Goal: Task Accomplishment & Management: Manage account settings

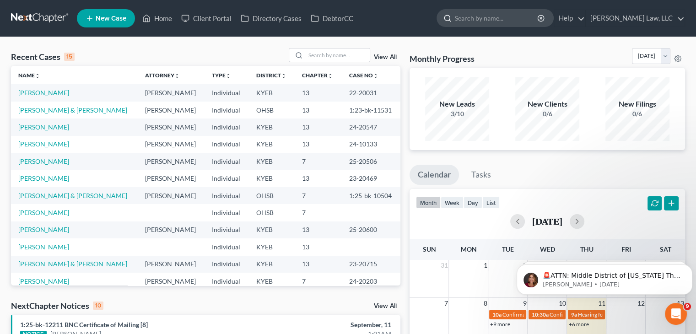
click at [471, 22] on input "search" at bounding box center [497, 18] width 84 height 17
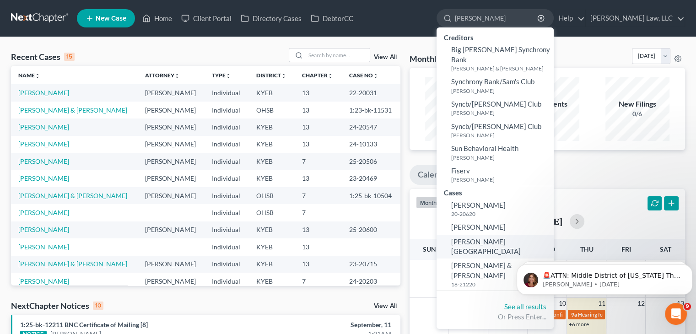
type input "sanders"
click at [491, 237] on span "Sanders, Aden" at bounding box center [486, 246] width 70 height 18
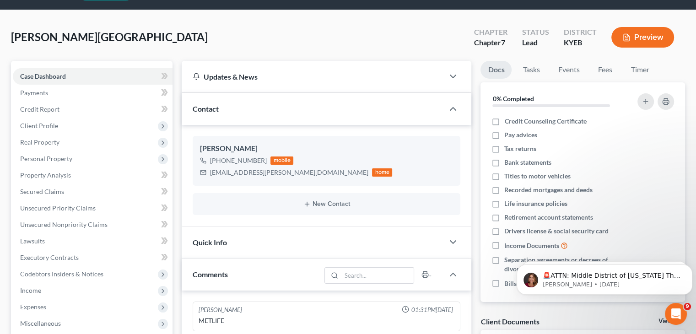
scroll to position [27, 0]
click at [84, 125] on span "Client Profile" at bounding box center [93, 125] width 160 height 16
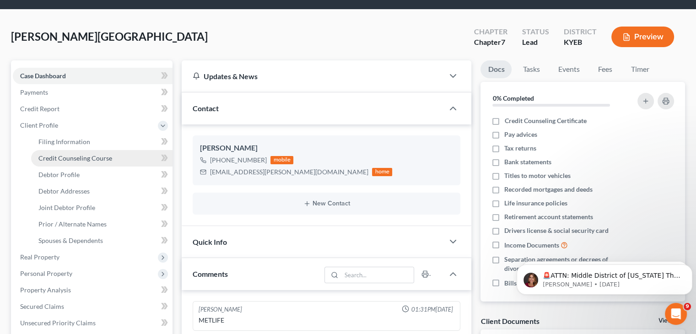
click at [79, 157] on span "Credit Counseling Course" at bounding box center [75, 158] width 74 height 8
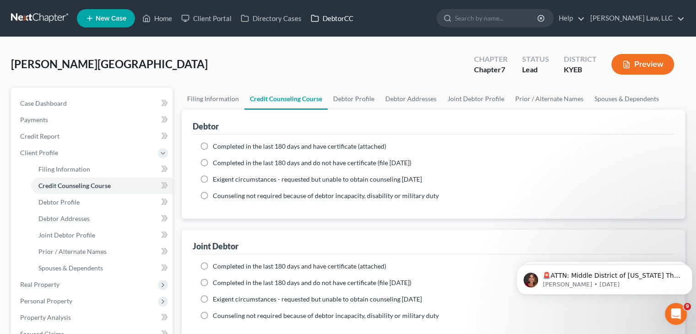
click at [330, 21] on link "DebtorCC" at bounding box center [332, 18] width 52 height 16
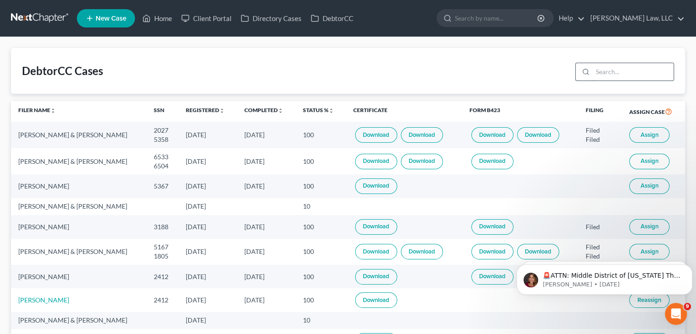
click at [621, 74] on input "search" at bounding box center [632, 71] width 81 height 17
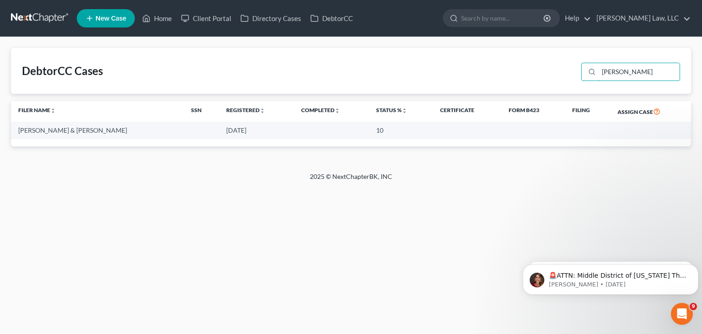
type input "sanders"
click at [220, 13] on link "Client Portal" at bounding box center [206, 18] width 59 height 16
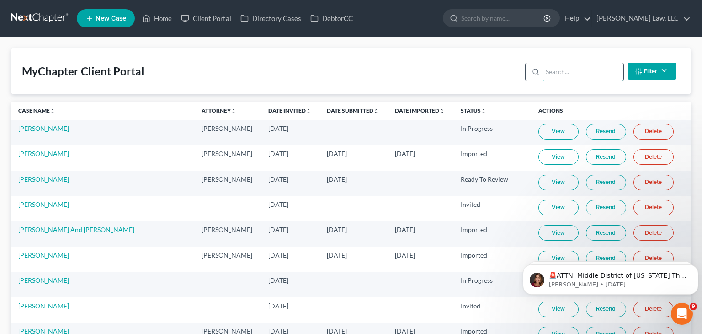
click at [564, 73] on input "search" at bounding box center [583, 71] width 81 height 17
click at [564, 73] on input "sander" at bounding box center [576, 71] width 81 height 17
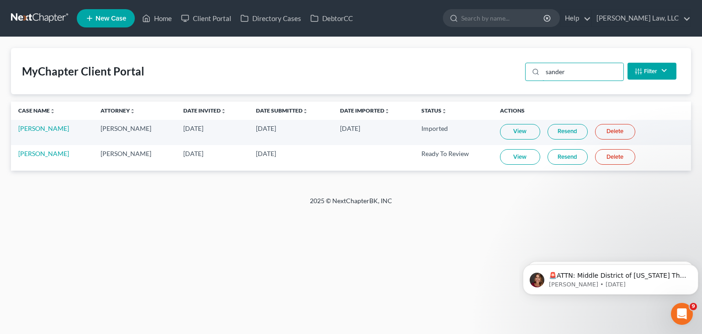
type input "sander"
click at [515, 156] on link "View" at bounding box center [520, 157] width 40 height 16
click at [494, 22] on input "search" at bounding box center [503, 18] width 84 height 17
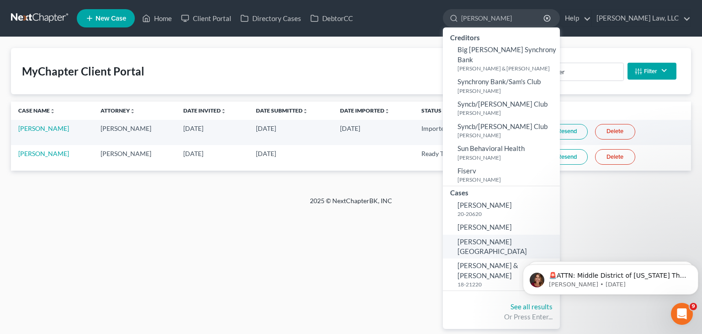
type input "sanders"
click at [491, 237] on span "Sanders, Aden" at bounding box center [493, 246] width 70 height 18
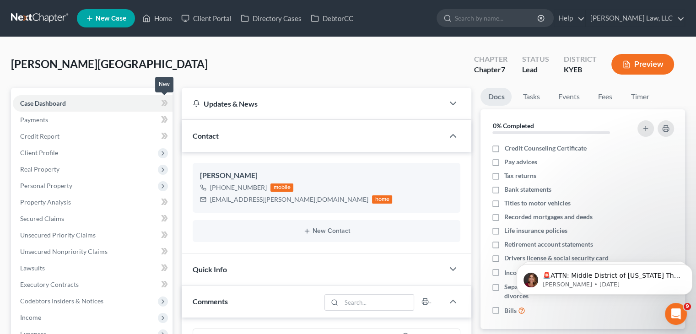
click at [165, 103] on icon at bounding box center [164, 102] width 7 height 11
click at [138, 139] on link "Credit Report" at bounding box center [93, 136] width 160 height 16
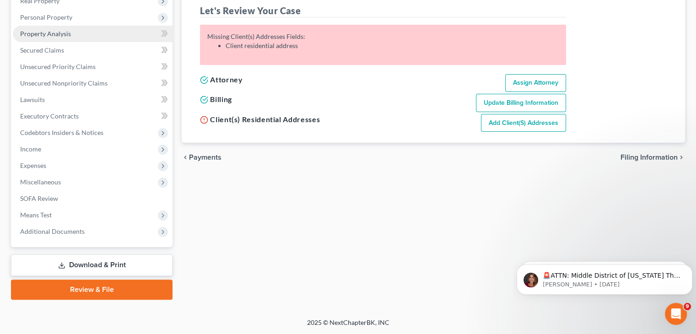
scroll to position [168, 0]
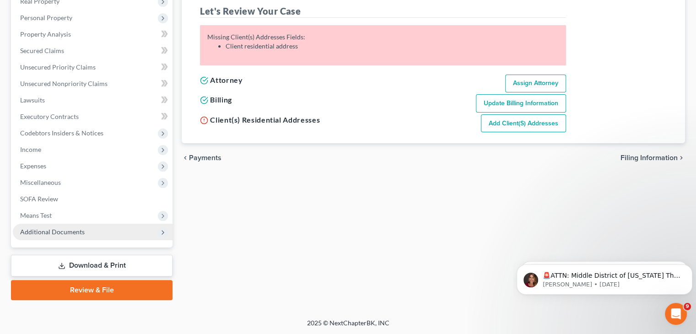
click at [154, 233] on span "Additional Documents" at bounding box center [93, 232] width 160 height 16
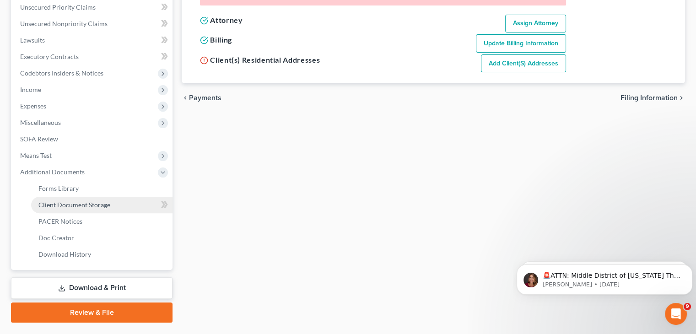
click at [83, 207] on span "Client Document Storage" at bounding box center [74, 205] width 72 height 8
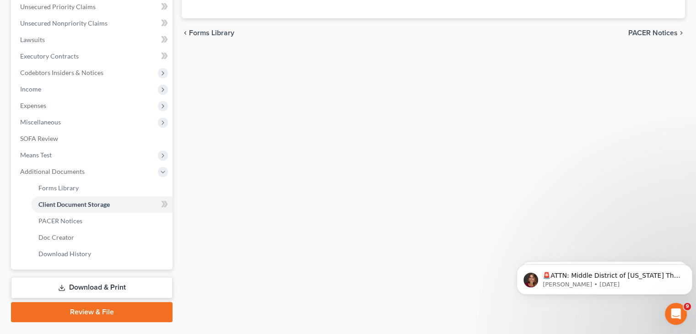
scroll to position [251, 0]
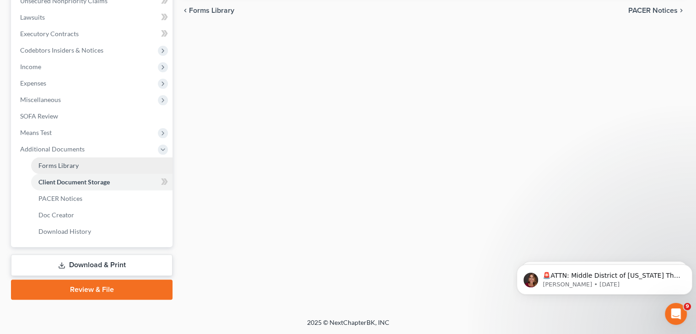
click at [75, 164] on span "Forms Library" at bounding box center [58, 165] width 40 height 8
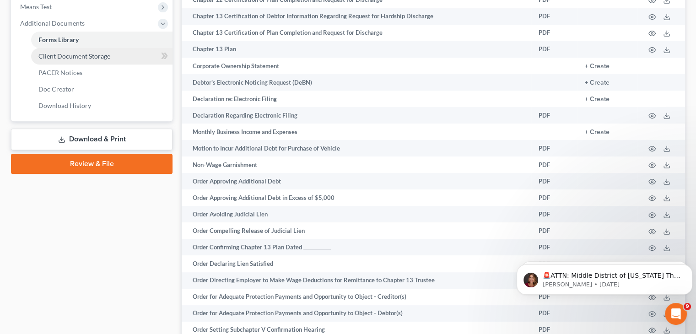
click at [87, 54] on span "Client Document Storage" at bounding box center [74, 56] width 72 height 8
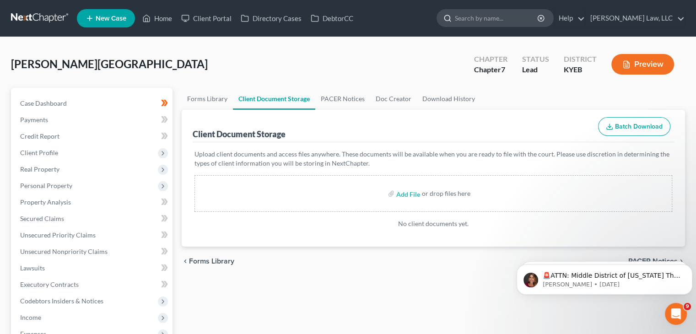
click at [518, 21] on input "search" at bounding box center [497, 18] width 84 height 17
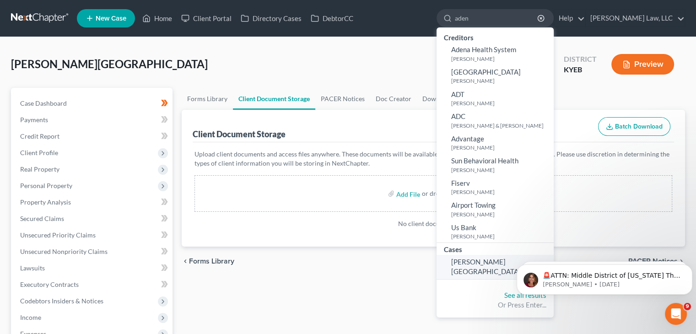
type input "aden"
click at [476, 262] on span "Sanders, Aden" at bounding box center [486, 266] width 70 height 18
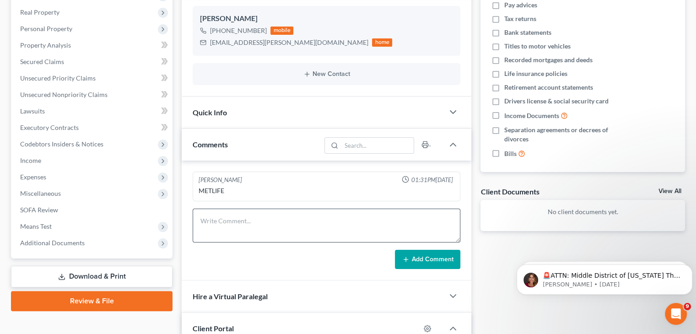
scroll to position [168, 0]
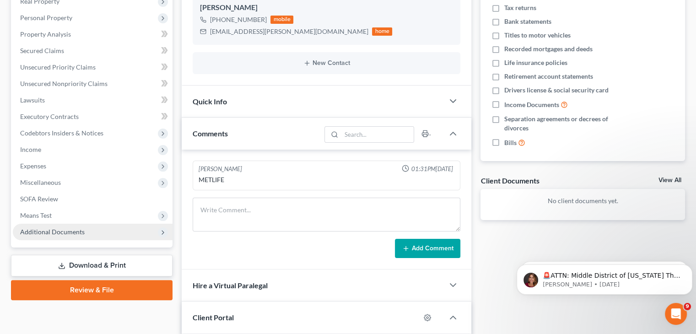
click at [111, 238] on span "Additional Documents" at bounding box center [93, 232] width 160 height 16
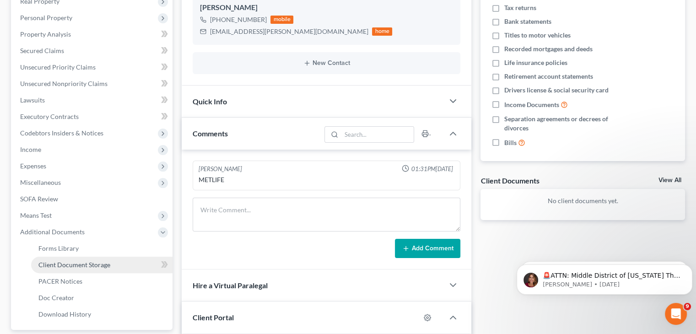
click at [73, 268] on link "Client Document Storage" at bounding box center [101, 265] width 141 height 16
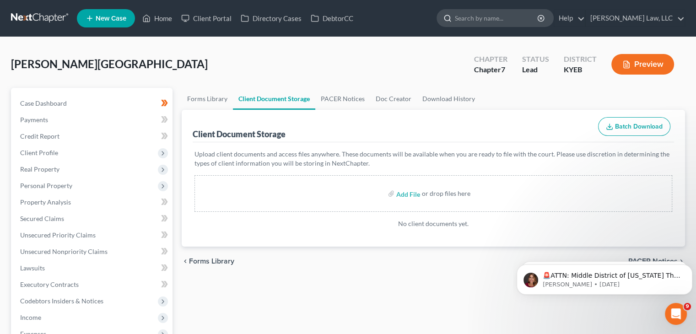
click at [484, 21] on input "search" at bounding box center [497, 18] width 84 height 17
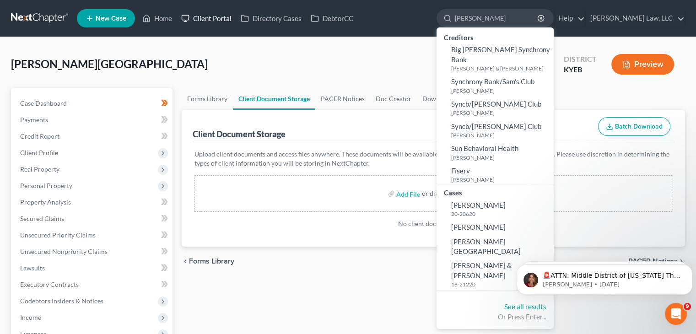
type input "sanders"
click at [221, 12] on link "Client Portal" at bounding box center [206, 18] width 59 height 16
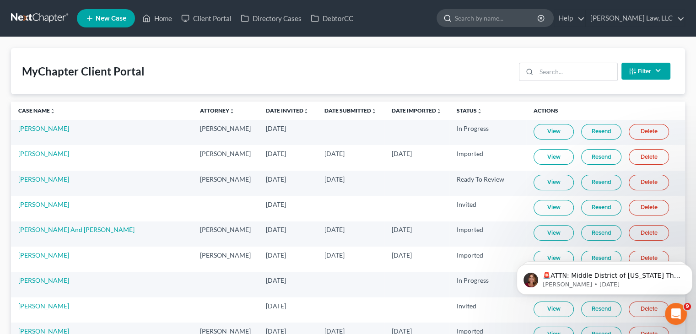
click at [490, 19] on input "search" at bounding box center [497, 18] width 84 height 17
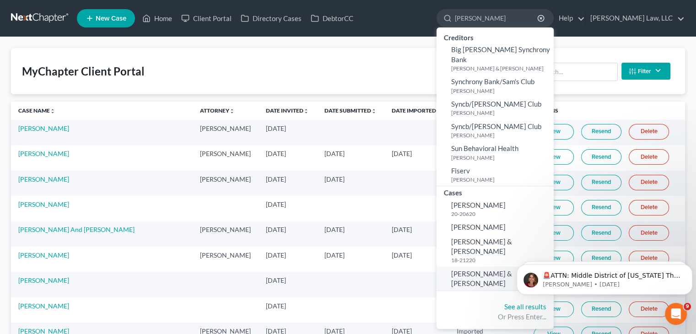
type input "sanders"
click at [502, 269] on span "[PERSON_NAME] & [PERSON_NAME]" at bounding box center [481, 278] width 61 height 18
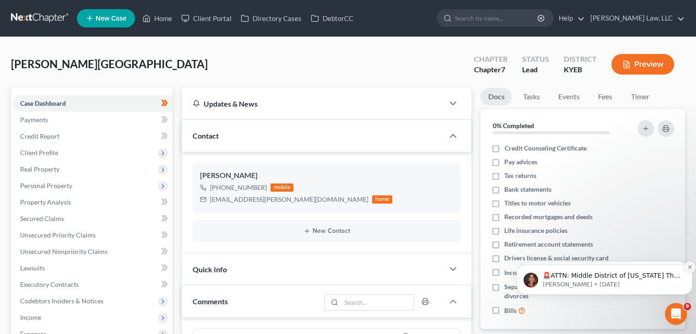
click at [689, 266] on icon "Dismiss notification" at bounding box center [689, 266] width 5 height 5
click at [689, 267] on icon "Dismiss notification" at bounding box center [688, 266] width 3 height 3
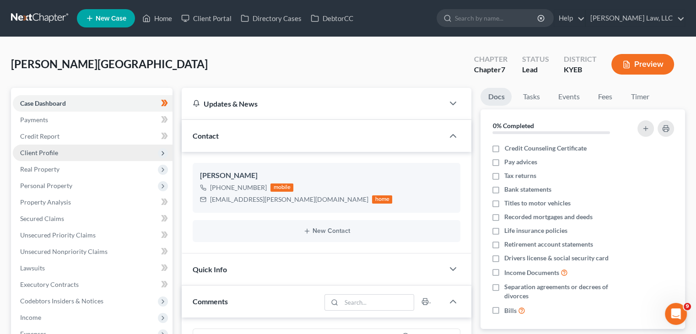
click at [112, 151] on span "Client Profile" at bounding box center [93, 153] width 160 height 16
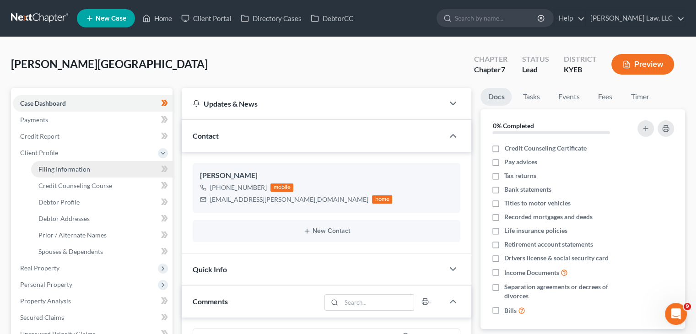
click at [145, 171] on link "Filing Information" at bounding box center [101, 169] width 141 height 16
select select "1"
select select "0"
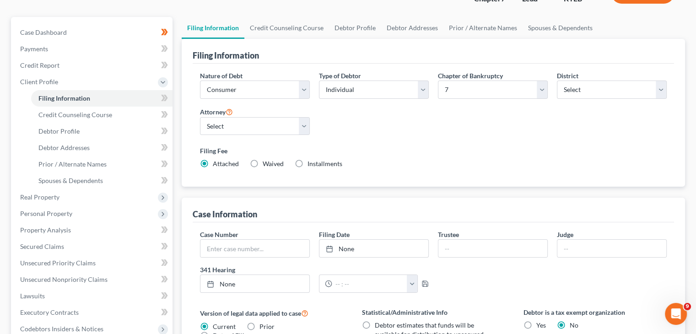
scroll to position [71, 0]
click at [351, 90] on select "Select Individual Joint" at bounding box center [374, 89] width 110 height 18
select select "1"
click at [319, 80] on select "Select Individual Joint" at bounding box center [374, 89] width 110 height 18
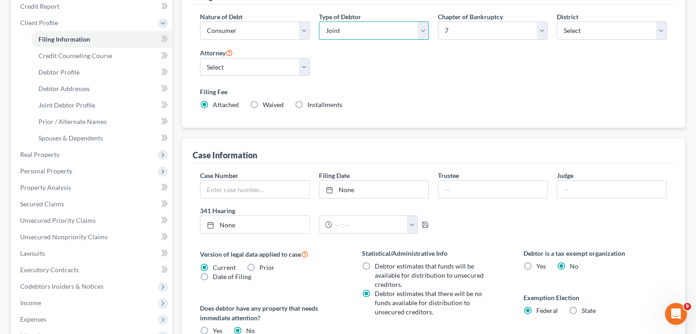
scroll to position [131, 0]
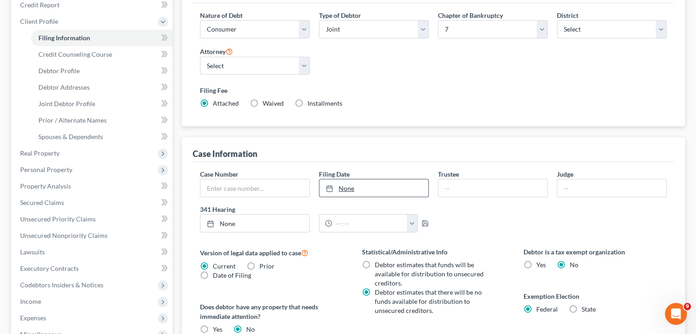
click at [382, 188] on link "None" at bounding box center [373, 187] width 109 height 17
type input "9/11/2025"
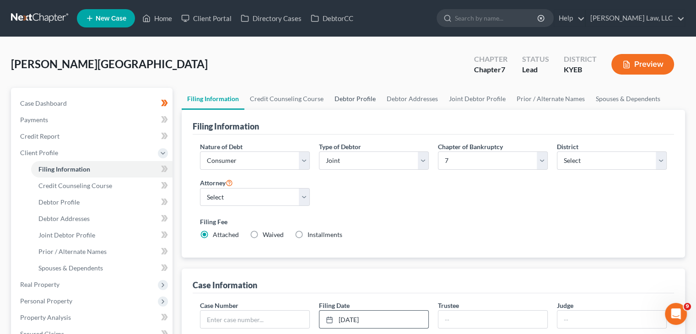
click at [363, 94] on link "Debtor Profile" at bounding box center [355, 99] width 52 height 22
select select "1"
select select "3"
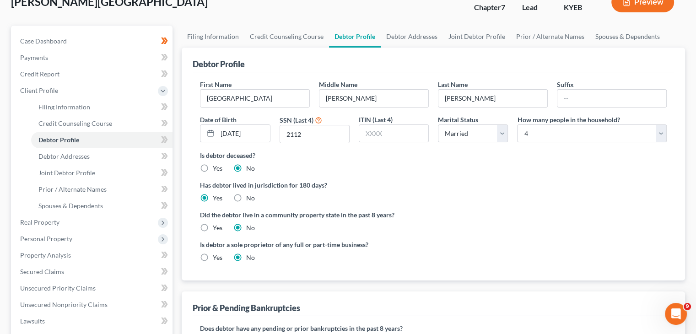
scroll to position [62, 0]
click at [423, 35] on link "Debtor Addresses" at bounding box center [411, 37] width 62 height 22
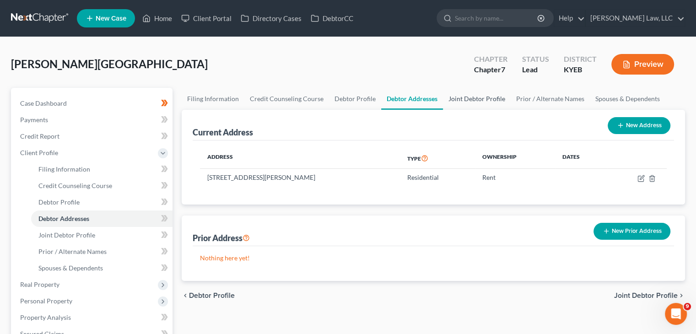
click at [476, 96] on link "Joint Debtor Profile" at bounding box center [477, 99] width 68 height 22
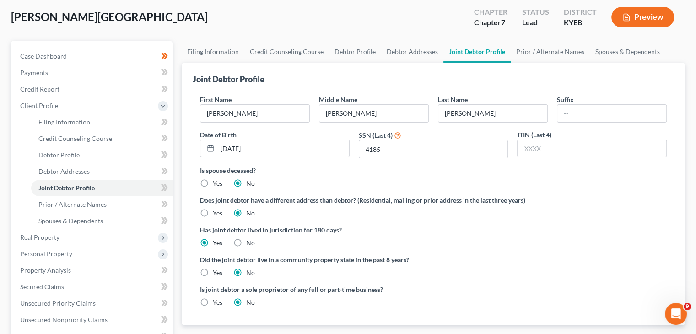
scroll to position [48, 0]
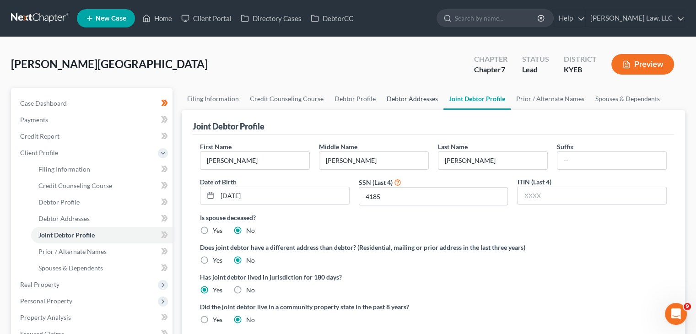
click at [404, 92] on link "Debtor Addresses" at bounding box center [412, 99] width 62 height 22
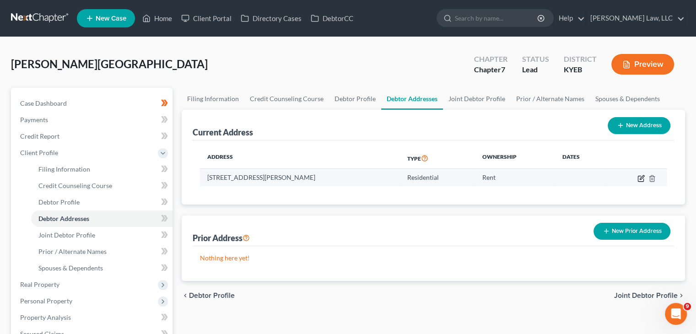
click at [641, 181] on icon "button" at bounding box center [639, 178] width 5 height 5
select select "18"
select select "0"
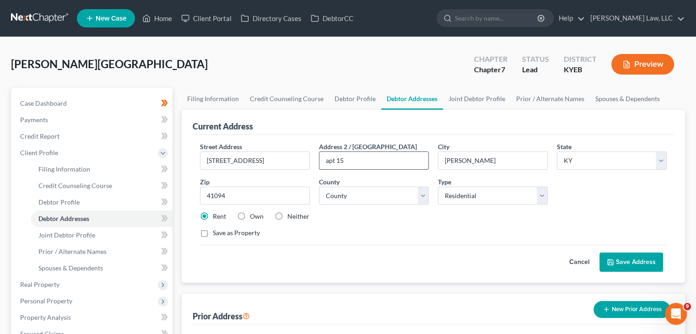
click at [329, 161] on input "apt 15" at bounding box center [373, 160] width 109 height 17
type input "Apt 15"
click at [631, 255] on button "Save Address" at bounding box center [631, 261] width 64 height 19
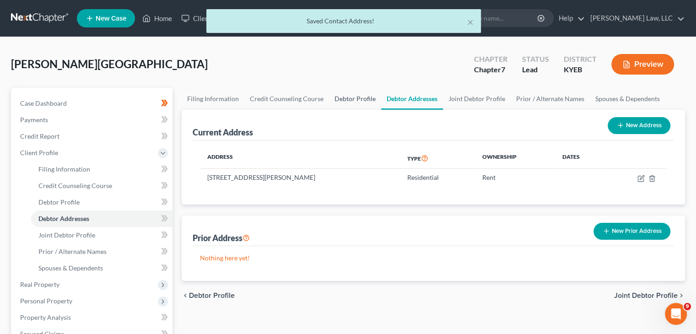
click at [348, 92] on link "Debtor Profile" at bounding box center [355, 99] width 52 height 22
select select "1"
select select "3"
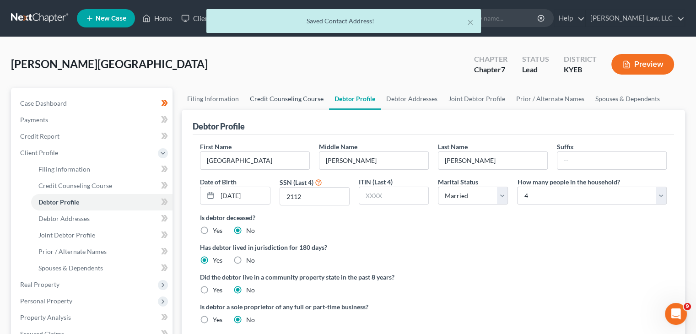
click at [298, 103] on link "Credit Counseling Course" at bounding box center [286, 99] width 85 height 22
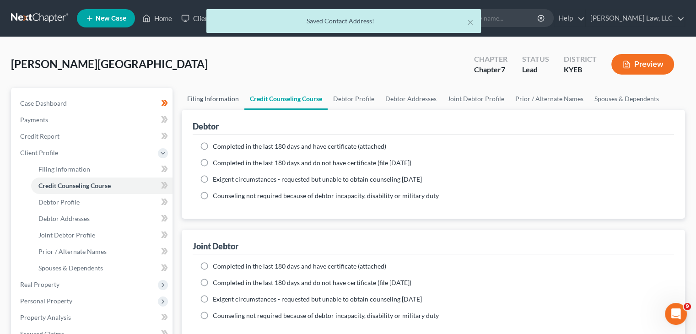
click at [213, 96] on link "Filing Information" at bounding box center [213, 99] width 63 height 22
select select "1"
select select "0"
select select "32"
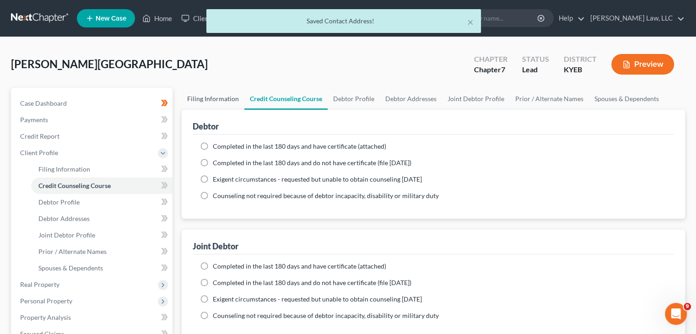
select select "0"
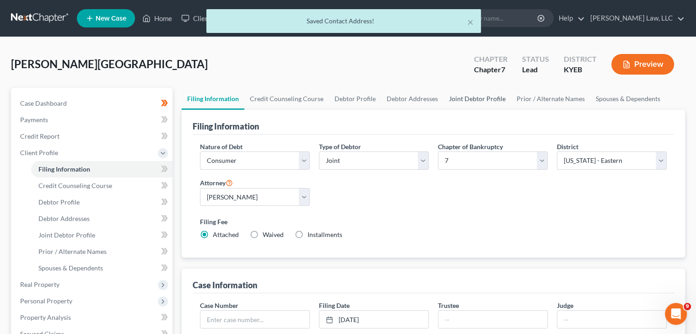
click at [492, 101] on link "Joint Debtor Profile" at bounding box center [477, 99] width 68 height 22
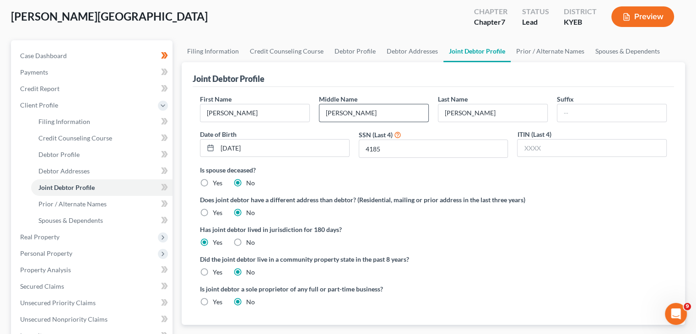
scroll to position [59, 0]
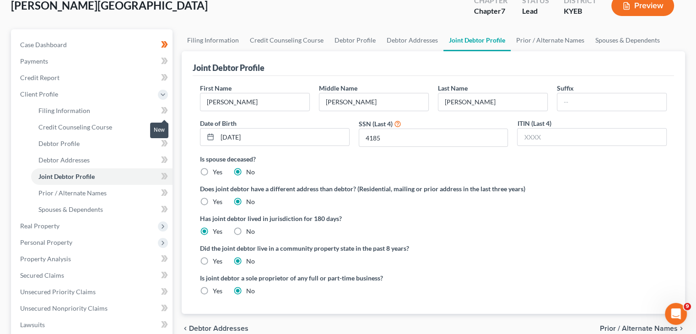
click at [163, 108] on icon at bounding box center [163, 110] width 4 height 6
click at [165, 141] on icon at bounding box center [164, 143] width 7 height 11
click at [163, 155] on icon at bounding box center [164, 159] width 7 height 11
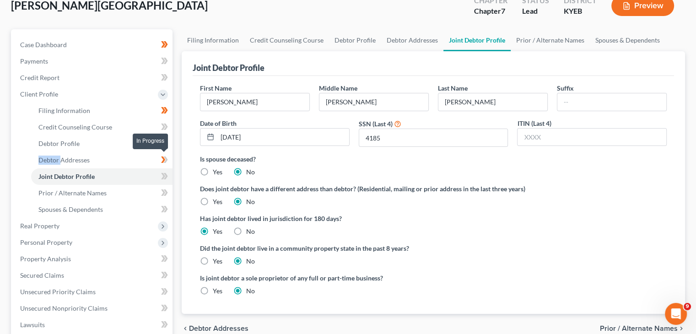
click at [163, 155] on icon at bounding box center [164, 159] width 7 height 11
click at [166, 176] on icon at bounding box center [166, 176] width 4 height 6
click at [166, 193] on icon at bounding box center [166, 192] width 4 height 6
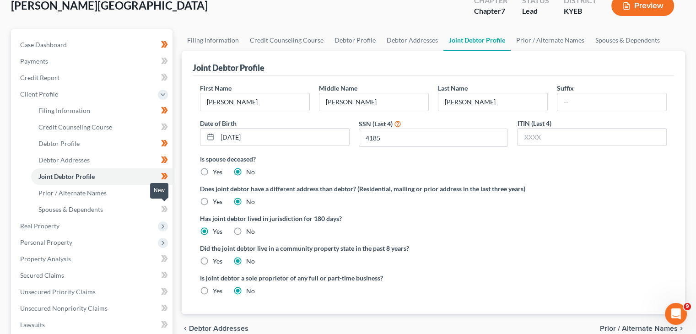
click at [165, 211] on icon at bounding box center [166, 209] width 4 height 6
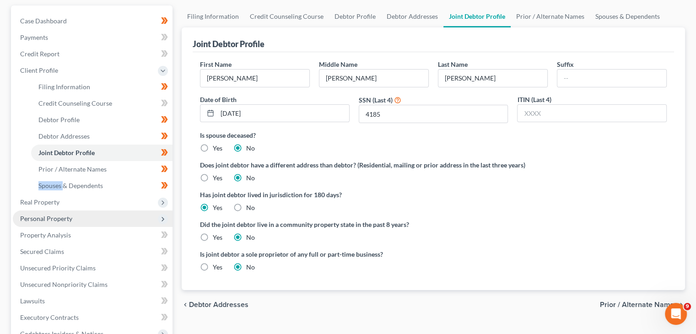
scroll to position [83, 0]
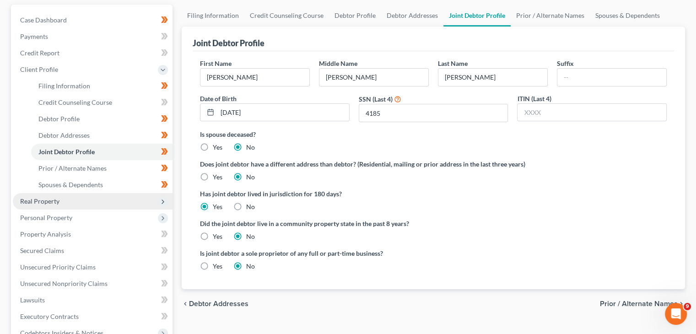
click at [101, 195] on span "Real Property" at bounding box center [93, 201] width 160 height 16
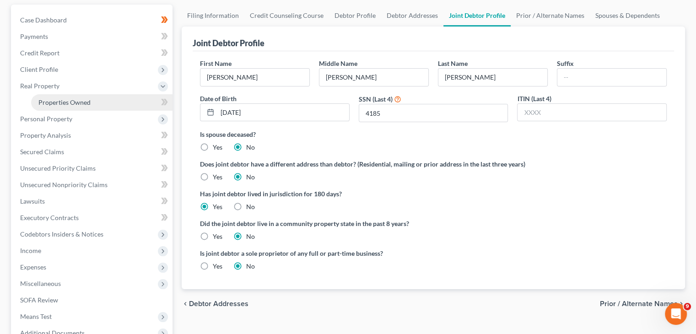
click at [70, 100] on span "Properties Owned" at bounding box center [64, 102] width 52 height 8
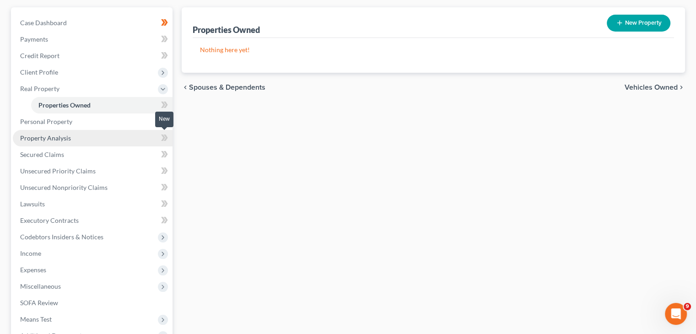
scroll to position [81, 0]
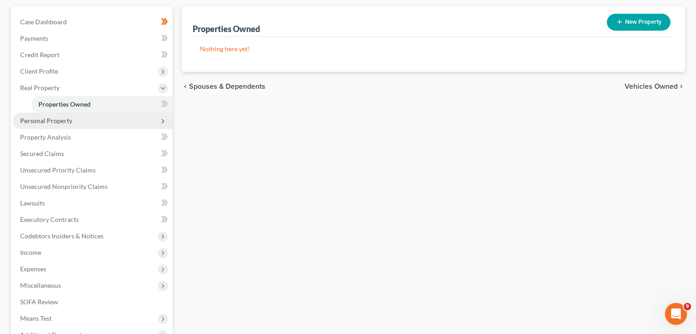
click at [102, 125] on span "Personal Property" at bounding box center [93, 120] width 160 height 16
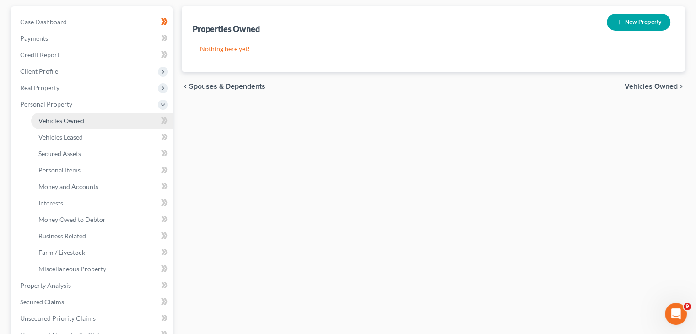
click at [82, 116] on link "Vehicles Owned" at bounding box center [101, 120] width 141 height 16
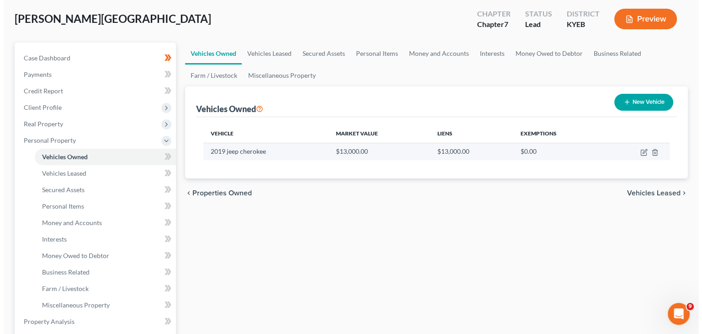
scroll to position [71, 0]
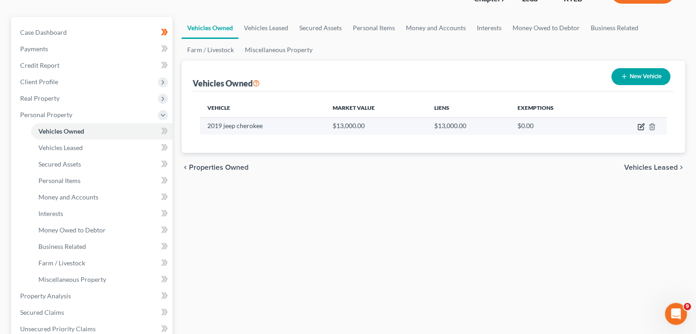
click at [640, 125] on icon "button" at bounding box center [641, 125] width 4 height 4
select select "0"
select select "7"
select select "1"
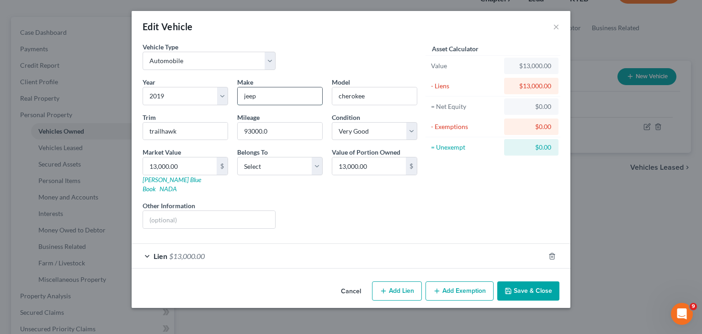
click at [245, 96] on input "jeep" at bounding box center [280, 95] width 85 height 17
type input "Jeep"
click at [342, 211] on div "Liens Select" at bounding box center [351, 215] width 142 height 28
click at [342, 96] on input "cherokee" at bounding box center [374, 95] width 85 height 17
type input "Cherokee"
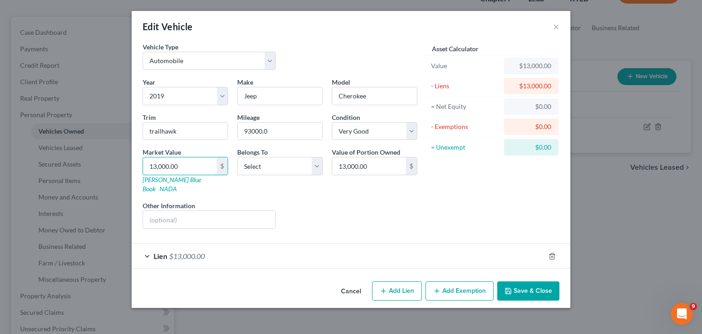
type input "1"
type input "1.00"
type input "10"
type input "10.00"
type input "104"
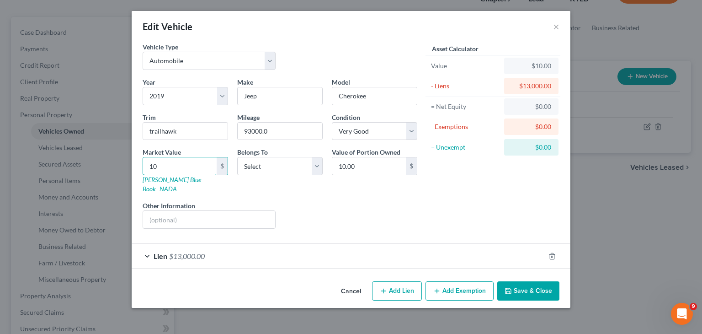
type input "104.00"
type input "1045"
type input "1,045.00"
type input "1,04"
type input "104.00"
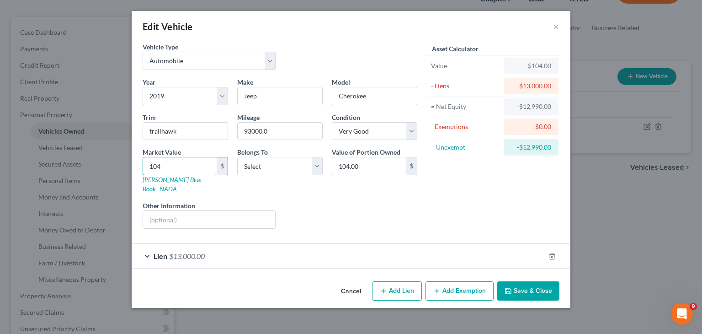
type input "10"
type input "10.00"
type input "103"
type input "103.00"
type input "1030"
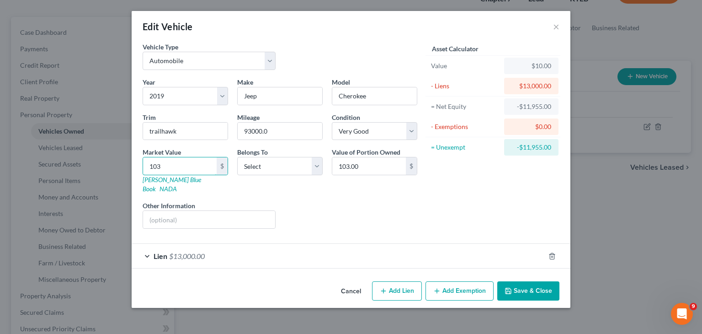
type input "1,030.00"
type input "1,0300"
type input "10,300.00"
type input "10,300"
click at [400, 188] on div "Year Select 2026 2025 2024 2023 2022 2021 2020 2019 2018 2017 2016 2015 2014 20…" at bounding box center [280, 156] width 284 height 159
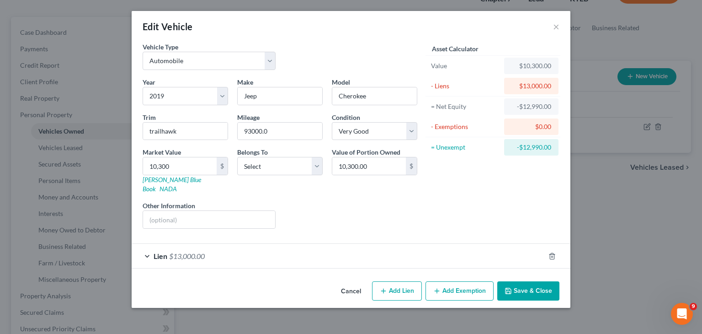
click at [516, 281] on button "Save & Close" at bounding box center [529, 290] width 62 height 19
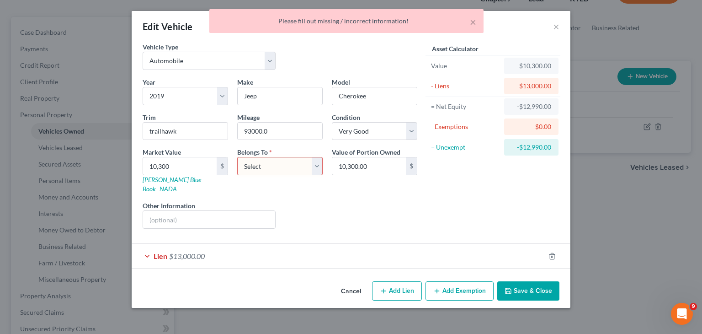
click at [286, 169] on select "Select Debtor 1 Only Debtor 2 Only Debtor 1 And Debtor 2 Only At Least One Of T…" at bounding box center [280, 166] width 86 height 18
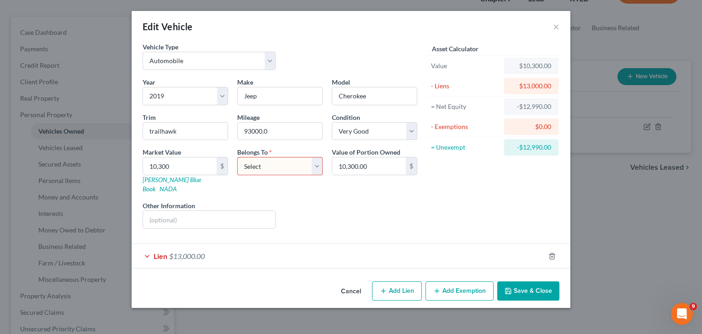
select select "2"
click at [237, 157] on select "Select Debtor 1 Only Debtor 2 Only Debtor 1 And Debtor 2 Only At Least One Of T…" at bounding box center [280, 166] width 86 height 18
click at [519, 283] on button "Save & Close" at bounding box center [529, 290] width 62 height 19
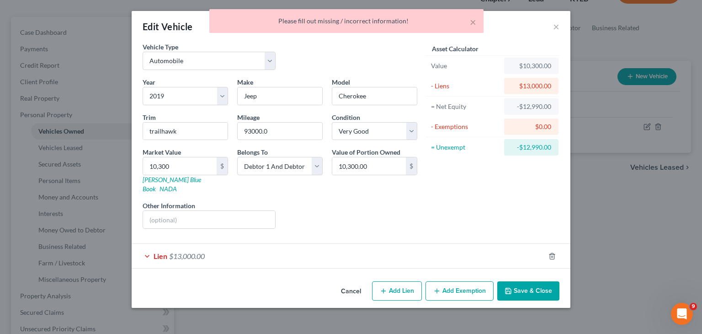
click at [223, 253] on div "Lien $13,000.00" at bounding box center [338, 256] width 413 height 24
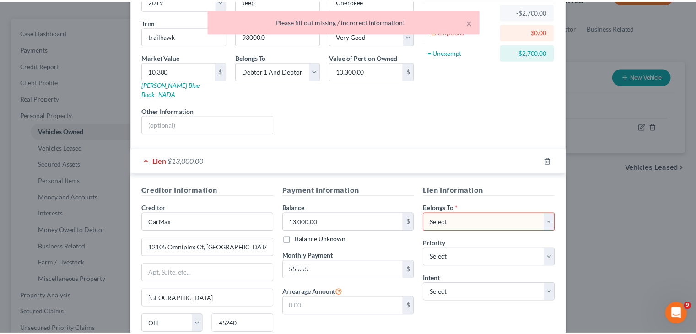
scroll to position [165, 0]
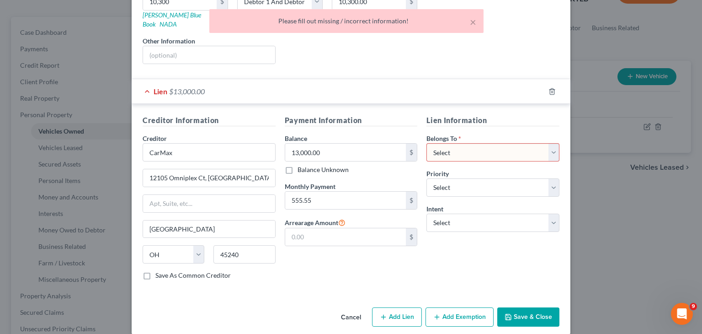
click at [470, 143] on select "Select Debtor 1 Only Debtor 2 Only Debtor 1 And Debtor 2 Only At Least One Of T…" at bounding box center [493, 152] width 133 height 18
select select "2"
click at [427, 143] on select "Select Debtor 1 Only Debtor 2 Only Debtor 1 And Debtor 2 Only At Least One Of T…" at bounding box center [493, 152] width 133 height 18
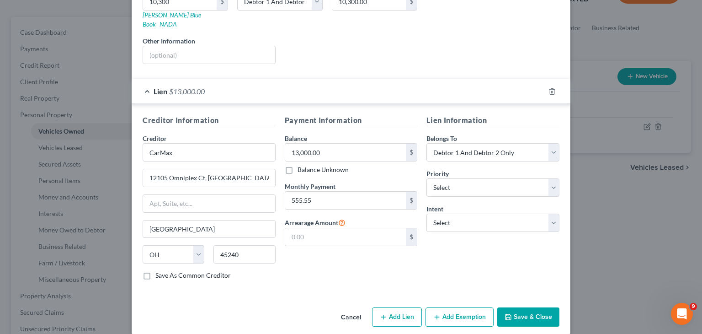
click at [516, 307] on button "Save & Close" at bounding box center [529, 316] width 62 height 19
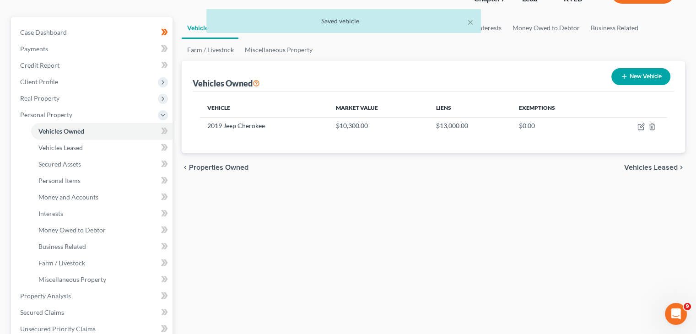
scroll to position [70, 0]
click at [163, 131] on icon at bounding box center [164, 131] width 7 height 11
click at [158, 142] on span at bounding box center [164, 149] width 16 height 14
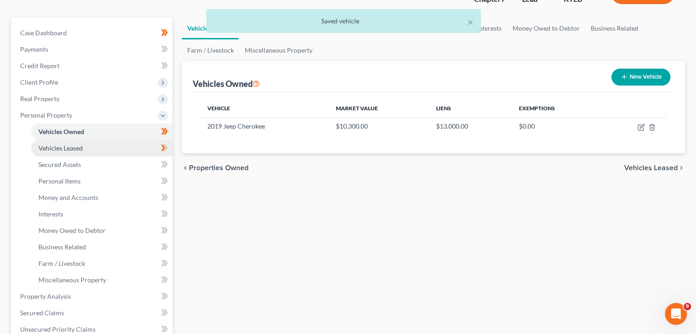
click at [153, 146] on link "Vehicles Leased" at bounding box center [101, 148] width 141 height 16
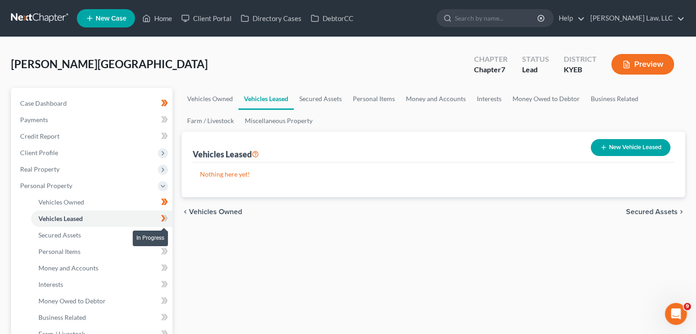
click at [164, 215] on icon at bounding box center [166, 218] width 4 height 6
click at [157, 229] on span at bounding box center [164, 236] width 16 height 14
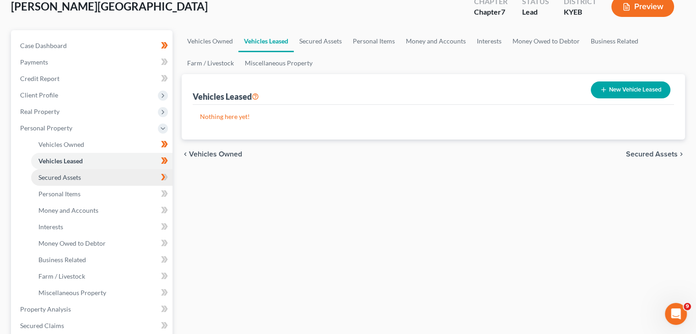
click at [118, 180] on link "Secured Assets" at bounding box center [101, 177] width 141 height 16
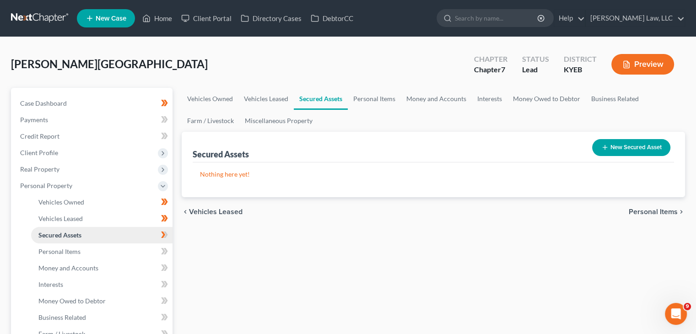
scroll to position [68, 0]
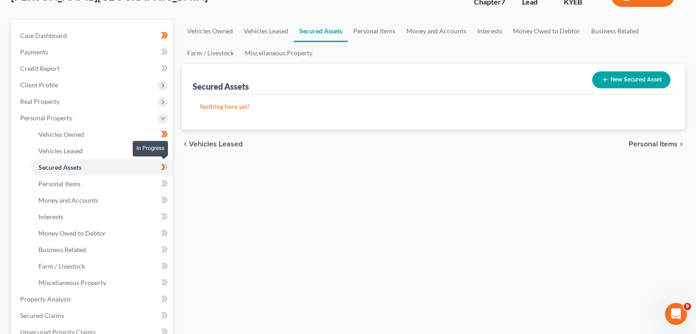
click at [162, 166] on icon at bounding box center [164, 166] width 7 height 11
click at [149, 181] on link "Personal Items" at bounding box center [101, 184] width 141 height 16
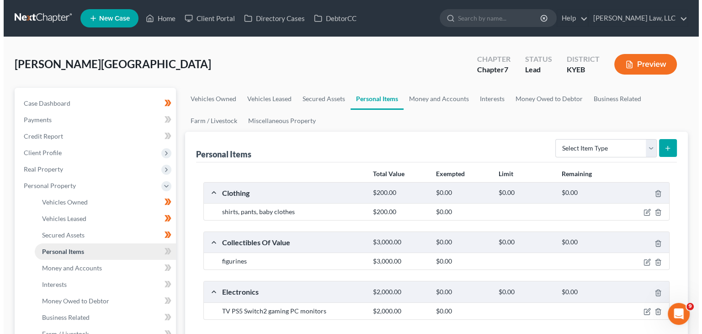
scroll to position [101, 0]
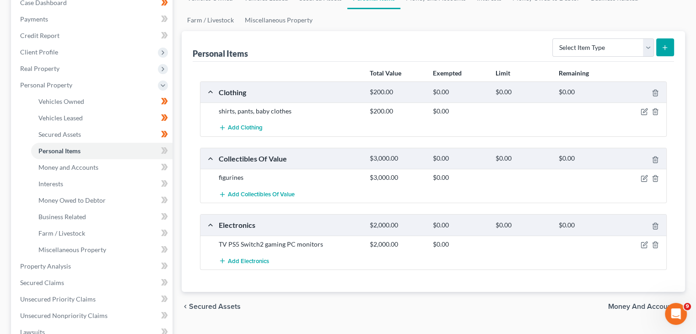
click at [639, 113] on div at bounding box center [641, 111] width 50 height 9
click at [640, 112] on div at bounding box center [641, 111] width 50 height 9
click at [639, 109] on div at bounding box center [641, 111] width 50 height 9
click at [647, 113] on icon "button" at bounding box center [643, 111] width 7 height 7
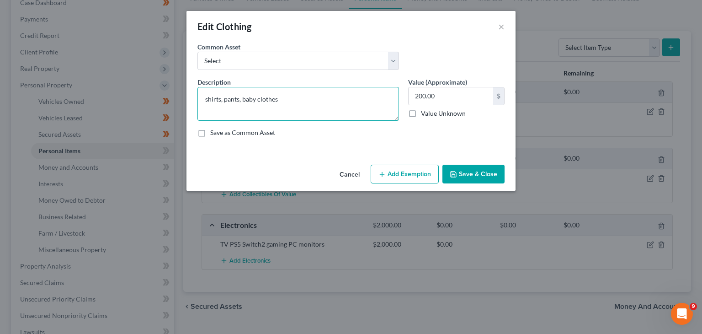
drag, startPoint x: 308, startPoint y: 101, endPoint x: 180, endPoint y: 101, distance: 128.0
click at [173, 103] on div "Edit Clothing × An exemption set must first be selected from the Filing Informa…" at bounding box center [351, 167] width 702 height 334
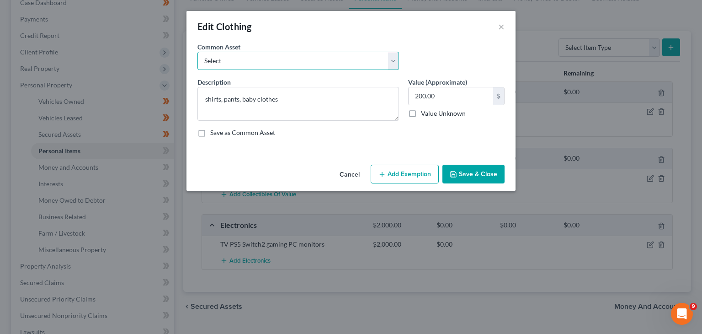
drag, startPoint x: 240, startPoint y: 57, endPoint x: 240, endPoint y: 66, distance: 9.1
click at [240, 57] on select "Select Clothing" at bounding box center [299, 61] width 202 height 18
select select "0"
click at [198, 52] on select "Select Clothing" at bounding box center [299, 61] width 202 height 18
type textarea "Clothing"
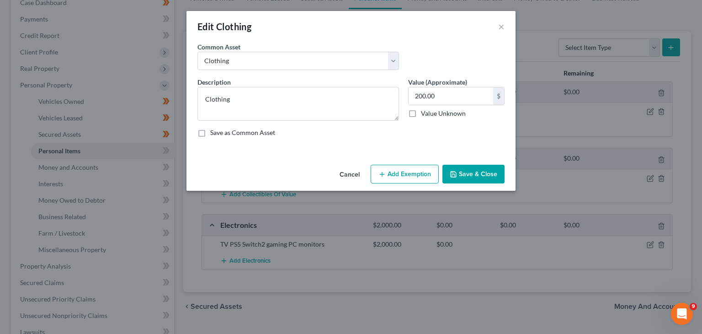
click at [423, 180] on button "Add Exemption" at bounding box center [405, 174] width 68 height 19
select select "2"
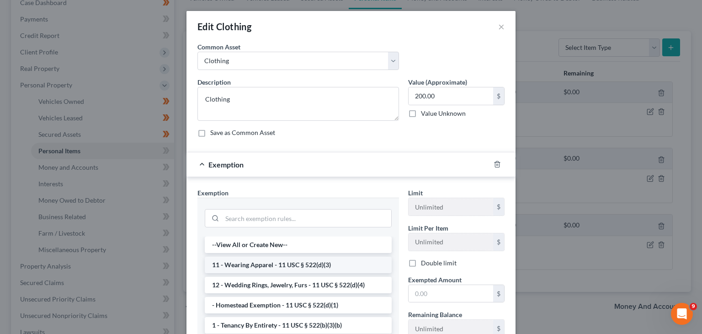
click at [275, 264] on li "11 - Wearing Apparel - 11 USC § 522(d)(3)" at bounding box center [298, 265] width 187 height 16
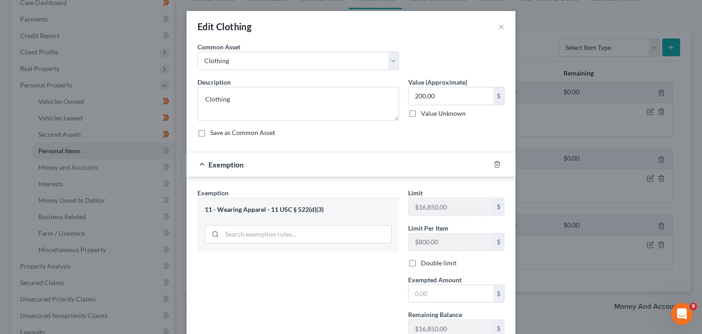
scroll to position [104, 0]
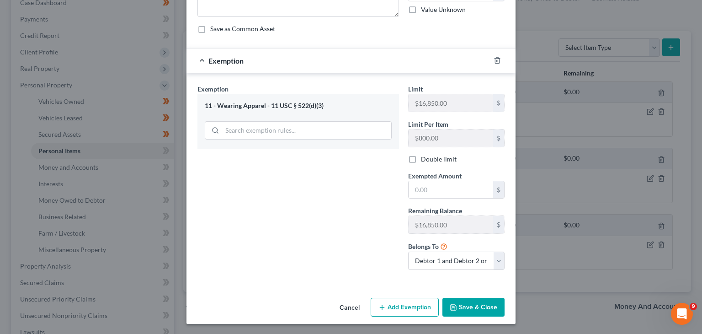
drag, startPoint x: 461, startPoint y: 306, endPoint x: 444, endPoint y: 204, distance: 103.1
click at [444, 205] on div "Edit Clothing × An exemption set must first be selected from the Filing Informa…" at bounding box center [351, 115] width 329 height 417
click at [440, 176] on span "Exempted Amount" at bounding box center [435, 176] width 54 height 8
click at [438, 201] on div "Limit $16,850.00 $ Limit Per Item $800.00 $ Double limit Exempted Amount * $ Re…" at bounding box center [457, 180] width 106 height 193
click at [437, 197] on div "$" at bounding box center [456, 190] width 96 height 18
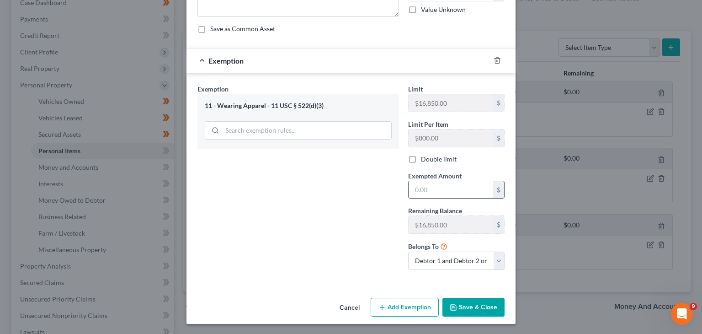
click at [431, 189] on input "text" at bounding box center [451, 189] width 85 height 17
type input "200"
click at [451, 308] on icon "button" at bounding box center [453, 307] width 5 height 5
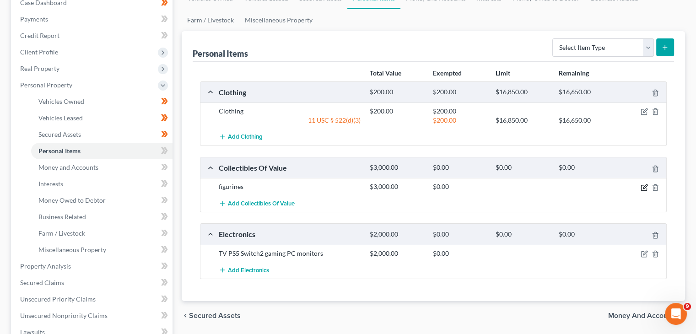
click at [644, 187] on icon "button" at bounding box center [643, 187] width 7 height 7
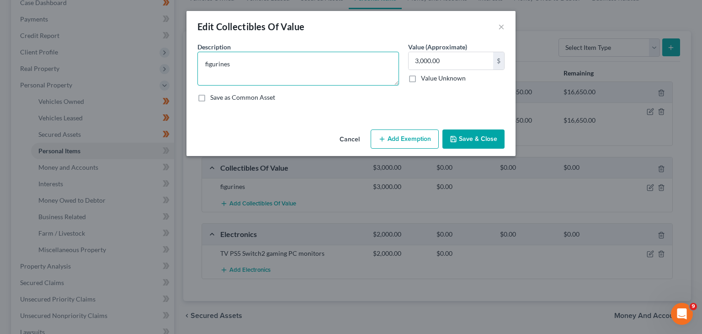
click at [207, 64] on textarea "figurines" at bounding box center [299, 69] width 202 height 34
type textarea "Figurines"
click at [411, 145] on button "Add Exemption" at bounding box center [405, 138] width 68 height 19
select select "2"
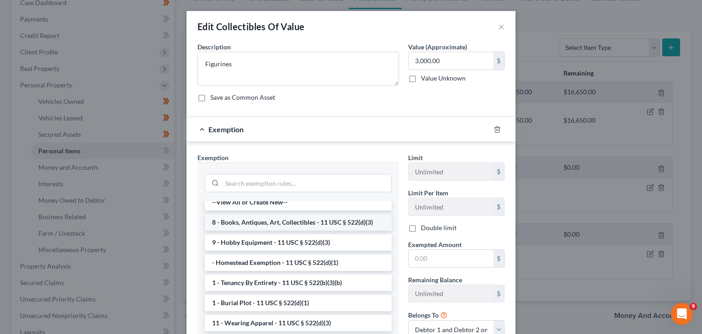
scroll to position [0, 0]
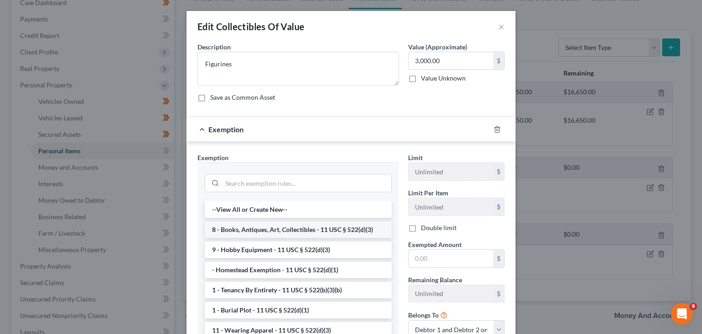
click at [342, 230] on li "8 - Books, Antiques, Art, Collectibles - 11 USC § 522(d)(3)" at bounding box center [298, 229] width 187 height 16
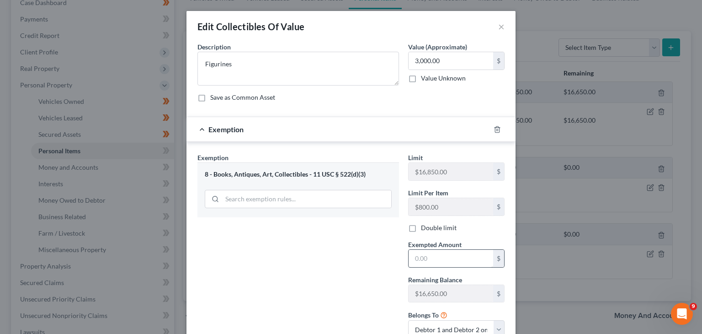
scroll to position [20, 0]
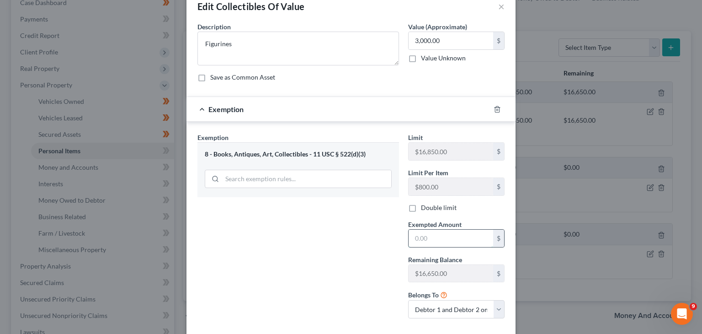
click at [434, 235] on input "text" at bounding box center [451, 238] width 85 height 17
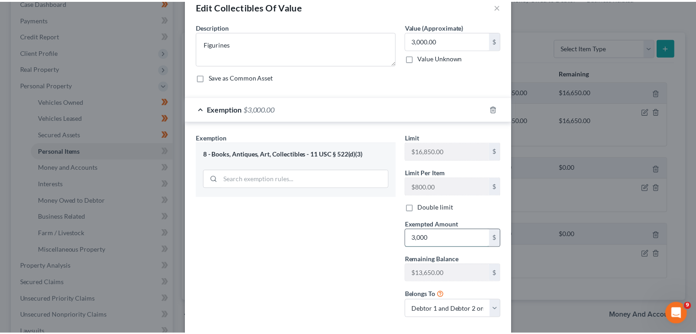
scroll to position [69, 0]
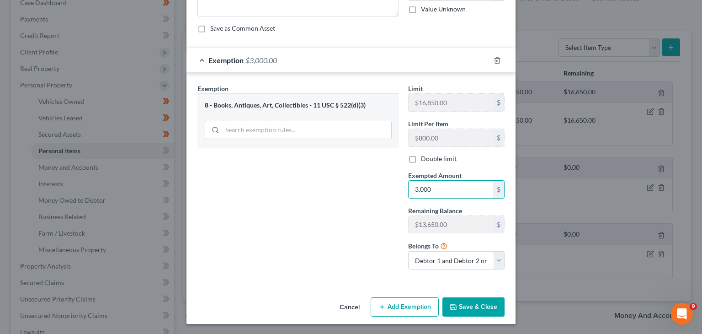
type input "3,000"
click at [463, 298] on button "Save & Close" at bounding box center [474, 306] width 62 height 19
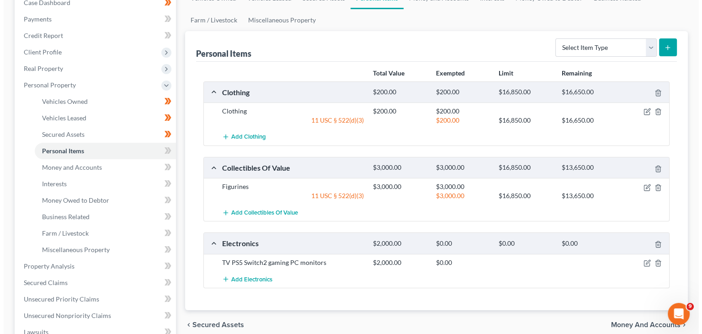
scroll to position [157, 0]
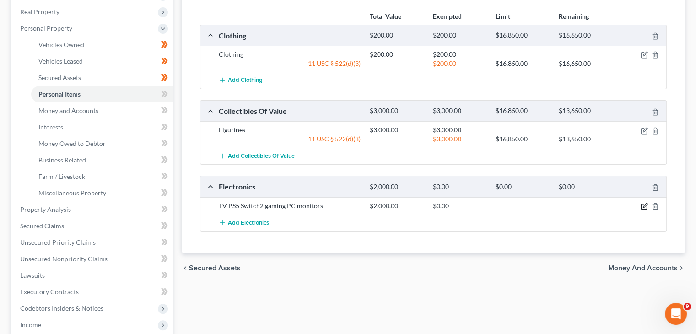
click at [643, 204] on icon "button" at bounding box center [645, 205] width 4 height 4
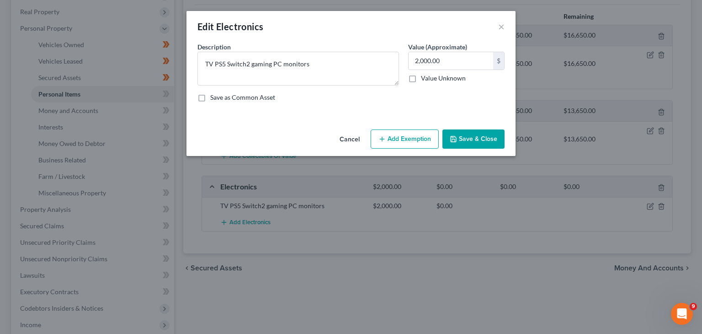
click at [400, 136] on button "Add Exemption" at bounding box center [405, 138] width 68 height 19
select select "2"
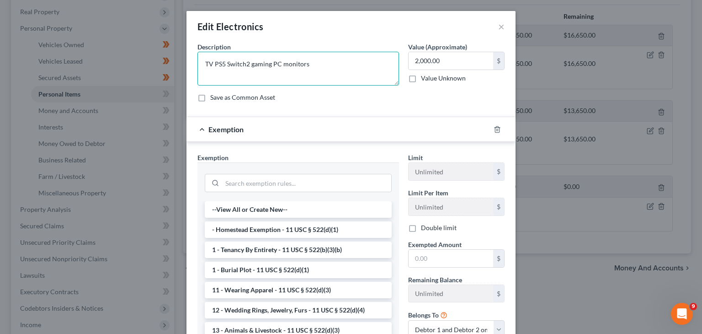
click at [210, 66] on textarea "TV PS5 Switch2 gaming PC monitors" at bounding box center [299, 69] width 202 height 34
click at [221, 67] on textarea "TV, PS5 Switch2 gaming PC monitors" at bounding box center [299, 69] width 202 height 34
click at [246, 66] on textarea "TV, PS5, Switch2 gaming PC monitors" at bounding box center [299, 69] width 202 height 34
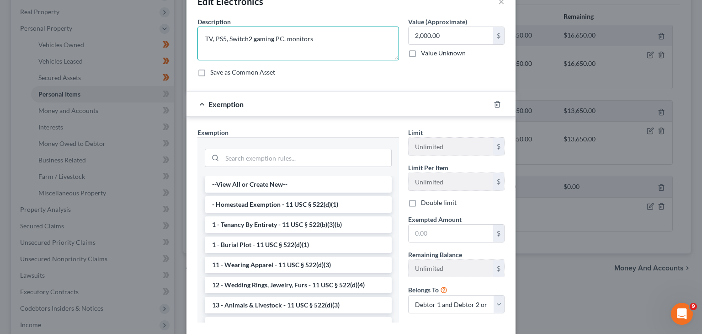
scroll to position [26, 0]
type textarea "TV, PS5, Switch2 gaming PC, monitors"
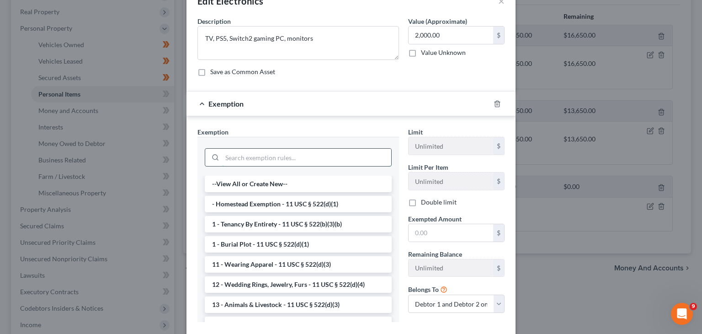
click at [306, 151] on input "search" at bounding box center [306, 157] width 169 height 17
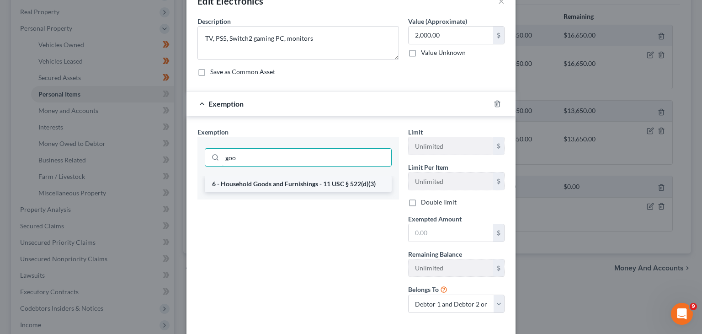
type input "goo"
click at [305, 176] on li "6 - Household Goods and Furnishings - 11 USC § 522(d)(3)" at bounding box center [298, 184] width 187 height 16
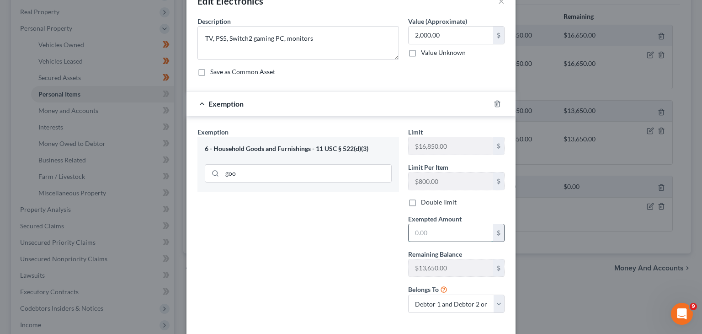
click at [432, 229] on input "text" at bounding box center [451, 232] width 85 height 17
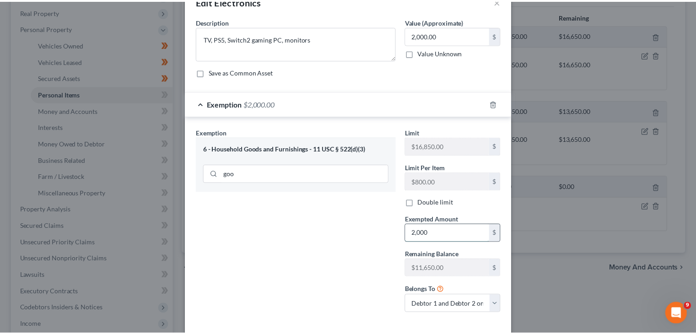
scroll to position [69, 0]
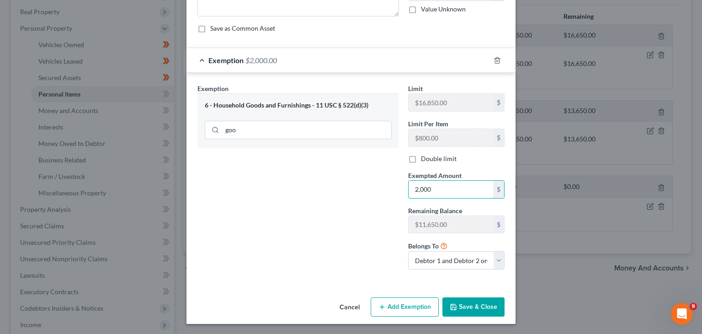
type input "2,000"
click at [472, 321] on div "Cancel Add Exemption Save & Close" at bounding box center [351, 309] width 329 height 30
click at [472, 304] on button "Save & Close" at bounding box center [474, 306] width 62 height 19
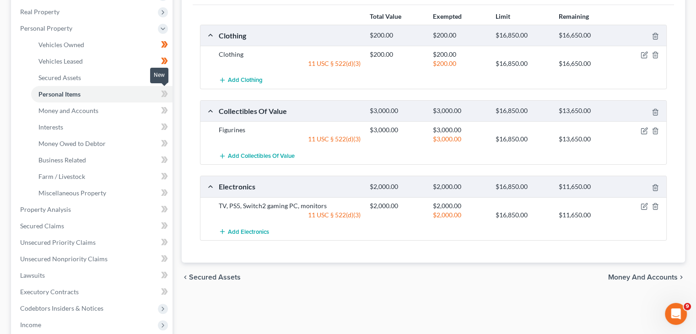
click at [164, 95] on icon at bounding box center [164, 93] width 7 height 11
click at [153, 113] on link "Money and Accounts" at bounding box center [101, 110] width 141 height 16
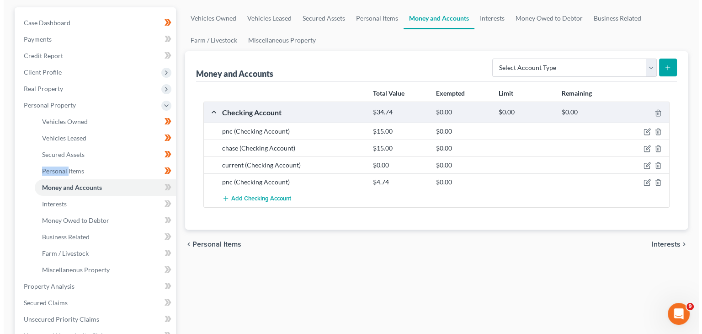
scroll to position [82, 0]
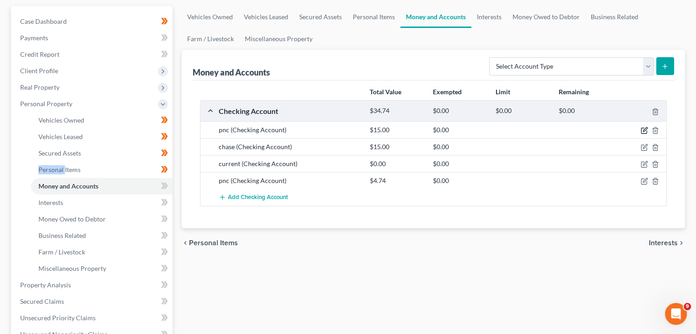
click at [645, 129] on icon "button" at bounding box center [645, 130] width 4 height 4
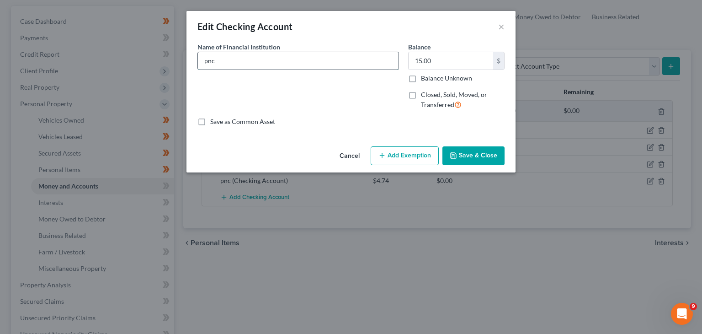
click at [308, 59] on input "pnc" at bounding box center [298, 60] width 201 height 17
type input "PNC Bank"
click at [411, 157] on button "Add Exemption" at bounding box center [405, 155] width 68 height 19
select select "2"
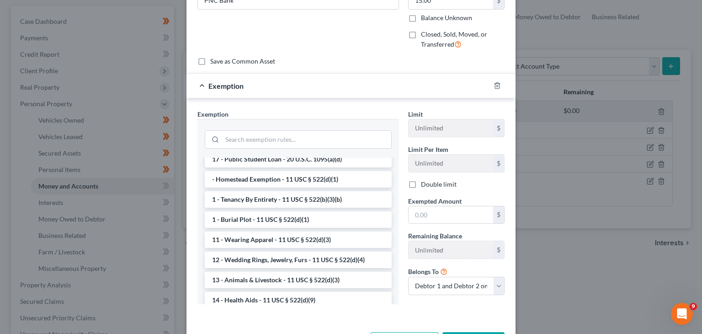
scroll to position [0, 0]
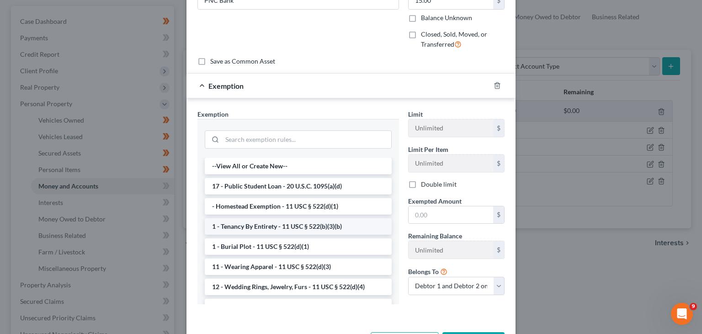
click at [297, 230] on li "1 - Tenancy By Entirety - 11 USC § 522(b)(3)(b)" at bounding box center [298, 226] width 187 height 16
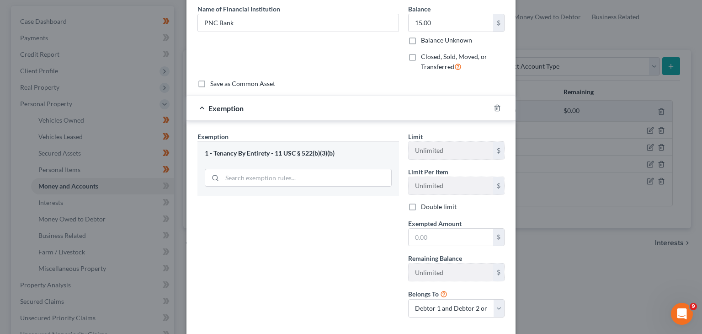
scroll to position [37, 0]
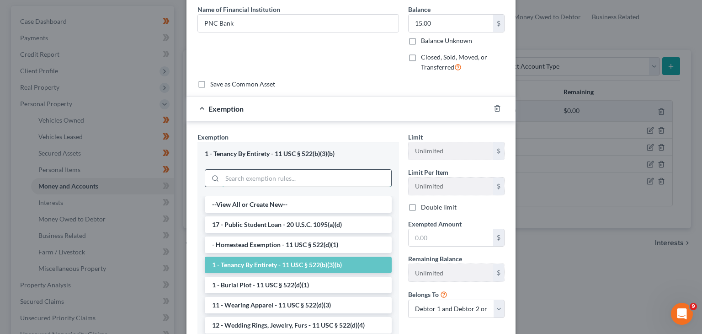
click at [284, 170] on input "search" at bounding box center [306, 178] width 169 height 17
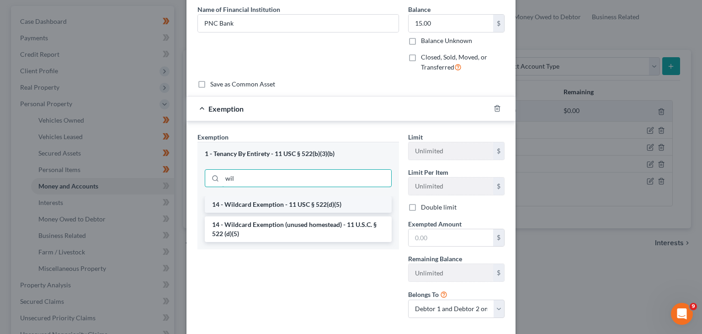
type input "wil"
click at [284, 199] on li "14 - Wildcard Exemption - 11 USC § 522(d)(5)" at bounding box center [298, 204] width 187 height 16
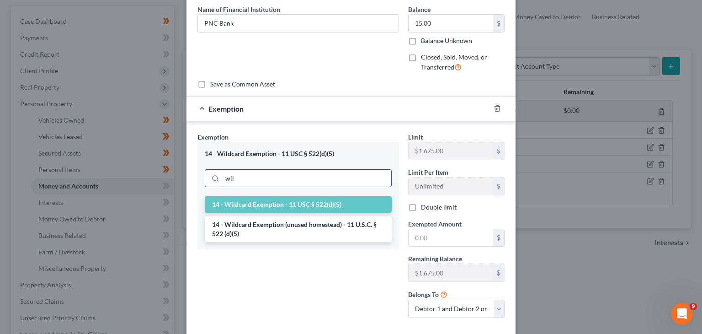
click at [318, 180] on input "wil" at bounding box center [306, 178] width 169 height 17
click at [316, 224] on li "14 - Wildcard Exemption (unused homestead) - 11 U.S.C. § 522 (d)(5)" at bounding box center [298, 229] width 187 height 26
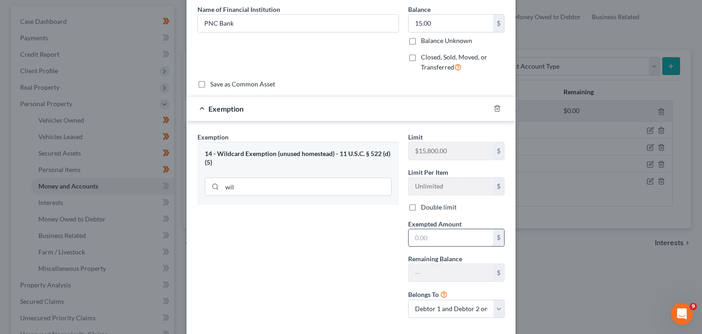
click at [432, 238] on input "text" at bounding box center [451, 237] width 85 height 17
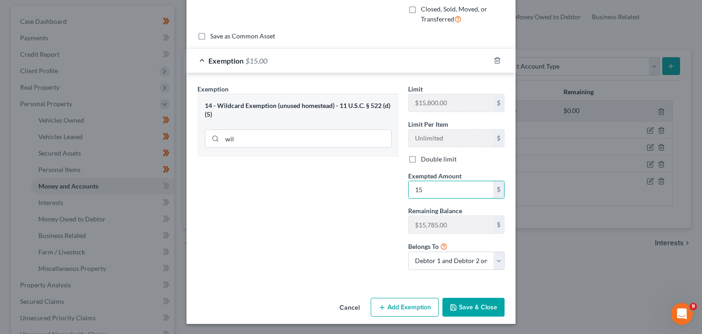
type input "15"
click at [453, 296] on div "Cancel Add Exemption Save & Close" at bounding box center [351, 309] width 329 height 30
click at [453, 300] on button "Save & Close" at bounding box center [474, 307] width 62 height 19
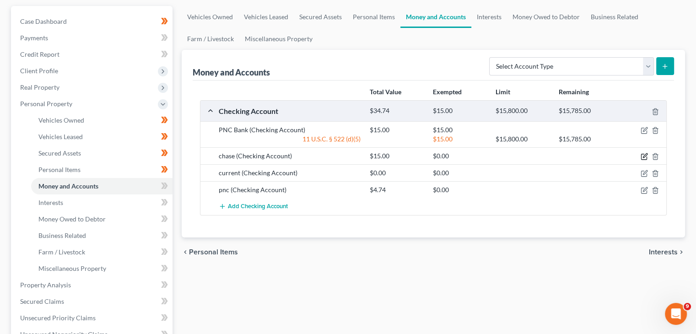
click at [646, 155] on icon "button" at bounding box center [643, 156] width 7 height 7
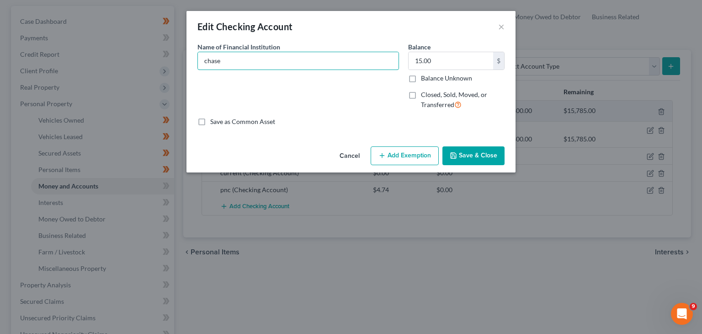
drag, startPoint x: 294, startPoint y: 55, endPoint x: 207, endPoint y: 70, distance: 88.6
click at [207, 70] on div "Name of Financial Institution * chase" at bounding box center [298, 79] width 211 height 75
type input "Chase bank"
click at [412, 157] on button "Add Exemption" at bounding box center [405, 155] width 68 height 19
select select "2"
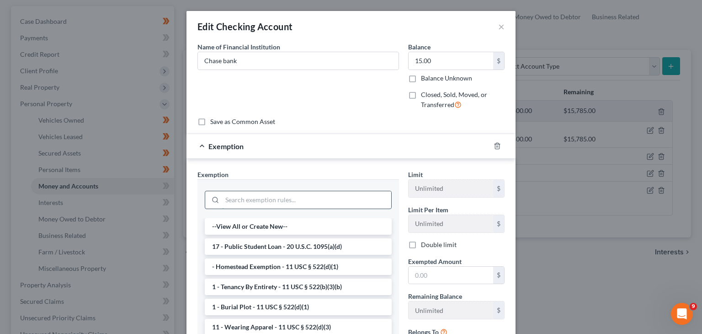
click at [287, 203] on input "search" at bounding box center [306, 199] width 169 height 17
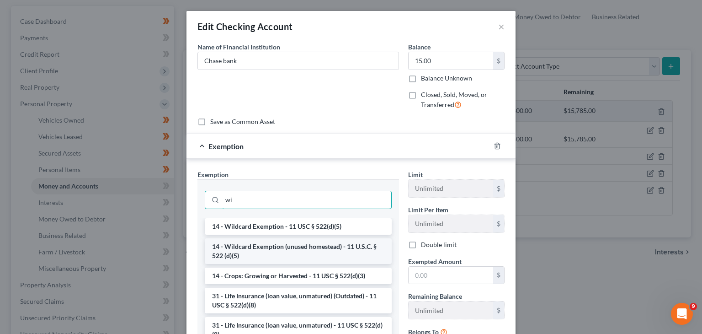
type input "wi"
click at [282, 252] on li "14 - Wildcard Exemption (unused homestead) - 11 U.S.C. § 522 (d)(5)" at bounding box center [298, 251] width 187 height 26
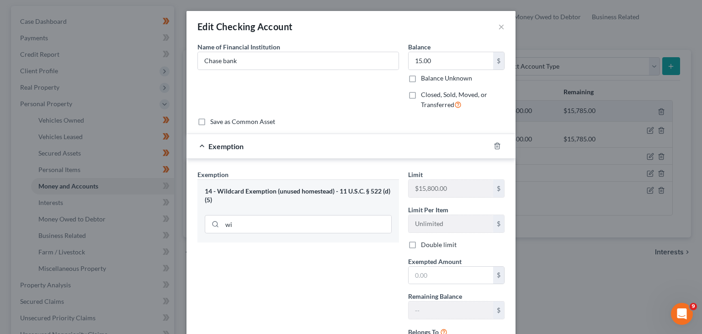
scroll to position [45, 0]
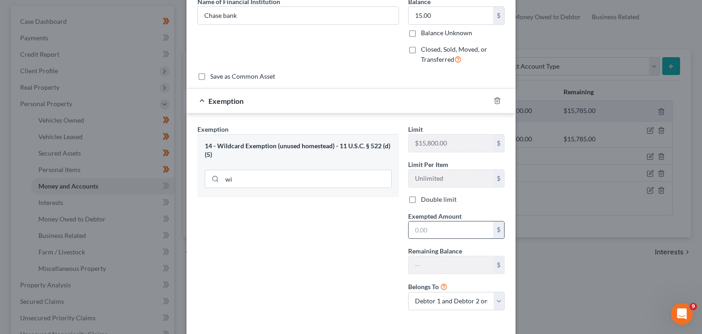
click at [432, 230] on input "text" at bounding box center [451, 229] width 85 height 17
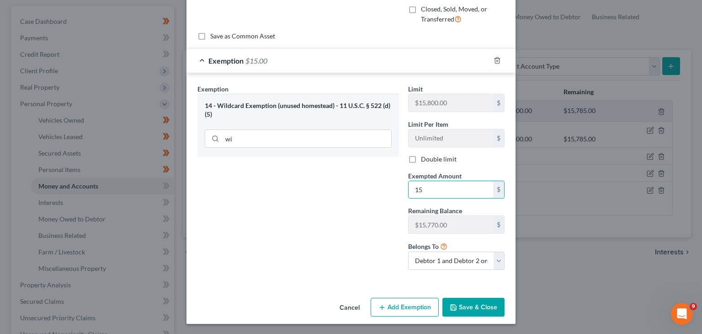
type input "15"
click at [470, 306] on button "Save & Close" at bounding box center [474, 307] width 62 height 19
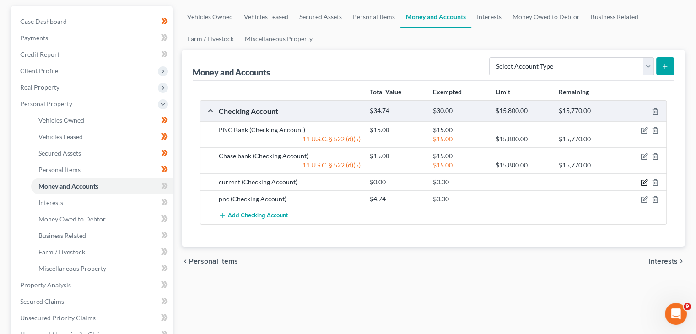
click at [644, 180] on icon "button" at bounding box center [645, 182] width 4 height 4
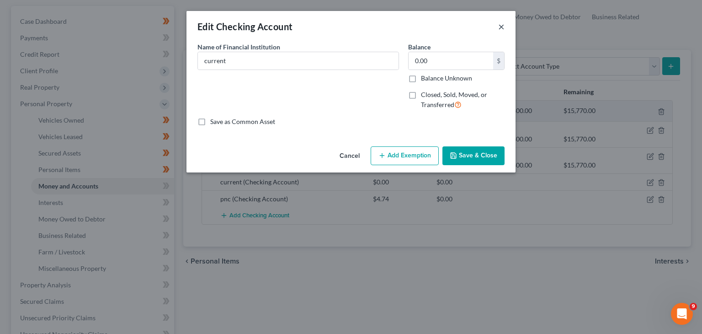
click at [502, 28] on button "×" at bounding box center [501, 26] width 6 height 11
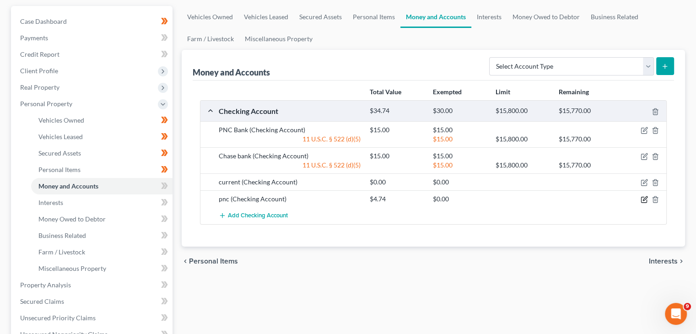
click at [646, 200] on icon "button" at bounding box center [643, 199] width 5 height 5
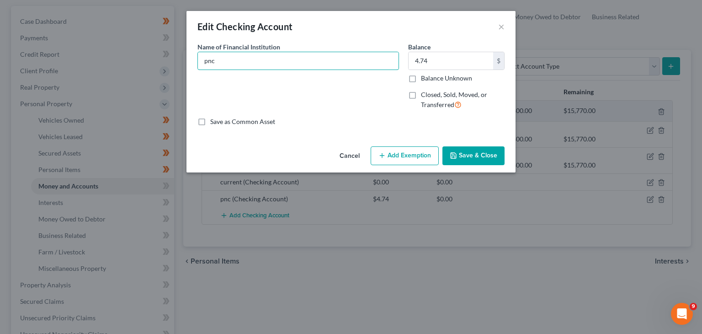
drag, startPoint x: 254, startPoint y: 62, endPoint x: 193, endPoint y: 63, distance: 61.3
click at [193, 63] on div "Name of Financial Institution * pnc" at bounding box center [298, 79] width 211 height 75
type input "PNC Bank"
click at [421, 161] on button "Add Exemption" at bounding box center [405, 155] width 68 height 19
select select "2"
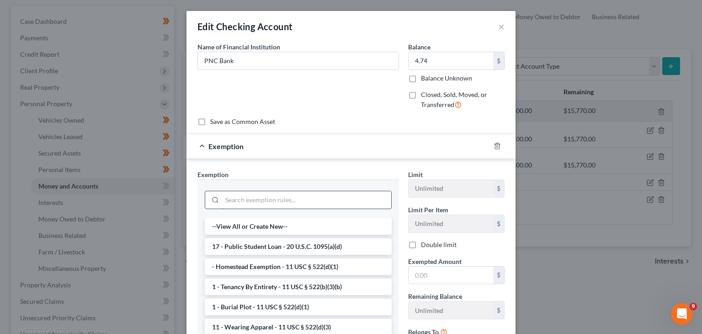
scroll to position [7, 0]
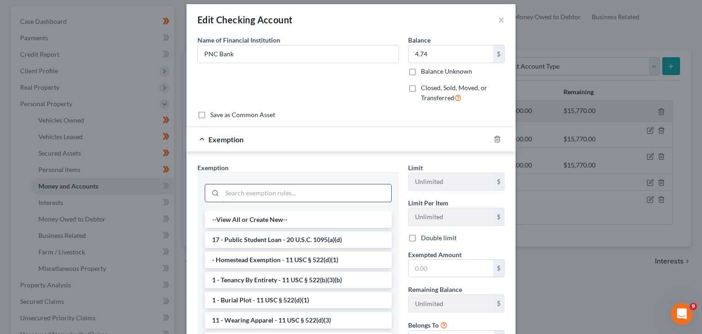
click at [316, 192] on input "search" at bounding box center [306, 192] width 169 height 17
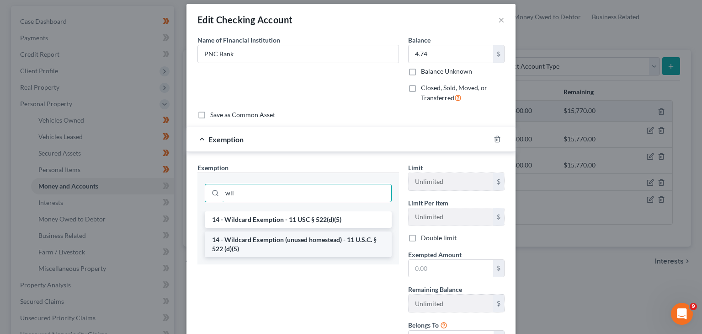
type input "wil"
click at [311, 236] on li "14 - Wildcard Exemption (unused homestead) - 11 U.S.C. § 522 (d)(5)" at bounding box center [298, 244] width 187 height 26
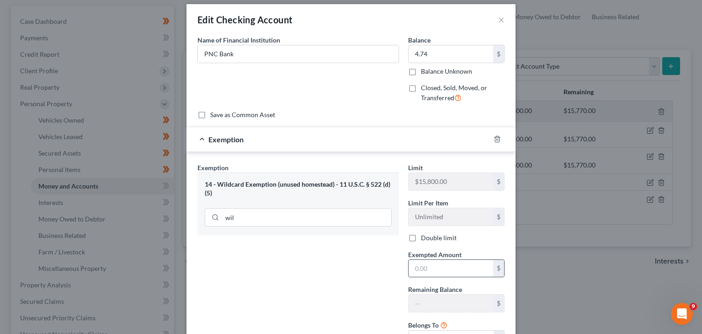
click at [446, 263] on input "text" at bounding box center [451, 268] width 85 height 17
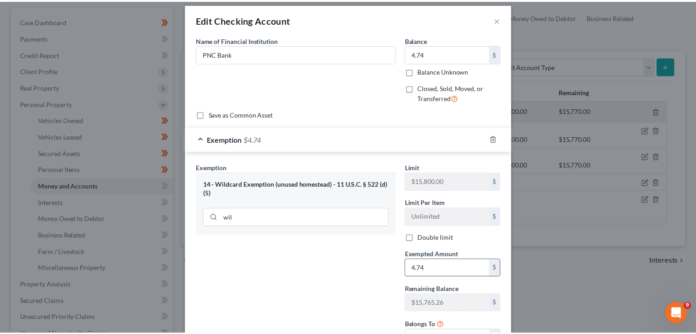
scroll to position [86, 0]
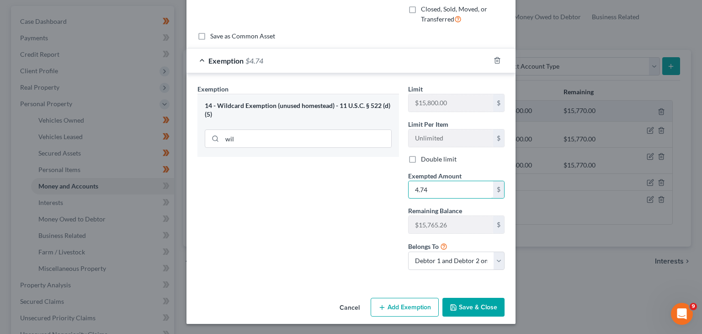
type input "4.74"
click at [460, 298] on button "Save & Close" at bounding box center [474, 307] width 62 height 19
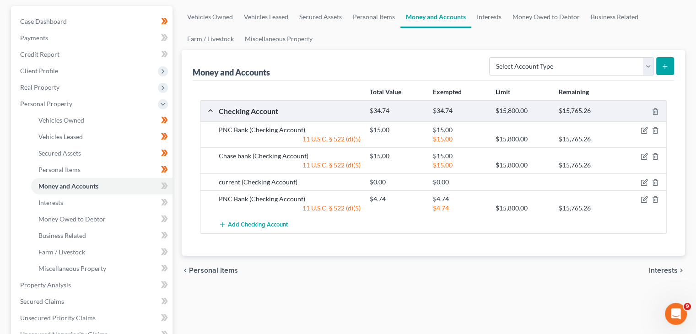
scroll to position [90, 0]
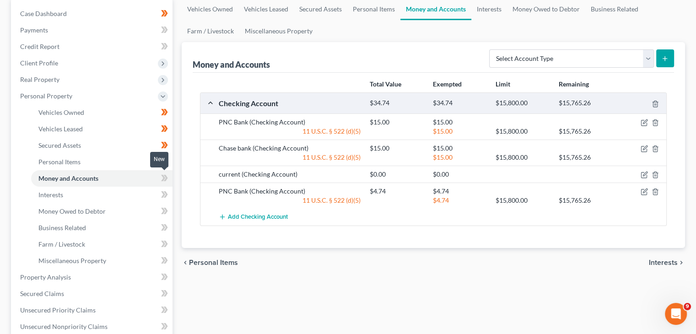
click at [166, 175] on icon at bounding box center [166, 178] width 4 height 6
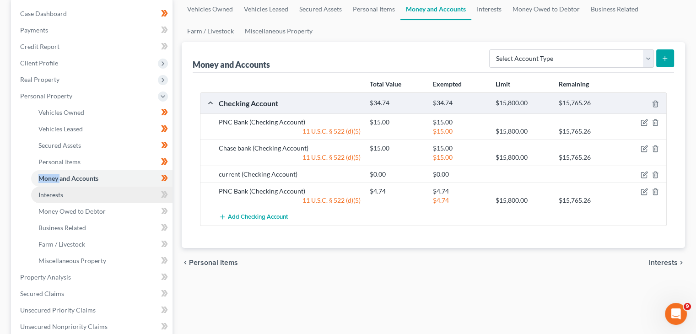
click at [155, 187] on link "Interests" at bounding box center [101, 195] width 141 height 16
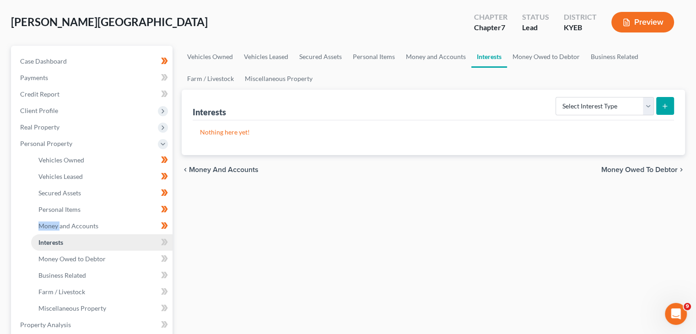
scroll to position [98, 0]
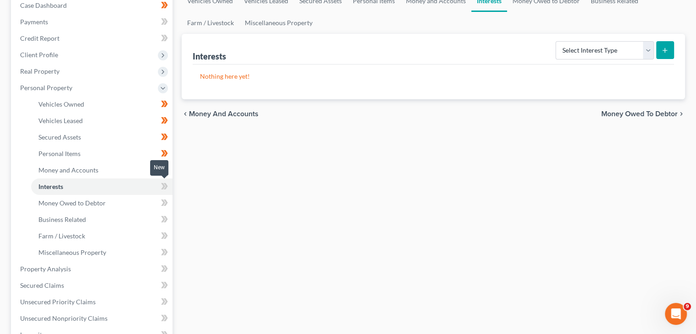
click at [168, 186] on span at bounding box center [164, 188] width 16 height 14
click at [159, 205] on span at bounding box center [164, 204] width 16 height 14
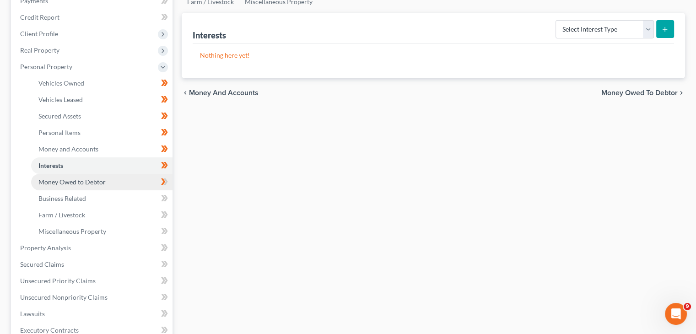
click at [124, 185] on link "Money Owed to Debtor" at bounding box center [101, 182] width 141 height 16
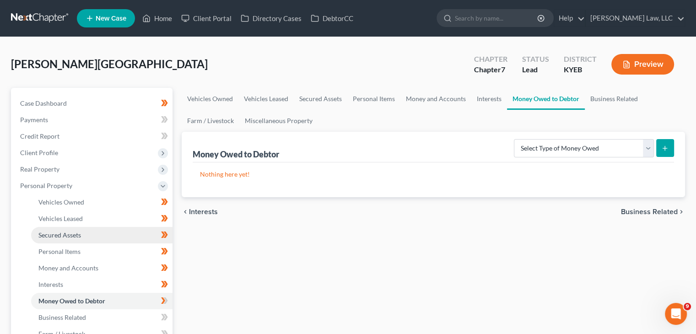
scroll to position [108, 0]
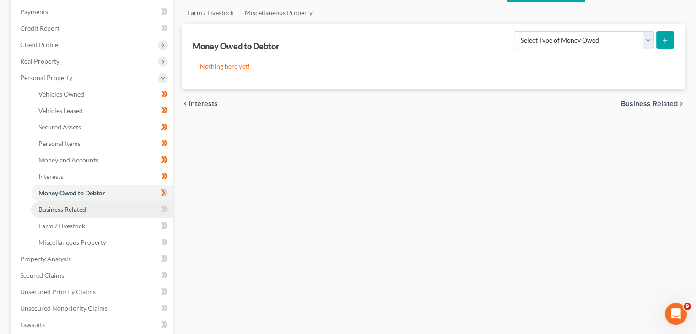
click at [83, 209] on span "Business Related" at bounding box center [62, 209] width 48 height 8
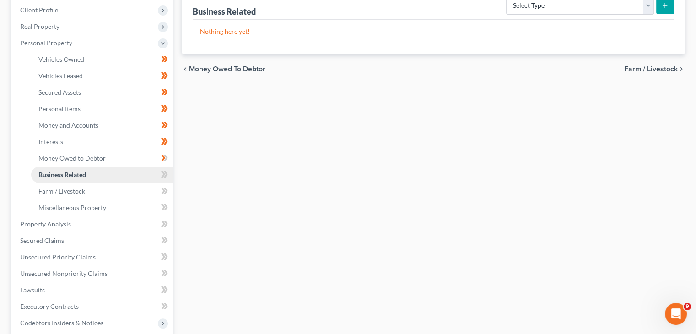
scroll to position [144, 0]
click at [79, 186] on span "Farm / Livestock" at bounding box center [61, 190] width 47 height 8
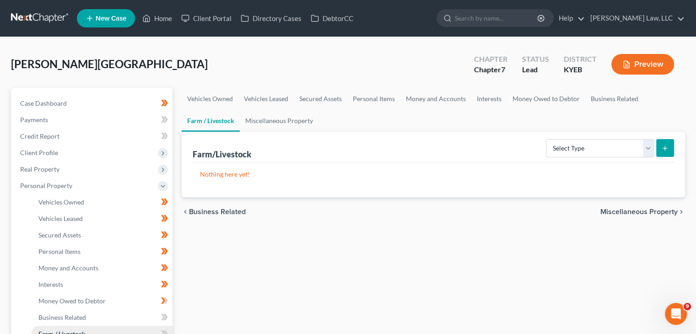
scroll to position [124, 0]
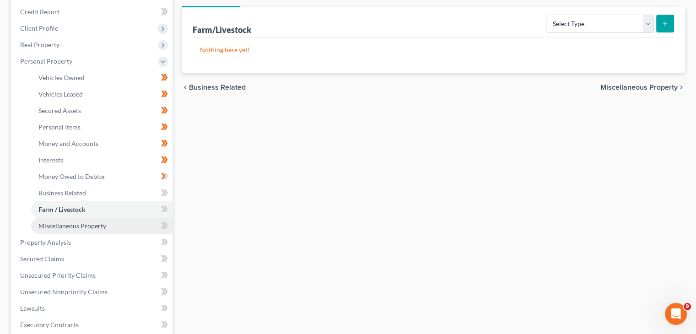
click at [77, 228] on span "Miscellaneous Property" at bounding box center [72, 226] width 68 height 8
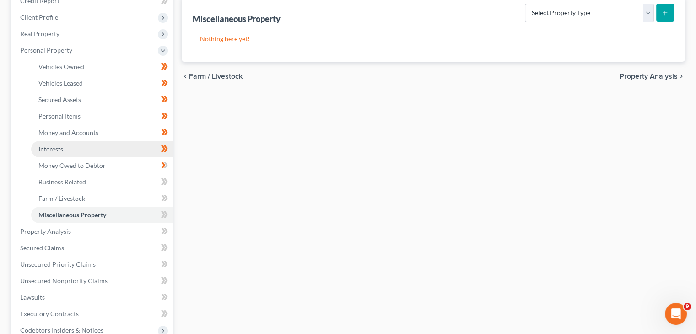
scroll to position [140, 0]
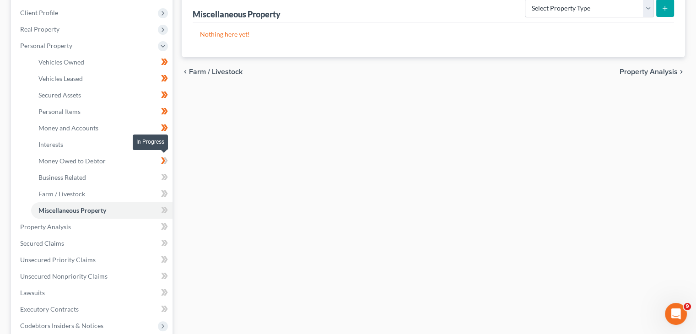
click at [161, 161] on icon at bounding box center [164, 160] width 7 height 11
click at [165, 177] on icon at bounding box center [164, 176] width 7 height 11
click at [164, 190] on icon at bounding box center [166, 193] width 4 height 6
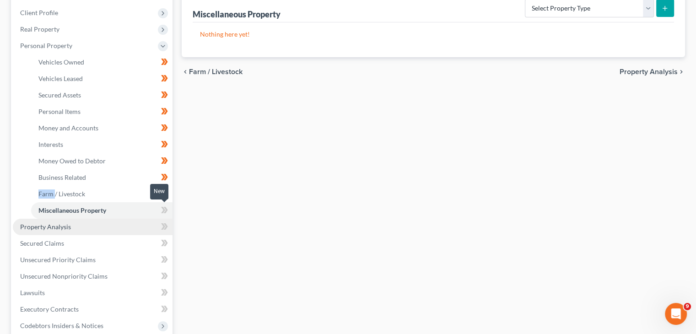
click at [164, 219] on link "Property Analysis" at bounding box center [93, 227] width 160 height 16
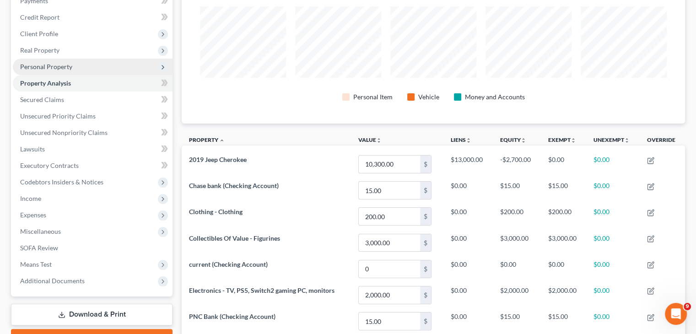
click at [80, 66] on span "Personal Property" at bounding box center [93, 67] width 160 height 16
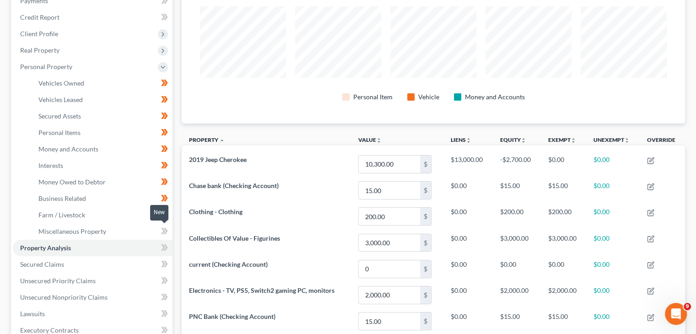
click at [164, 228] on icon at bounding box center [164, 230] width 7 height 11
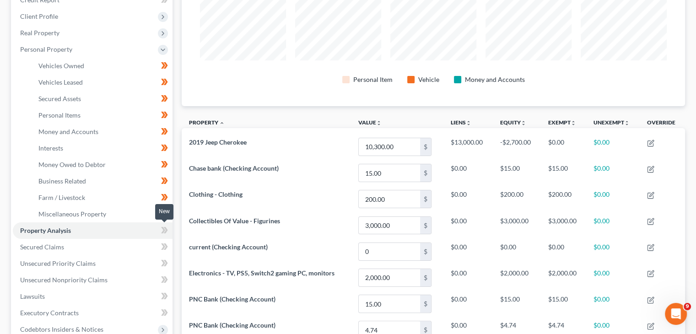
click at [165, 228] on icon at bounding box center [164, 230] width 7 height 11
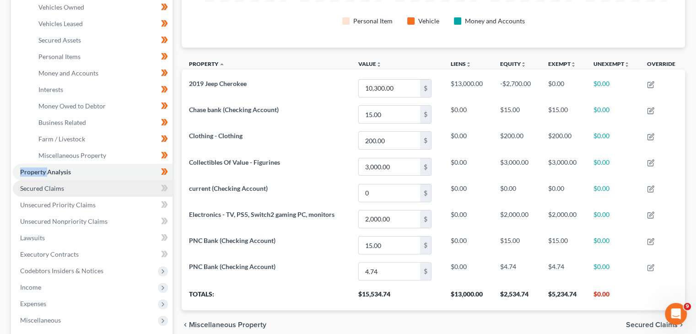
click at [128, 187] on link "Secured Claims" at bounding box center [93, 188] width 160 height 16
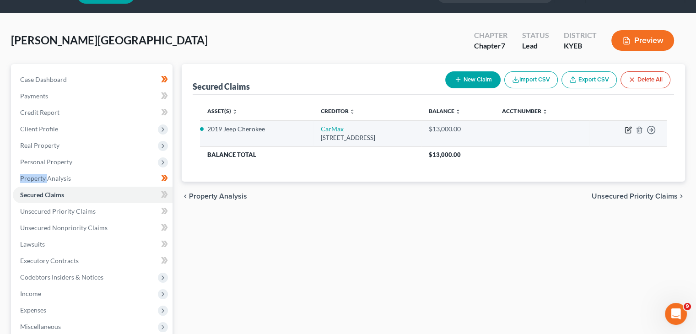
click at [627, 129] on icon "button" at bounding box center [629, 129] width 4 height 4
select select "36"
select select "3"
select select "2"
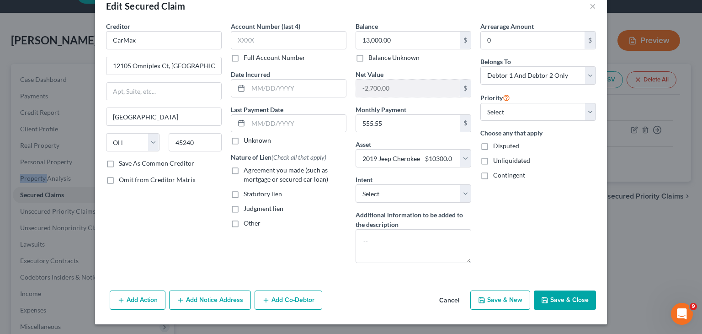
click at [551, 295] on button "Save & Close" at bounding box center [565, 299] width 62 height 19
select select
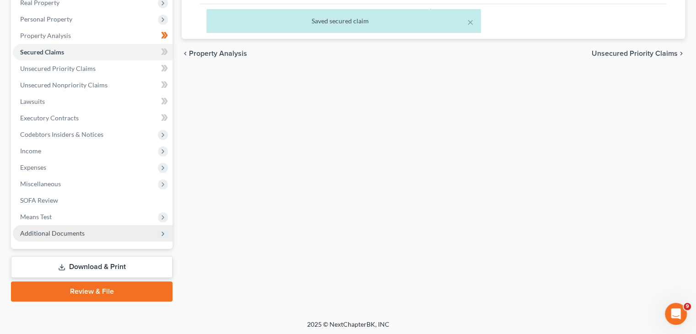
click at [96, 239] on span "Additional Documents" at bounding box center [93, 233] width 160 height 16
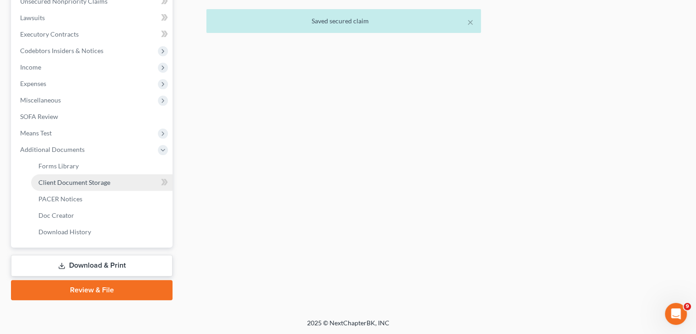
click at [77, 187] on link "Client Document Storage" at bounding box center [101, 182] width 141 height 16
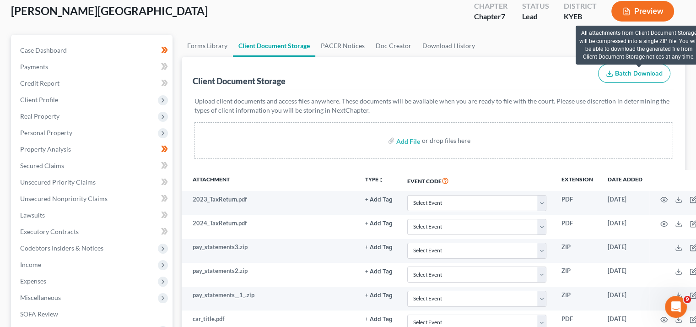
click at [628, 74] on span "Batch Download" at bounding box center [639, 74] width 48 height 8
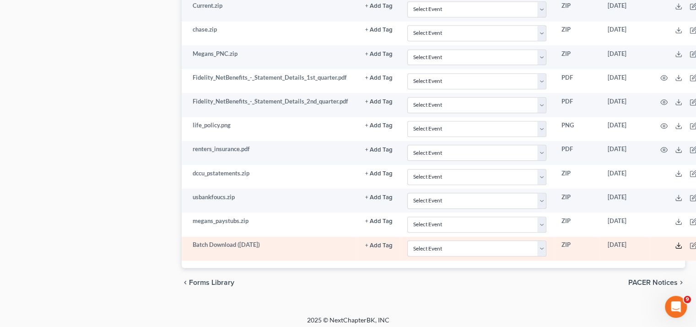
click at [675, 242] on icon at bounding box center [678, 244] width 7 height 7
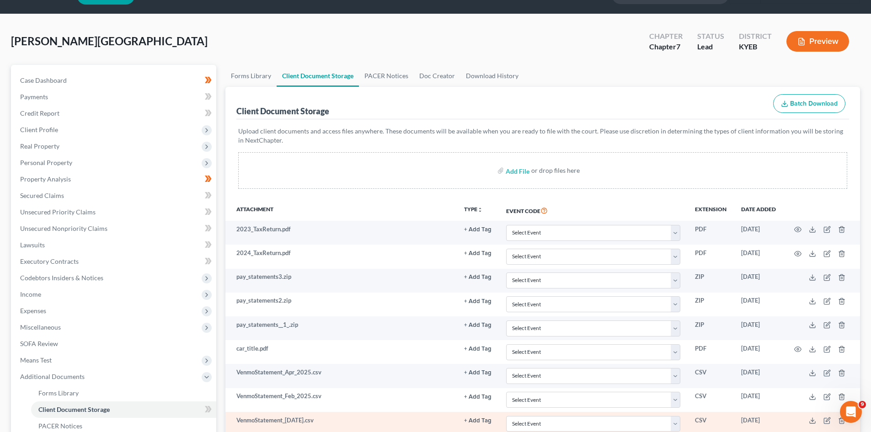
scroll to position [22, 0]
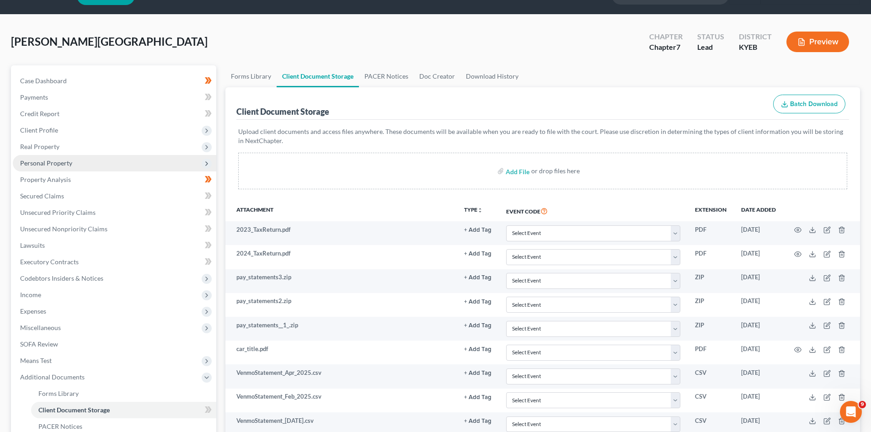
click at [61, 167] on span "Personal Property" at bounding box center [115, 163] width 204 height 16
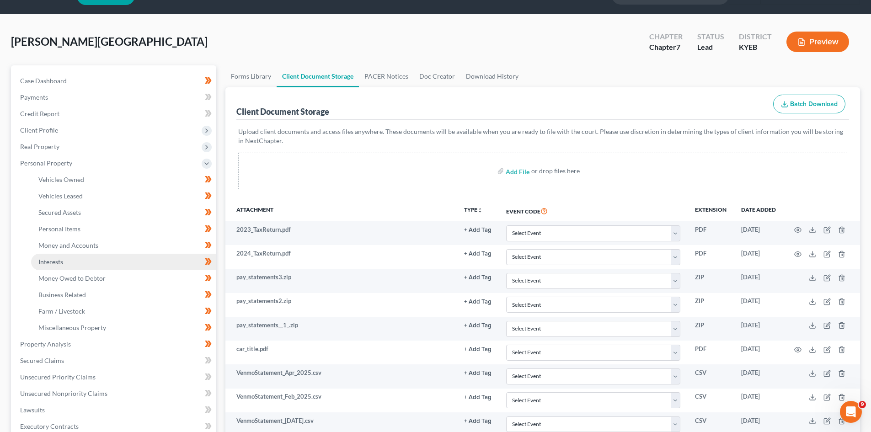
click at [58, 260] on span "Interests" at bounding box center [50, 262] width 25 height 8
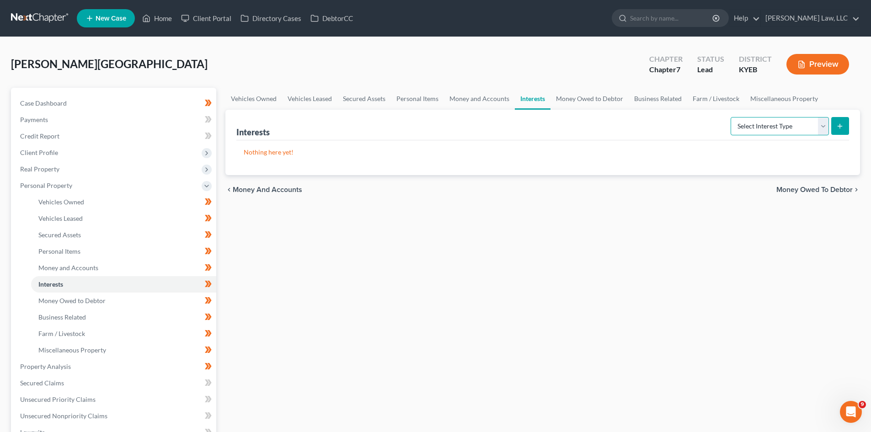
click at [695, 127] on select "Select Interest Type 401K Annuity Bond Education IRA Government Bond Government…" at bounding box center [780, 126] width 98 height 18
select select "401k"
click at [695, 117] on select "Select Interest Type 401K Annuity Bond Education IRA Government Bond Government…" at bounding box center [780, 126] width 98 height 18
click at [695, 123] on icon "submit" at bounding box center [839, 126] width 7 height 7
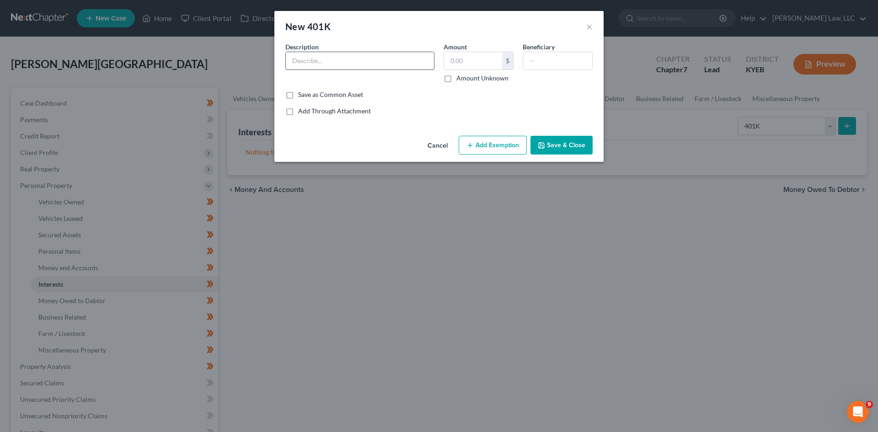
click at [342, 61] on input "text" at bounding box center [360, 60] width 148 height 17
drag, startPoint x: 328, startPoint y: 55, endPoint x: 286, endPoint y: 59, distance: 42.7
click at [286, 59] on input "Amazon" at bounding box center [360, 60] width 148 height 17
type input "Fidelity 401k"
click at [462, 62] on input "text" at bounding box center [473, 60] width 58 height 17
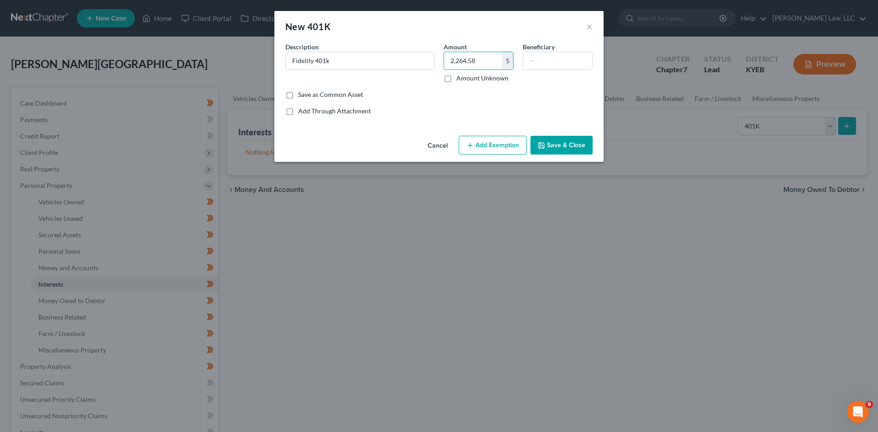
type input "2,264.58"
click at [503, 107] on div "Add Through Attachment" at bounding box center [438, 111] width 307 height 9
click at [478, 145] on button "Add Exemption" at bounding box center [493, 145] width 68 height 19
select select "2"
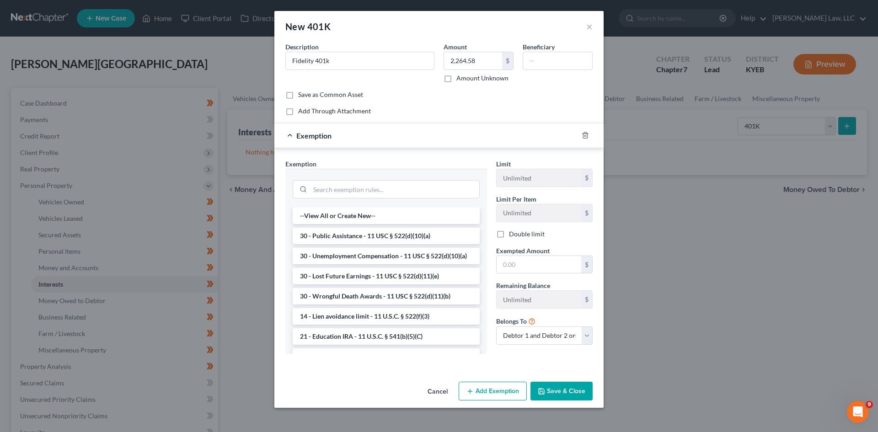
click at [358, 201] on div at bounding box center [386, 188] width 202 height 39
click at [358, 194] on input "search" at bounding box center [394, 189] width 169 height 17
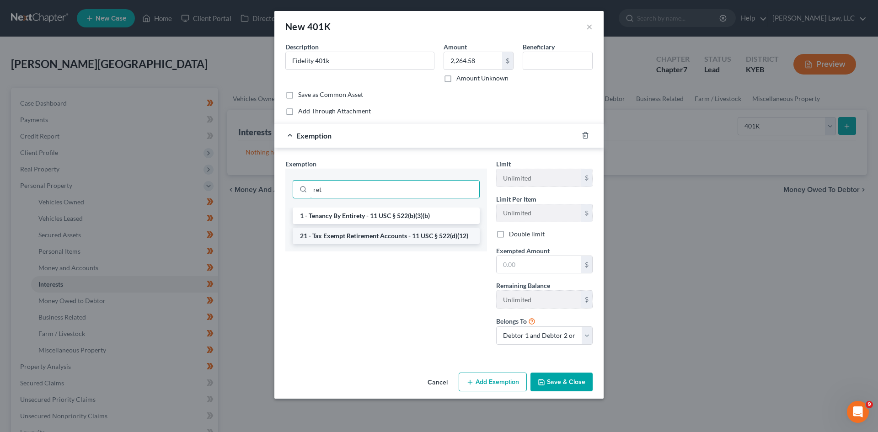
type input "ret"
click at [360, 239] on li "21 - Tax Exempt Retirement Accounts - 11 USC § 522(d)(12)" at bounding box center [386, 236] width 187 height 16
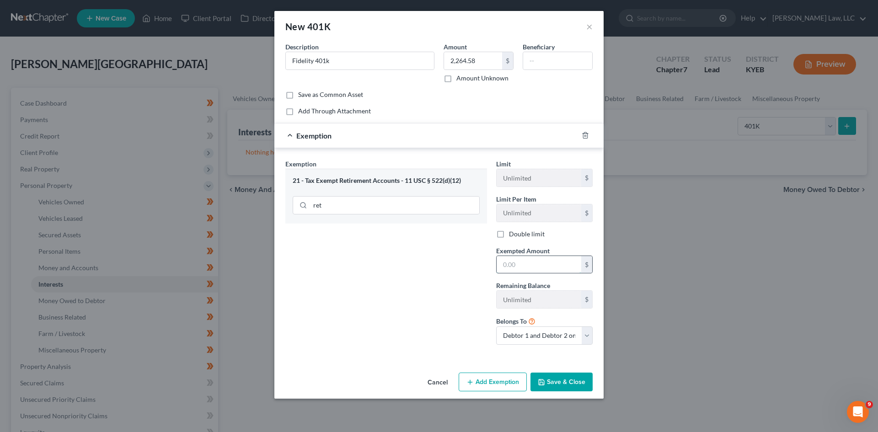
click at [544, 266] on input "text" at bounding box center [539, 264] width 85 height 17
type input "2,264.58"
click at [550, 333] on button "Save & Close" at bounding box center [561, 382] width 62 height 19
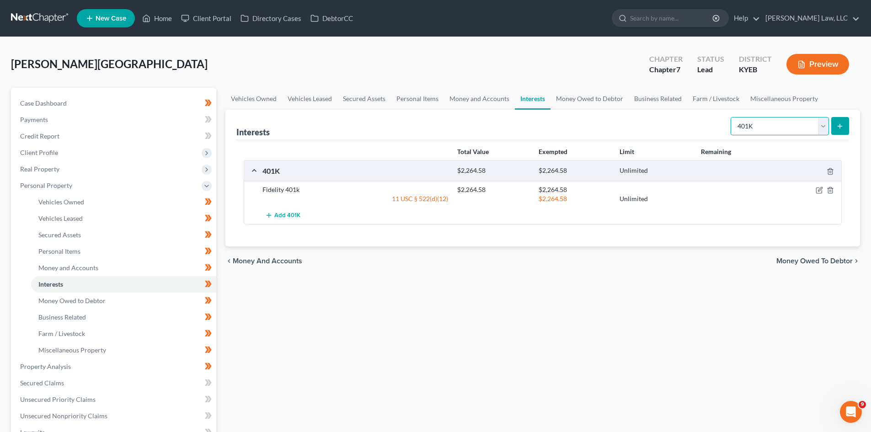
click at [695, 127] on select "Select Interest Type 401K Annuity Bond Education IRA Government Bond Government…" at bounding box center [780, 126] width 98 height 18
select select "term_life_insurance"
click at [695, 117] on select "Select Interest Type 401K Annuity Bond Education IRA Government Bond Government…" at bounding box center [780, 126] width 98 height 18
click at [695, 123] on icon "submit" at bounding box center [839, 126] width 7 height 7
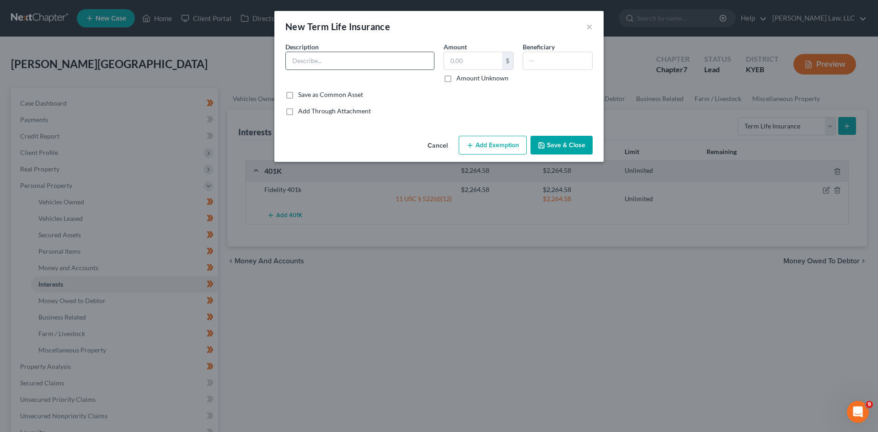
click at [336, 56] on input "text" at bounding box center [360, 60] width 148 height 17
type input "Prudential Life Insurance"
type input "103,000"
click at [554, 63] on input "text" at bounding box center [557, 60] width 69 height 17
type input "W"
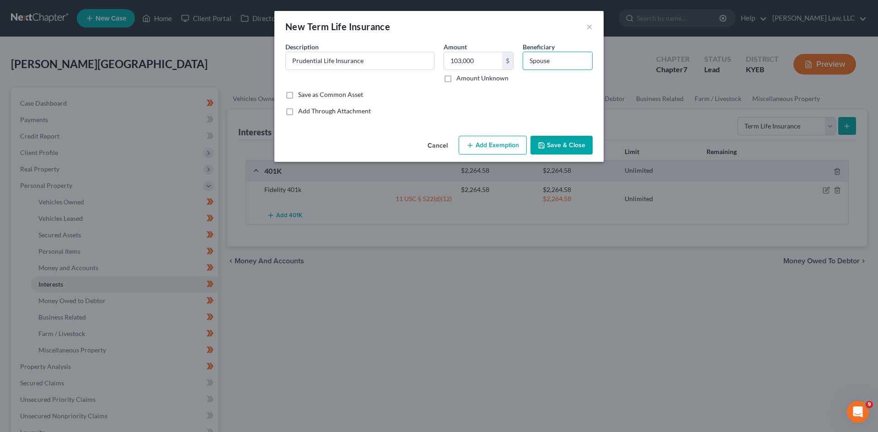
type input "Spouse"
click at [470, 136] on button "Add Exemption" at bounding box center [493, 145] width 68 height 19
select select "2"
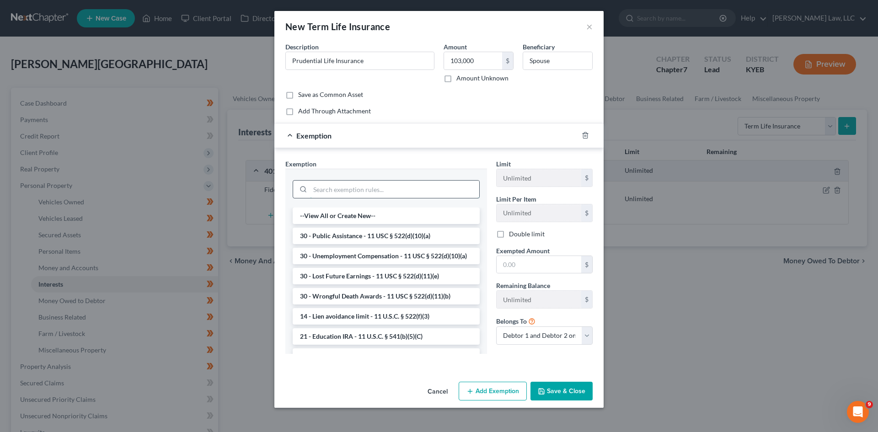
click at [360, 187] on input "search" at bounding box center [394, 189] width 169 height 17
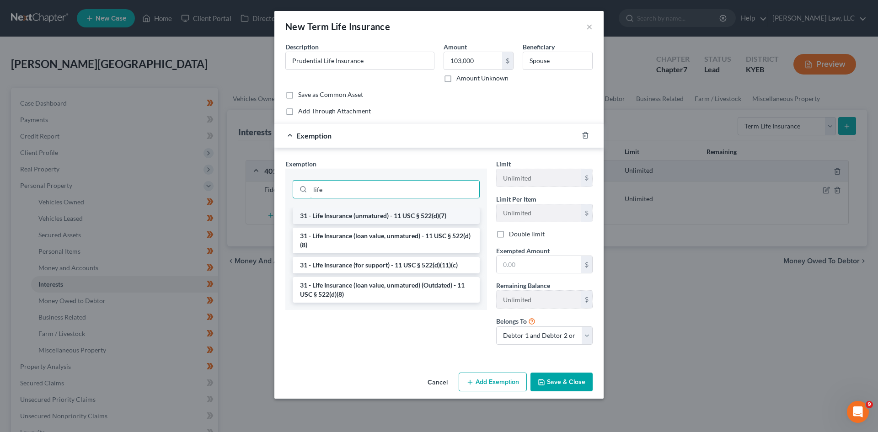
type input "life"
click at [371, 217] on li "31 - Life Insurance (unmatured) - 11 USC § 522(d)(7)" at bounding box center [386, 216] width 187 height 16
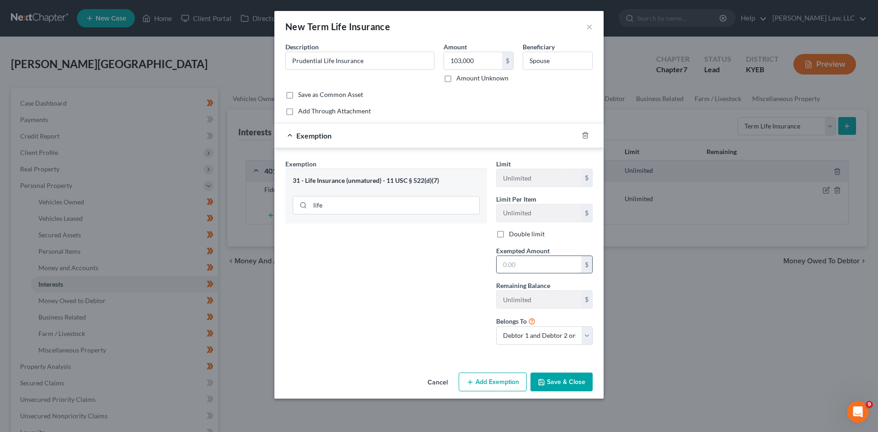
click at [508, 261] on input "text" at bounding box center [539, 264] width 85 height 17
type input "103,000"
click at [549, 333] on button "Save & Close" at bounding box center [561, 382] width 62 height 19
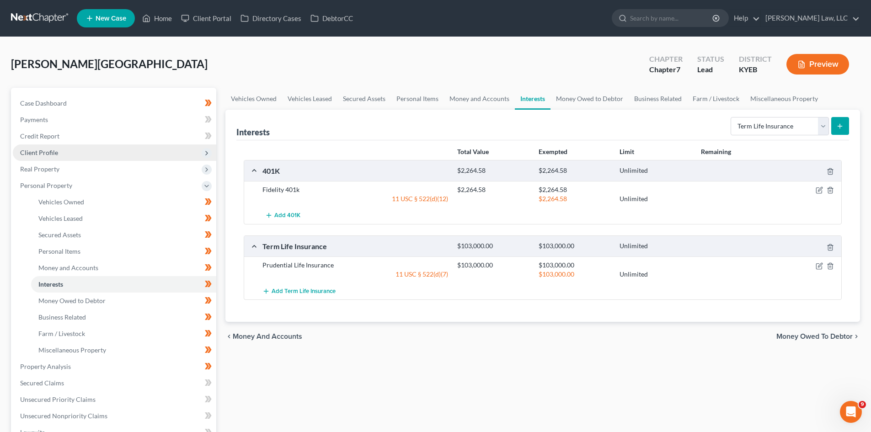
click at [67, 156] on span "Client Profile" at bounding box center [115, 153] width 204 height 16
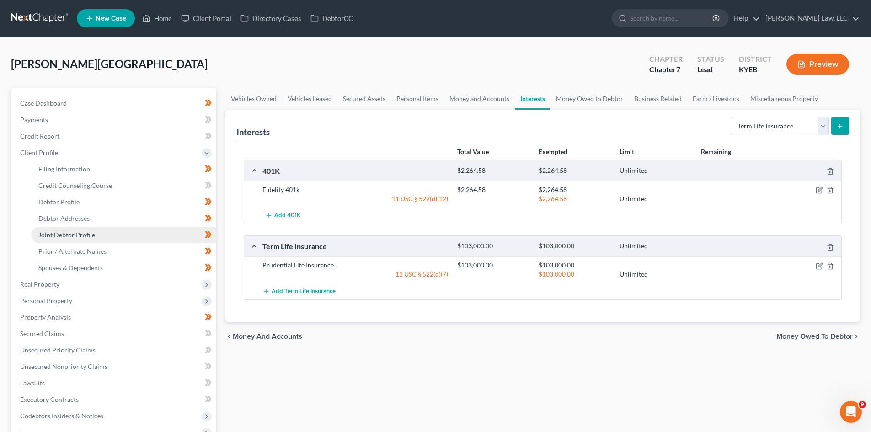
click at [91, 236] on span "Joint Debtor Profile" at bounding box center [66, 235] width 57 height 8
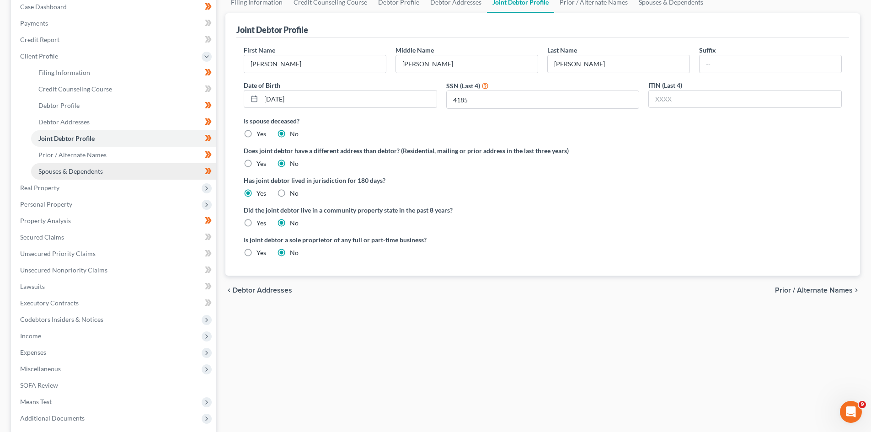
scroll to position [97, 0]
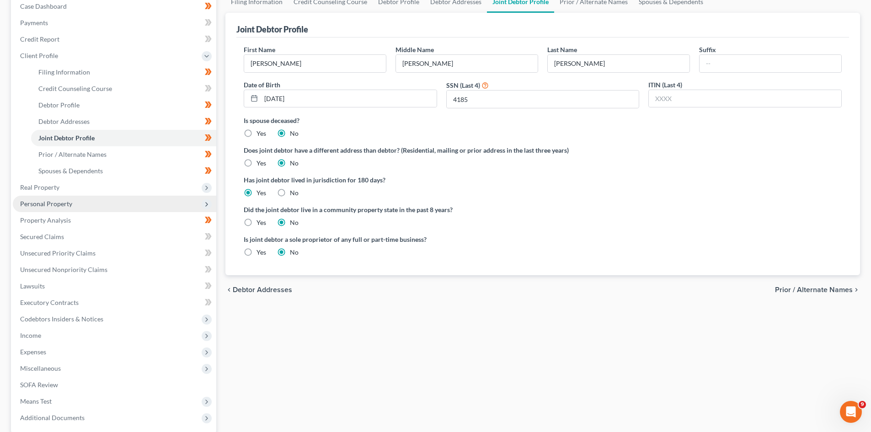
drag, startPoint x: 67, startPoint y: 187, endPoint x: 64, endPoint y: 204, distance: 16.8
click at [64, 204] on ul "Case Dashboard Payments Invoices Payments Payments Credit Report Client Profile" at bounding box center [115, 212] width 204 height 428
click at [64, 204] on span "Personal Property" at bounding box center [46, 204] width 52 height 8
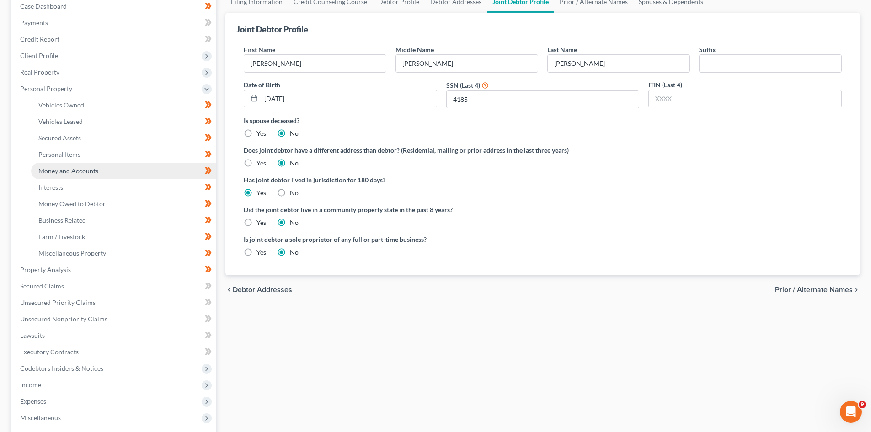
click at [82, 168] on span "Money and Accounts" at bounding box center [68, 171] width 60 height 8
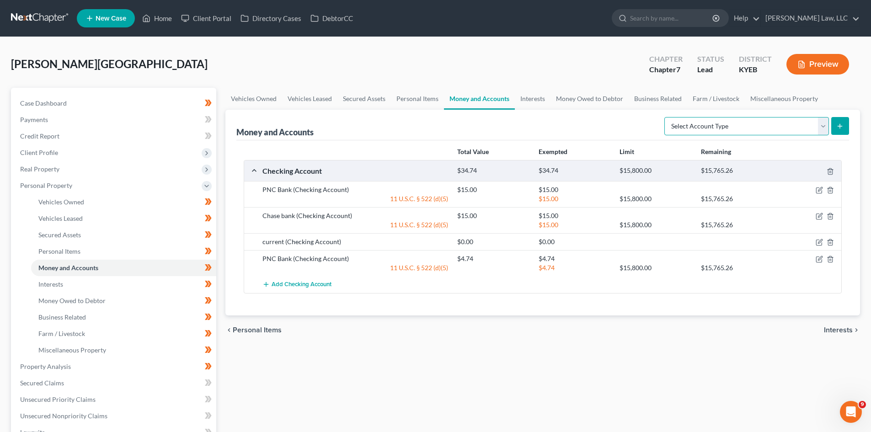
click at [695, 125] on select "Select Account Type Brokerage Cash on Hand Certificates of Deposit Checking Acc…" at bounding box center [746, 126] width 165 height 18
click at [695, 122] on select "Select Account Type Brokerage Cash on Hand Certificates of Deposit Checking Acc…" at bounding box center [746, 126] width 165 height 18
select select "checking"
click at [666, 117] on select "Select Account Type Brokerage Cash on Hand Certificates of Deposit Checking Acc…" at bounding box center [746, 126] width 165 height 18
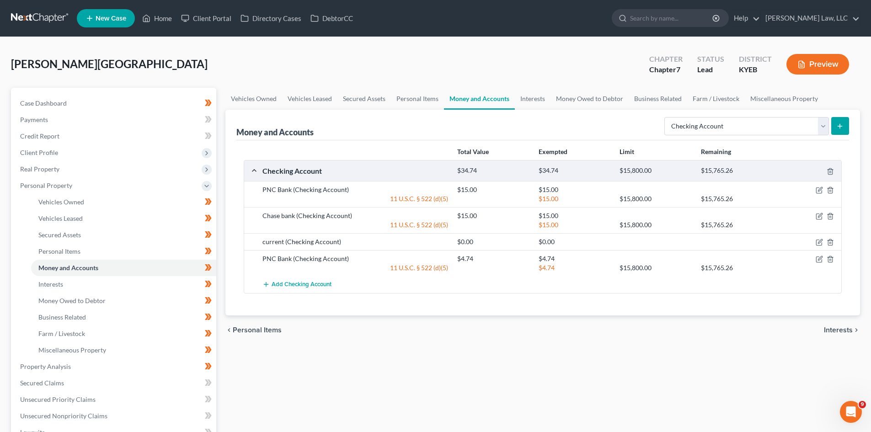
click at [695, 126] on icon "submit" at bounding box center [839, 126] width 7 height 7
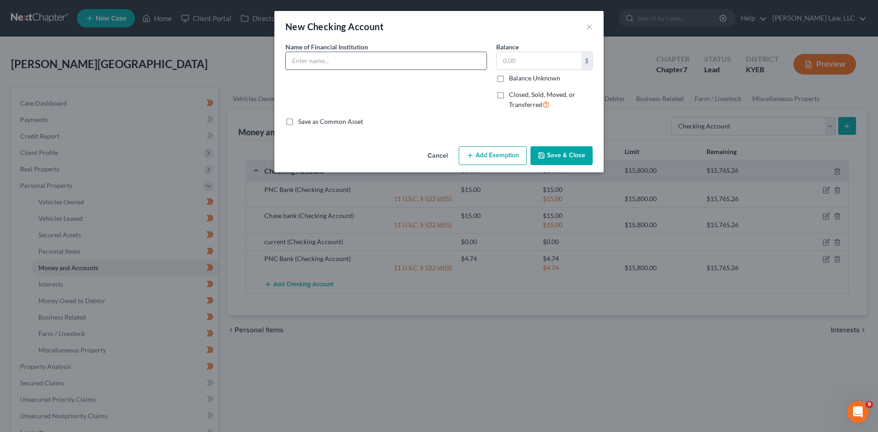
click at [343, 57] on input "text" at bounding box center [386, 60] width 201 height 17
type input "US Bank Focus"
click at [567, 150] on button "Save & Close" at bounding box center [561, 155] width 62 height 19
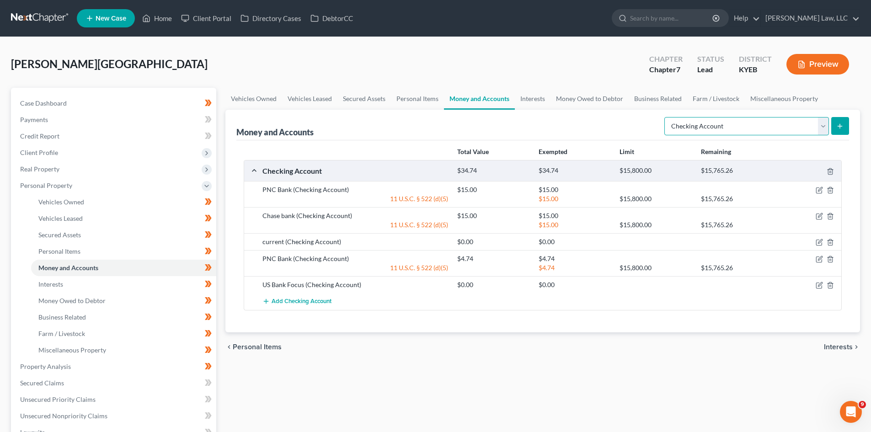
click at [695, 117] on select "Select Account Type Brokerage Cash on Hand Certificates of Deposit Checking Acc…" at bounding box center [746, 126] width 165 height 18
click at [666, 117] on select "Select Account Type Brokerage Cash on Hand Certificates of Deposit Checking Acc…" at bounding box center [746, 126] width 165 height 18
click at [695, 119] on select "Select Account Type Brokerage Cash on Hand Certificates of Deposit Checking Acc…" at bounding box center [746, 126] width 165 height 18
select select "savings"
click at [666, 117] on select "Select Account Type Brokerage Cash on Hand Certificates of Deposit Checking Acc…" at bounding box center [746, 126] width 165 height 18
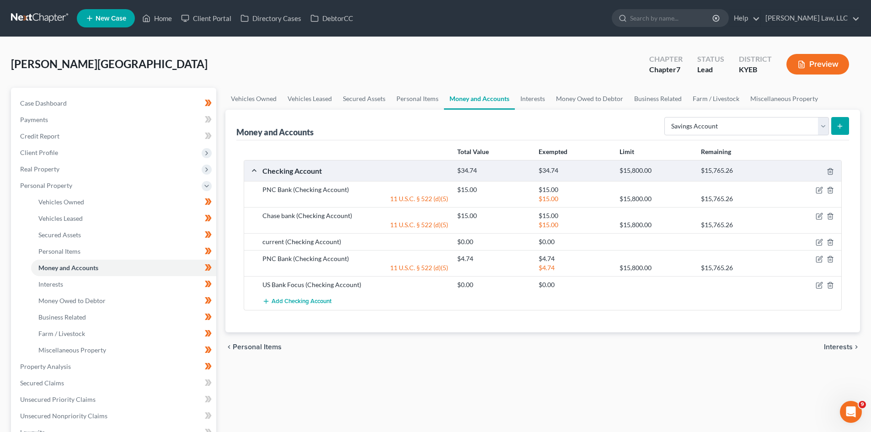
click at [695, 125] on icon "submit" at bounding box center [839, 126] width 7 height 7
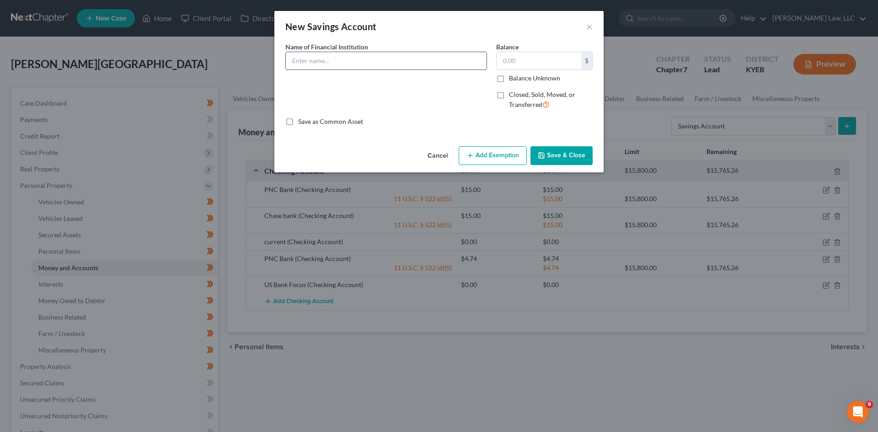
click at [347, 61] on input "text" at bounding box center [386, 60] width 201 height 17
click at [343, 52] on input "text" at bounding box center [386, 60] width 201 height 17
type input "Delta Community Credit Union"
drag, startPoint x: 544, startPoint y: 153, endPoint x: 395, endPoint y: 145, distance: 149.3
click at [544, 153] on icon "button" at bounding box center [541, 155] width 7 height 7
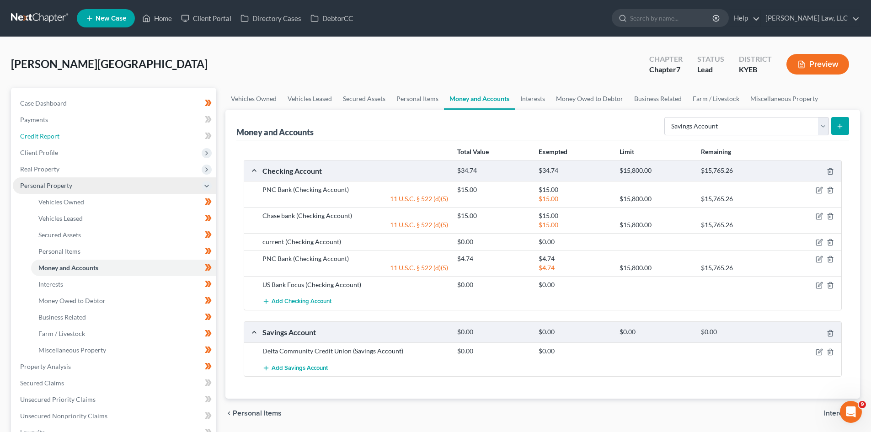
drag, startPoint x: 101, startPoint y: 136, endPoint x: 179, endPoint y: 179, distance: 88.8
click at [101, 136] on link "Credit Report" at bounding box center [115, 136] width 204 height 16
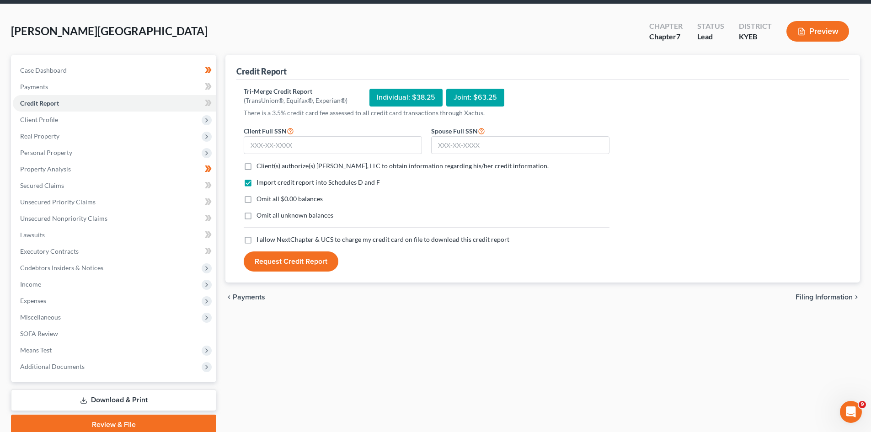
scroll to position [38, 0]
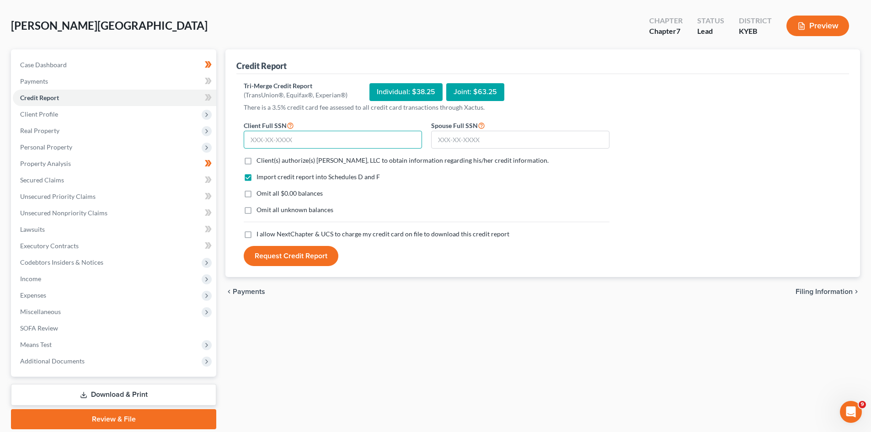
click at [350, 138] on input "text" at bounding box center [333, 140] width 178 height 18
type input "402-51-2112"
click at [460, 144] on input "text" at bounding box center [520, 140] width 178 height 18
type input "293-04-4185"
click at [257, 161] on label "Client(s) authorize(s) Danielle Lawrence Law, LLC to obtain information regardi…" at bounding box center [403, 160] width 292 height 9
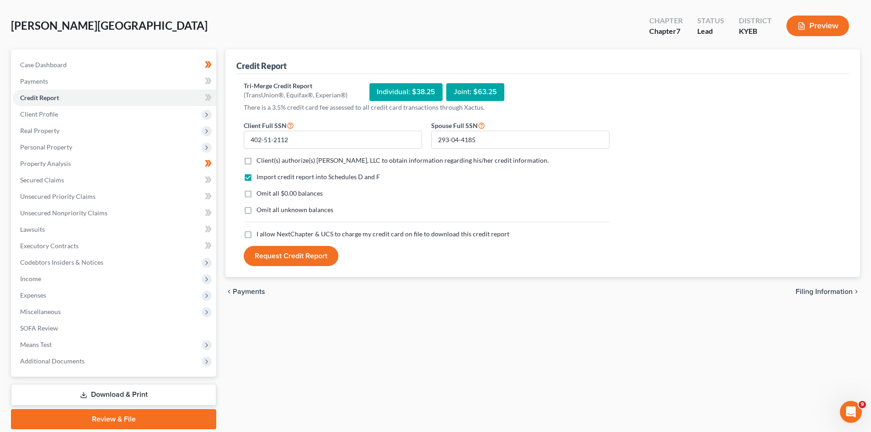
click at [260, 161] on input "Client(s) authorize(s) Danielle Lawrence Law, LLC to obtain information regardi…" at bounding box center [263, 159] width 6 height 6
checkbox input "true"
click at [257, 194] on label "Omit all $0.00 balances" at bounding box center [290, 193] width 66 height 9
click at [260, 194] on input "Omit all $0.00 balances" at bounding box center [263, 192] width 6 height 6
checkbox input "true"
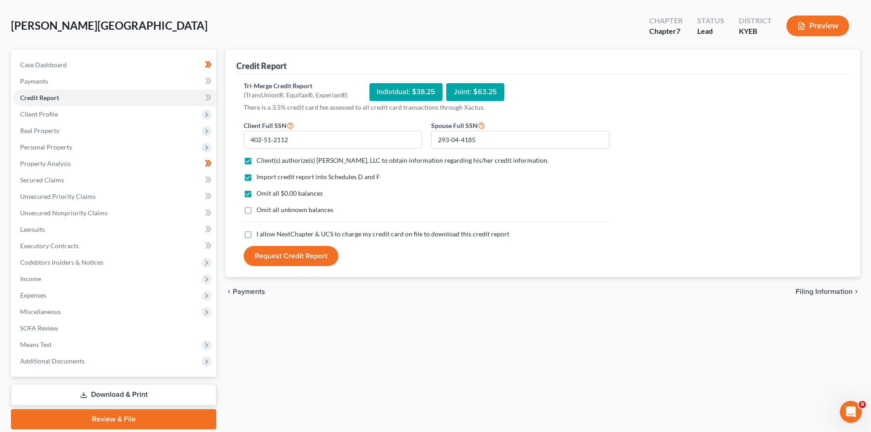
click at [257, 230] on label "I allow NextChapter & UCS to charge my credit card on file to download this cre…" at bounding box center [383, 234] width 253 height 9
click at [260, 230] on input "I allow NextChapter & UCS to charge my credit card on file to download this cre…" at bounding box center [263, 233] width 6 height 6
click at [257, 235] on label "I allow NextChapter & UCS to charge my credit card on file to download this cre…" at bounding box center [383, 234] width 253 height 9
click at [260, 235] on input "I allow NextChapter & UCS to charge my credit card on file to download this cre…" at bounding box center [263, 233] width 6 height 6
click at [257, 233] on label "I allow NextChapter & UCS to charge my credit card on file to download this cre…" at bounding box center [383, 234] width 253 height 9
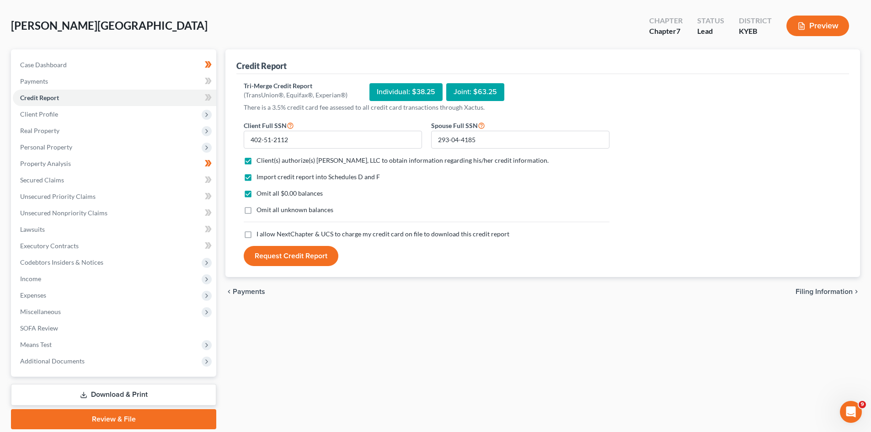
click at [260, 233] on input "I allow NextChapter & UCS to charge my credit card on file to download this cre…" at bounding box center [263, 233] width 6 height 6
checkbox input "true"
click at [272, 255] on button "Request Credit Report" at bounding box center [291, 256] width 95 height 20
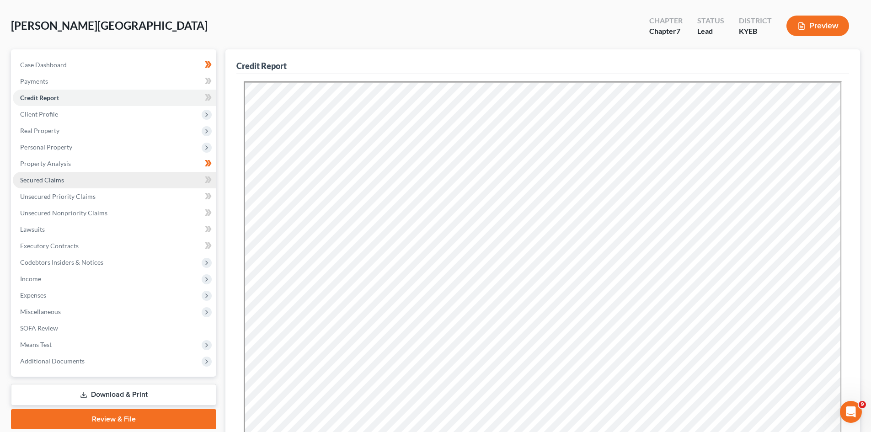
scroll to position [0, 0]
click at [208, 97] on icon at bounding box center [207, 97] width 4 height 6
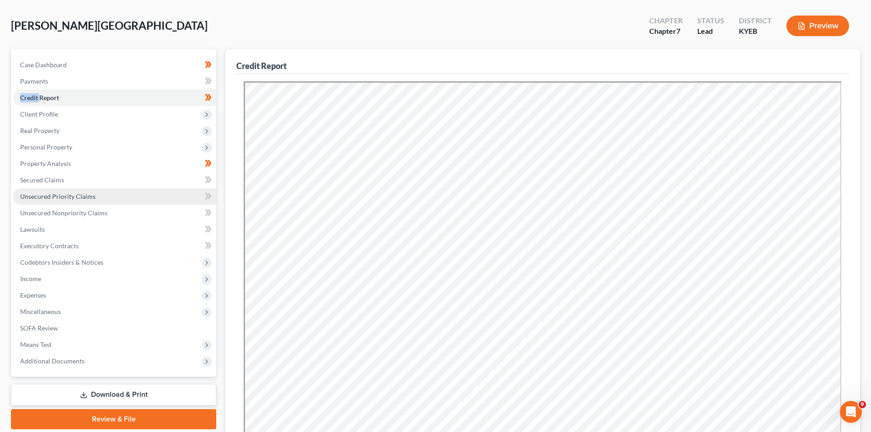
click at [109, 193] on link "Unsecured Priority Claims" at bounding box center [115, 196] width 204 height 16
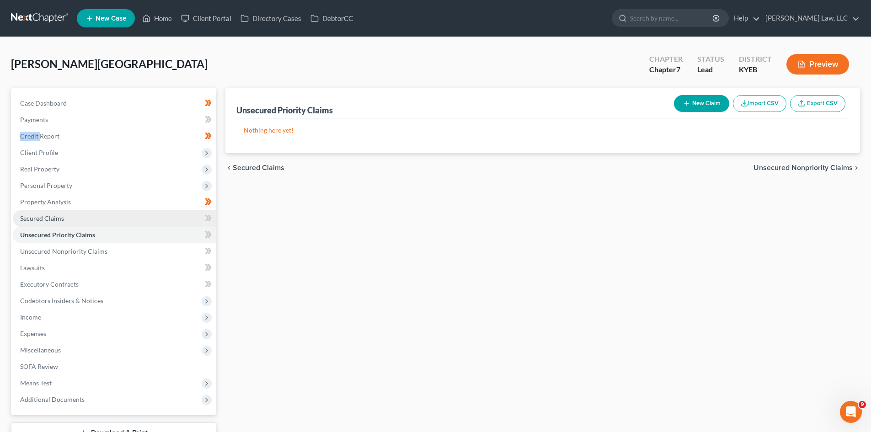
click at [78, 215] on link "Secured Claims" at bounding box center [115, 218] width 204 height 16
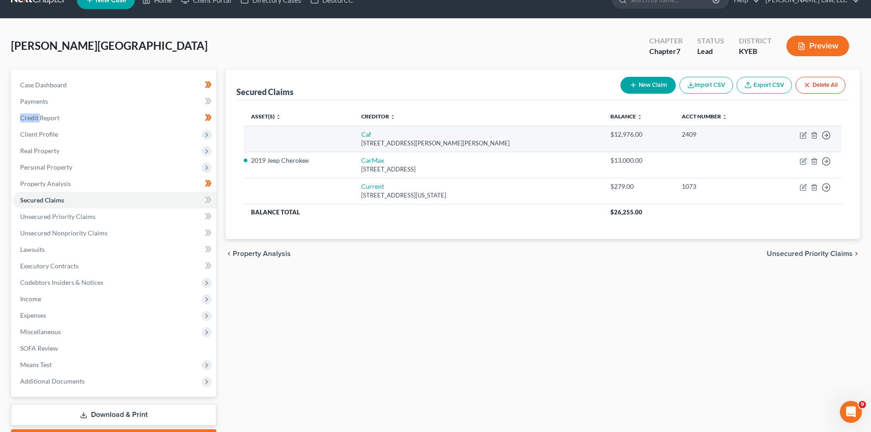
scroll to position [19, 0]
click at [695, 134] on icon "button" at bounding box center [814, 134] width 7 height 7
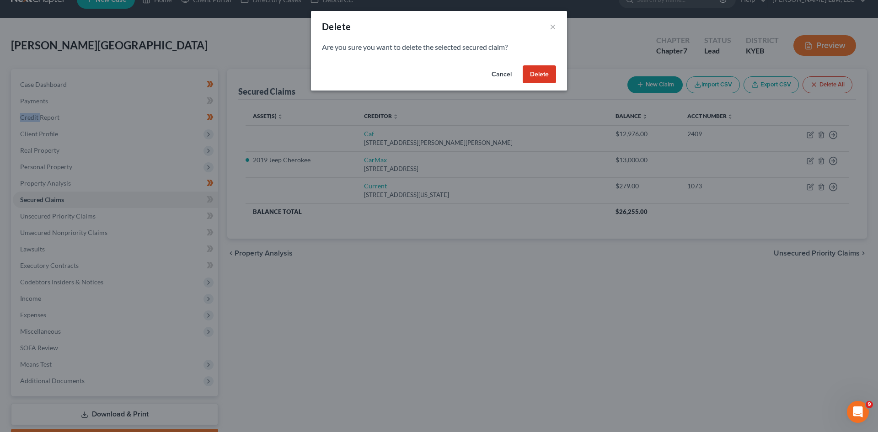
click at [541, 78] on button "Delete" at bounding box center [539, 74] width 33 height 18
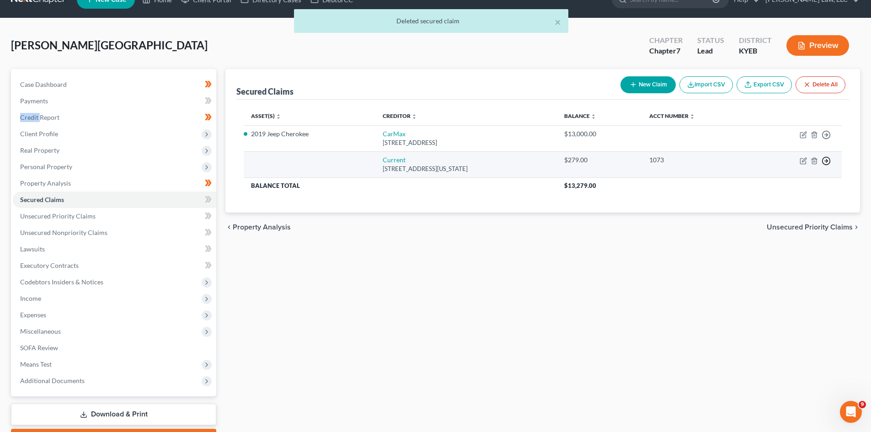
click at [695, 161] on icon "button" at bounding box center [826, 160] width 9 height 9
click at [695, 182] on link "Move to F" at bounding box center [784, 183] width 76 height 16
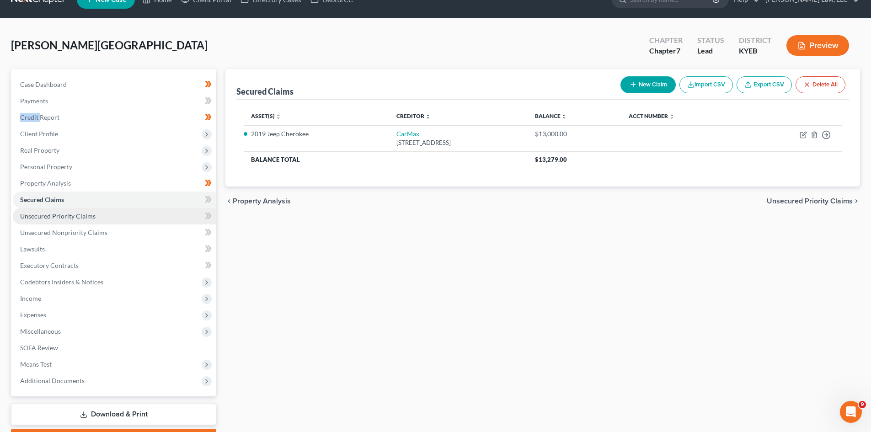
click at [60, 214] on span "Unsecured Priority Claims" at bounding box center [57, 216] width 75 height 8
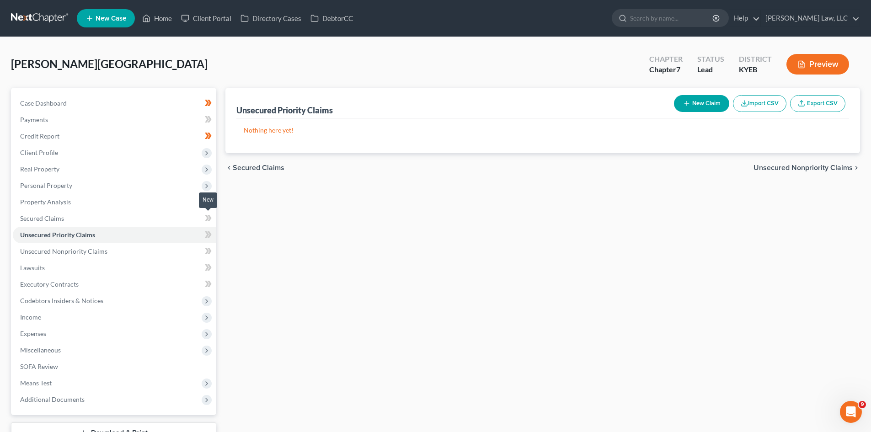
click at [206, 219] on icon at bounding box center [208, 218] width 7 height 11
click at [208, 220] on icon at bounding box center [207, 218] width 4 height 6
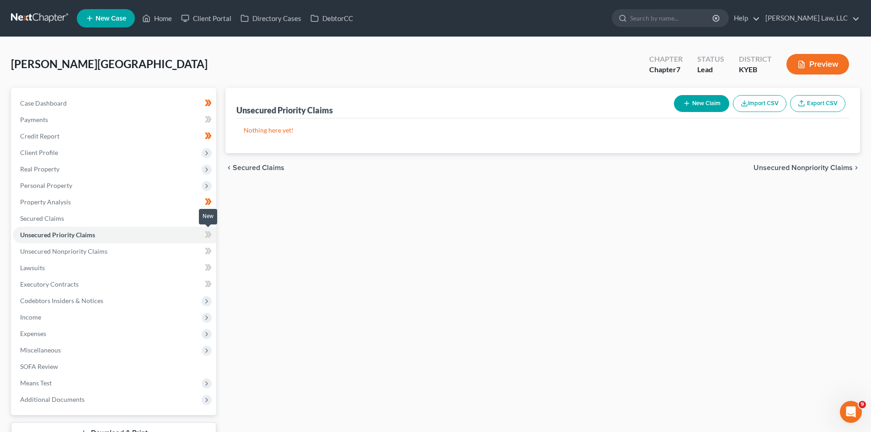
click at [207, 230] on icon at bounding box center [208, 234] width 7 height 11
click at [186, 247] on link "Unsecured Nonpriority Claims" at bounding box center [115, 251] width 204 height 16
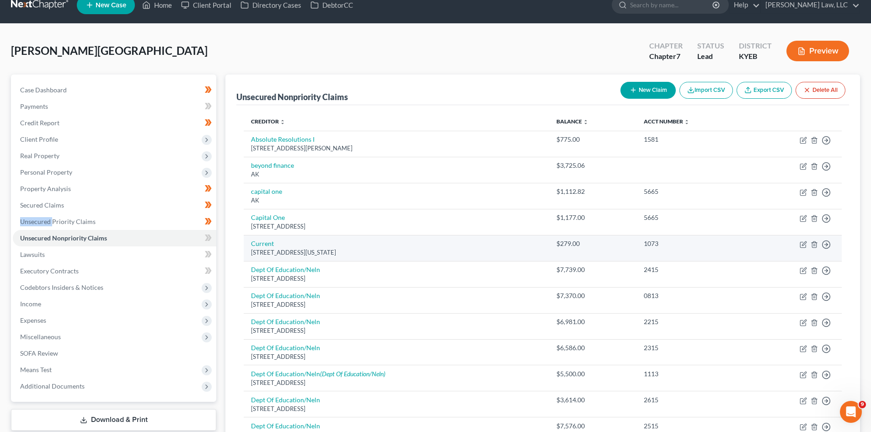
scroll to position [14, 0]
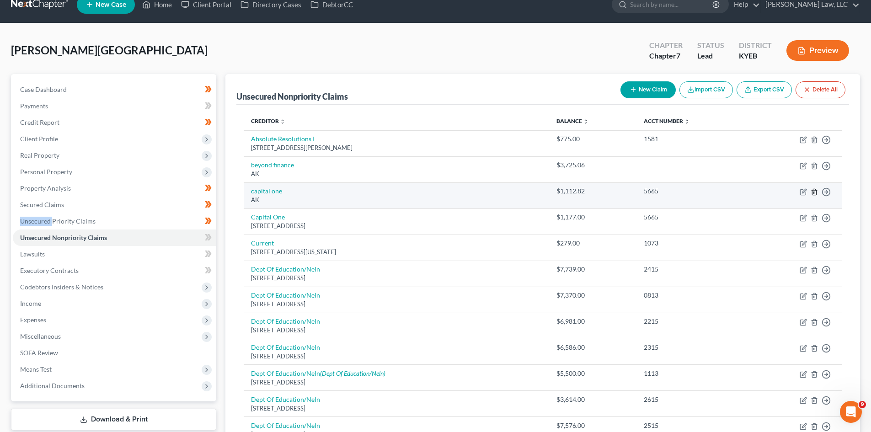
click at [695, 195] on icon "button" at bounding box center [814, 192] width 4 height 6
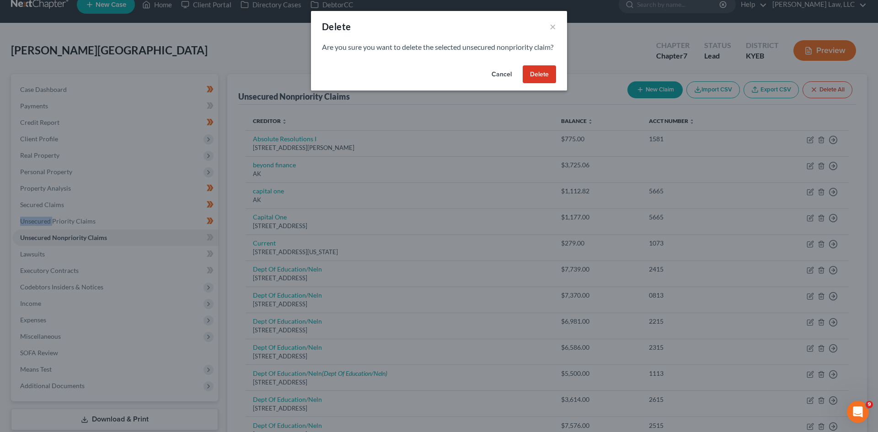
click at [542, 76] on button "Delete" at bounding box center [539, 74] width 33 height 18
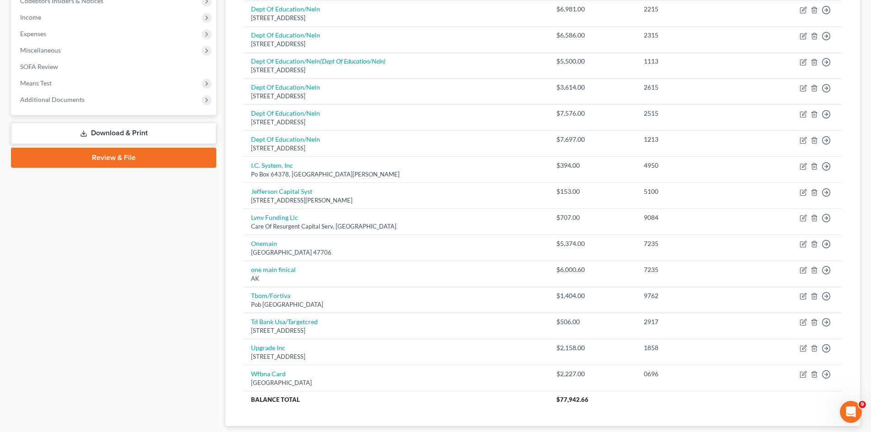
scroll to position [300, 0]
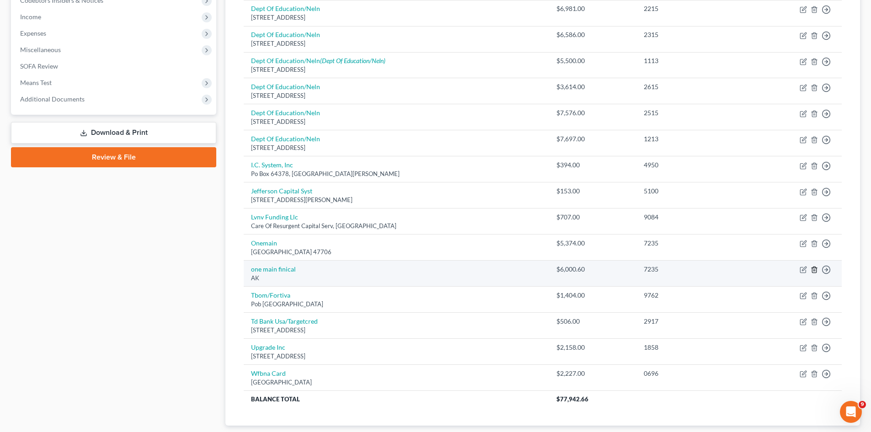
click at [695, 269] on icon "button" at bounding box center [814, 269] width 7 height 7
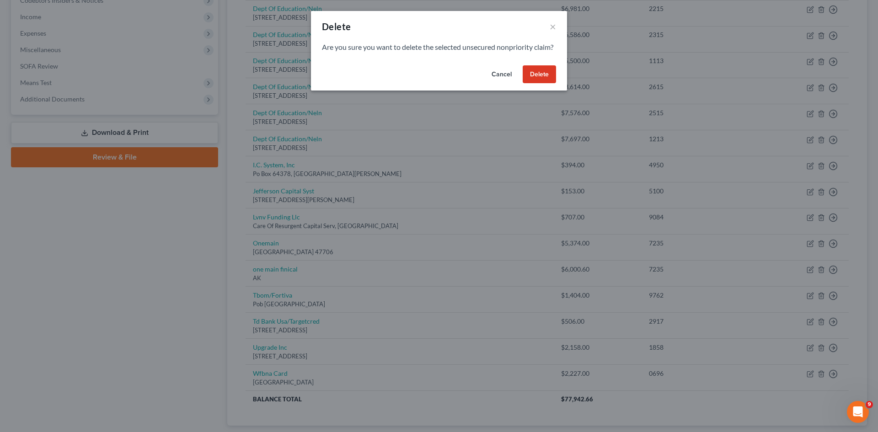
click at [535, 84] on button "Delete" at bounding box center [539, 74] width 33 height 18
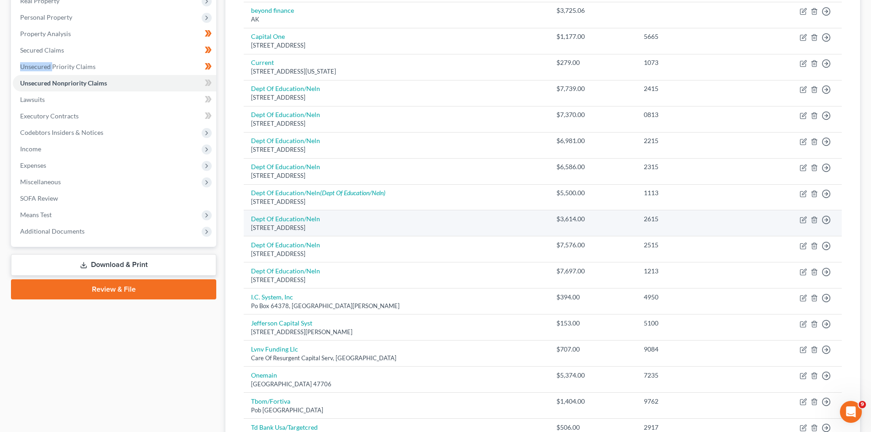
scroll to position [138, 0]
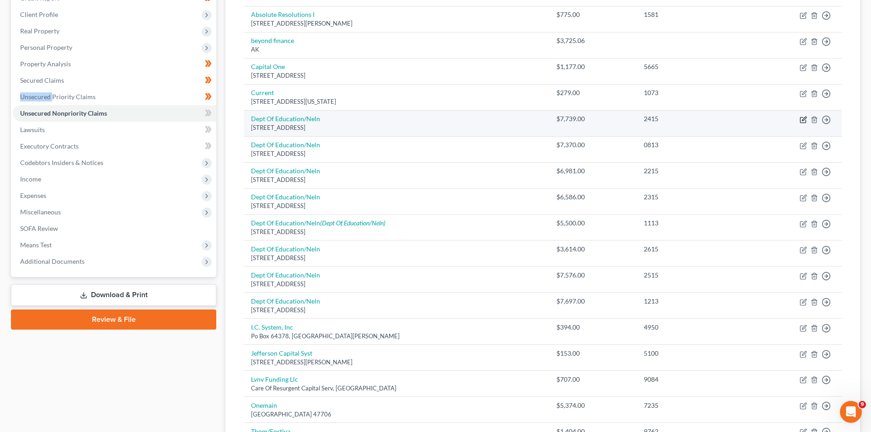
click at [695, 118] on icon "button" at bounding box center [802, 119] width 5 height 5
select select "30"
select select "17"
select select "0"
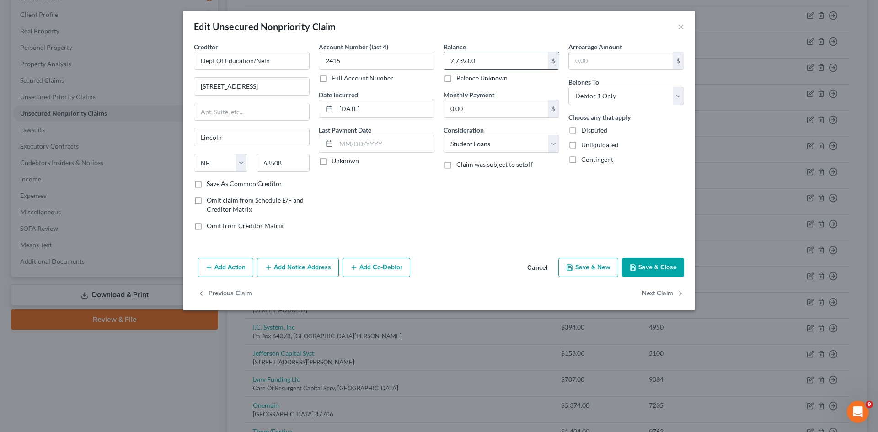
click at [507, 59] on input "7,739.00" at bounding box center [496, 60] width 104 height 17
type input "53,063"
click at [664, 263] on button "Save & Close" at bounding box center [653, 267] width 62 height 19
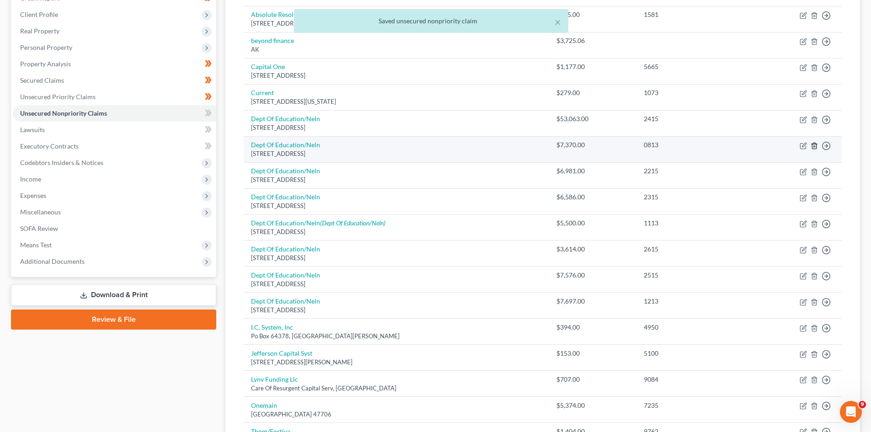
click at [695, 143] on icon "button" at bounding box center [814, 145] width 7 height 7
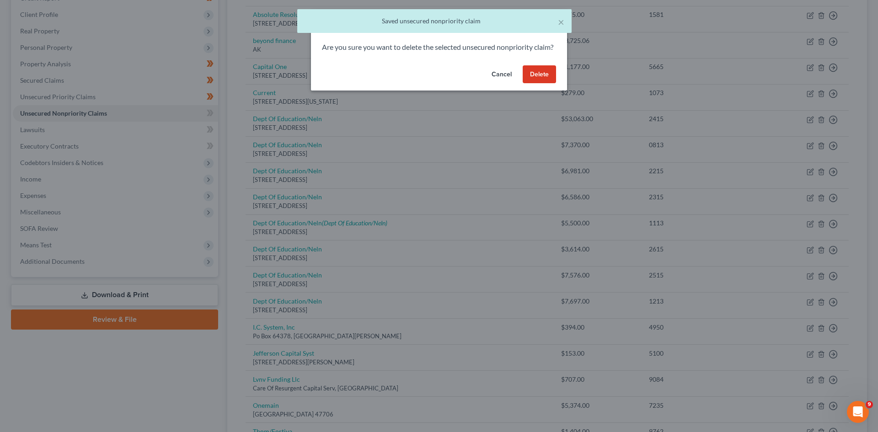
click at [546, 84] on button "Delete" at bounding box center [539, 74] width 33 height 18
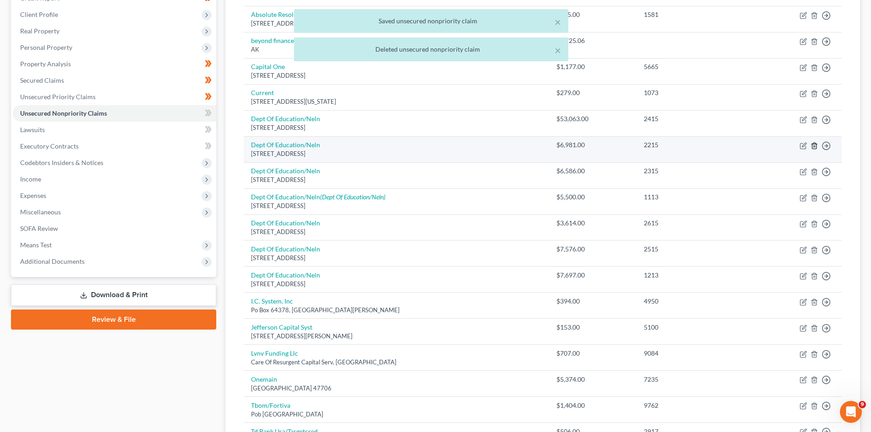
click at [695, 143] on icon "button" at bounding box center [814, 146] width 4 height 6
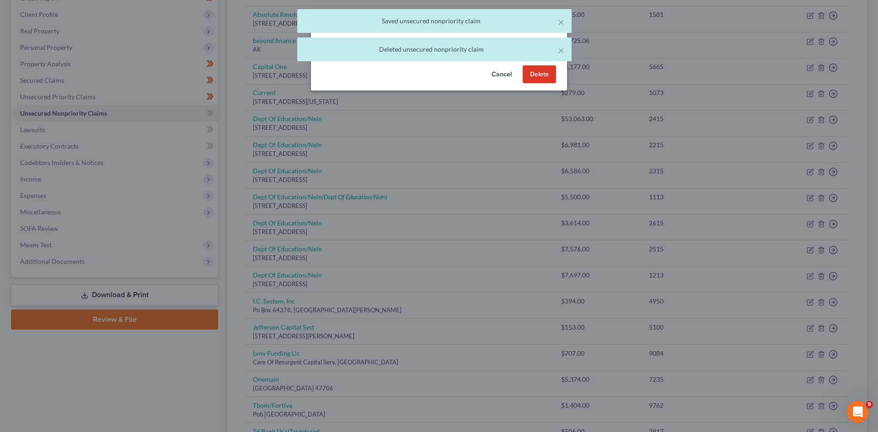
click at [550, 84] on button "Delete" at bounding box center [539, 74] width 33 height 18
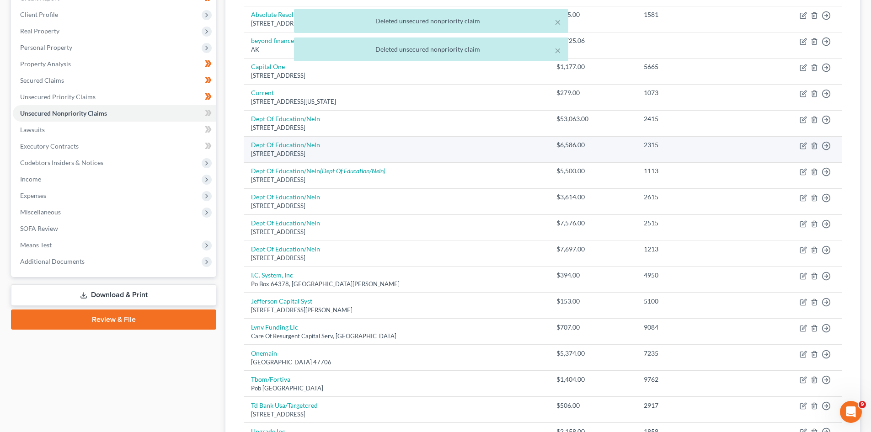
click at [695, 148] on td "Move to D Move to E Move to G Move to Notice Only" at bounding box center [796, 149] width 92 height 26
click at [695, 147] on line "button" at bounding box center [815, 146] width 0 height 2
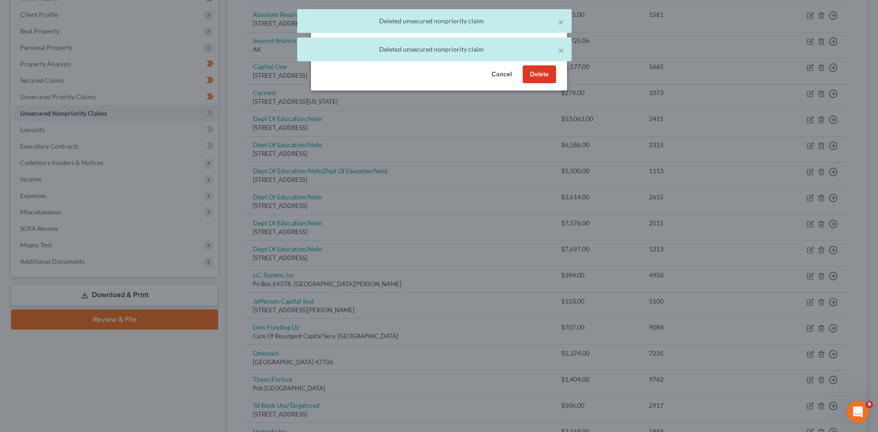
click at [539, 83] on button "Delete" at bounding box center [539, 74] width 33 height 18
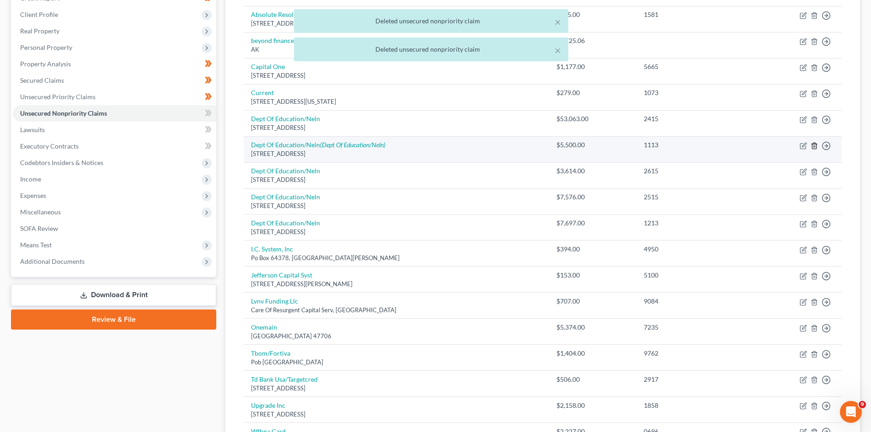
click at [695, 144] on icon "button" at bounding box center [814, 145] width 7 height 7
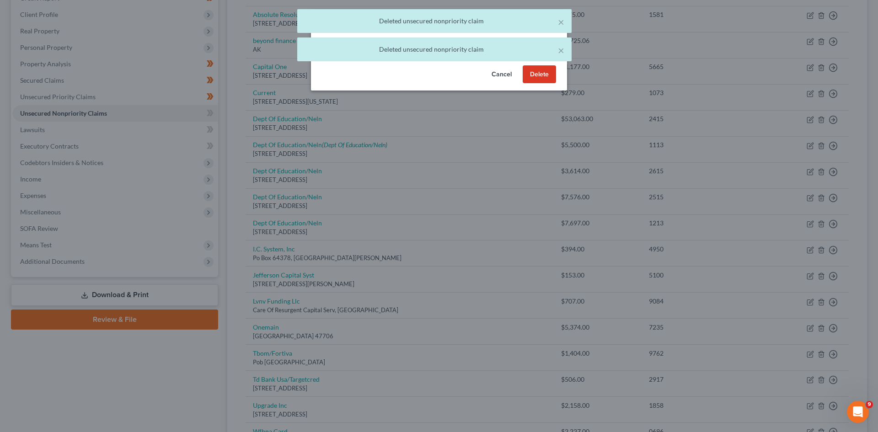
click at [542, 84] on button "Delete" at bounding box center [539, 74] width 33 height 18
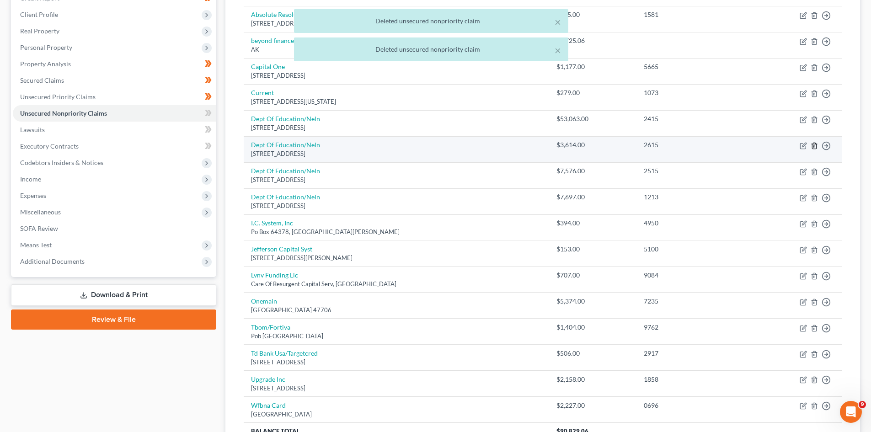
click at [695, 147] on icon "button" at bounding box center [814, 145] width 7 height 7
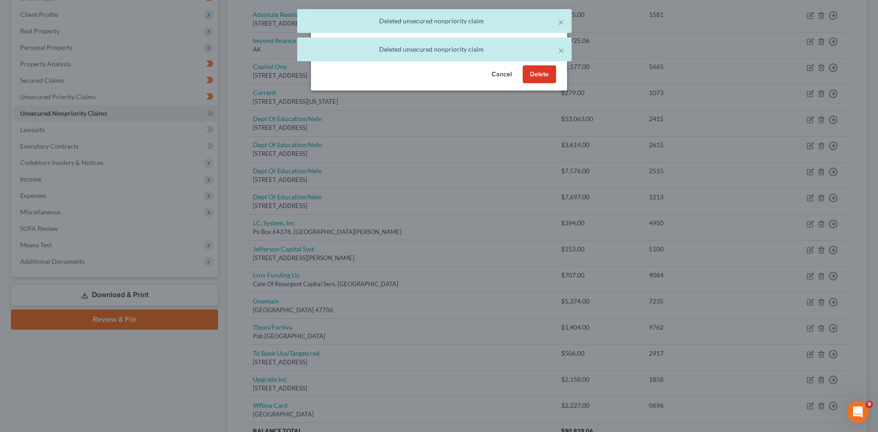
click at [544, 91] on div "Cancel Delete" at bounding box center [439, 76] width 256 height 29
click at [539, 84] on button "Delete" at bounding box center [539, 74] width 33 height 18
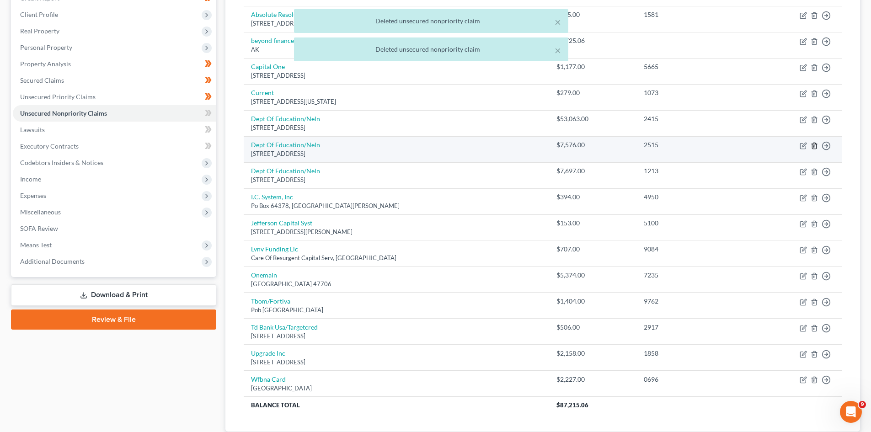
click at [695, 144] on icon "button" at bounding box center [814, 145] width 7 height 7
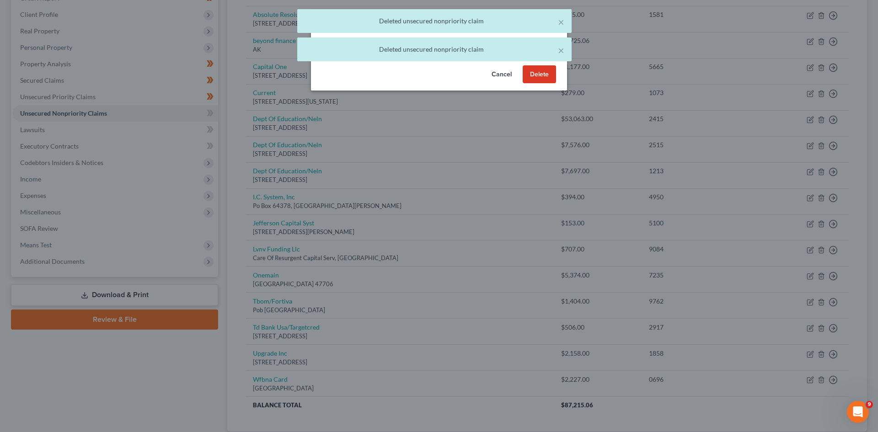
click at [552, 84] on button "Delete" at bounding box center [539, 74] width 33 height 18
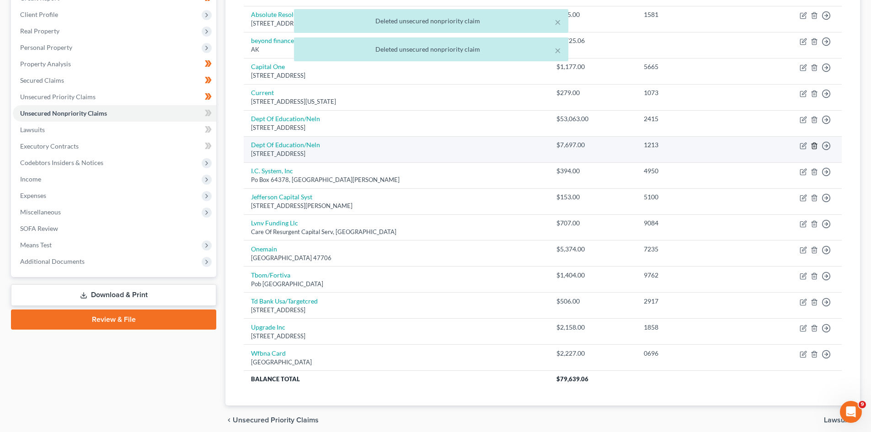
click at [695, 145] on icon "button" at bounding box center [814, 146] width 4 height 6
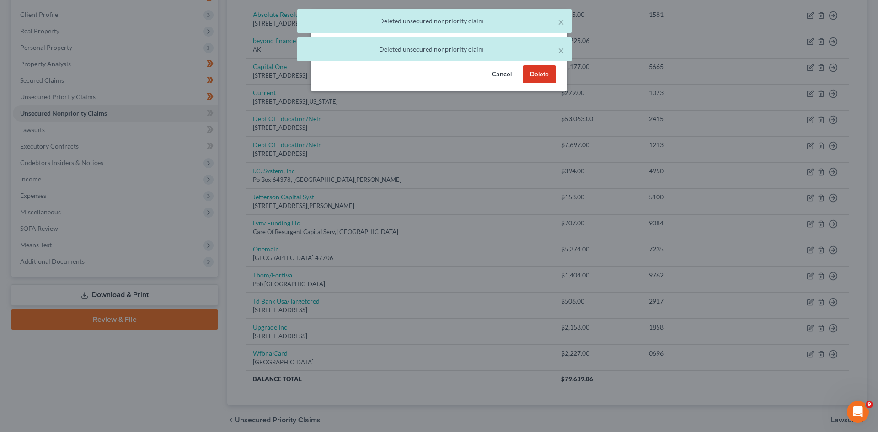
click at [546, 83] on button "Delete" at bounding box center [539, 74] width 33 height 18
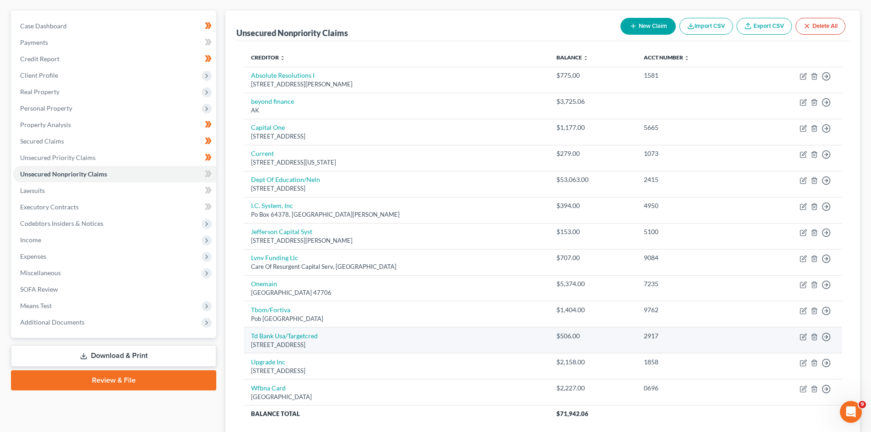
scroll to position [77, 0]
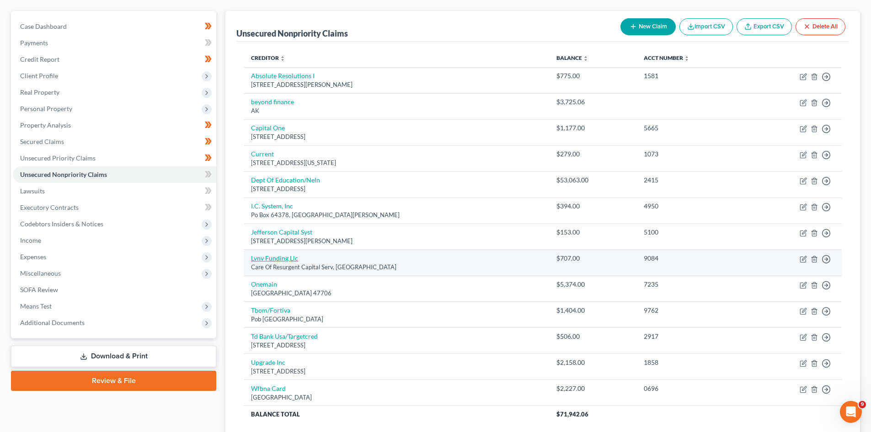
click at [293, 260] on link "Lvnv Funding Llc" at bounding box center [274, 258] width 47 height 8
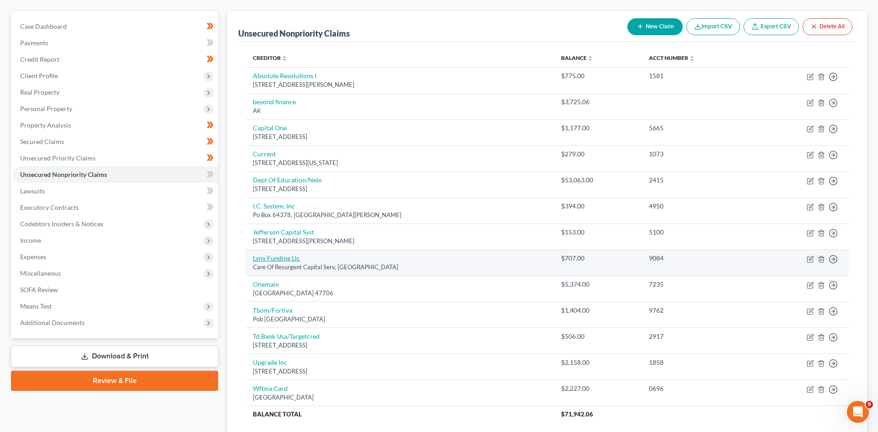
select select "42"
select select "1"
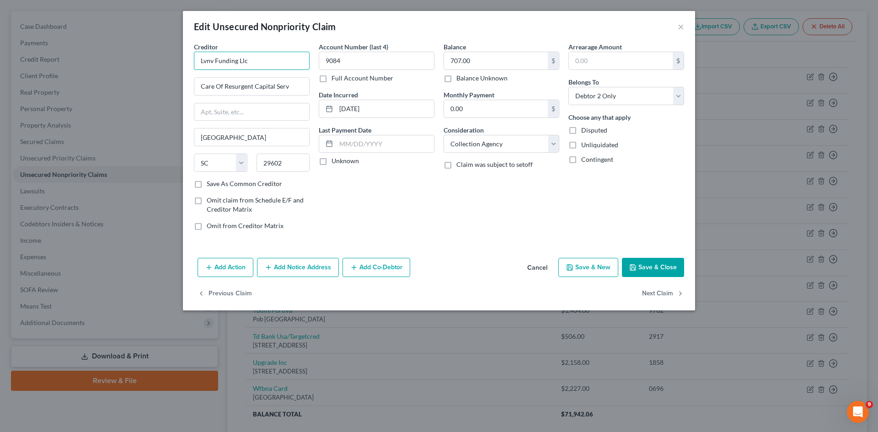
drag, startPoint x: 261, startPoint y: 57, endPoint x: 173, endPoint y: 54, distance: 87.9
click at [173, 54] on div "Edit Unsecured Nonpriority Claim × Creditor * Lvnv Funding Llc Care Of Resurgen…" at bounding box center [439, 216] width 878 height 432
click at [241, 65] on input "LVNV" at bounding box center [252, 61] width 116 height 18
type input "LVNV Funding"
click at [233, 83] on input "Care Of Resurgent Capital Serv" at bounding box center [251, 86] width 115 height 17
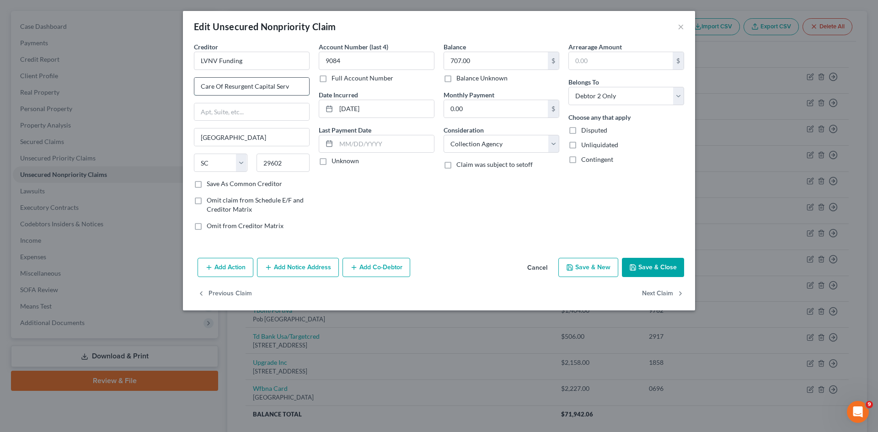
paste input "355 S Main St"
click at [288, 86] on input "Care Of Res355 S Main Sturgent Capital Serv" at bounding box center [251, 86] width 115 height 17
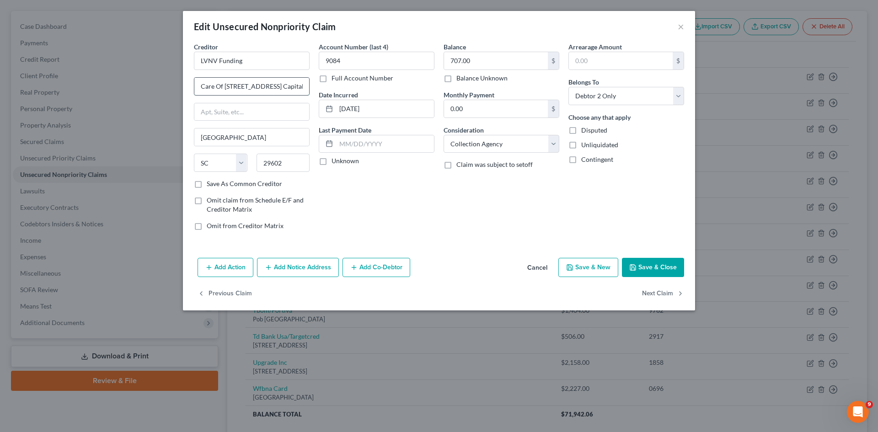
paste input "355 S Main St"
type input "355 S Main St"
click at [627, 266] on button "Save & Close" at bounding box center [653, 267] width 62 height 19
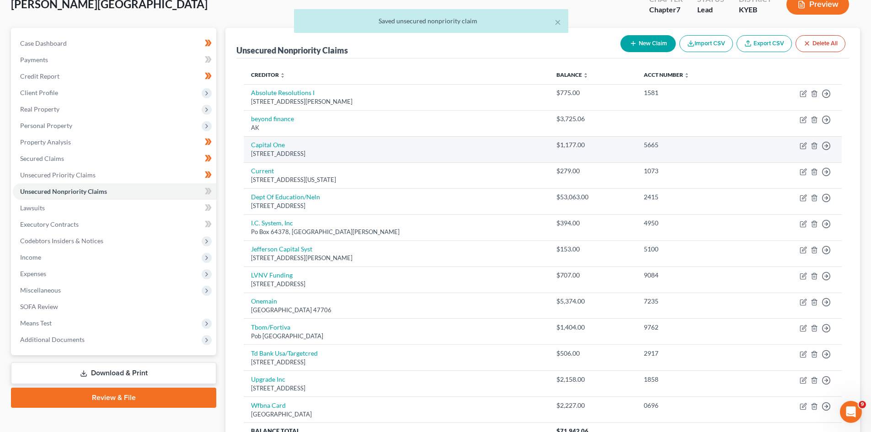
scroll to position [59, 0]
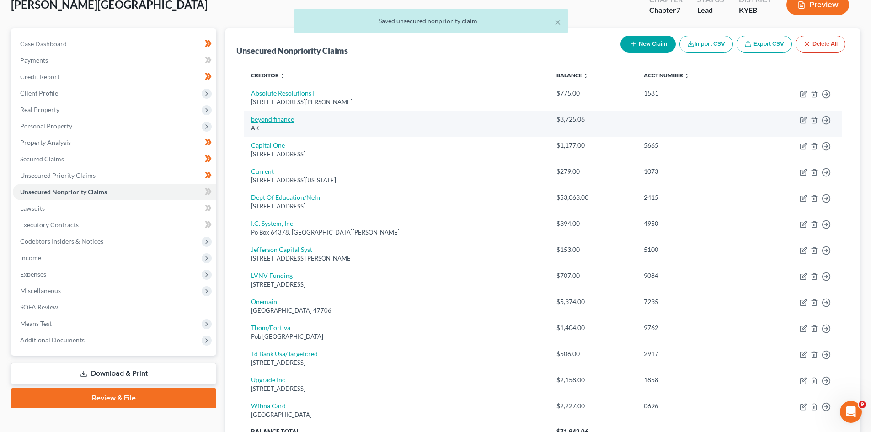
click at [284, 118] on link "beyond finance" at bounding box center [272, 119] width 43 height 8
select select "1"
select select "14"
select select "0"
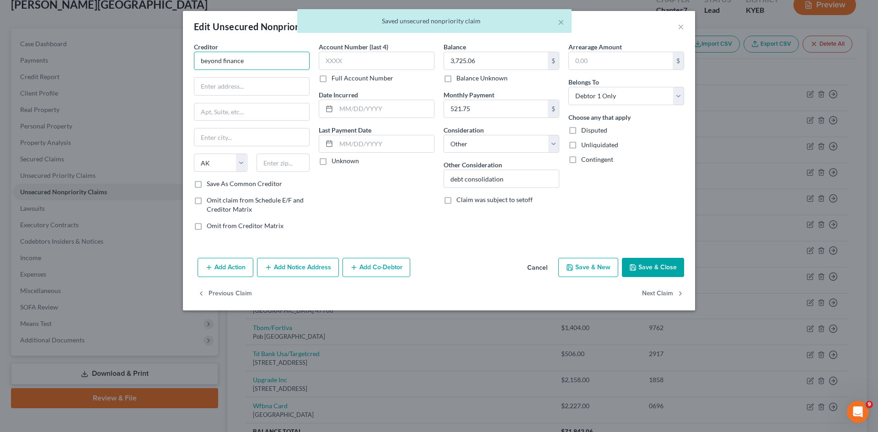
drag, startPoint x: 244, startPoint y: 59, endPoint x: 187, endPoint y: 58, distance: 56.7
click at [187, 58] on div "Creditor * beyond finance State AL AK AR AZ CA CO CT DE DC FL GA GU HI ID IL IN…" at bounding box center [439, 148] width 512 height 212
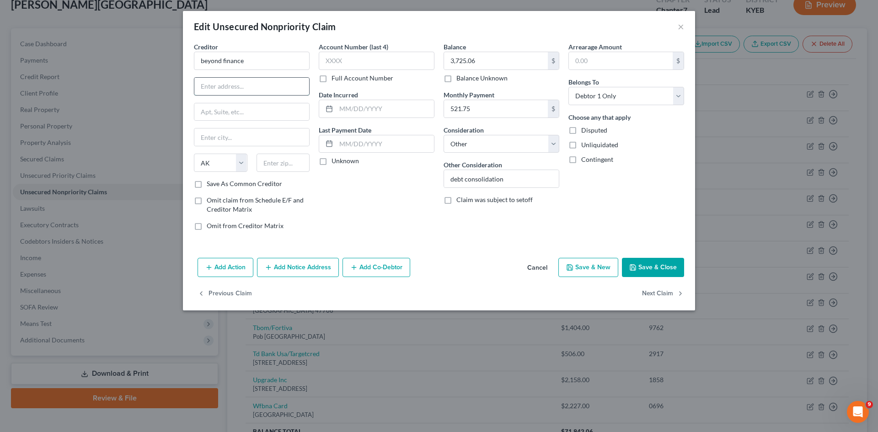
click at [237, 85] on input "text" at bounding box center [251, 86] width 115 height 17
paste input "P.O. Box 660442"
type input "P.O. Box 660442"
click at [204, 59] on input "beyond finance" at bounding box center [252, 61] width 116 height 18
click at [225, 62] on input "Beyond finance" at bounding box center [252, 61] width 116 height 18
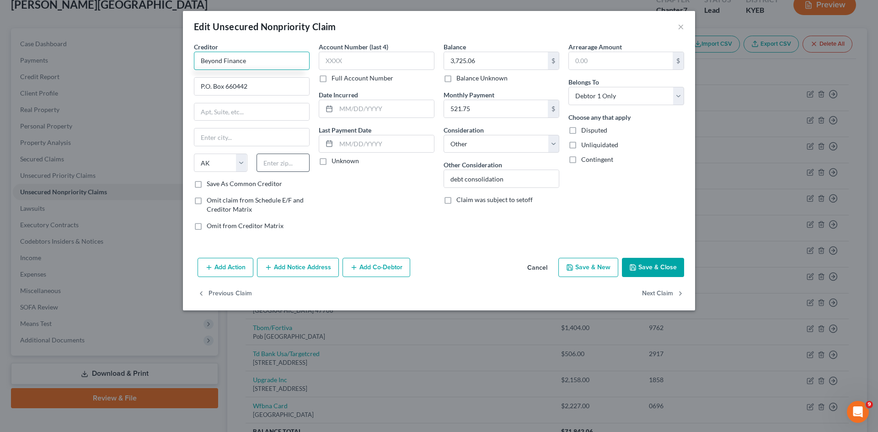
type input "Beyond Finance"
click at [271, 157] on input "text" at bounding box center [284, 163] width 54 height 18
type input "75226"
type input "Dallas"
select select "45"
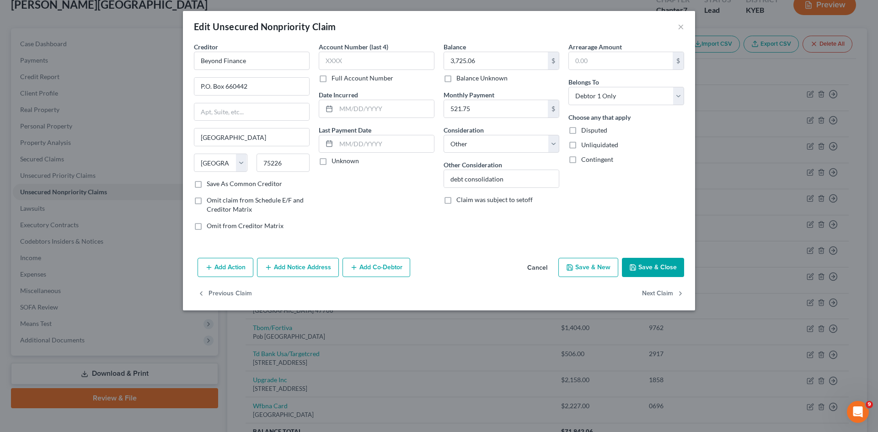
click at [644, 267] on button "Save & Close" at bounding box center [653, 267] width 62 height 19
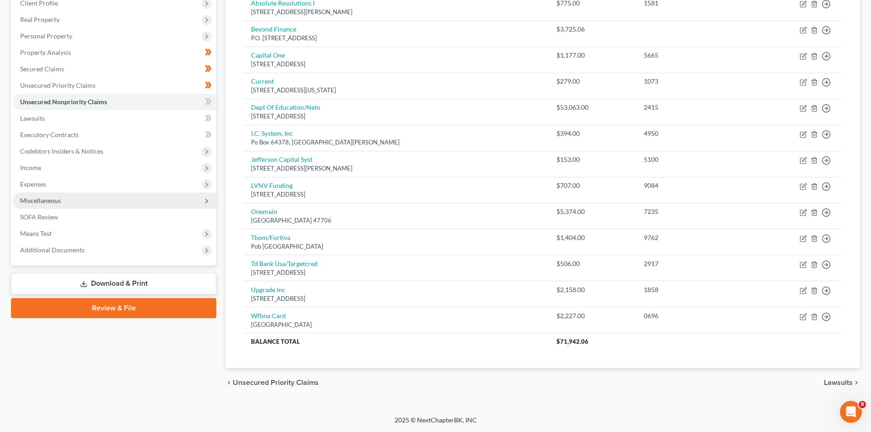
scroll to position [132, 0]
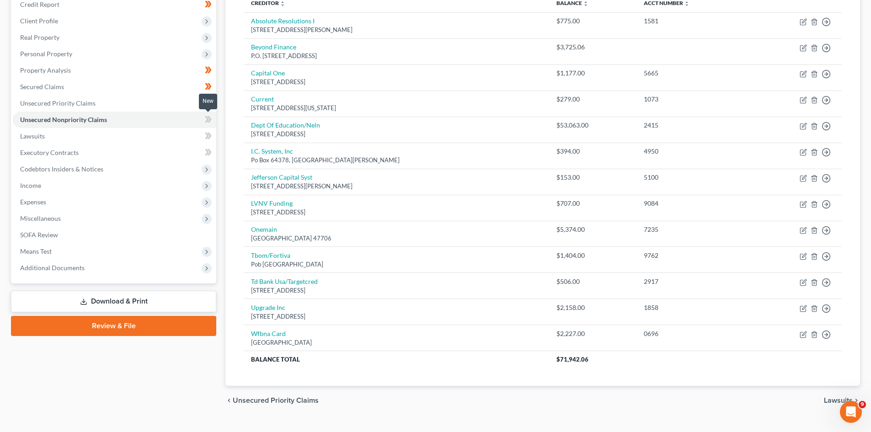
click at [210, 118] on icon at bounding box center [210, 119] width 4 height 6
click at [206, 132] on icon at bounding box center [208, 135] width 7 height 11
click at [192, 136] on link "Lawsuits" at bounding box center [115, 136] width 204 height 16
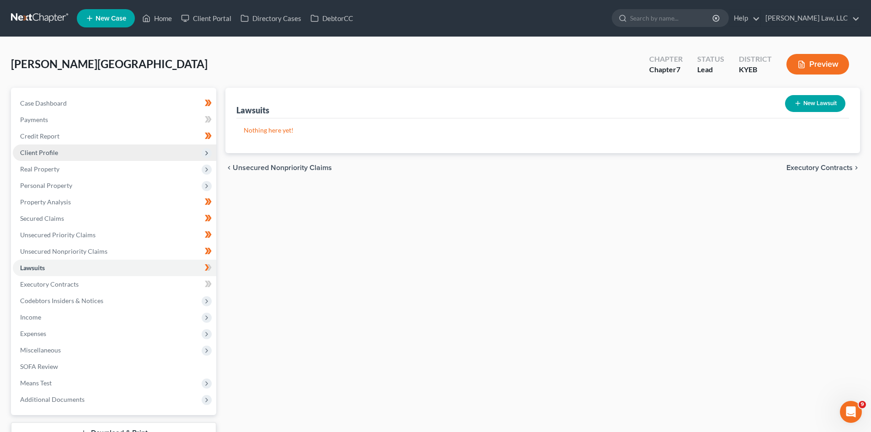
scroll to position [70, 0]
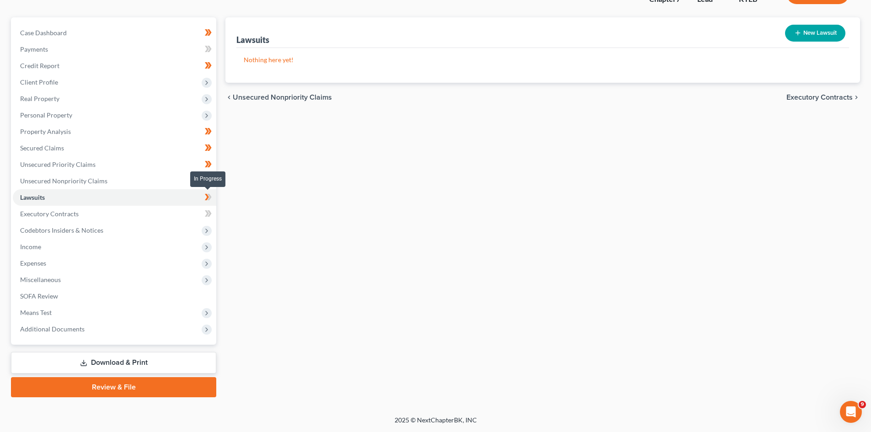
click at [208, 198] on icon at bounding box center [207, 197] width 4 height 6
click at [208, 209] on icon at bounding box center [208, 213] width 7 height 11
click at [55, 248] on span "Income" at bounding box center [115, 247] width 204 height 16
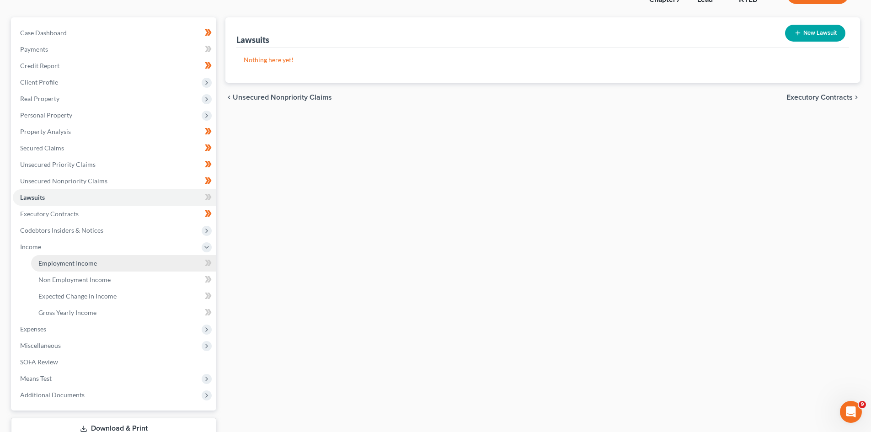
click at [79, 258] on link "Employment Income" at bounding box center [123, 263] width 185 height 16
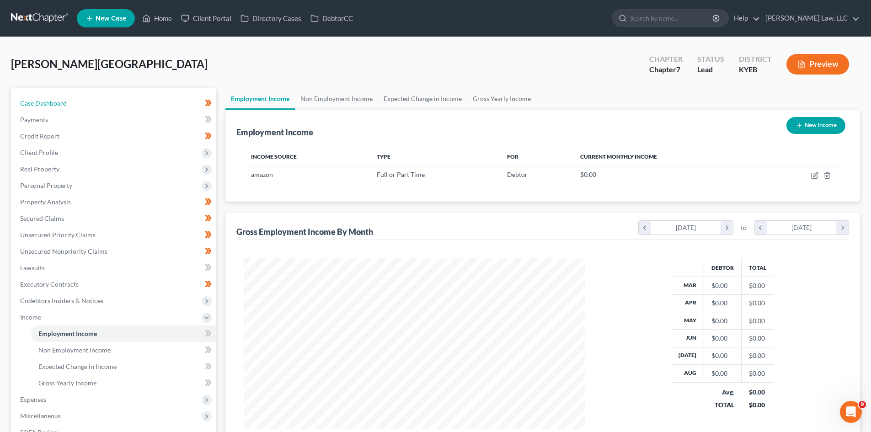
drag, startPoint x: 62, startPoint y: 99, endPoint x: 46, endPoint y: 16, distance: 84.3
click at [62, 99] on span "Case Dashboard" at bounding box center [43, 103] width 47 height 8
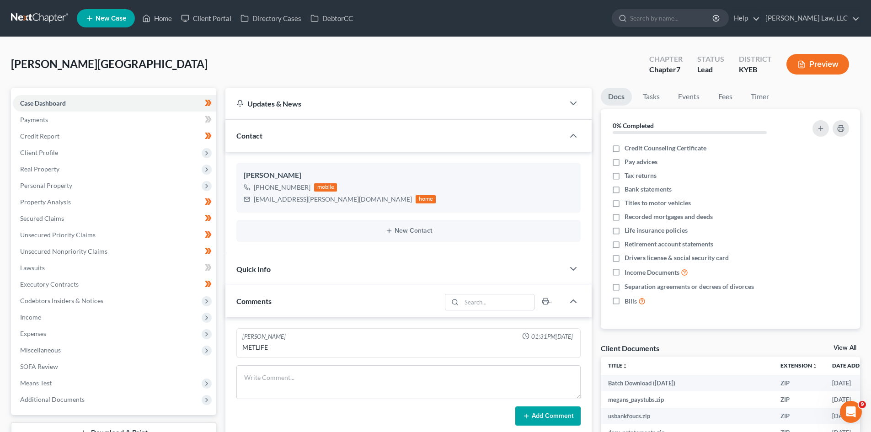
click at [46, 16] on link at bounding box center [40, 18] width 59 height 16
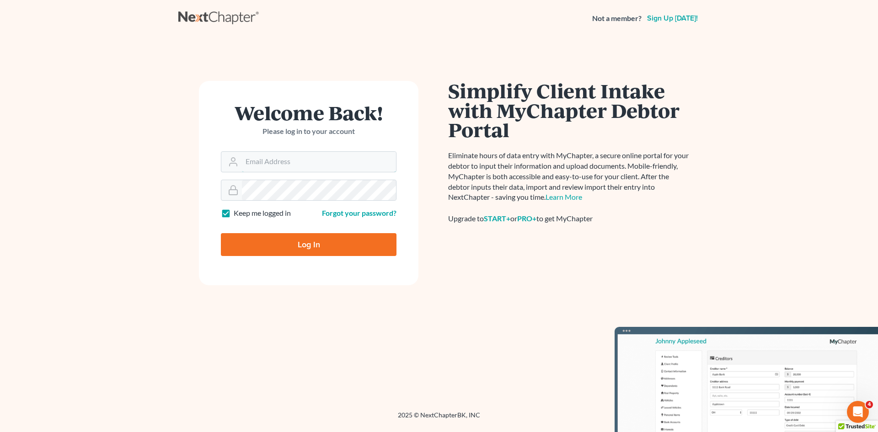
type input "david@Dlawbk.com"
click at [354, 242] on input "Log In" at bounding box center [309, 244] width 176 height 23
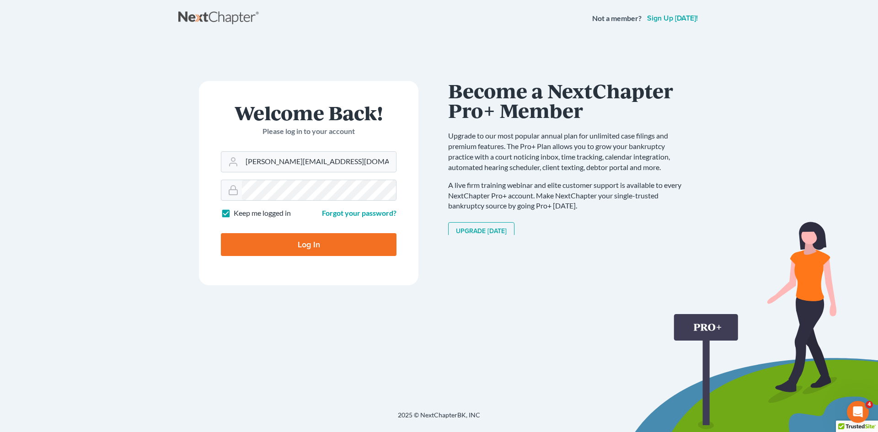
type input "Thinking..."
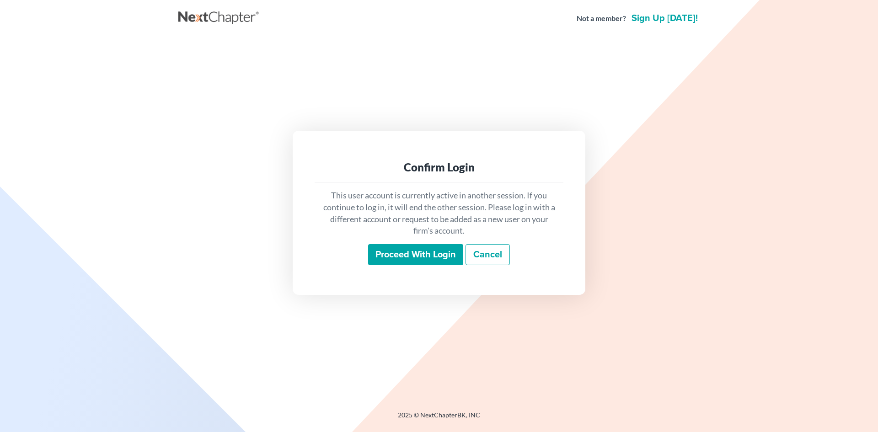
click at [403, 273] on div "This user account is currently active in another session. If you continue to lo…" at bounding box center [439, 227] width 249 height 90
click at [403, 251] on input "Proceed with login" at bounding box center [415, 254] width 95 height 21
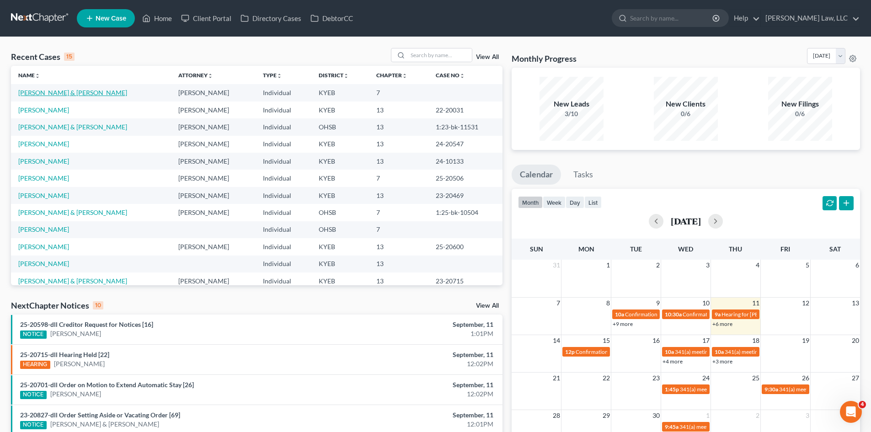
click at [81, 92] on link "[PERSON_NAME] & [PERSON_NAME]" at bounding box center [72, 93] width 109 height 8
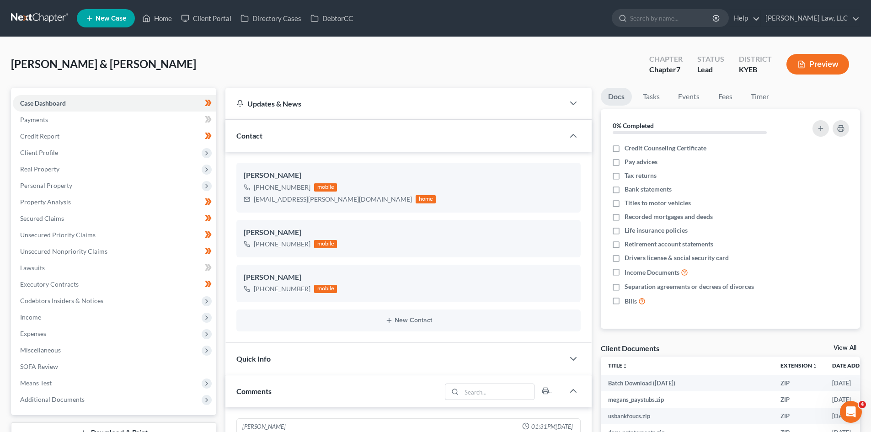
scroll to position [192, 0]
click at [59, 313] on span "Income" at bounding box center [115, 317] width 204 height 16
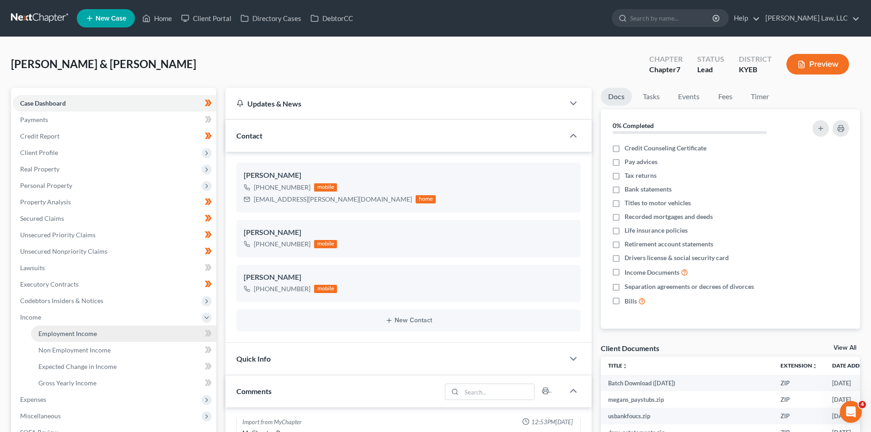
click at [51, 329] on link "Employment Income" at bounding box center [123, 334] width 185 height 16
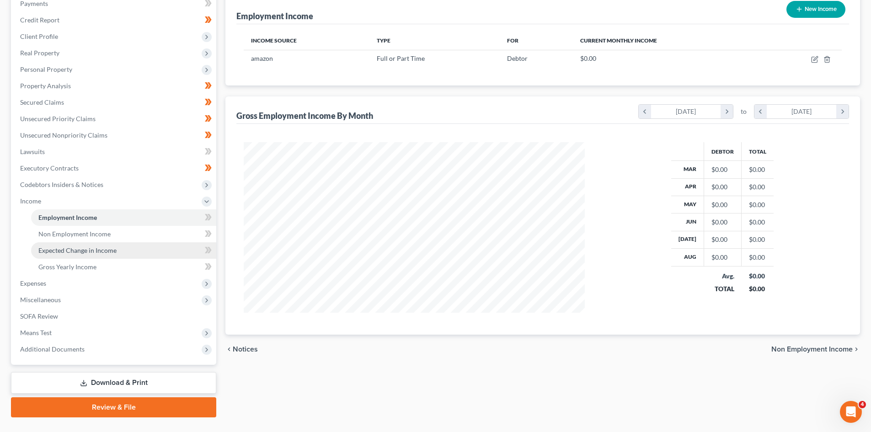
scroll to position [117, 0]
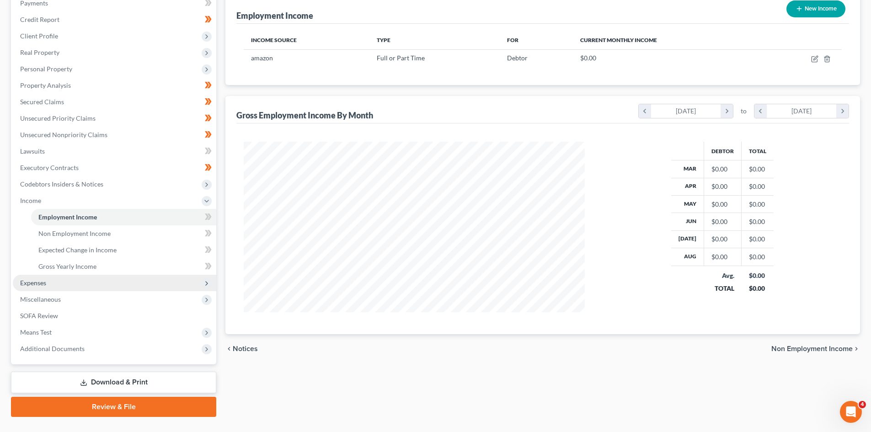
click at [61, 289] on span "Expenses" at bounding box center [115, 283] width 204 height 16
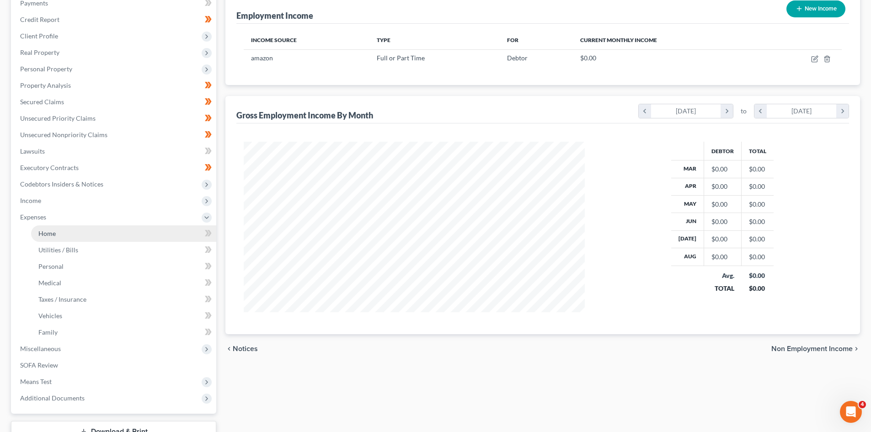
click at [54, 235] on span "Home" at bounding box center [46, 234] width 17 height 8
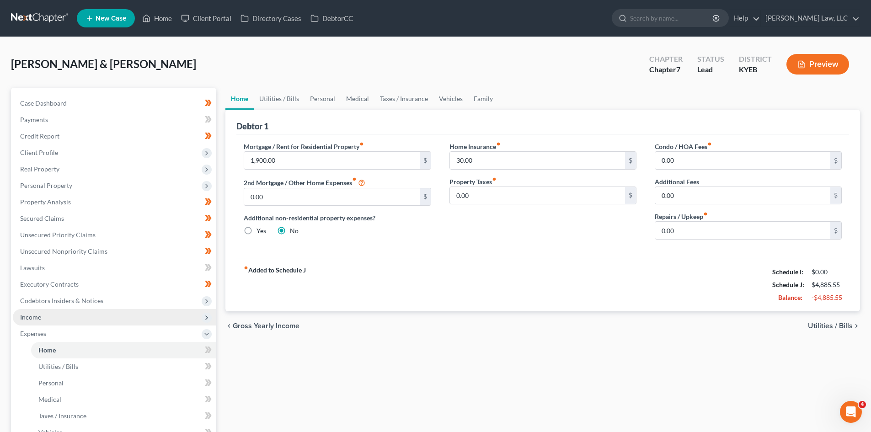
click at [57, 317] on span "Income" at bounding box center [115, 317] width 204 height 16
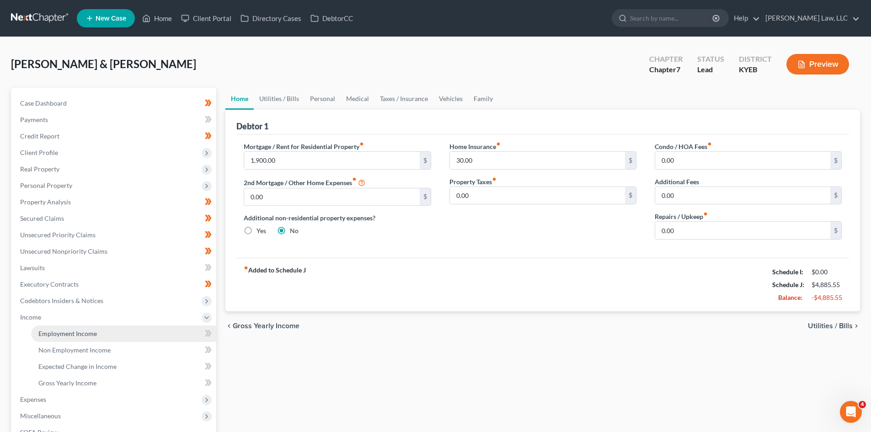
click at [54, 339] on link "Employment Income" at bounding box center [123, 334] width 185 height 16
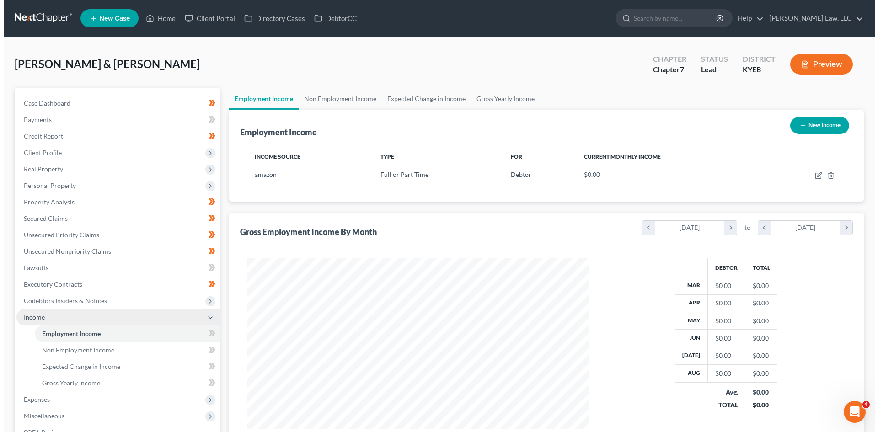
scroll to position [171, 359]
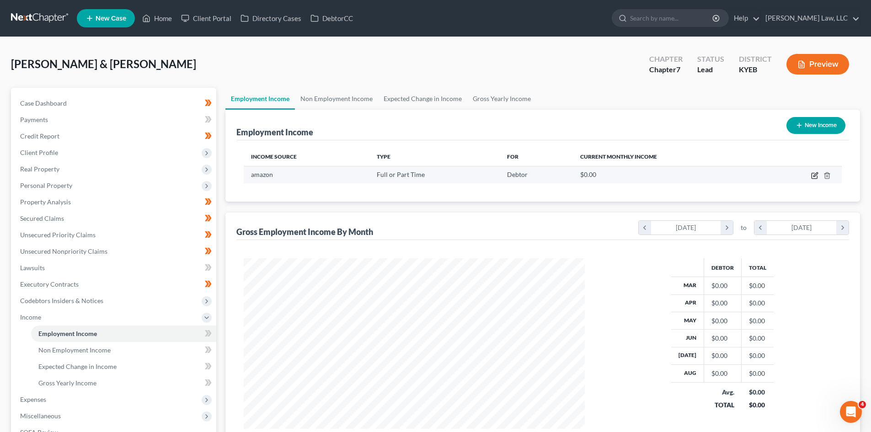
click at [812, 178] on icon "button" at bounding box center [814, 175] width 5 height 5
select select "0"
select select "1"
select select "3"
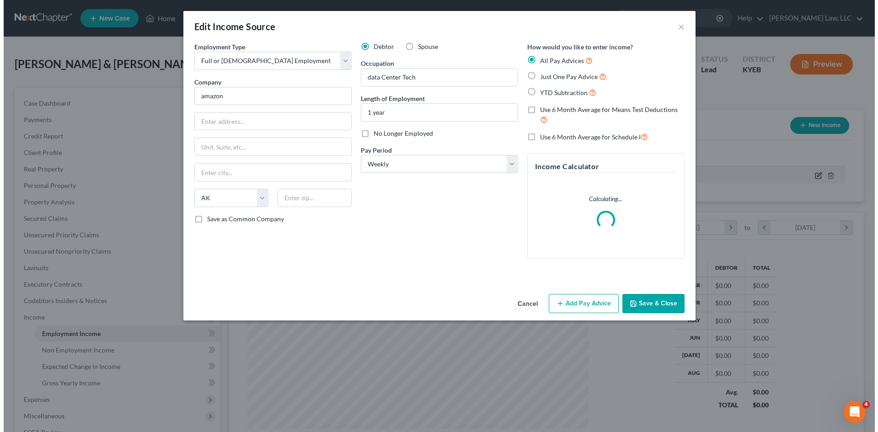
scroll to position [172, 363]
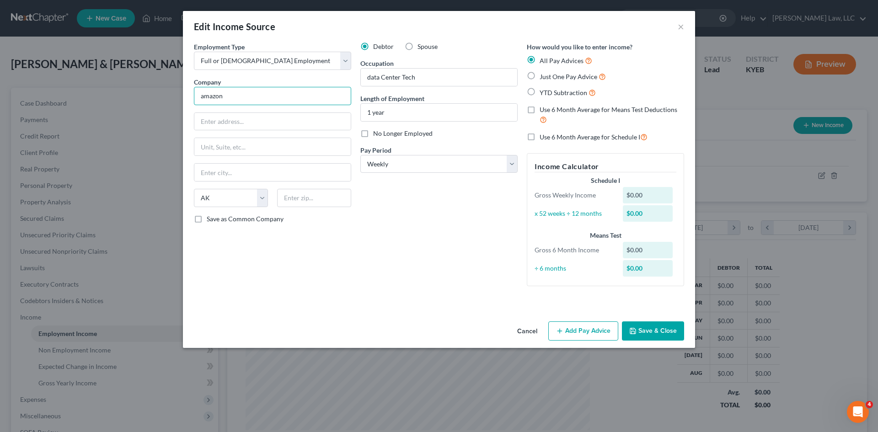
click at [250, 100] on input "amazon" at bounding box center [272, 96] width 157 height 18
drag, startPoint x: 237, startPoint y: 101, endPoint x: 202, endPoint y: 102, distance: 35.2
click at [202, 102] on input "amazon" at bounding box center [272, 96] width 157 height 18
type input "Amazon"
type input "202 Westlake Ave N"
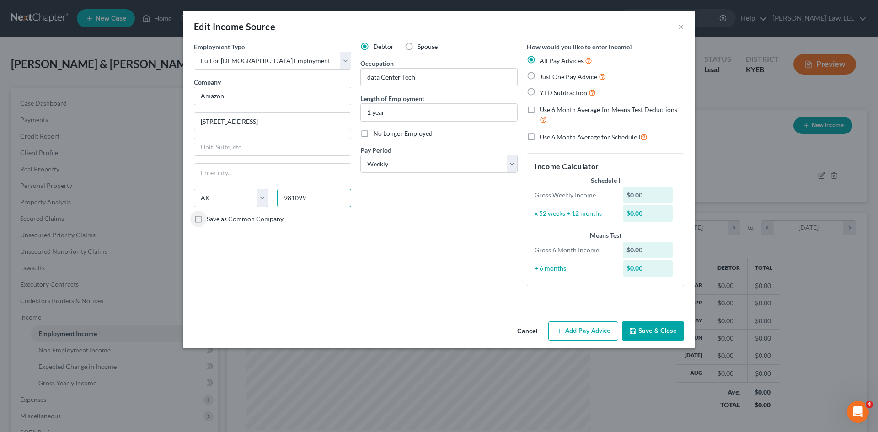
click at [304, 195] on input "981099" at bounding box center [314, 198] width 74 height 18
type input "98109"
type input "Seattle"
select select "50"
click at [364, 242] on div "Debtor Spouse Occupation data Center Tech Length of Employment 1 year No Longer…" at bounding box center [439, 168] width 166 height 252
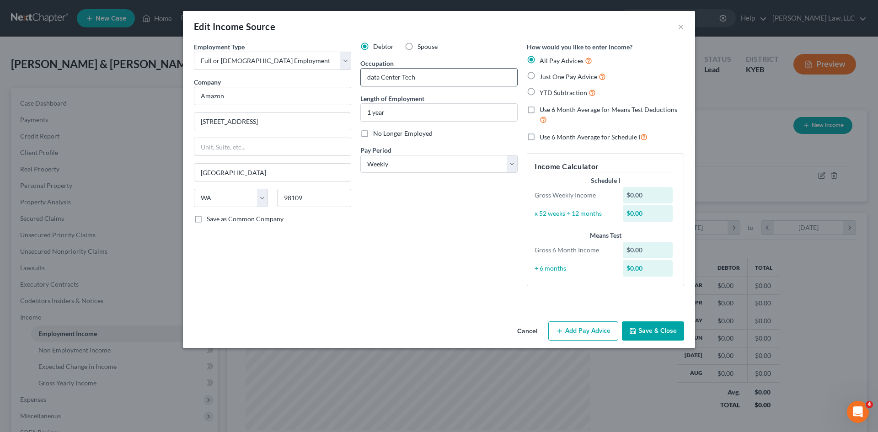
click at [371, 77] on input "data Center Tech" at bounding box center [439, 77] width 156 height 17
type input "Data Center Tech"
click at [464, 267] on div "Debtor Spouse Occupation Data Center Tech Length of Employment 1 year No Longer…" at bounding box center [439, 168] width 166 height 252
click at [568, 332] on button "Add Pay Advice" at bounding box center [583, 330] width 70 height 19
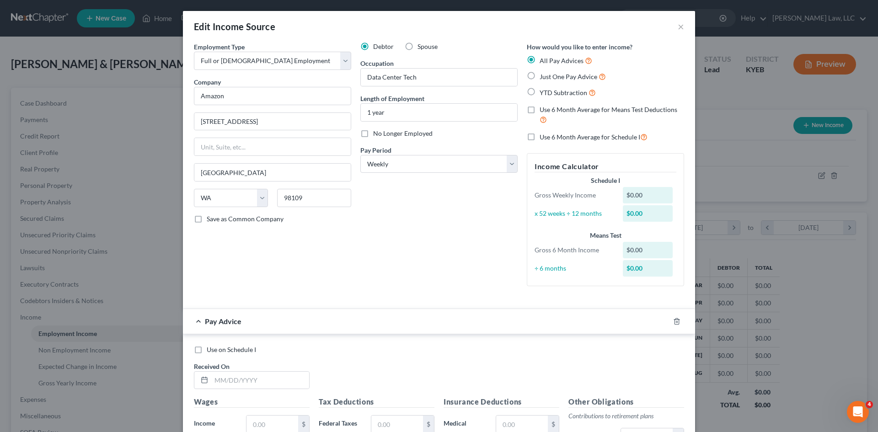
scroll to position [55, 0]
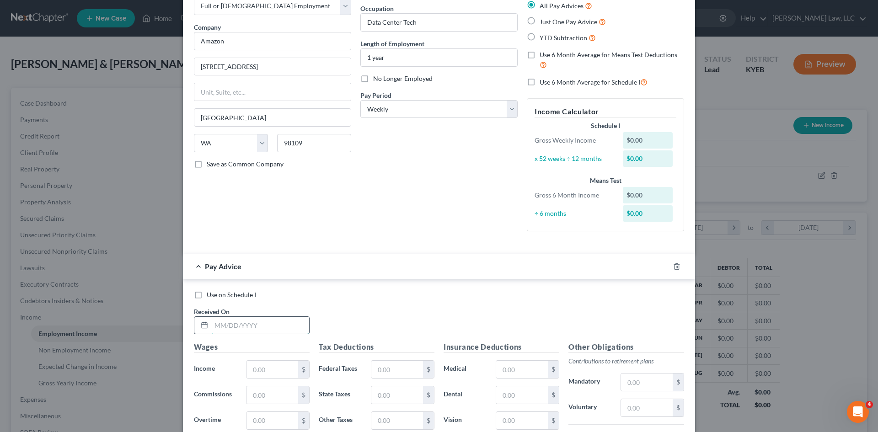
click at [235, 318] on input "text" at bounding box center [260, 325] width 98 height 17
type input "03/14/2025"
click at [540, 82] on label "Use 6 Month Average for Schedule I" at bounding box center [594, 82] width 108 height 11
click at [543, 82] on input "Use 6 Month Average for Schedule I" at bounding box center [546, 80] width 6 height 6
checkbox input "true"
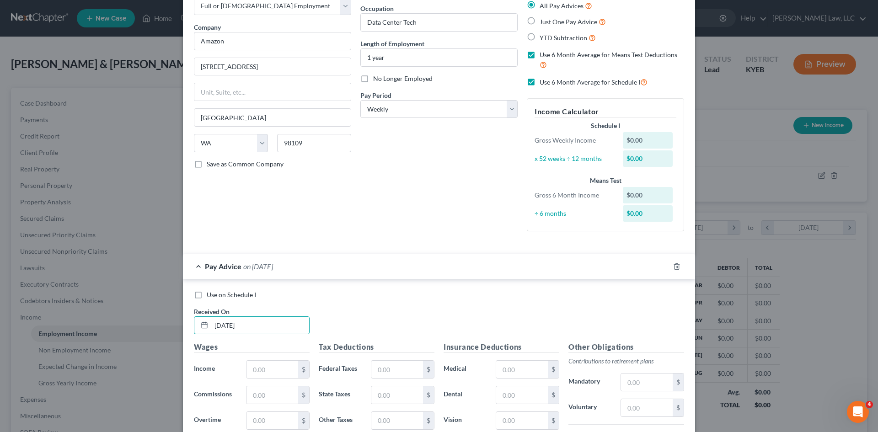
checkbox input "true"
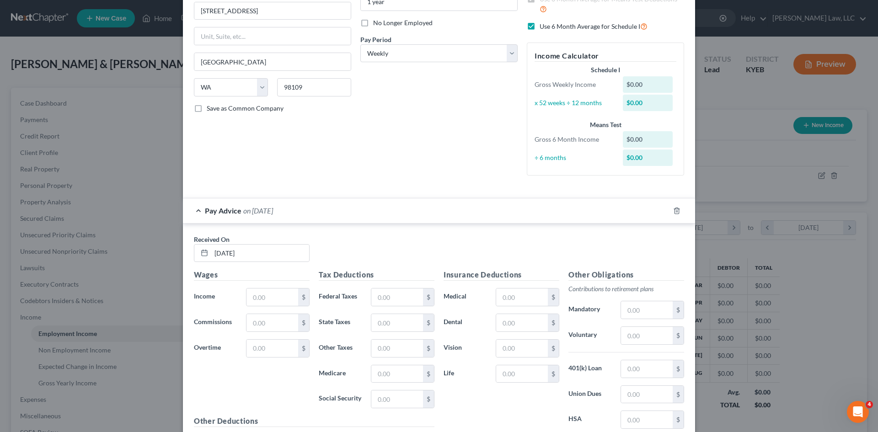
scroll to position [112, 0]
click at [268, 302] on input "text" at bounding box center [272, 296] width 52 height 17
click at [278, 300] on input "932.20" at bounding box center [272, 296] width 52 height 17
type input "1,073.82"
type input "368.56"
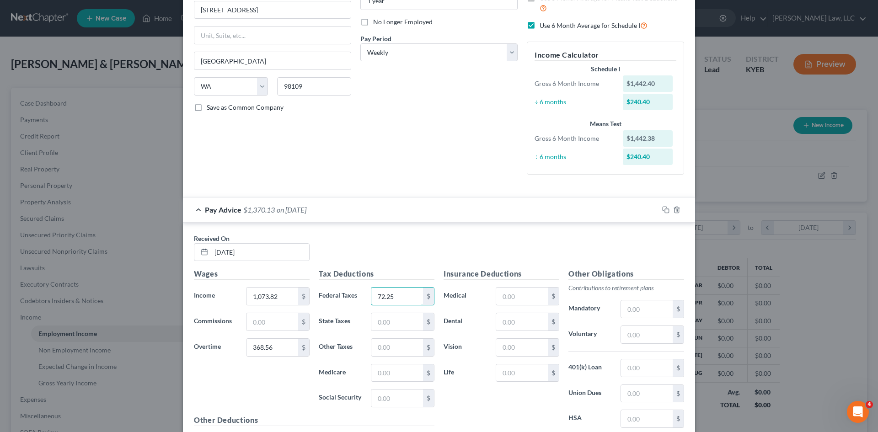
type input "72.25"
type input "47.70"
type input "49.78"
click at [386, 376] on input "text" at bounding box center [397, 372] width 52 height 17
type input "19.05"
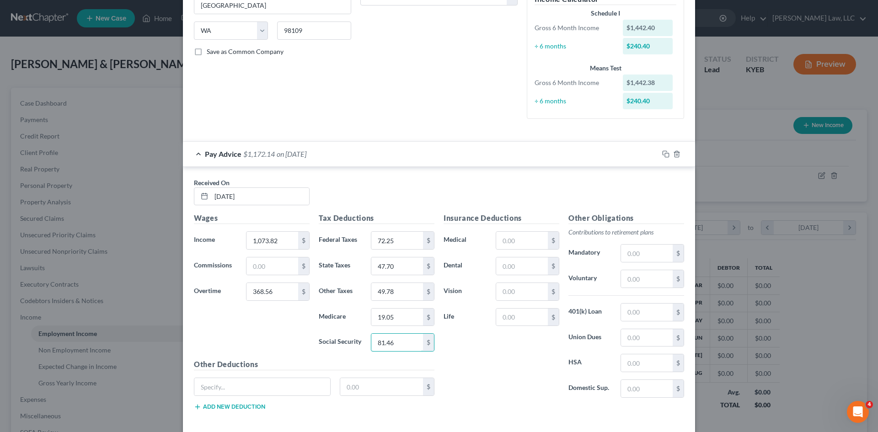
scroll to position [173, 0]
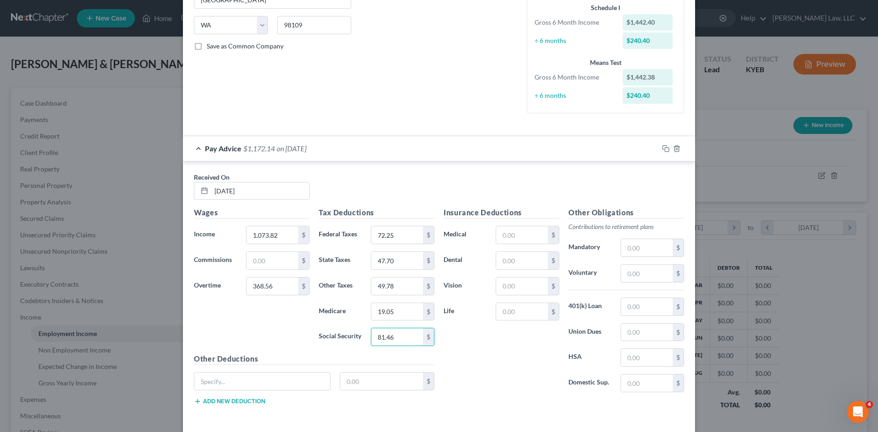
type input "81.46"
click at [516, 221] on div "Insurance Deductions Medical $ Dental $ Vision $ Life $" at bounding box center [501, 303] width 125 height 193
click at [513, 232] on input "text" at bounding box center [522, 234] width 52 height 17
type input "78.69"
type input "10.62"
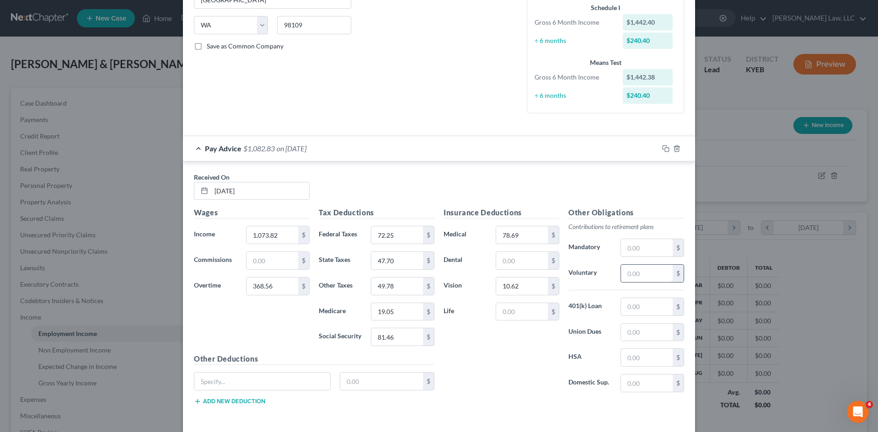
click at [628, 268] on input "text" at bounding box center [647, 273] width 52 height 17
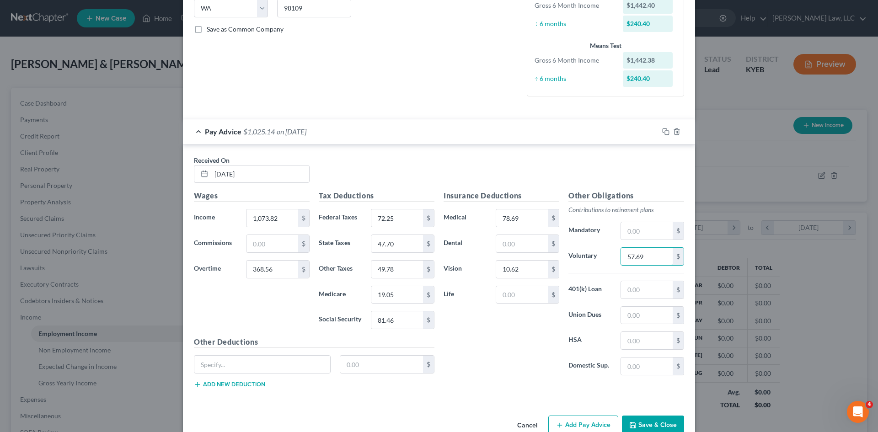
scroll to position [190, 0]
type input "57.69"
click at [262, 365] on input "text" at bounding box center [262, 363] width 136 height 17
click at [262, 365] on input "O" at bounding box center [262, 363] width 136 height 17
type input "O"
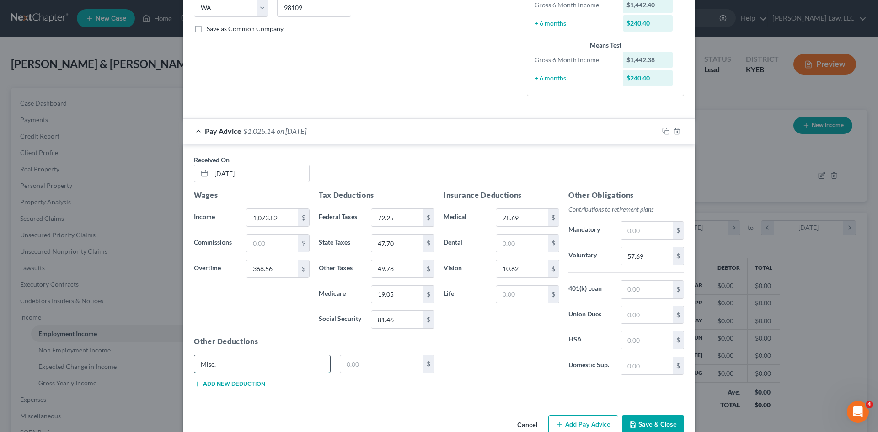
type input "Misc."
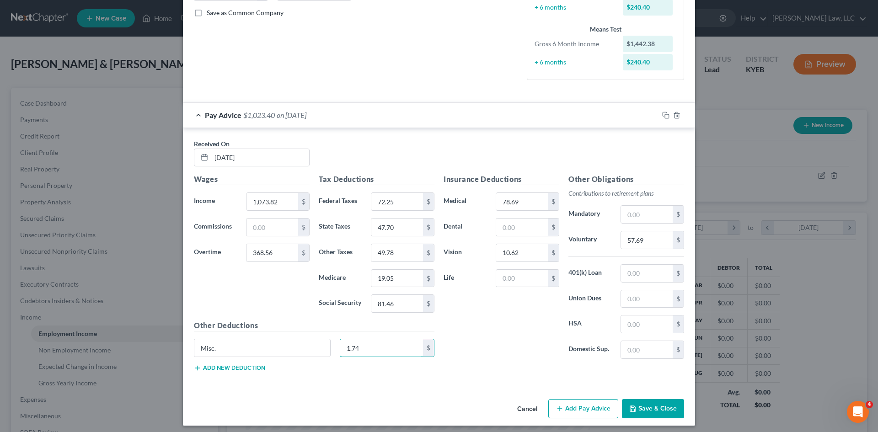
scroll to position [207, 0]
type input "1.74"
click at [234, 367] on button "Add new deduction" at bounding box center [229, 367] width 71 height 7
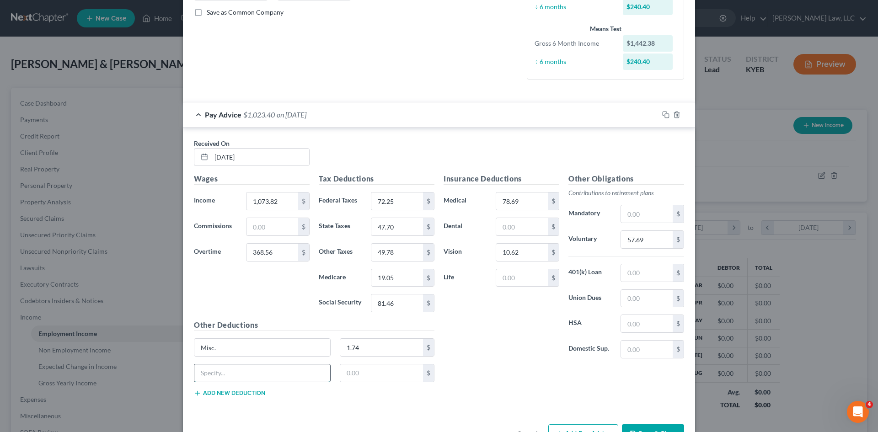
click at [235, 380] on input "text" at bounding box center [262, 372] width 136 height 17
click at [235, 380] on input "An" at bounding box center [262, 372] width 136 height 17
type input "Anytime Pay Tkn"
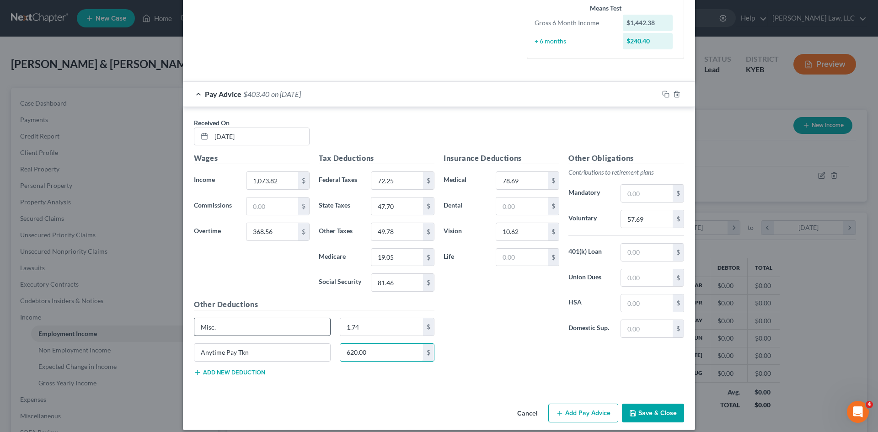
type input "620.00"
drag, startPoint x: 221, startPoint y: 329, endPoint x: 183, endPoint y: 327, distance: 38.0
click at [183, 327] on div "Received On * 03/14/2025 Wages Income * 1,073.82 $ Commissions $ Overtime 368.5…" at bounding box center [439, 249] width 512 height 284
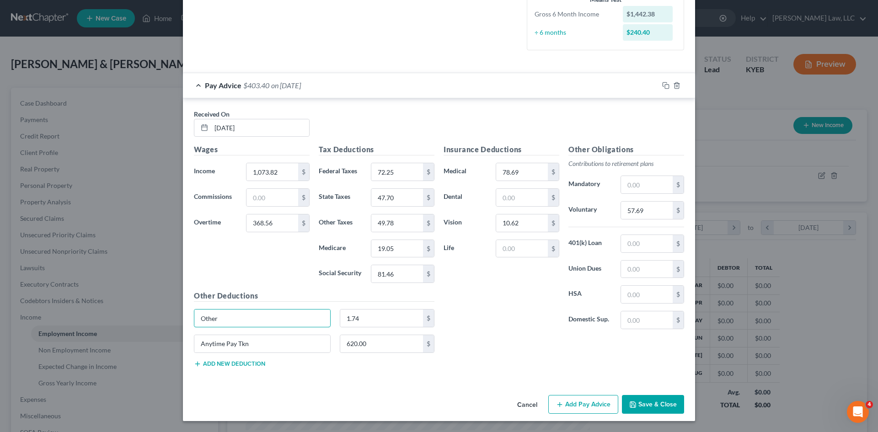
type input "Other"
click at [215, 365] on button "Add new deduction" at bounding box center [229, 363] width 71 height 7
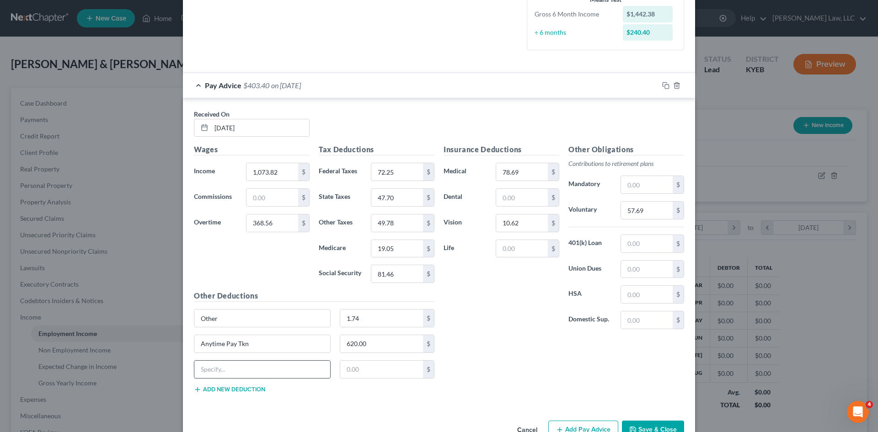
click at [215, 367] on input "text" at bounding box center [262, 369] width 136 height 17
type input "Accident"
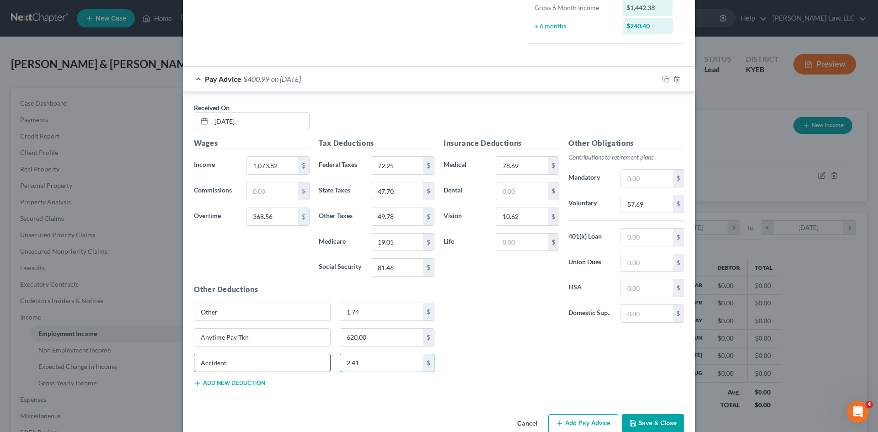
scroll to position [243, 0]
type input "2.41"
click at [624, 283] on input "text" at bounding box center [647, 287] width 52 height 17
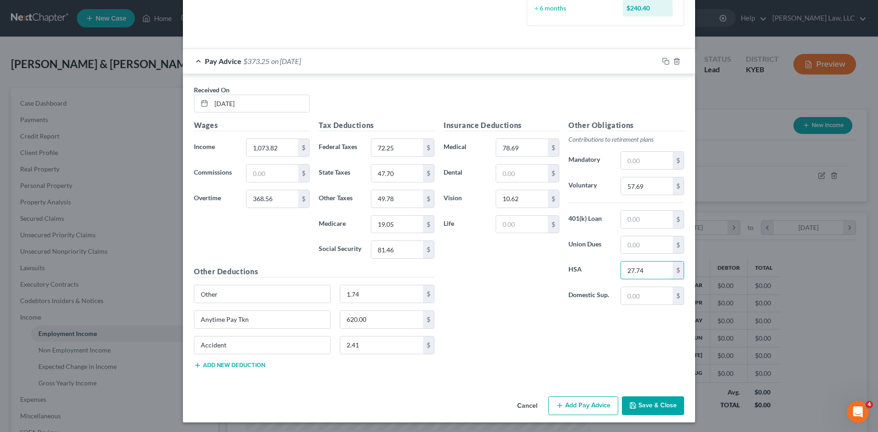
scroll to position [261, 0]
type input "27.74"
click at [223, 365] on button "Add new deduction" at bounding box center [229, 364] width 71 height 7
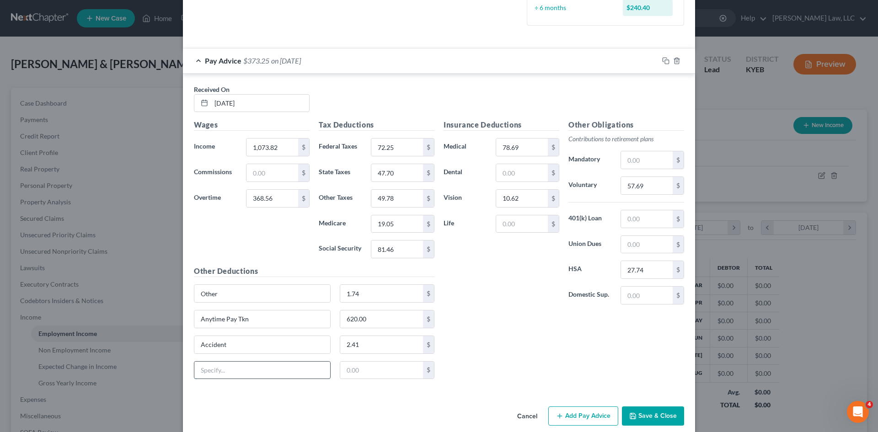
click at [225, 371] on input "text" at bounding box center [262, 370] width 136 height 17
type input "Other"
click at [220, 294] on input "Other" at bounding box center [262, 293] width 136 height 17
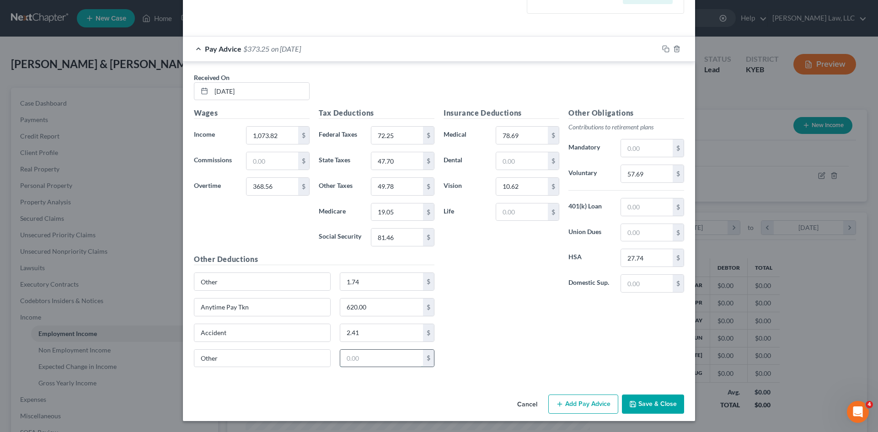
click at [367, 358] on input "text" at bounding box center [381, 358] width 83 height 17
type input "19.48"
click at [662, 47] on icon "button" at bounding box center [665, 48] width 7 height 7
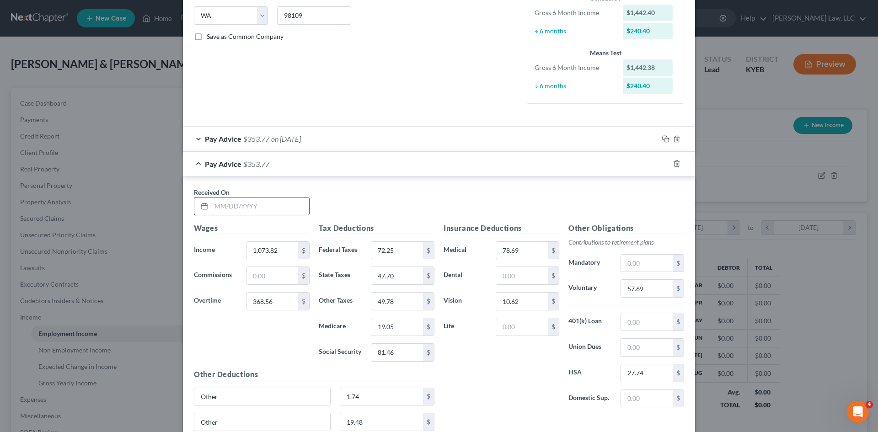
scroll to position [185, 0]
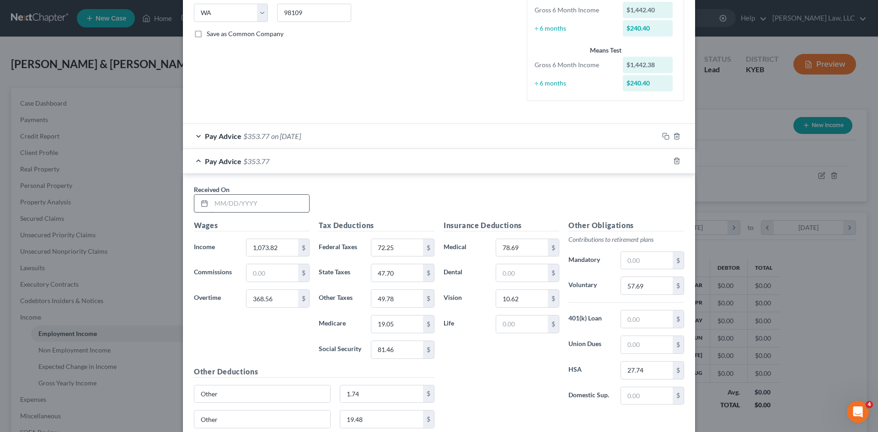
click at [263, 200] on input "text" at bounding box center [260, 203] width 98 height 17
type input "03/21/2025"
click at [275, 249] on input "1,072.71" at bounding box center [272, 247] width 52 height 17
type input "1,072.85"
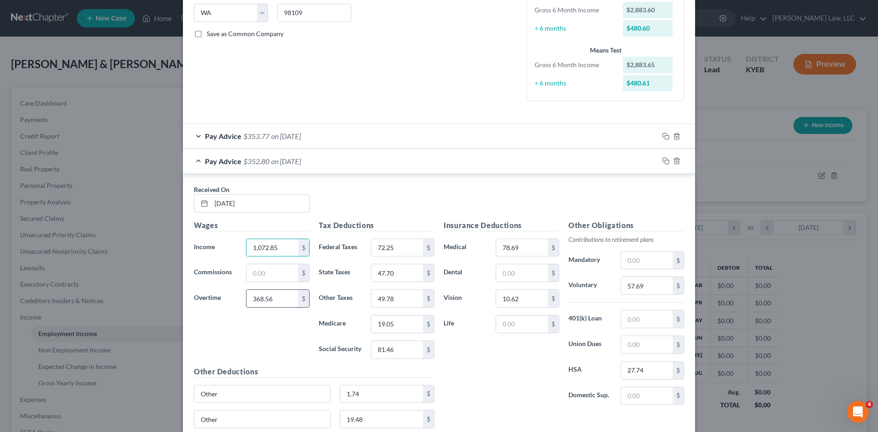
click at [277, 298] on input "368.56" at bounding box center [272, 298] width 52 height 17
type input "355.06"
click at [284, 325] on div "Wages Income * 1,072.85 $ Commissions $ Overtime 355.06 $" at bounding box center [251, 293] width 125 height 146
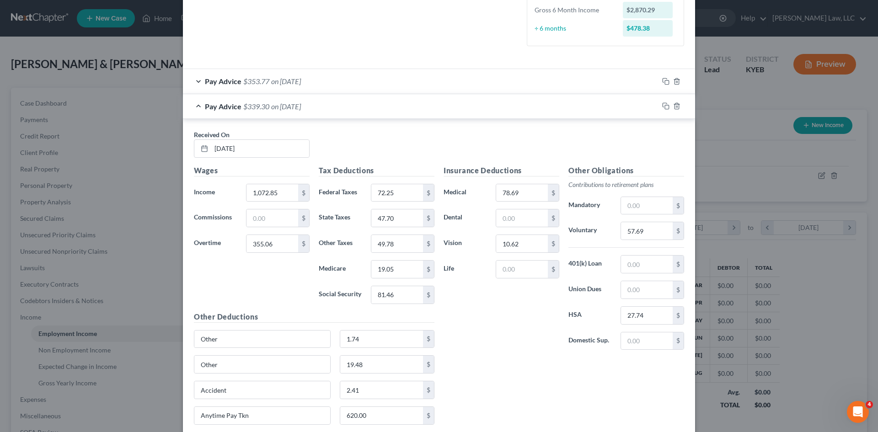
scroll to position [241, 0]
click at [403, 206] on div "Tax Deductions Federal Taxes 72.25 $ State Taxes 47.70 $ Other Taxes 49.78 $ Me…" at bounding box center [376, 237] width 125 height 146
click at [402, 193] on input "72.25" at bounding box center [397, 191] width 52 height 17
type input "70.58"
type input "47.15"
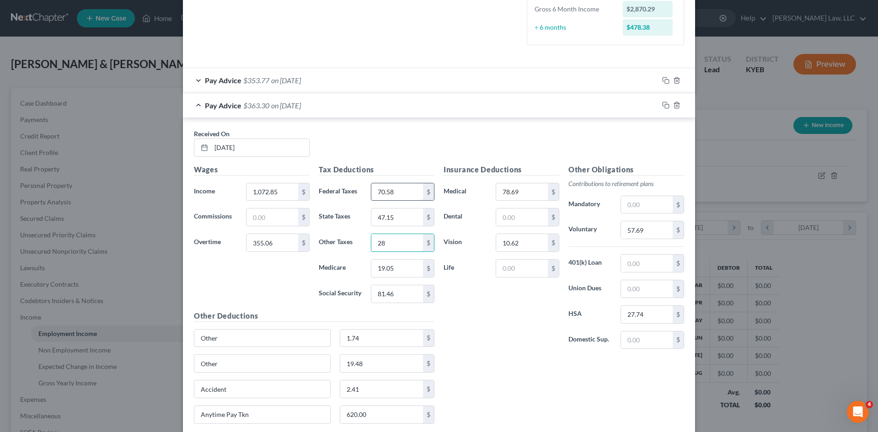
type input "2"
type input "49.28"
type input "18.84"
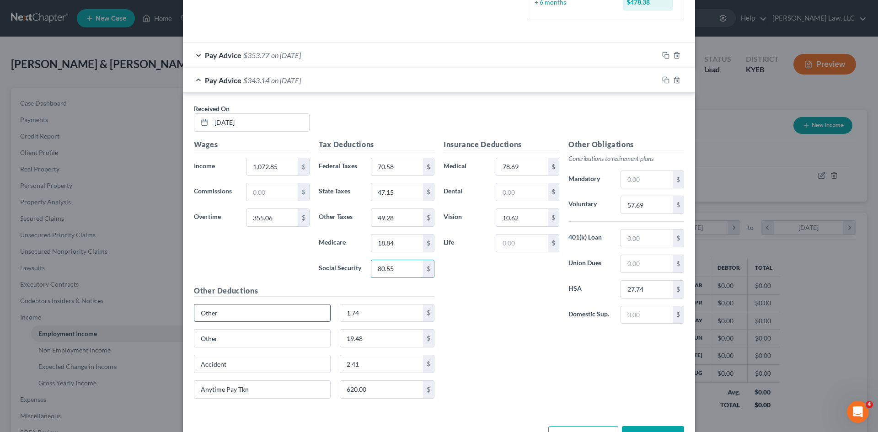
scroll to position [268, 0]
type input "80.55"
click at [387, 400] on div "Anytime Pay Tkn 620.00 $" at bounding box center [314, 392] width 250 height 26
click at [383, 390] on input "620.00" at bounding box center [381, 388] width 83 height 17
type input "250.00"
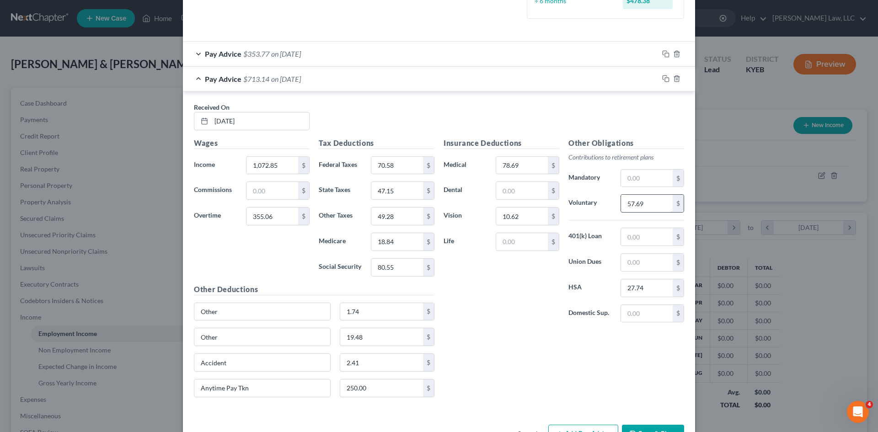
click at [640, 202] on input "57.69" at bounding box center [647, 203] width 52 height 17
click at [640, 203] on input "57.69" at bounding box center [647, 203] width 52 height 17
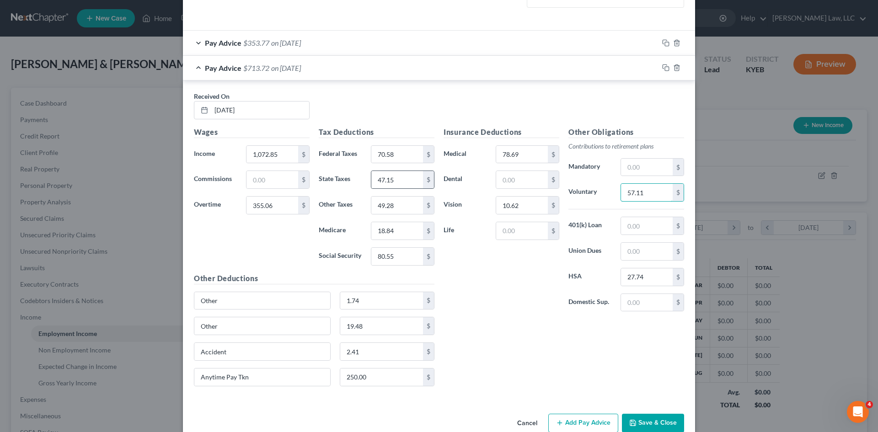
scroll to position [282, 0]
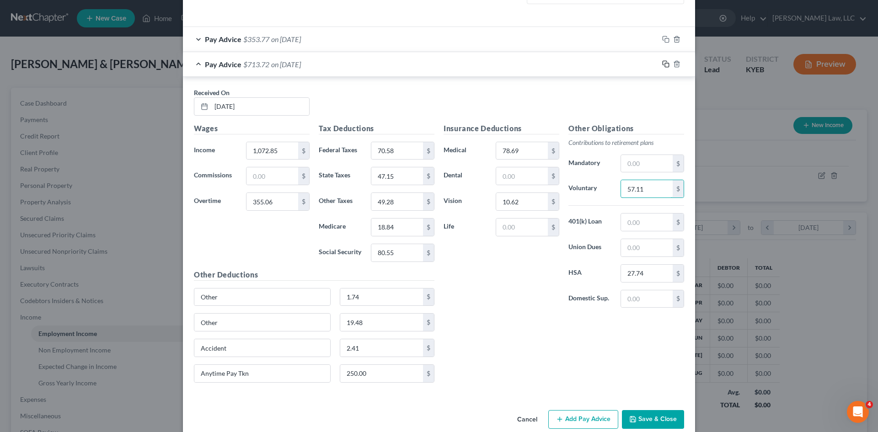
type input "57.11"
click at [662, 64] on icon "button" at bounding box center [665, 63] width 7 height 7
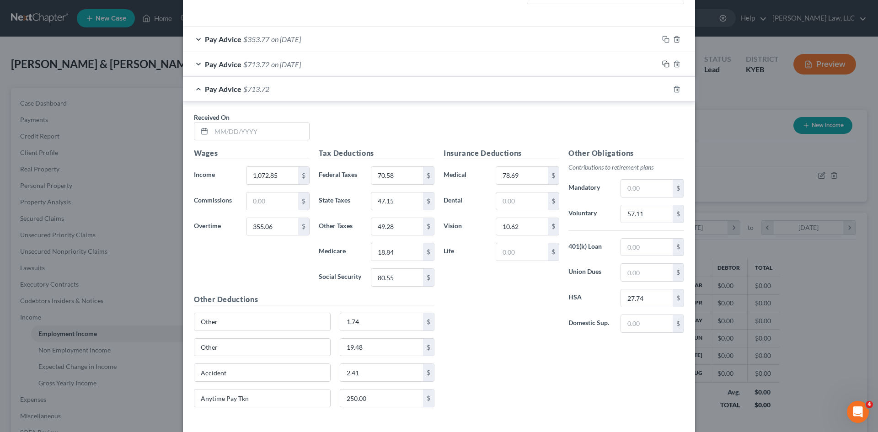
scroll to position [298, 0]
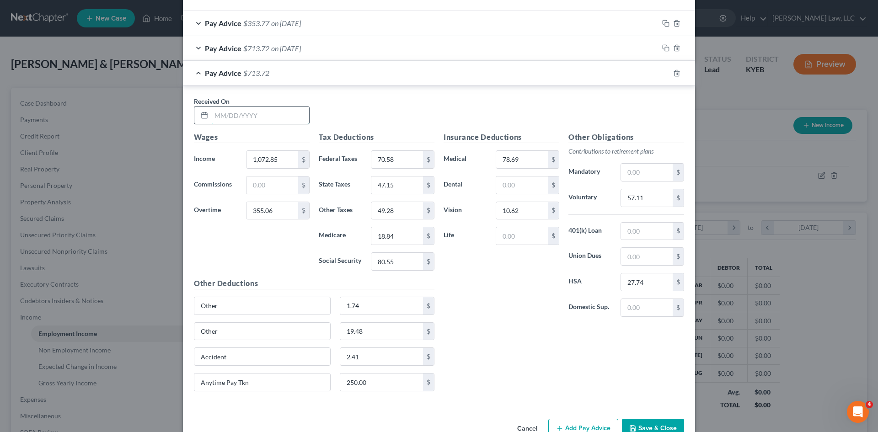
click at [304, 112] on input "text" at bounding box center [260, 115] width 98 height 17
type input "03/28/2025"
type input "9"
type input "1,071.92"
type input "343.86"
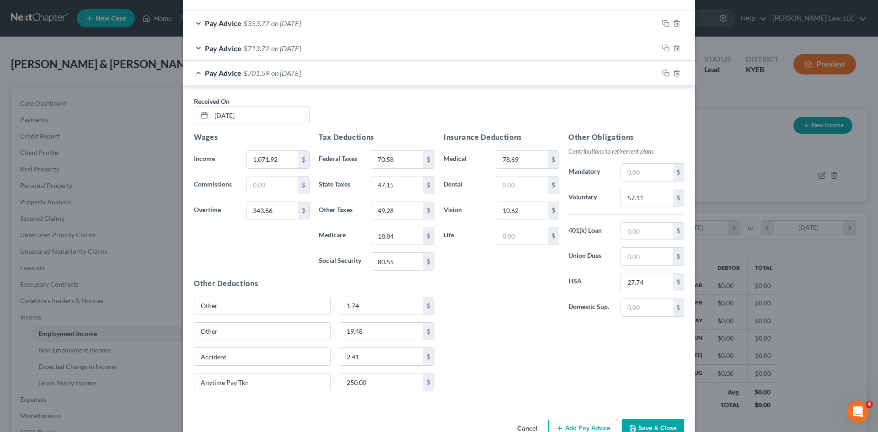
click at [392, 171] on div "Tax Deductions Federal Taxes 70.58 $ State Taxes 47.15 $ Other Taxes 49.28 $ Me…" at bounding box center [376, 205] width 125 height 146
click at [393, 164] on input "70.58" at bounding box center [397, 159] width 52 height 17
type input "69.18"
type input "46.68"
type input "47.20"
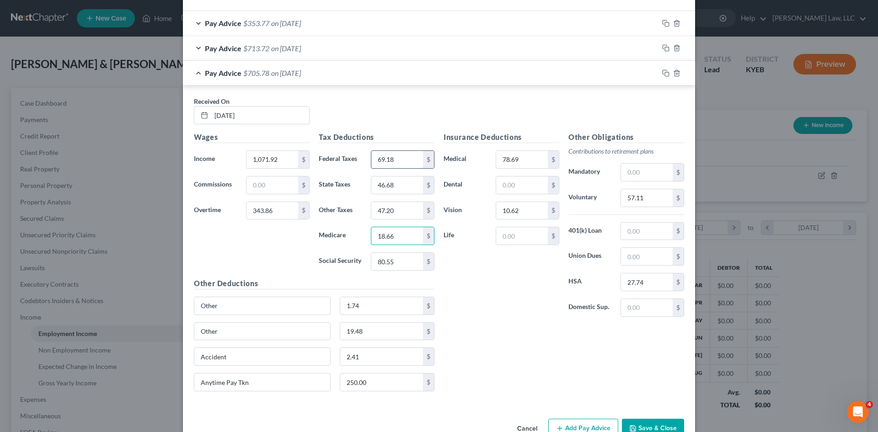
type input "18.66"
type input "79.80"
click at [376, 382] on input "250.00" at bounding box center [381, 382] width 83 height 17
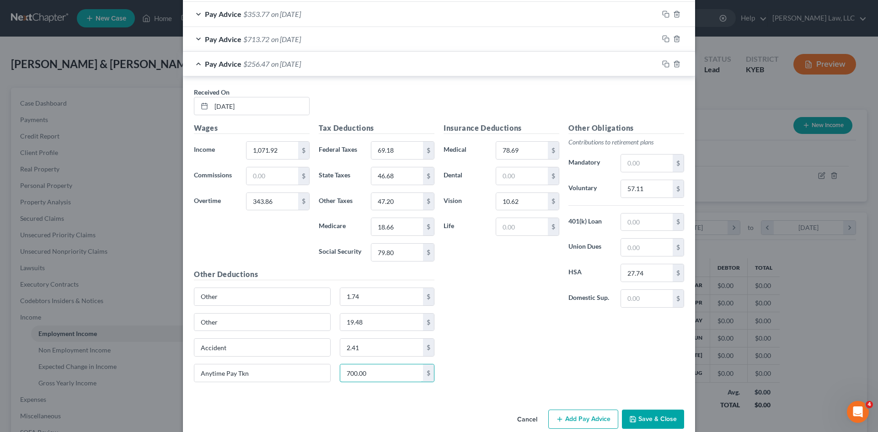
scroll to position [308, 0]
type input "700.00"
click at [645, 186] on input "57.11" at bounding box center [647, 188] width 52 height 17
type input "56.63"
click at [665, 63] on rect "button" at bounding box center [667, 65] width 4 height 4
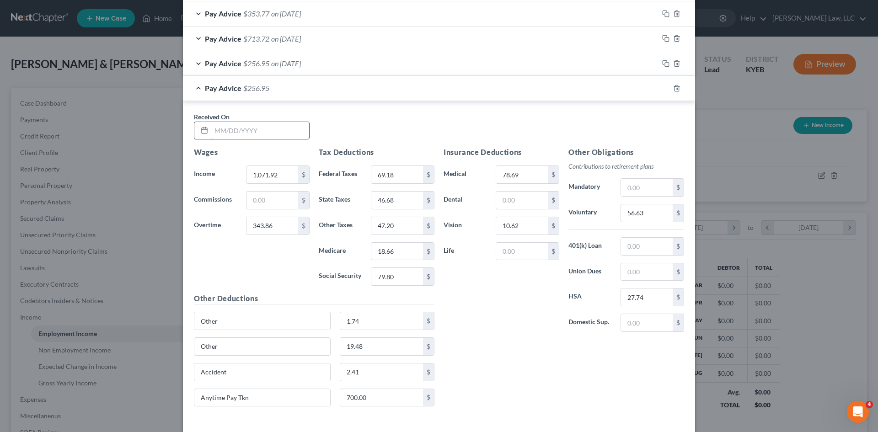
click at [257, 135] on input "text" at bounding box center [260, 130] width 98 height 17
type input "03/23/2025"
type input "1,069.70"
type input "317.13"
click at [414, 173] on input "69.18" at bounding box center [397, 174] width 52 height 17
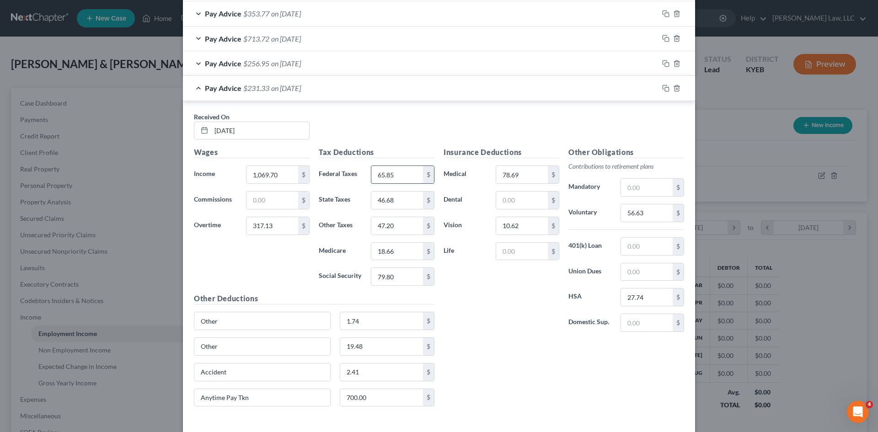
type input "65.85"
type input "45.57"
type input "45.79"
type input "18.24"
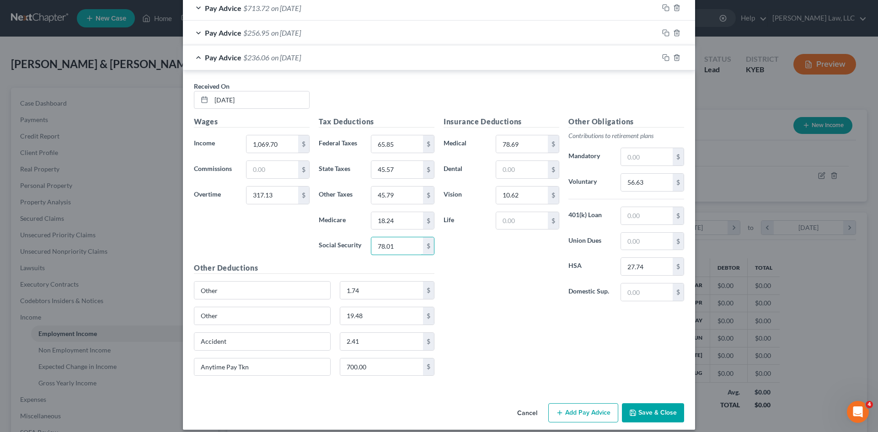
scroll to position [339, 0]
type input "78.01"
click at [357, 367] on input "700.00" at bounding box center [381, 366] width 83 height 17
type input "400.00"
click at [628, 180] on input "56.63" at bounding box center [647, 181] width 52 height 17
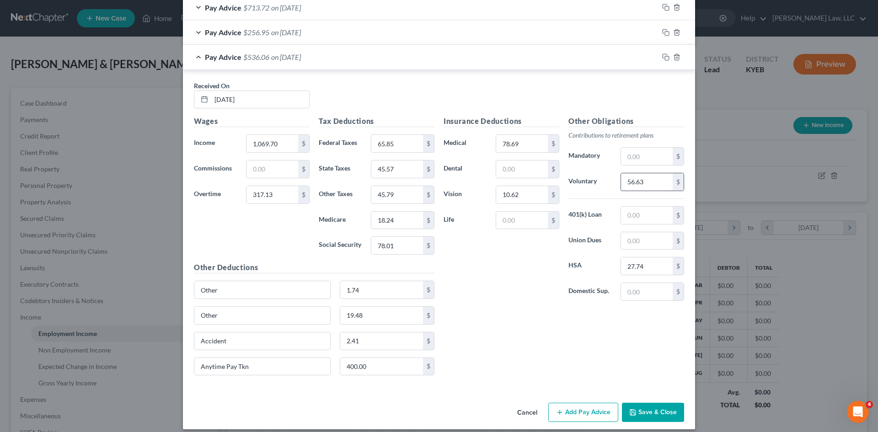
type input "4"
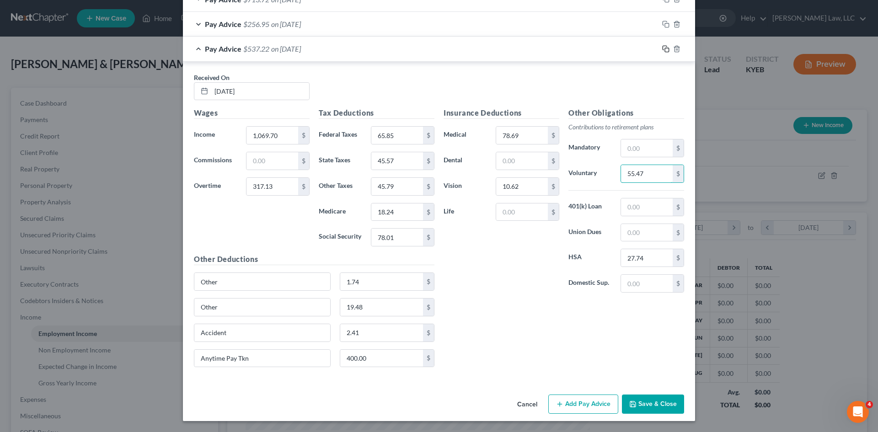
type input "55.47"
click at [662, 47] on icon "button" at bounding box center [665, 48] width 7 height 7
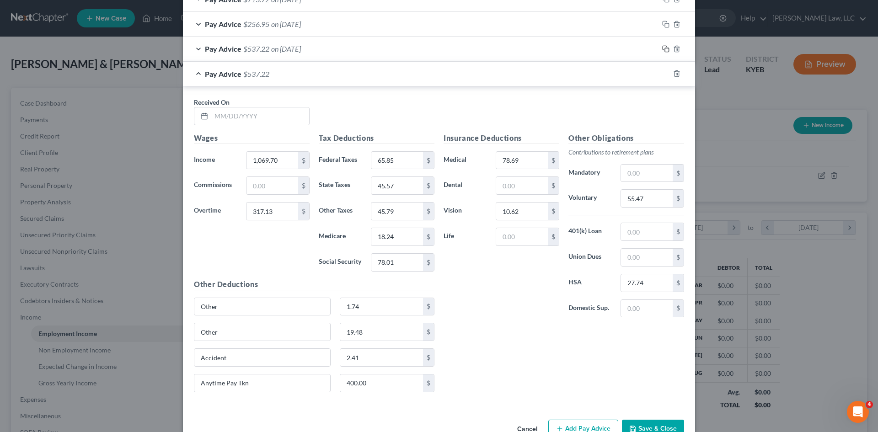
scroll to position [372, 0]
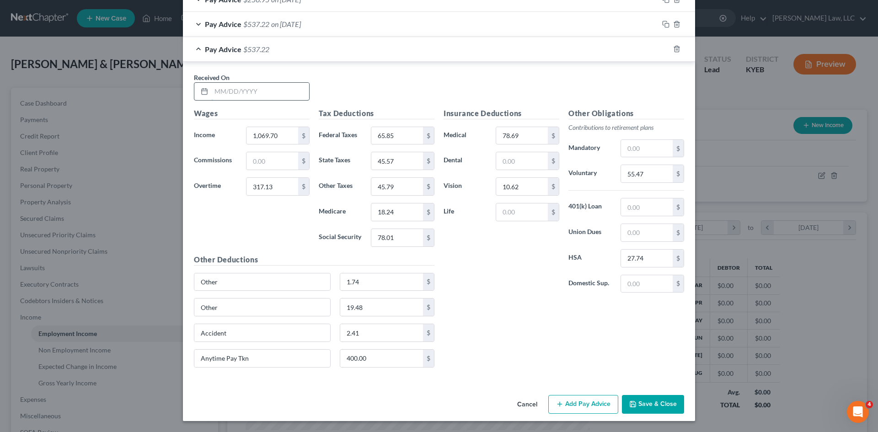
click at [232, 87] on input "text" at bounding box center [260, 91] width 98 height 17
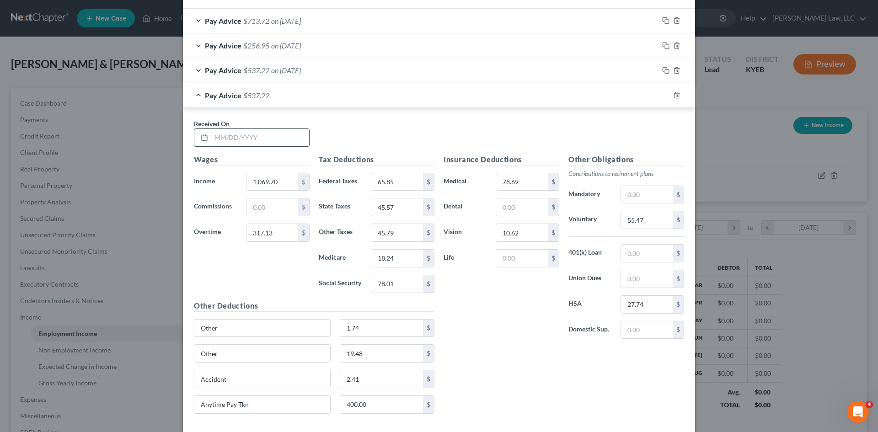
scroll to position [325, 0]
click at [279, 72] on span "on 03/23/2025" at bounding box center [286, 70] width 30 height 9
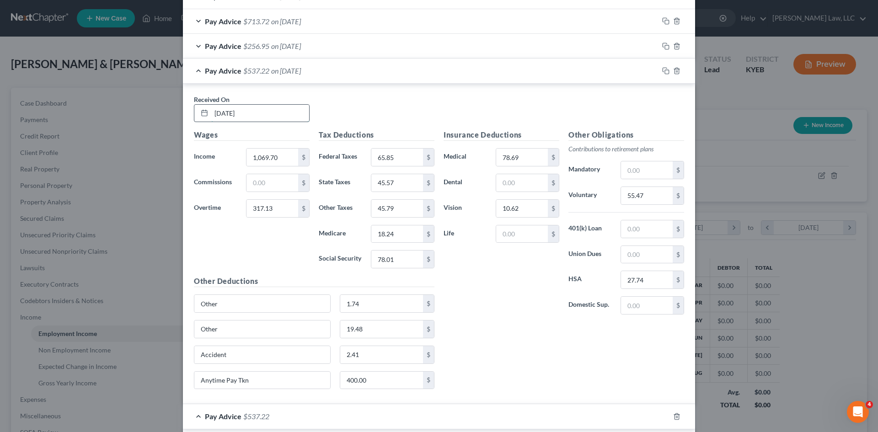
drag, startPoint x: 227, startPoint y: 113, endPoint x: 200, endPoint y: 111, distance: 27.5
click at [200, 111] on div "03/23/2025" at bounding box center [252, 113] width 116 height 18
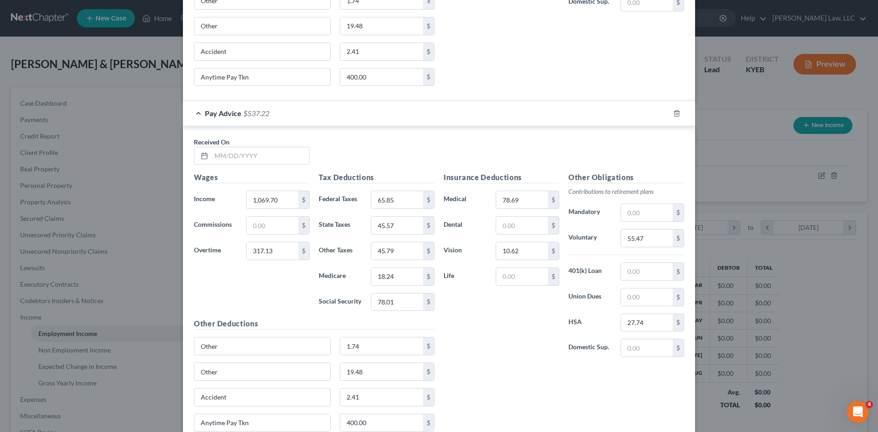
scroll to position [643, 0]
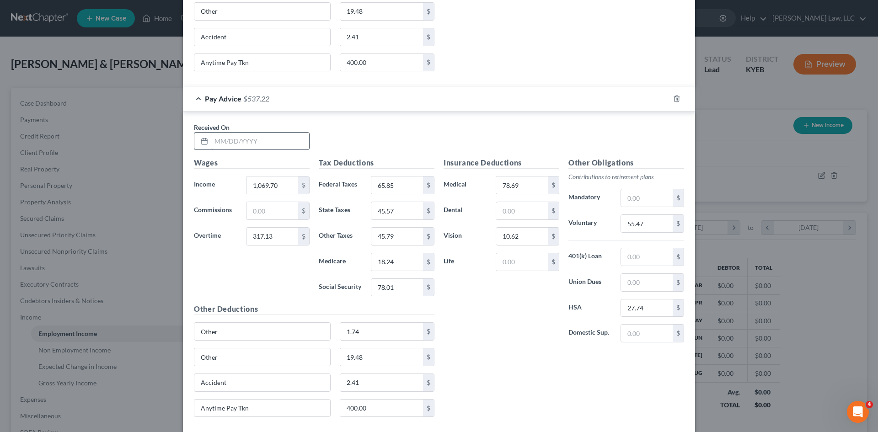
type input "04/04/2025"
click at [241, 142] on input "text" at bounding box center [260, 141] width 98 height 17
type input "04/11/2025"
click at [261, 181] on input "1,069.70" at bounding box center [272, 185] width 52 height 17
click at [282, 177] on input "938.53" at bounding box center [272, 185] width 52 height 17
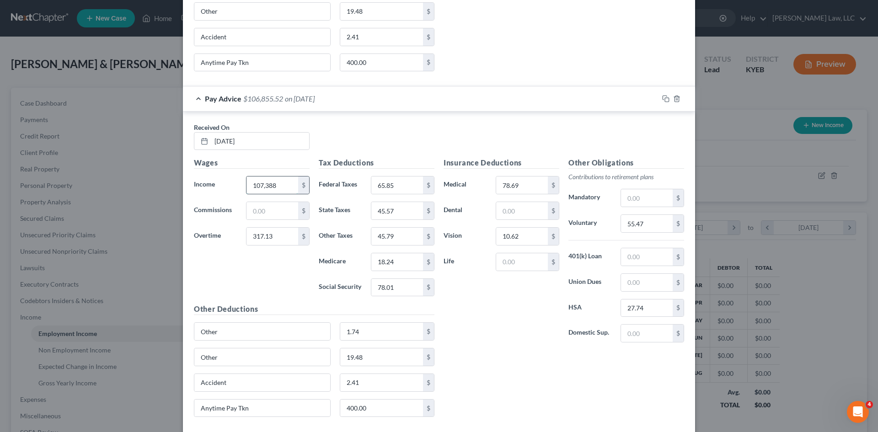
click at [261, 188] on input "107,388" at bounding box center [272, 185] width 52 height 17
type input "1,073.88"
type input "369.15"
click at [383, 185] on input "65.85" at bounding box center [397, 185] width 52 height 17
type input "72.34"
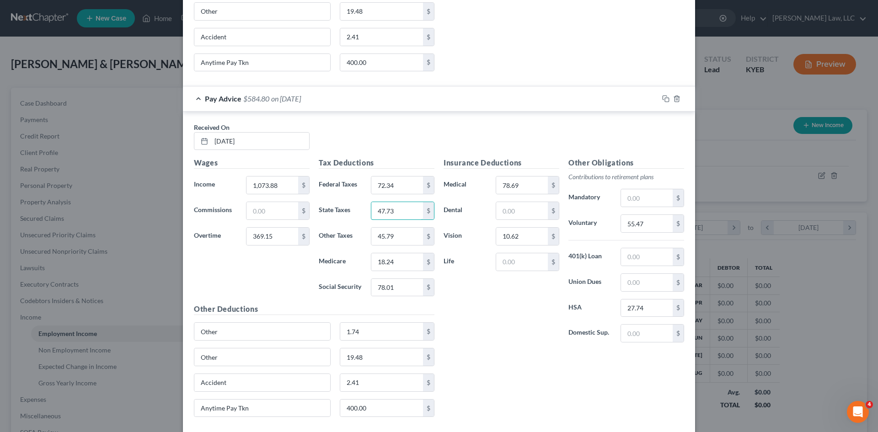
type input "47.73"
type input "47.65"
type input "19.06"
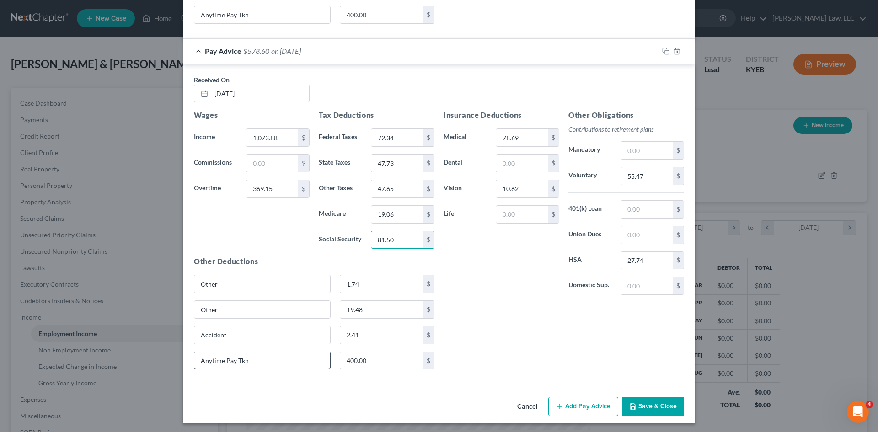
scroll to position [691, 0]
type input "81.50"
click at [387, 370] on div "Anytime Pay Tkn 400.00 $" at bounding box center [314, 364] width 250 height 26
click at [383, 359] on input "400.00" at bounding box center [381, 360] width 83 height 17
type input "550"
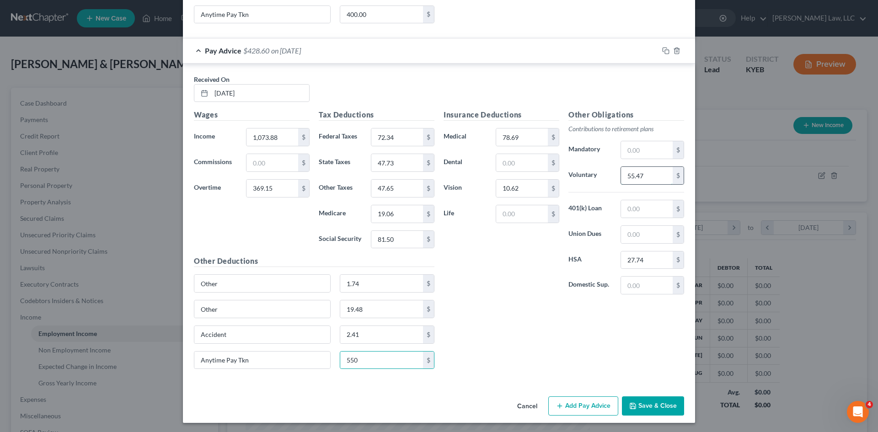
click at [634, 167] on input "55.47" at bounding box center [647, 175] width 52 height 17
type input "57.72"
click at [292, 130] on input "1,073.88" at bounding box center [272, 137] width 52 height 17
type input "1,074.02"
click at [663, 48] on icon "button" at bounding box center [665, 50] width 4 height 4
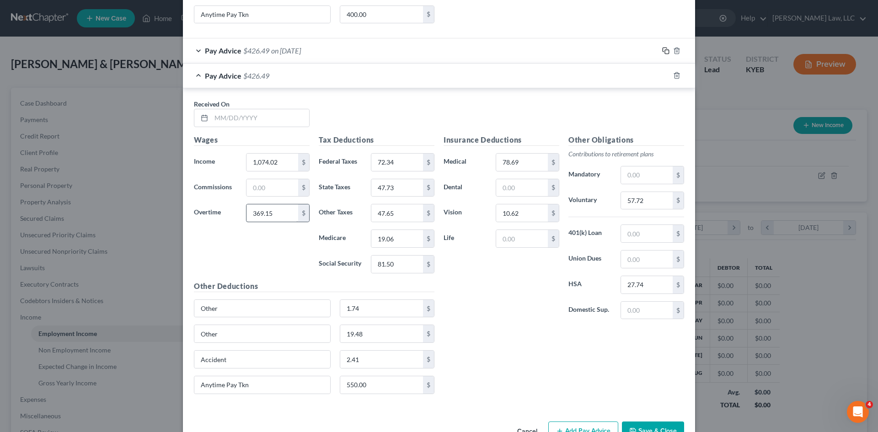
scroll to position [718, 0]
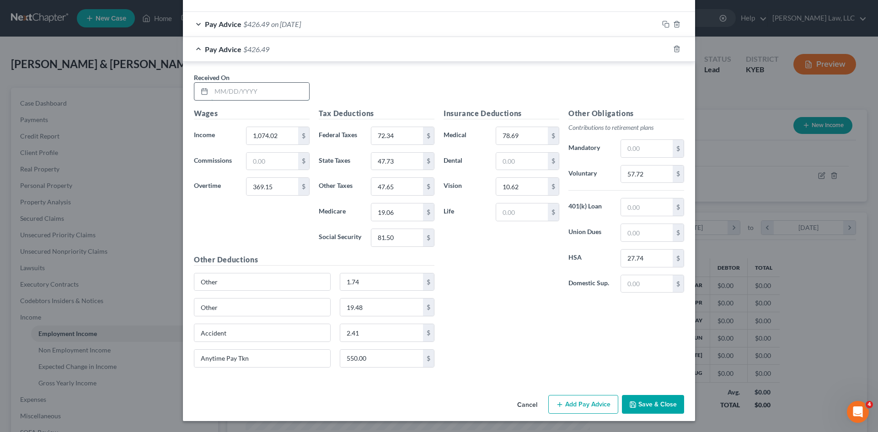
click at [258, 93] on input "text" at bounding box center [260, 91] width 98 height 17
type input "04/18/2025"
type input "1,066.36"
click at [273, 137] on input "1,066.36" at bounding box center [272, 135] width 52 height 17
type input "1,263.47"
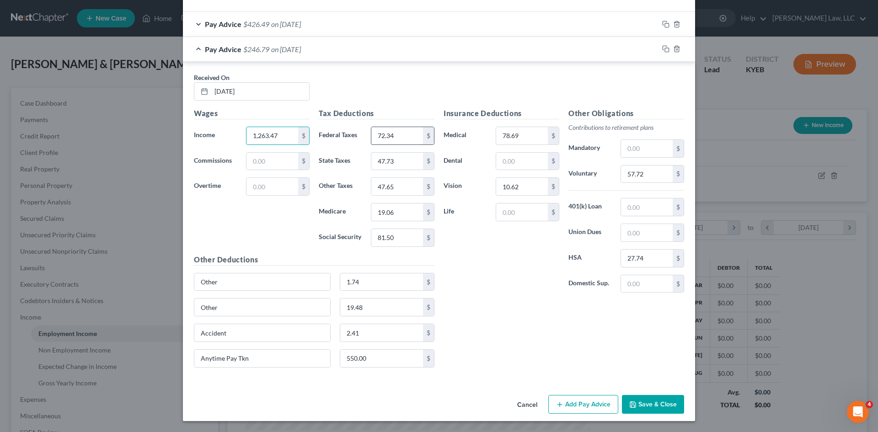
click at [374, 141] on input "72.34" at bounding box center [397, 135] width 52 height 17
type input "51.64"
type input "40.83"
type input "41.71"
type input "16.46"
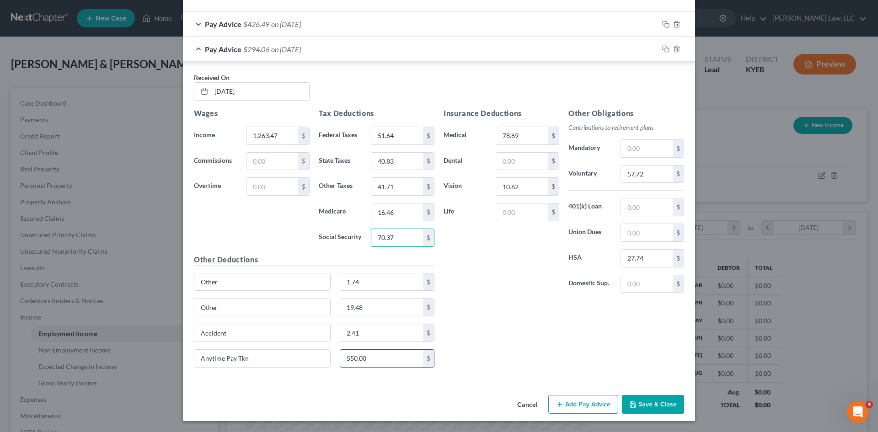
type input "70.37"
click at [354, 362] on input "550.00" at bounding box center [381, 358] width 83 height 17
type input "600"
click at [634, 175] on input "57.72" at bounding box center [647, 174] width 52 height 17
type input "50.53"
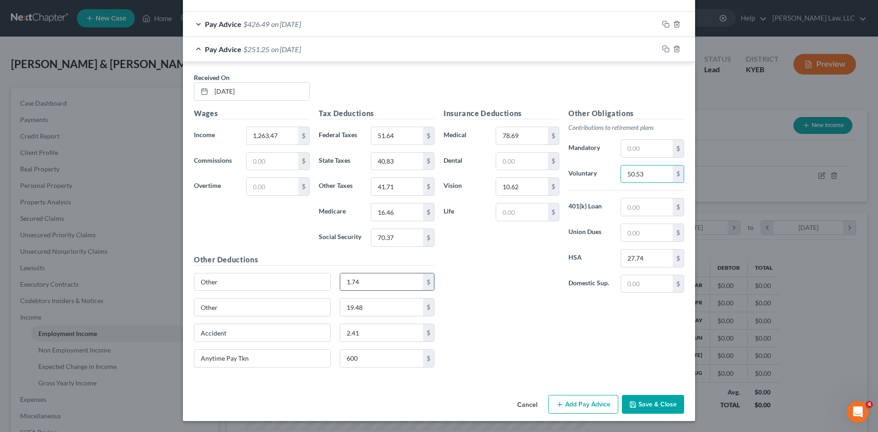
click at [380, 288] on input "1.74" at bounding box center [381, 281] width 83 height 17
type input "1.82"
click at [375, 312] on input "19.48" at bounding box center [381, 307] width 83 height 17
type input "19.49"
click at [664, 46] on icon "button" at bounding box center [665, 48] width 7 height 7
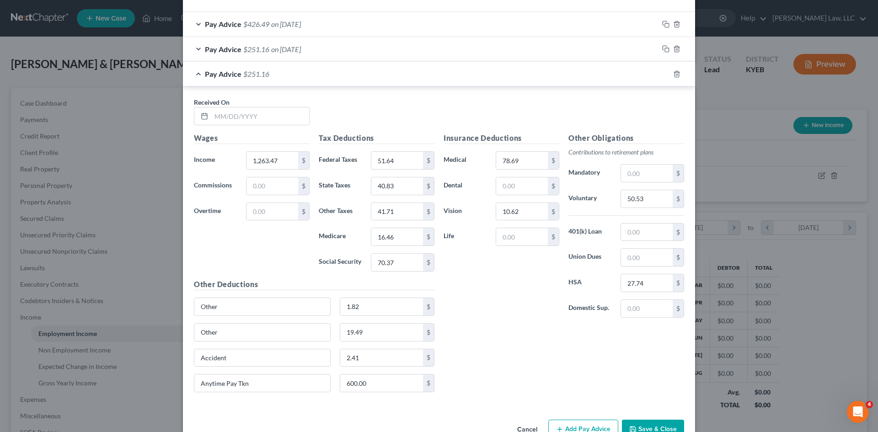
click at [226, 126] on div "Received On *" at bounding box center [438, 114] width 499 height 35
click at [227, 119] on input "text" at bounding box center [260, 115] width 98 height 17
type input "04/25/2025"
type input "1,148.34"
type input "425.76"
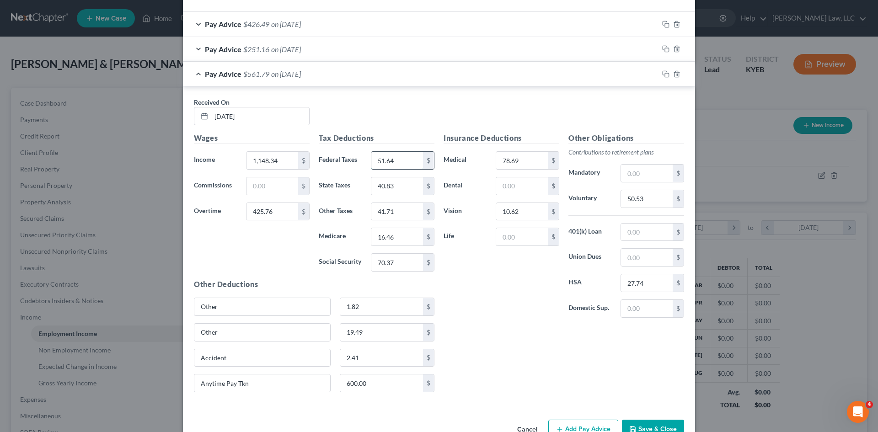
click at [418, 162] on input "51.64" at bounding box center [397, 160] width 52 height 17
type input "87.42"
type input "52.76"
type input "51.97"
type input "20.96"
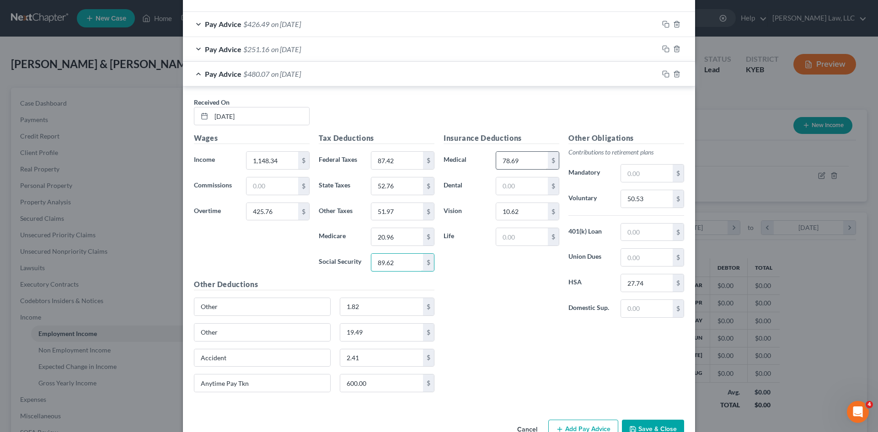
type input "89.62"
click at [533, 161] on input "78.69" at bounding box center [522, 160] width 52 height 17
click at [632, 203] on input "50.53" at bounding box center [647, 198] width 52 height 17
type input "62.96"
click at [347, 380] on input "600.00" at bounding box center [381, 383] width 83 height 17
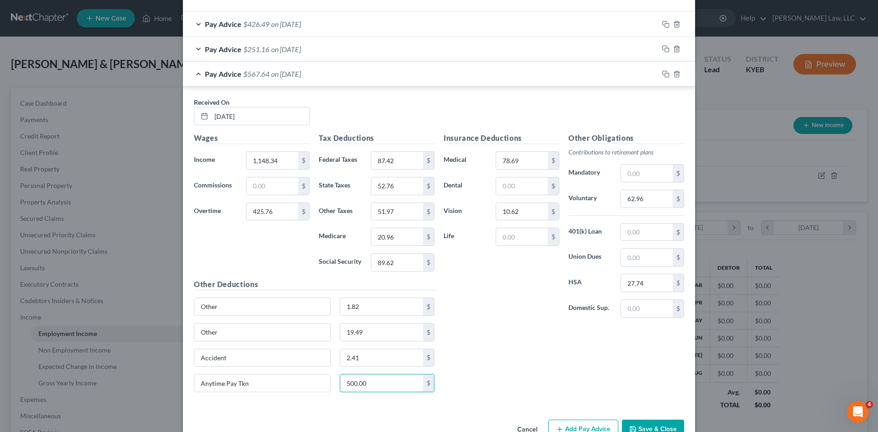
type input "500.00"
click at [454, 371] on div "Insurance Deductions Medical 78.69 $ Dental $ Vision 10.62 $ Life $ Other Oblig…" at bounding box center [564, 266] width 250 height 267
click at [662, 73] on icon "button" at bounding box center [665, 73] width 7 height 7
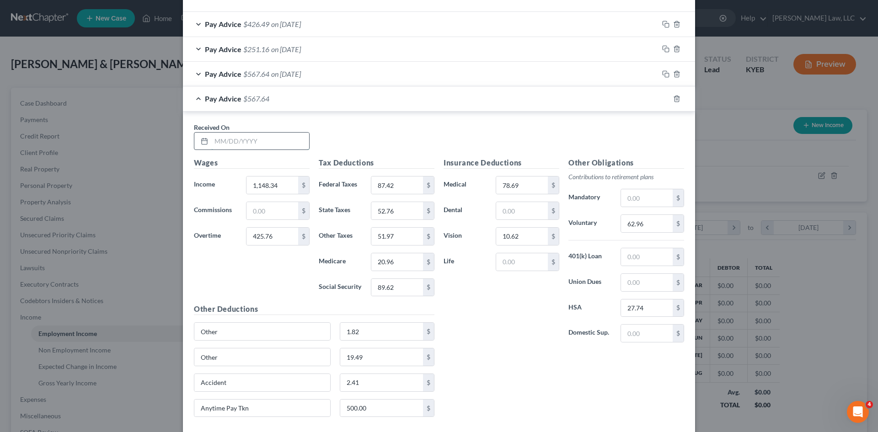
click at [230, 145] on input "text" at bounding box center [260, 141] width 98 height 17
type input "05/02/2025"
type input "1,147.80"
type input "419.21"
click at [423, 185] on div "$" at bounding box center [428, 185] width 11 height 17
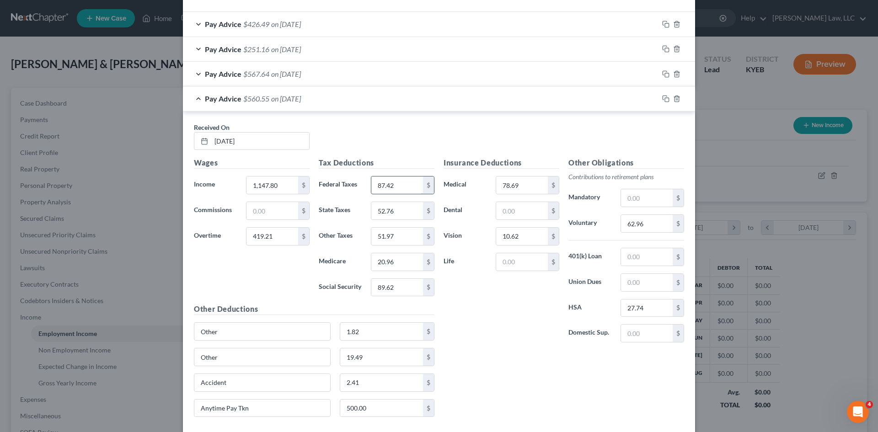
click at [403, 188] on input "87.42" at bounding box center [397, 185] width 52 height 17
type input "86.61"
type input "52.49"
type input "51.73"
type input "20.86"
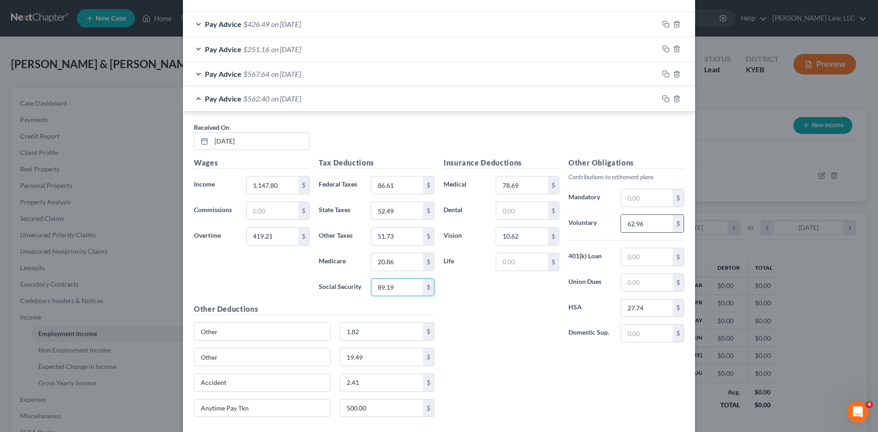
type input "89.19"
click at [626, 220] on input "62.96" at bounding box center [647, 223] width 52 height 17
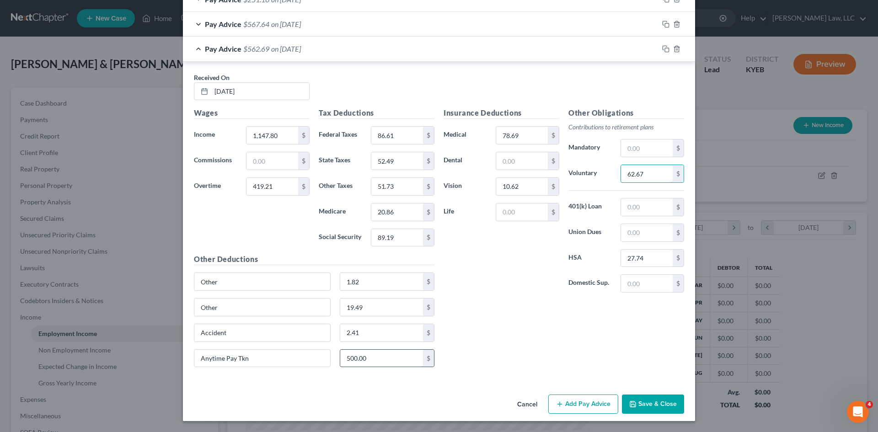
type input "62.67"
click at [388, 358] on input "500.00" at bounding box center [381, 358] width 83 height 17
type input "200"
click at [662, 47] on icon "button" at bounding box center [665, 48] width 7 height 7
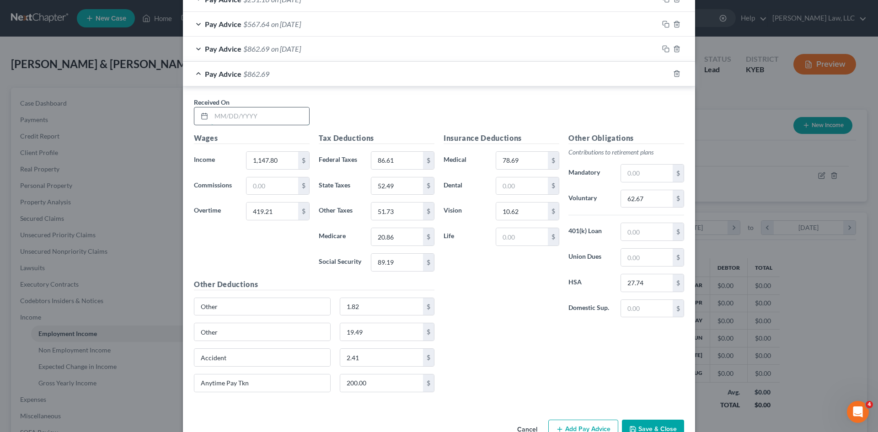
click at [229, 121] on input "text" at bounding box center [260, 115] width 98 height 17
type input "05/09/2025"
type input "1,148.02"
type input "421.90"
click at [403, 155] on input "86.61" at bounding box center [397, 160] width 52 height 17
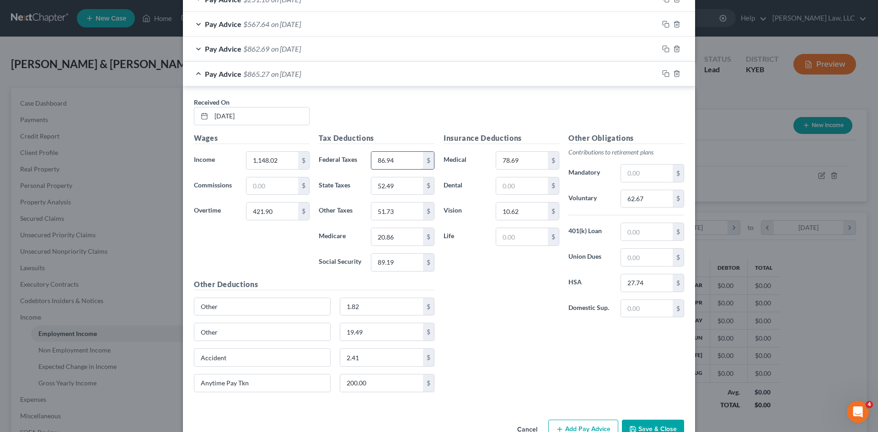
type input "86.94"
type input "52.60"
click at [400, 217] on input "51.84" at bounding box center [397, 211] width 52 height 17
click at [396, 212] on input "51.84" at bounding box center [397, 211] width 52 height 17
type input "51.83"
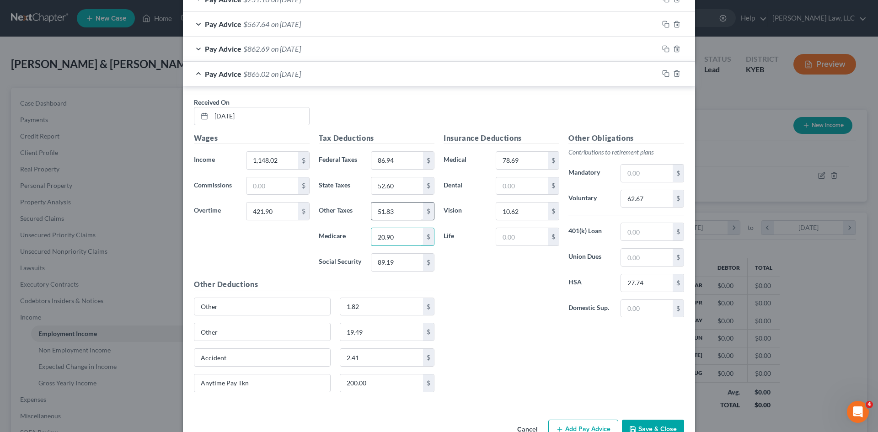
type input "20.90"
type input "89.36"
click at [649, 195] on input "62.67" at bounding box center [647, 198] width 52 height 17
type input "62.79"
click at [352, 380] on input "200.00" at bounding box center [381, 383] width 83 height 17
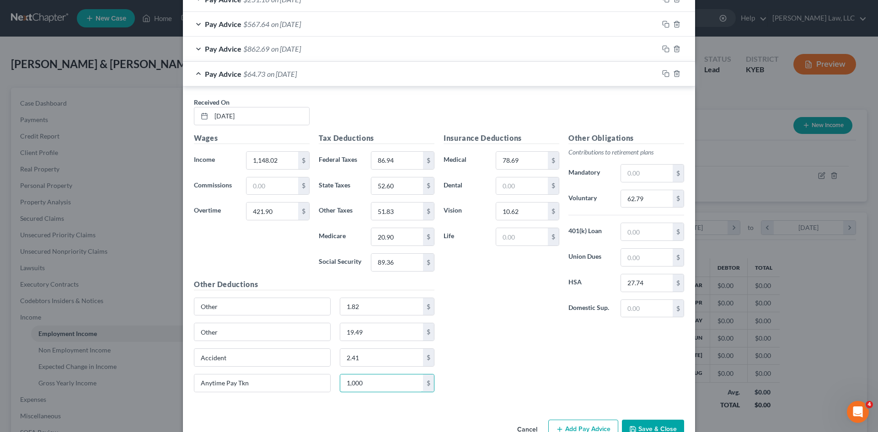
type input "1,000"
click at [548, 355] on div "Insurance Deductions Medical 78.69 $ Dental $ Vision 10.62 $ Life $ Other Oblig…" at bounding box center [564, 266] width 250 height 267
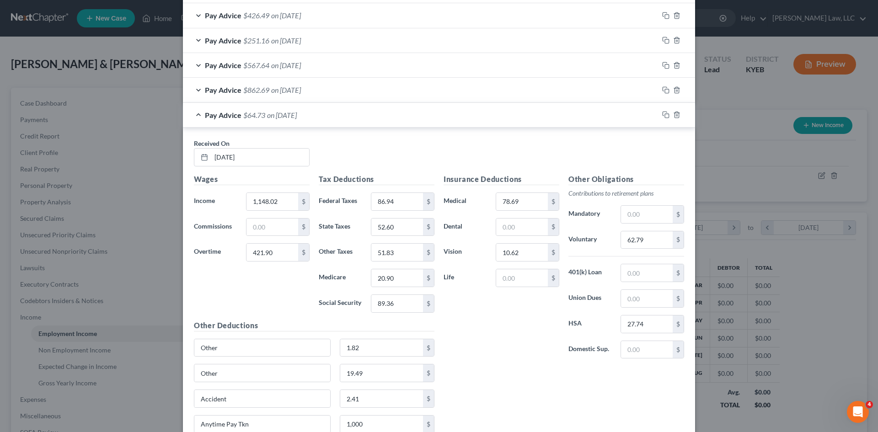
scroll to position [726, 0]
click at [665, 115] on rect "button" at bounding box center [667, 116] width 4 height 4
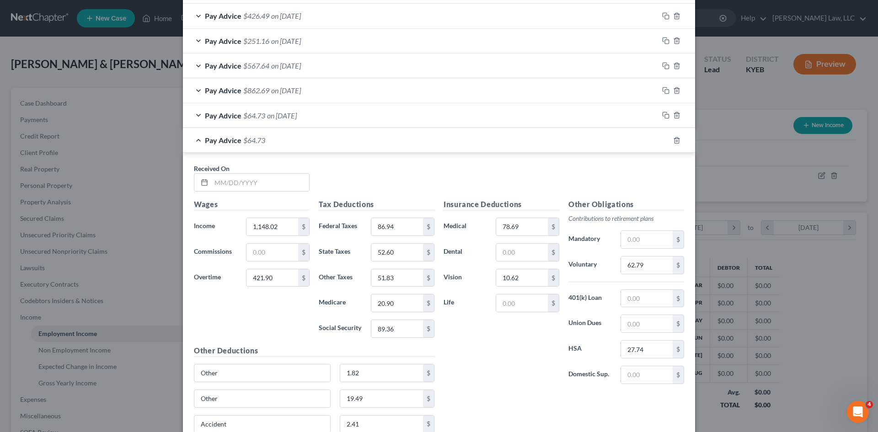
click at [252, 193] on div "Received On *" at bounding box center [438, 181] width 499 height 35
click at [216, 182] on input "text" at bounding box center [260, 182] width 98 height 17
type input "05/16/2025"
type input "1,310.96"
type input "12.33"
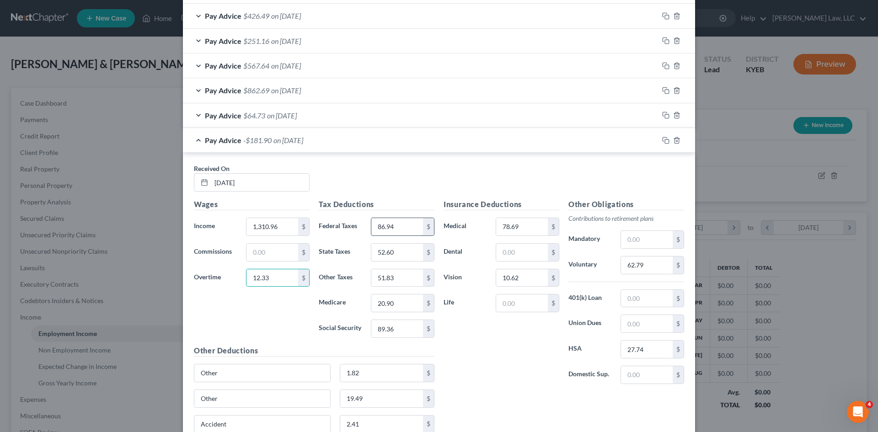
click at [407, 222] on input "86.94" at bounding box center [397, 226] width 52 height 17
type input "58.53"
type input "43.13"
type input "43.69"
type input "17.32"
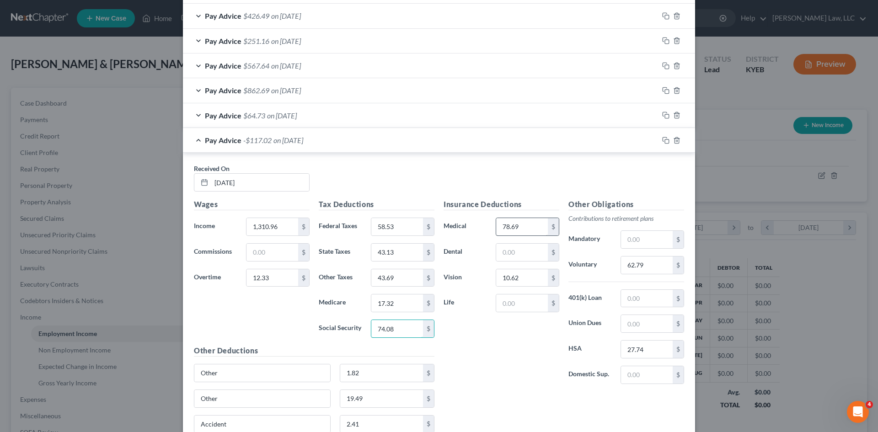
type input "74.08"
click at [521, 228] on input "78.69" at bounding box center [522, 226] width 52 height 17
click at [639, 269] on input "62.79" at bounding box center [647, 265] width 52 height 17
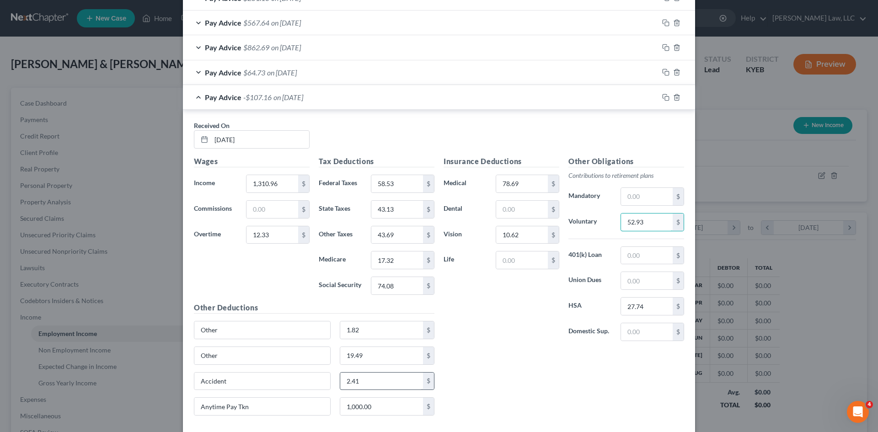
scroll to position [769, 0]
type input "52.93"
click at [367, 403] on input "1,000.00" at bounding box center [381, 405] width 83 height 17
type input "500"
click at [665, 96] on rect "button" at bounding box center [667, 98] width 4 height 4
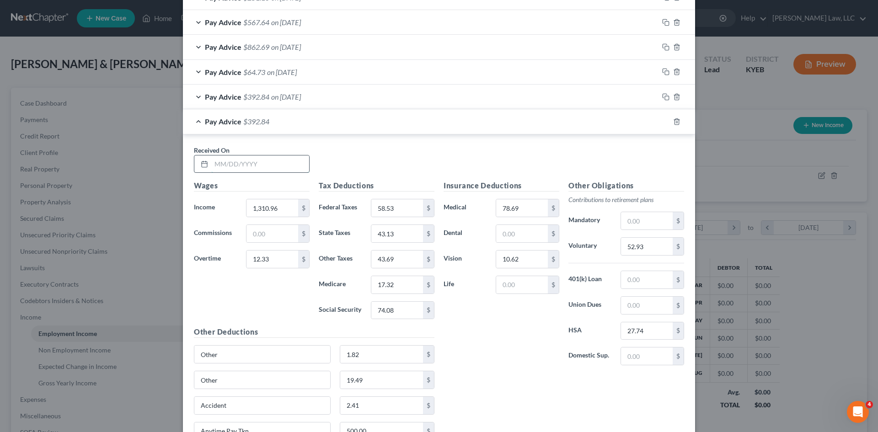
click at [221, 166] on input "text" at bounding box center [260, 163] width 98 height 17
type input "05/23/2025"
type input "1,147.76"
type input "418.83"
click at [392, 206] on input "58.53" at bounding box center [397, 207] width 52 height 17
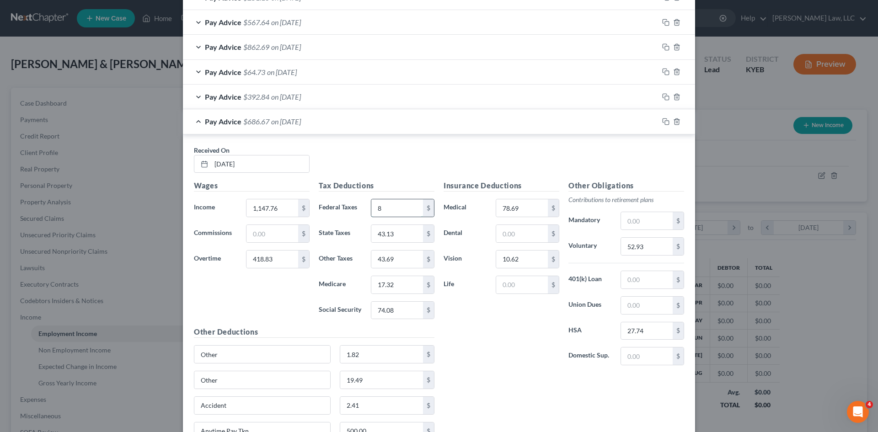
click at [392, 206] on input "8" at bounding box center [397, 207] width 52 height 17
type input "86.56"
type input "52.47"
type input "51.73"
type input "20.85"
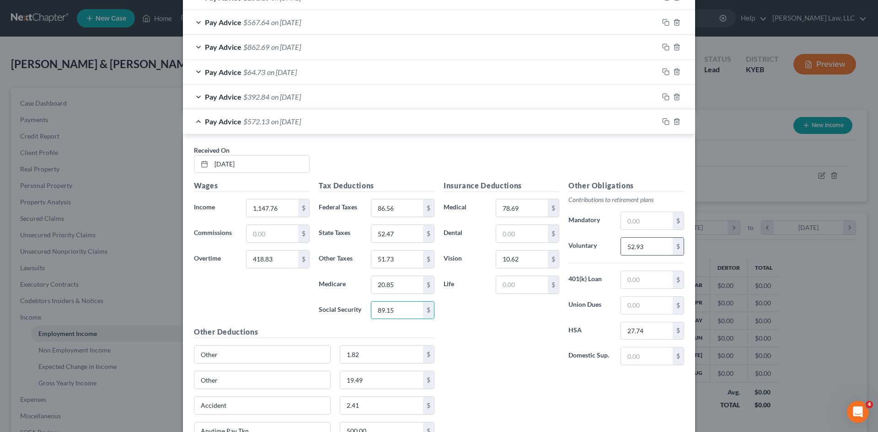
type input "89.15"
click at [655, 245] on input "52.93" at bounding box center [647, 246] width 52 height 17
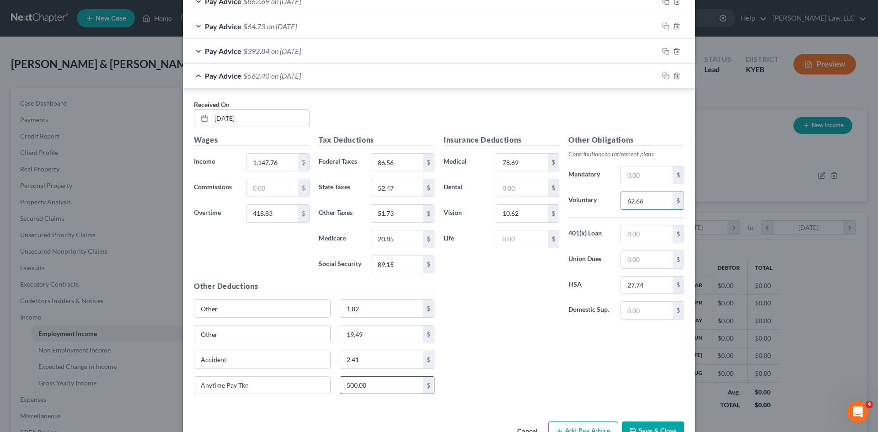
scroll to position [815, 0]
type input "62.66"
click at [337, 395] on div "Anytime Pay Tkn 500.00 $" at bounding box center [314, 389] width 250 height 26
click at [361, 383] on input "500.00" at bounding box center [381, 384] width 83 height 17
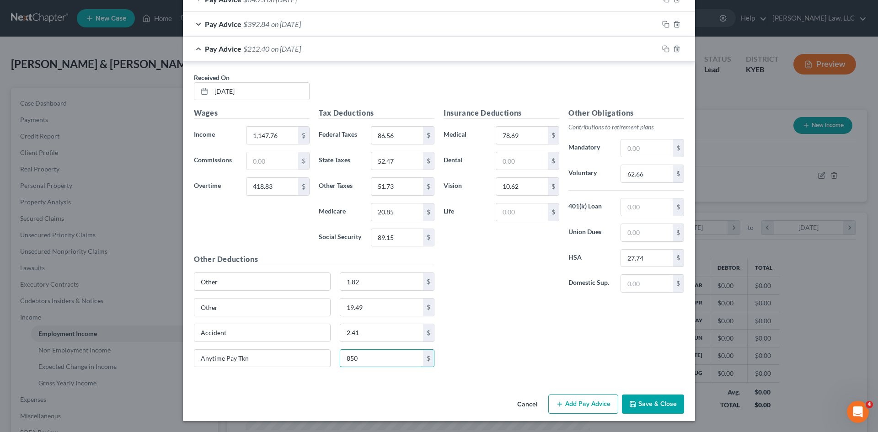
type input "850"
click at [667, 52] on div at bounding box center [677, 49] width 37 height 15
click at [653, 48] on div "Pay Advice $212.40 on 05/23/2025" at bounding box center [421, 49] width 476 height 24
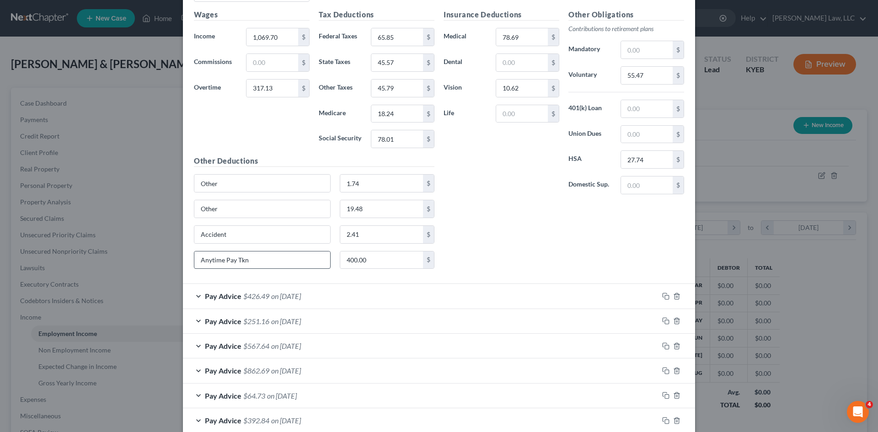
scroll to position [521, 0]
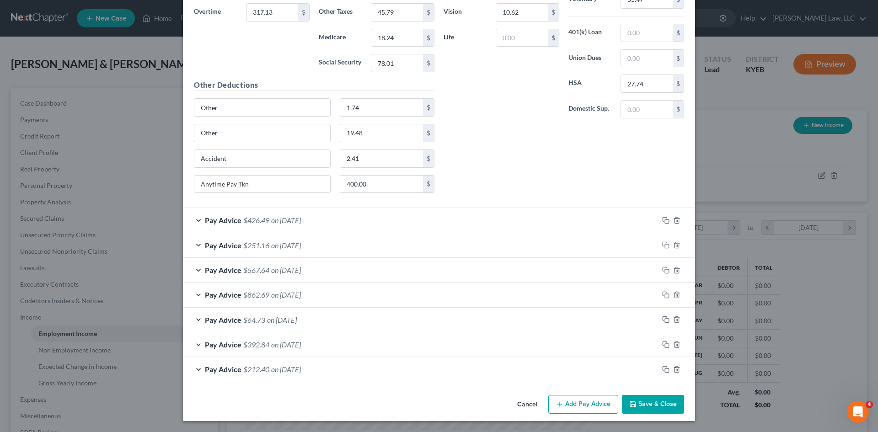
click at [248, 361] on div "Pay Advice $212.40 on 05/23/2025" at bounding box center [421, 369] width 476 height 24
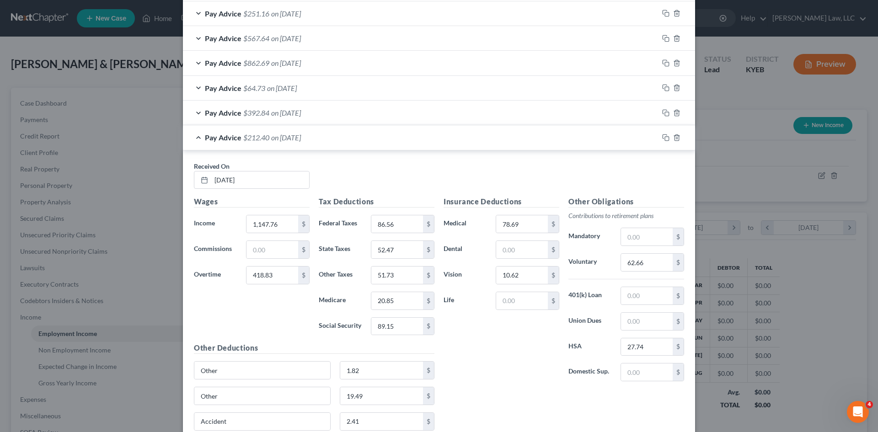
scroll to position [755, 0]
click at [659, 139] on div at bounding box center [677, 136] width 37 height 15
click at [665, 137] on rect "button" at bounding box center [667, 137] width 4 height 4
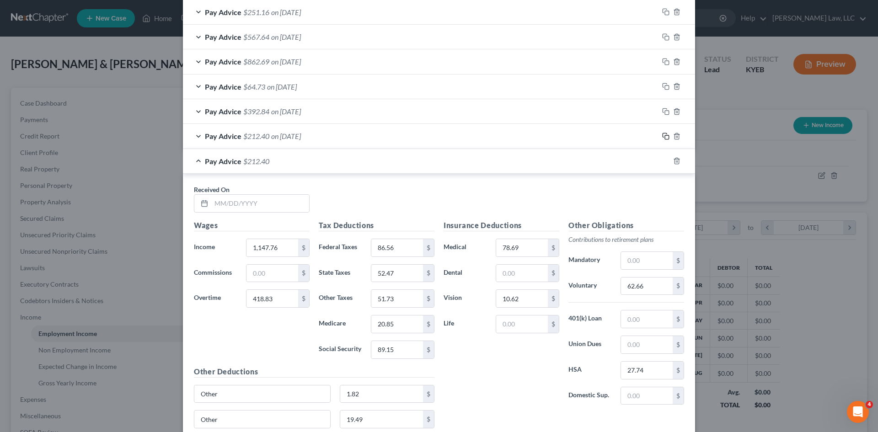
scroll to position [867, 0]
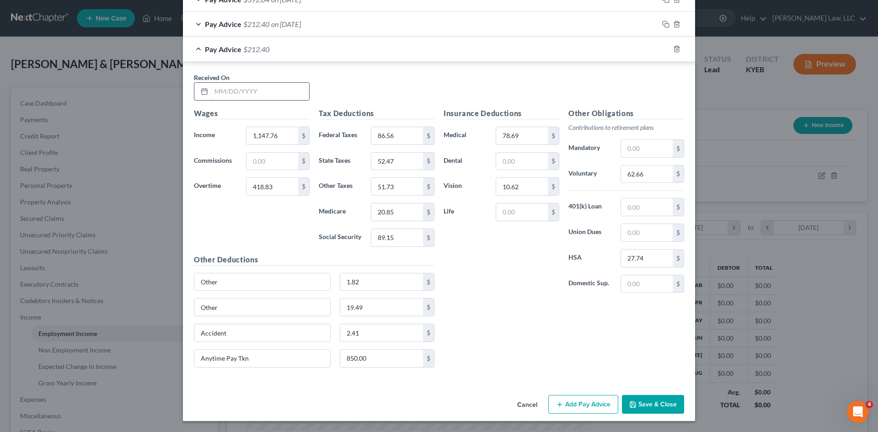
click at [262, 90] on input "text" at bounding box center [260, 91] width 98 height 17
type input "05/30/2025"
type input "843.62"
click at [277, 178] on input "418.83" at bounding box center [272, 186] width 52 height 17
click at [274, 134] on input "843.62" at bounding box center [272, 135] width 52 height 17
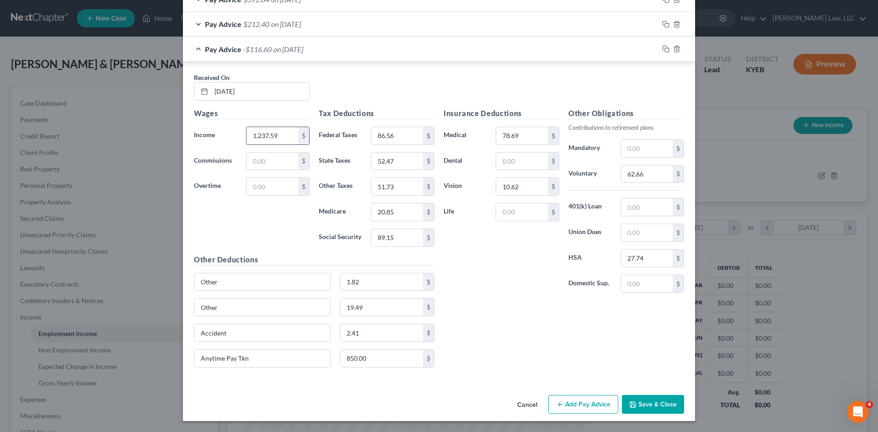
type input "1,237.59"
click at [374, 134] on input "86.56" at bounding box center [397, 135] width 52 height 17
type input "48.66"
type input "39.84"
type input "40.87"
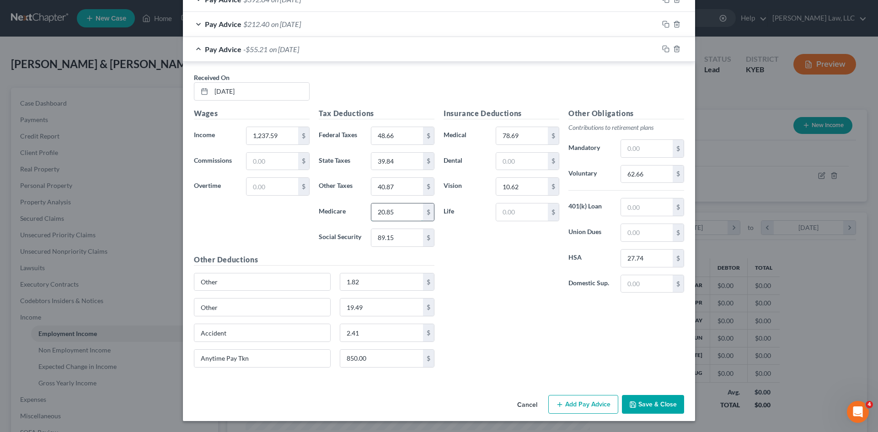
click at [398, 218] on input "20.85" at bounding box center [397, 212] width 52 height 17
type input "16.09"
type input "68.77"
click at [652, 176] on input "62.66" at bounding box center [647, 174] width 52 height 17
type input "49.50"
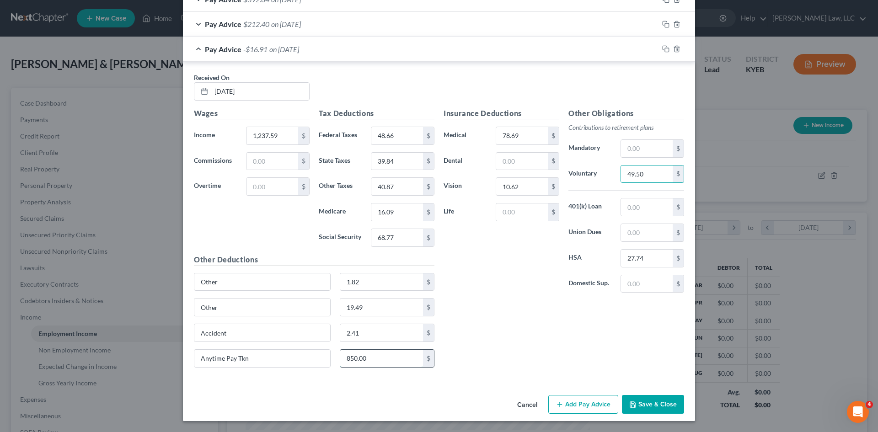
click at [385, 352] on input "850.00" at bounding box center [381, 358] width 83 height 17
type input "770"
click at [665, 51] on rect "button" at bounding box center [667, 50] width 4 height 4
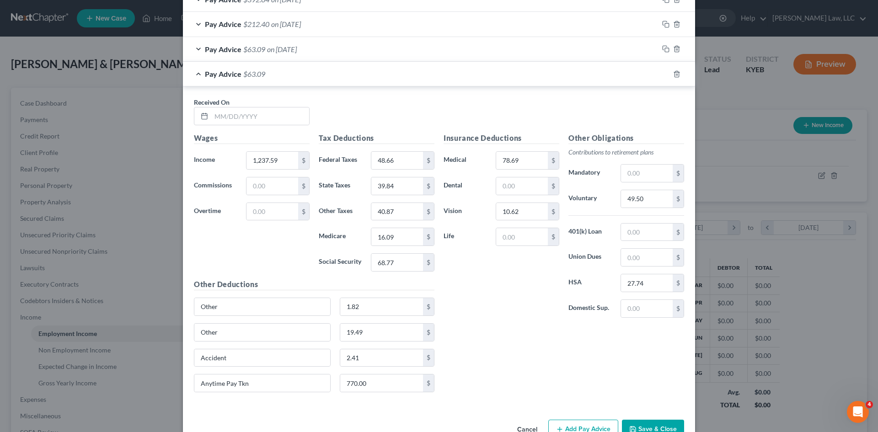
click at [257, 102] on div "Received On *" at bounding box center [251, 111] width 125 height 28
click at [255, 108] on input "text" at bounding box center [260, 115] width 98 height 17
type input "06/06/2025"
type input "1,122.21"
type input "775.56"
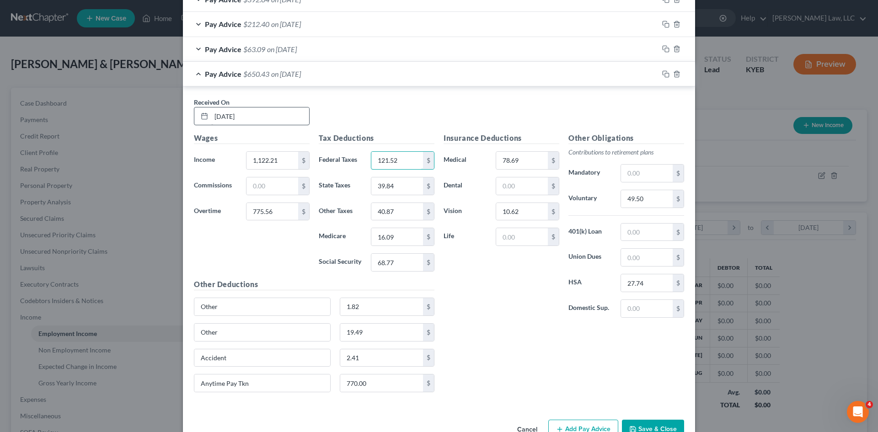
type input "121.52"
type input "64.13"
type input "61.74"
type input "25.25"
type input "107.97"
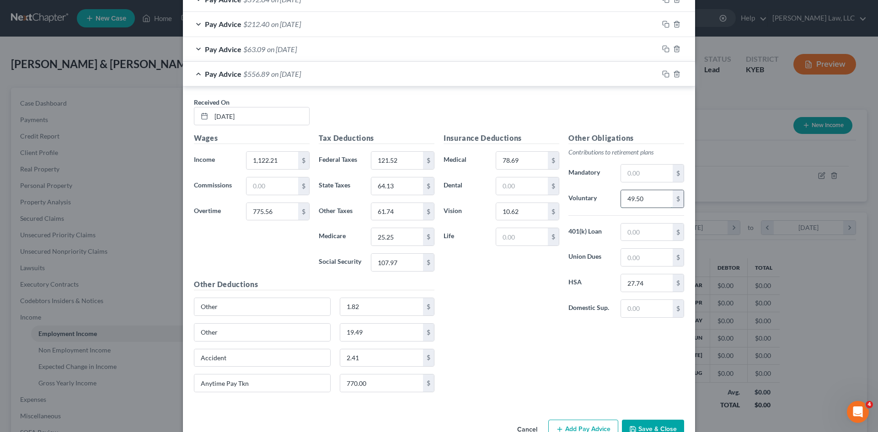
click at [667, 195] on input "49.50" at bounding box center [647, 198] width 52 height 17
type input "74.80"
click at [345, 383] on input "770.00" at bounding box center [381, 383] width 83 height 17
type input "800"
click at [358, 363] on input "2.41" at bounding box center [381, 357] width 83 height 17
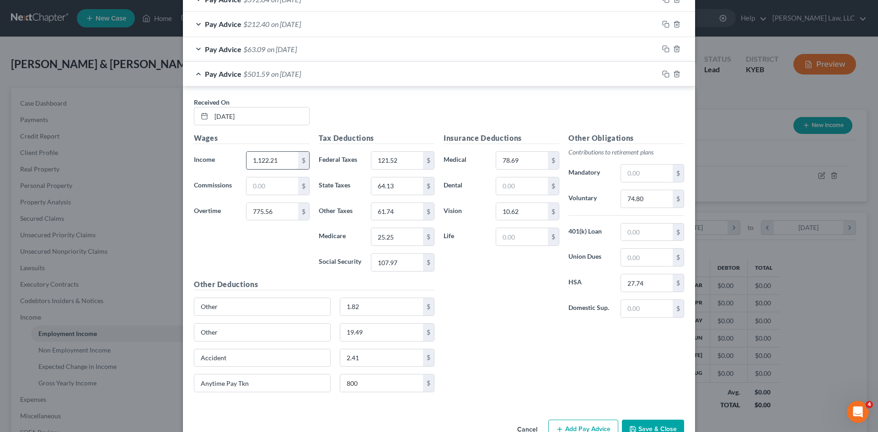
click at [260, 165] on input "1,122.21" at bounding box center [272, 160] width 52 height 17
click at [267, 215] on input "775.56" at bounding box center [272, 211] width 52 height 17
click at [402, 161] on input "121.52" at bounding box center [397, 160] width 52 height 17
click at [503, 327] on div "Insurance Deductions Medical 78.69 $ Dental $ Vision 10.62 $ Life $ Other Oblig…" at bounding box center [564, 266] width 250 height 267
click at [280, 216] on input "774.89" at bounding box center [272, 211] width 52 height 17
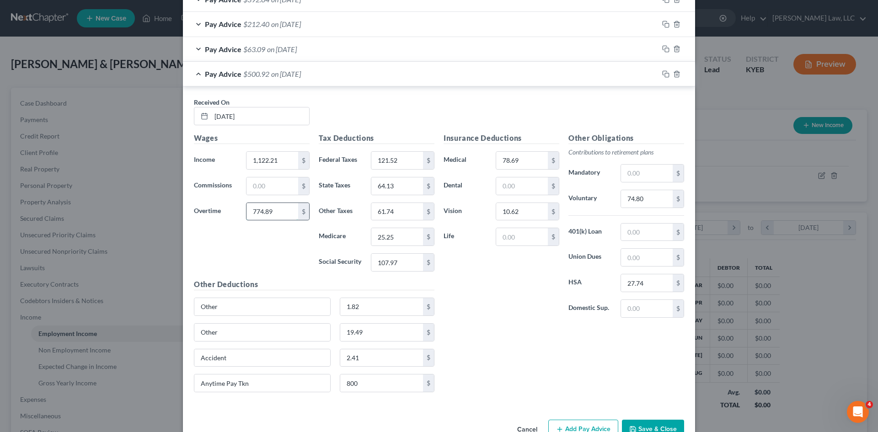
click at [280, 216] on input "774.89" at bounding box center [272, 211] width 52 height 17
type input "7"
type input "570.81"
drag, startPoint x: 291, startPoint y: 212, endPoint x: 244, endPoint y: 211, distance: 46.7
drag, startPoint x: 244, startPoint y: 211, endPoint x: 270, endPoint y: 206, distance: 26.0
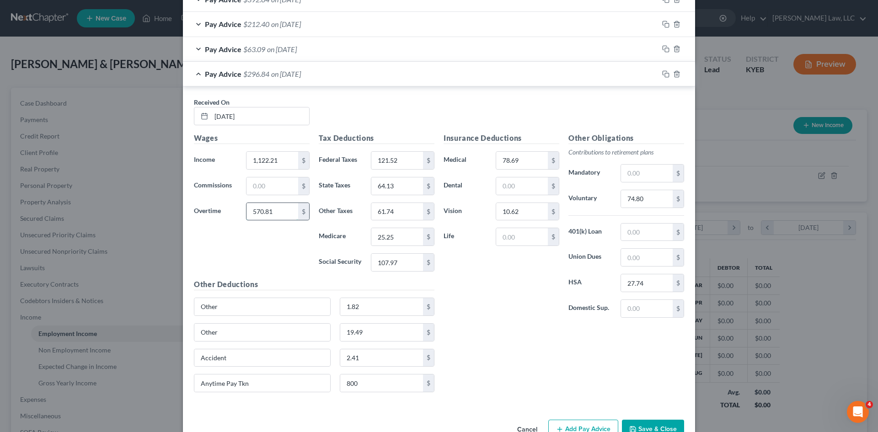
click at [270, 206] on input "570.81" at bounding box center [272, 211] width 52 height 17
drag, startPoint x: 272, startPoint y: 208, endPoint x: 225, endPoint y: 209, distance: 46.7
click at [225, 209] on div "Overtime 570.81 $" at bounding box center [251, 212] width 125 height 18
click at [287, 163] on input "1,122.21" at bounding box center [272, 160] width 52 height 17
click at [285, 252] on div "Wages Income * 1,666.02 $ Commissions $ Overtime $" at bounding box center [251, 206] width 125 height 146
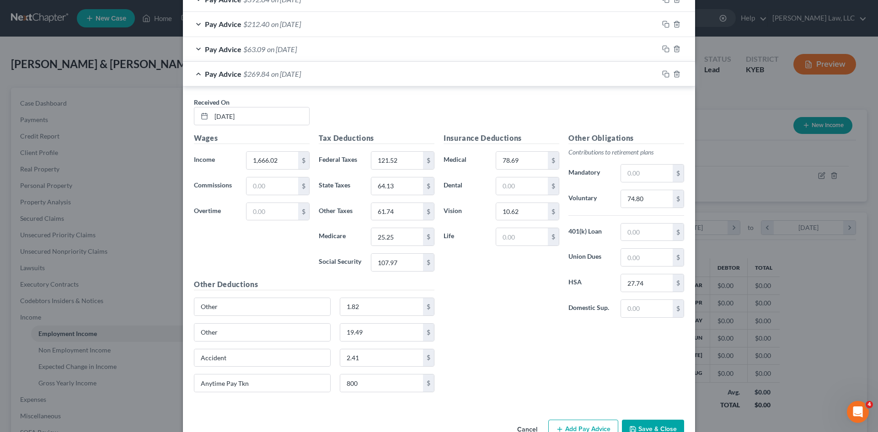
click at [268, 236] on div "Wages Income * 1,666.02 $ Commissions $ Overtime $" at bounding box center [251, 206] width 125 height 146
click at [263, 205] on input "text" at bounding box center [272, 211] width 52 height 17
click at [279, 164] on input "1,666.02" at bounding box center [272, 160] width 52 height 17
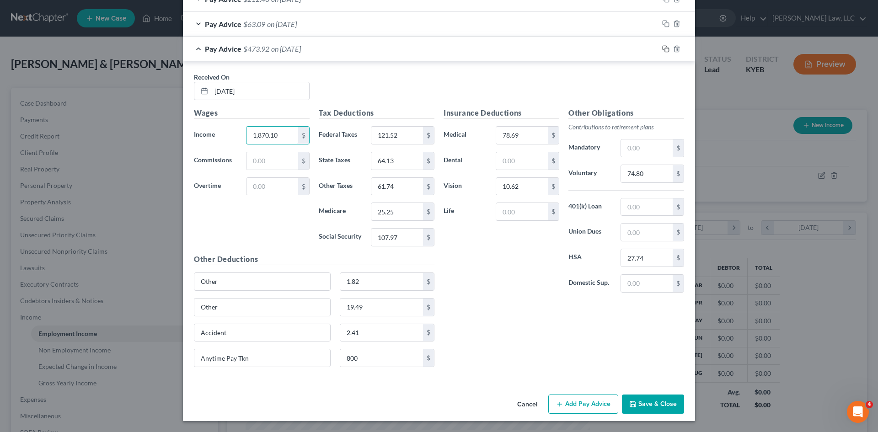
type input "1,870.10"
click at [665, 48] on rect "button" at bounding box center [667, 50] width 4 height 4
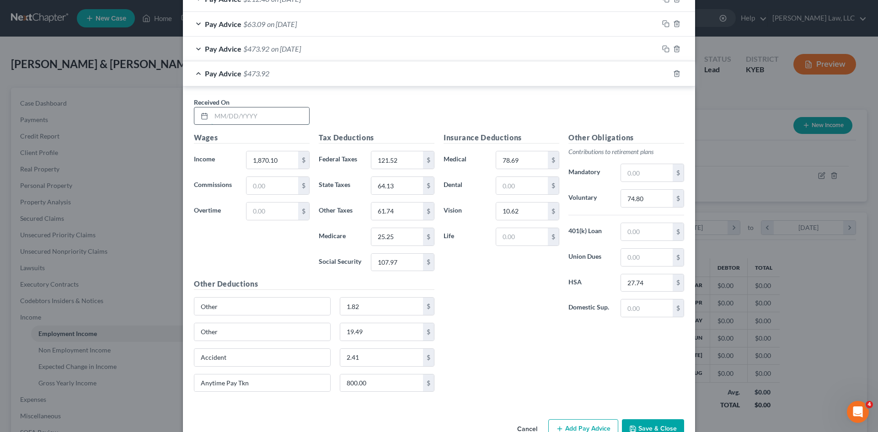
click at [238, 119] on input "text" at bounding box center [260, 115] width 98 height 17
type input "06/13/2025"
click at [290, 162] on input "997.5" at bounding box center [272, 159] width 52 height 17
click at [289, 162] on input "997.5" at bounding box center [272, 159] width 52 height 17
click at [279, 162] on input "997.5" at bounding box center [272, 159] width 52 height 17
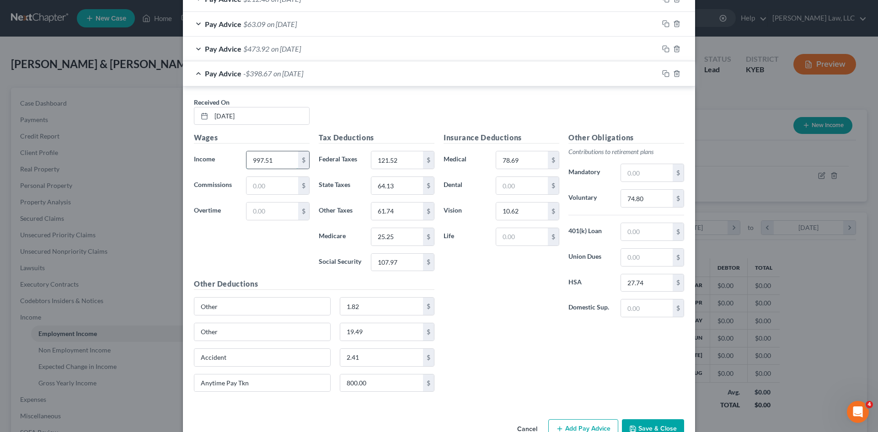
type input "997.51"
type input "25.14"
type input "30.62"
type input "32.94"
type input "12.60"
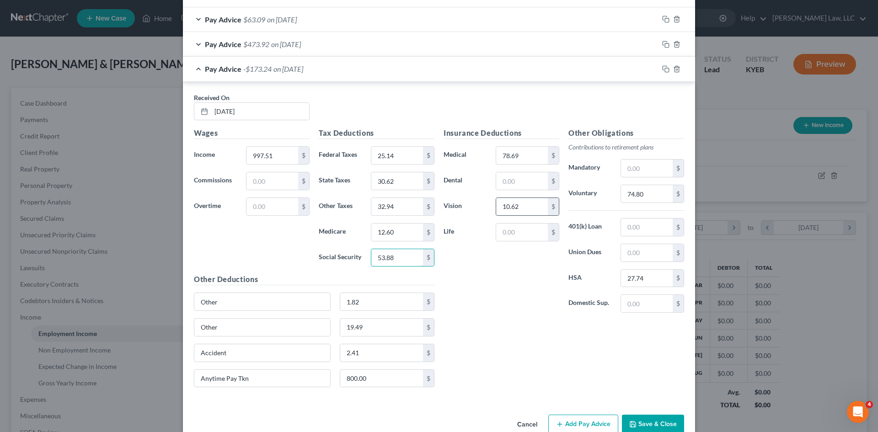
scroll to position [897, 0]
type input "53.88"
click at [663, 198] on input "74.80" at bounding box center [647, 193] width 52 height 17
type input "39.89"
click at [362, 372] on input "800.00" at bounding box center [381, 378] width 83 height 17
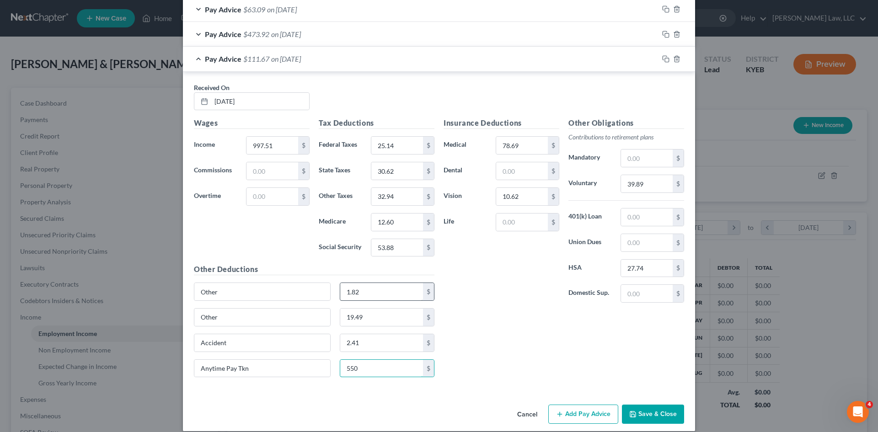
scroll to position [907, 0]
type input "550"
click at [665, 57] on div at bounding box center [677, 58] width 37 height 15
click at [664, 57] on icon "button" at bounding box center [665, 58] width 7 height 7
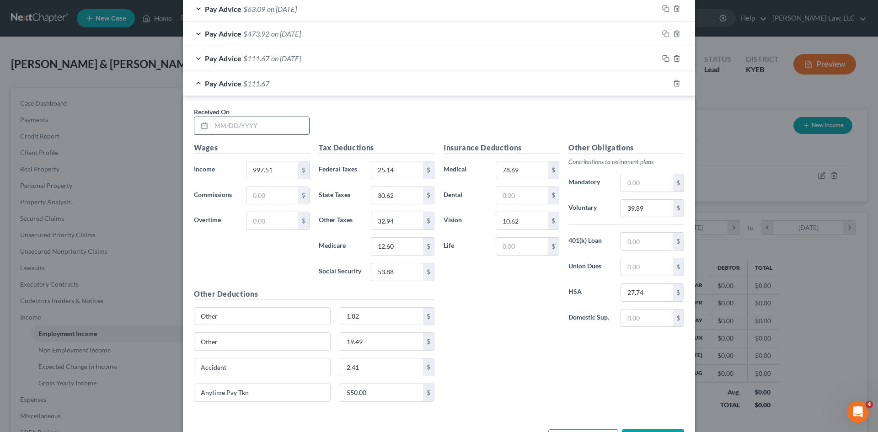
click at [268, 128] on input "text" at bounding box center [260, 125] width 98 height 17
type input "06/20/2025"
type input "1,146.10"
type input "398.79"
click at [408, 164] on input "25.14" at bounding box center [397, 169] width 52 height 17
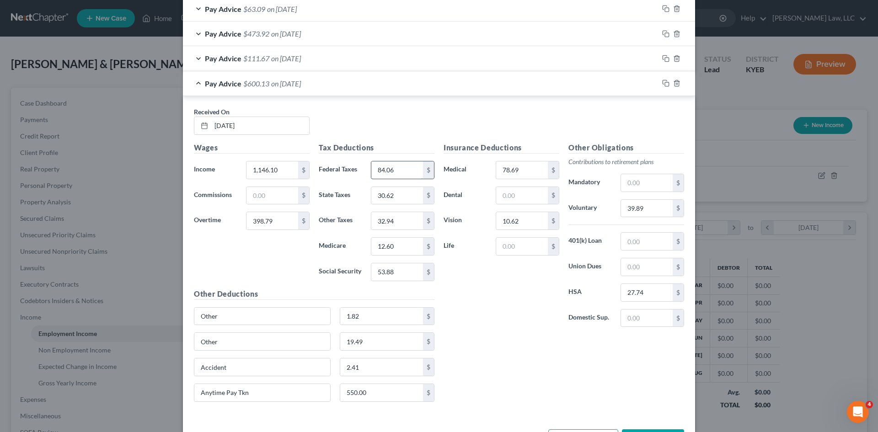
type input "84.06"
type input "51.64"
type input "51.00"
type input "20.53"
type input "87.81"
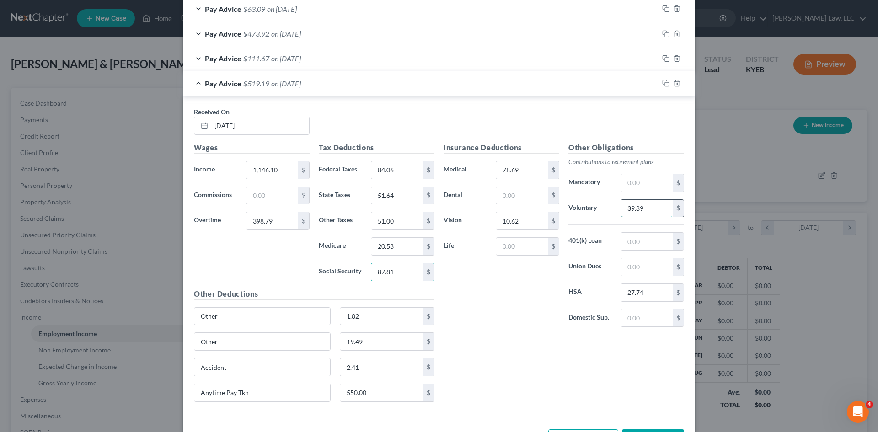
click at [624, 209] on input "39.89" at bounding box center [647, 208] width 52 height 17
type input "61.79"
click at [368, 387] on input "550.00" at bounding box center [381, 392] width 83 height 17
type input "700"
click at [659, 84] on div at bounding box center [677, 83] width 37 height 15
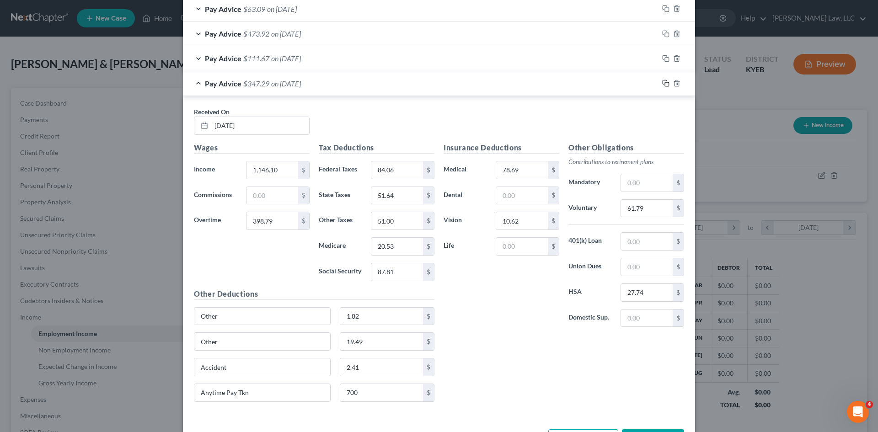
click at [662, 84] on icon "button" at bounding box center [665, 83] width 7 height 7
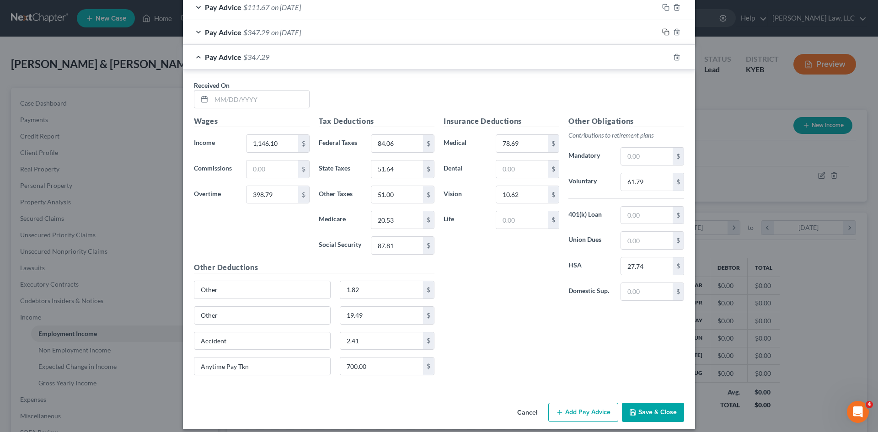
scroll to position [966, 0]
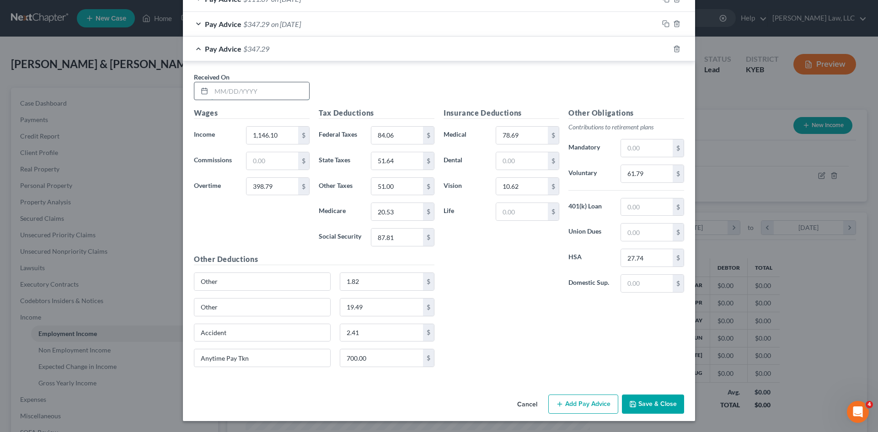
click at [242, 83] on input "text" at bounding box center [260, 90] width 98 height 17
type input "06/27/2025"
type input "1,148.12"
type input "423.06"
click at [412, 134] on input "84.06" at bounding box center [397, 135] width 52 height 17
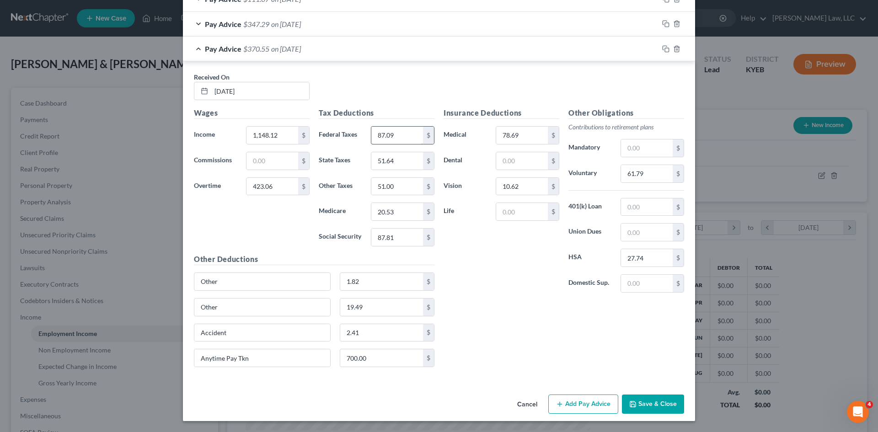
type input "87.09"
type input "52.65"
type input "51.87"
type input "20.92"
type input "89.44"
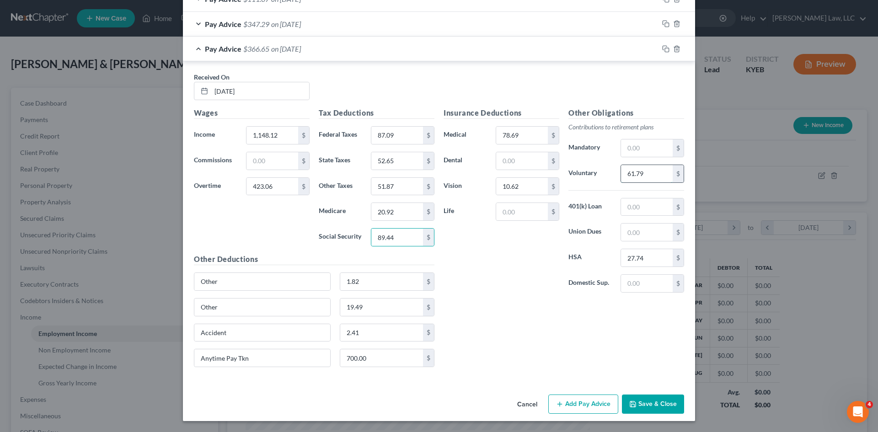
click at [628, 177] on input "61.79" at bounding box center [647, 173] width 52 height 17
type input "62.84"
click at [370, 359] on input "700.00" at bounding box center [381, 357] width 83 height 17
type input "500"
click at [665, 49] on rect "button" at bounding box center [667, 50] width 4 height 4
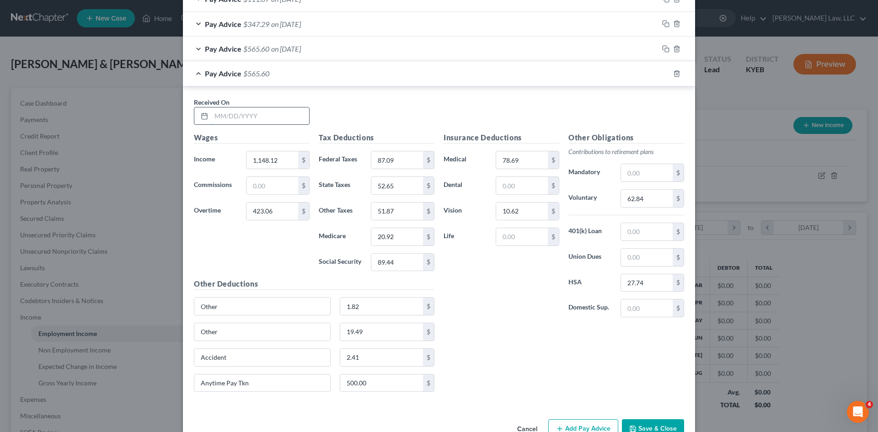
click at [238, 117] on input "text" at bounding box center [260, 115] width 98 height 17
type input "07/03/2025"
type input "1,145.52"
type input "391.86"
click at [410, 148] on div "Tax Deductions Federal Taxes 87.09 $ State Taxes 52.65 $ Other Taxes 51.87 $ Me…" at bounding box center [376, 205] width 125 height 146
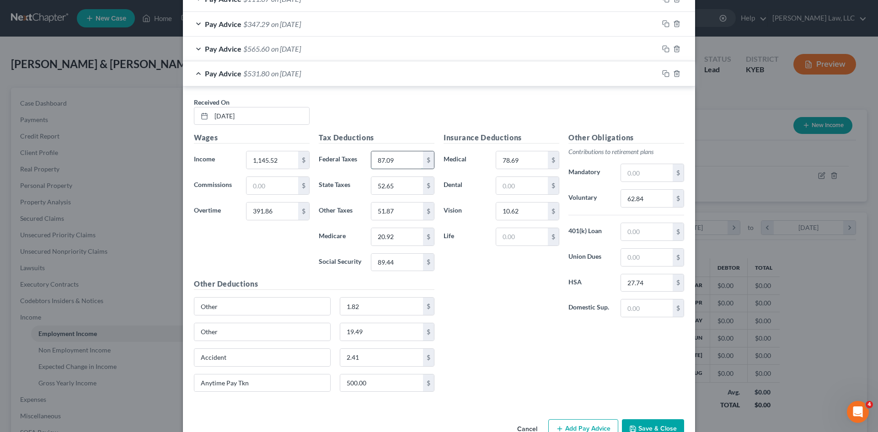
click at [402, 155] on input "87.09" at bounding box center [397, 159] width 52 height 17
type input "83.19"
type input "51.35"
click at [655, 196] on input "62.84" at bounding box center [647, 198] width 52 height 17
click at [380, 386] on input "500.00" at bounding box center [381, 383] width 83 height 17
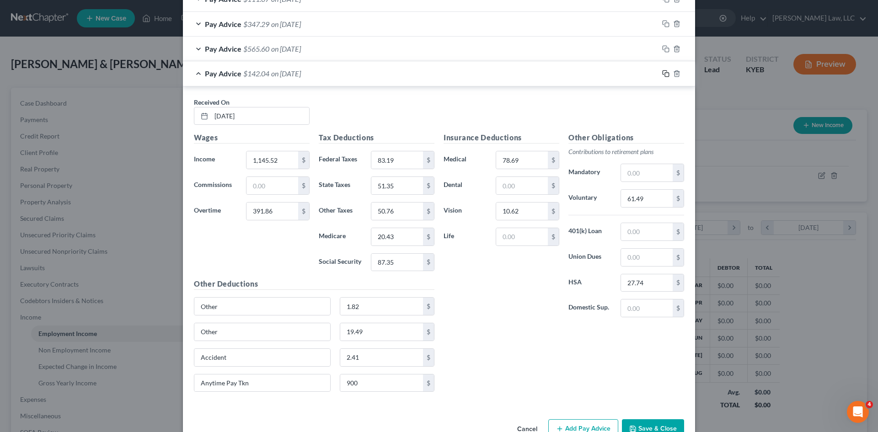
click at [665, 73] on rect "button" at bounding box center [667, 75] width 4 height 4
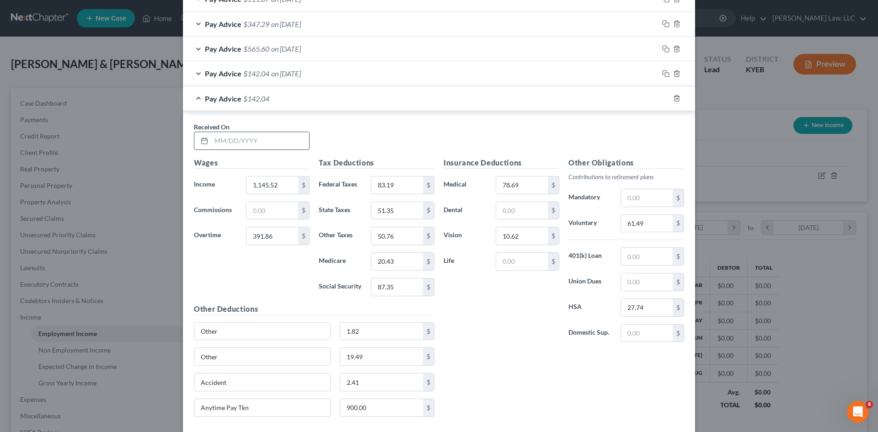
click at [241, 142] on input "text" at bounding box center [260, 140] width 98 height 17
click at [272, 237] on input "391.86" at bounding box center [272, 235] width 52 height 17
click at [266, 183] on input "text" at bounding box center [272, 185] width 52 height 17
click at [398, 190] on input "83.19" at bounding box center [397, 185] width 52 height 17
click at [649, 221] on input "61.49" at bounding box center [647, 223] width 52 height 17
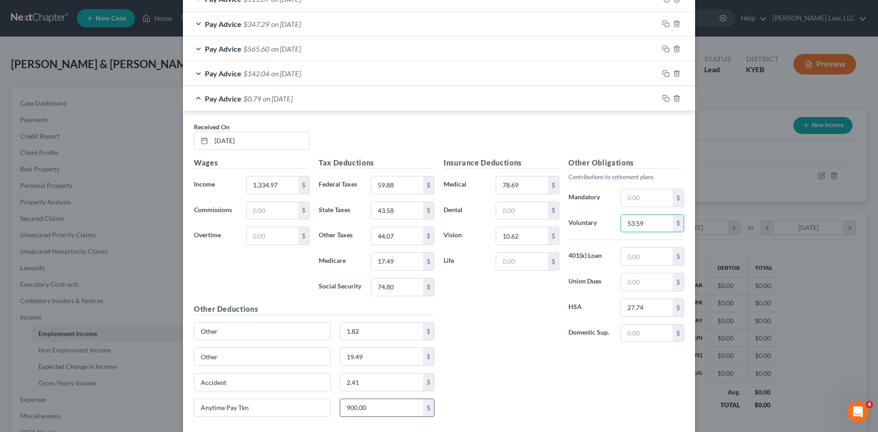
click at [365, 411] on input "900.00" at bounding box center [381, 407] width 83 height 17
click at [641, 222] on input "53.59" at bounding box center [647, 223] width 52 height 17
click at [645, 226] on input "53.59" at bounding box center [647, 223] width 52 height 17
click at [663, 99] on icon "button" at bounding box center [665, 98] width 7 height 7
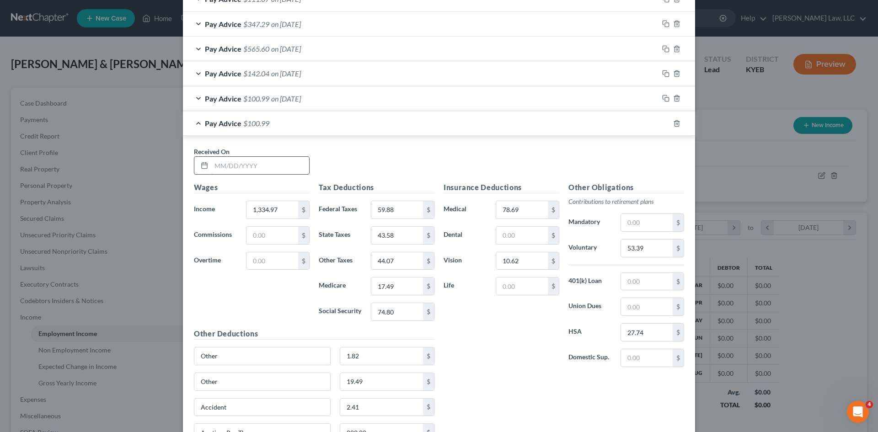
click at [234, 164] on input "text" at bounding box center [260, 165] width 98 height 17
click at [390, 210] on input "59.88" at bounding box center [397, 209] width 52 height 17
click at [631, 248] on input "53.39" at bounding box center [647, 248] width 52 height 17
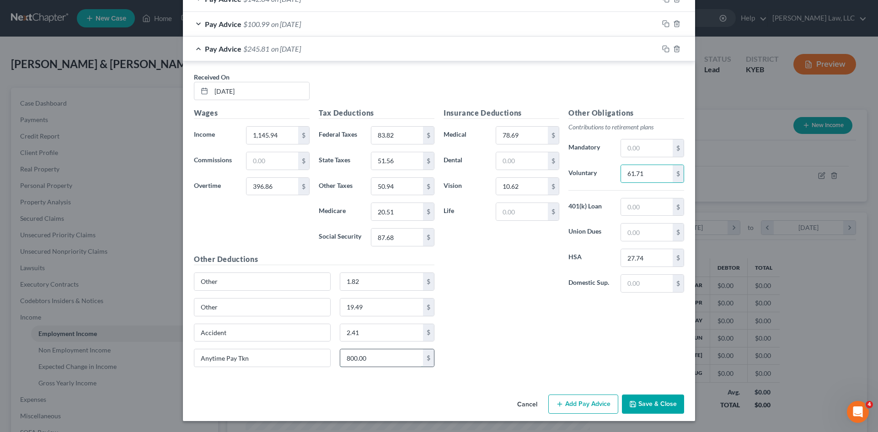
click at [360, 363] on input "800.00" at bounding box center [381, 357] width 83 height 17
click at [662, 51] on icon "button" at bounding box center [665, 48] width 7 height 7
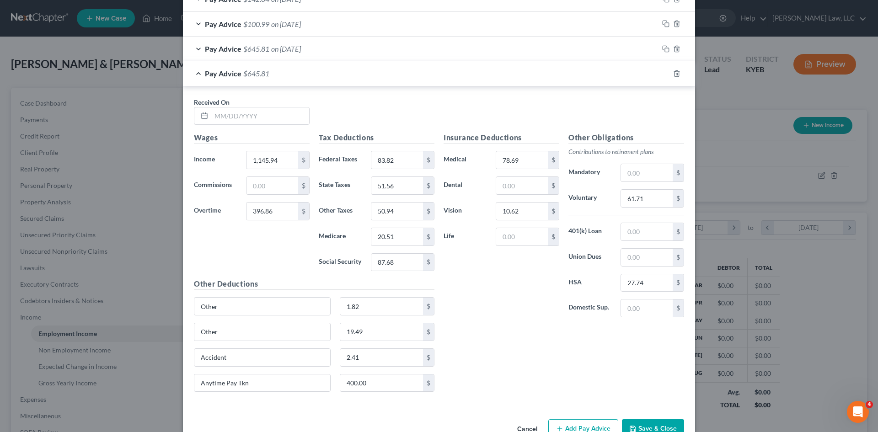
click at [261, 127] on div "Received On *" at bounding box center [438, 114] width 499 height 35
click at [260, 122] on input "text" at bounding box center [260, 115] width 98 height 17
click at [400, 159] on input "83.82" at bounding box center [397, 159] width 52 height 17
click at [637, 206] on input "61.71" at bounding box center [647, 198] width 52 height 17
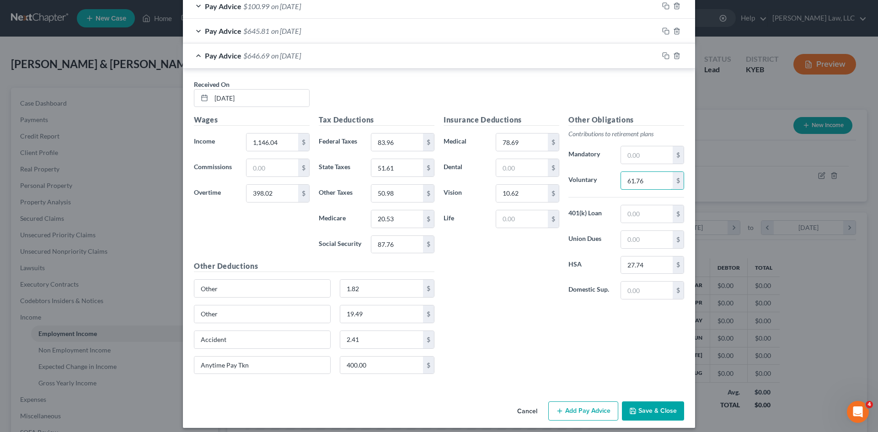
scroll to position [1060, 0]
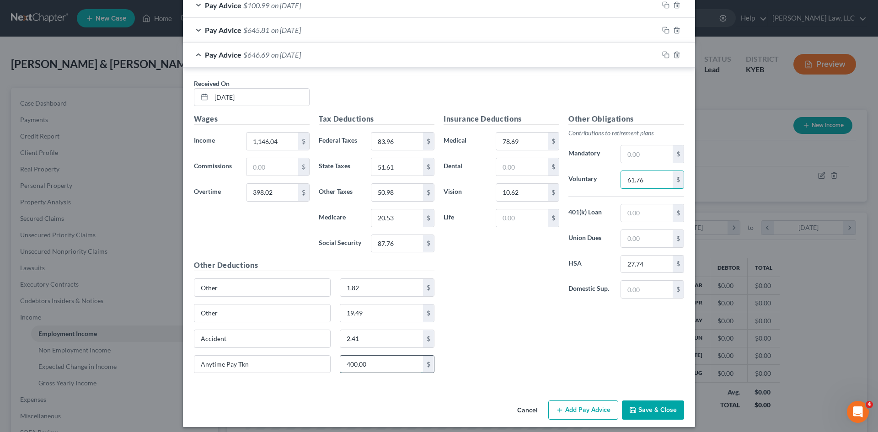
click at [385, 356] on input "400.00" at bounding box center [381, 364] width 83 height 17
click at [665, 54] on icon "button" at bounding box center [665, 54] width 7 height 7
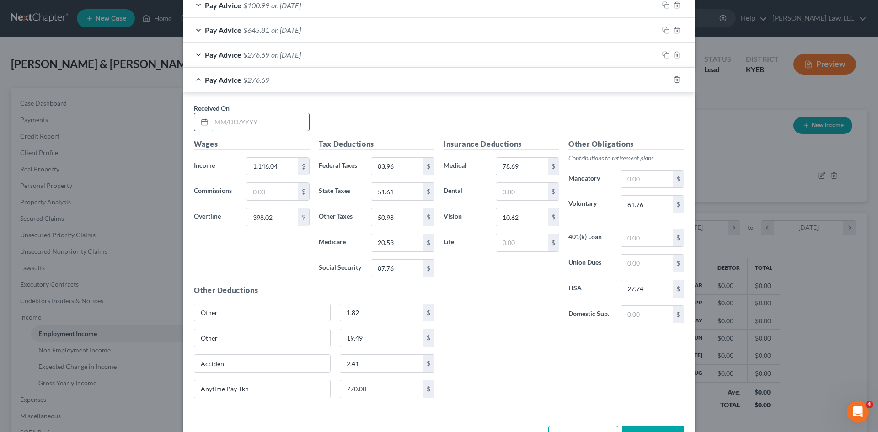
click at [269, 124] on input "text" at bounding box center [260, 121] width 98 height 17
click at [275, 167] on input "1,146.04" at bounding box center [272, 166] width 52 height 17
click at [411, 170] on input "83.96" at bounding box center [397, 166] width 52 height 17
click at [668, 209] on input "61.76" at bounding box center [647, 204] width 52 height 17
click at [364, 388] on input "770.00" at bounding box center [381, 388] width 83 height 17
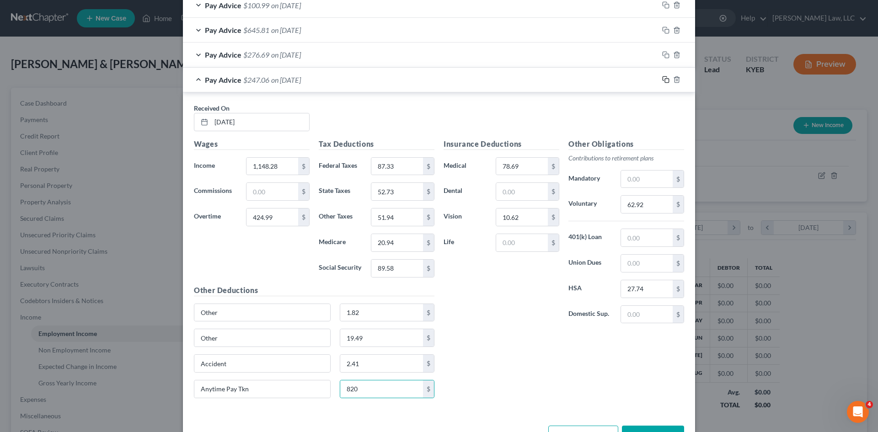
click at [662, 78] on icon "button" at bounding box center [665, 79] width 7 height 7
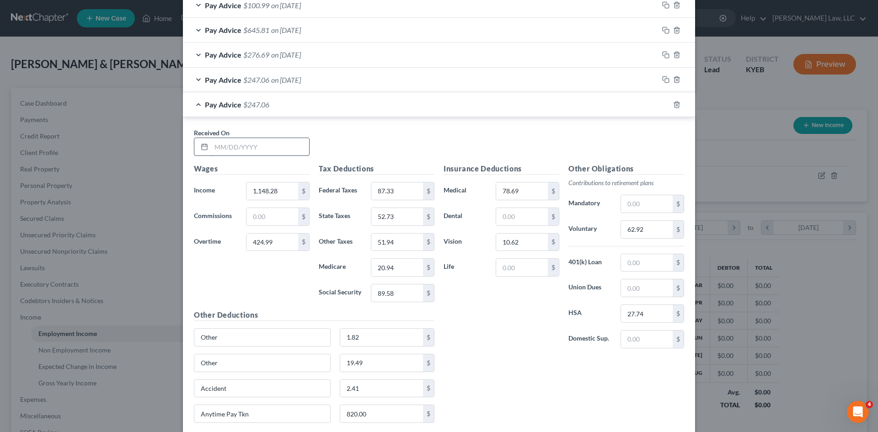
click at [248, 144] on input "text" at bounding box center [260, 146] width 98 height 17
click at [409, 185] on input "87.33" at bounding box center [397, 190] width 52 height 17
click at [644, 238] on div "62.92 $" at bounding box center [653, 229] width 64 height 18
click at [641, 234] on input "62.92" at bounding box center [647, 229] width 52 height 17
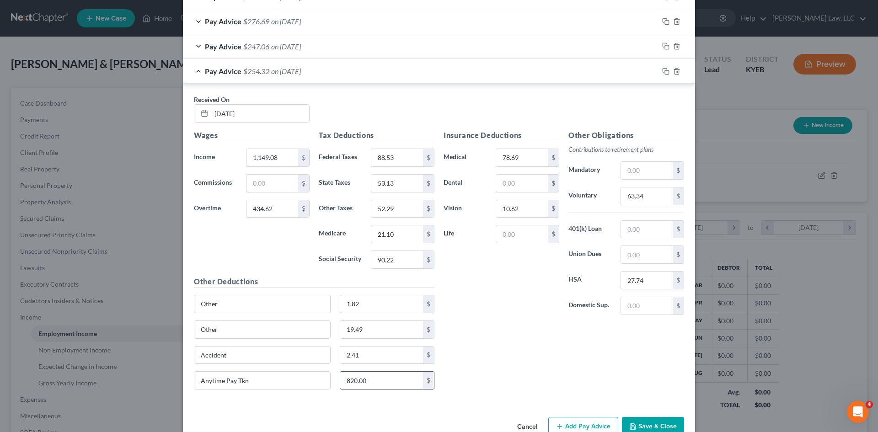
click at [393, 372] on input "820.00" at bounding box center [381, 380] width 83 height 17
click at [664, 68] on icon "button" at bounding box center [665, 71] width 7 height 7
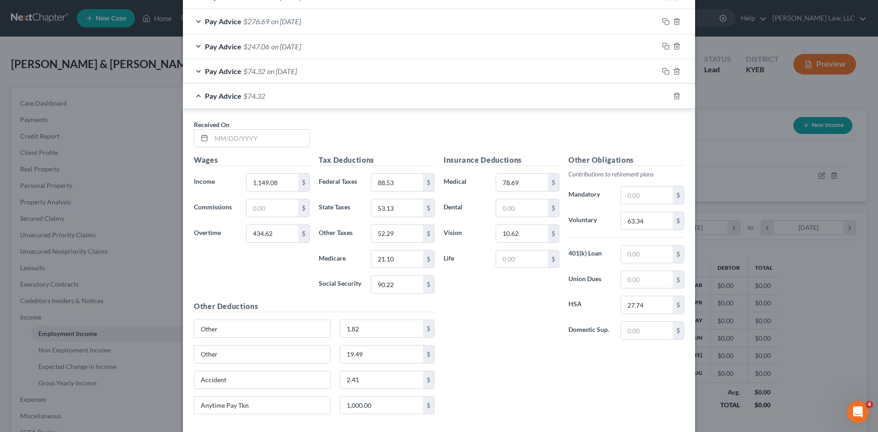
click at [226, 128] on span "Received On" at bounding box center [212, 125] width 36 height 8
click at [225, 130] on input "text" at bounding box center [260, 138] width 98 height 17
click at [380, 176] on input "88.53" at bounding box center [397, 182] width 52 height 17
click at [634, 220] on input "63.34" at bounding box center [647, 220] width 52 height 17
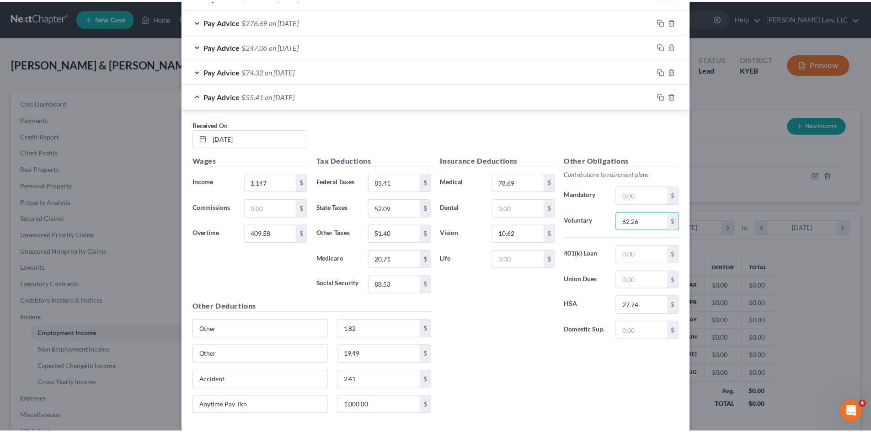
scroll to position [1140, 0]
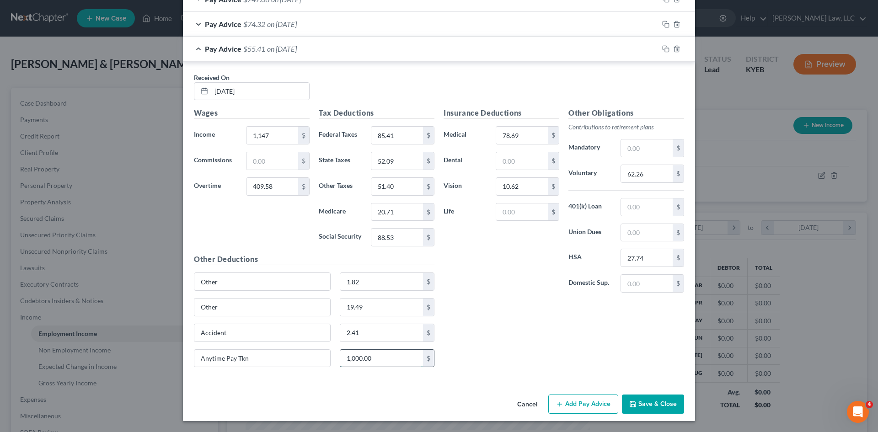
click at [362, 364] on input "1,000.00" at bounding box center [381, 358] width 83 height 17
click at [643, 401] on button "Save & Close" at bounding box center [653, 404] width 62 height 19
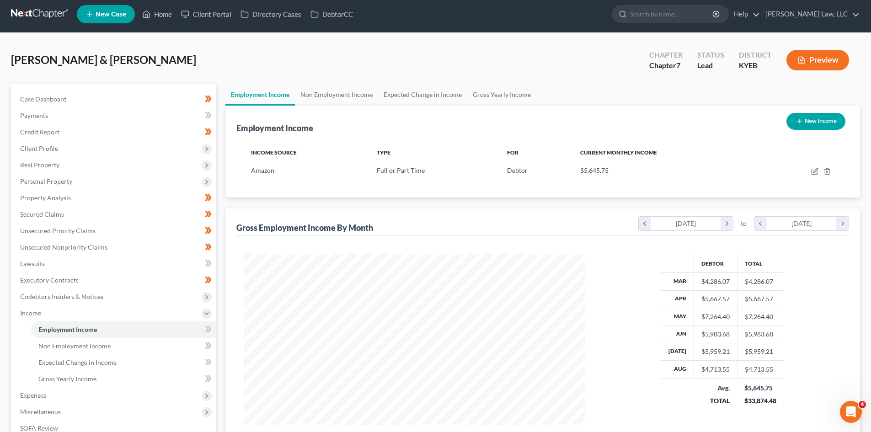
scroll to position [0, 0]
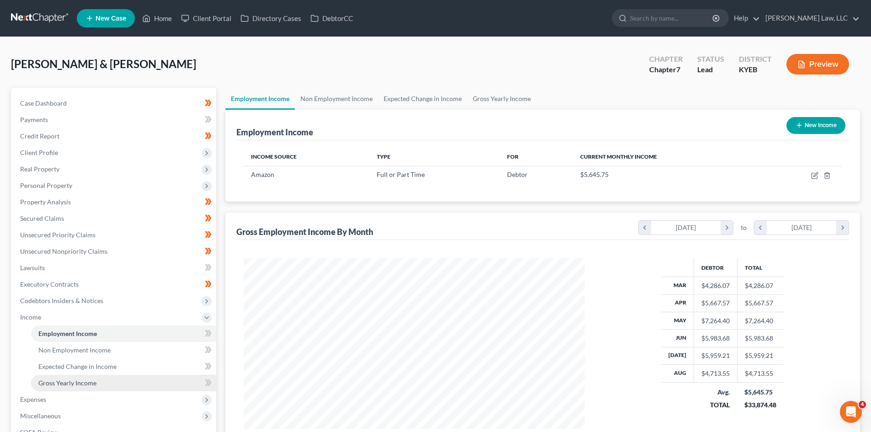
click at [41, 385] on span "Gross Yearly Income" at bounding box center [67, 383] width 58 height 8
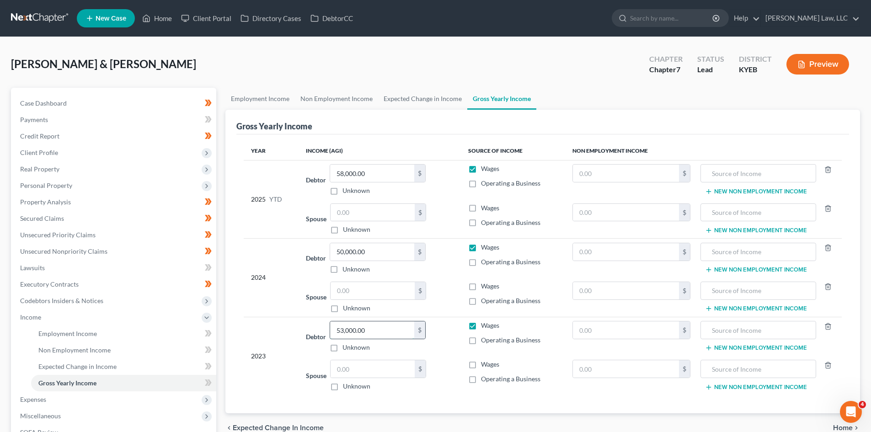
click at [365, 322] on input "53,000.00" at bounding box center [372, 329] width 84 height 17
click at [373, 247] on input "50,000.00" at bounding box center [372, 251] width 84 height 17
click at [370, 251] on input "50,000.00" at bounding box center [372, 251] width 84 height 17
drag, startPoint x: 375, startPoint y: 252, endPoint x: 304, endPoint y: 256, distance: 71.4
click at [304, 256] on td "Debtor 50,000.00 $ Unknown Balance Undetermined 50,000.00 $ Unknown" at bounding box center [380, 258] width 162 height 39
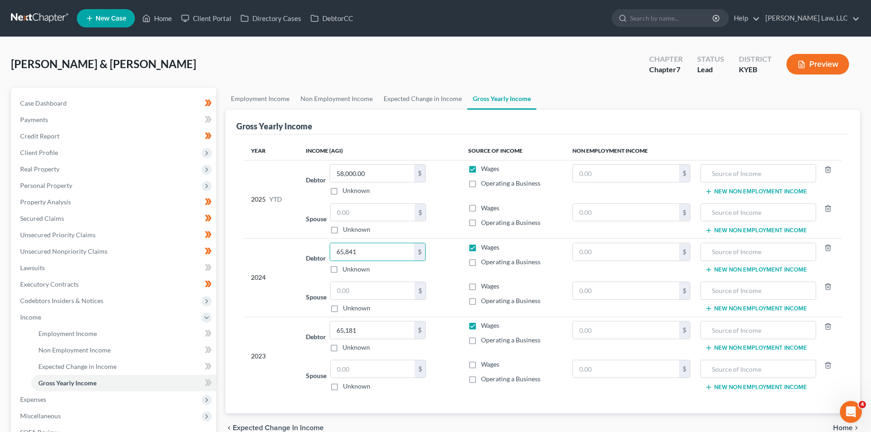
click at [453, 272] on div "Debtor 65,841.00 $ Unknown Balance Undetermined 65,841 $ Unknown" at bounding box center [379, 258] width 147 height 31
click at [205, 384] on icon at bounding box center [208, 382] width 7 height 11
click at [173, 364] on link "Expected Change in Income" at bounding box center [123, 367] width 185 height 16
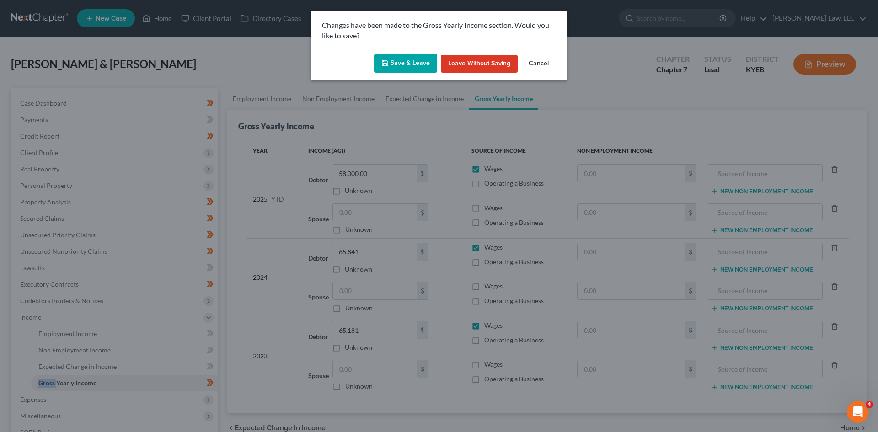
click at [411, 60] on button "Save & Leave" at bounding box center [405, 63] width 63 height 19
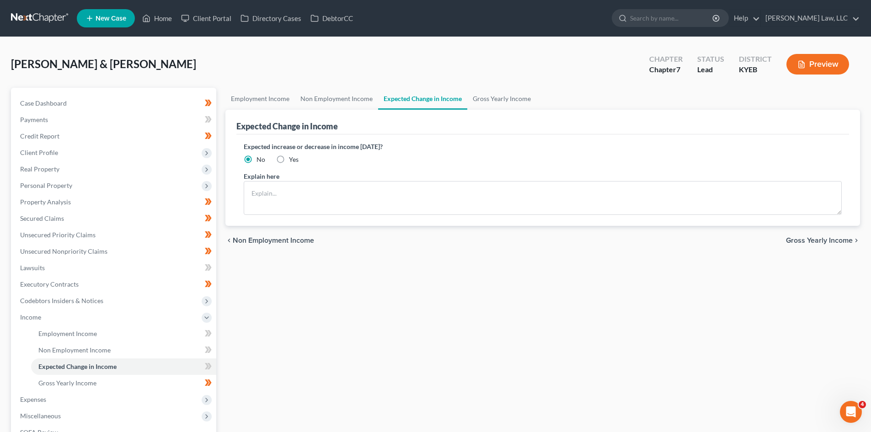
scroll to position [44, 0]
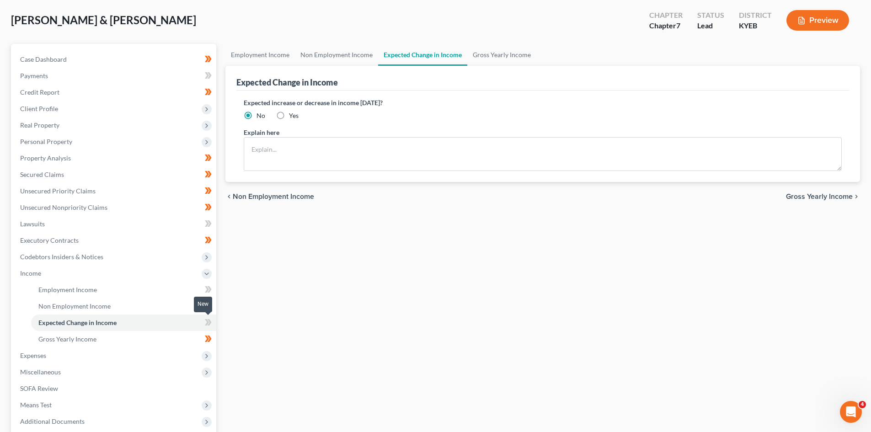
click at [207, 321] on icon at bounding box center [207, 322] width 4 height 6
click at [207, 305] on icon at bounding box center [207, 306] width 4 height 6
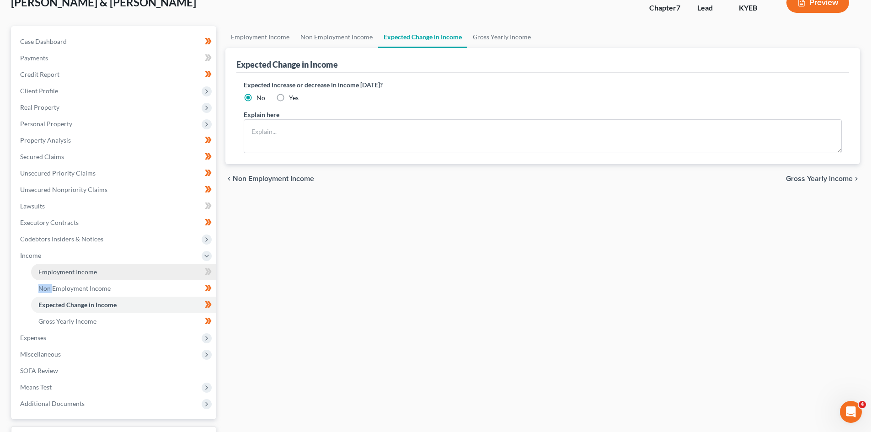
click at [194, 268] on link "Employment Income" at bounding box center [123, 272] width 185 height 16
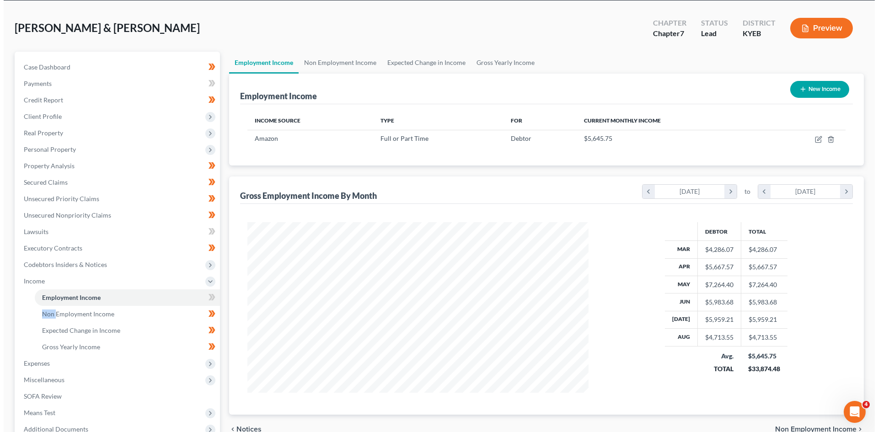
scroll to position [37, 0]
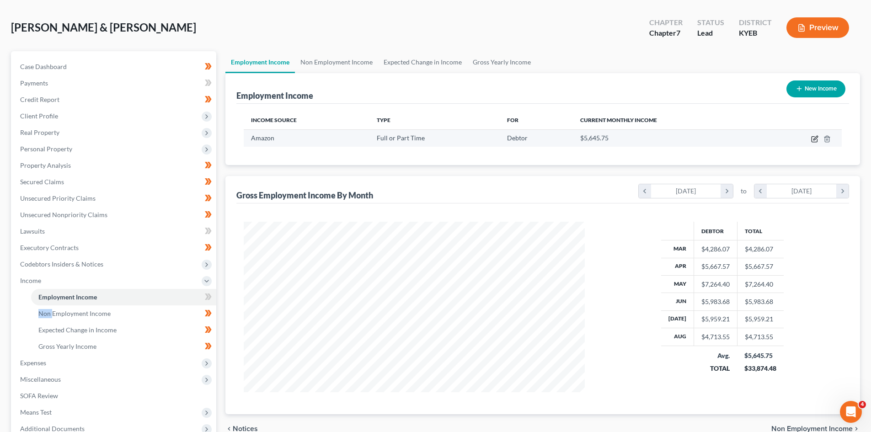
click at [812, 139] on icon "button" at bounding box center [814, 139] width 5 height 5
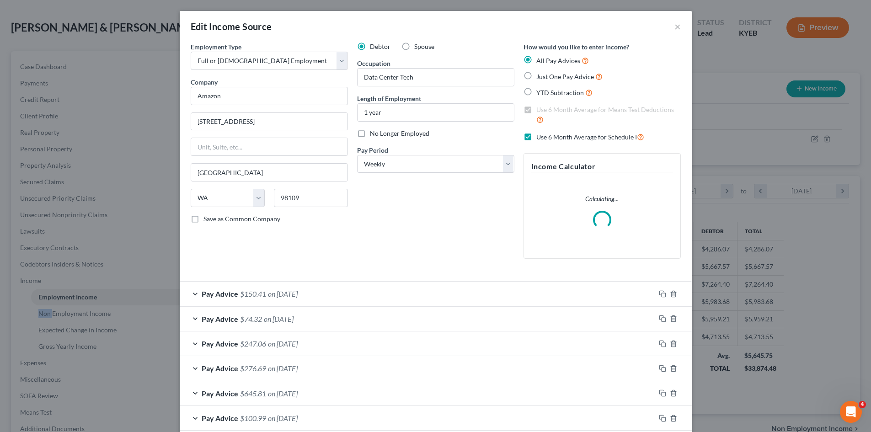
scroll to position [172, 363]
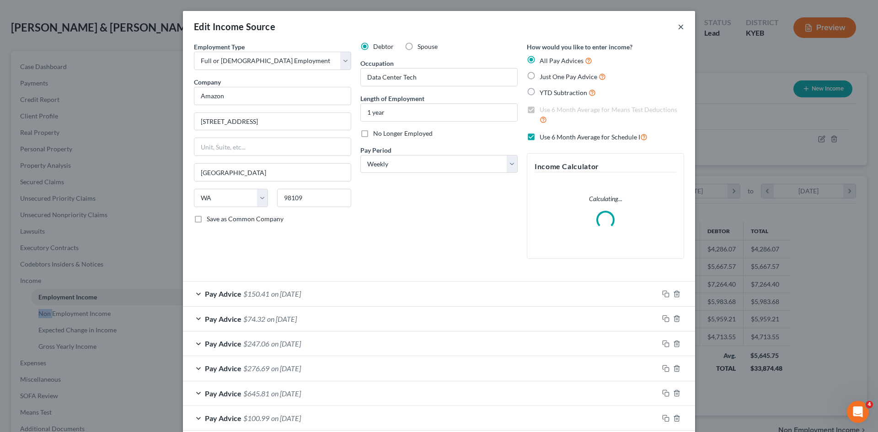
click at [678, 26] on button "×" at bounding box center [681, 26] width 6 height 11
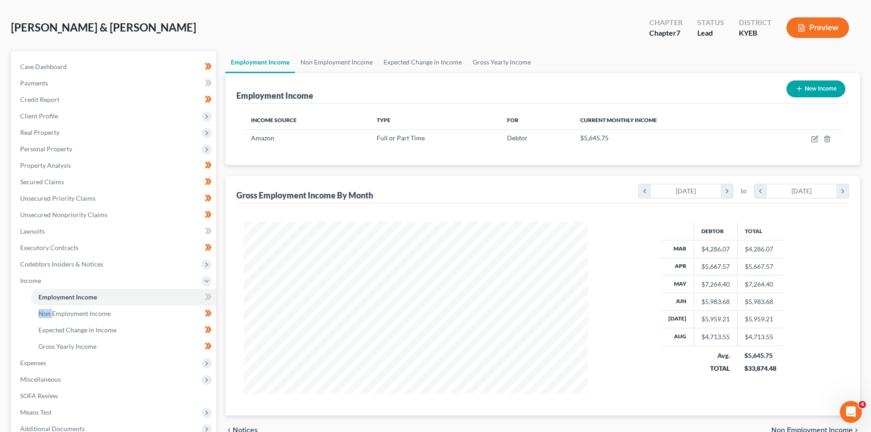
scroll to position [171, 359]
click at [817, 89] on button "New Income" at bounding box center [816, 88] width 59 height 17
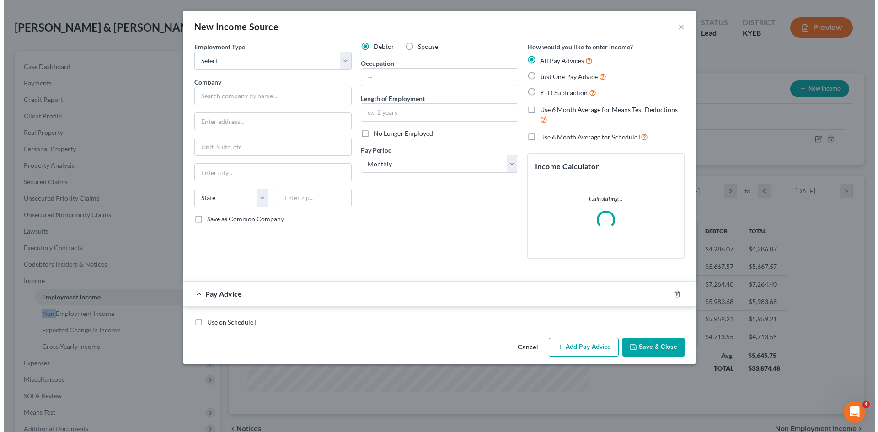
scroll to position [172, 363]
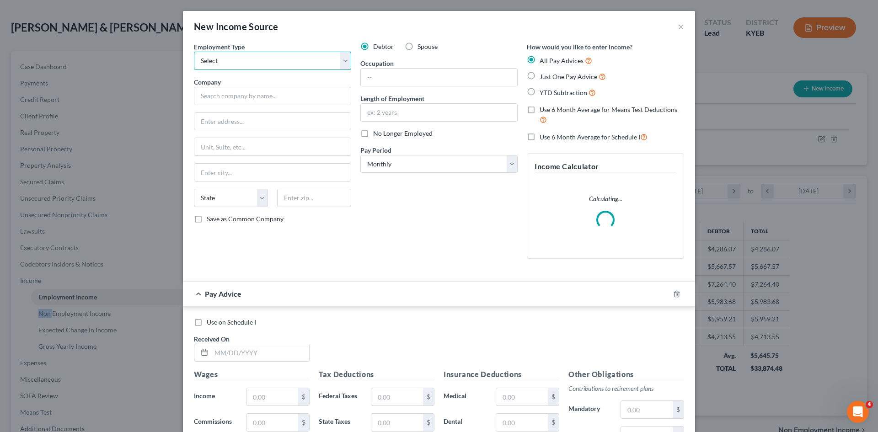
click at [272, 54] on select "Select Full or Part Time Employment Self Employment" at bounding box center [272, 61] width 157 height 18
click at [194, 52] on select "Select Full or Part Time Employment Self Employment" at bounding box center [272, 61] width 157 height 18
click at [241, 94] on input "text" at bounding box center [272, 96] width 157 height 18
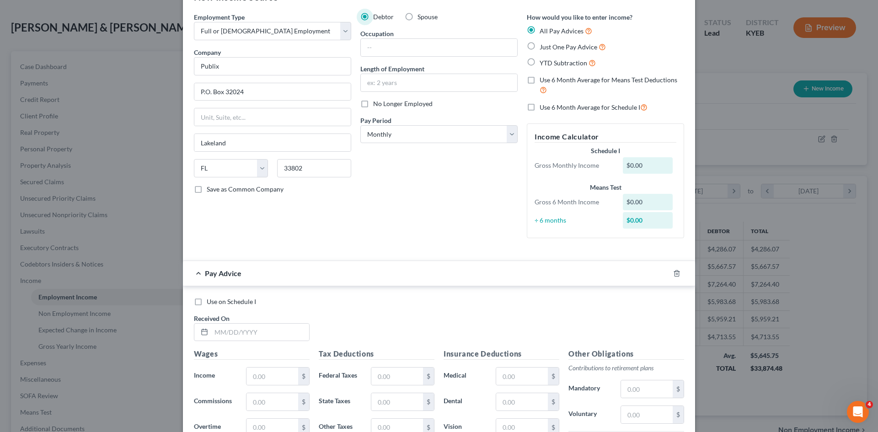
scroll to position [25, 0]
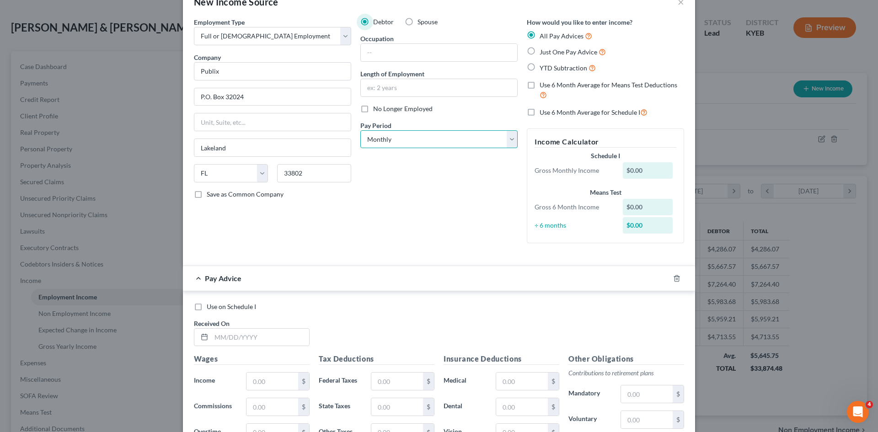
click at [377, 140] on select "Select Monthly Twice Monthly Every Other Week Weekly" at bounding box center [438, 139] width 157 height 18
click at [360, 130] on select "Select Monthly Twice Monthly Every Other Week Weekly" at bounding box center [438, 139] width 157 height 18
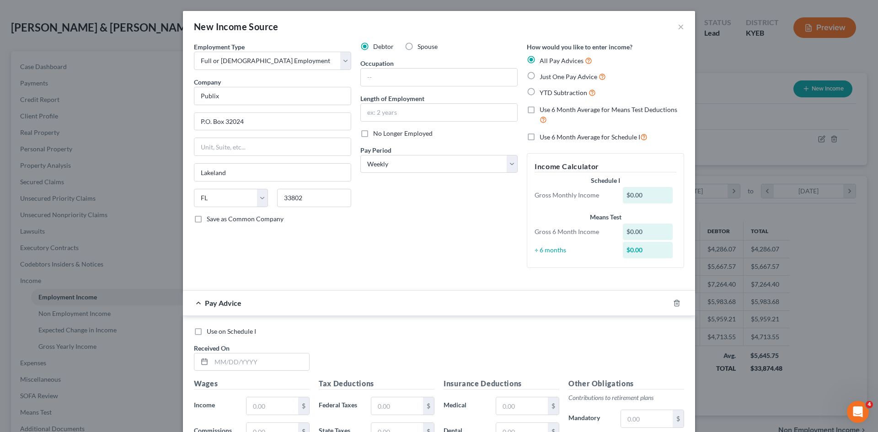
click at [543, 139] on span "Use 6 Month Average for Schedule I" at bounding box center [590, 137] width 101 height 8
click at [543, 138] on input "Use 6 Month Average for Schedule I" at bounding box center [546, 135] width 6 height 6
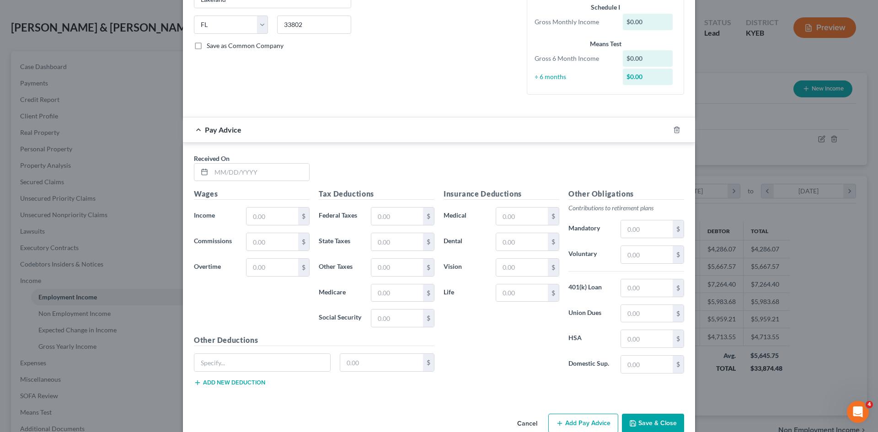
scroll to position [174, 0]
click at [250, 168] on input "text" at bounding box center [260, 171] width 98 height 17
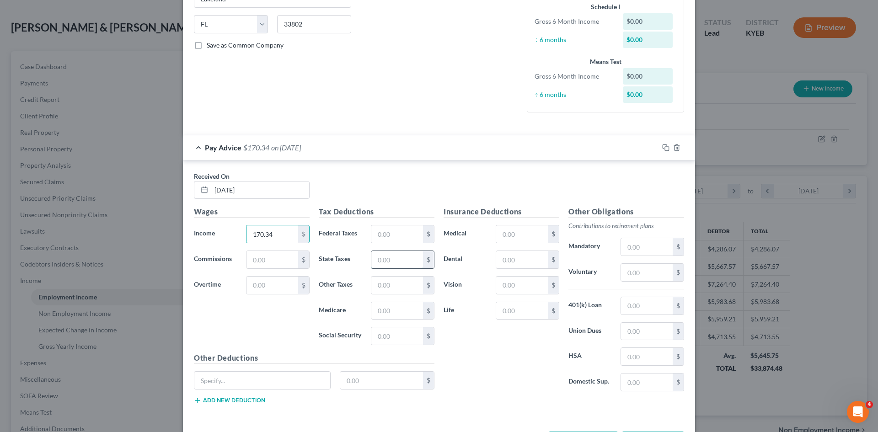
click at [388, 262] on input "text" at bounding box center [397, 259] width 52 height 17
click at [372, 339] on input "text" at bounding box center [397, 335] width 52 height 17
click at [386, 323] on div "Tax Deductions Federal Taxes $ State Taxes $ Other Taxes $ Medicare $ Social Se…" at bounding box center [376, 279] width 125 height 146
click at [382, 312] on input "text" at bounding box center [397, 310] width 52 height 17
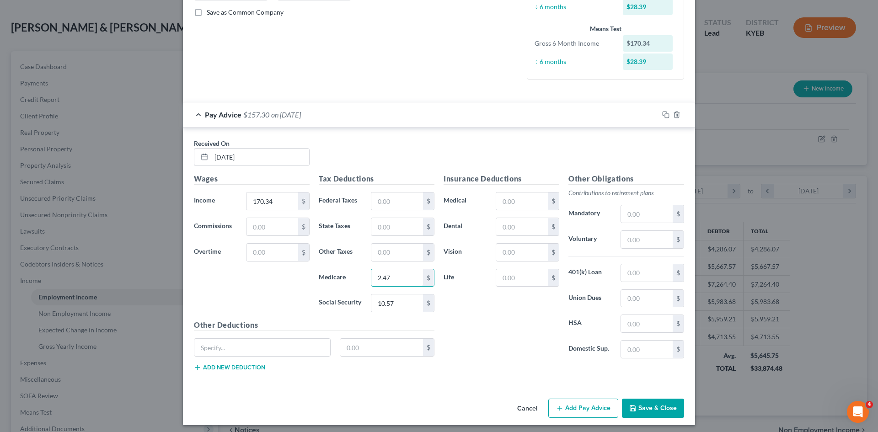
scroll to position [207, 0]
click at [301, 332] on div "Other Deductions $ Add new deduction" at bounding box center [314, 348] width 250 height 59
click at [290, 345] on input "text" at bounding box center [262, 346] width 136 height 17
click at [664, 113] on icon "button" at bounding box center [665, 114] width 7 height 7
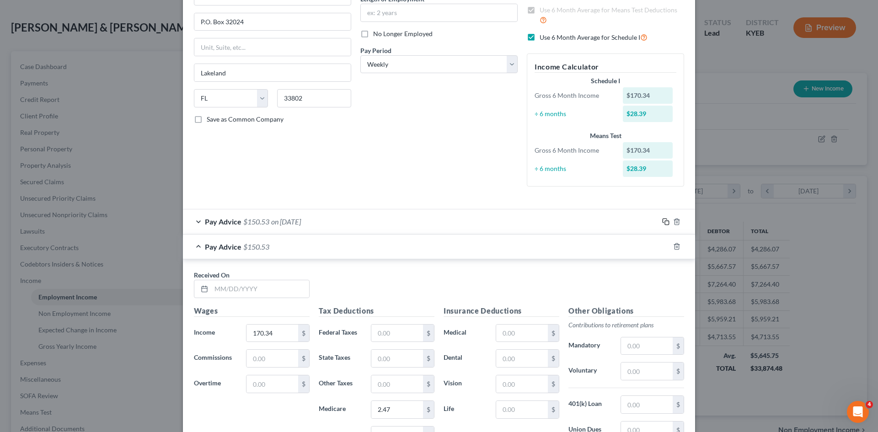
scroll to position [101, 0]
click at [224, 286] on input "text" at bounding box center [260, 287] width 98 height 17
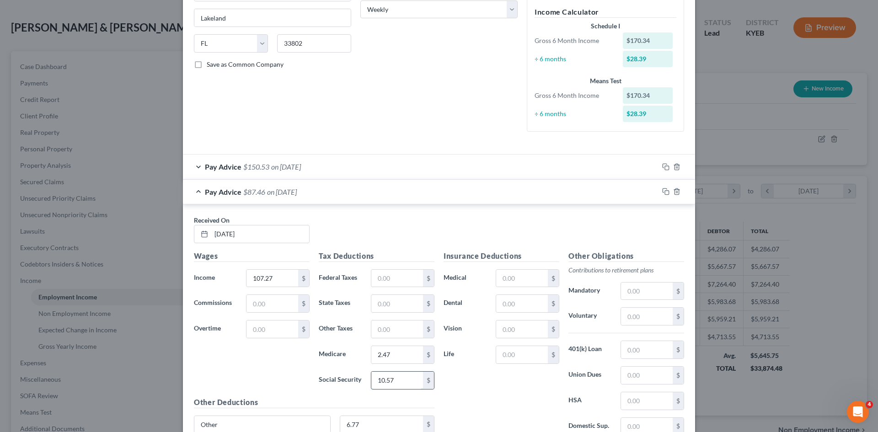
click at [395, 382] on input "10.57" at bounding box center [397, 380] width 52 height 17
click at [399, 354] on input "2.47" at bounding box center [397, 354] width 52 height 17
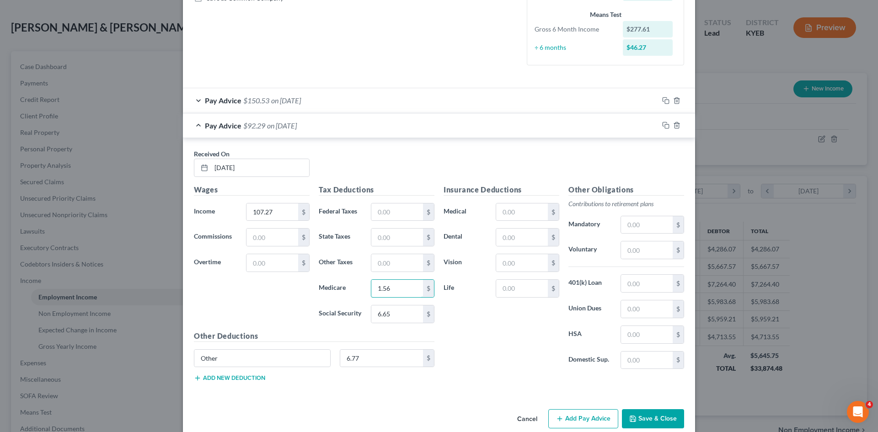
scroll to position [236, 0]
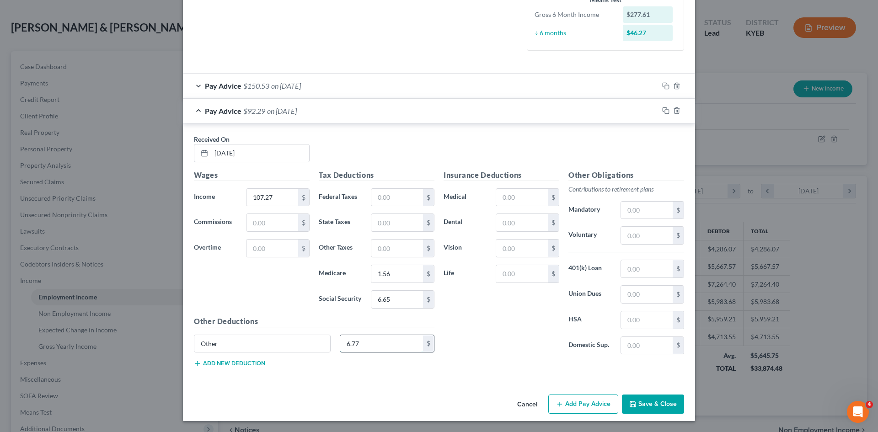
click at [362, 340] on input "6.77" at bounding box center [381, 343] width 83 height 17
click at [662, 110] on icon "button" at bounding box center [665, 110] width 7 height 7
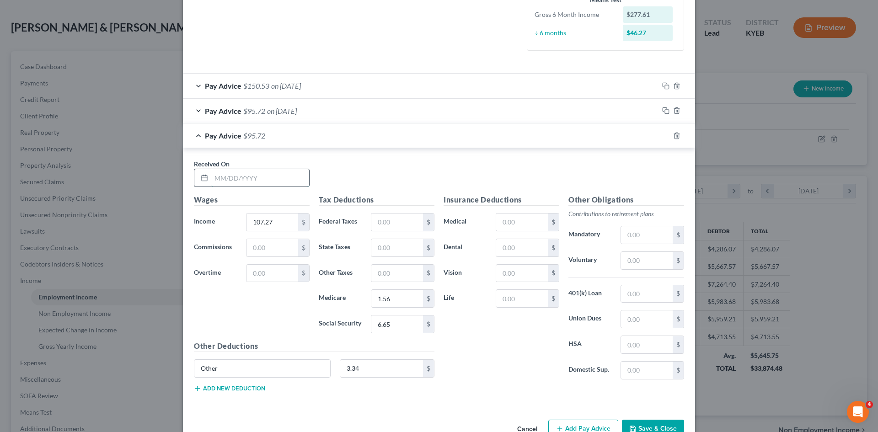
click at [255, 178] on input "text" at bounding box center [260, 177] width 98 height 17
click at [392, 324] on input "6.65" at bounding box center [397, 324] width 52 height 17
click at [386, 308] on div "1.56 $" at bounding box center [403, 298] width 64 height 18
click at [388, 304] on input "1.56" at bounding box center [397, 298] width 52 height 17
click at [357, 386] on div "Other Deductions Other 3.34 $ Add new deduction" at bounding box center [314, 370] width 250 height 59
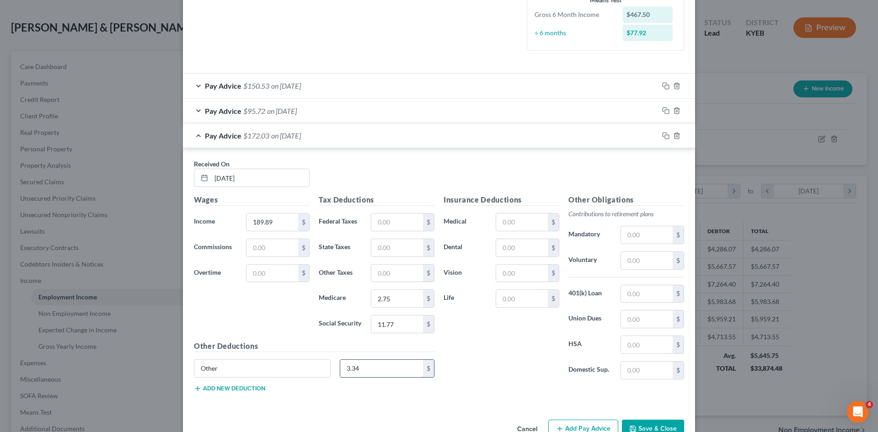
click at [370, 365] on input "3.34" at bounding box center [381, 368] width 83 height 17
click at [664, 135] on icon "button" at bounding box center [665, 135] width 7 height 7
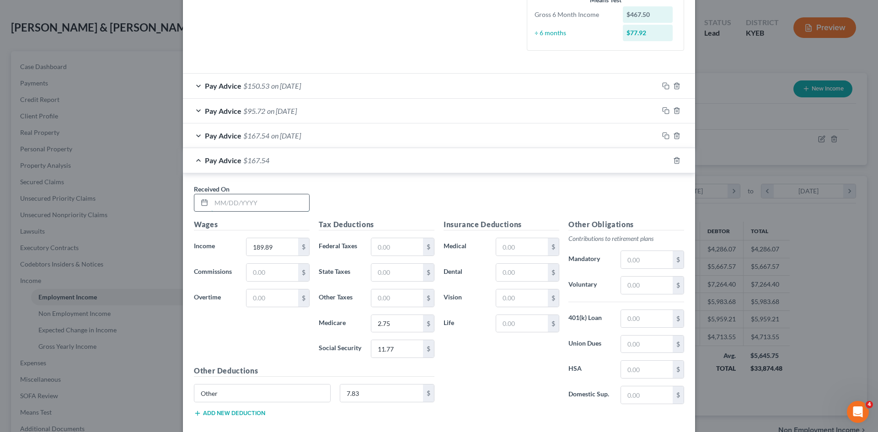
click at [247, 205] on input "text" at bounding box center [260, 202] width 98 height 17
click at [407, 330] on input "2.75" at bounding box center [397, 323] width 52 height 17
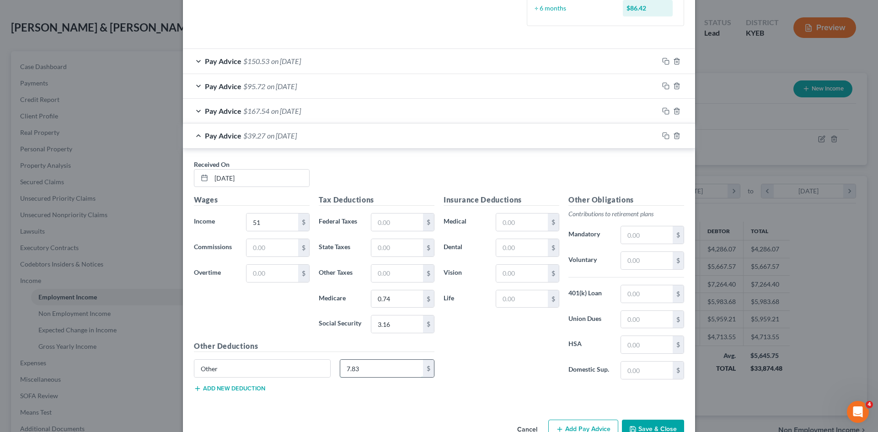
click at [368, 371] on input "7.83" at bounding box center [381, 368] width 83 height 17
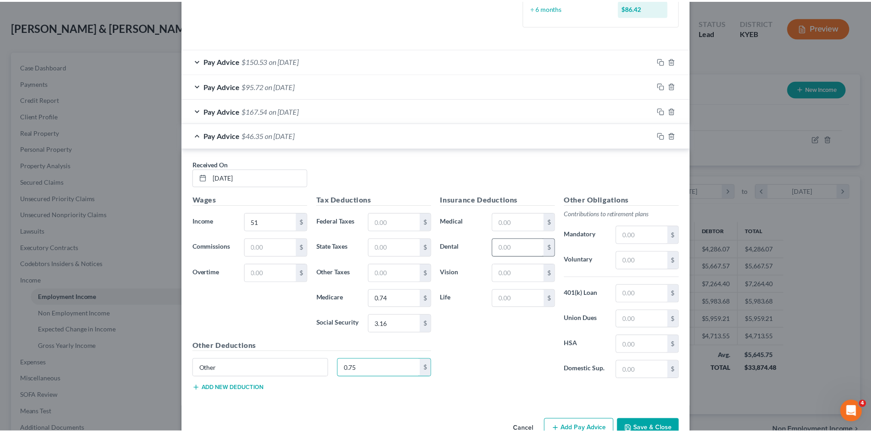
scroll to position [285, 0]
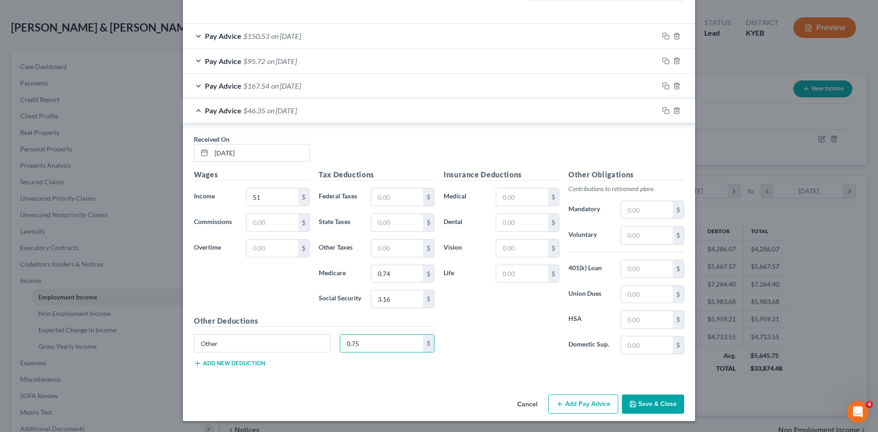
click at [649, 405] on button "Save & Close" at bounding box center [653, 404] width 62 height 19
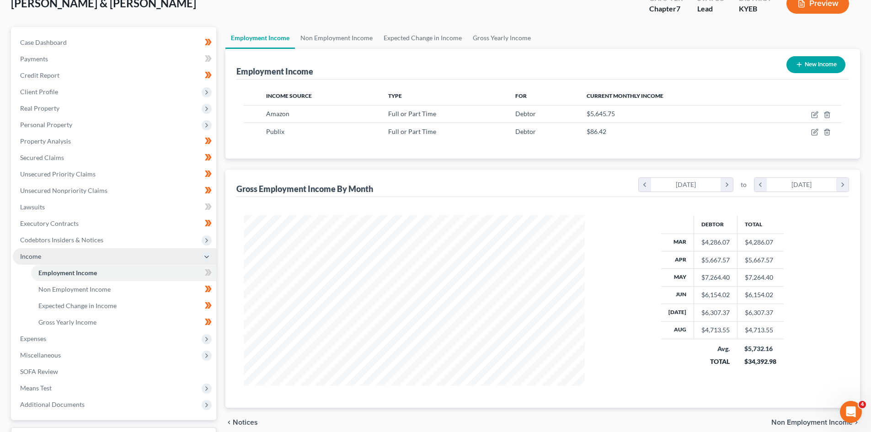
scroll to position [62, 0]
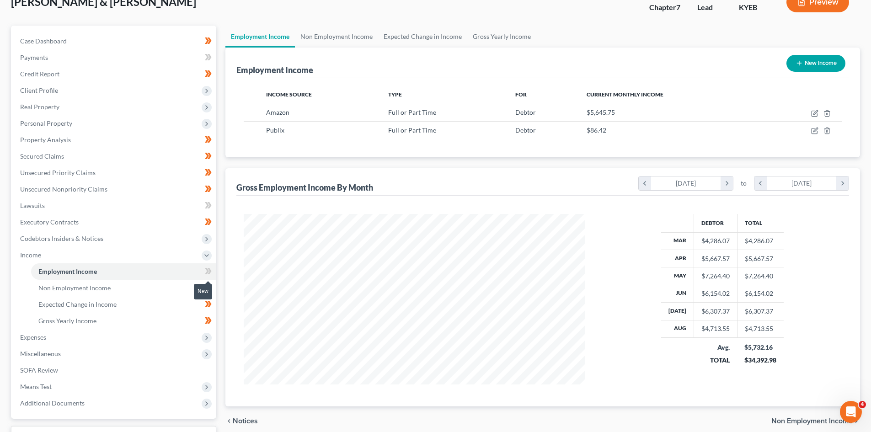
click at [205, 271] on icon at bounding box center [208, 271] width 7 height 11
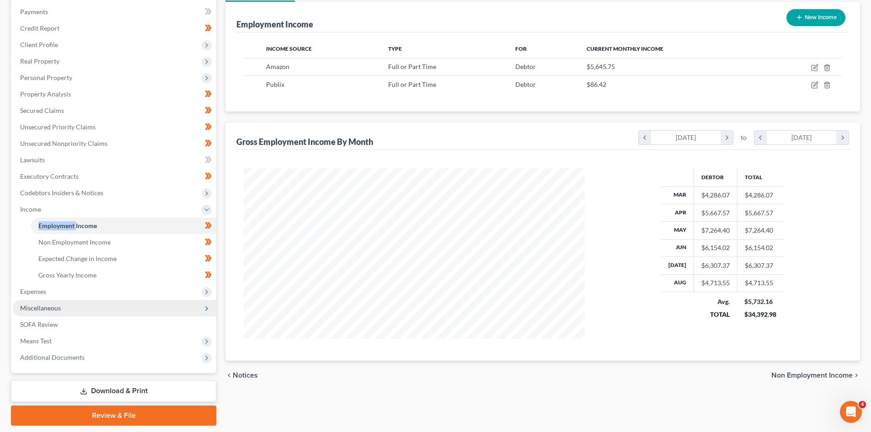
scroll to position [108, 0]
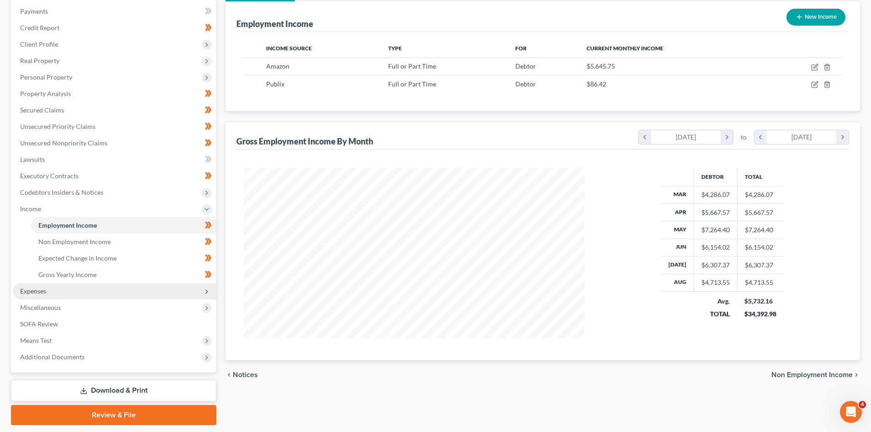
click at [136, 296] on span "Expenses" at bounding box center [115, 291] width 204 height 16
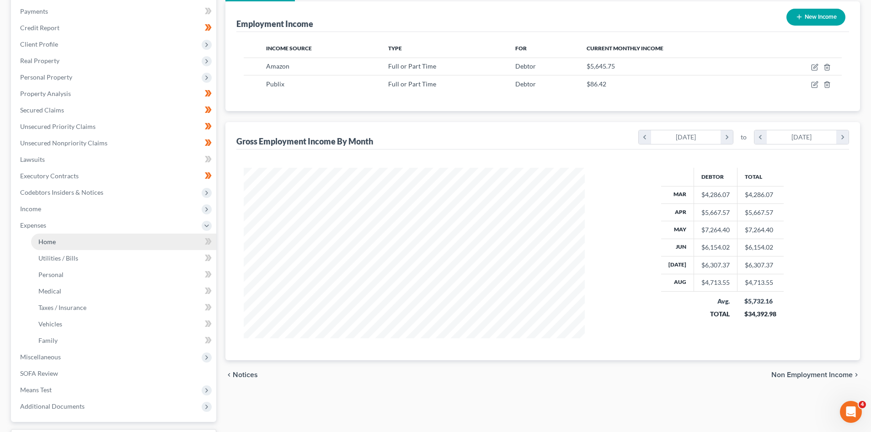
click at [177, 242] on link "Home" at bounding box center [123, 242] width 185 height 16
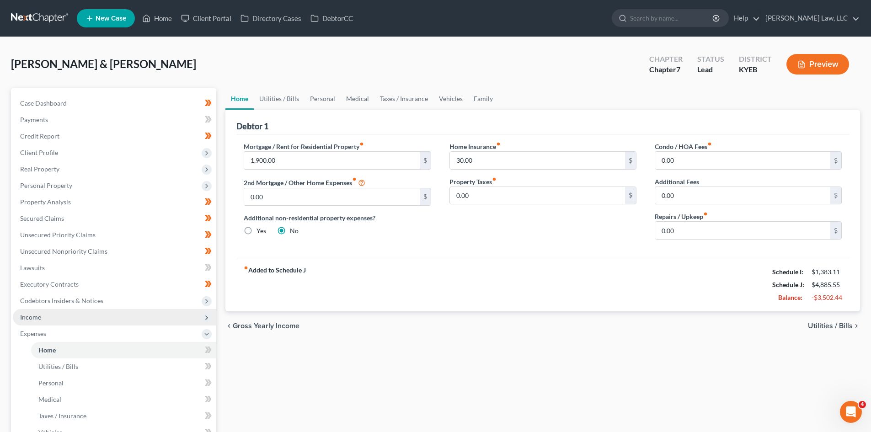
click at [75, 314] on span "Income" at bounding box center [115, 317] width 204 height 16
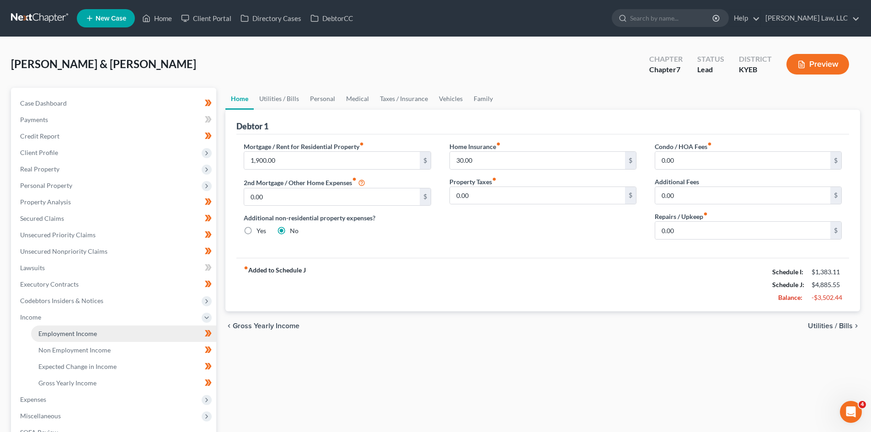
click at [107, 332] on link "Employment Income" at bounding box center [123, 334] width 185 height 16
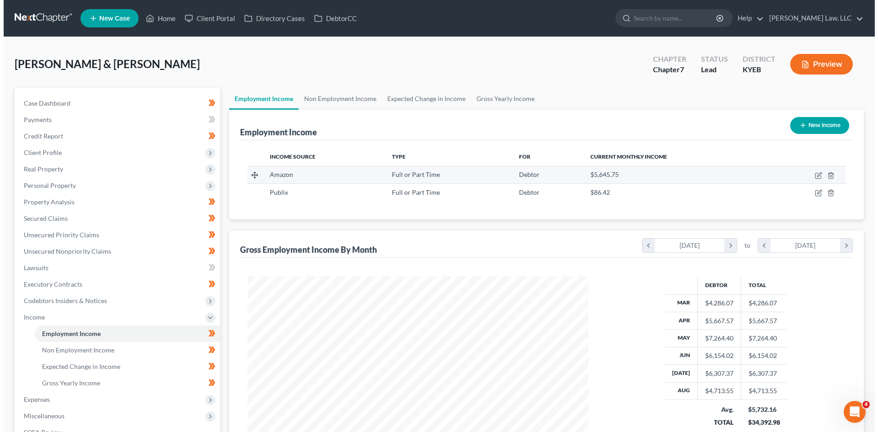
scroll to position [171, 359]
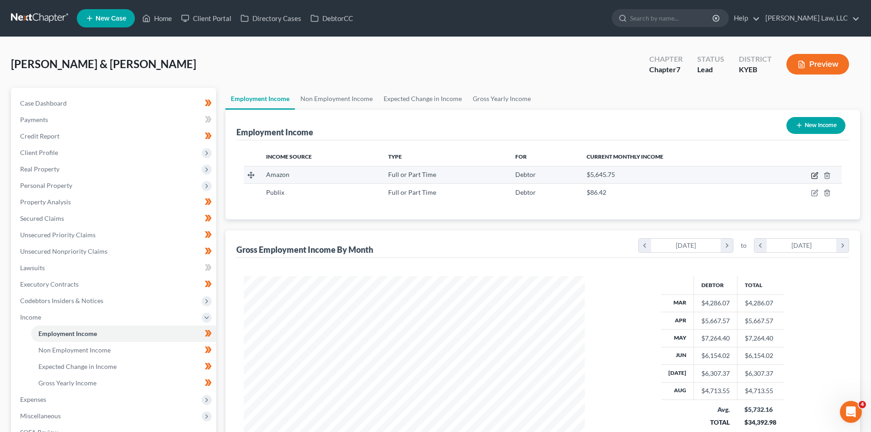
click at [815, 177] on icon "button" at bounding box center [814, 175] width 7 height 7
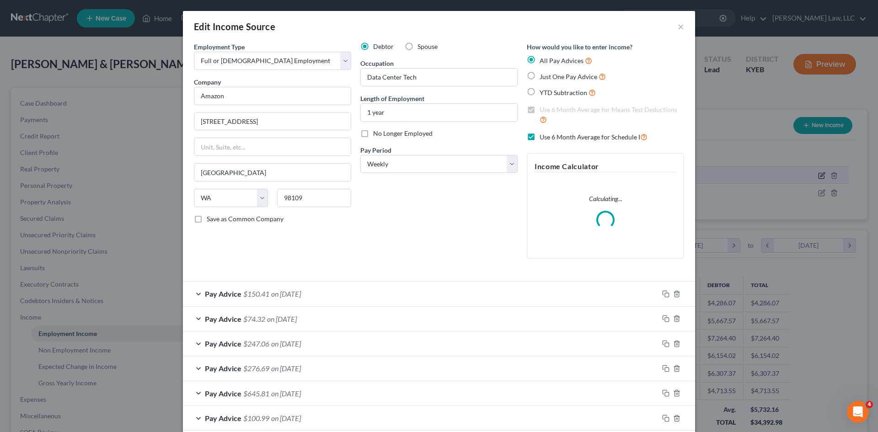
scroll to position [172, 363]
click at [540, 135] on label "Use 6 Month Average for Schedule I" at bounding box center [594, 137] width 108 height 11
click at [543, 135] on input "Use 6 Month Average for Schedule I" at bounding box center [546, 135] width 6 height 6
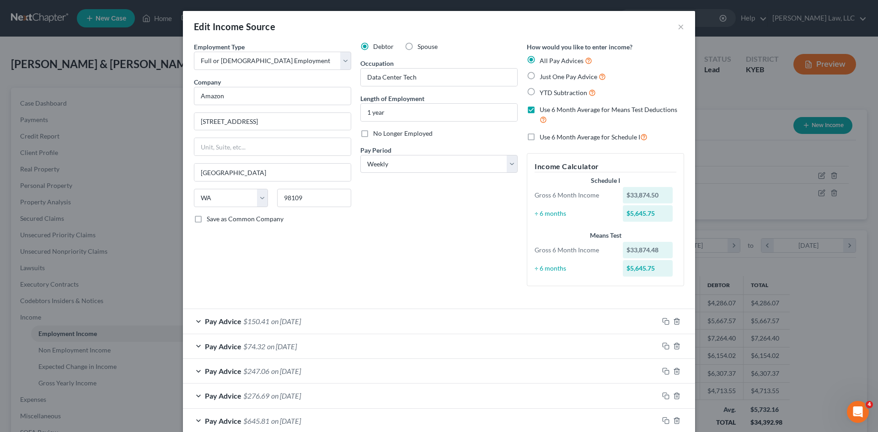
click at [540, 135] on label "Use 6 Month Average for Schedule I" at bounding box center [594, 137] width 108 height 11
click at [543, 135] on input "Use 6 Month Average for Schedule I" at bounding box center [546, 135] width 6 height 6
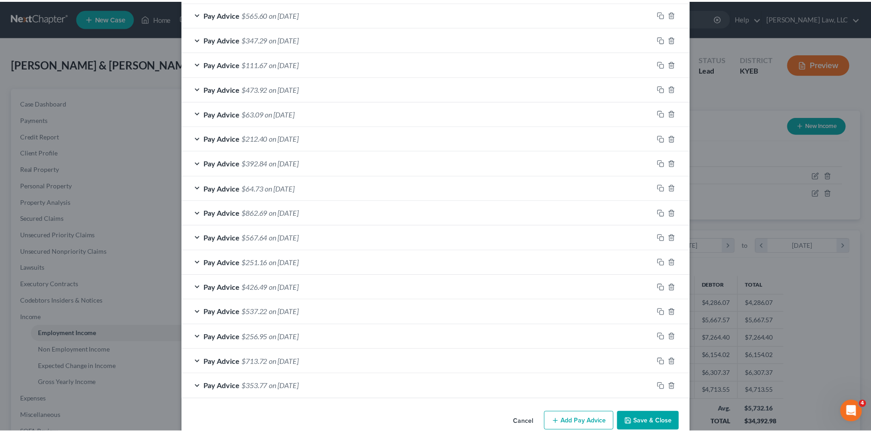
scroll to position [498, 0]
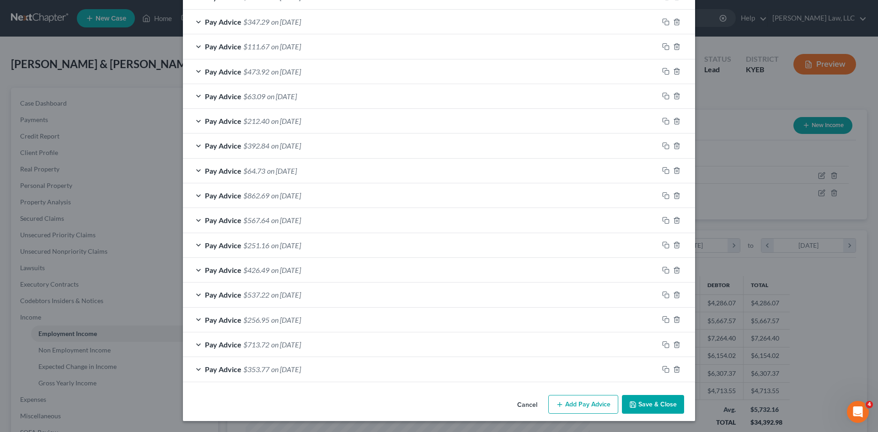
click at [635, 397] on button "Save & Close" at bounding box center [653, 404] width 62 height 19
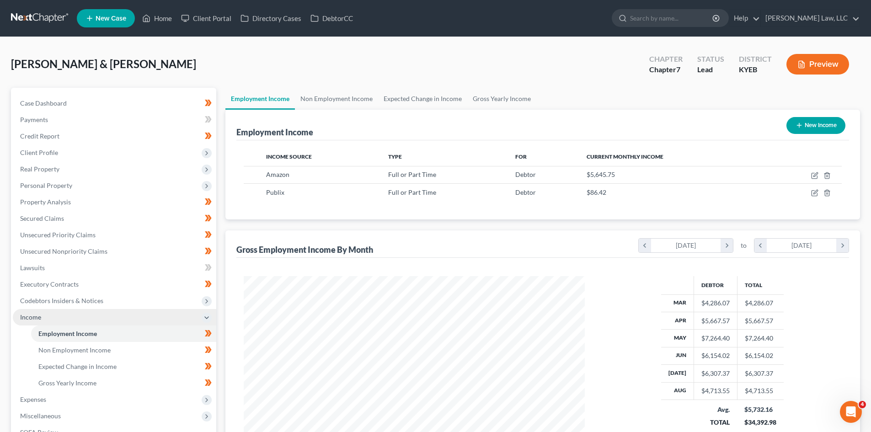
scroll to position [136, 0]
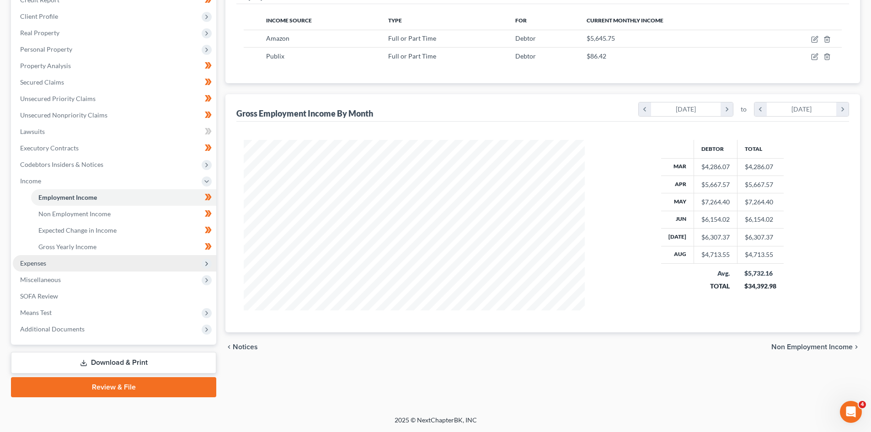
click at [50, 261] on span "Expenses" at bounding box center [115, 263] width 204 height 16
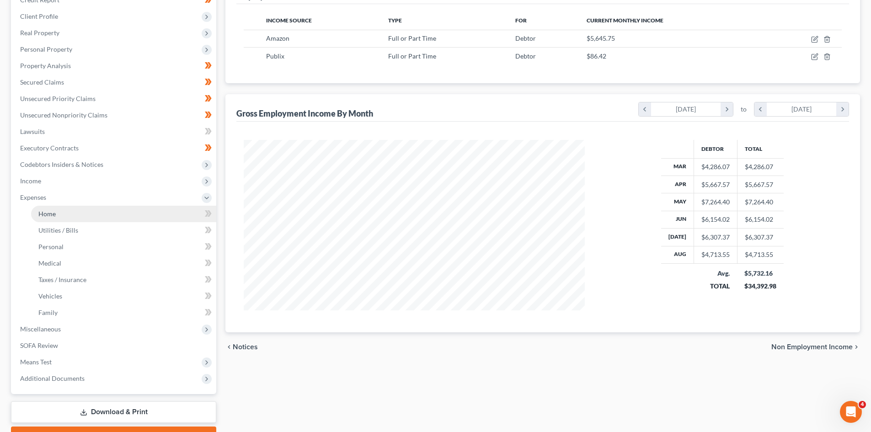
click at [46, 213] on span "Home" at bounding box center [46, 214] width 17 height 8
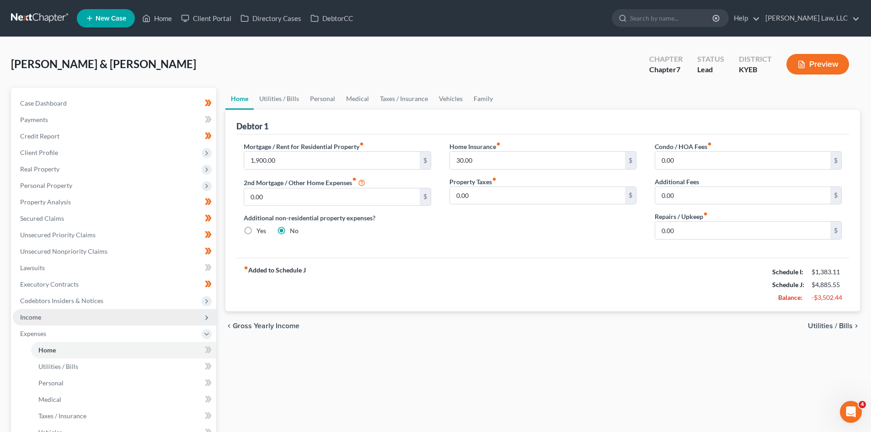
click at [46, 315] on span "Income" at bounding box center [115, 317] width 204 height 16
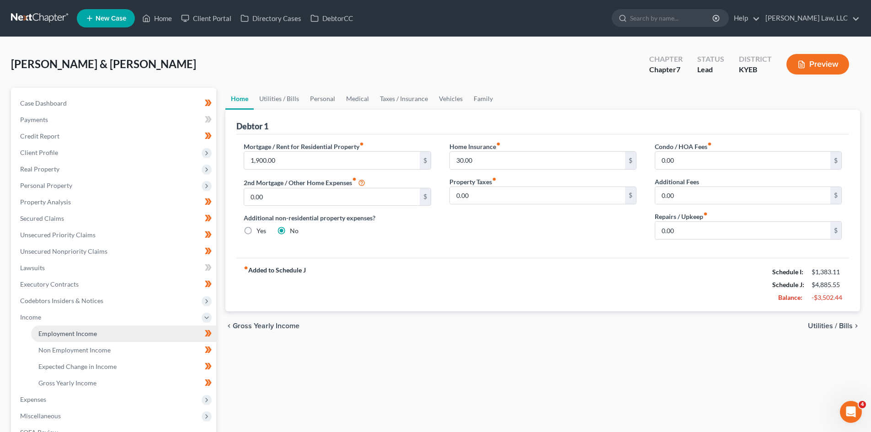
click at [131, 331] on link "Employment Income" at bounding box center [123, 334] width 185 height 16
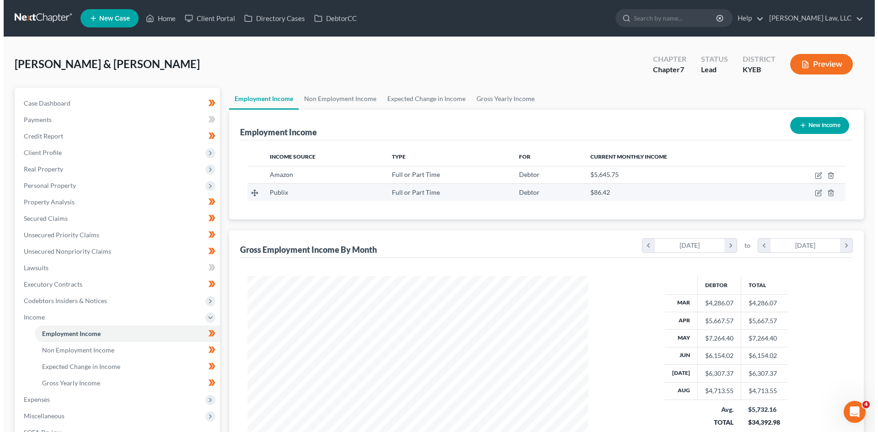
scroll to position [171, 359]
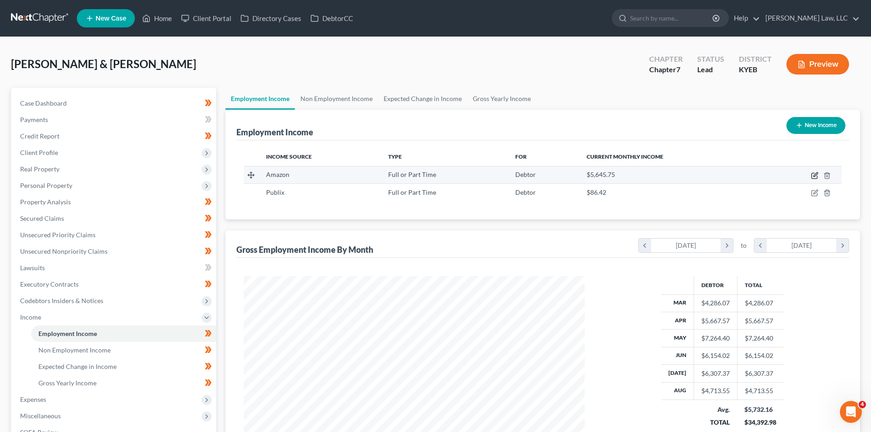
click at [814, 174] on icon "button" at bounding box center [814, 175] width 7 height 7
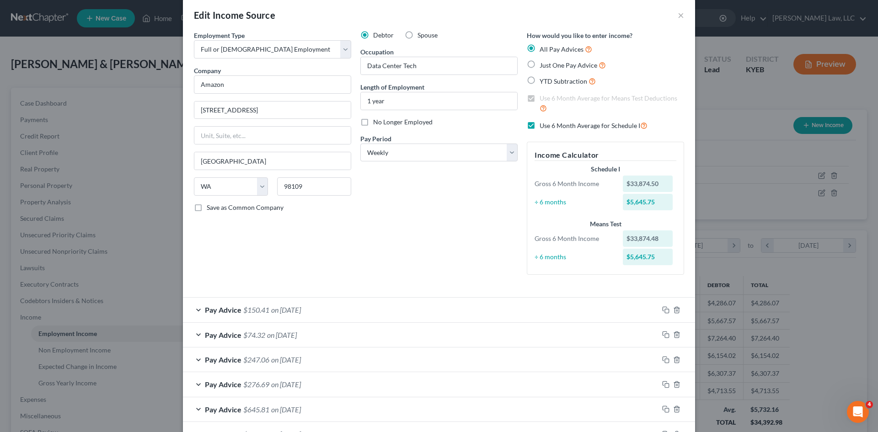
scroll to position [16, 0]
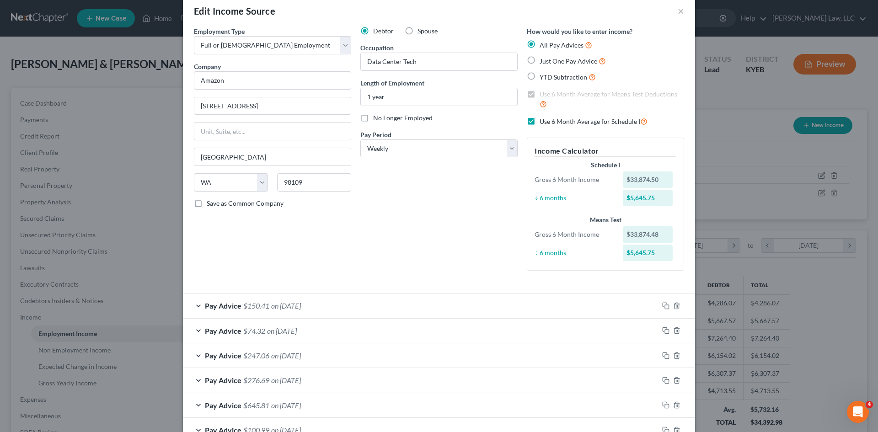
click at [540, 121] on label "Use 6 Month Average for Schedule I" at bounding box center [594, 121] width 108 height 11
click at [543, 121] on input "Use 6 Month Average for Schedule I" at bounding box center [546, 119] width 6 height 6
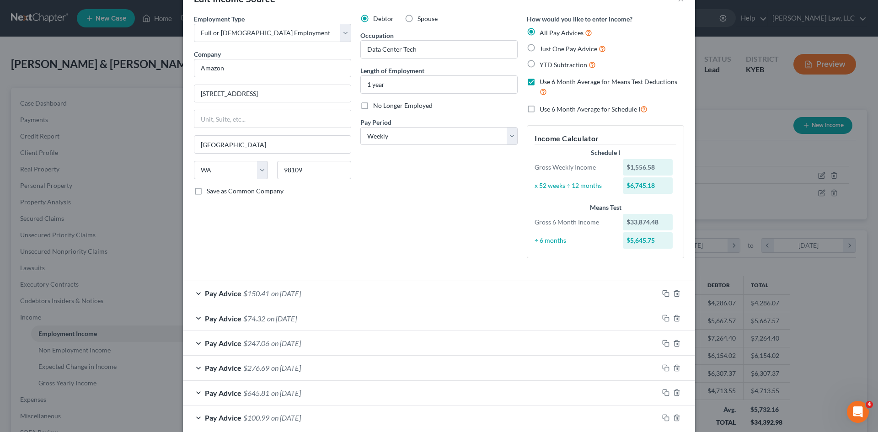
scroll to position [29, 0]
click at [540, 108] on label "Use 6 Month Average for Schedule I" at bounding box center [594, 107] width 108 height 11
click at [543, 108] on input "Use 6 Month Average for Schedule I" at bounding box center [546, 105] width 6 height 6
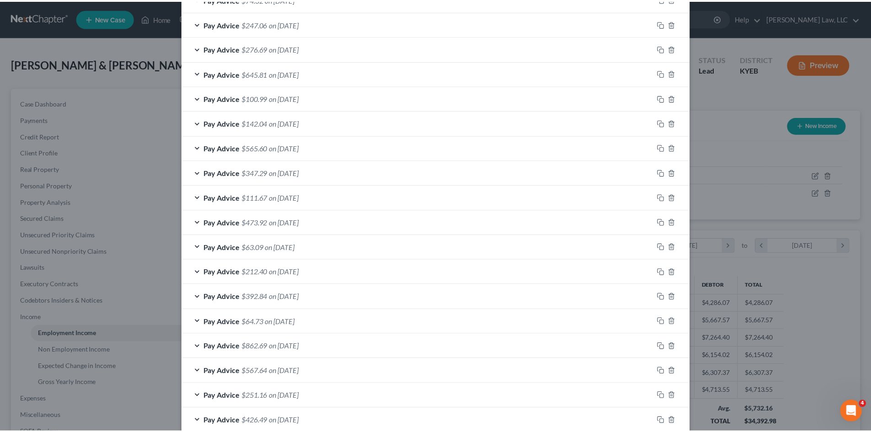
scroll to position [498, 0]
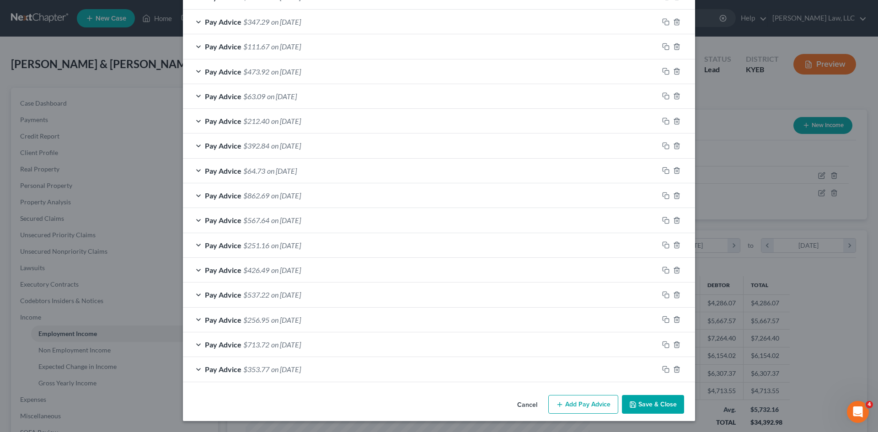
click at [636, 402] on button "Save & Close" at bounding box center [653, 404] width 62 height 19
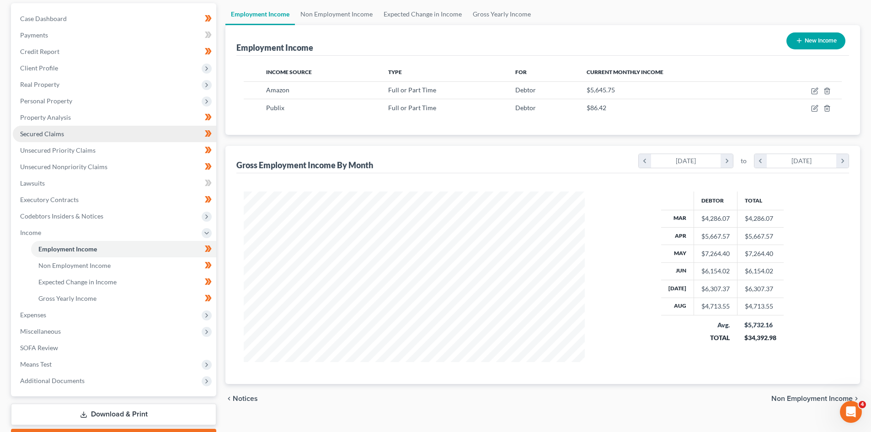
scroll to position [99, 0]
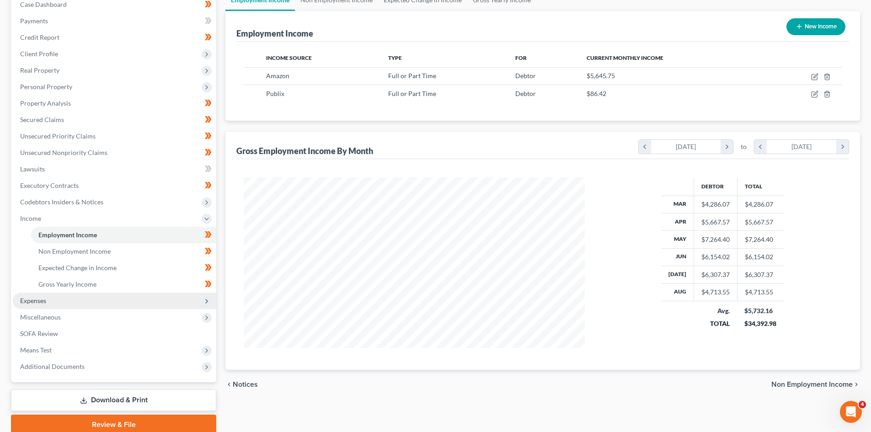
click at [60, 301] on span "Expenses" at bounding box center [115, 301] width 204 height 16
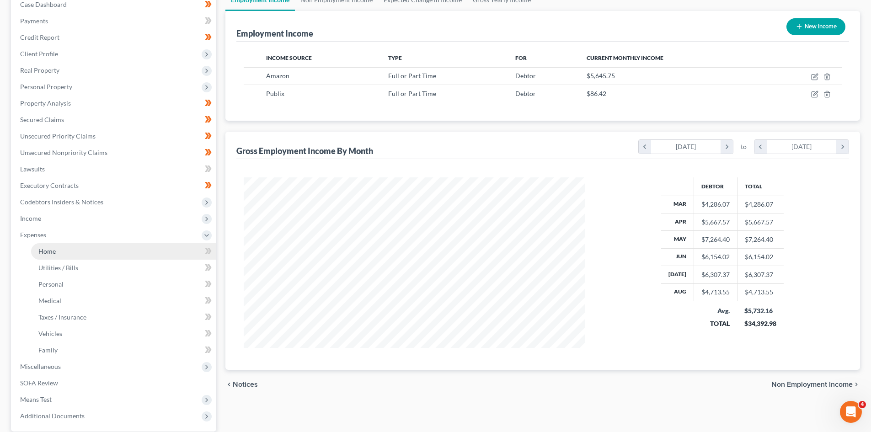
click at [49, 254] on span "Home" at bounding box center [46, 251] width 17 height 8
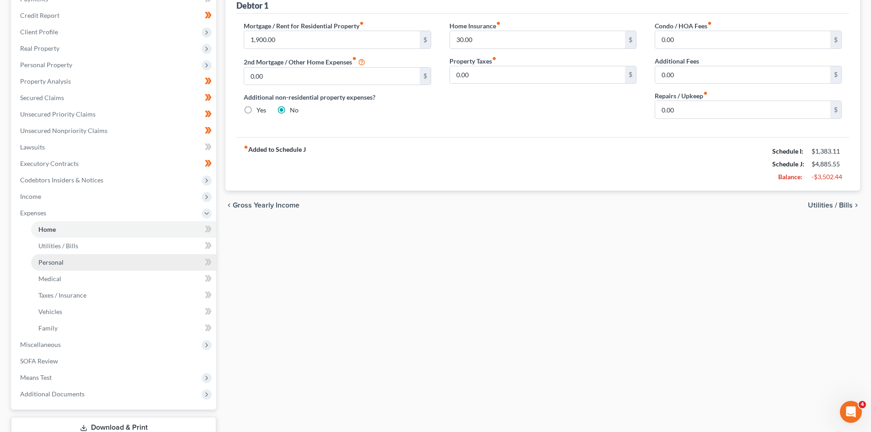
scroll to position [186, 0]
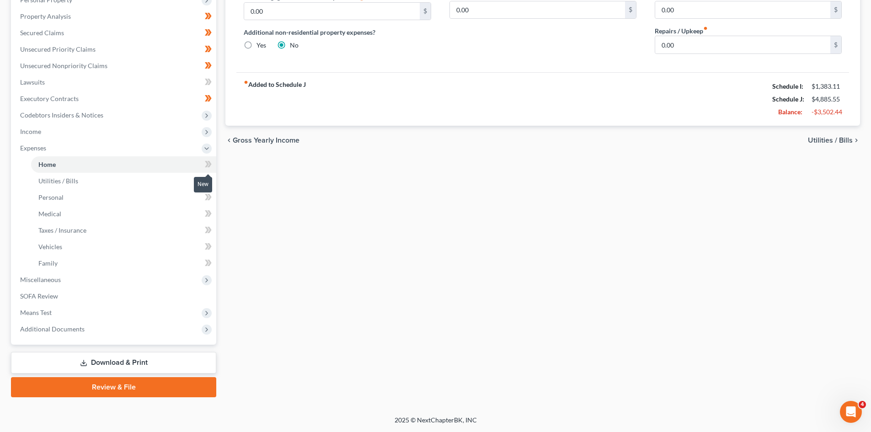
click at [207, 160] on icon at bounding box center [208, 164] width 7 height 11
click at [209, 177] on icon at bounding box center [208, 180] width 7 height 11
click at [208, 197] on icon at bounding box center [207, 197] width 4 height 6
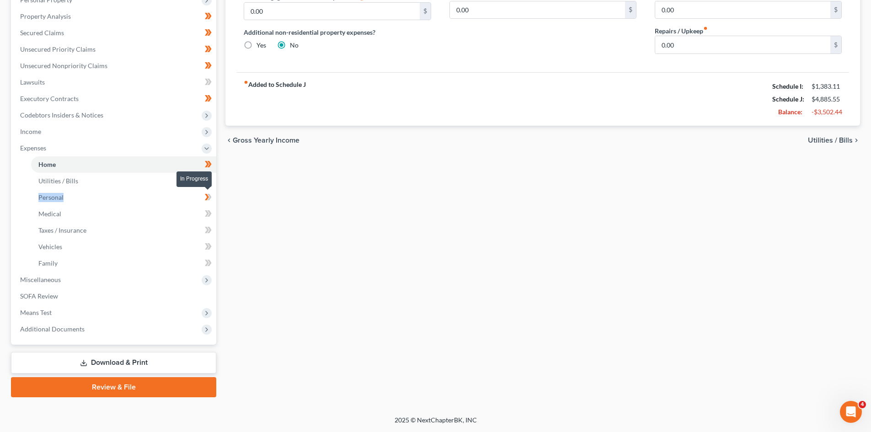
click at [208, 197] on icon at bounding box center [207, 197] width 4 height 6
click at [209, 212] on icon at bounding box center [210, 213] width 4 height 6
click at [209, 231] on icon at bounding box center [208, 230] width 7 height 11
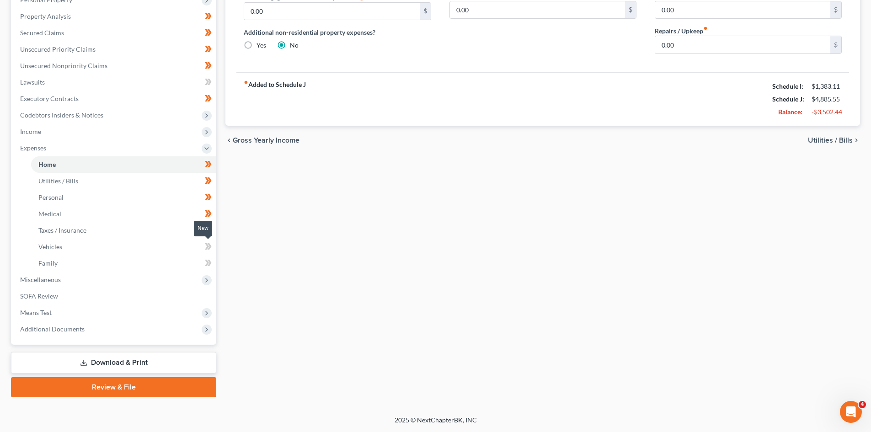
click at [210, 250] on icon at bounding box center [208, 246] width 7 height 11
click at [209, 259] on icon at bounding box center [208, 262] width 7 height 11
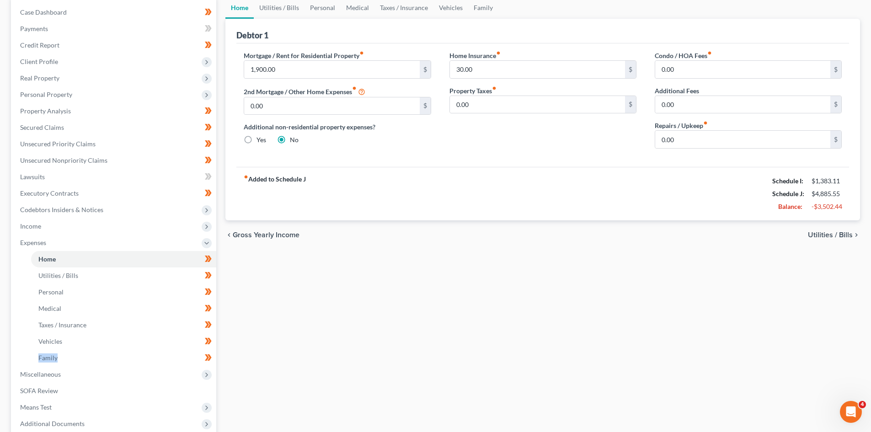
scroll to position [91, 0]
click at [63, 230] on span "Income" at bounding box center [115, 227] width 204 height 16
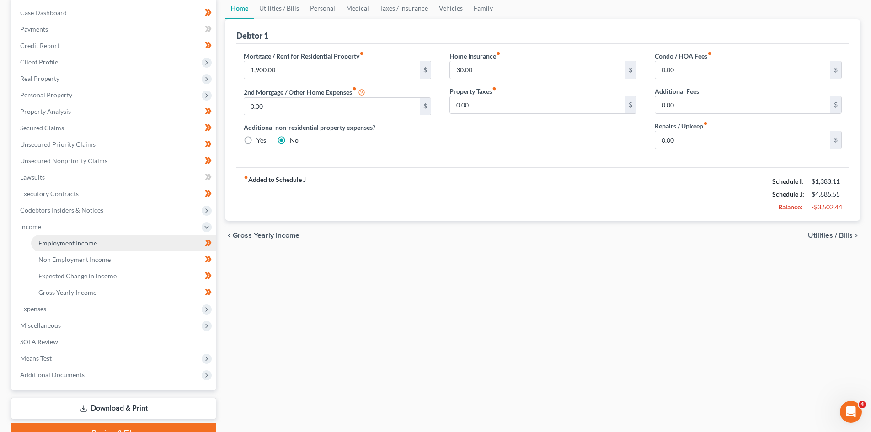
click at [95, 241] on span "Employment Income" at bounding box center [67, 243] width 59 height 8
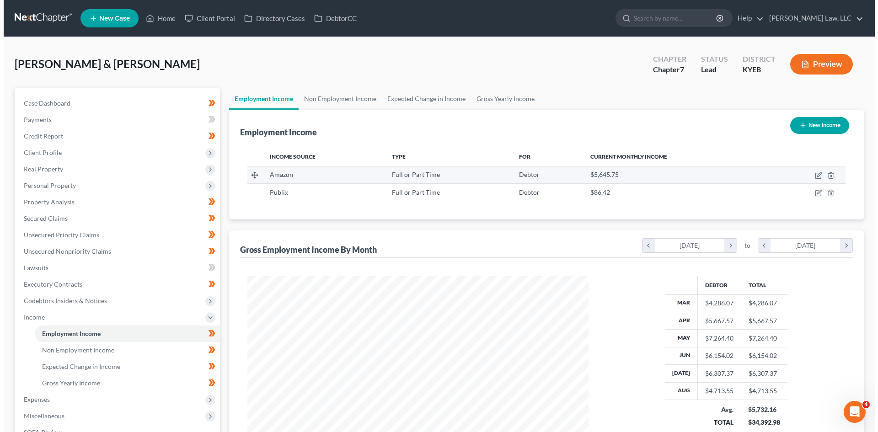
scroll to position [171, 359]
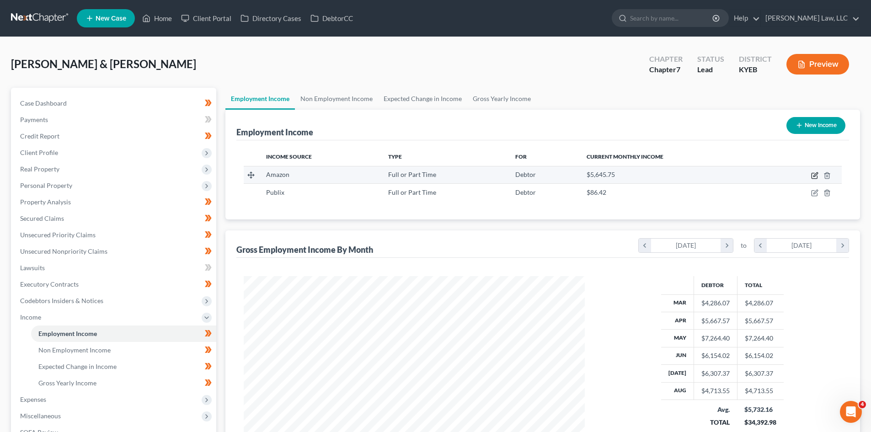
click at [814, 177] on icon "button" at bounding box center [814, 175] width 7 height 7
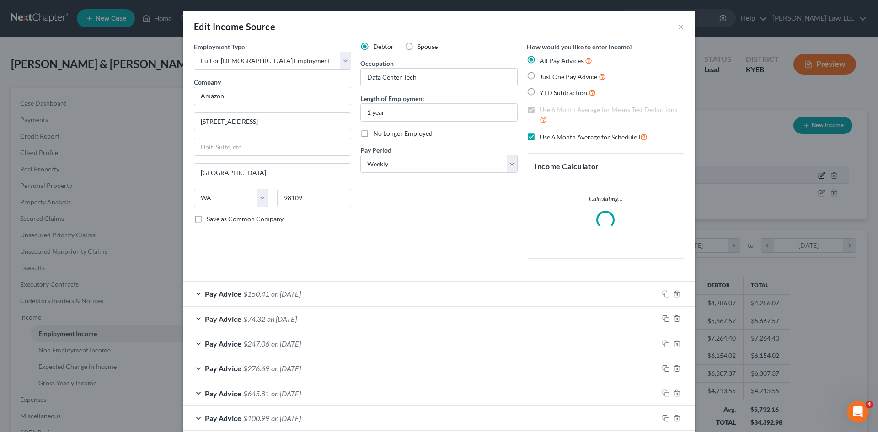
scroll to position [172, 363]
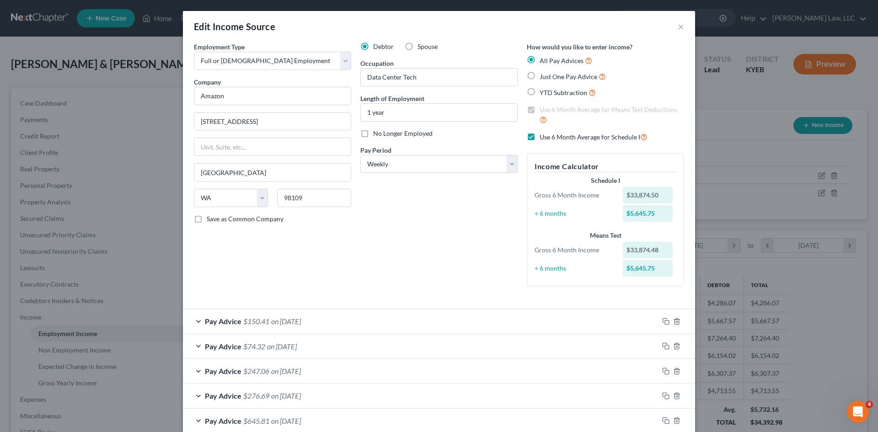
click at [540, 142] on label "Use 6 Month Average for Schedule I" at bounding box center [594, 137] width 108 height 11
click at [543, 138] on input "Use 6 Month Average for Schedule I" at bounding box center [546, 135] width 6 height 6
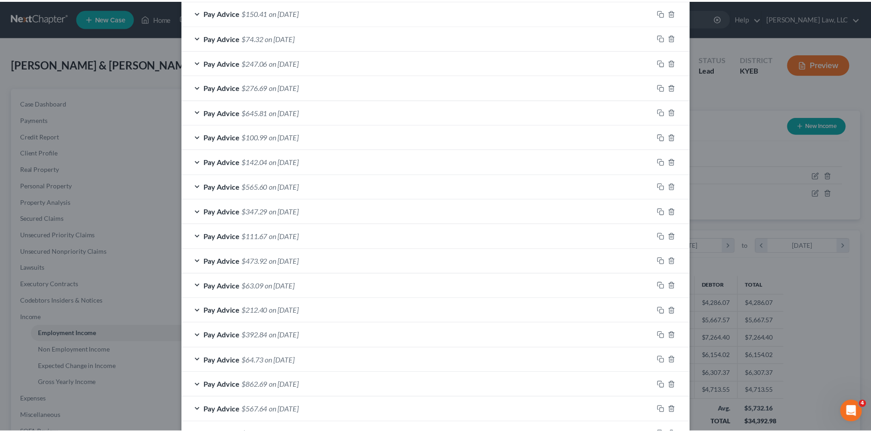
scroll to position [498, 0]
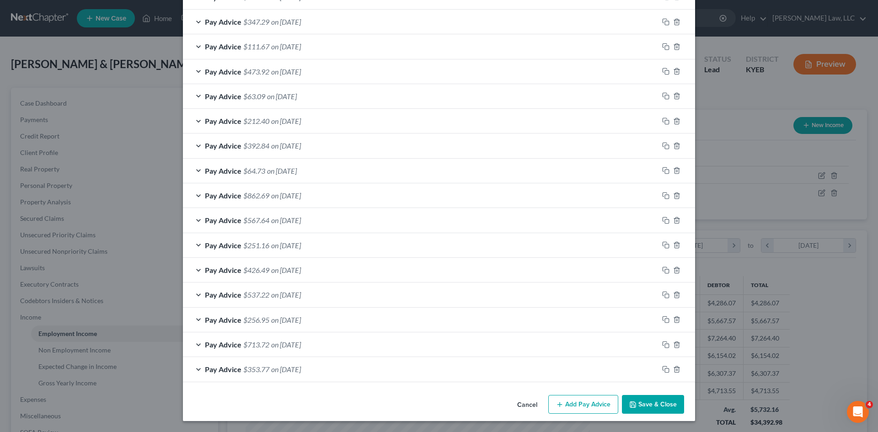
click at [636, 395] on button "Save & Close" at bounding box center [653, 404] width 62 height 19
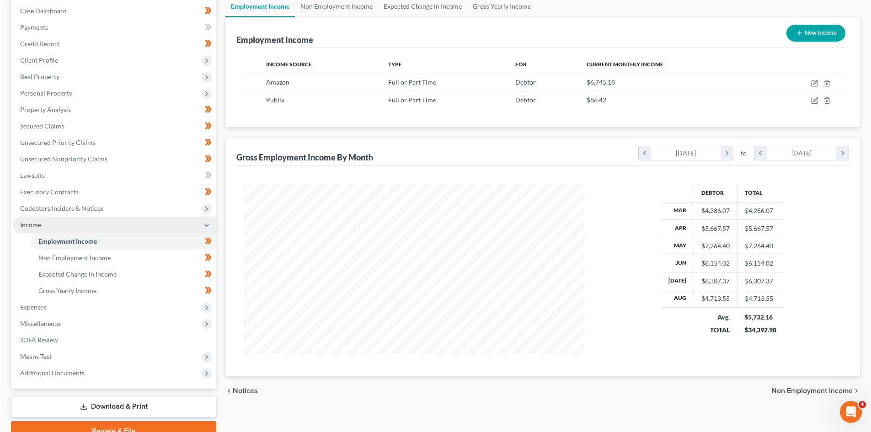
scroll to position [93, 0]
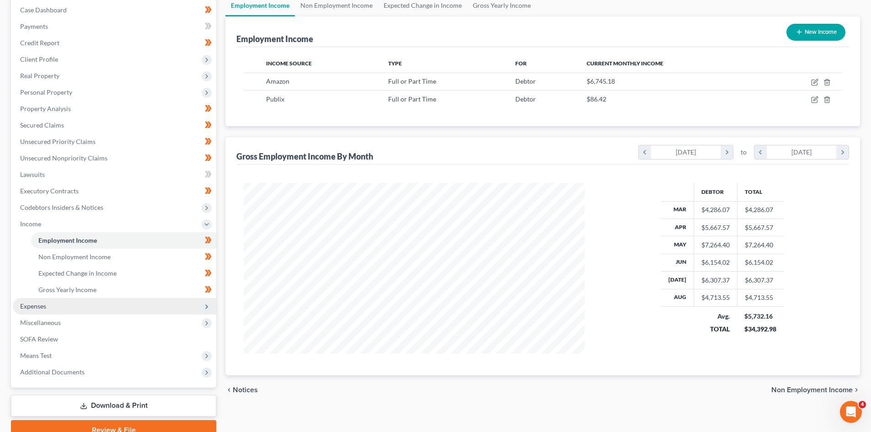
click at [54, 308] on span "Expenses" at bounding box center [115, 306] width 204 height 16
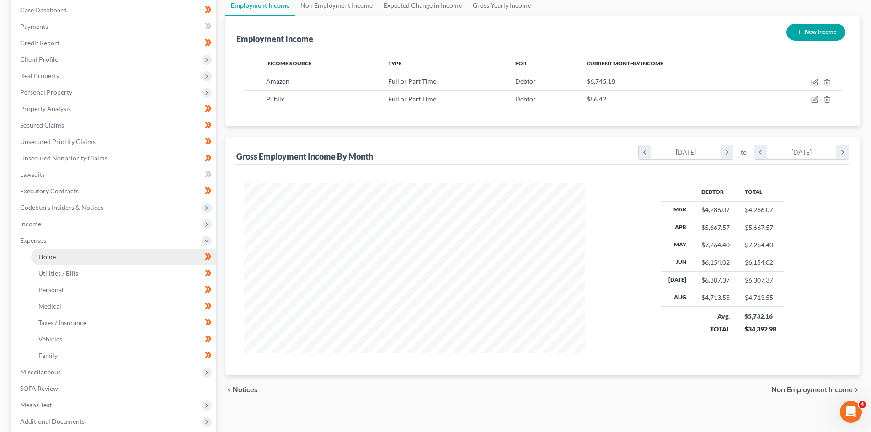
click at [44, 261] on link "Home" at bounding box center [123, 257] width 185 height 16
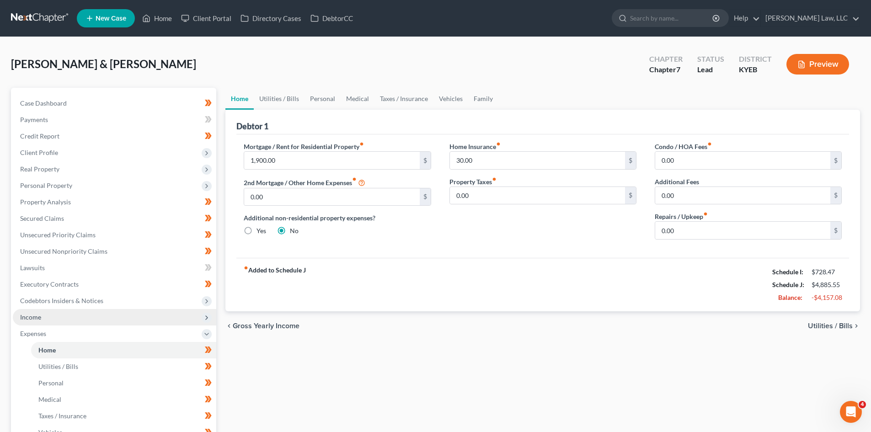
click at [48, 314] on span "Income" at bounding box center [115, 317] width 204 height 16
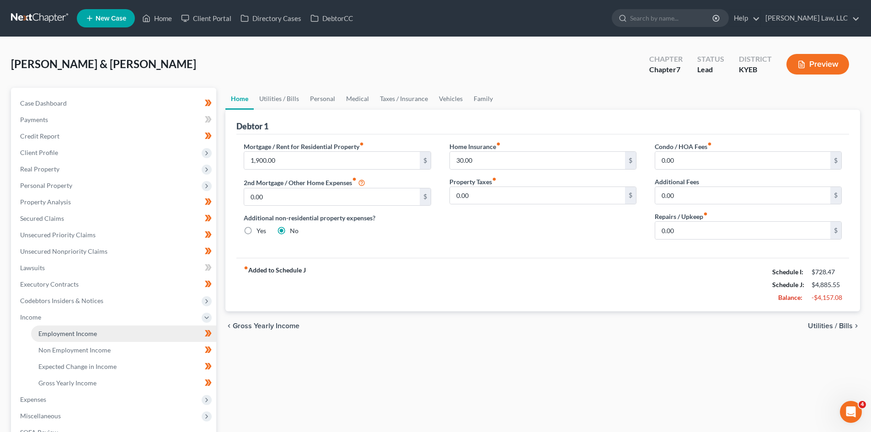
click at [52, 333] on span "Employment Income" at bounding box center [67, 334] width 59 height 8
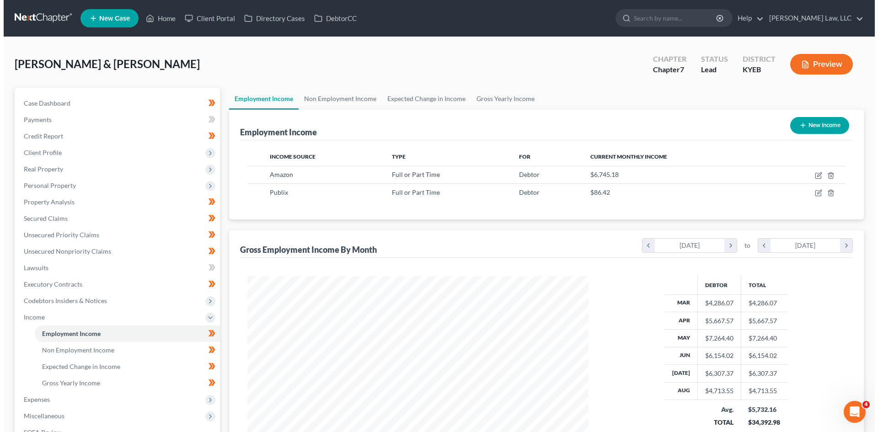
scroll to position [171, 359]
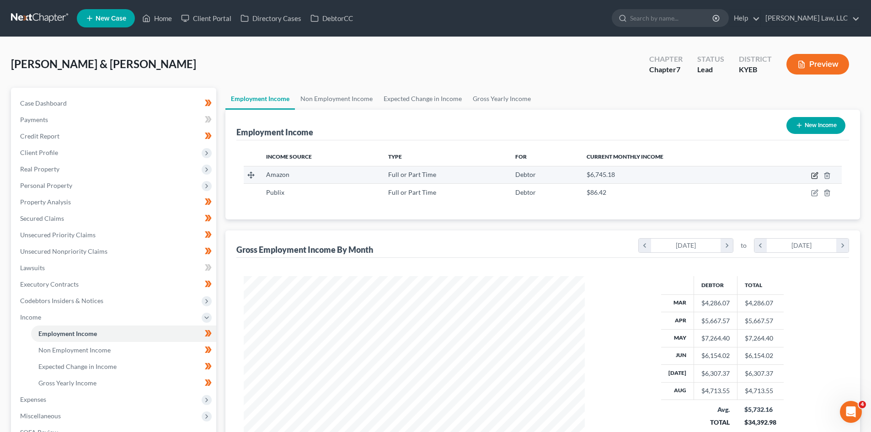
click at [812, 176] on icon "button" at bounding box center [814, 175] width 5 height 5
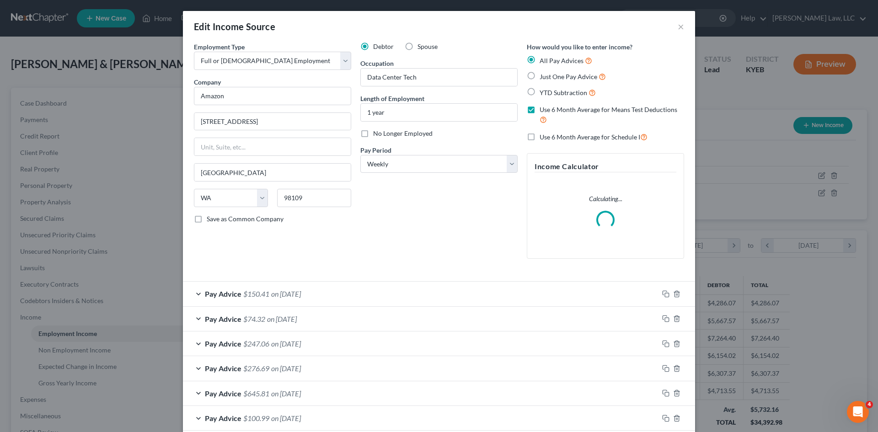
scroll to position [172, 363]
click at [576, 139] on span "Use 6 Month Average for Schedule I" at bounding box center [590, 137] width 101 height 8
click at [549, 138] on input "Use 6 Month Average for Schedule I" at bounding box center [546, 135] width 6 height 6
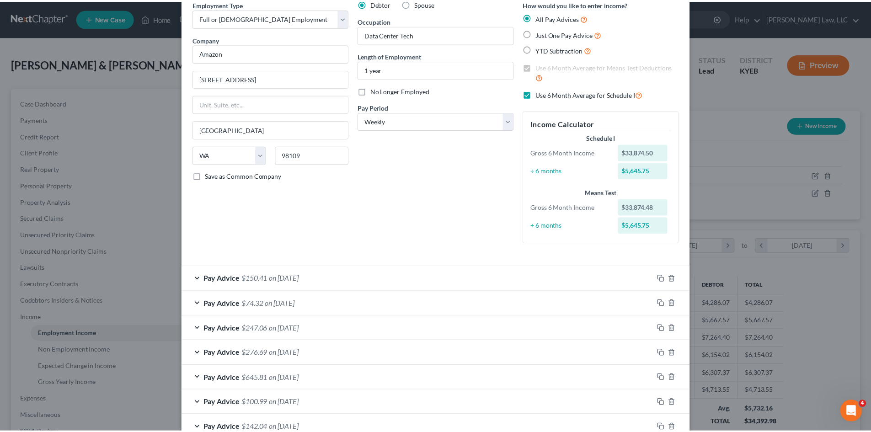
scroll to position [498, 0]
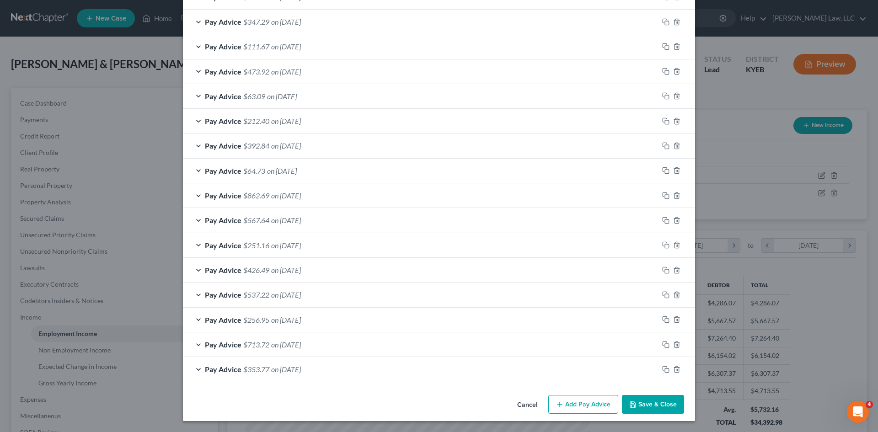
click at [636, 405] on button "Save & Close" at bounding box center [653, 404] width 62 height 19
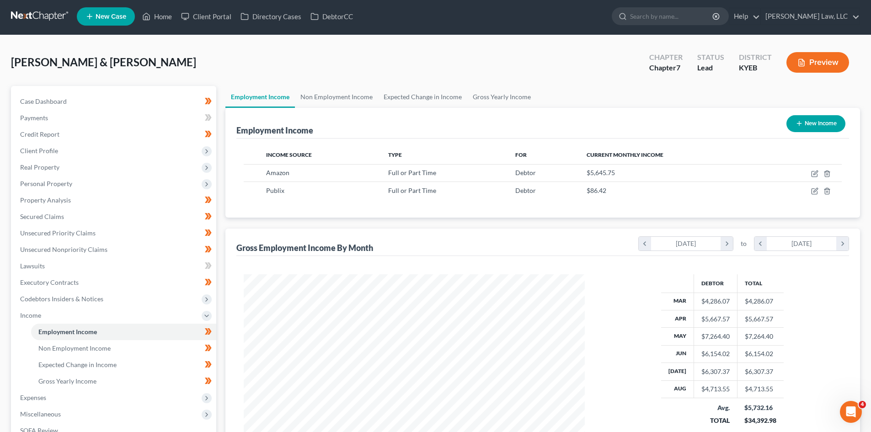
scroll to position [0, 0]
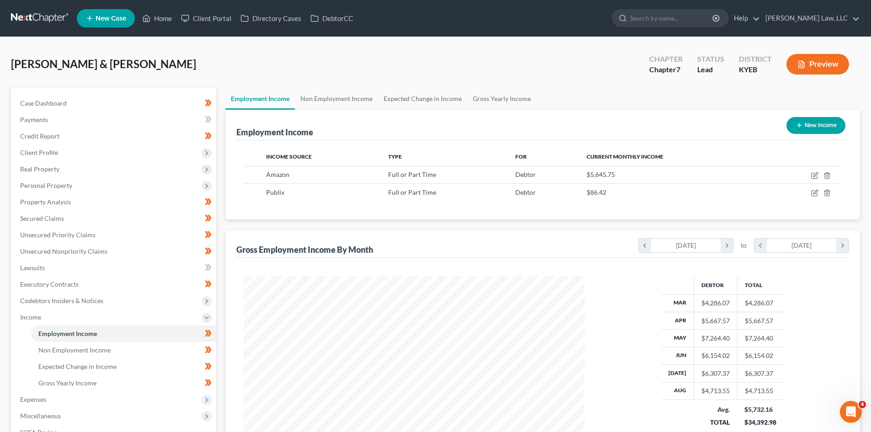
click at [26, 14] on link at bounding box center [40, 18] width 59 height 16
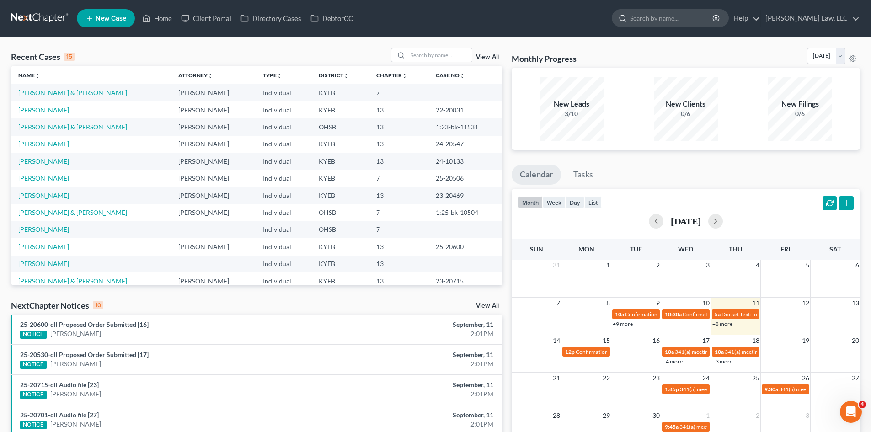
click at [635, 20] on input "search" at bounding box center [672, 18] width 84 height 17
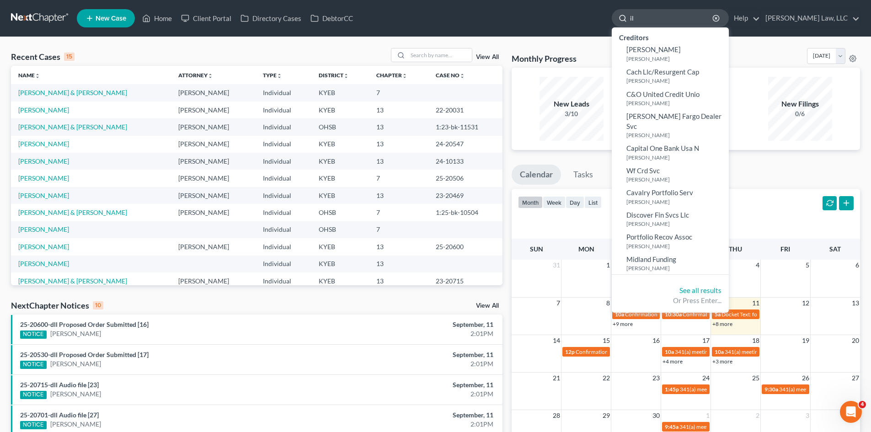
type input "i"
type input "iles"
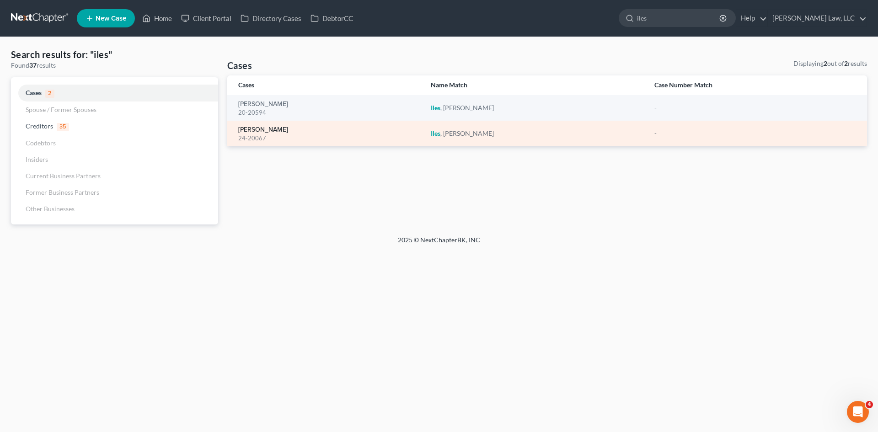
click at [263, 128] on link "[PERSON_NAME]" at bounding box center [263, 130] width 50 height 6
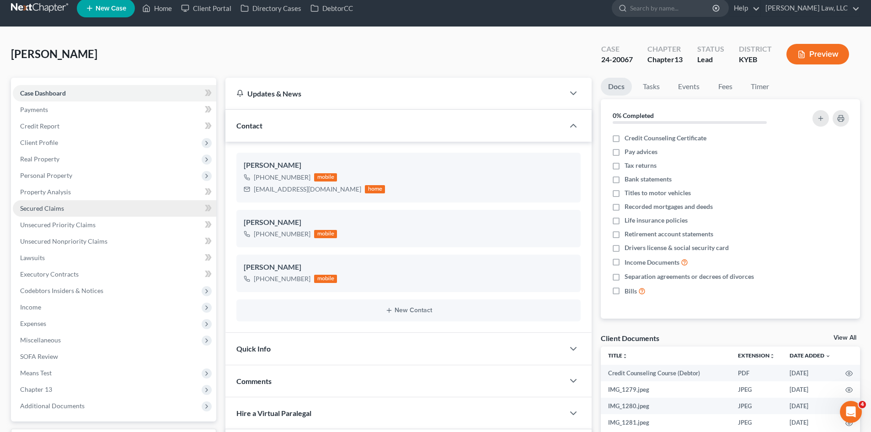
scroll to position [235, 0]
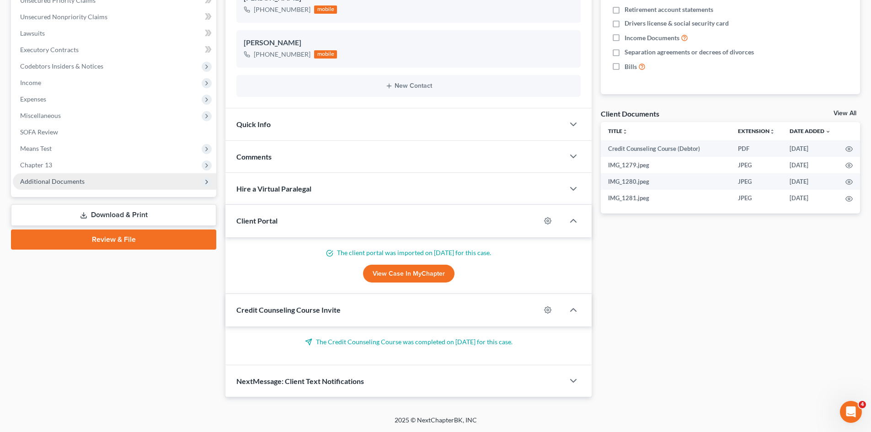
click at [78, 175] on span "Additional Documents" at bounding box center [115, 181] width 204 height 16
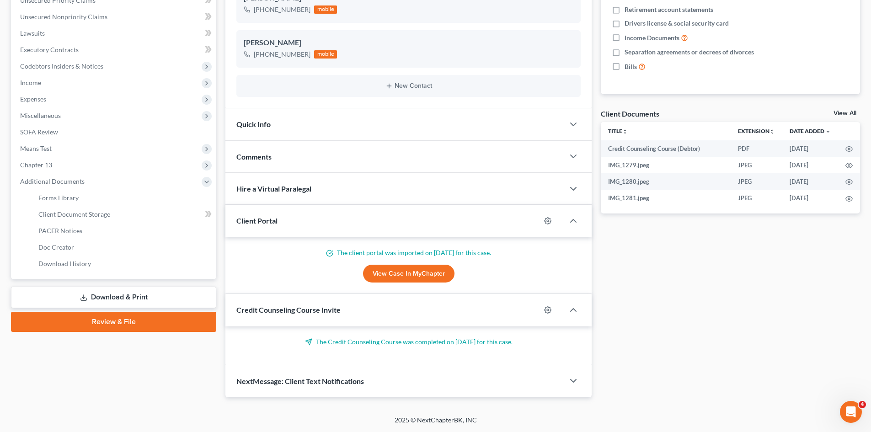
scroll to position [0, 0]
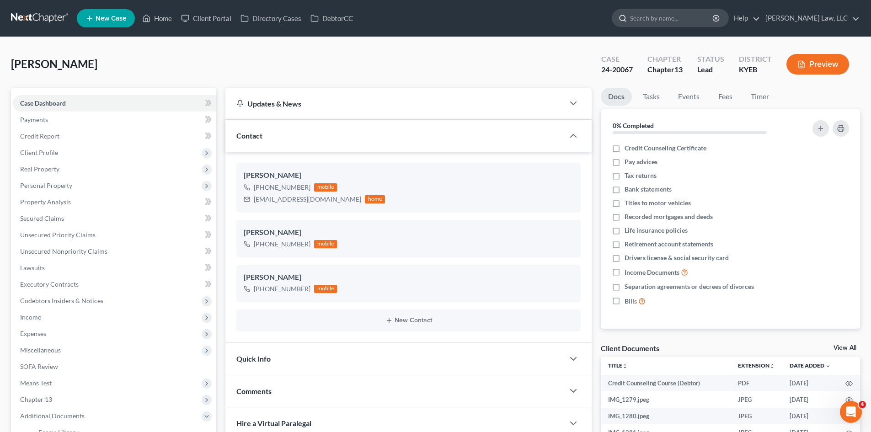
click at [655, 13] on input "search" at bounding box center [672, 18] width 84 height 17
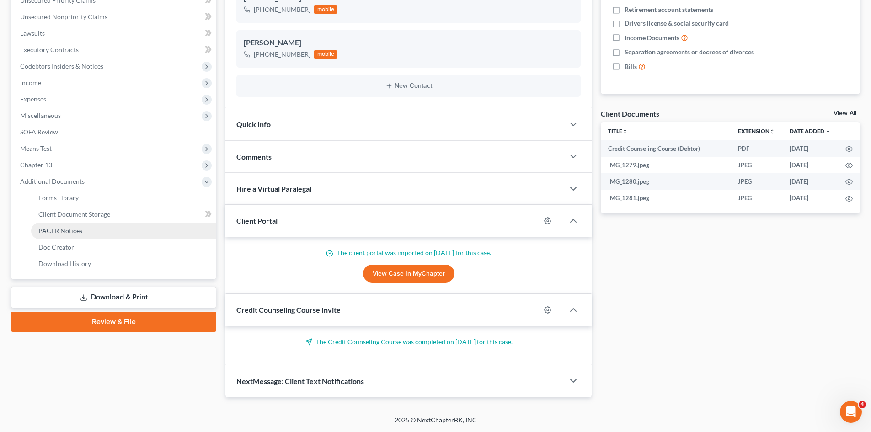
click at [73, 234] on span "PACER Notices" at bounding box center [60, 231] width 44 height 8
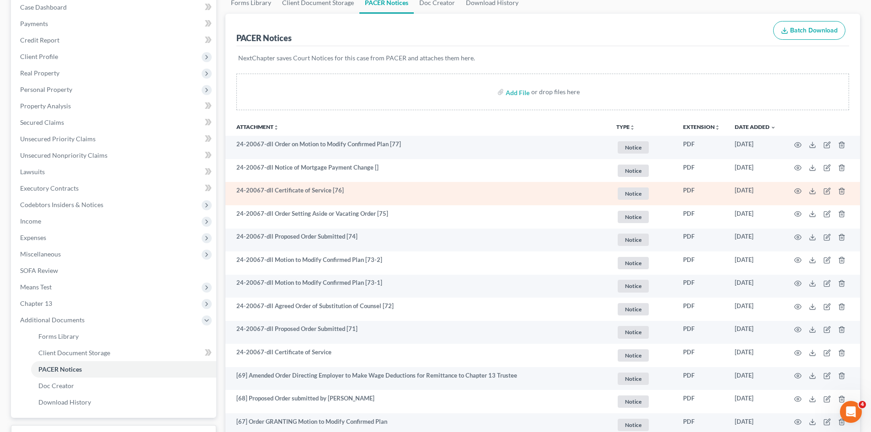
scroll to position [96, 0]
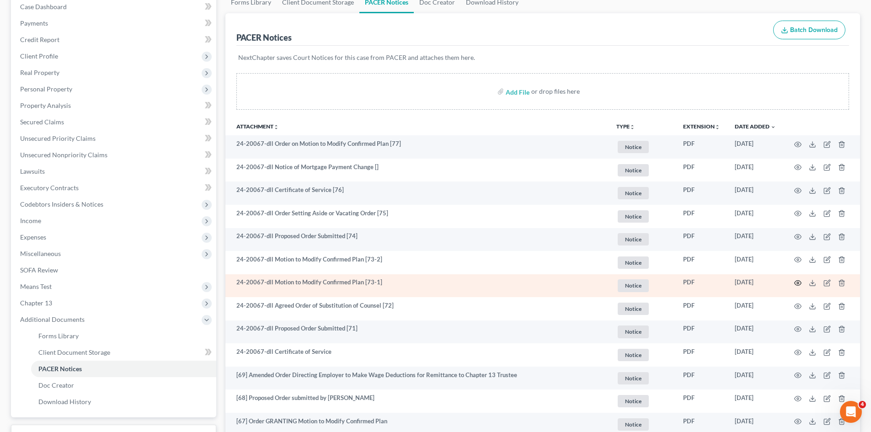
click at [801, 285] on icon "button" at bounding box center [797, 282] width 7 height 7
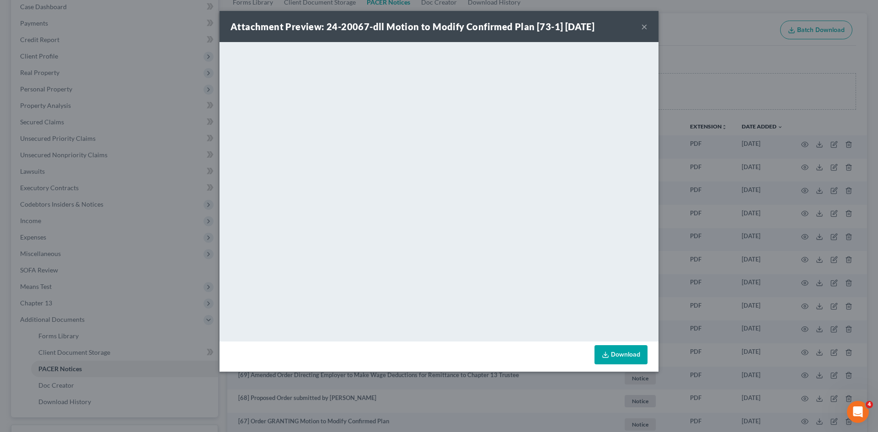
click at [642, 24] on button "×" at bounding box center [644, 26] width 6 height 11
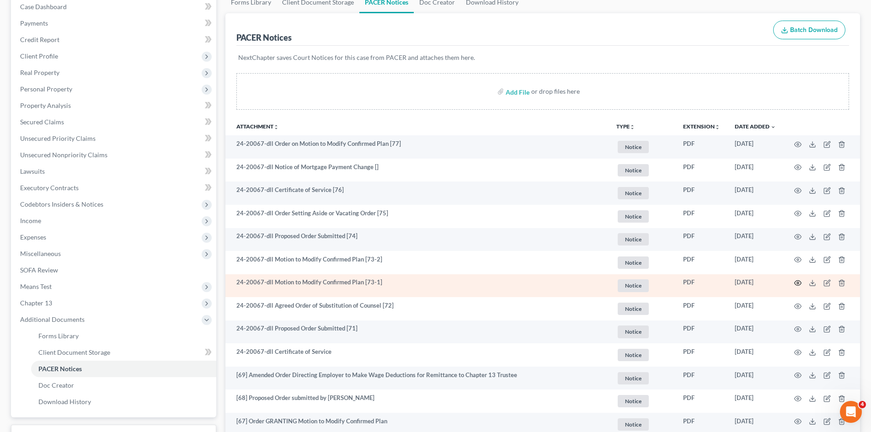
click at [796, 282] on icon "button" at bounding box center [797, 282] width 7 height 7
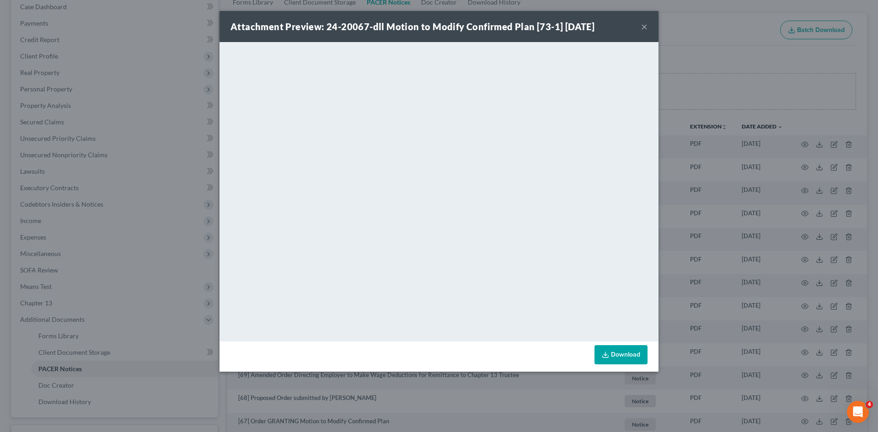
click at [644, 30] on button "×" at bounding box center [644, 26] width 6 height 11
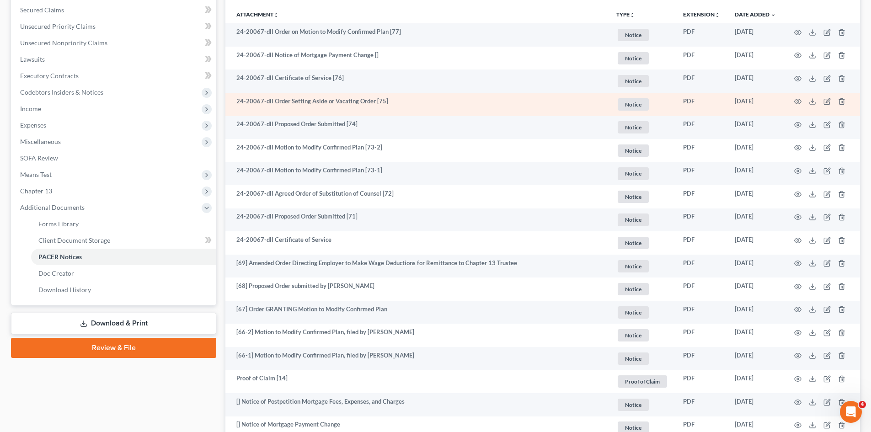
scroll to position [0, 0]
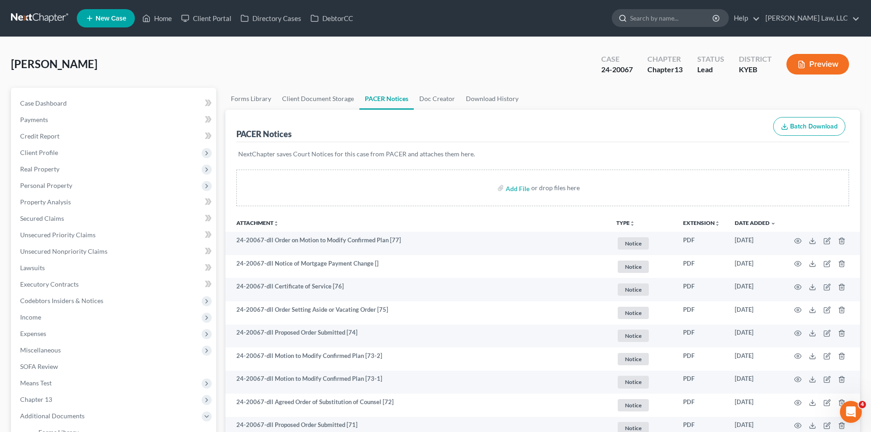
click at [642, 21] on input "search" at bounding box center [672, 18] width 84 height 17
type input ","
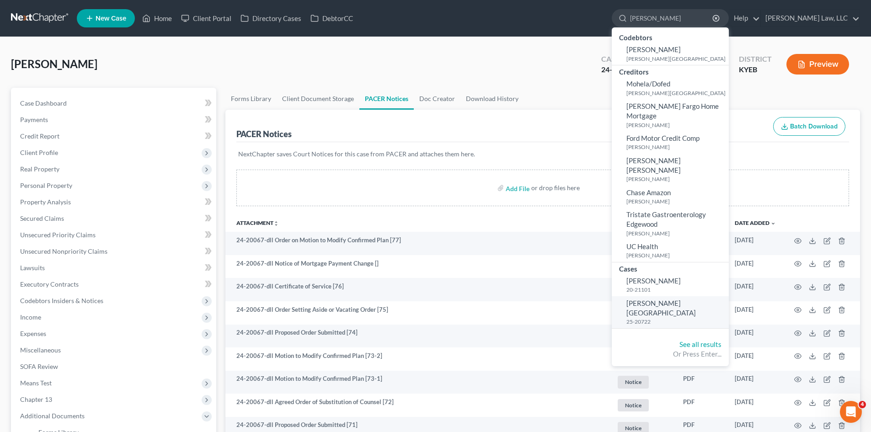
type input "monhollen"
click at [659, 299] on span "Monhollen, Ryland" at bounding box center [662, 308] width 70 height 18
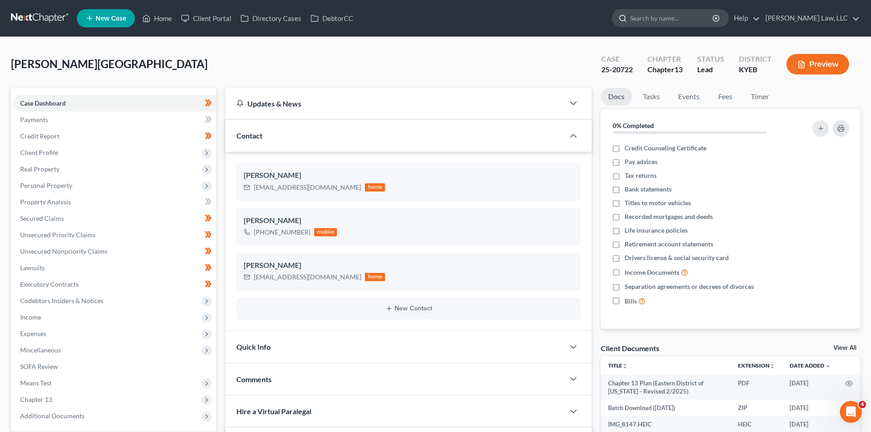
click at [681, 22] on input "search" at bounding box center [672, 18] width 84 height 17
type input "z"
drag, startPoint x: 673, startPoint y: 18, endPoint x: 600, endPoint y: 22, distance: 72.8
click at [600, 22] on ul "New Case Home Client Portal Directory Cases DebtorCC stacy meece - No Result - …" at bounding box center [468, 18] width 783 height 24
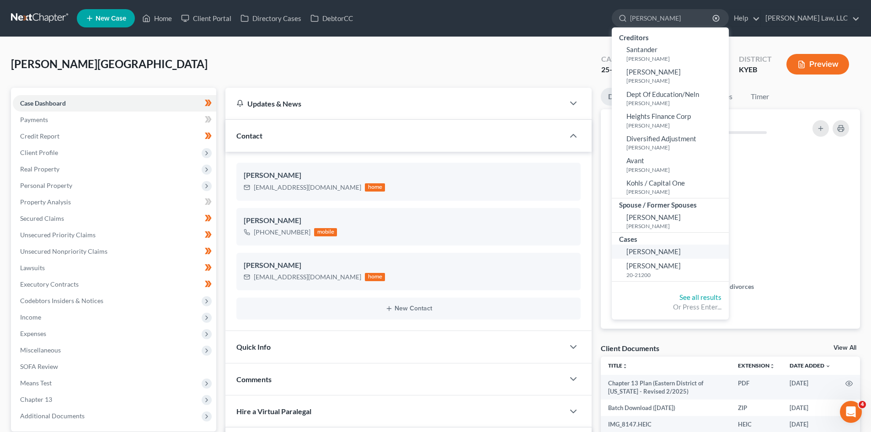
type input "meece"
click at [668, 255] on link "[PERSON_NAME]" at bounding box center [670, 252] width 117 height 14
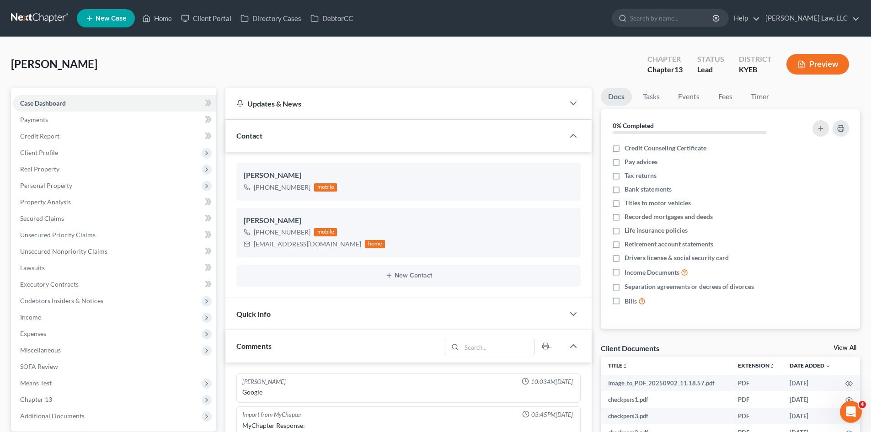
scroll to position [192, 0]
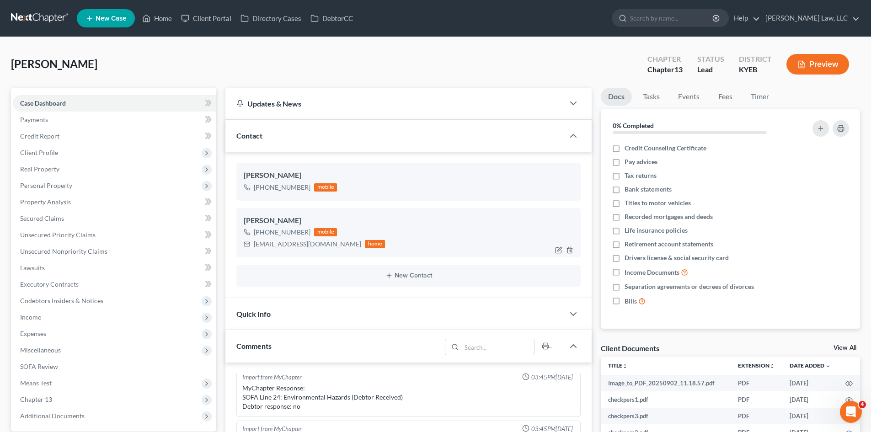
drag, startPoint x: 284, startPoint y: 248, endPoint x: 266, endPoint y: 254, distance: 18.4
click at [266, 254] on div "Stacy Meece +1 (859) 991-2447 mobile Meecehometeam@gmail.com home" at bounding box center [408, 232] width 344 height 49
drag, startPoint x: 256, startPoint y: 243, endPoint x: 334, endPoint y: 248, distance: 78.4
click at [334, 248] on div "[EMAIL_ADDRESS][DOMAIN_NAME]" at bounding box center [307, 244] width 107 height 9
copy div "[EMAIL_ADDRESS][DOMAIN_NAME]"
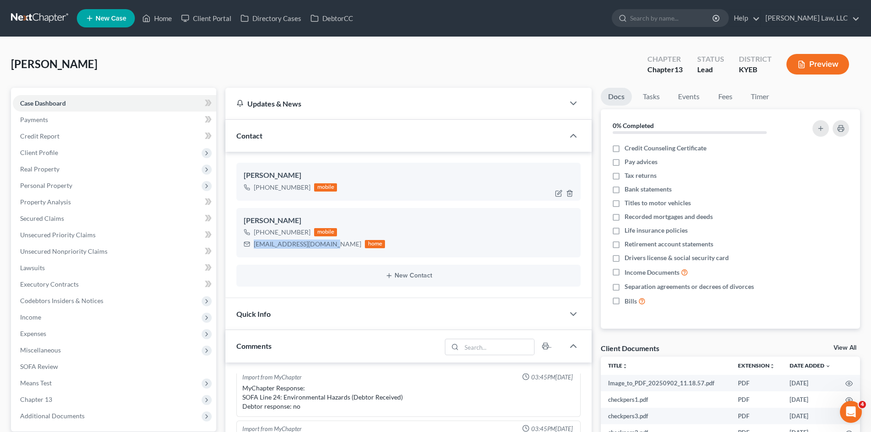
drag, startPoint x: 304, startPoint y: 190, endPoint x: 281, endPoint y: 188, distance: 22.5
click at [281, 188] on div "[PHONE_NUMBER]" at bounding box center [282, 187] width 57 height 9
drag, startPoint x: 306, startPoint y: 187, endPoint x: 265, endPoint y: 187, distance: 41.6
click at [265, 187] on div "[PHONE_NUMBER]" at bounding box center [282, 187] width 57 height 9
copy div "859) 991-2447"
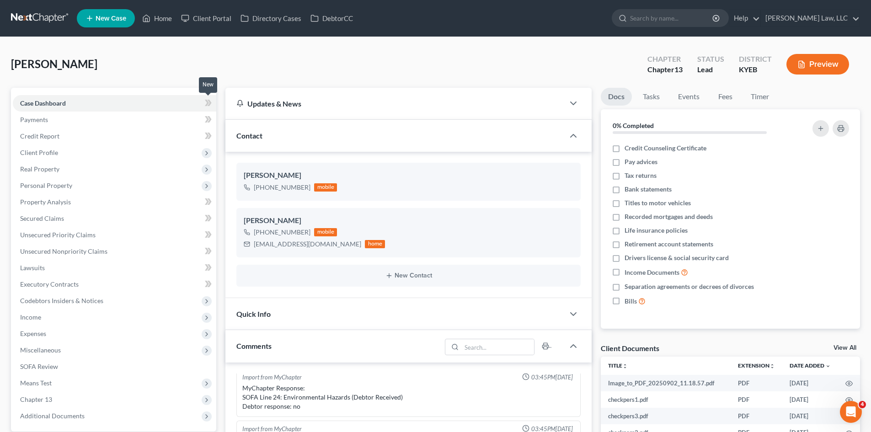
click at [209, 102] on icon at bounding box center [210, 103] width 4 height 6
click at [157, 115] on link "Payments" at bounding box center [115, 120] width 204 height 16
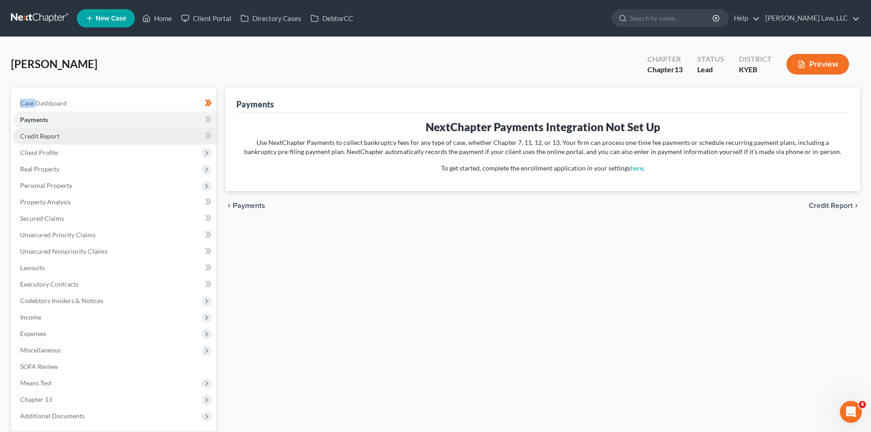
click at [122, 135] on link "Credit Report" at bounding box center [115, 136] width 204 height 16
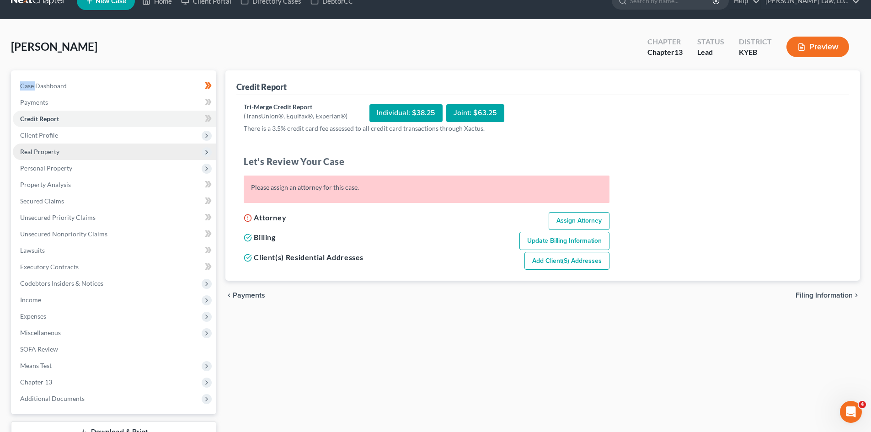
scroll to position [21, 0]
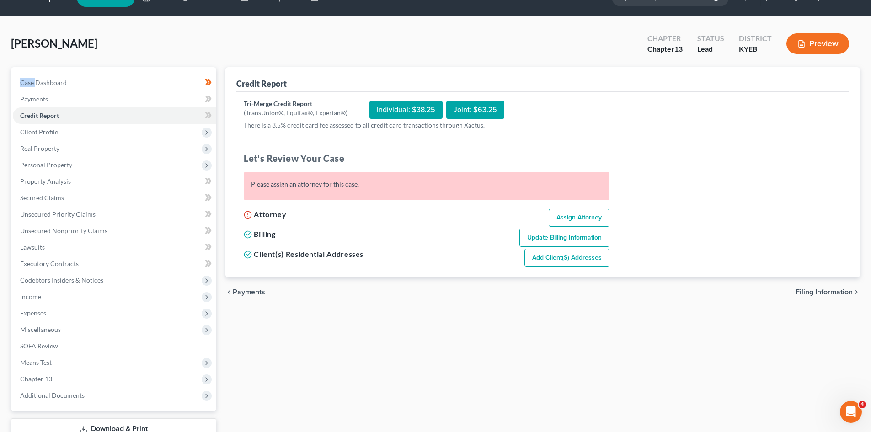
click at [571, 216] on link "Assign Attorney" at bounding box center [579, 218] width 61 height 18
select select "1"
select select "0"
select select "3"
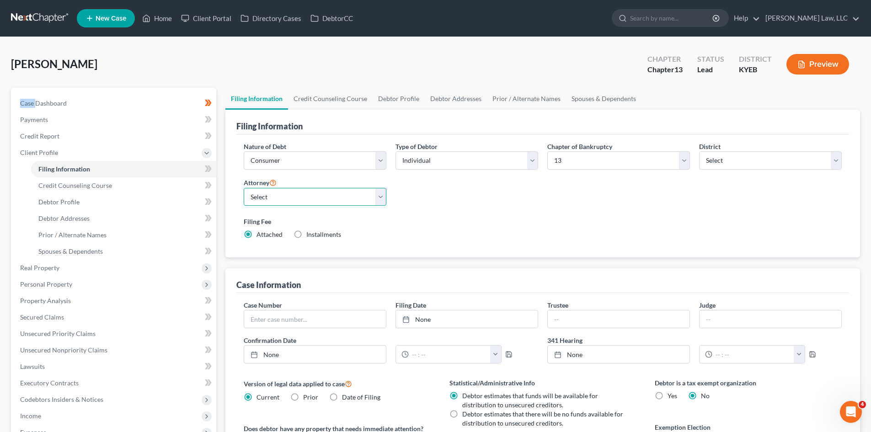
click at [354, 198] on select "Select Danielle Lawrence - KYEB Danielle Lawrence - OHSB Justin Lawrence - KYEB…" at bounding box center [315, 197] width 143 height 18
select select "0"
click at [244, 188] on select "Select Danielle Lawrence - KYEB Danielle Lawrence - OHSB Justin Lawrence - KYEB…" at bounding box center [315, 197] width 143 height 18
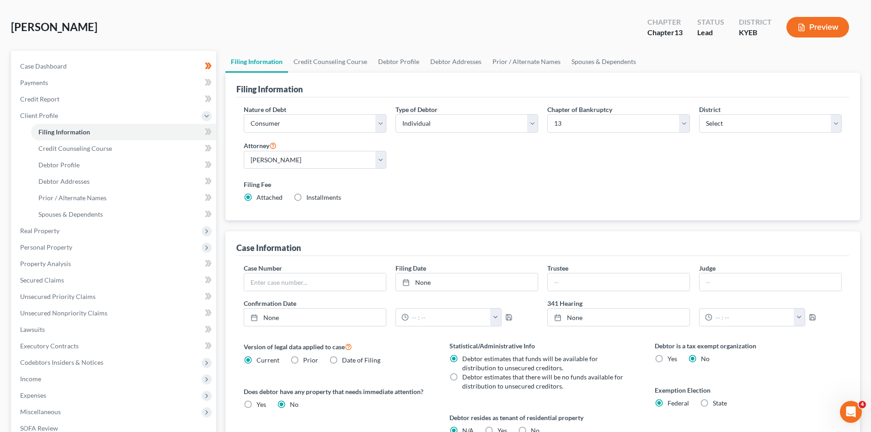
click at [415, 266] on label "Filing Date" at bounding box center [411, 268] width 31 height 10
click at [415, 271] on label "Filing Date" at bounding box center [411, 268] width 31 height 10
click at [414, 279] on div at bounding box center [408, 283] width 13 height 8
type input "9/11/2025"
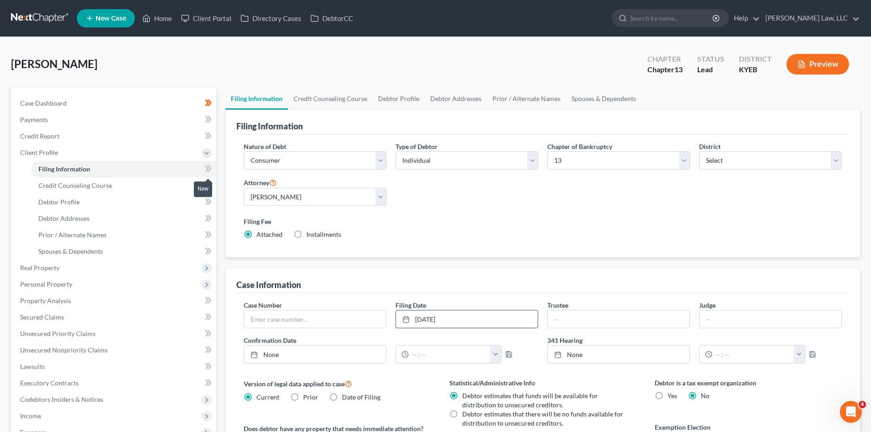
click at [207, 167] on icon at bounding box center [207, 169] width 4 height 6
click at [196, 178] on link "Credit Counseling Course" at bounding box center [123, 185] width 185 height 16
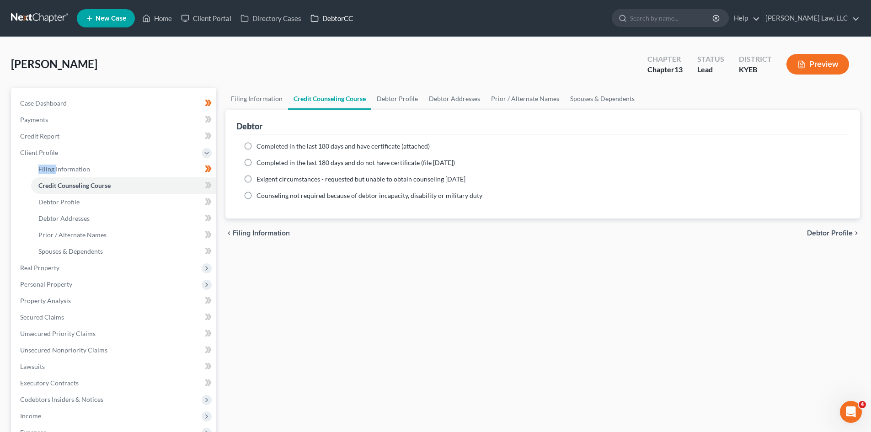
click at [340, 25] on link "DebtorCC" at bounding box center [332, 18] width 52 height 16
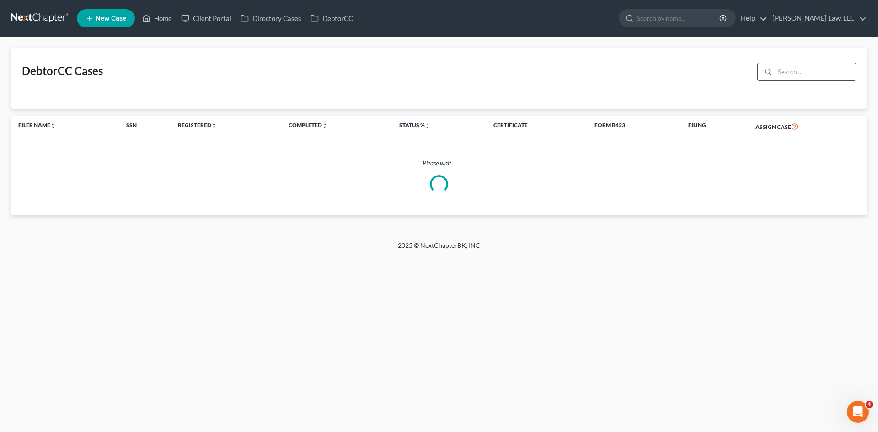
click at [803, 74] on input "search" at bounding box center [815, 71] width 81 height 17
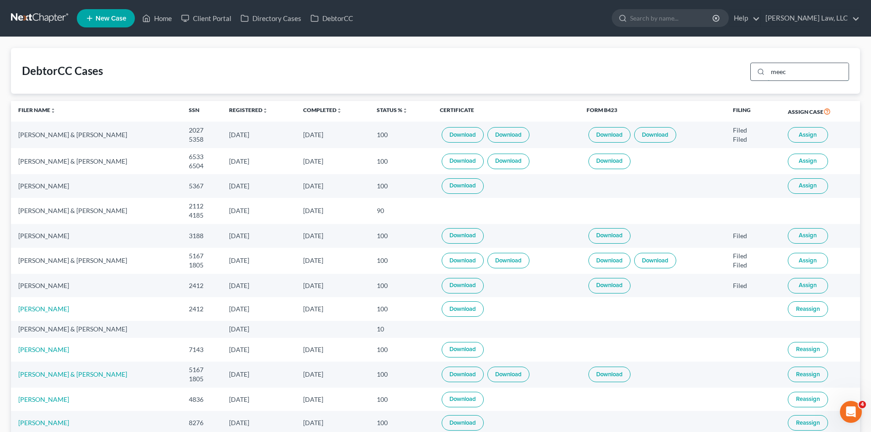
type input "meece"
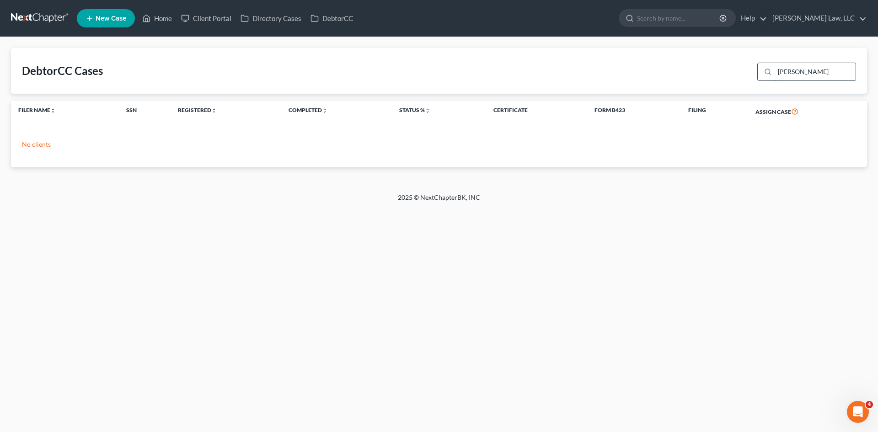
drag, startPoint x: 814, startPoint y: 65, endPoint x: 766, endPoint y: 64, distance: 48.5
click at [766, 64] on div "meece" at bounding box center [806, 72] width 99 height 18
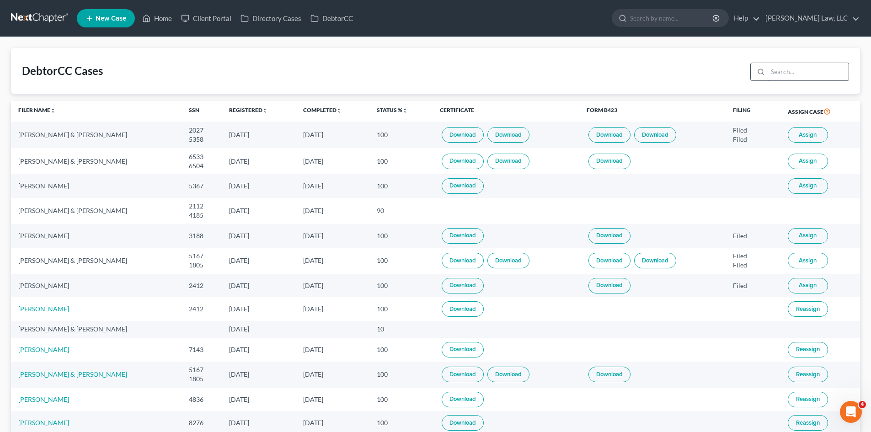
click at [801, 69] on input "search" at bounding box center [808, 71] width 81 height 17
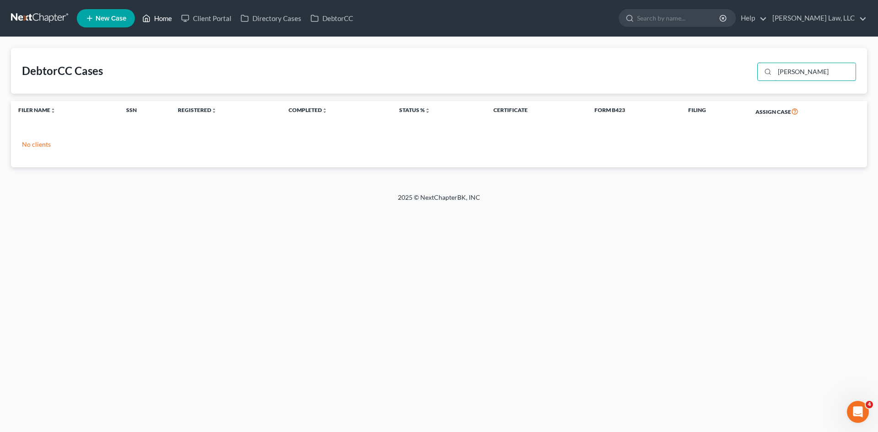
type input "meece"
click at [161, 16] on link "Home" at bounding box center [157, 18] width 39 height 16
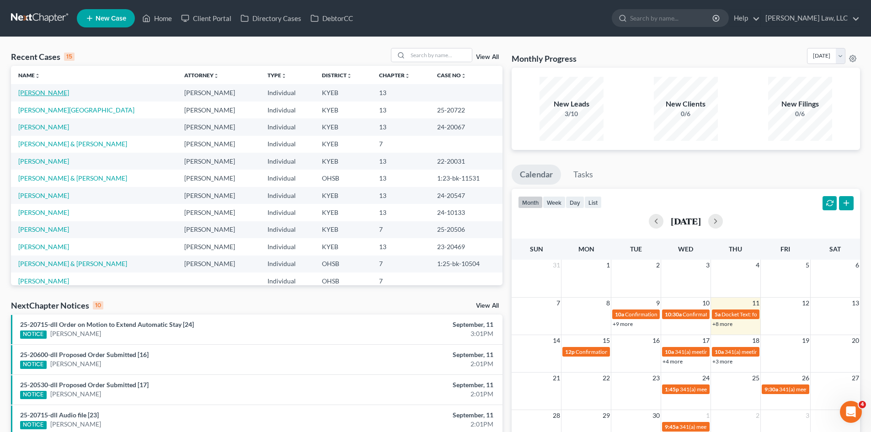
click at [51, 93] on link "[PERSON_NAME]" at bounding box center [43, 93] width 51 height 8
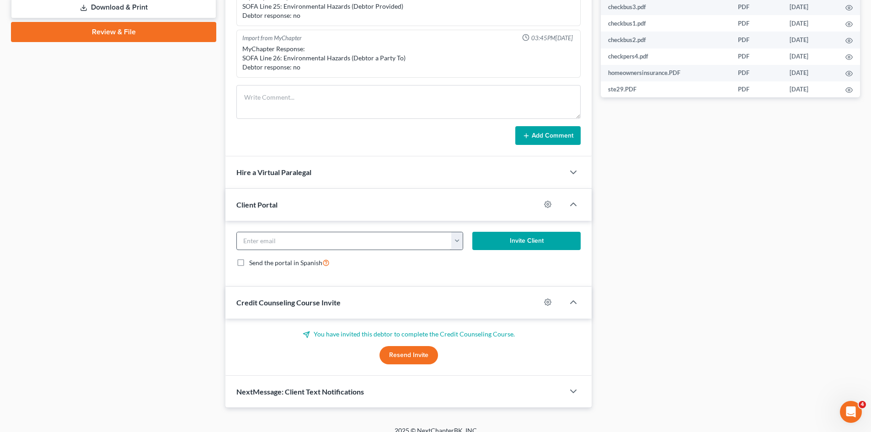
scroll to position [453, 0]
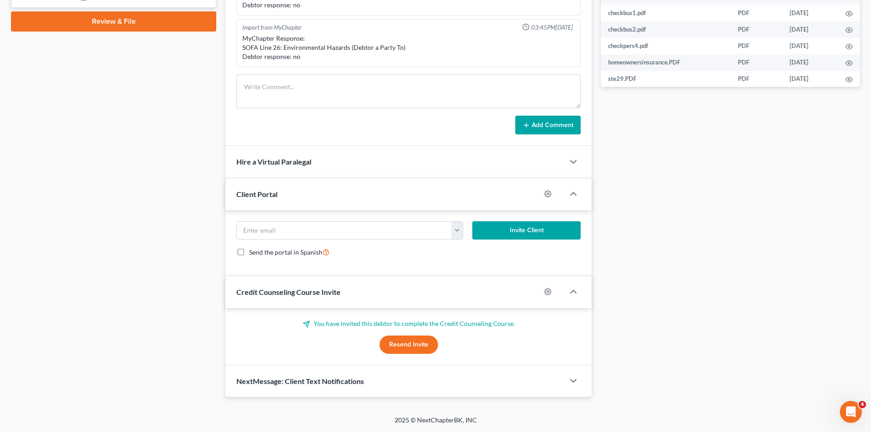
click at [407, 344] on button "Resend Invite" at bounding box center [409, 345] width 59 height 18
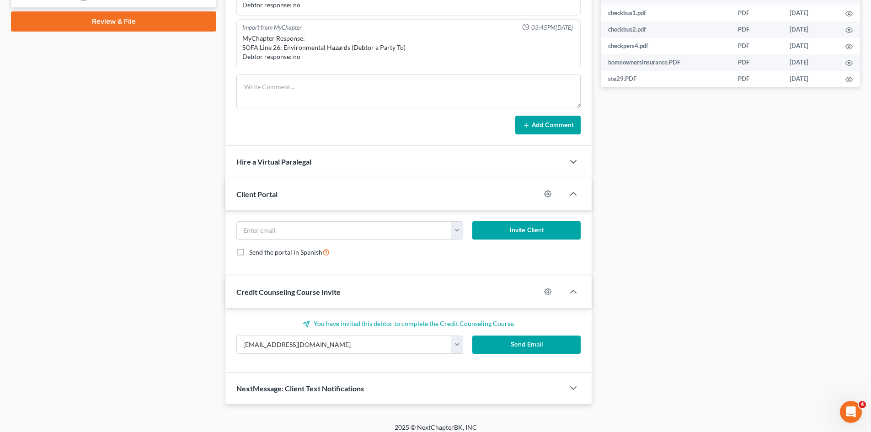
click at [502, 348] on button "Send Email" at bounding box center [526, 345] width 109 height 18
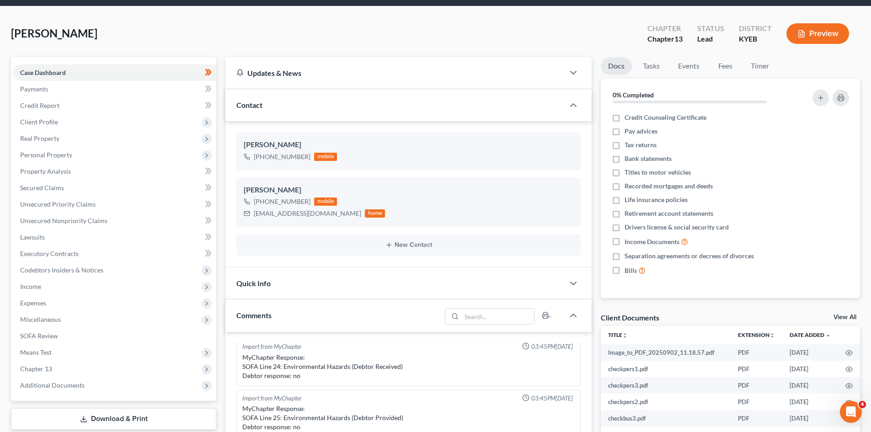
scroll to position [0, 0]
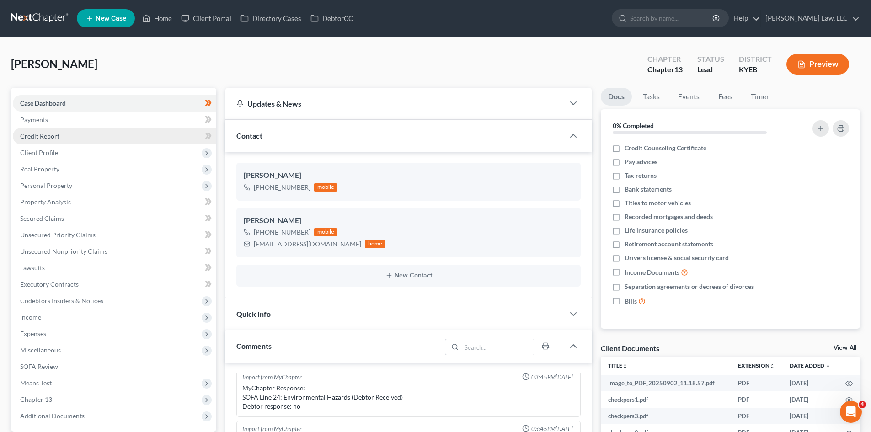
click at [85, 134] on link "Credit Report" at bounding box center [115, 136] width 204 height 16
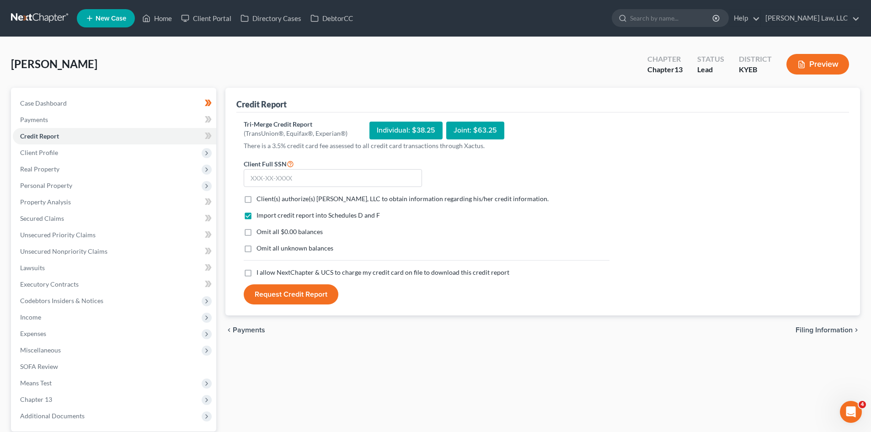
click at [257, 199] on label "Client(s) authorize(s) Danielle Lawrence Law, LLC to obtain information regardi…" at bounding box center [403, 198] width 292 height 9
click at [260, 199] on input "Client(s) authorize(s) Danielle Lawrence Law, LLC to obtain information regardi…" at bounding box center [263, 197] width 6 height 6
checkbox input "true"
click at [257, 235] on label "Omit all $0.00 balances" at bounding box center [290, 231] width 66 height 9
click at [260, 233] on input "Omit all $0.00 balances" at bounding box center [263, 230] width 6 height 6
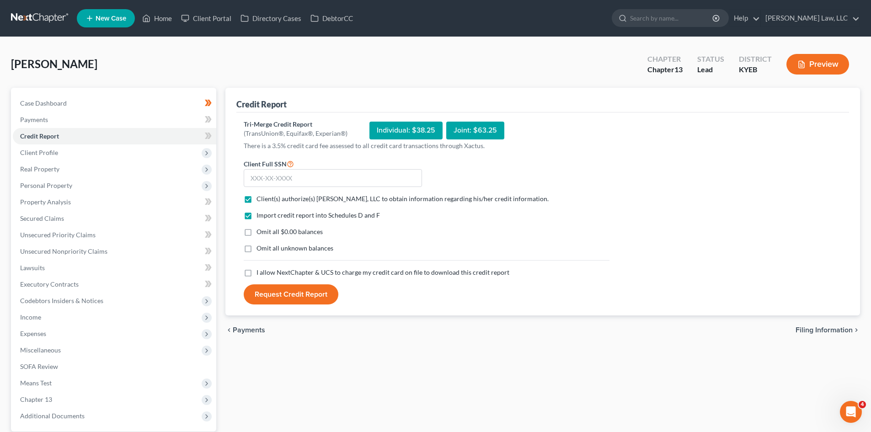
checkbox input "true"
click at [257, 273] on label "I allow NextChapter & UCS to charge my credit card on file to download this cre…" at bounding box center [383, 272] width 253 height 9
click at [260, 273] on input "I allow NextChapter & UCS to charge my credit card on file to download this cre…" at bounding box center [263, 271] width 6 height 6
checkbox input "true"
click at [285, 185] on input "text" at bounding box center [333, 178] width 178 height 18
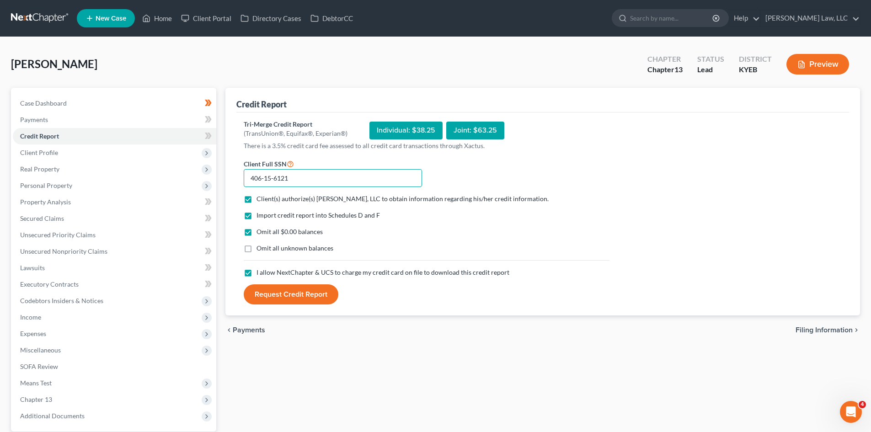
type input "406-15-6121"
click at [313, 294] on button "Request Credit Report" at bounding box center [291, 294] width 95 height 20
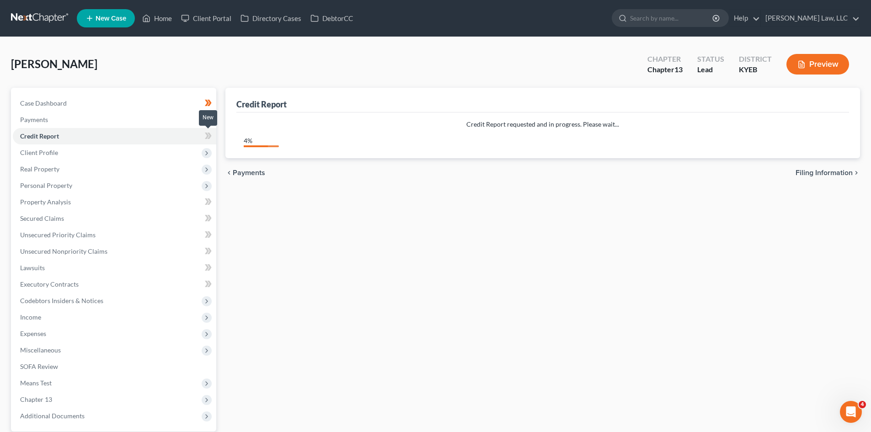
click at [207, 134] on icon at bounding box center [207, 136] width 4 height 6
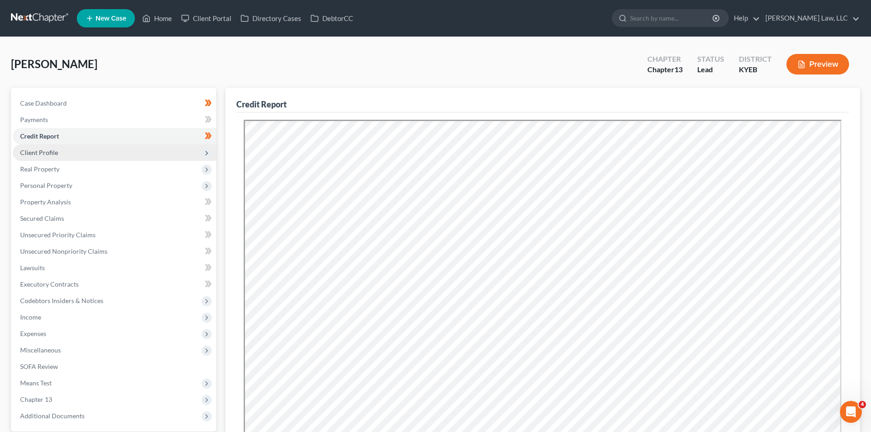
click at [175, 151] on span "Client Profile" at bounding box center [115, 153] width 204 height 16
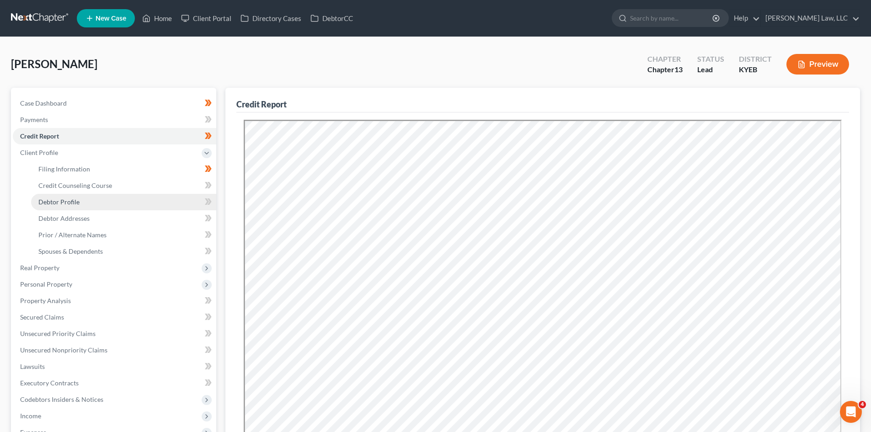
click at [144, 200] on link "Debtor Profile" at bounding box center [123, 202] width 185 height 16
select select "0"
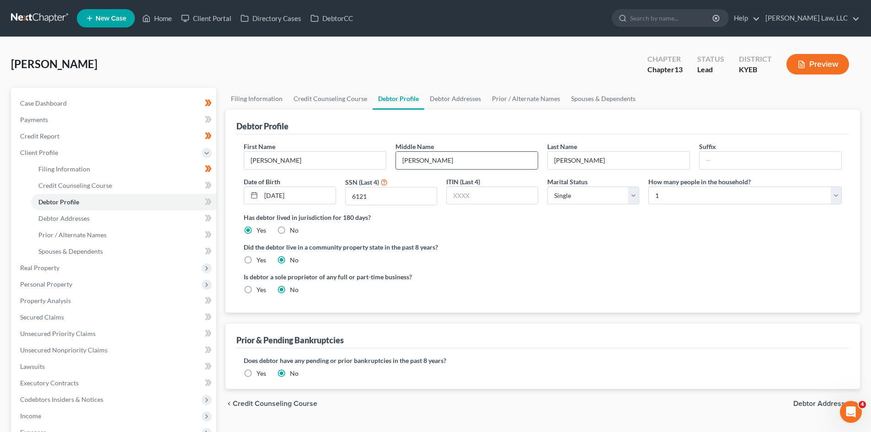
click at [403, 161] on input "rochelle" at bounding box center [467, 160] width 142 height 17
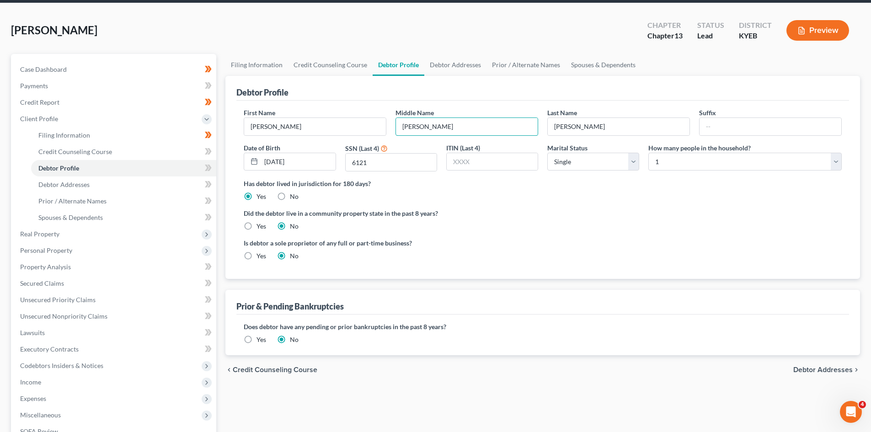
scroll to position [34, 0]
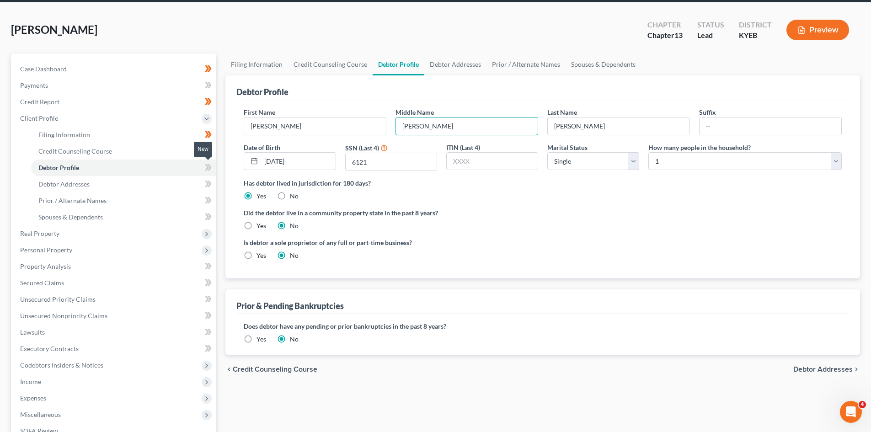
type input "Rochelle"
click at [208, 168] on icon at bounding box center [207, 167] width 4 height 6
click at [171, 180] on link "Debtor Addresses" at bounding box center [123, 184] width 185 height 16
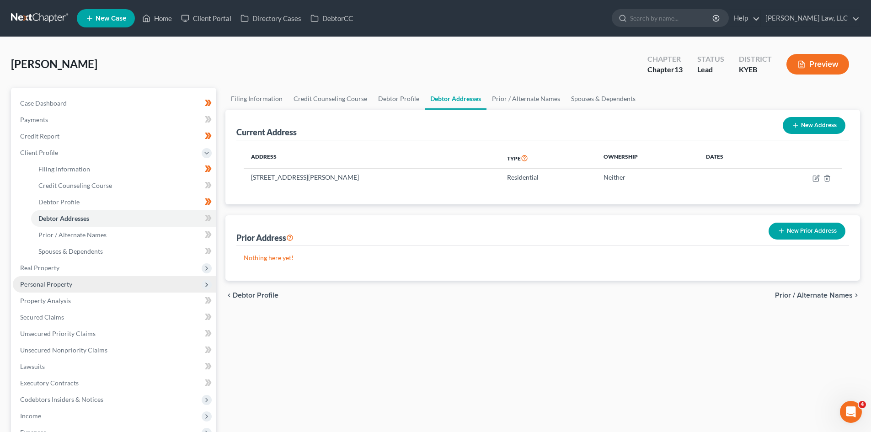
click at [78, 282] on span "Personal Property" at bounding box center [115, 284] width 204 height 16
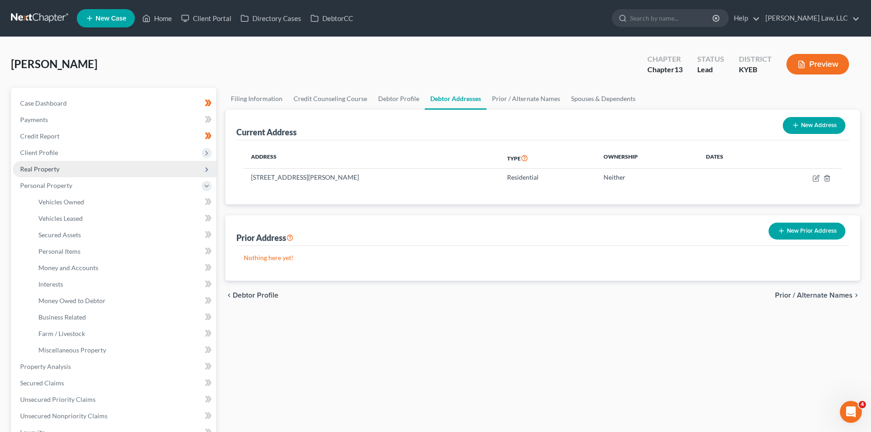
click at [57, 168] on span "Real Property" at bounding box center [39, 169] width 39 height 8
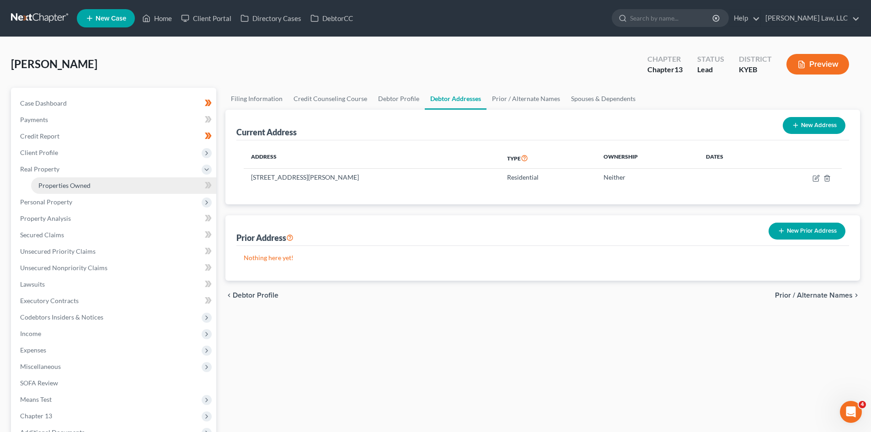
click at [71, 190] on link "Properties Owned" at bounding box center [123, 185] width 185 height 16
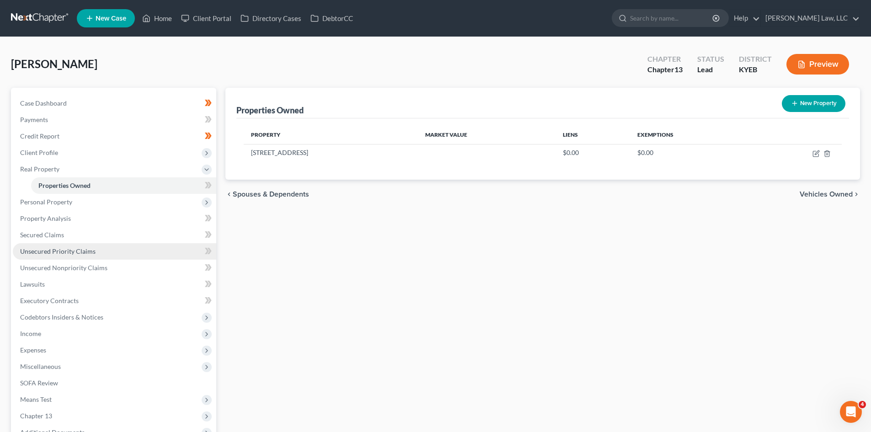
scroll to position [103, 0]
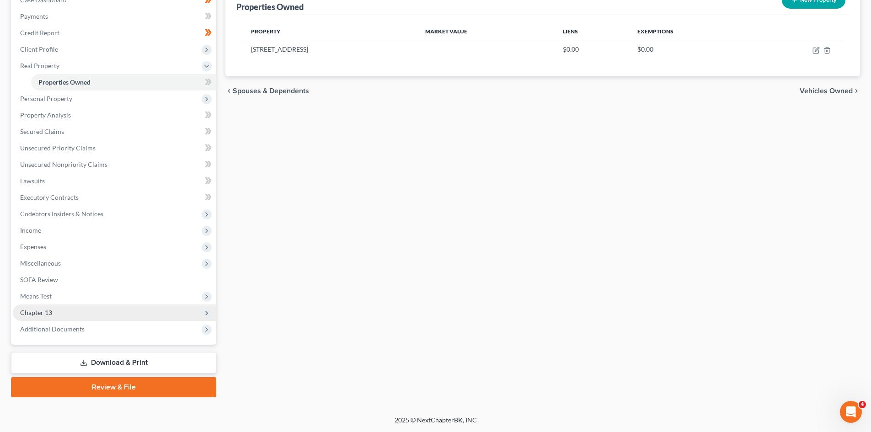
click at [73, 319] on span "Chapter 13" at bounding box center [115, 313] width 204 height 16
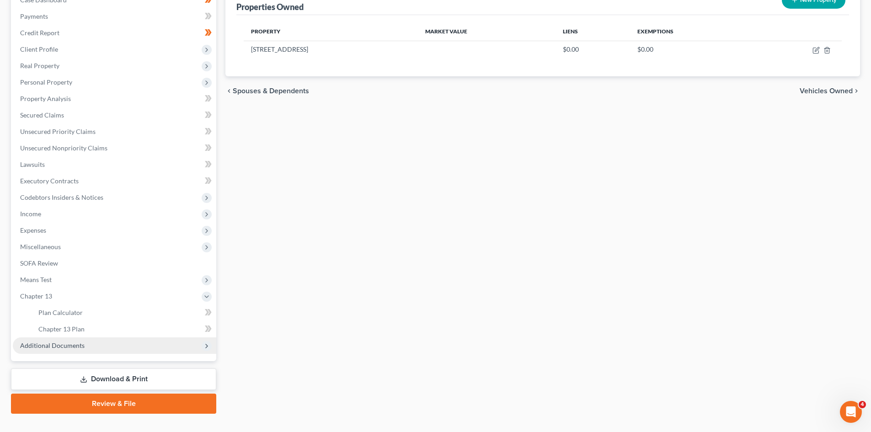
click at [57, 347] on span "Additional Documents" at bounding box center [52, 346] width 64 height 8
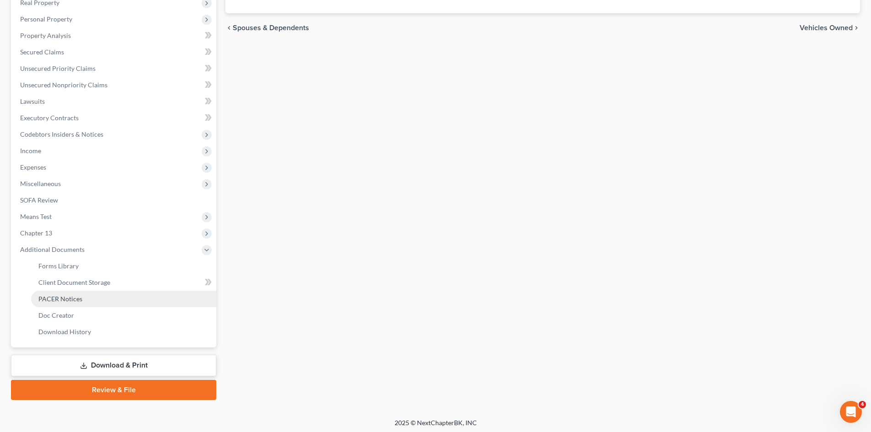
click at [71, 301] on span "PACER Notices" at bounding box center [60, 299] width 44 height 8
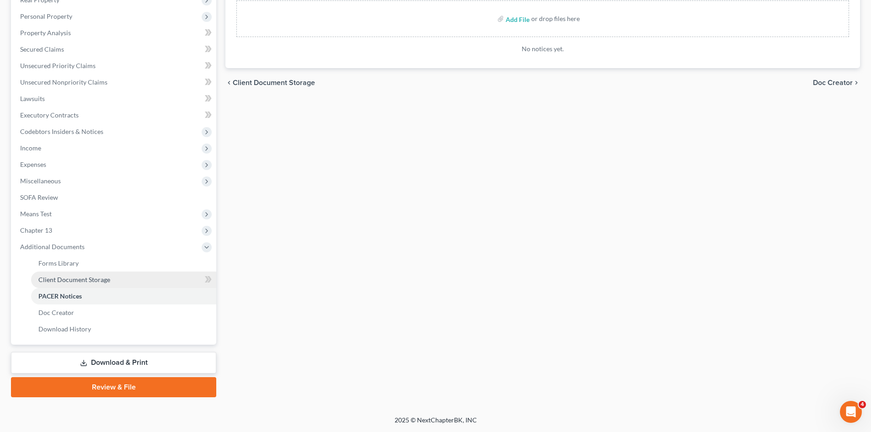
click at [117, 282] on link "Client Document Storage" at bounding box center [123, 280] width 185 height 16
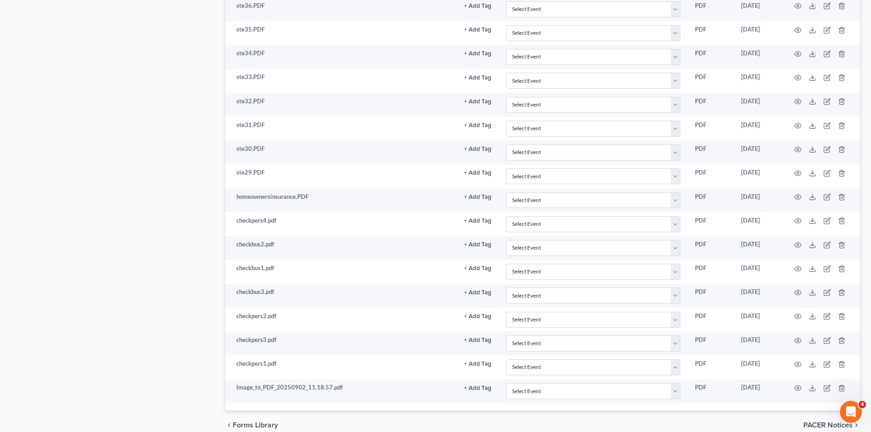
scroll to position [1197, 0]
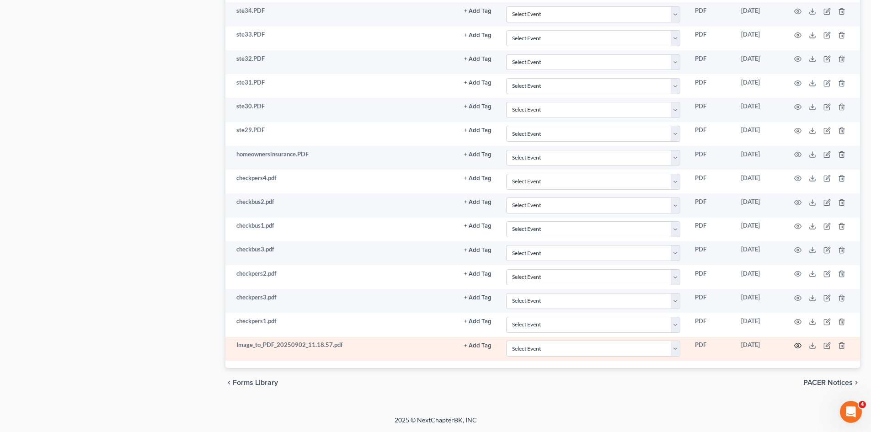
click at [798, 343] on icon "button" at bounding box center [797, 345] width 7 height 7
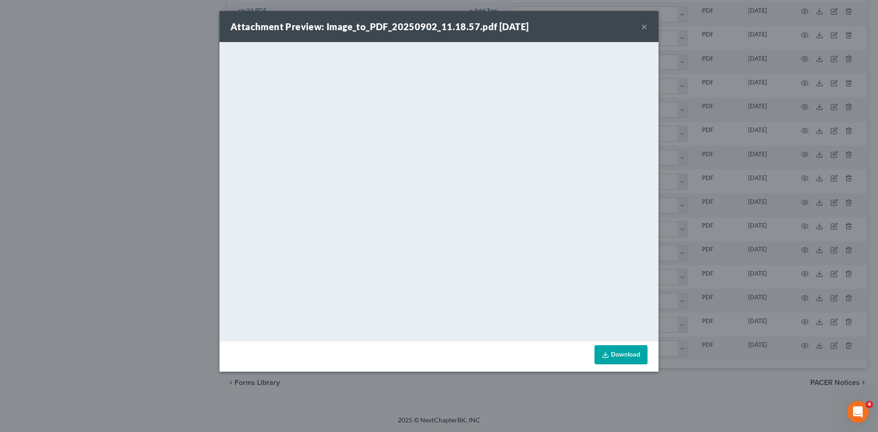
click at [647, 25] on button "×" at bounding box center [644, 26] width 6 height 11
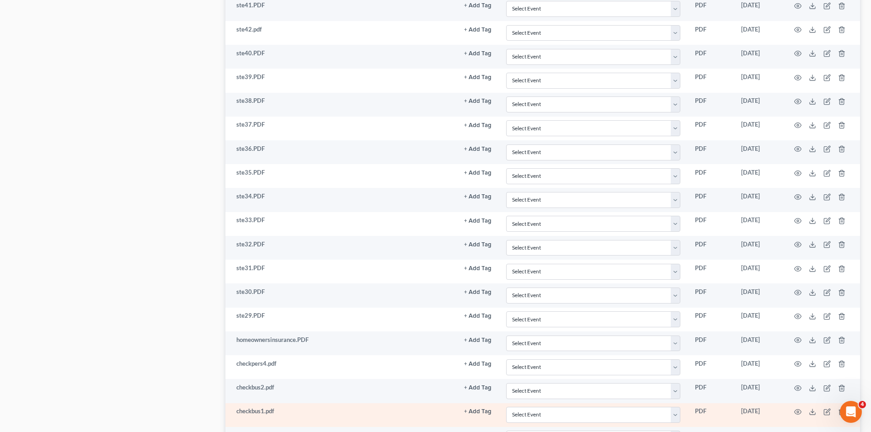
scroll to position [1010, 0]
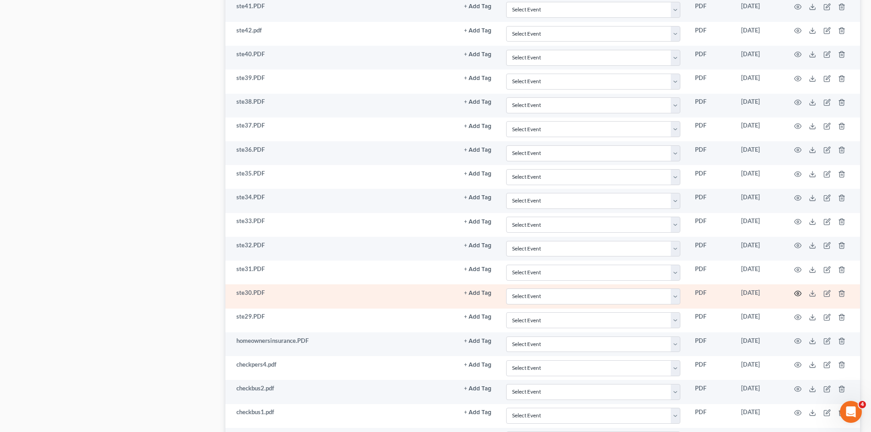
click at [801, 296] on icon "button" at bounding box center [797, 293] width 7 height 7
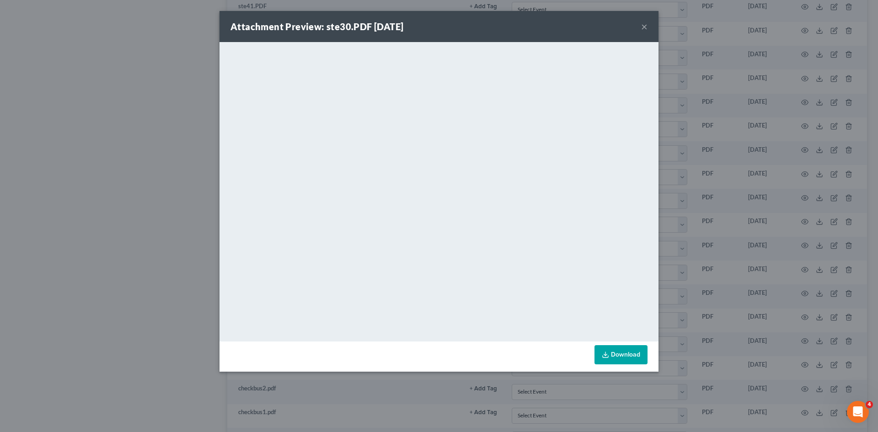
click at [642, 25] on button "×" at bounding box center [644, 26] width 6 height 11
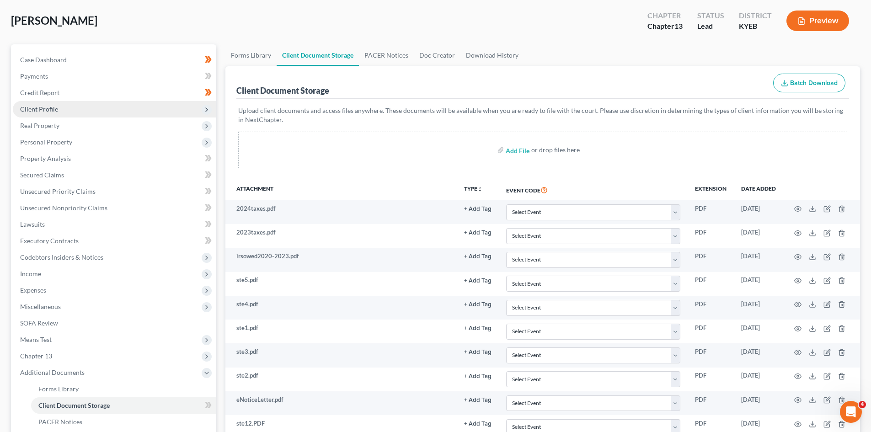
scroll to position [43, 0]
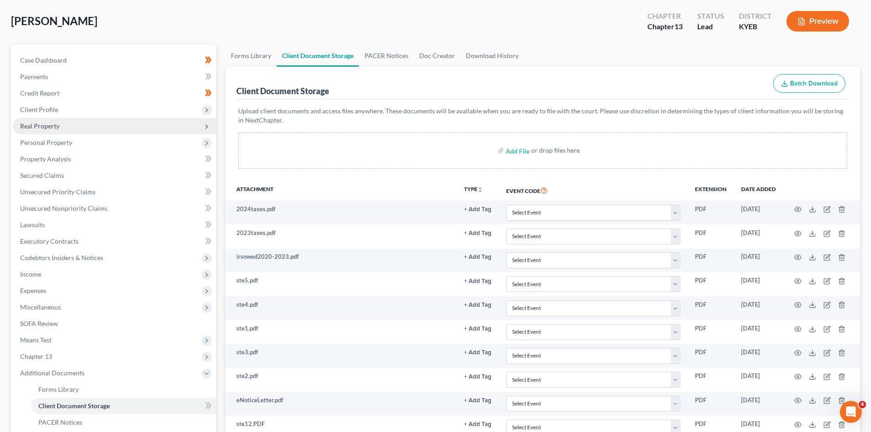
click at [74, 127] on span "Real Property" at bounding box center [115, 126] width 204 height 16
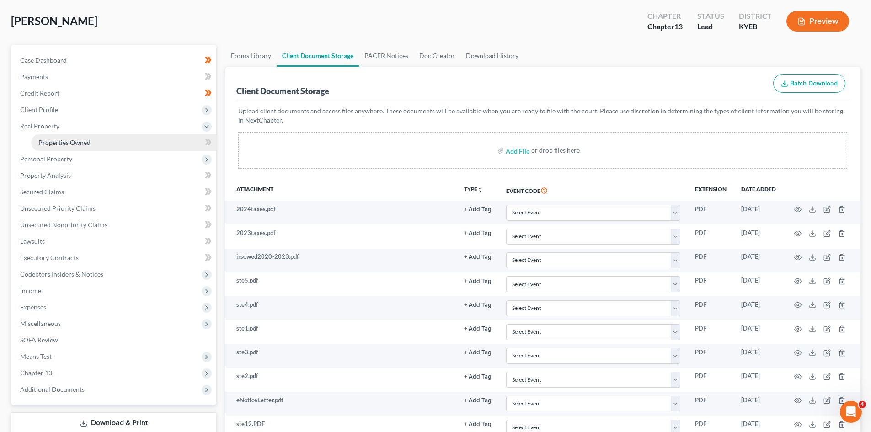
click at [61, 145] on span "Properties Owned" at bounding box center [64, 143] width 52 height 8
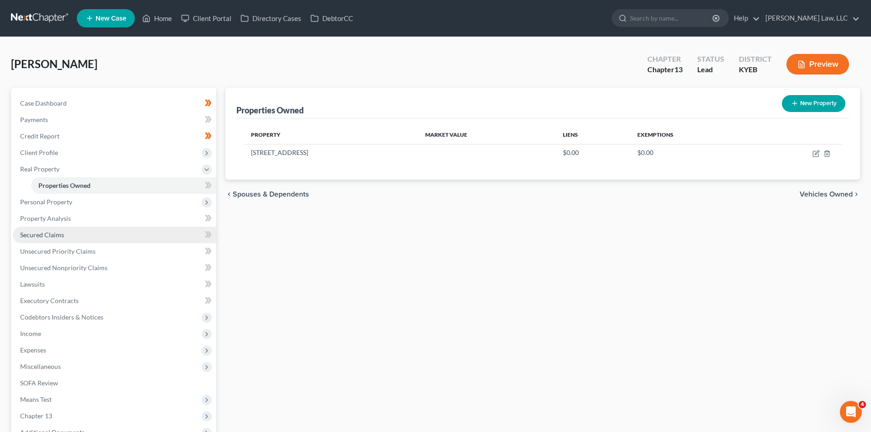
scroll to position [103, 0]
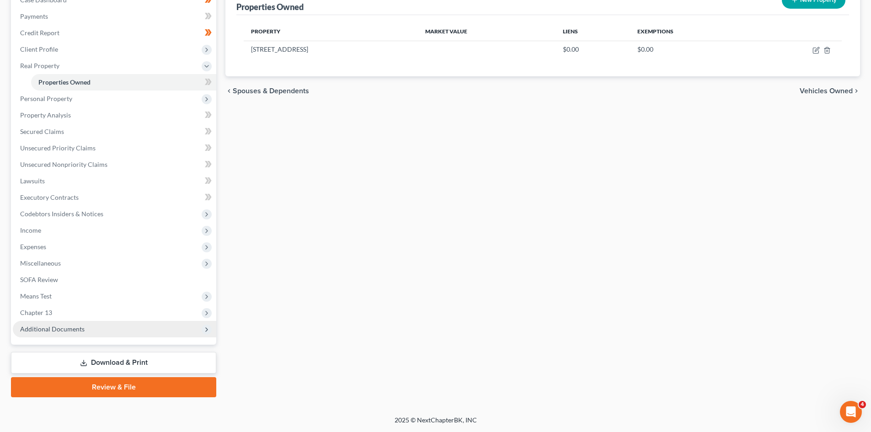
click at [52, 325] on span "Additional Documents" at bounding box center [52, 329] width 64 height 8
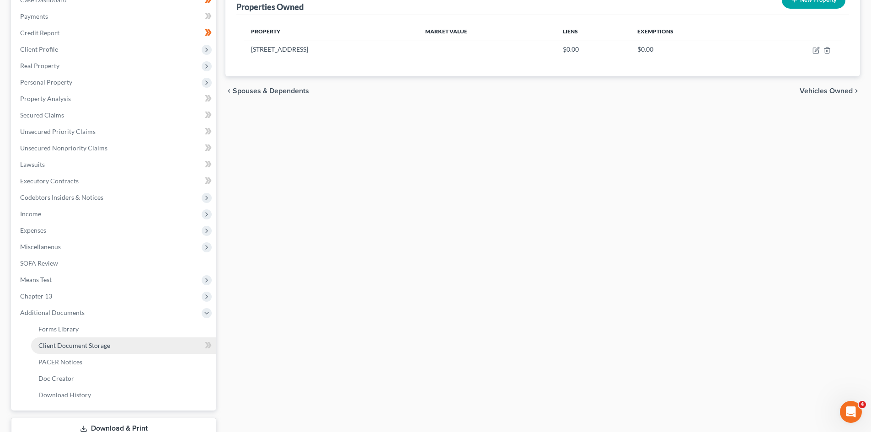
click at [82, 344] on span "Client Document Storage" at bounding box center [74, 346] width 72 height 8
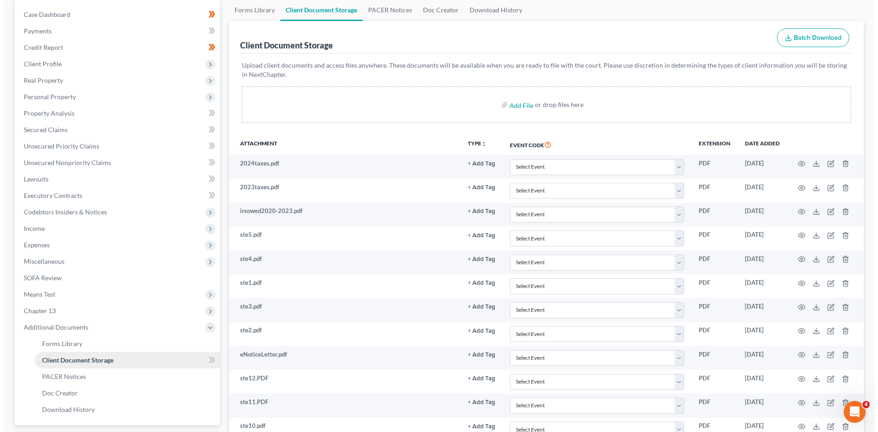
scroll to position [89, 0]
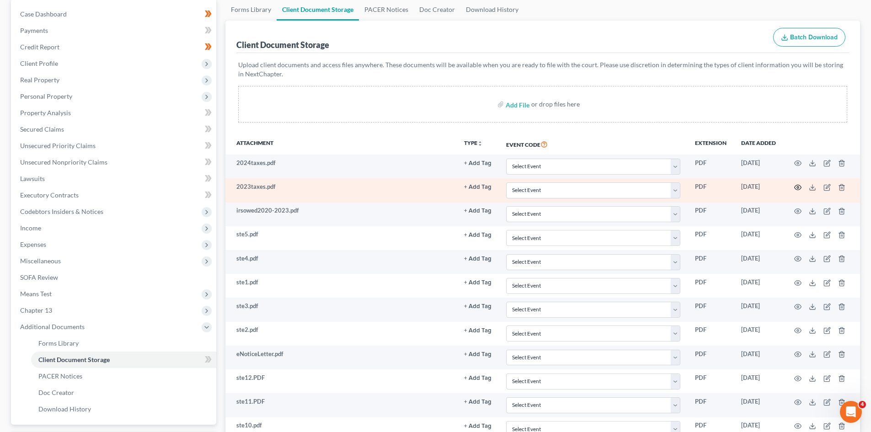
click at [799, 186] on icon "button" at bounding box center [797, 187] width 7 height 7
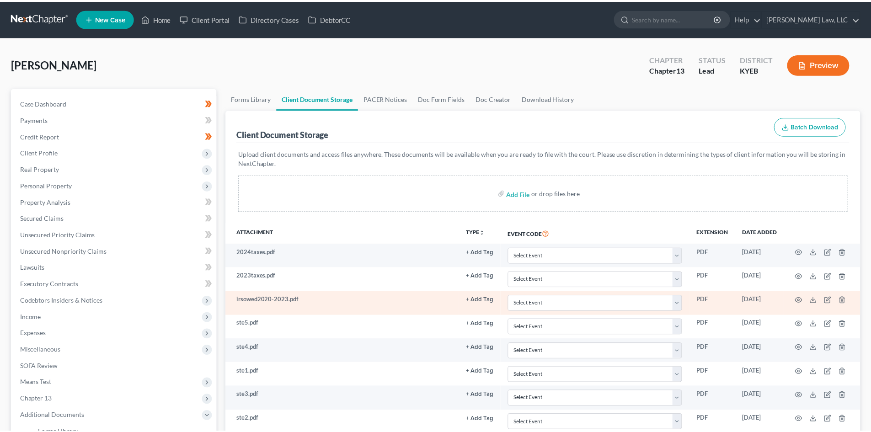
scroll to position [89, 0]
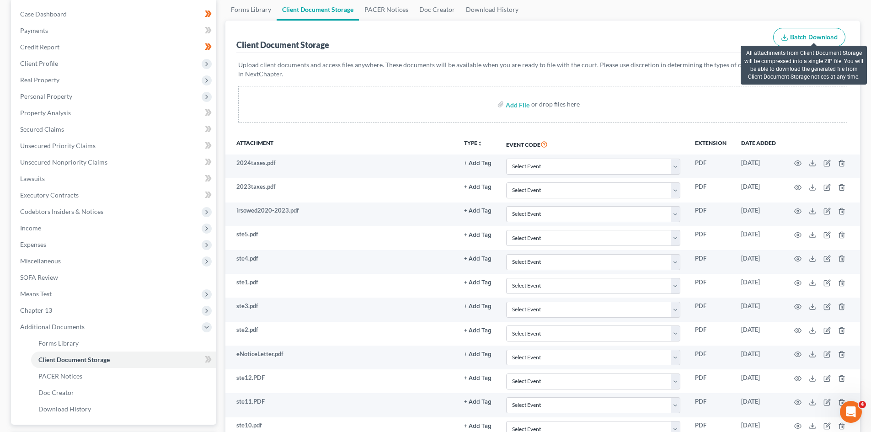
click at [828, 37] on span "Batch Download" at bounding box center [814, 37] width 48 height 8
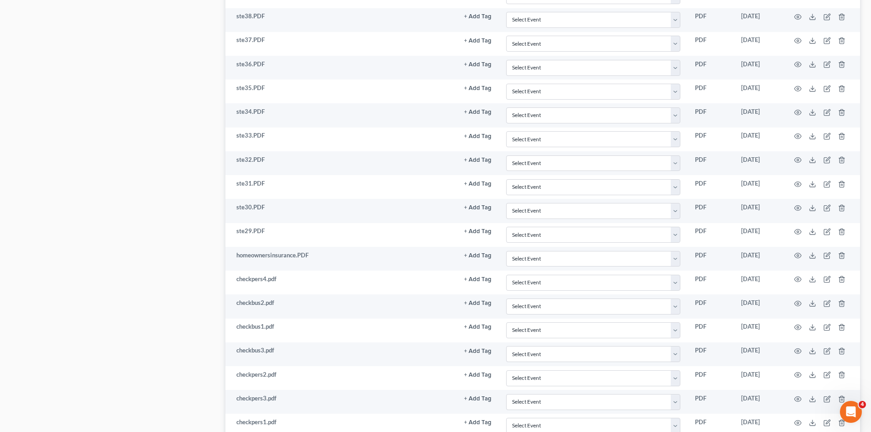
scroll to position [1221, 0]
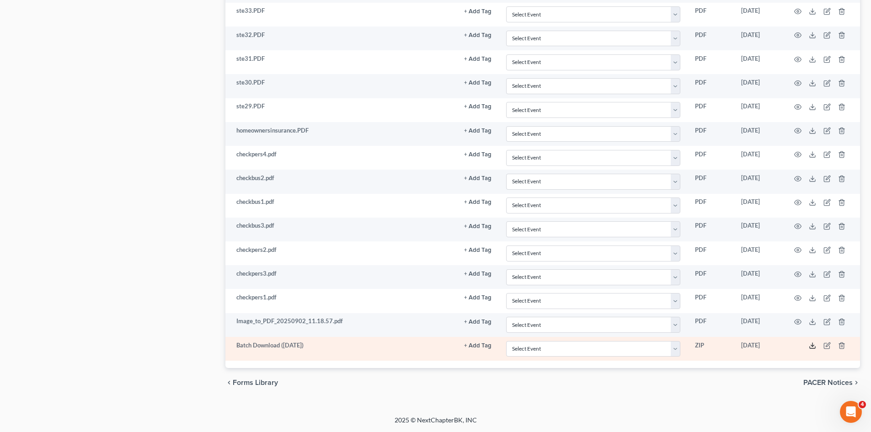
click at [809, 343] on icon at bounding box center [812, 345] width 7 height 7
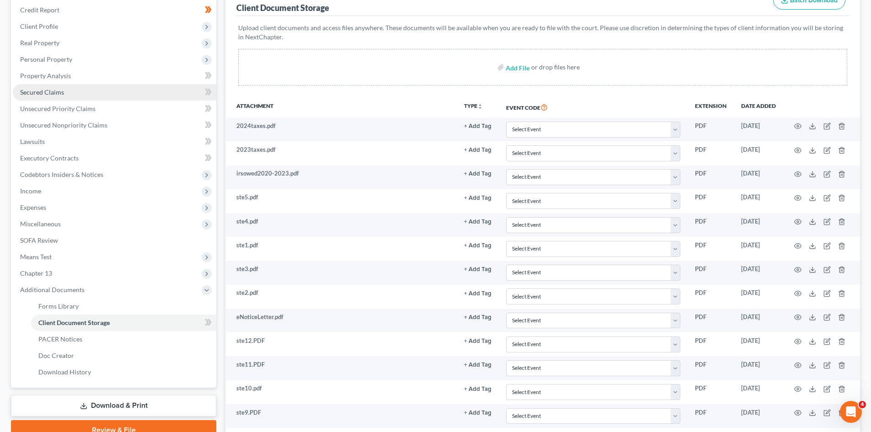
scroll to position [127, 0]
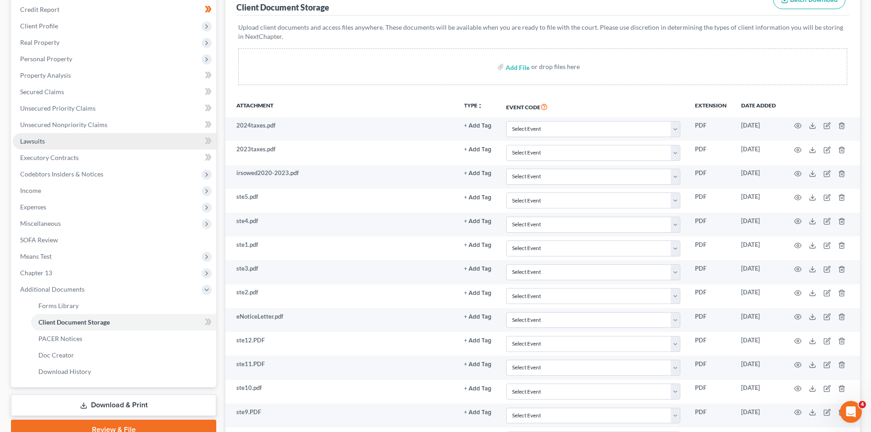
click at [41, 139] on span "Lawsuits" at bounding box center [32, 141] width 25 height 8
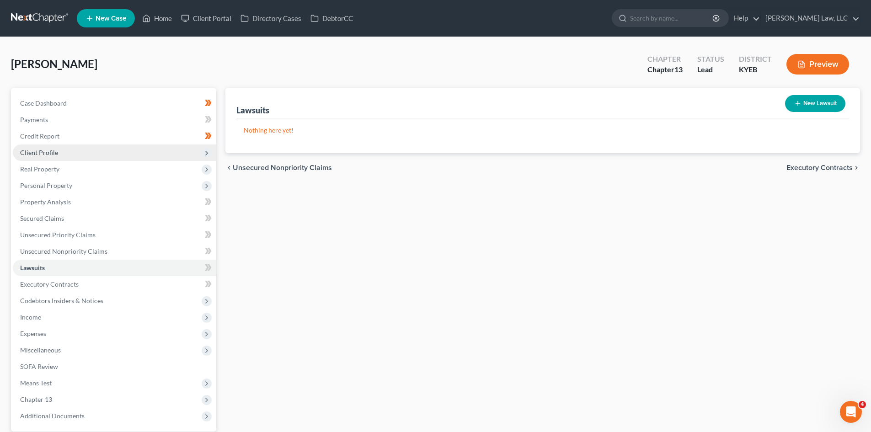
click at [149, 153] on span "Client Profile" at bounding box center [115, 153] width 204 height 16
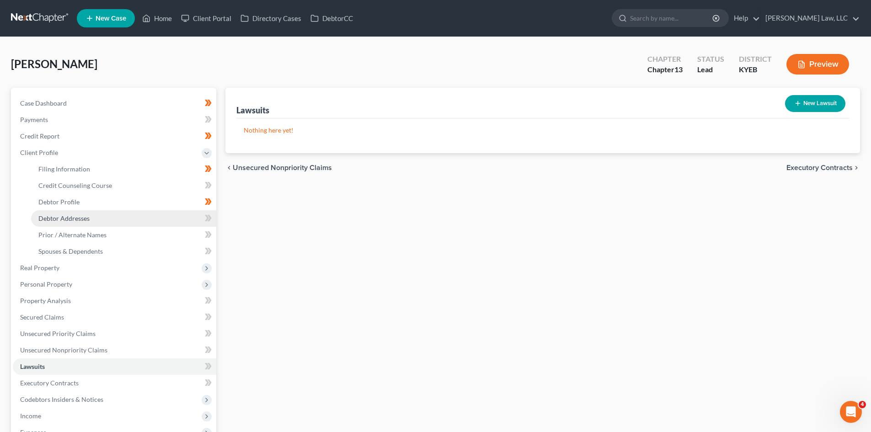
click at [129, 215] on link "Debtor Addresses" at bounding box center [123, 218] width 185 height 16
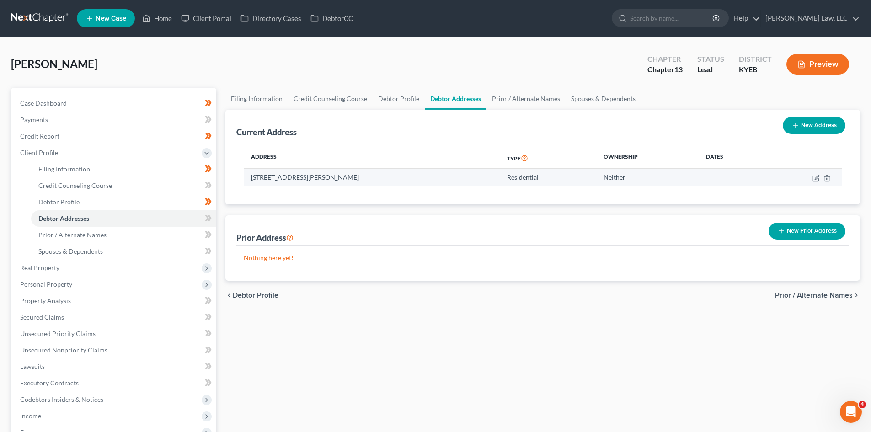
click at [820, 180] on td at bounding box center [804, 177] width 76 height 17
click at [817, 179] on icon "button" at bounding box center [816, 178] width 7 height 7
select select "18"
select select "0"
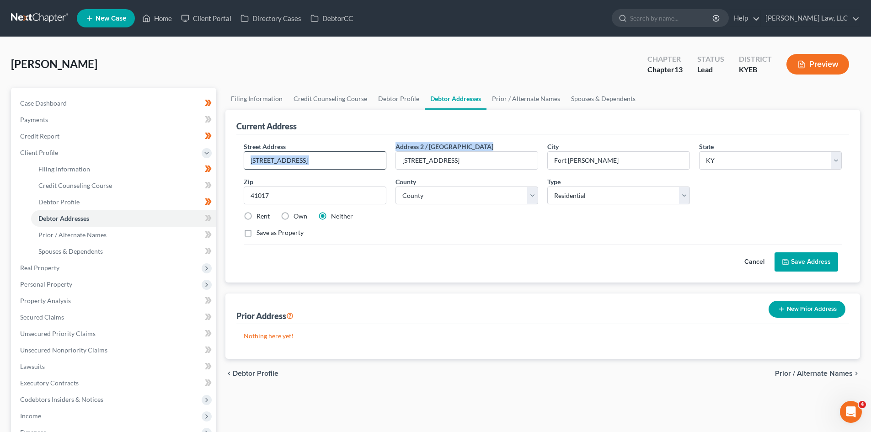
drag, startPoint x: 518, startPoint y: 169, endPoint x: 366, endPoint y: 169, distance: 151.8
click at [366, 169] on div "Street Address * 154 Tando Way Address 2 / PO Box 154 Tando Way City * Fort Mit…" at bounding box center [542, 193] width 607 height 103
click at [442, 167] on input "154 Tando Way" at bounding box center [467, 160] width 142 height 17
drag, startPoint x: 455, startPoint y: 164, endPoint x: 366, endPoint y: 161, distance: 88.7
click at [366, 161] on div "Street Address * 154 Tando Way Address 2 / PO Box 154 Tando Way City * Fort Mit…" at bounding box center [542, 193] width 607 height 103
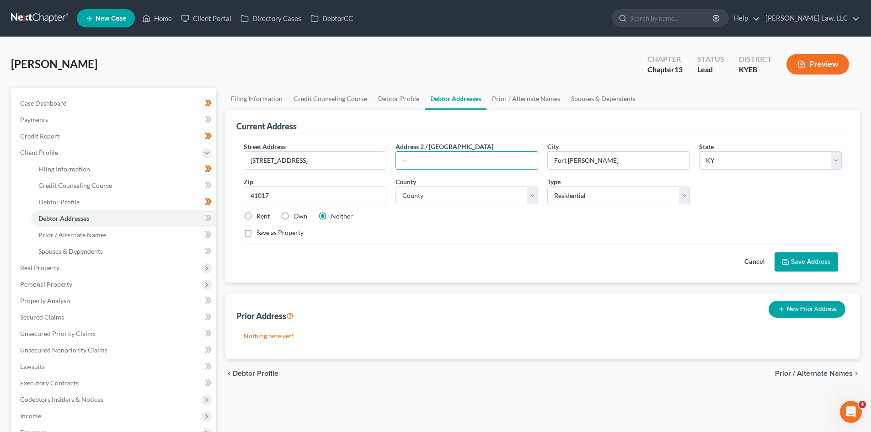
click at [793, 274] on div "Street Address * 154 Tando Way Address 2 / PO Box City * Fort Mitchell State * …" at bounding box center [542, 208] width 613 height 148
click at [794, 269] on button "Save Address" at bounding box center [807, 261] width 64 height 19
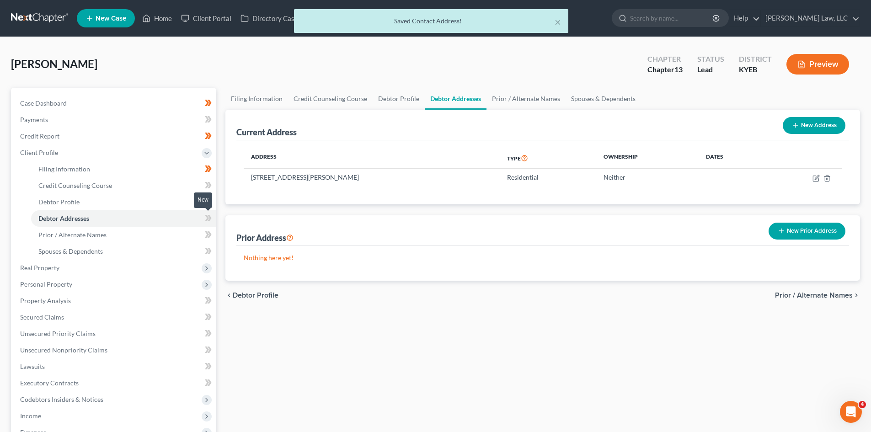
click at [205, 215] on icon at bounding box center [208, 218] width 7 height 11
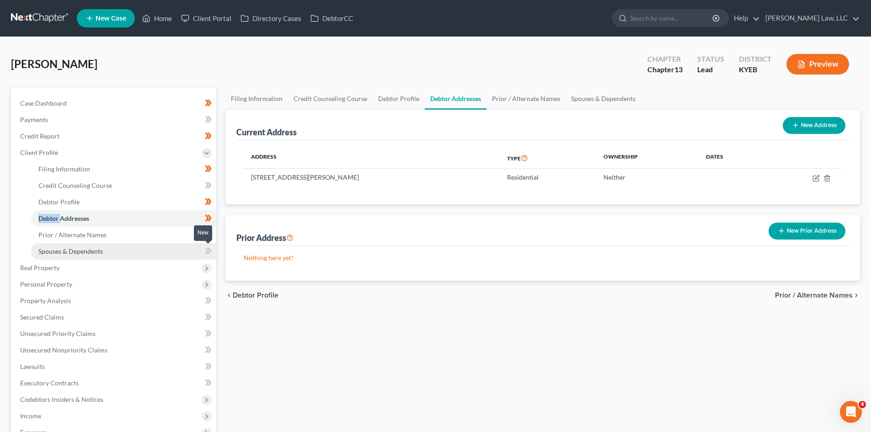
click at [185, 252] on link "Spouses & Dependents" at bounding box center [123, 251] width 185 height 16
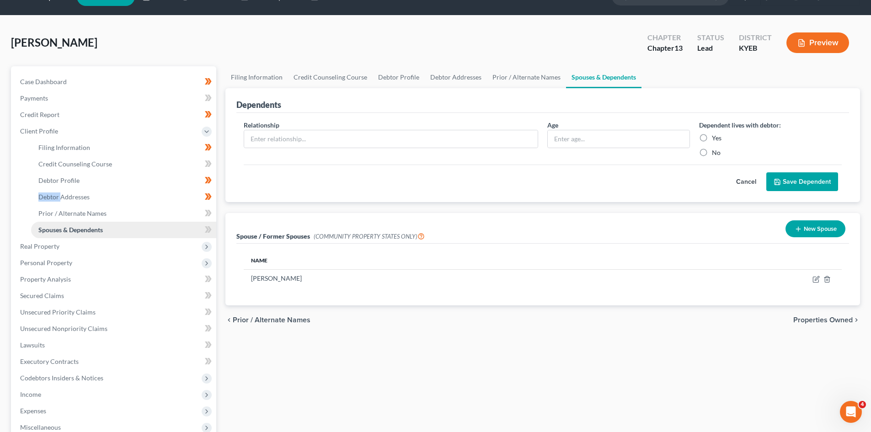
scroll to position [22, 0]
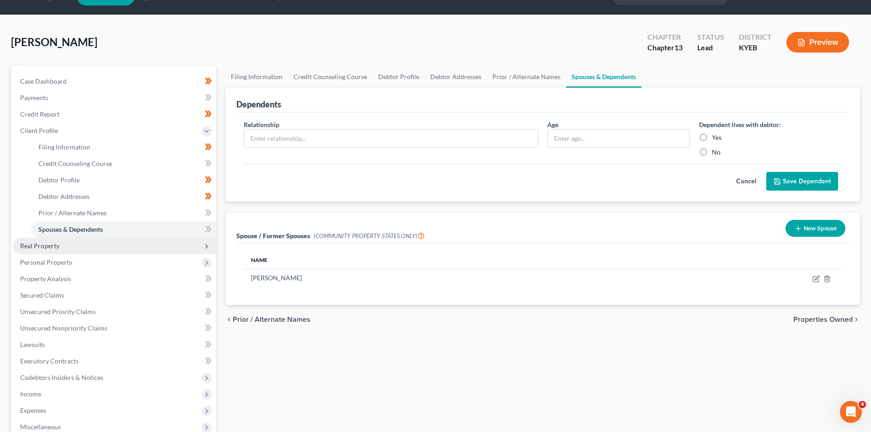
click at [100, 247] on span "Real Property" at bounding box center [115, 246] width 204 height 16
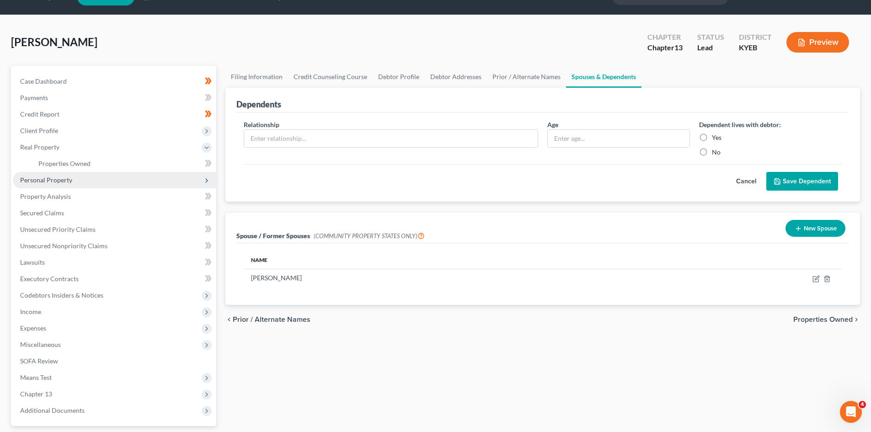
click at [76, 181] on span "Personal Property" at bounding box center [115, 180] width 204 height 16
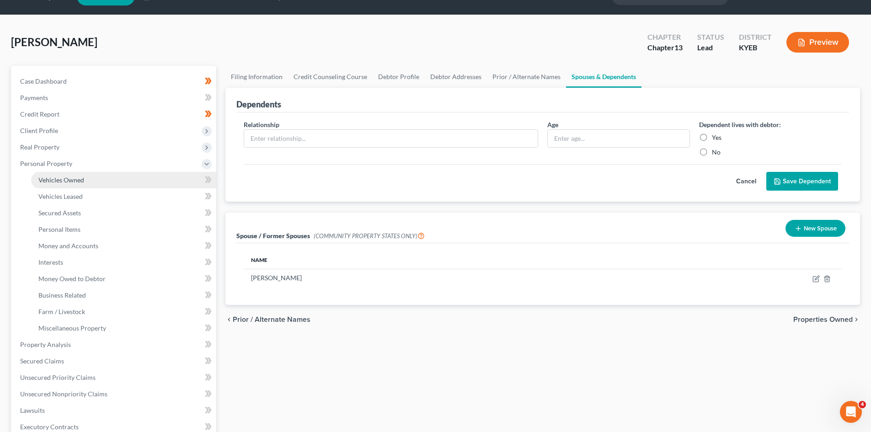
click at [65, 182] on span "Vehicles Owned" at bounding box center [61, 180] width 46 height 8
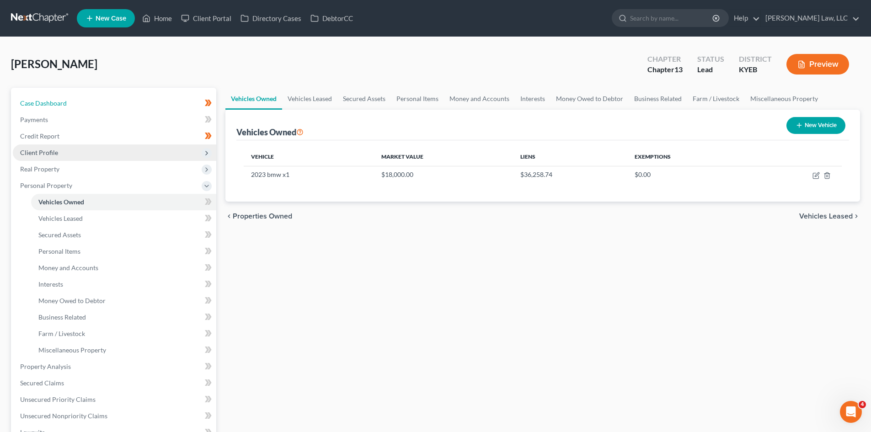
drag, startPoint x: 55, startPoint y: 106, endPoint x: 125, endPoint y: 147, distance: 80.8
click at [55, 106] on span "Case Dashboard" at bounding box center [43, 103] width 47 height 8
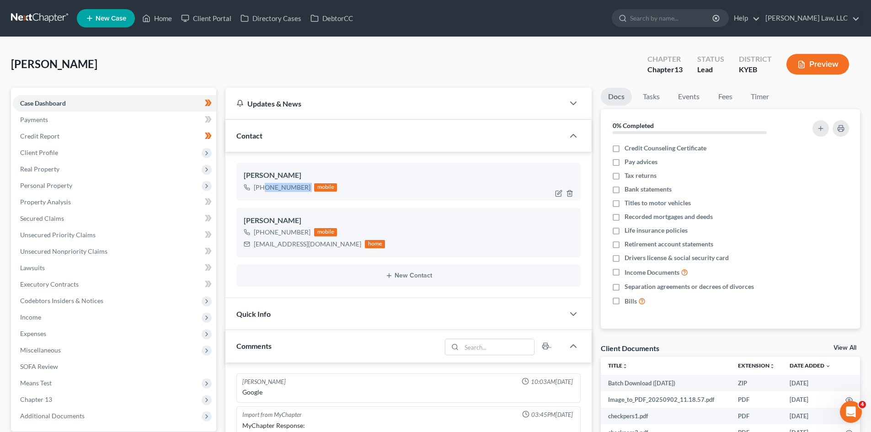
drag, startPoint x: 309, startPoint y: 188, endPoint x: 262, endPoint y: 188, distance: 47.1
click at [262, 188] on div "+1 (859) 991-2447 mobile" at bounding box center [290, 188] width 93 height 12
click at [262, 188] on div "+1 (859) 991-2447" at bounding box center [282, 187] width 57 height 9
drag, startPoint x: 263, startPoint y: 188, endPoint x: 306, endPoint y: 189, distance: 42.5
click at [306, 189] on div "+1 (859) 991-2447" at bounding box center [282, 187] width 57 height 9
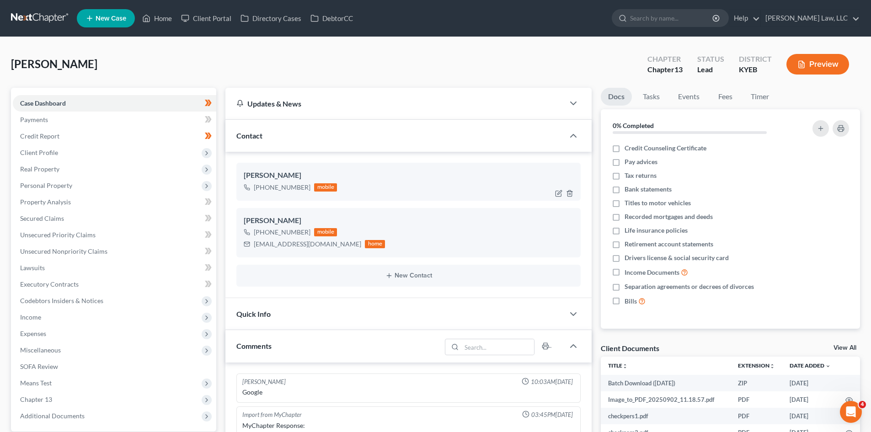
copy div "(859) 991-2447"
click at [72, 154] on span "Client Profile" at bounding box center [115, 153] width 204 height 16
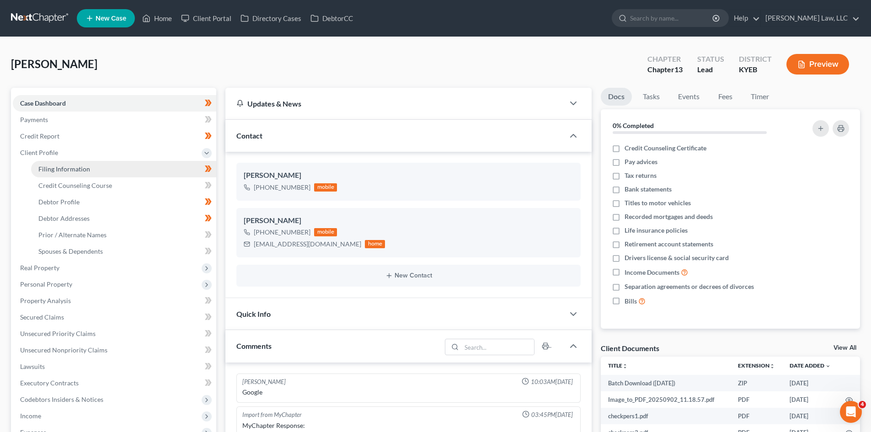
click at [82, 172] on span "Filing Information" at bounding box center [64, 169] width 52 height 8
select select "1"
select select "0"
select select "3"
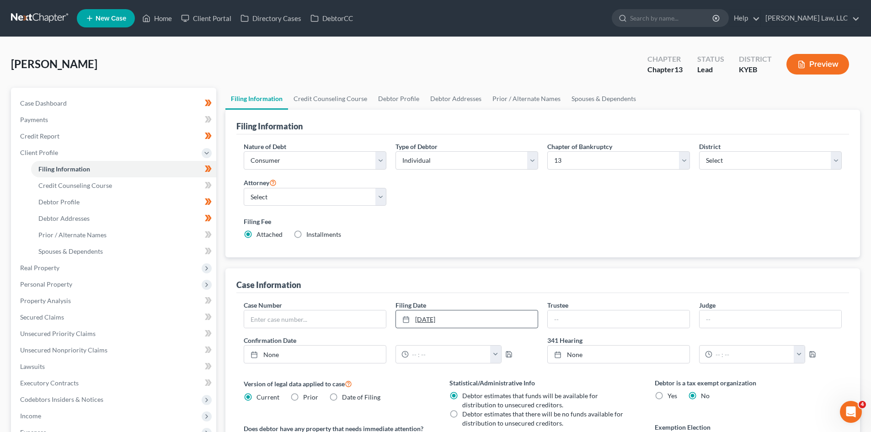
click at [442, 325] on link "9/12/2025" at bounding box center [467, 319] width 142 height 17
click at [49, 13] on link at bounding box center [40, 18] width 59 height 16
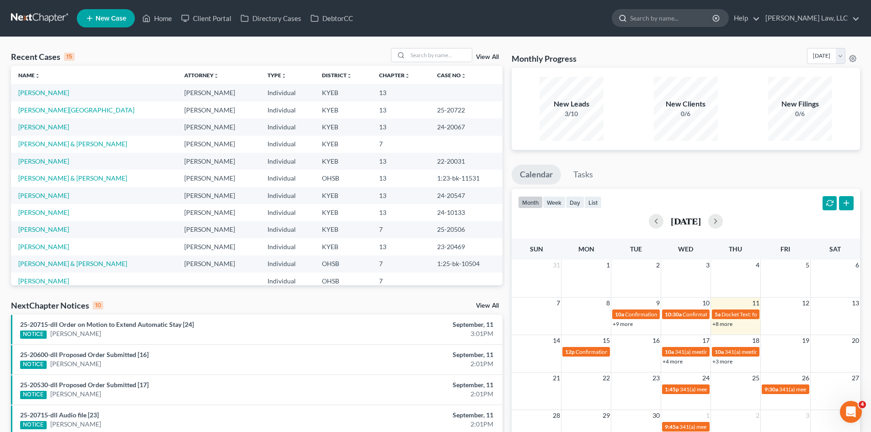
click at [684, 14] on input "search" at bounding box center [672, 18] width 84 height 17
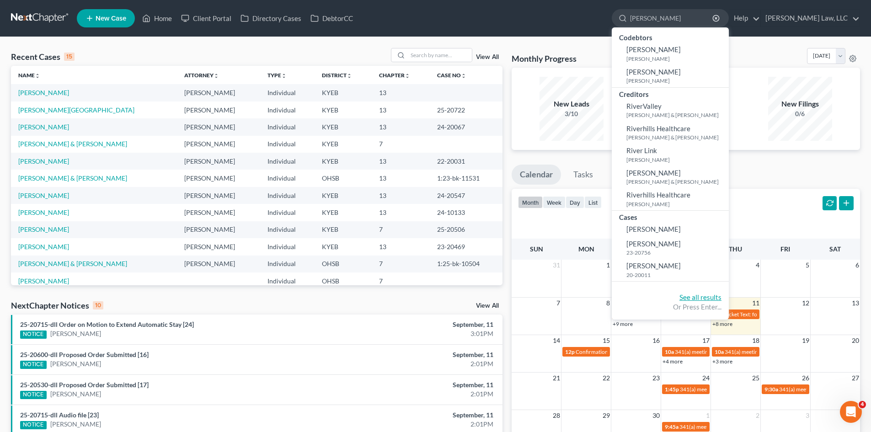
type input "[PERSON_NAME]"
click at [692, 296] on link "See all results" at bounding box center [701, 297] width 42 height 8
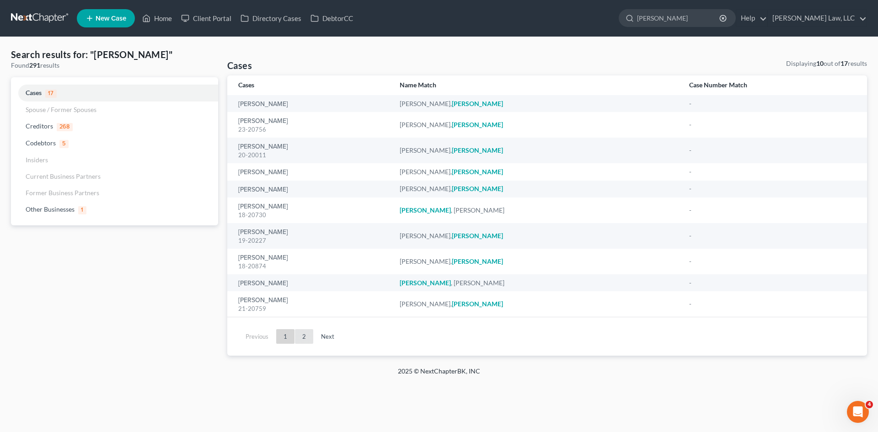
click at [305, 337] on link "2" at bounding box center [304, 336] width 18 height 15
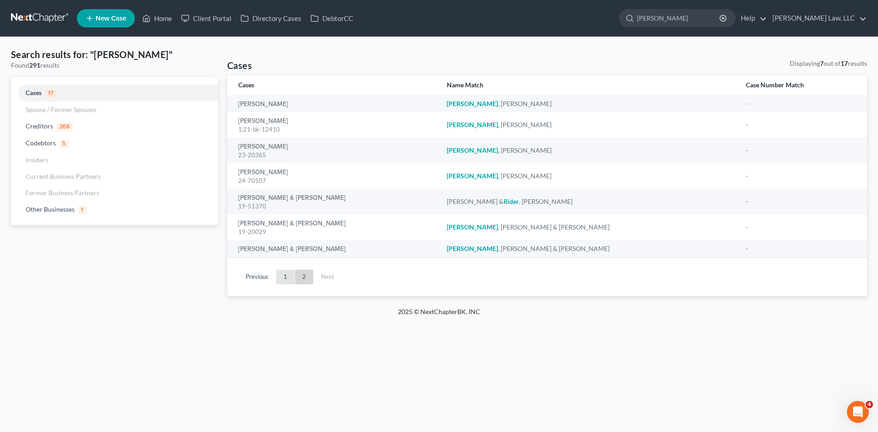
click at [283, 271] on link "1" at bounding box center [285, 277] width 18 height 15
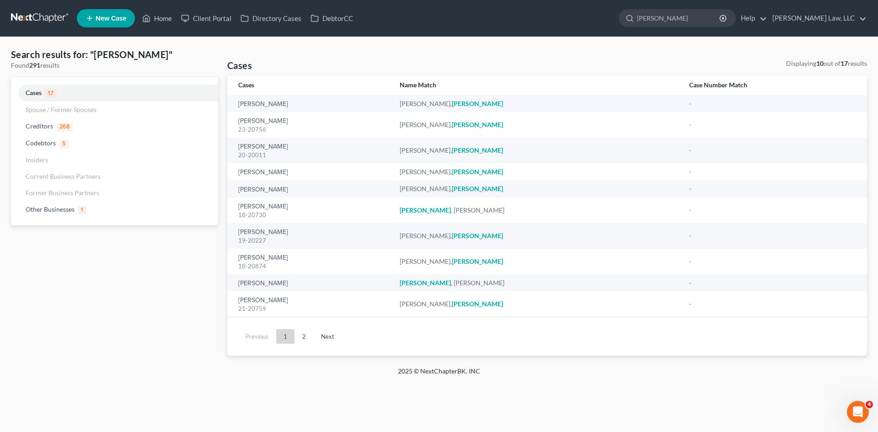
drag, startPoint x: 705, startPoint y: 16, endPoint x: 594, endPoint y: 28, distance: 111.7
click at [594, 28] on ul "New Case Home Client Portal Directory Cases DebtorCC [PERSON_NAME] - No Result …" at bounding box center [472, 18] width 790 height 24
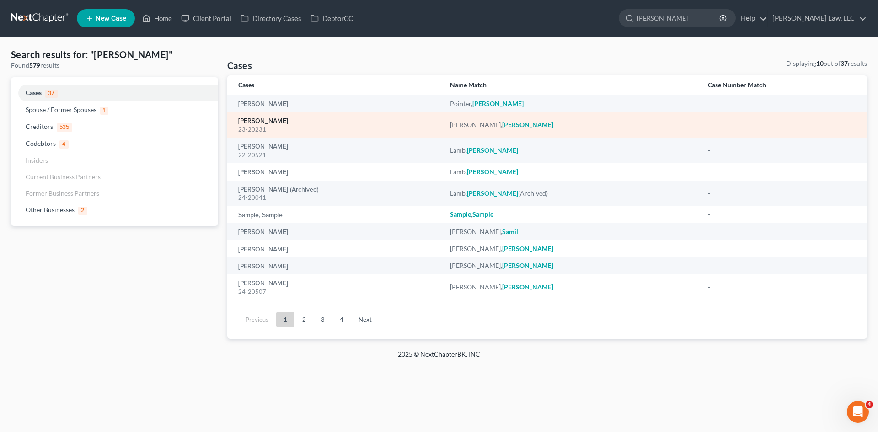
type input "[PERSON_NAME]"
click at [281, 123] on link "[PERSON_NAME]" at bounding box center [263, 121] width 50 height 6
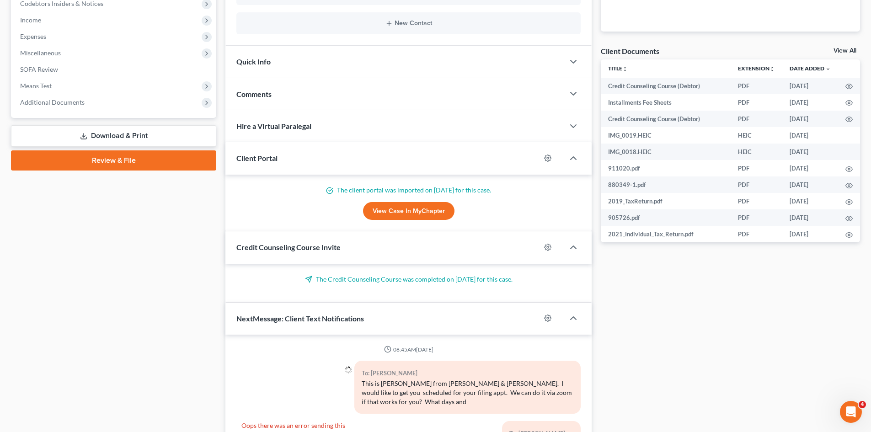
scroll to position [107, 0]
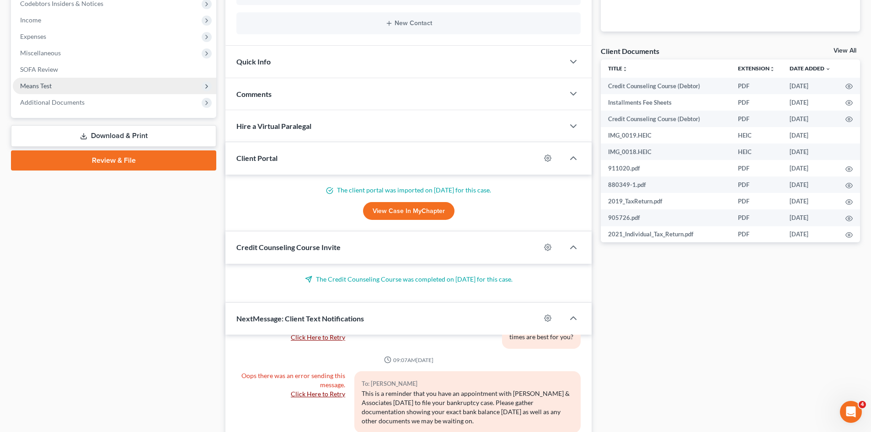
click at [129, 90] on span "Means Test" at bounding box center [115, 86] width 204 height 16
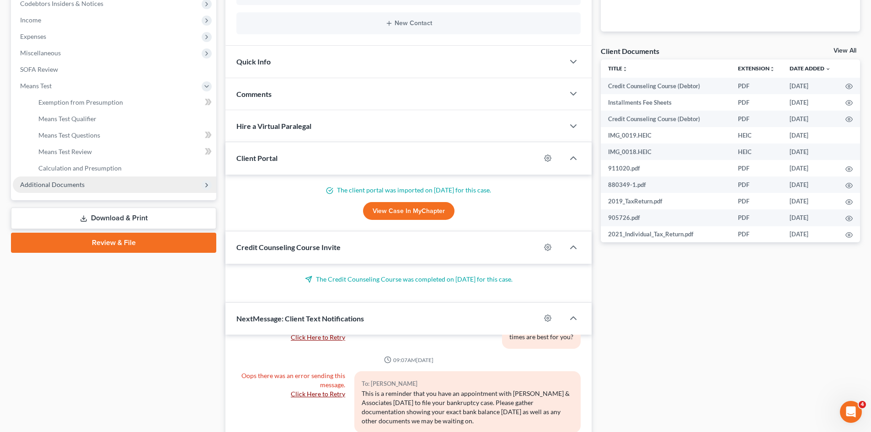
click at [82, 192] on span "Additional Documents" at bounding box center [115, 185] width 204 height 16
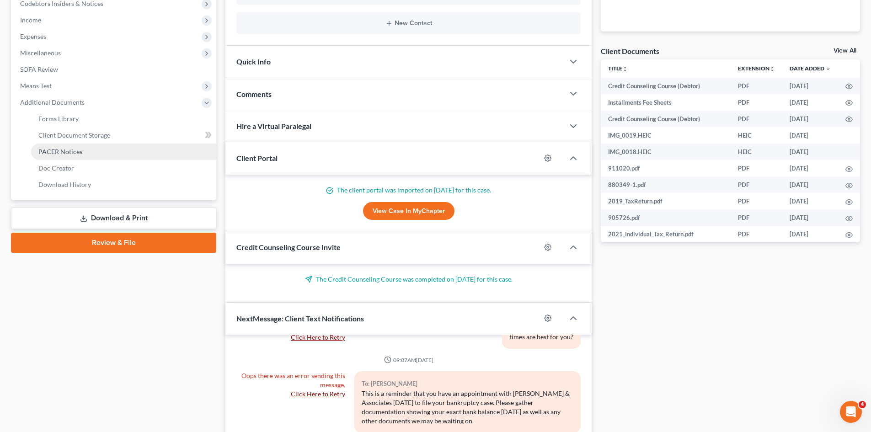
click at [66, 150] on span "PACER Notices" at bounding box center [60, 152] width 44 height 8
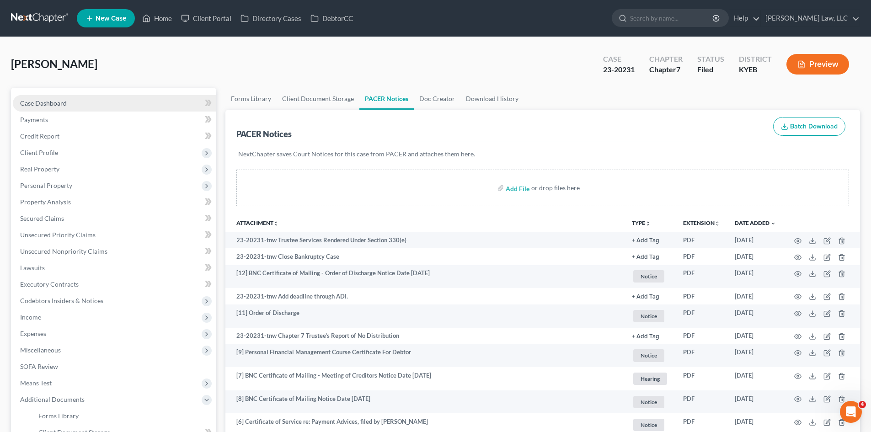
click at [80, 99] on link "Case Dashboard" at bounding box center [115, 103] width 204 height 16
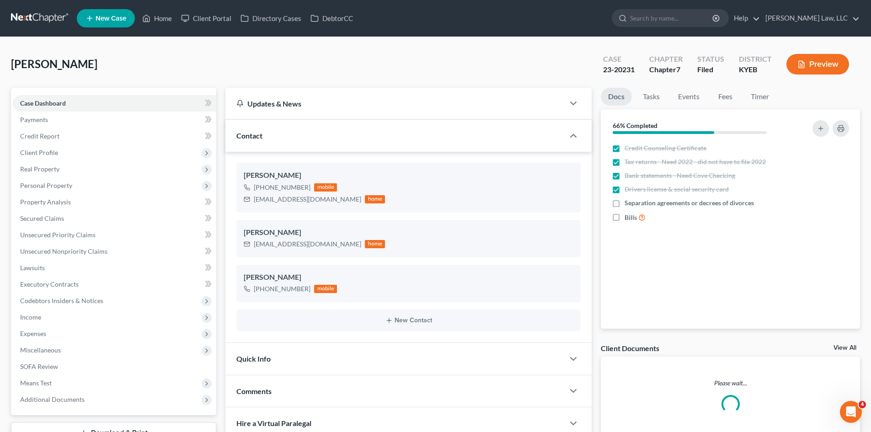
click at [48, 14] on link at bounding box center [40, 18] width 59 height 16
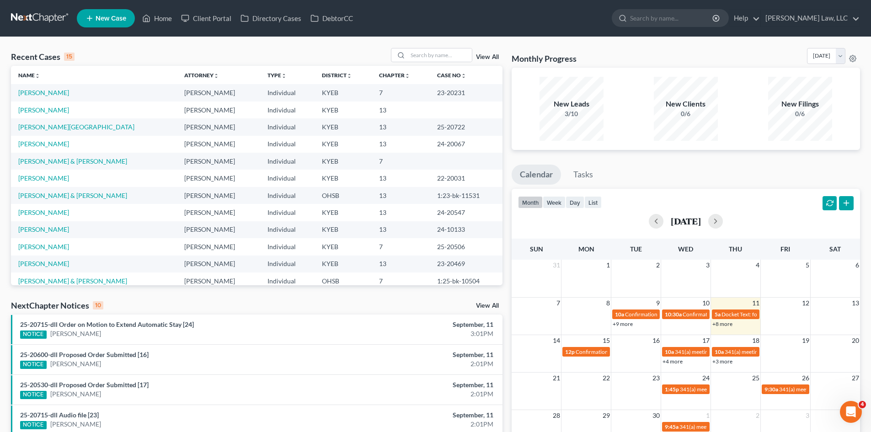
click at [683, 28] on ul "New Case Home Client Portal Directory Cases DebtorCC - No Result - See all resu…" at bounding box center [468, 18] width 783 height 24
click at [680, 15] on input "search" at bounding box center [672, 18] width 84 height 17
paste input "samantha.riley1527@gmail.com"
type input "samantha.riley1527@gmail.com"
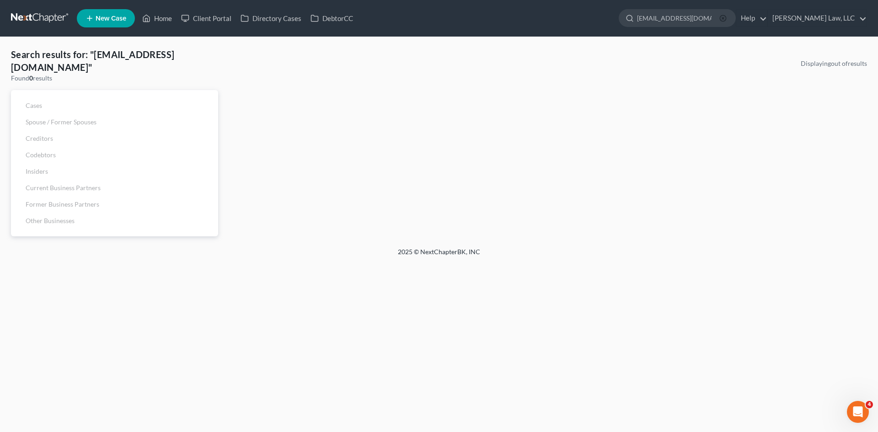
click at [723, 19] on line "button" at bounding box center [723, 18] width 2 height 2
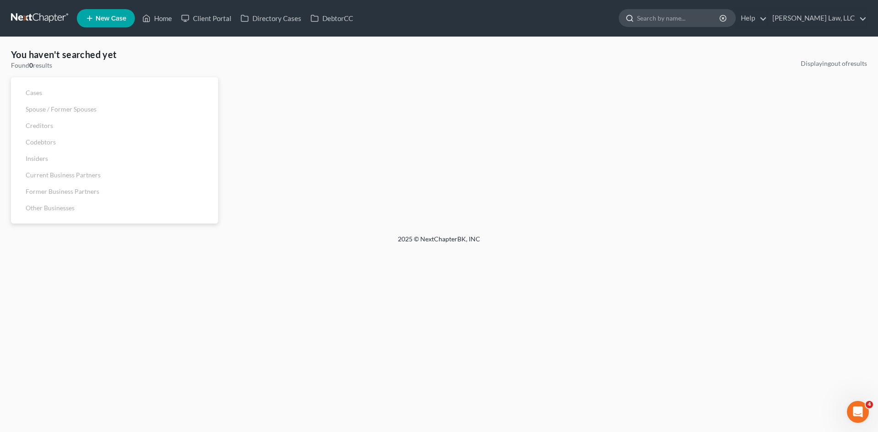
click at [633, 21] on div at bounding box center [628, 18] width 18 height 17
click at [643, 25] on input "search" at bounding box center [679, 18] width 84 height 17
click at [694, 15] on input "search" at bounding box center [679, 18] width 84 height 17
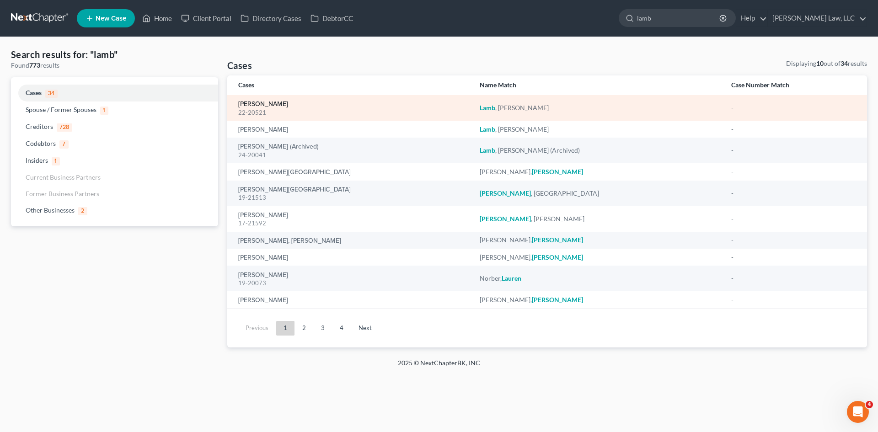
type input "lamb"
click at [269, 102] on link "[PERSON_NAME]" at bounding box center [263, 104] width 50 height 6
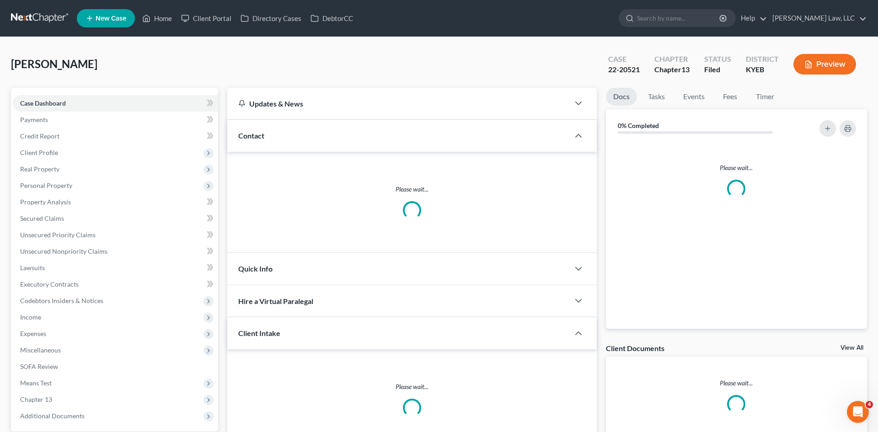
click at [282, 148] on div "Contact" at bounding box center [398, 136] width 342 height 32
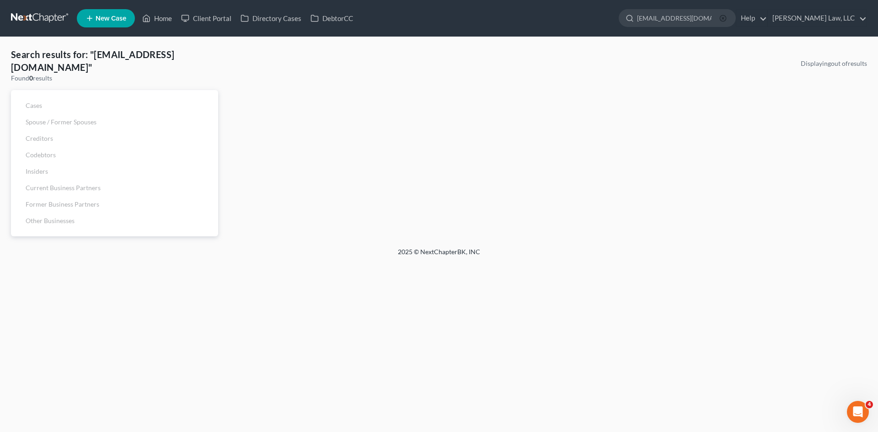
click at [721, 21] on circle "button" at bounding box center [723, 18] width 6 height 6
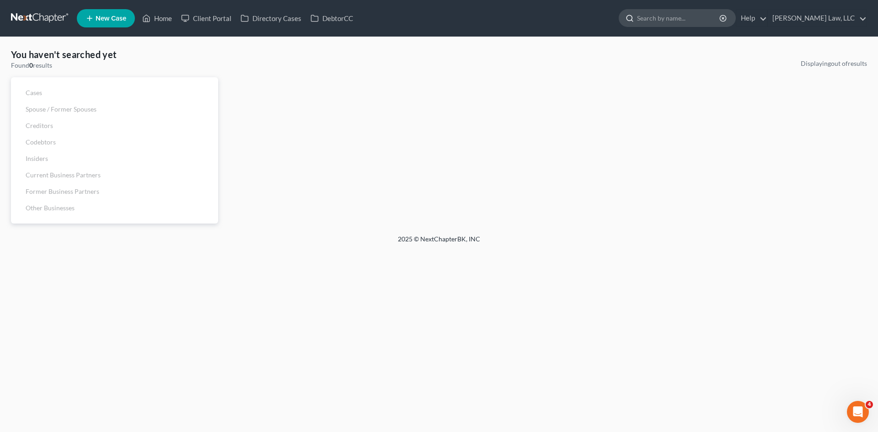
click at [707, 22] on input "search" at bounding box center [679, 18] width 84 height 17
click at [707, 22] on input "l" at bounding box center [679, 18] width 84 height 17
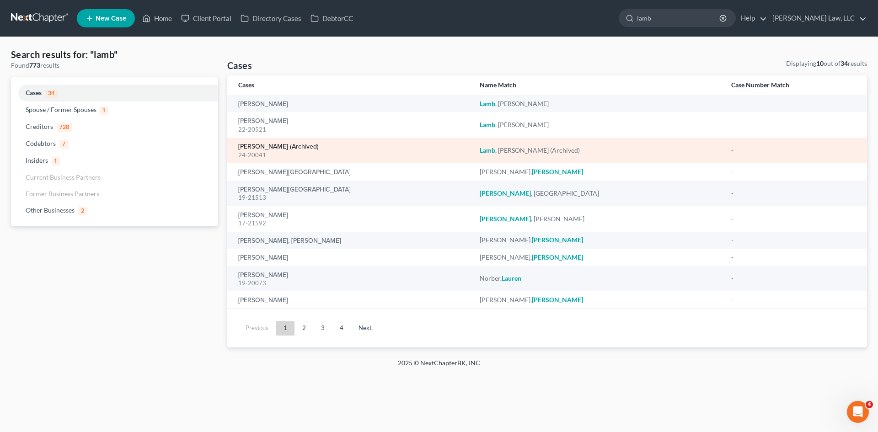
type input "lamb"
click at [276, 147] on link "Lamb, Samantha (Archived)" at bounding box center [278, 147] width 80 height 6
select select "3"
select select "1"
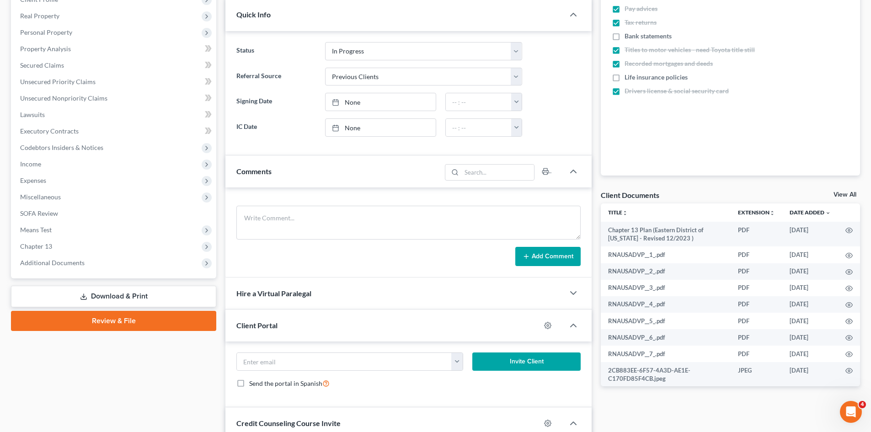
scroll to position [132, 0]
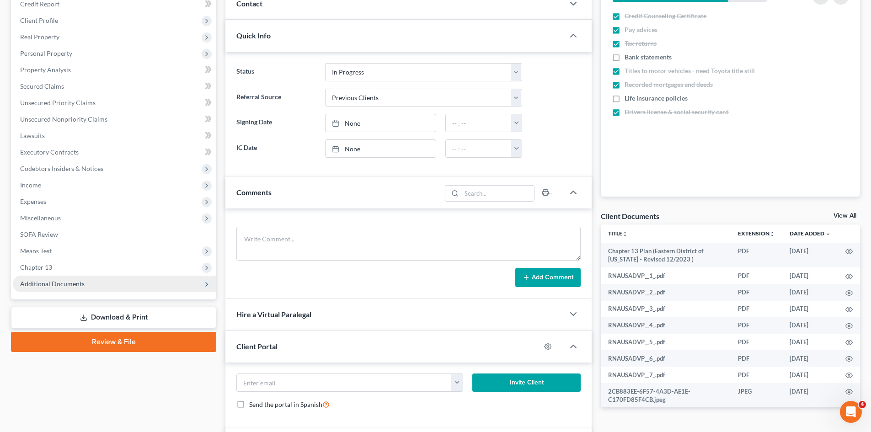
click at [112, 276] on span "Additional Documents" at bounding box center [115, 284] width 204 height 16
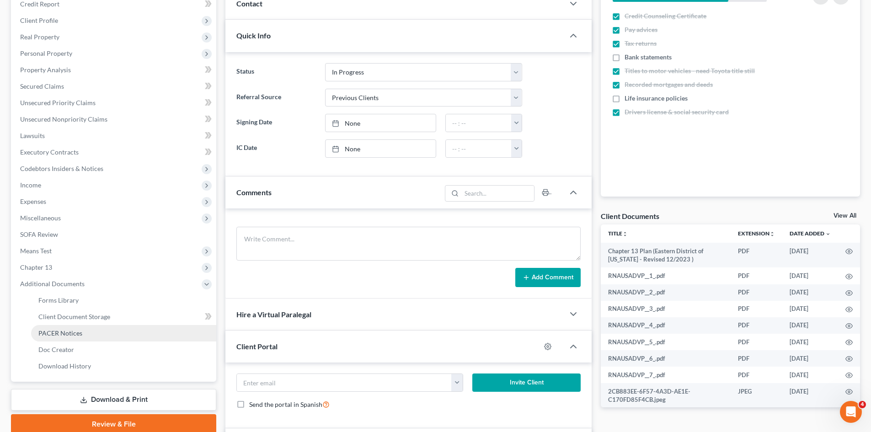
click at [63, 325] on link "PACER Notices" at bounding box center [123, 333] width 185 height 16
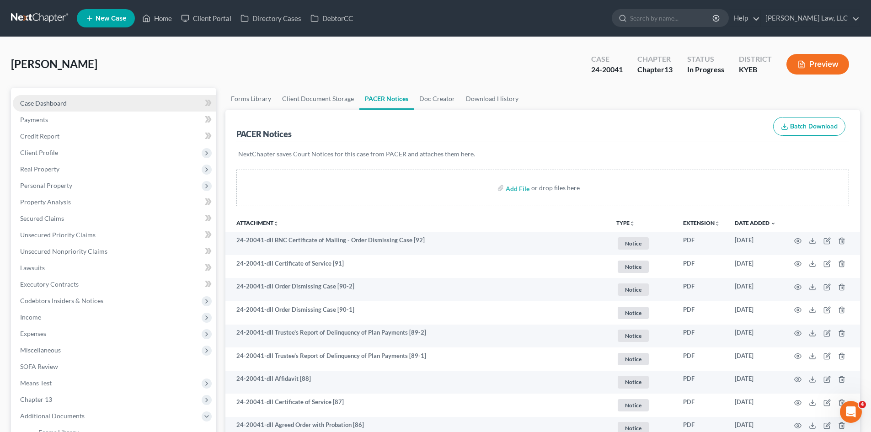
click at [60, 101] on span "Case Dashboard" at bounding box center [43, 103] width 47 height 8
select select "3"
select select "1"
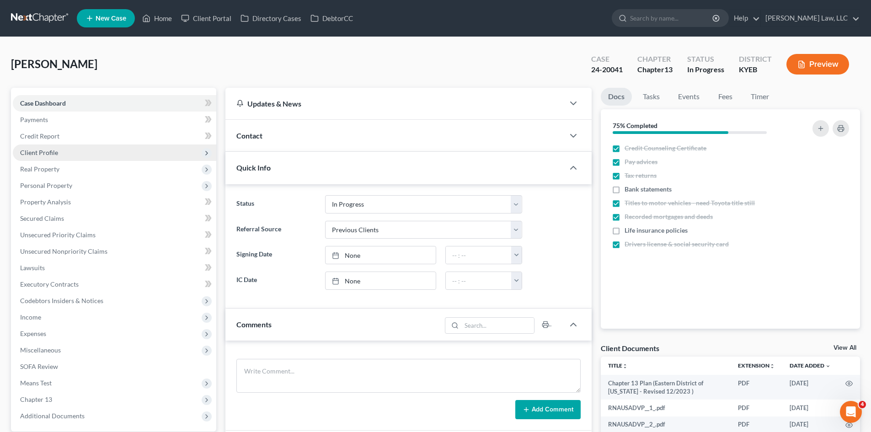
click at [104, 149] on span "Client Profile" at bounding box center [115, 153] width 204 height 16
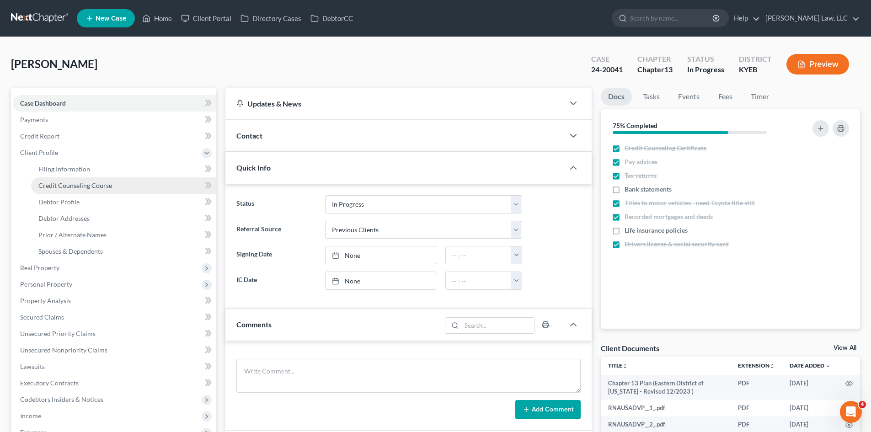
click at [101, 177] on link "Credit Counseling Course" at bounding box center [123, 185] width 185 height 16
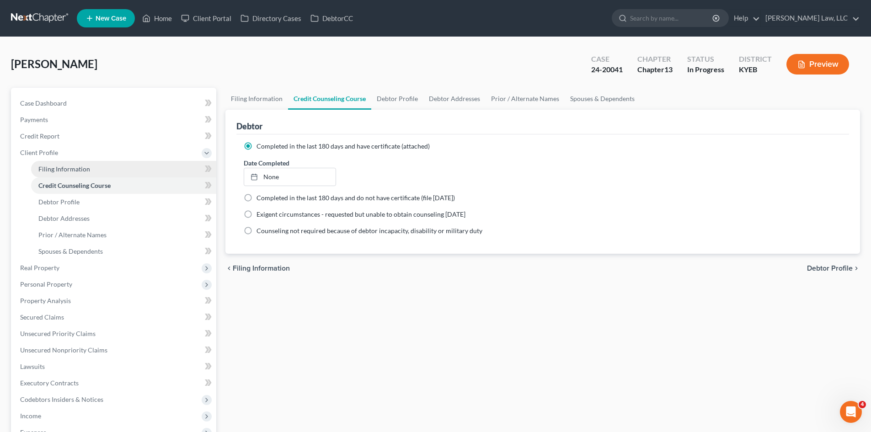
click at [101, 171] on link "Filing Information" at bounding box center [123, 169] width 185 height 16
select select "1"
select select "0"
select select "3"
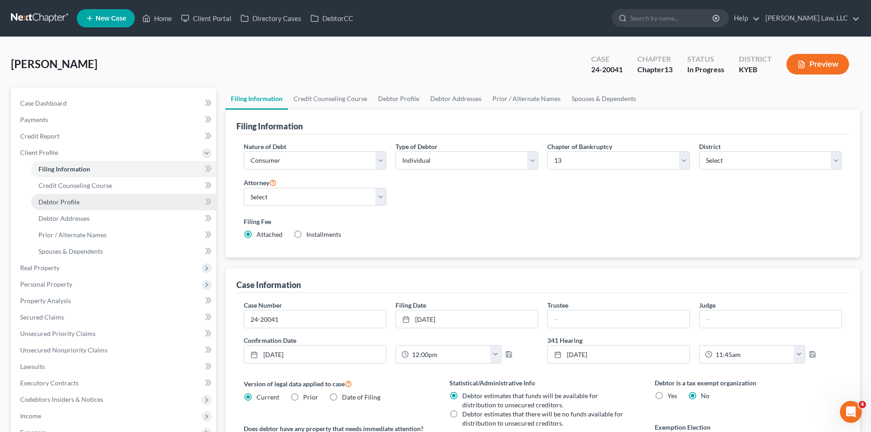
click at [154, 208] on link "Debtor Profile" at bounding box center [123, 202] width 185 height 16
select select "1"
select select "7"
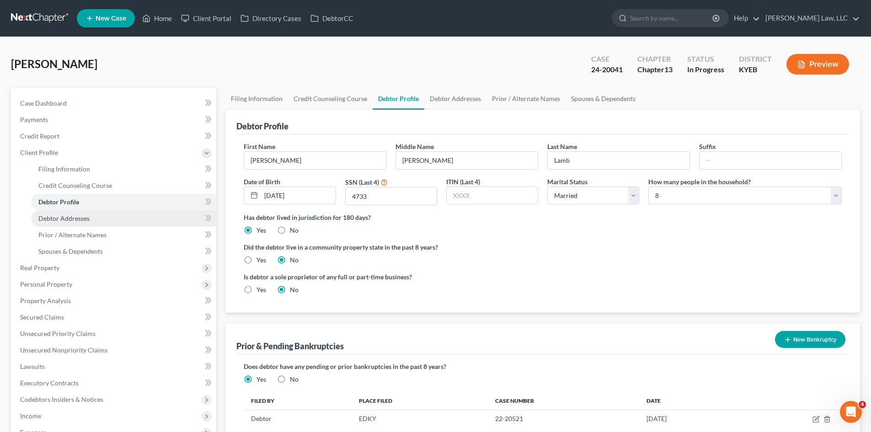
click at [78, 214] on link "Debtor Addresses" at bounding box center [123, 218] width 185 height 16
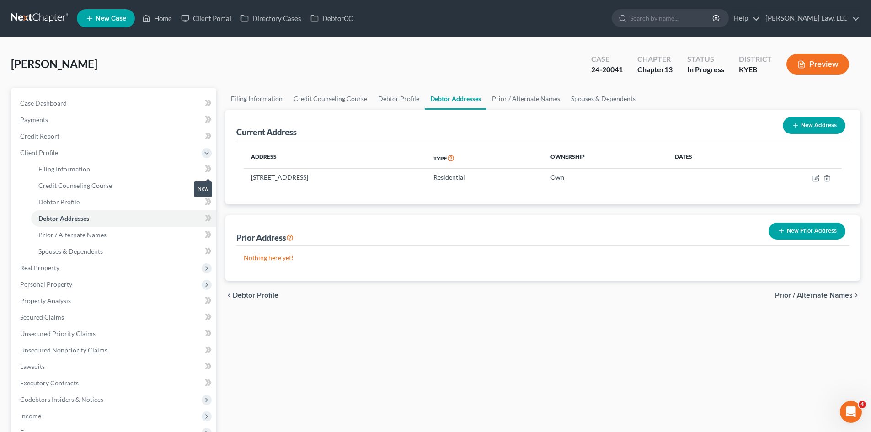
click at [207, 168] on icon at bounding box center [207, 169] width 4 height 6
click at [155, 203] on link "Debtor Profile" at bounding box center [123, 202] width 185 height 16
select select "1"
select select "7"
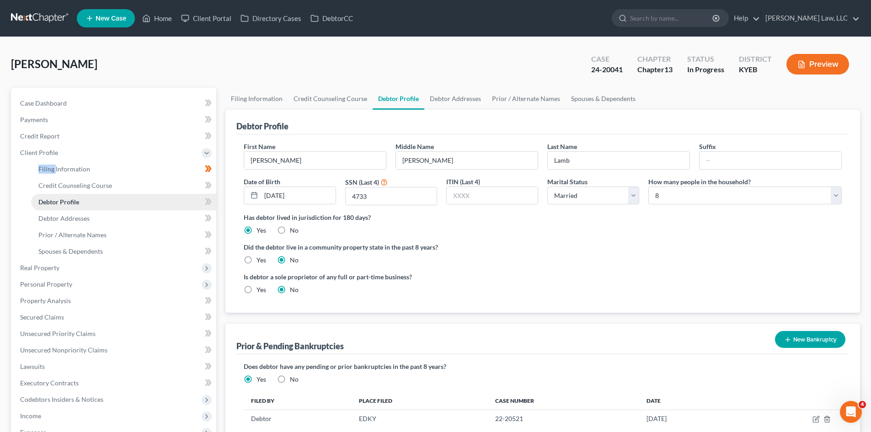
scroll to position [9, 0]
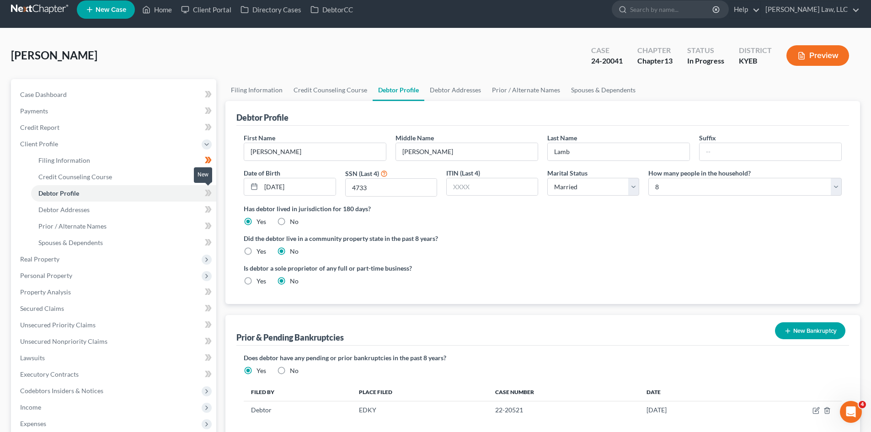
click at [209, 191] on icon at bounding box center [210, 193] width 4 height 6
click at [208, 210] on icon at bounding box center [207, 209] width 4 height 6
click at [169, 210] on link "Debtor Addresses" at bounding box center [123, 210] width 185 height 16
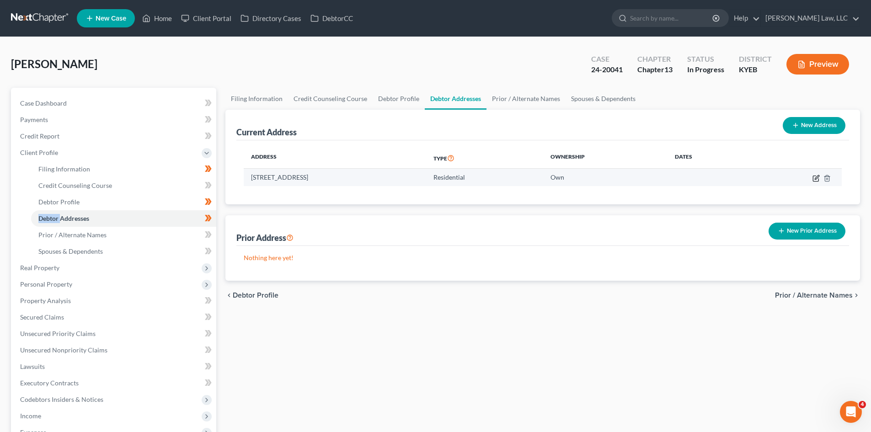
click at [817, 178] on icon "button" at bounding box center [817, 177] width 4 height 4
select select "18"
select select "0"
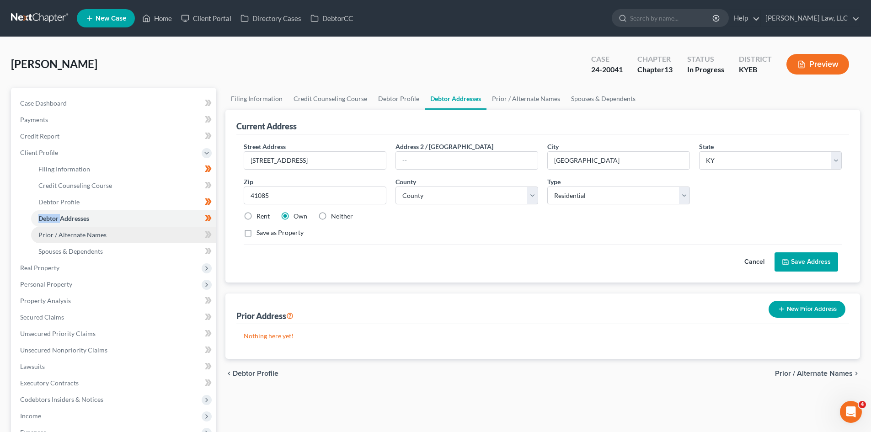
click at [83, 235] on span "Prior / Alternate Names" at bounding box center [72, 235] width 68 height 8
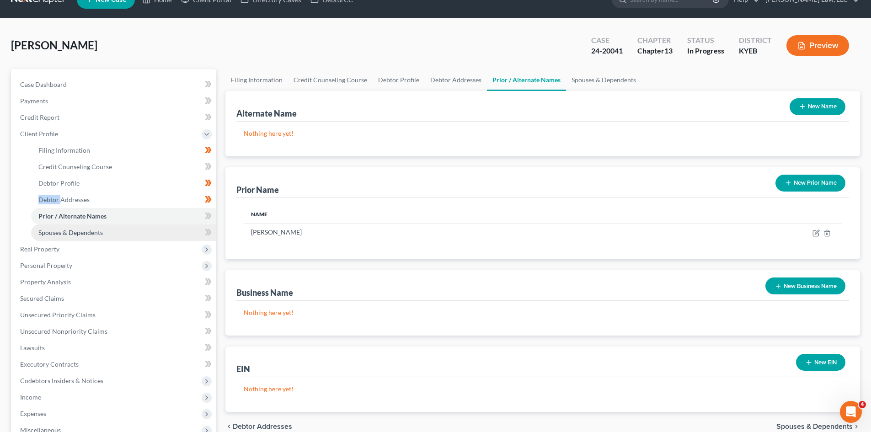
scroll to position [19, 0]
click at [90, 230] on span "Spouses & Dependents" at bounding box center [70, 232] width 64 height 8
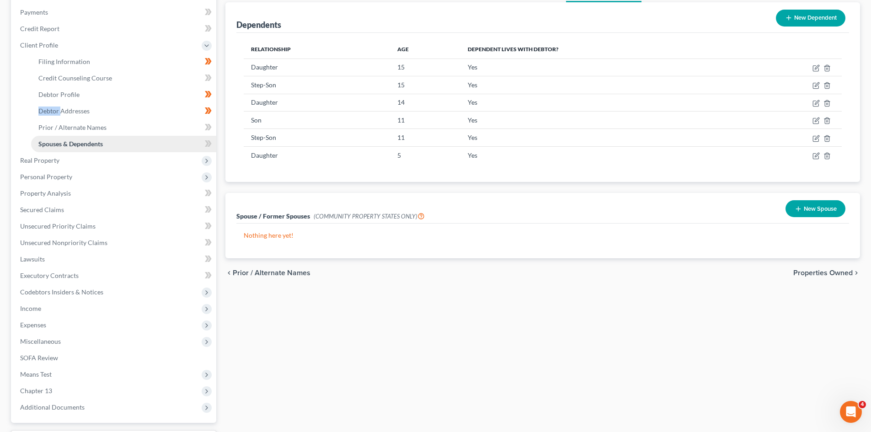
scroll to position [80, 0]
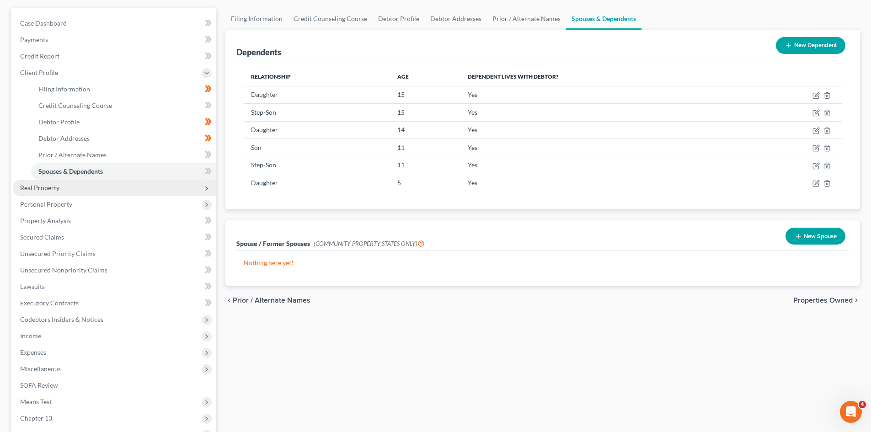
click at [66, 193] on span "Real Property" at bounding box center [115, 188] width 204 height 16
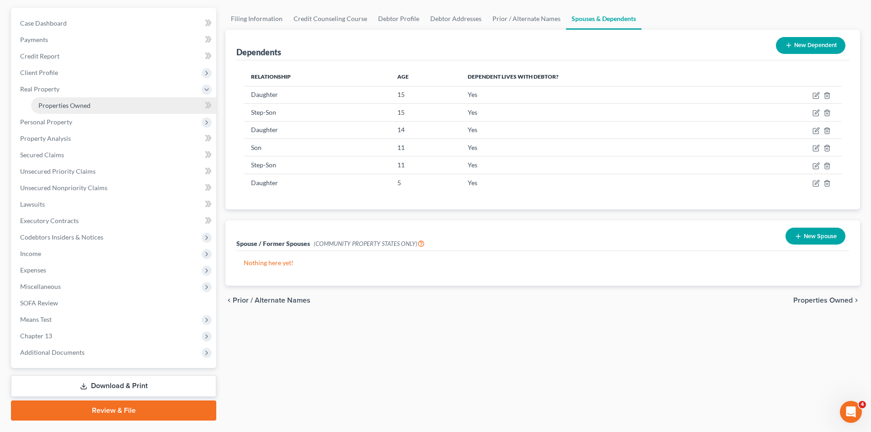
click at [57, 111] on link "Properties Owned" at bounding box center [123, 105] width 185 height 16
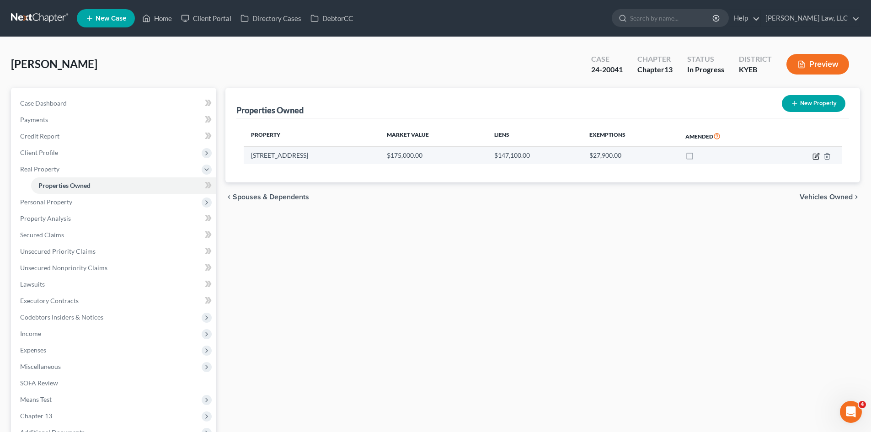
click at [816, 158] on icon "button" at bounding box center [816, 156] width 7 height 7
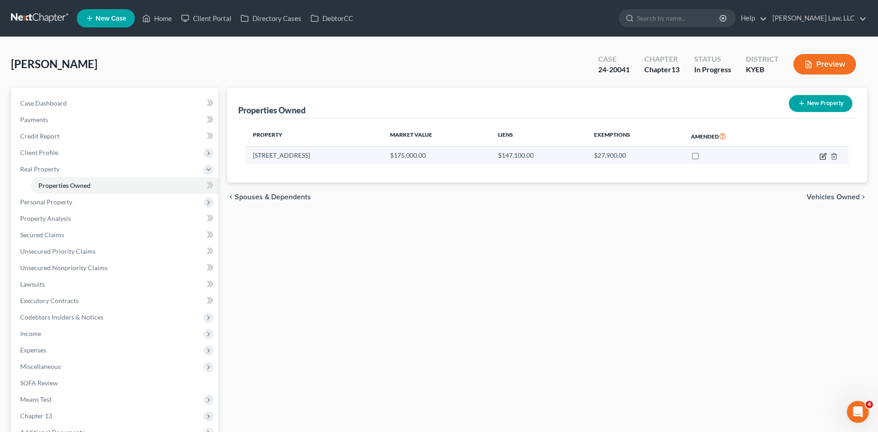
select select "18"
select select "0"
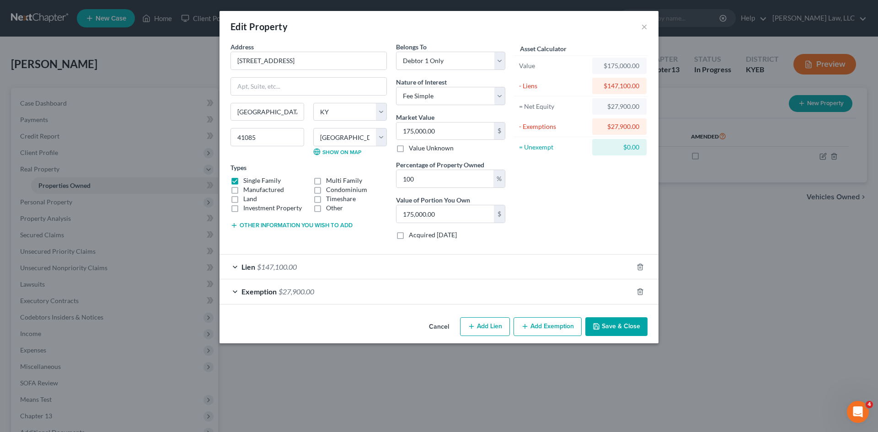
click at [506, 292] on div "Exemption $27,900.00" at bounding box center [426, 291] width 413 height 24
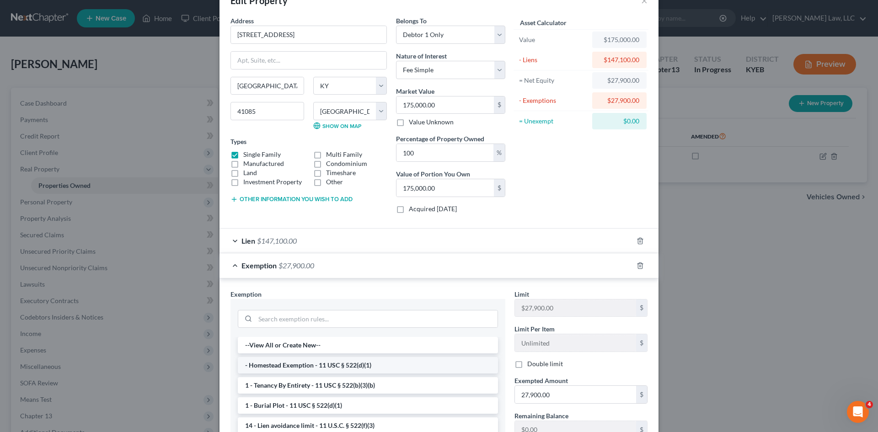
scroll to position [57, 0]
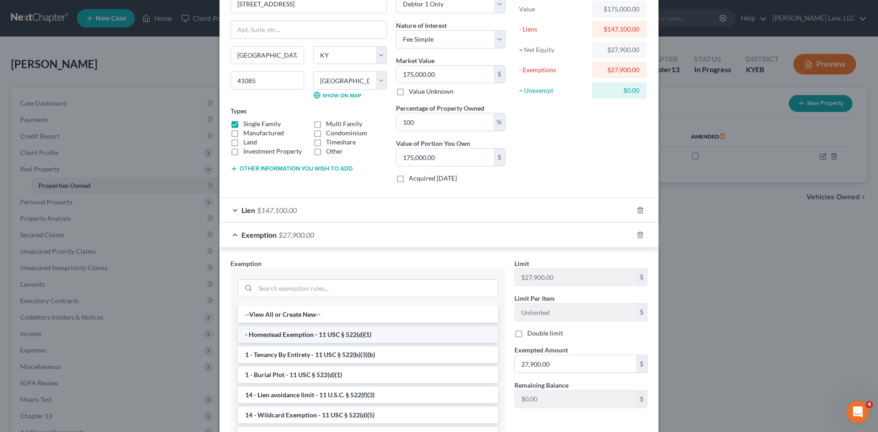
click at [346, 332] on li "- Homestead Exemption - 11 USC § 522(d)(1)" at bounding box center [368, 335] width 260 height 16
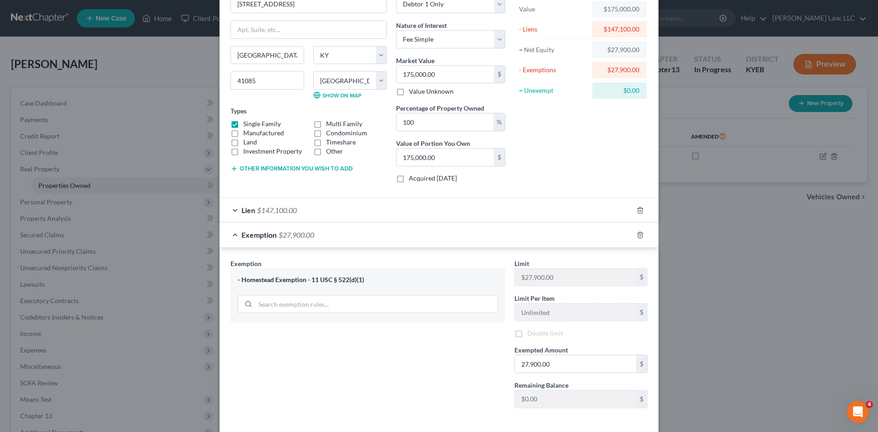
click at [346, 332] on div "Exemption Set must be selected for CA. Exemption * - Homestead Exemption - 11 U…" at bounding box center [368, 337] width 284 height 157
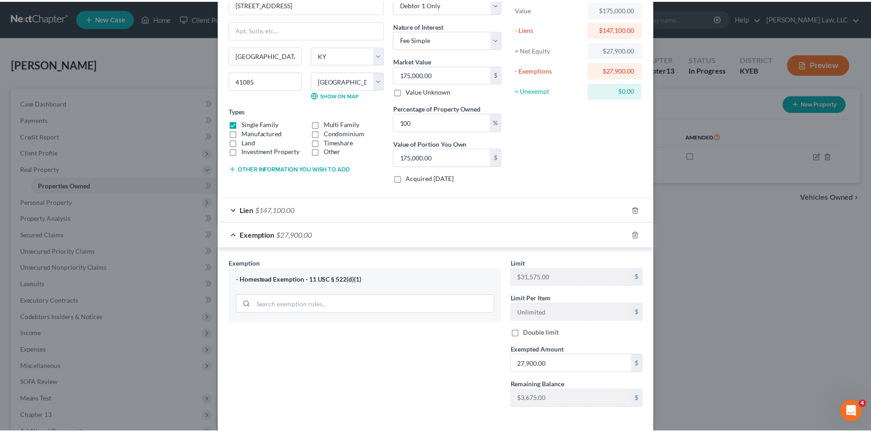
scroll to position [98, 0]
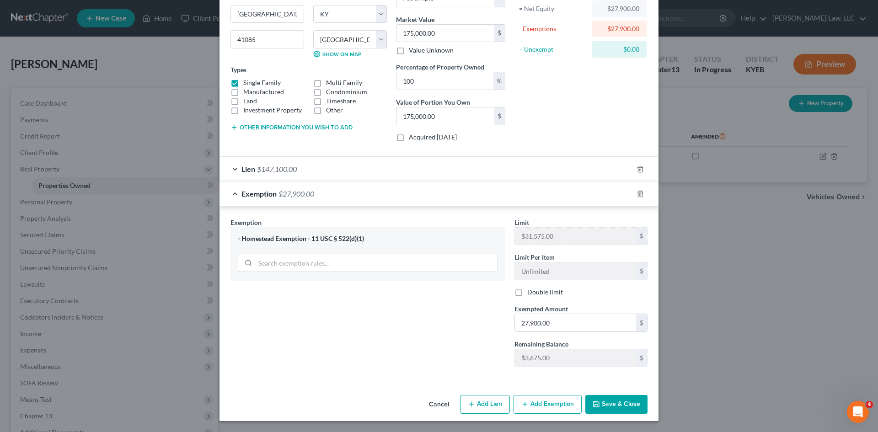
click at [589, 403] on button "Save & Close" at bounding box center [616, 404] width 62 height 19
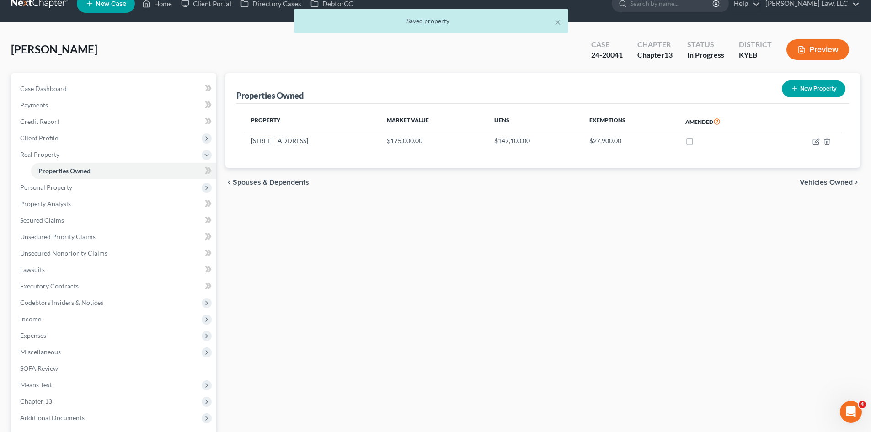
scroll to position [0, 0]
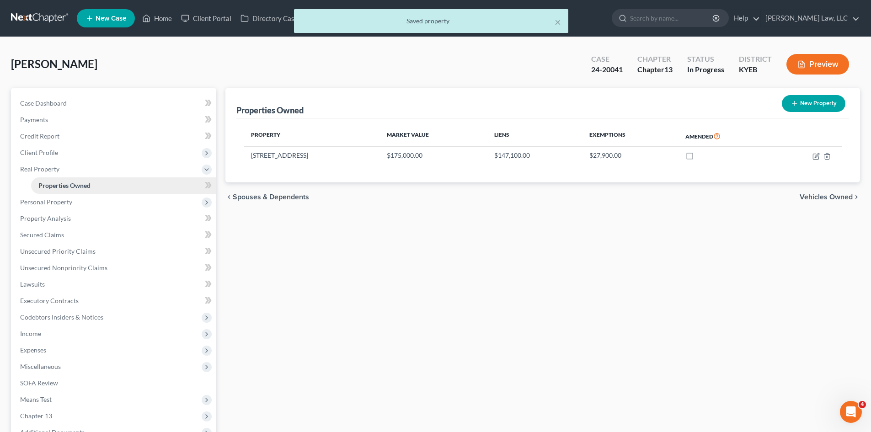
click at [121, 193] on link "Properties Owned" at bounding box center [123, 185] width 185 height 16
click at [112, 201] on span "Personal Property" at bounding box center [115, 202] width 204 height 16
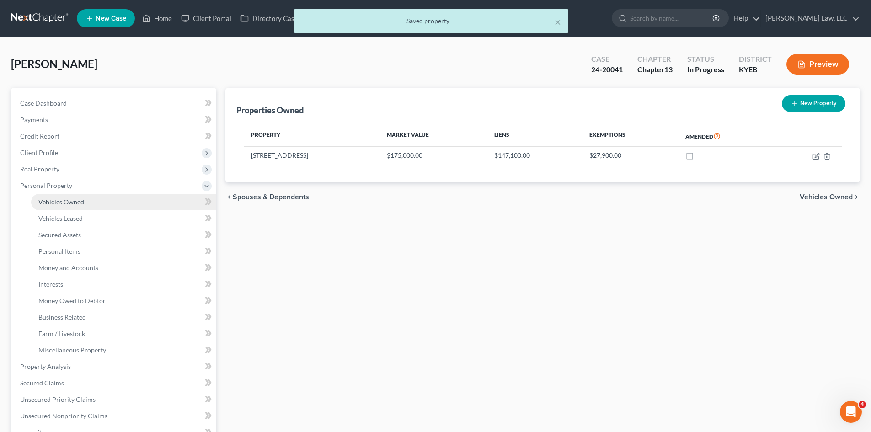
click at [76, 207] on link "Vehicles Owned" at bounding box center [123, 202] width 185 height 16
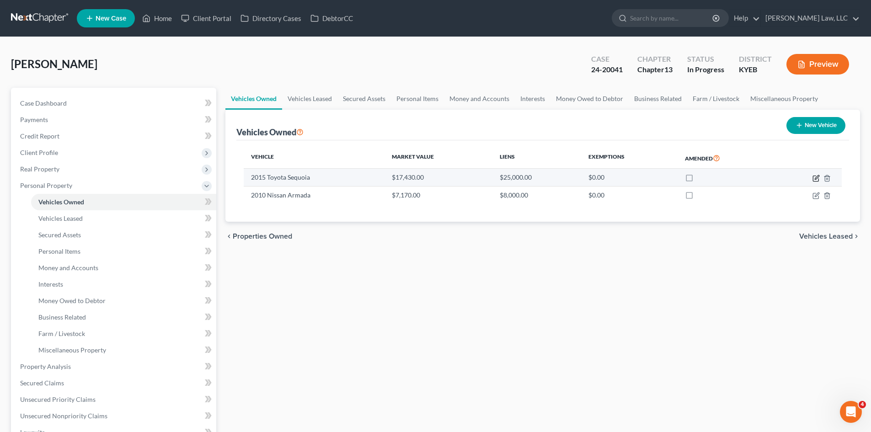
click at [815, 178] on icon "button" at bounding box center [816, 178] width 7 height 7
select select "0"
select select "11"
select select "1"
select select "3"
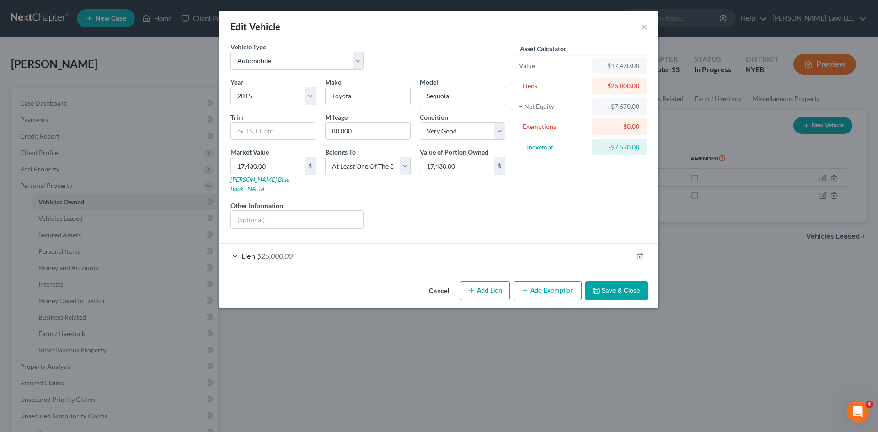
click at [615, 283] on button "Save & Close" at bounding box center [616, 290] width 62 height 19
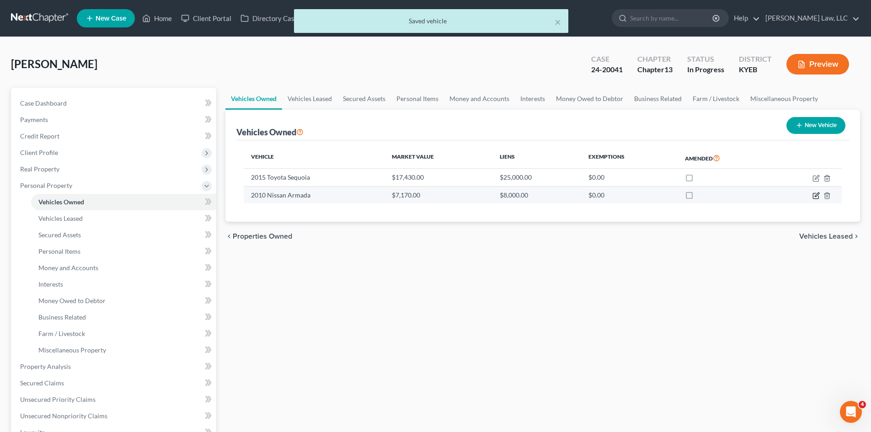
click at [816, 196] on icon "button" at bounding box center [816, 195] width 7 height 7
select select "0"
select select "16"
select select "3"
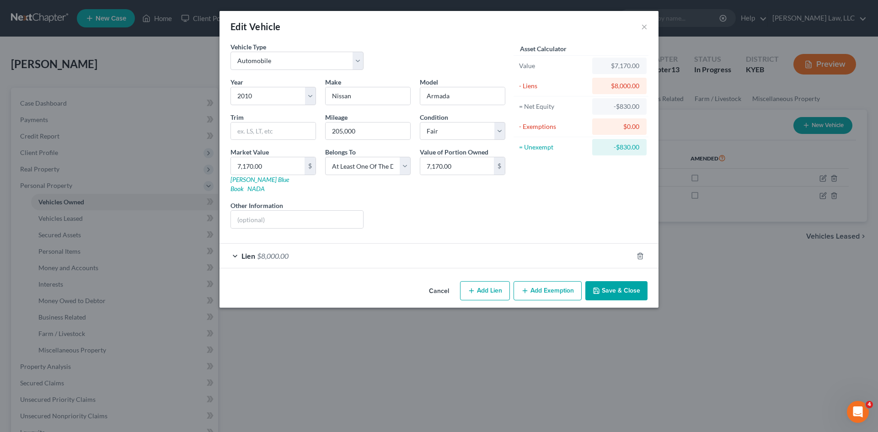
click at [603, 281] on button "Save & Close" at bounding box center [616, 290] width 62 height 19
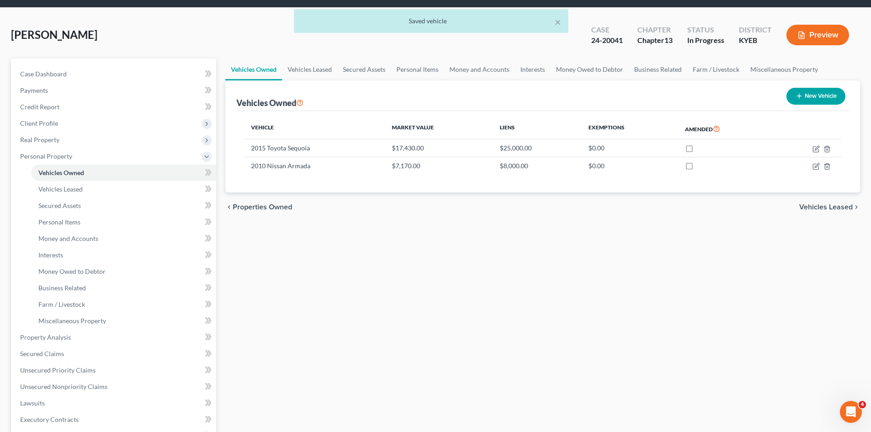
scroll to position [30, 0]
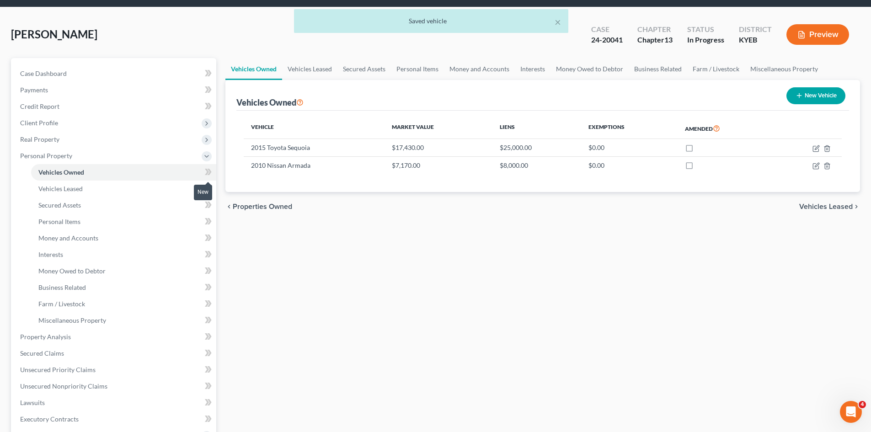
click at [211, 169] on icon at bounding box center [208, 171] width 7 height 11
click at [177, 190] on link "Vehicles Leased" at bounding box center [123, 189] width 185 height 16
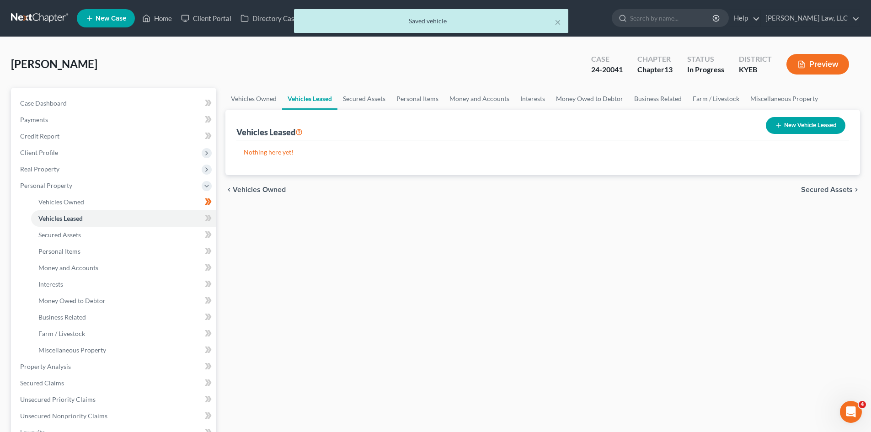
click at [207, 221] on icon at bounding box center [207, 218] width 4 height 6
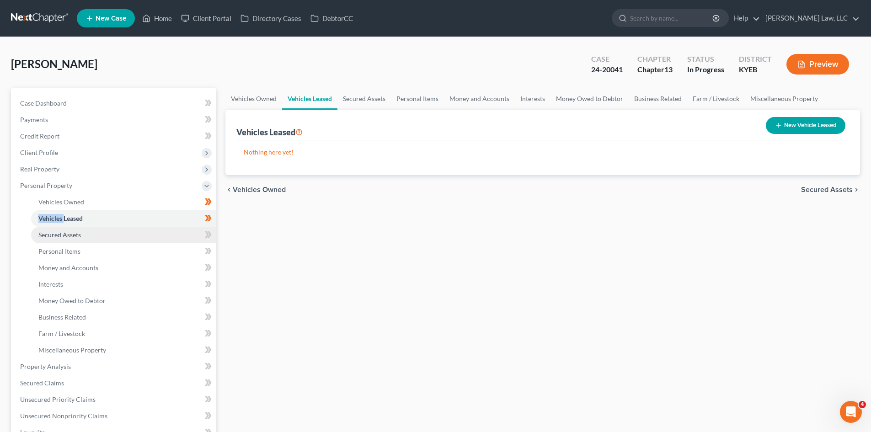
click at [193, 232] on link "Secured Assets" at bounding box center [123, 235] width 185 height 16
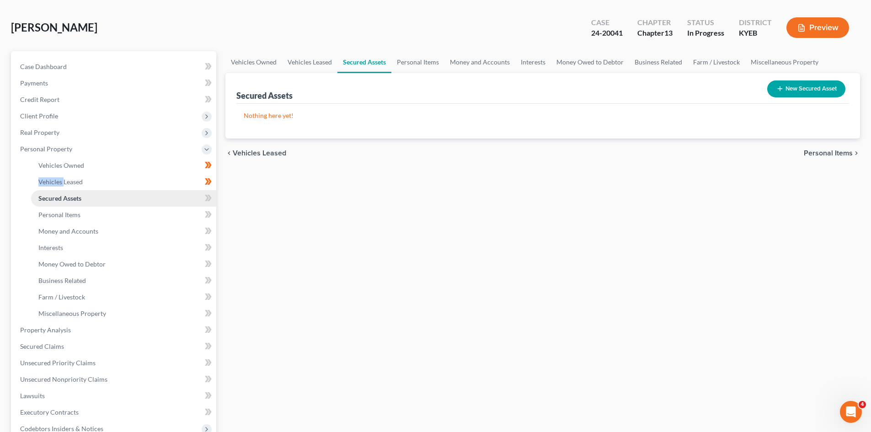
scroll to position [37, 0]
click at [207, 199] on icon at bounding box center [207, 197] width 4 height 6
click at [181, 217] on link "Personal Items" at bounding box center [123, 214] width 185 height 16
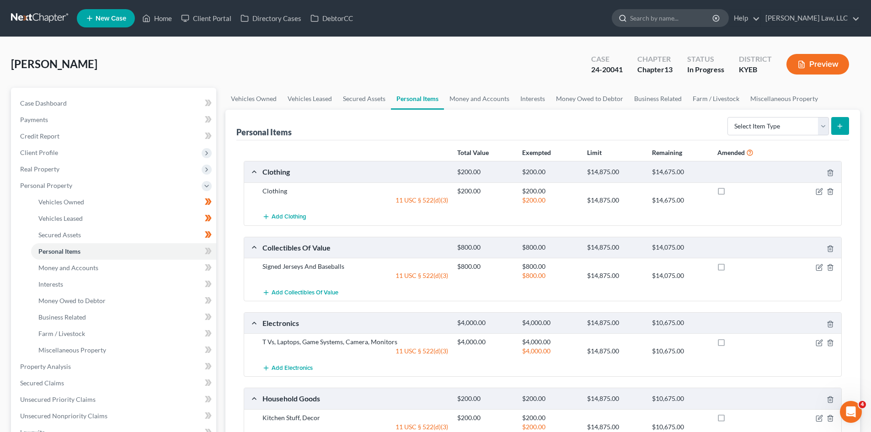
click at [648, 27] on div at bounding box center [670, 18] width 117 height 18
click at [649, 20] on input "search" at bounding box center [672, 18] width 84 height 17
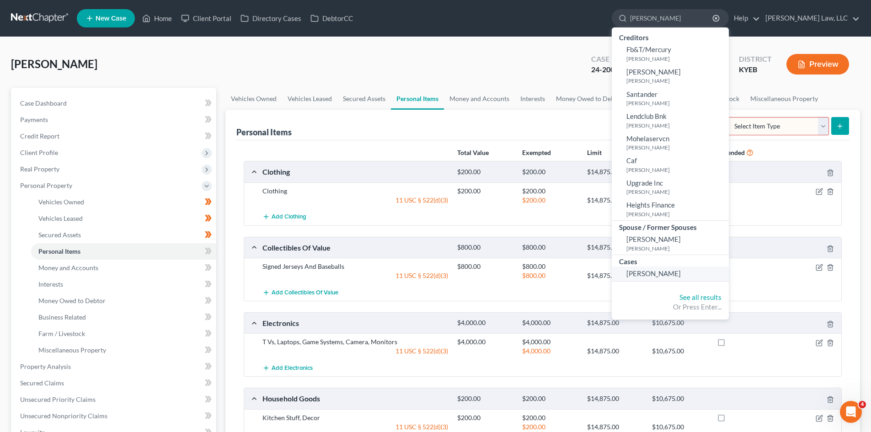
type input "meece"
click at [664, 267] on link "[PERSON_NAME]" at bounding box center [670, 274] width 117 height 14
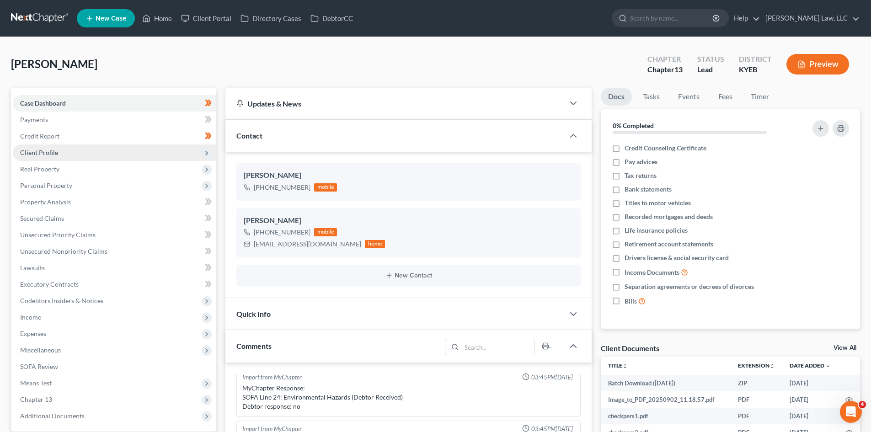
click at [118, 148] on span "Client Profile" at bounding box center [115, 153] width 204 height 16
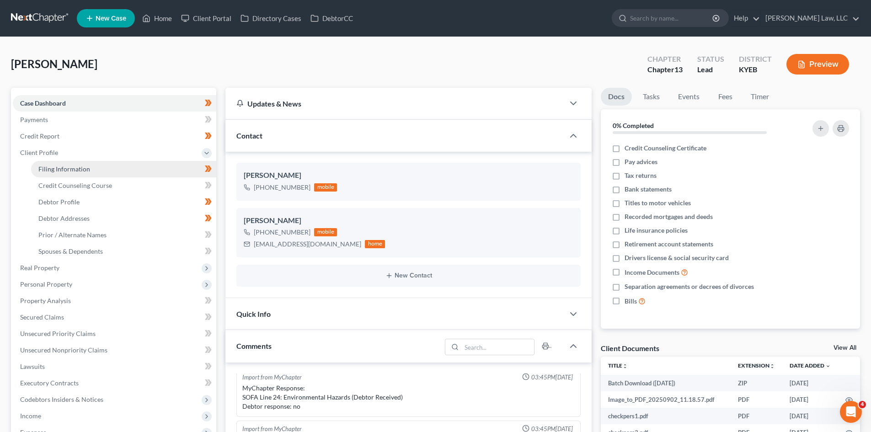
click at [77, 167] on span "Filing Information" at bounding box center [64, 169] width 52 height 8
select select "1"
select select "0"
select select "3"
select select "32"
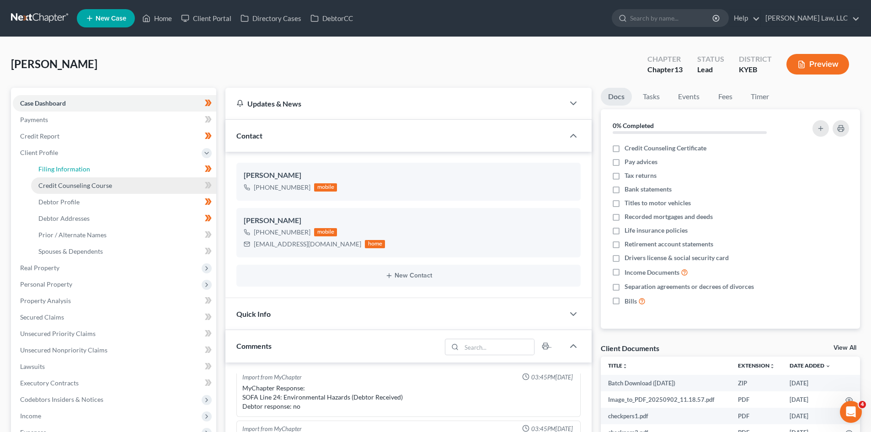
select select "0"
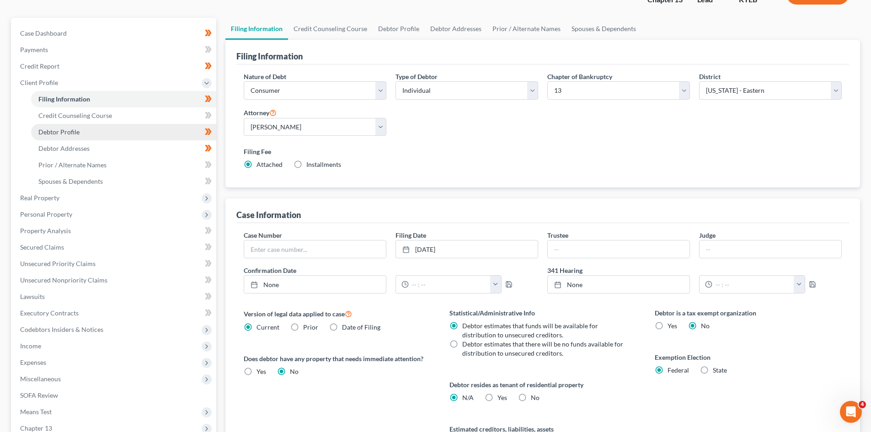
scroll to position [70, 0]
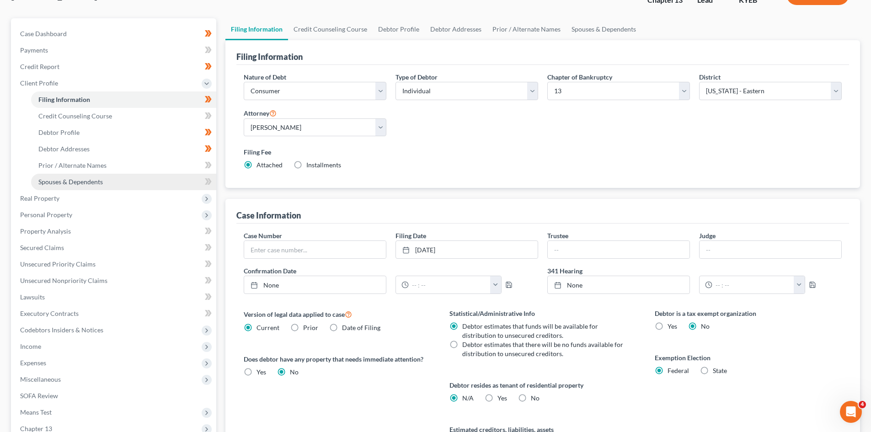
click at [157, 180] on link "Spouses & Dependents" at bounding box center [123, 182] width 185 height 16
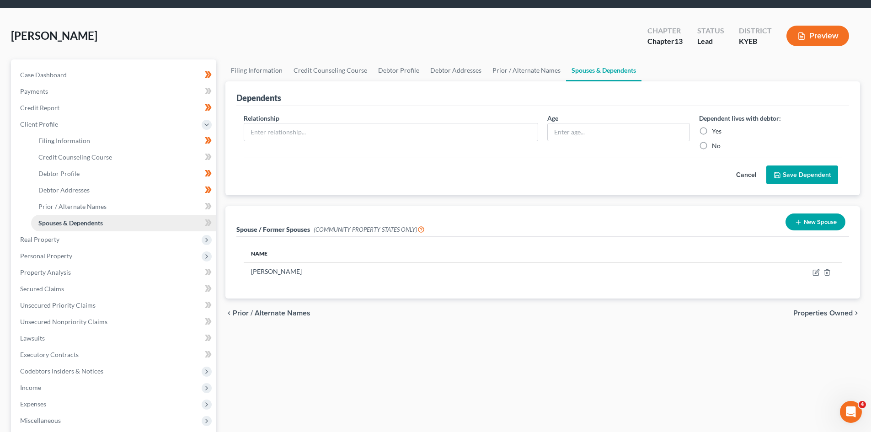
scroll to position [61, 0]
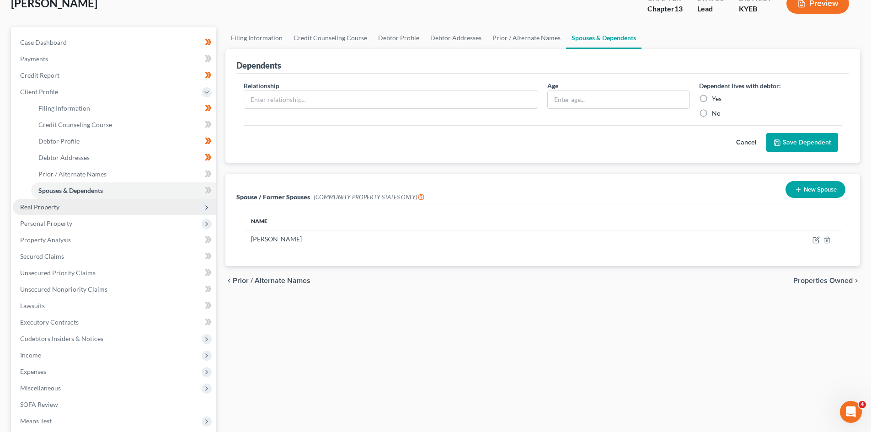
click at [75, 202] on span "Real Property" at bounding box center [115, 207] width 204 height 16
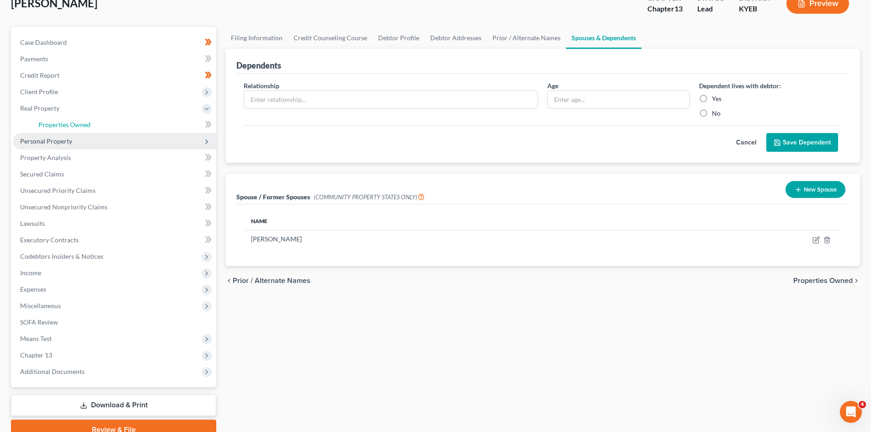
click at [79, 121] on span "Properties Owned" at bounding box center [64, 125] width 52 height 8
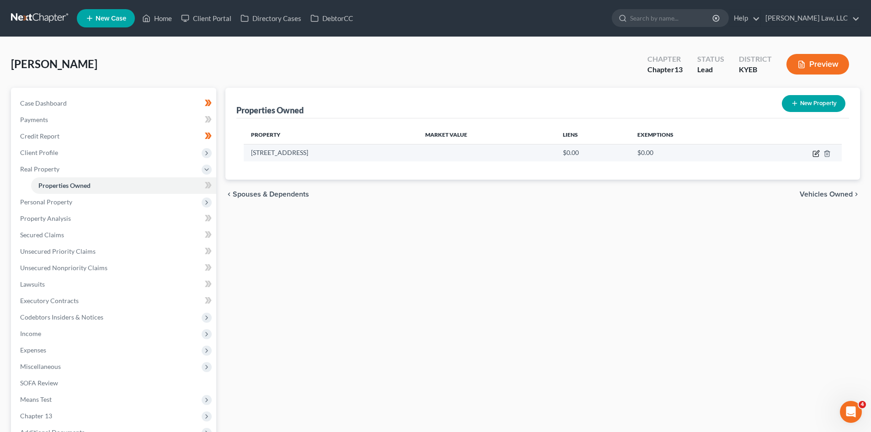
click at [814, 155] on icon "button" at bounding box center [816, 153] width 7 height 7
select select "18"
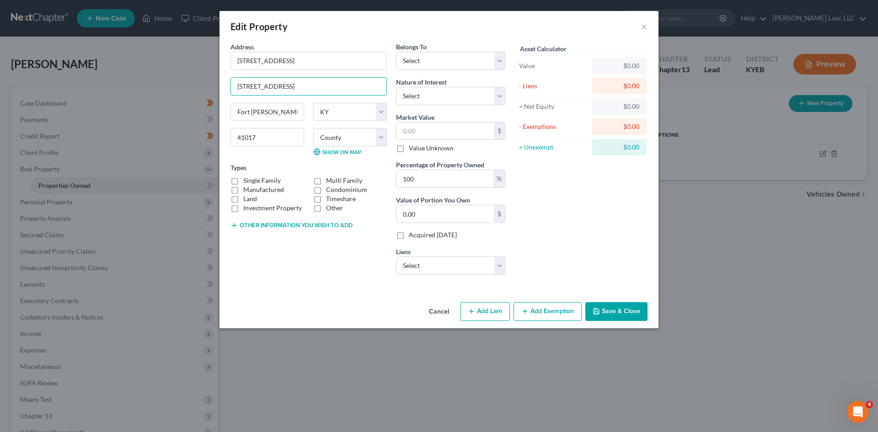
drag, startPoint x: 296, startPoint y: 84, endPoint x: 174, endPoint y: 98, distance: 122.5
click at [174, 98] on div "Edit Property × Address * 154 Tando Way 154 Tando Way Fort Mitchell State AL AK…" at bounding box center [439, 216] width 878 height 432
drag, startPoint x: 288, startPoint y: 59, endPoint x: 220, endPoint y: 47, distance: 69.2
click at [220, 47] on div "Address * 154 Tando Way Fort Mitchell State AL AK AR AZ CA CO CT DE DC FL GA GU…" at bounding box center [439, 170] width 439 height 257
click at [437, 60] on select "Select Debtor 1 Only Debtor 2 Only Debtor 1 And Debtor 2 Only At Least One Of T…" at bounding box center [450, 61] width 109 height 18
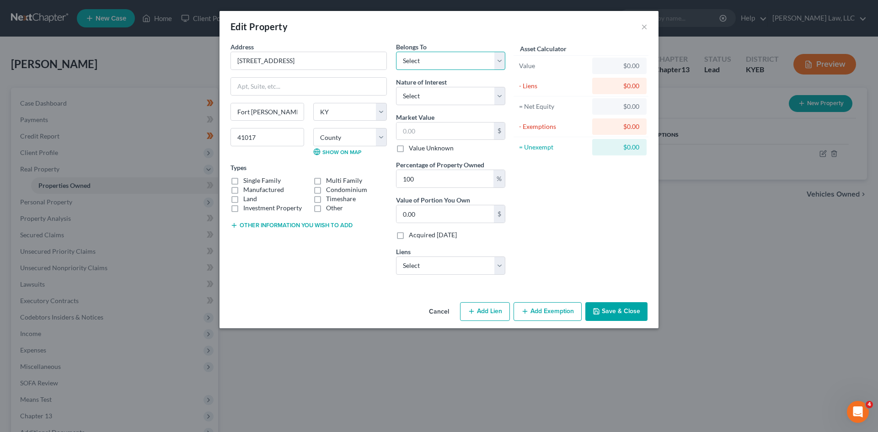
select select "3"
click at [396, 52] on select "Select Debtor 1 Only Debtor 2 Only Debtor 1 And Debtor 2 Only At Least One Of T…" at bounding box center [450, 61] width 109 height 18
click at [431, 128] on input "text" at bounding box center [444, 131] width 97 height 17
type input "2"
type input "2.00"
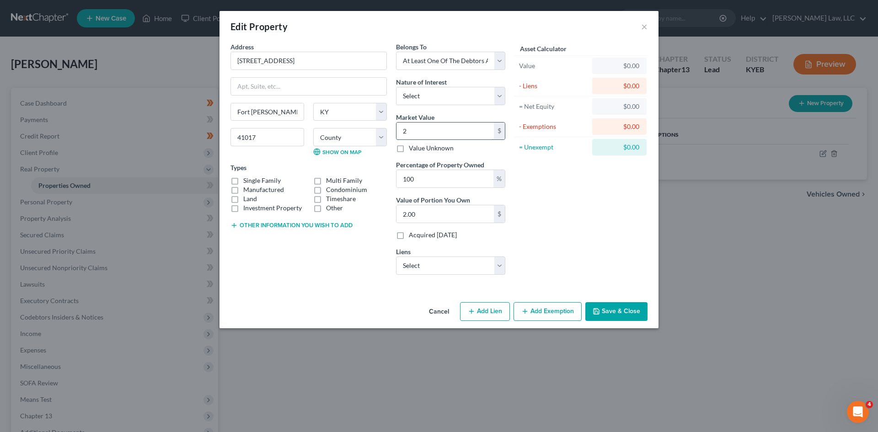
type input "25"
type input "25.00"
type input "250"
type input "250.00"
type input "2500"
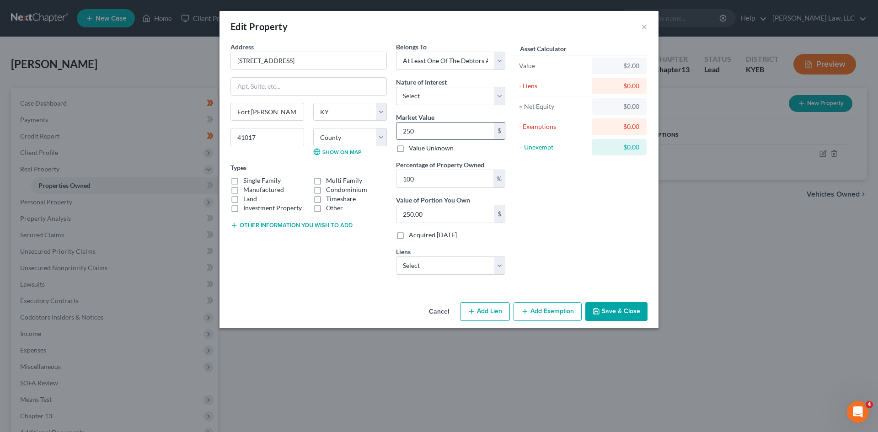
type input "2,500.00"
type input "2,5000"
type input "25,000.00"
type input "25,0000"
type input "250,000.00"
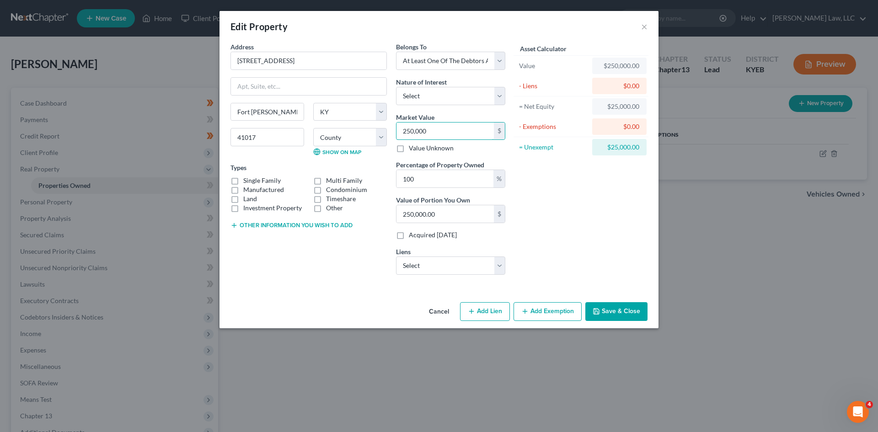
type input "250,000"
click at [601, 307] on button "Save & Close" at bounding box center [616, 311] width 62 height 19
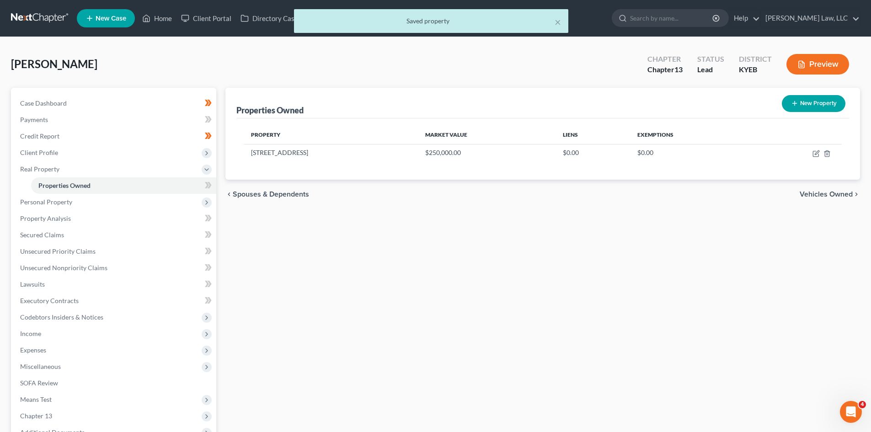
click at [207, 184] on div "New" at bounding box center [203, 178] width 18 height 15
click at [157, 201] on span "Personal Property" at bounding box center [115, 202] width 204 height 16
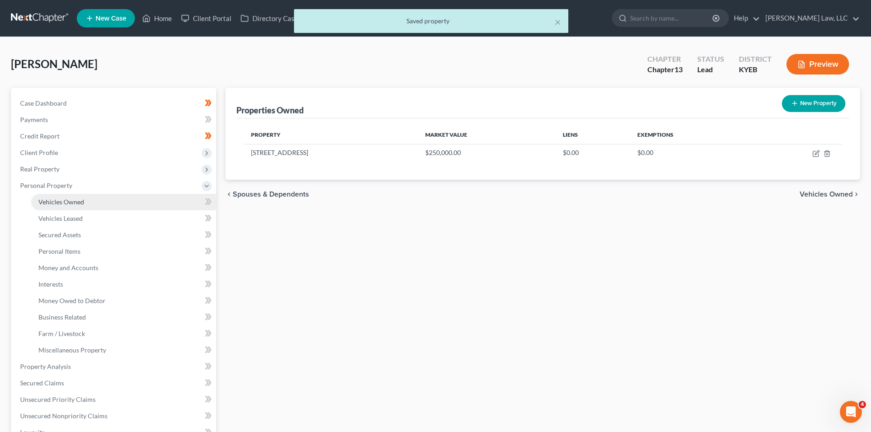
click at [97, 205] on link "Vehicles Owned" at bounding box center [123, 202] width 185 height 16
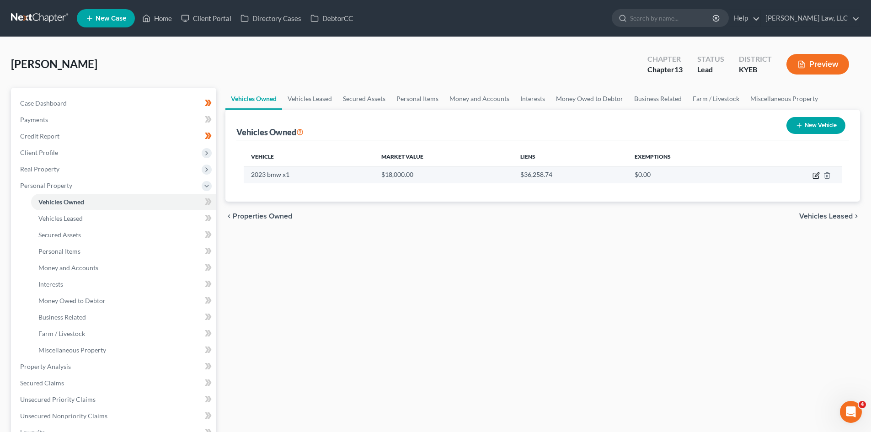
click at [816, 172] on icon "button" at bounding box center [816, 175] width 7 height 7
select select "0"
select select "3"
select select "2"
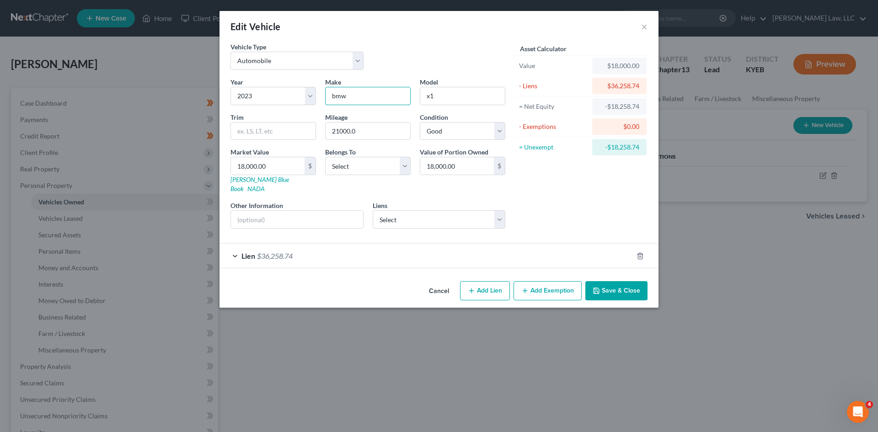
drag, startPoint x: 359, startPoint y: 96, endPoint x: 316, endPoint y: 96, distance: 43.0
click at [316, 96] on div "Year Select 2026 2025 2024 2023 2022 2021 2020 2019 2018 2017 2016 2015 2014 20…" at bounding box center [368, 156] width 284 height 159
type input "BMW"
click at [632, 281] on button "Save & Close" at bounding box center [616, 290] width 62 height 19
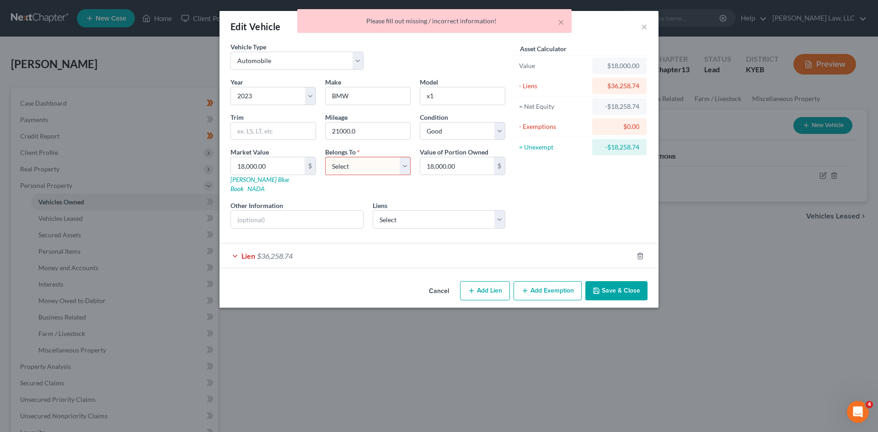
click at [380, 166] on select "Select Debtor 1 Only Debtor 2 Only Debtor 1 And Debtor 2 Only At Least One Of T…" at bounding box center [368, 166] width 86 height 18
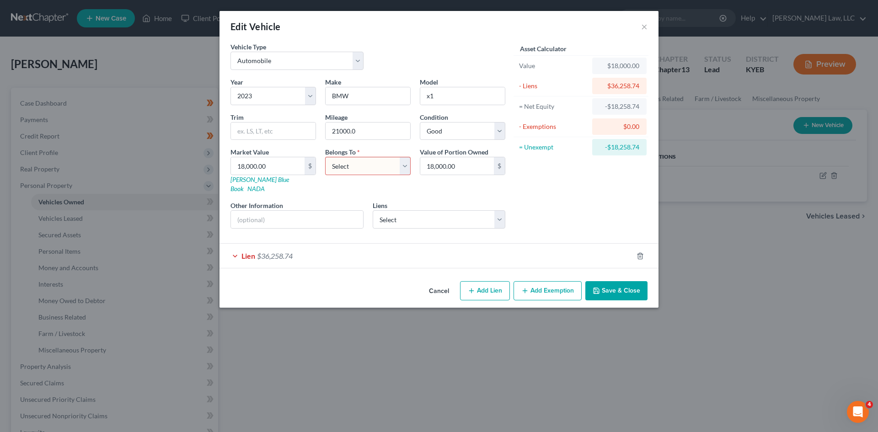
select select "3"
click at [325, 157] on select "Select Debtor 1 Only Debtor 2 Only Debtor 1 And Debtor 2 Only At Least One Of T…" at bounding box center [368, 166] width 86 height 18
click at [598, 281] on button "Save & Close" at bounding box center [616, 290] width 62 height 19
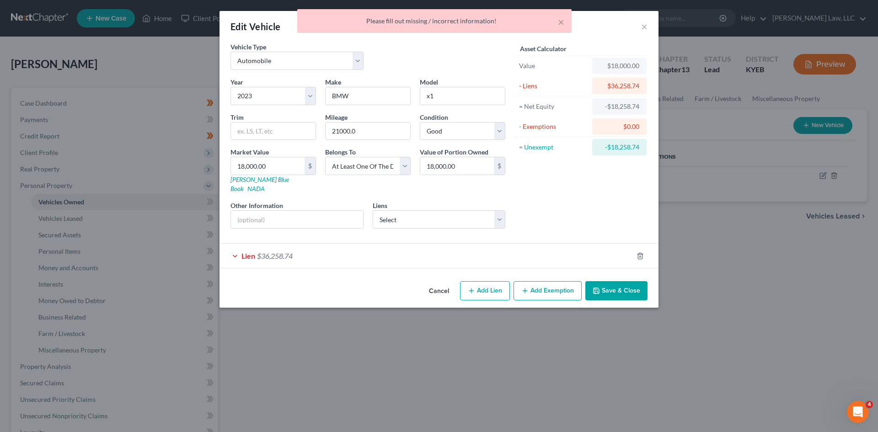
click at [333, 244] on div "Lien $36,258.74" at bounding box center [426, 256] width 413 height 24
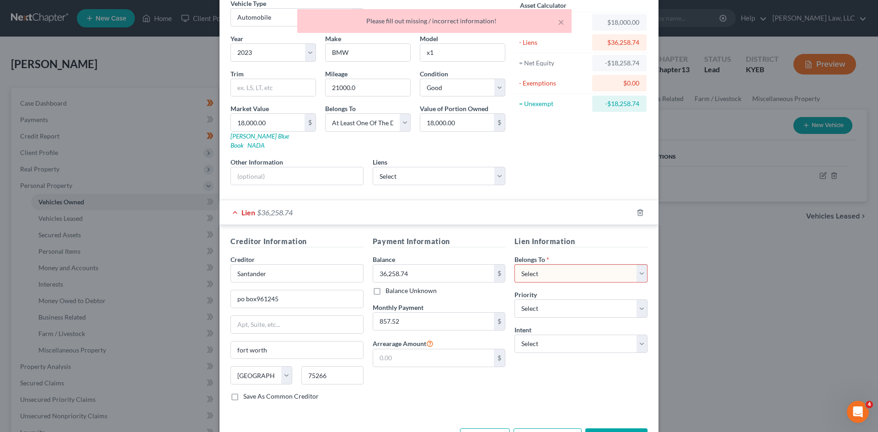
scroll to position [68, 0]
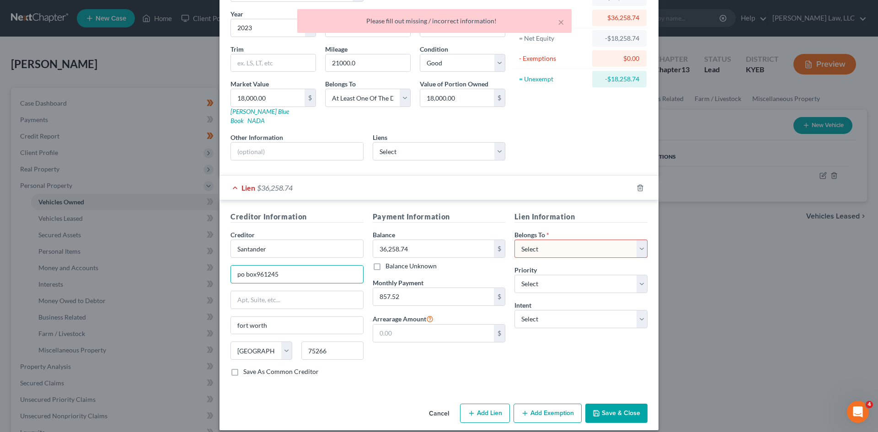
drag, startPoint x: 253, startPoint y: 265, endPoint x: 188, endPoint y: 264, distance: 64.9
click at [188, 264] on div "Edit Vehicle × Vehicle Type Select Automobile Truck Trailer Watercraft Aircraft…" at bounding box center [439, 216] width 878 height 432
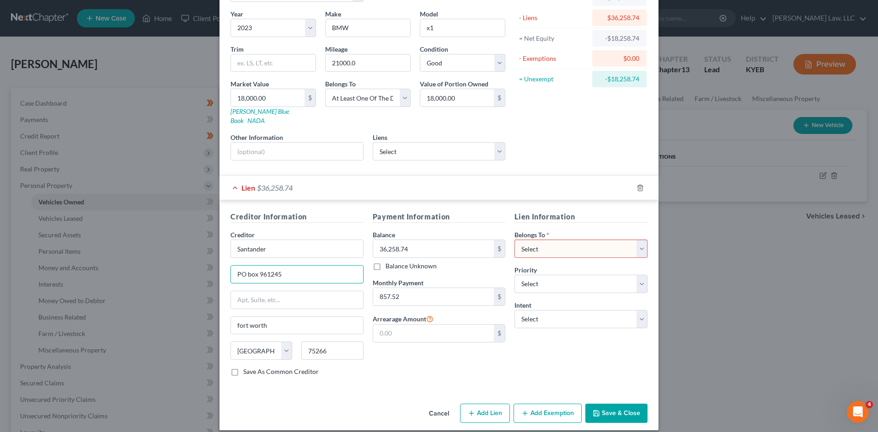
type input "PO box 961245"
click at [560, 246] on select "Select Debtor 1 Only Debtor 2 Only Debtor 1 And Debtor 2 Only At Least One Of T…" at bounding box center [580, 249] width 133 height 18
select select "3"
click at [514, 240] on select "Select Debtor 1 Only Debtor 2 Only Debtor 1 And Debtor 2 Only At Least One Of T…" at bounding box center [580, 249] width 133 height 18
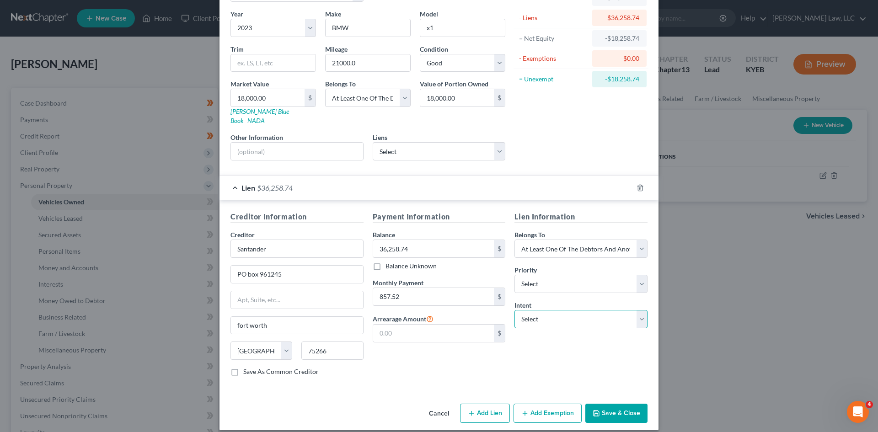
click at [549, 310] on select "Select Surrender Redeem Reaffirm Avoid Other" at bounding box center [580, 319] width 133 height 18
select select "2"
click at [514, 310] on select "Select Surrender Redeem Reaffirm Avoid Other" at bounding box center [580, 319] width 133 height 18
click at [607, 410] on button "Save & Close" at bounding box center [616, 413] width 62 height 19
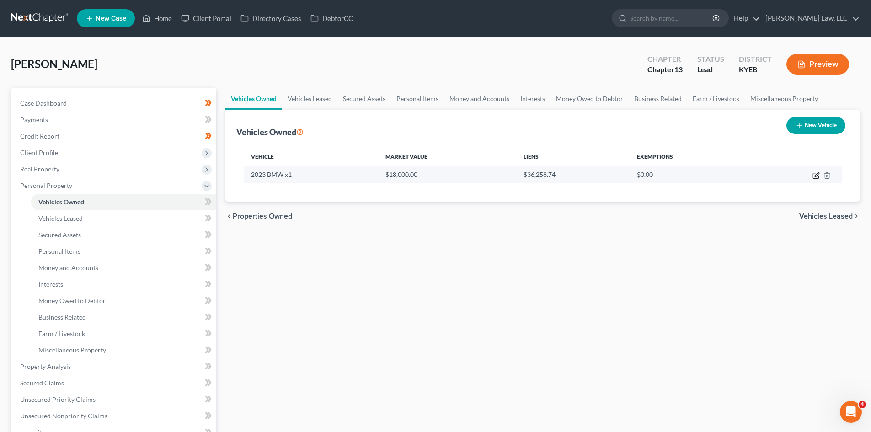
click at [816, 173] on icon "button" at bounding box center [815, 175] width 5 height 5
select select "0"
select select "3"
select select "2"
select select "3"
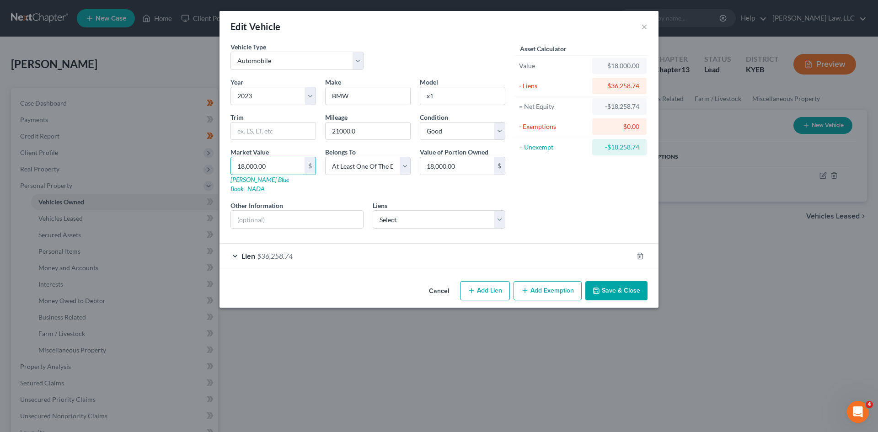
type input "2"
type input "2.00"
type input "26"
type input "26.00"
type input "260"
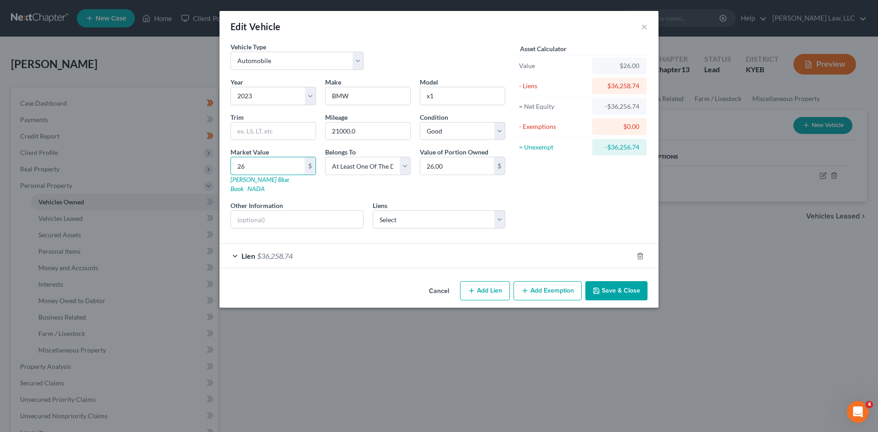
type input "260.00"
type input "2600"
type input "2,600.00"
type input "2,6000"
type input "26,000.00"
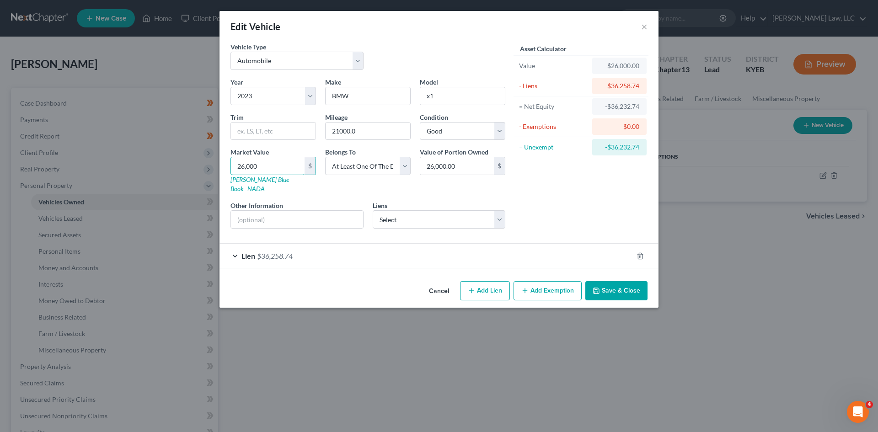
type input "26,000"
click at [621, 278] on div "Cancel Add Lien Add Lease Add Exemption Save & Close" at bounding box center [439, 293] width 439 height 30
click at [617, 281] on button "Save & Close" at bounding box center [616, 290] width 62 height 19
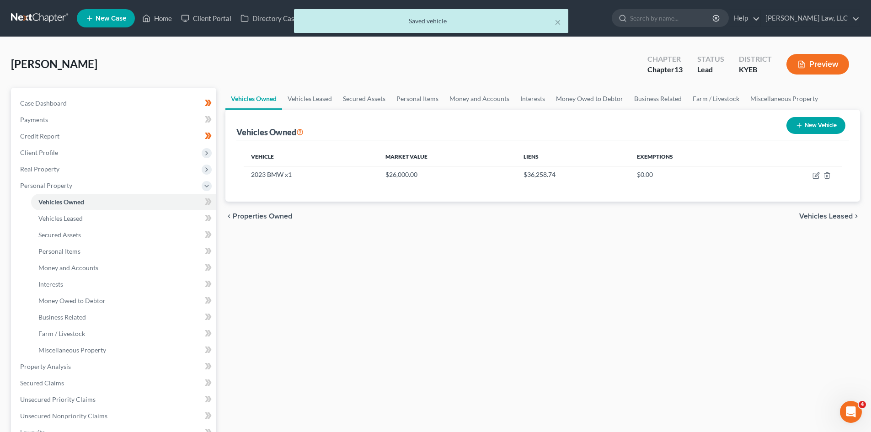
click at [208, 197] on icon at bounding box center [208, 201] width 7 height 11
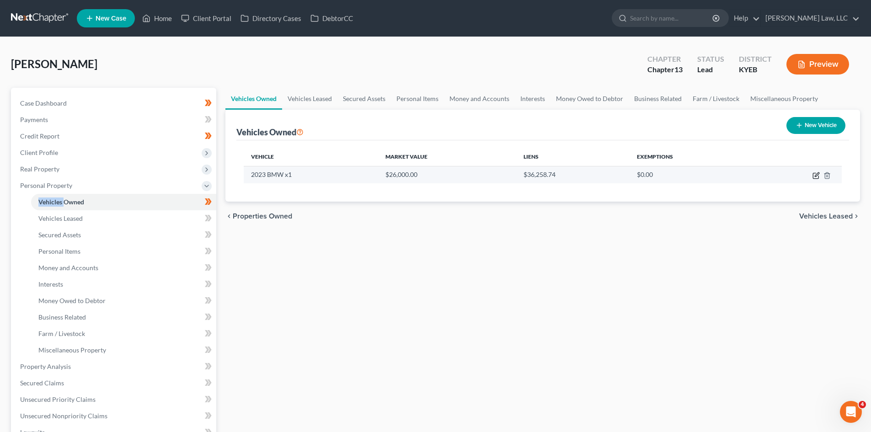
click at [814, 175] on icon "button" at bounding box center [816, 175] width 7 height 7
select select "0"
select select "3"
select select "2"
select select "3"
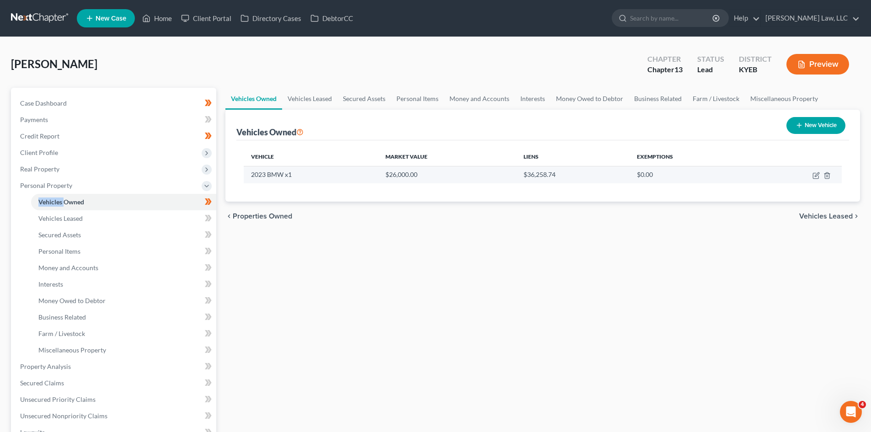
select select "45"
select select "3"
select select "2"
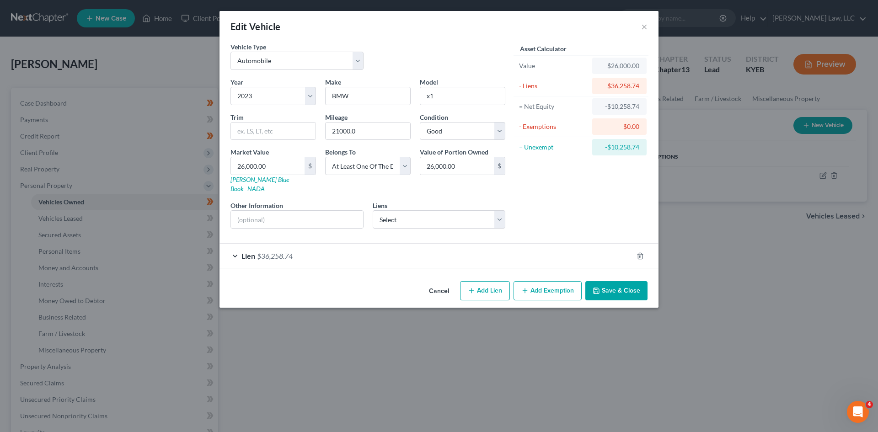
click at [398, 156] on div "Belongs To * Select Debtor 1 Only Debtor 2 Only Debtor 1 And Debtor 2 Only At L…" at bounding box center [368, 170] width 95 height 46
click at [395, 160] on select "Select Debtor 1 Only Debtor 2 Only Debtor 1 And Debtor 2 Only At Least One Of T…" at bounding box center [368, 166] width 86 height 18
select select "0"
click at [325, 157] on select "Select Debtor 1 Only Debtor 2 Only Debtor 1 And Debtor 2 Only At Least One Of T…" at bounding box center [368, 166] width 86 height 18
click at [440, 246] on div "Lien $36,258.74" at bounding box center [426, 256] width 413 height 24
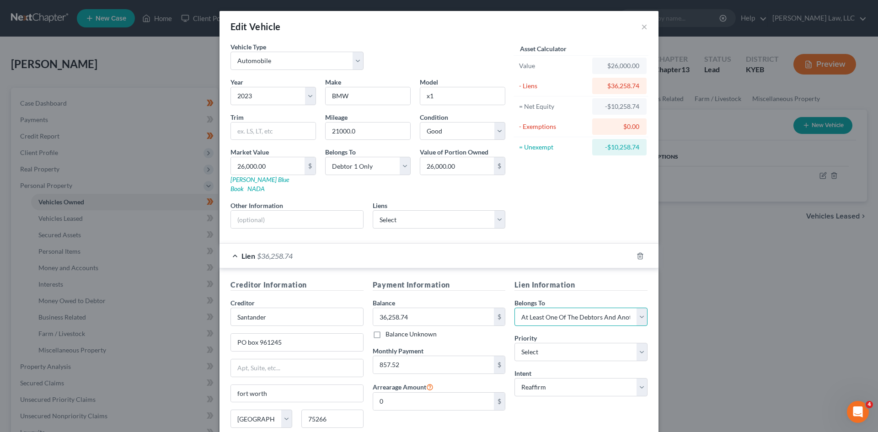
click at [586, 311] on select "Select Debtor 1 Only Debtor 2 Only Debtor 1 And Debtor 2 Only At Least One Of T…" at bounding box center [580, 317] width 133 height 18
select select "0"
click at [514, 308] on select "Select Debtor 1 Only Debtor 2 Only Debtor 1 And Debtor 2 Only At Least One Of T…" at bounding box center [580, 317] width 133 height 18
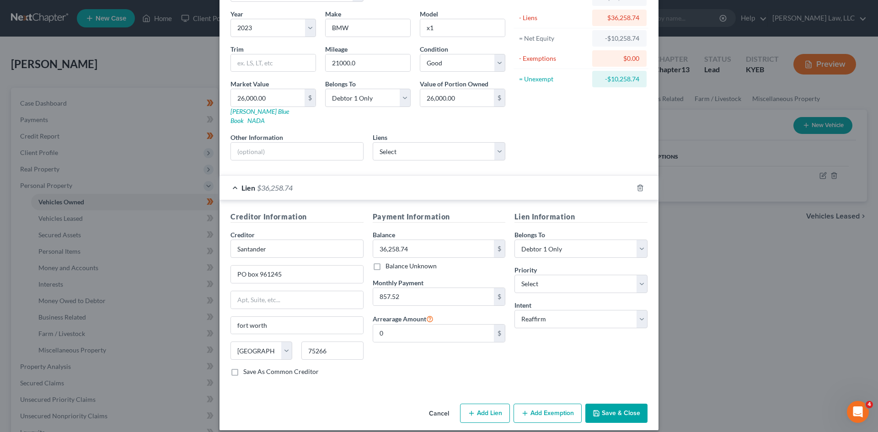
click at [602, 405] on button "Save & Close" at bounding box center [616, 413] width 62 height 19
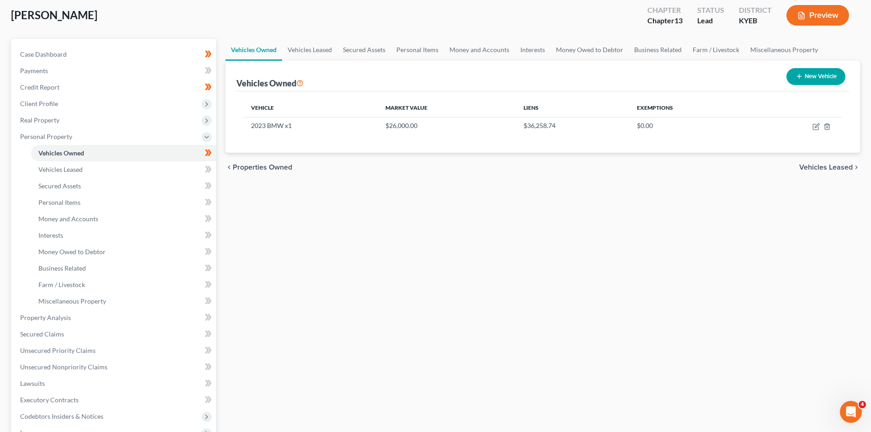
scroll to position [49, 0]
click at [792, 69] on button "New Vehicle" at bounding box center [816, 76] width 59 height 17
select select "0"
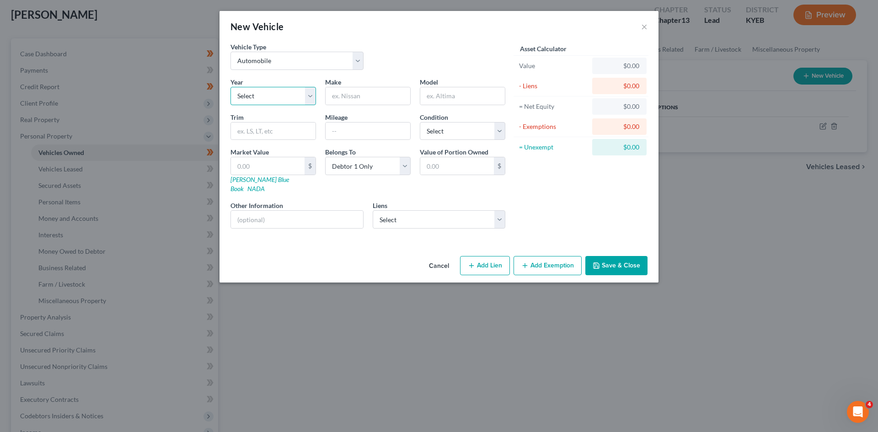
click at [274, 89] on select "Select 2026 2025 2024 2023 2022 2021 2020 2019 2018 2017 2016 2015 2014 2013 20…" at bounding box center [273, 96] width 86 height 18
select select "4"
click at [230, 87] on select "Select 2026 2025 2024 2023 2022 2021 2020 2019 2018 2017 2016 2015 2014 2013 20…" at bounding box center [273, 96] width 86 height 18
click at [386, 91] on input "text" at bounding box center [368, 95] width 85 height 17
type input "Volkswagen"
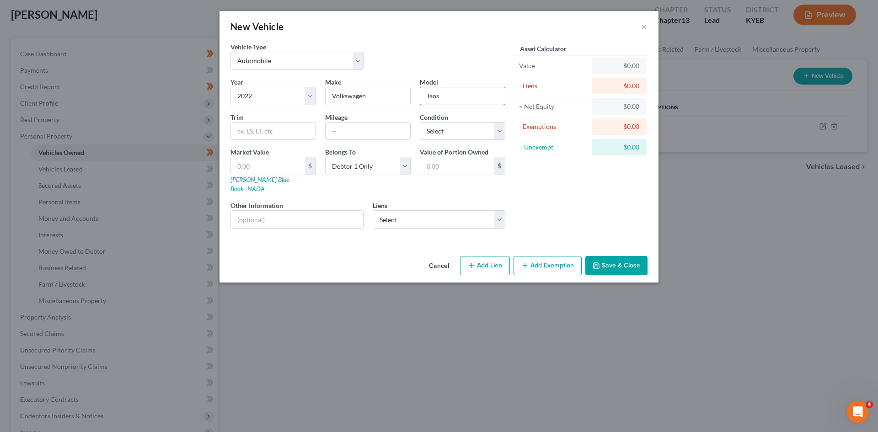
type input "Taos"
type input "40,000"
select select "2"
type input "1"
type input "1.00"
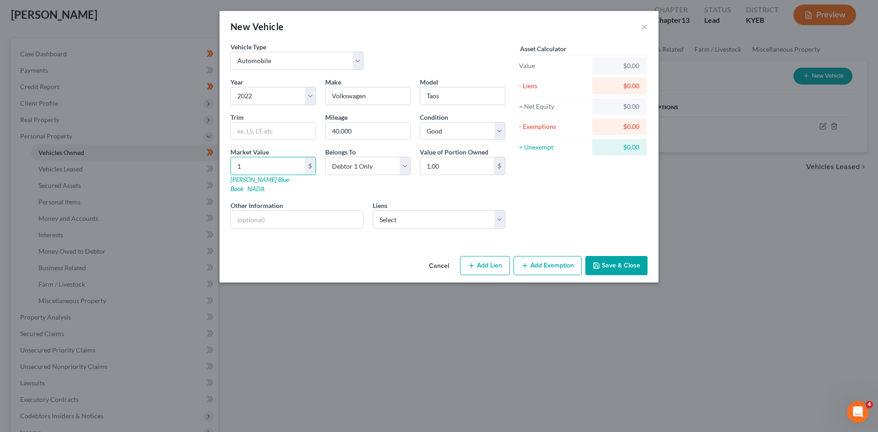
type input "16"
type input "16.00"
type input "160"
type input "160.00"
type input "1600"
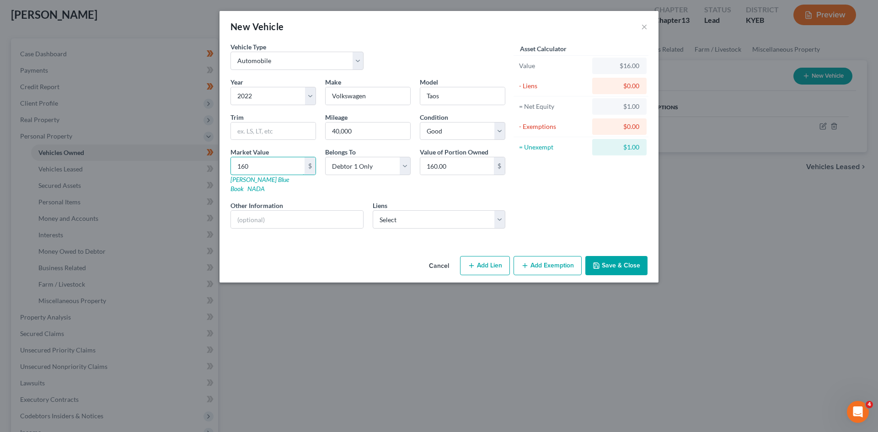
type input "1,600.00"
type input "1,6000"
type input "16,000.00"
type input "16,000"
click at [388, 173] on select "Select Debtor 1 Only Debtor 2 Only Debtor 1 And Debtor 2 Only At Least One Of T…" at bounding box center [368, 166] width 86 height 18
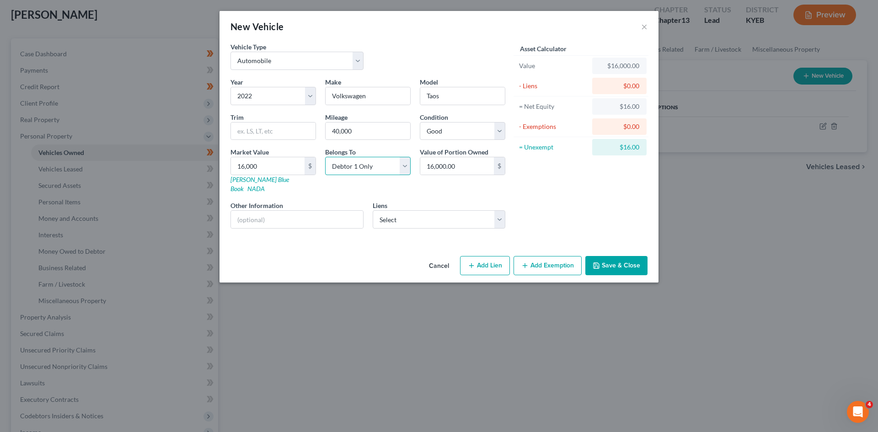
select select "3"
click at [325, 157] on select "Select Debtor 1 Only Debtor 2 Only Debtor 1 And Debtor 2 Only At Least One Of T…" at bounding box center [368, 166] width 86 height 18
click at [619, 256] on button "Save & Close" at bounding box center [616, 265] width 62 height 19
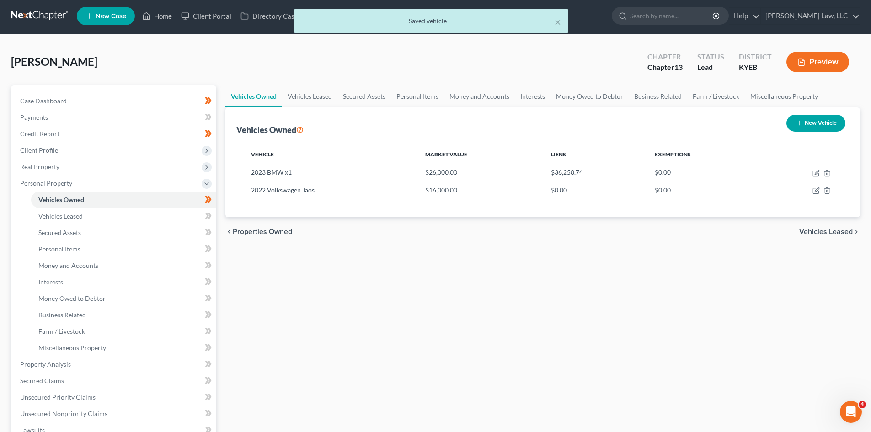
scroll to position [0, 0]
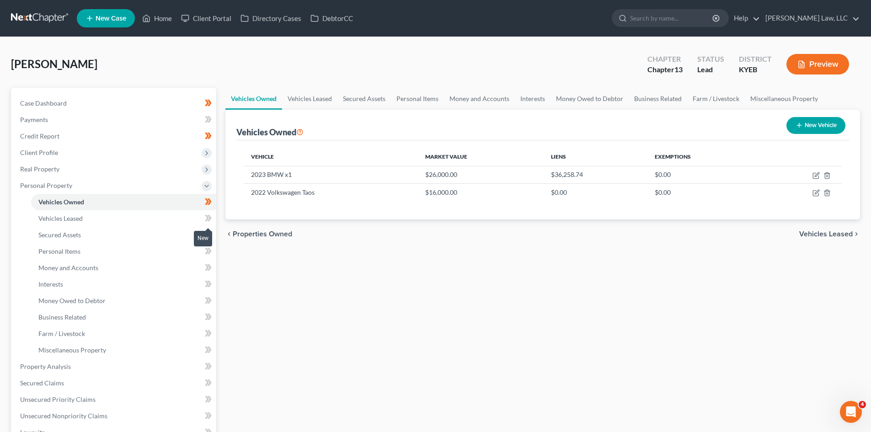
click at [204, 217] on span at bounding box center [208, 220] width 16 height 14
click at [184, 217] on link "Vehicles Leased" at bounding box center [123, 218] width 185 height 16
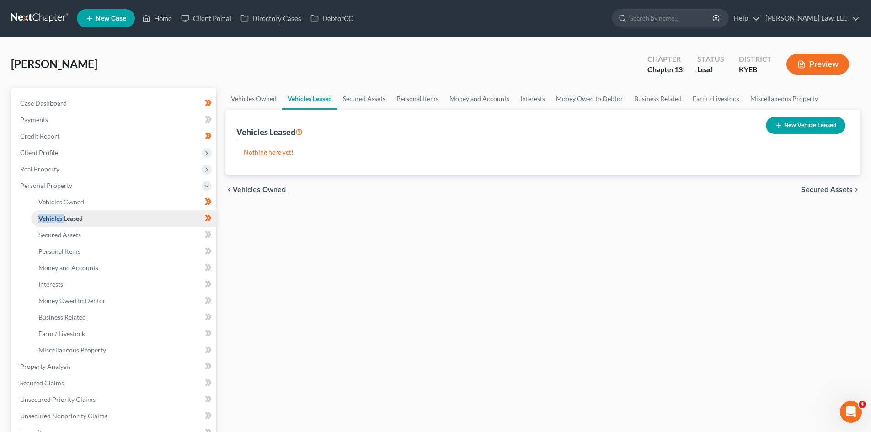
click at [168, 224] on link "Vehicles Leased" at bounding box center [123, 218] width 185 height 16
click at [162, 229] on link "Secured Assets" at bounding box center [123, 235] width 185 height 16
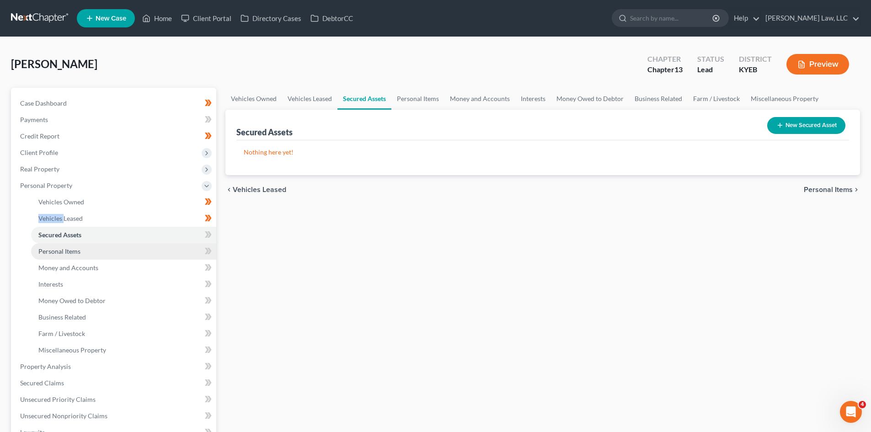
click at [140, 249] on link "Personal Items" at bounding box center [123, 251] width 185 height 16
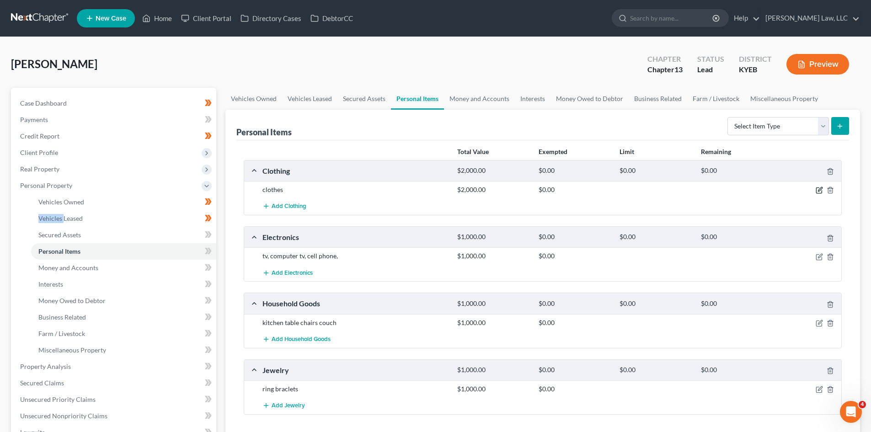
click at [817, 189] on icon "button" at bounding box center [819, 190] width 7 height 7
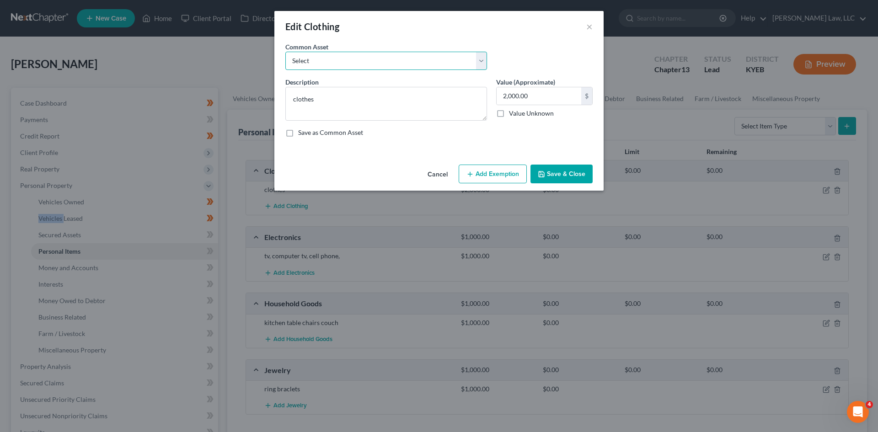
click at [375, 63] on select "Select Clothing" at bounding box center [386, 61] width 202 height 18
click at [285, 52] on select "Select Clothing" at bounding box center [386, 61] width 202 height 18
click at [360, 54] on select "Select Clothing" at bounding box center [386, 61] width 202 height 18
select select "0"
click at [285, 52] on select "Select Clothing" at bounding box center [386, 61] width 202 height 18
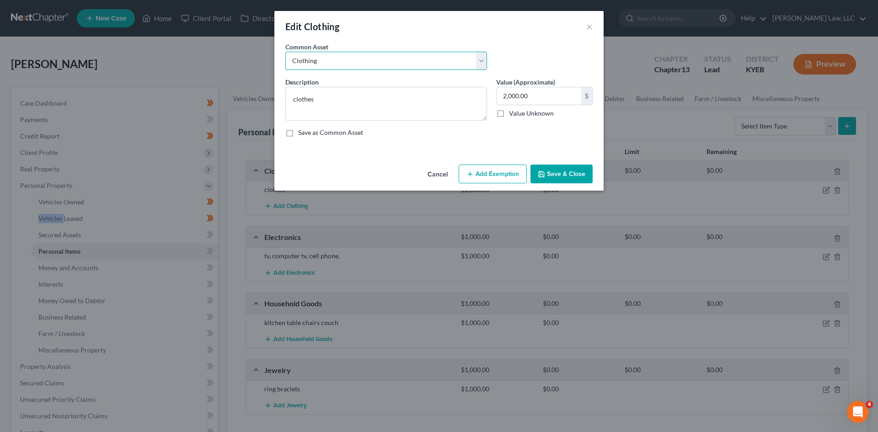
type textarea "Clothing"
type input "200.00"
type textarea "Clothing"
click at [513, 99] on input "text" at bounding box center [539, 95] width 85 height 17
type input "500"
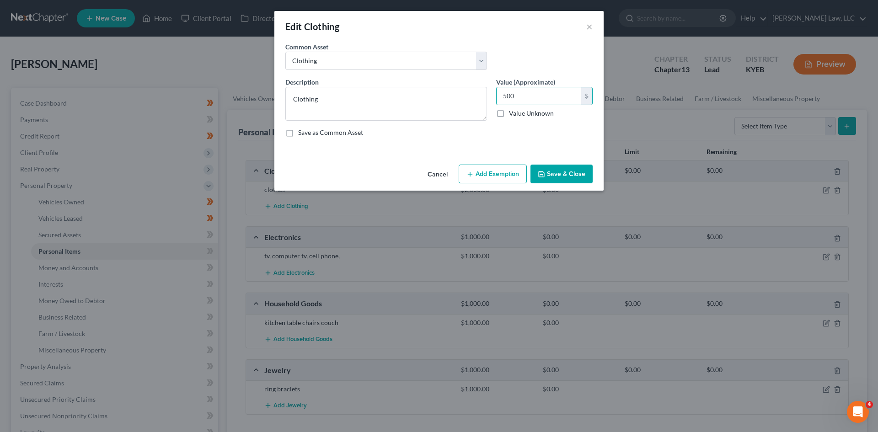
click at [488, 163] on div "Cancel Add Exemption Save & Close" at bounding box center [438, 176] width 329 height 30
click at [484, 182] on button "Add Exemption" at bounding box center [493, 174] width 68 height 19
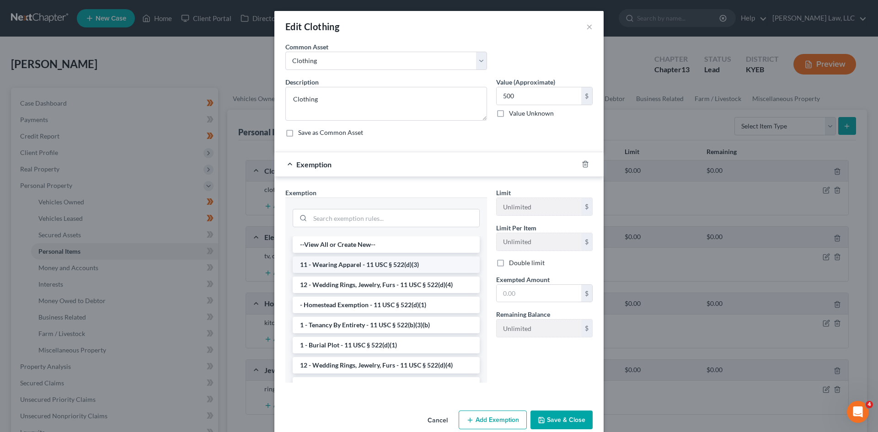
click at [396, 262] on li "11 - Wearing Apparel - 11 USC § 522(d)(3)" at bounding box center [386, 265] width 187 height 16
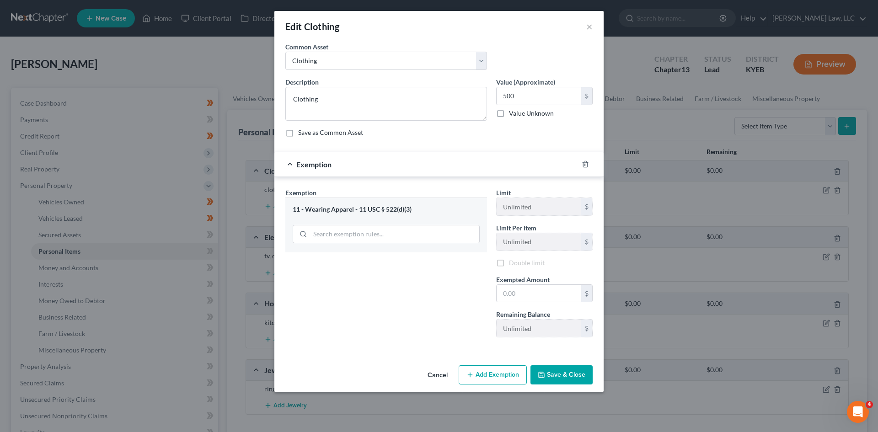
click at [396, 262] on div "Exemption Set must be selected for CA. Exemption * 11 - Wearing Apparel - 11 US…" at bounding box center [386, 266] width 211 height 157
click at [507, 285] on input "text" at bounding box center [539, 293] width 85 height 17
type input "500"
click at [553, 375] on button "Save & Close" at bounding box center [561, 374] width 62 height 19
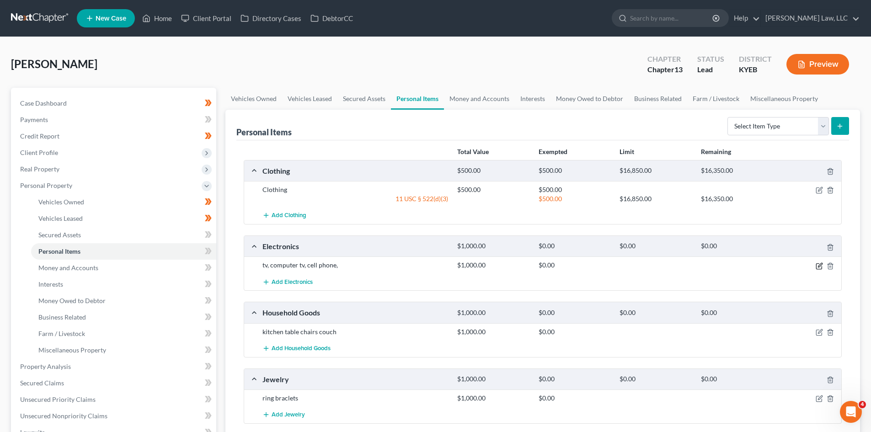
click at [819, 268] on icon "button" at bounding box center [819, 265] width 7 height 7
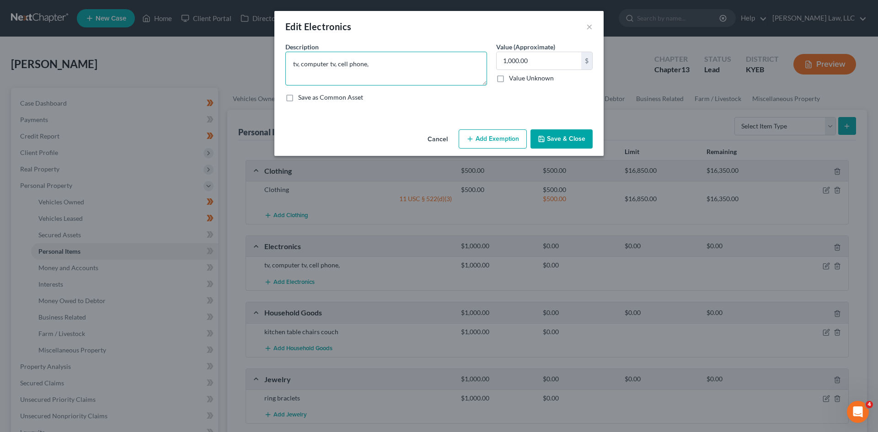
click at [295, 64] on textarea "tv, computer tv, cell phone," at bounding box center [386, 69] width 202 height 34
click at [305, 64] on textarea "Tv, computer tv, cell phone," at bounding box center [386, 69] width 202 height 34
click at [337, 64] on textarea "Tv, Computer tv, cell phone," at bounding box center [386, 69] width 202 height 34
type textarea "Tv, Computer, cell phone,"
click at [525, 137] on button "Add Exemption" at bounding box center [493, 138] width 68 height 19
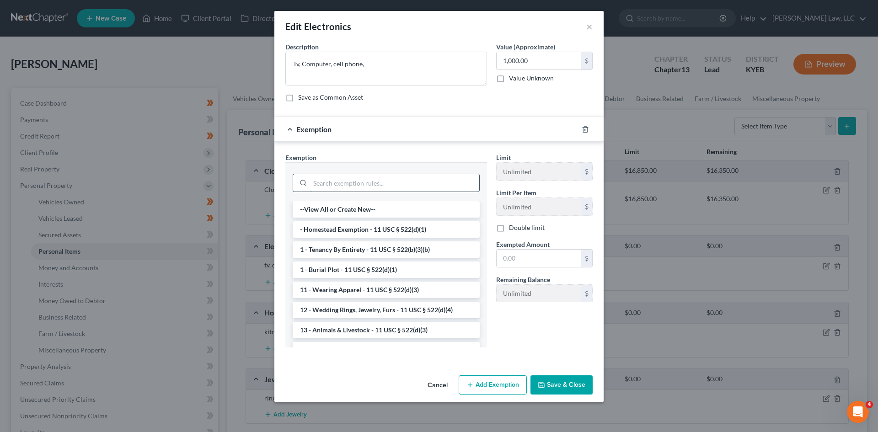
click at [366, 185] on input "search" at bounding box center [394, 182] width 169 height 17
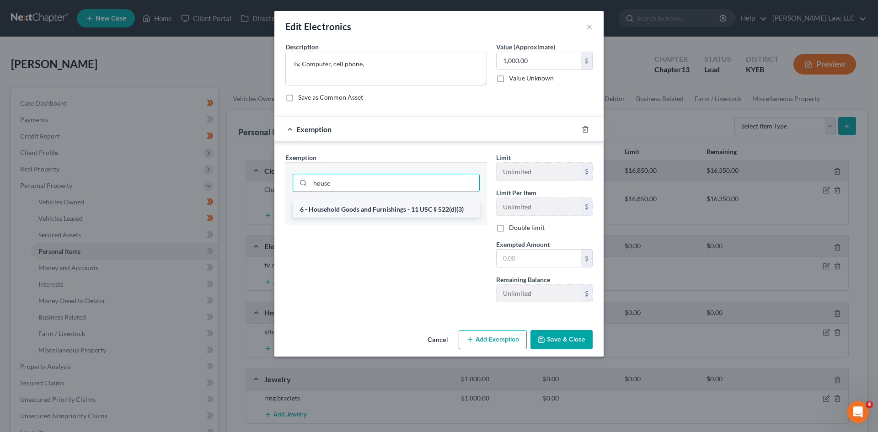
type input "house"
click at [364, 216] on li "6 - Household Goods and Furnishings - 11 USC § 522(d)(3)" at bounding box center [386, 209] width 187 height 16
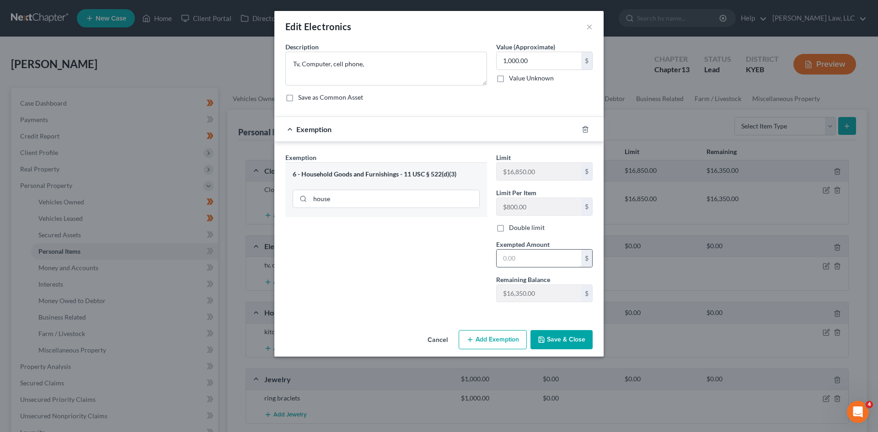
click at [575, 259] on input "text" at bounding box center [539, 258] width 85 height 17
type input "1,000"
click at [562, 343] on button "Save & Close" at bounding box center [561, 339] width 62 height 19
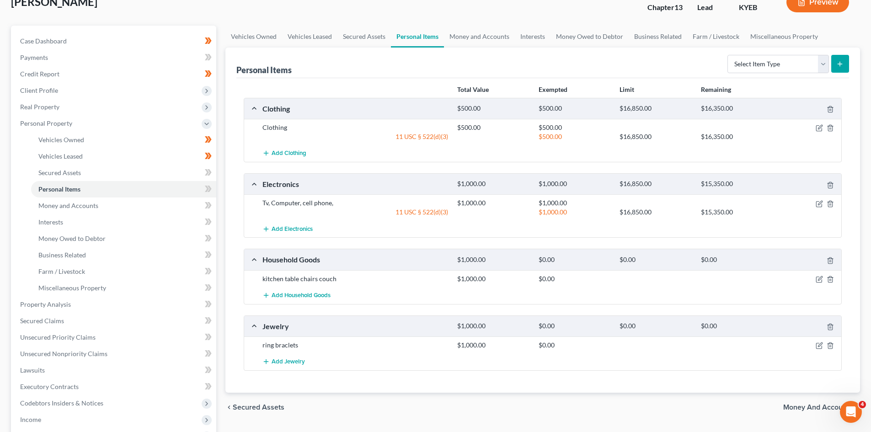
scroll to position [63, 0]
click at [817, 278] on icon "button" at bounding box center [819, 278] width 7 height 7
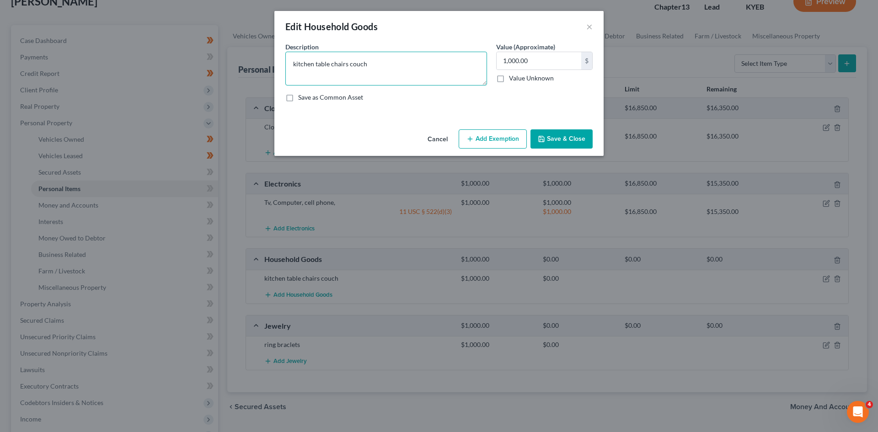
drag, startPoint x: 379, startPoint y: 70, endPoint x: 232, endPoint y: 62, distance: 147.4
drag, startPoint x: 232, startPoint y: 62, endPoint x: 427, endPoint y: 71, distance: 195.5
click at [427, 71] on textarea "kitchen table chairs couch" at bounding box center [386, 69] width 202 height 34
drag, startPoint x: 416, startPoint y: 70, endPoint x: 241, endPoint y: 59, distance: 175.6
click at [241, 59] on div "Edit Household Goods × An exemption set must first be selected from the Filing …" at bounding box center [439, 216] width 878 height 432
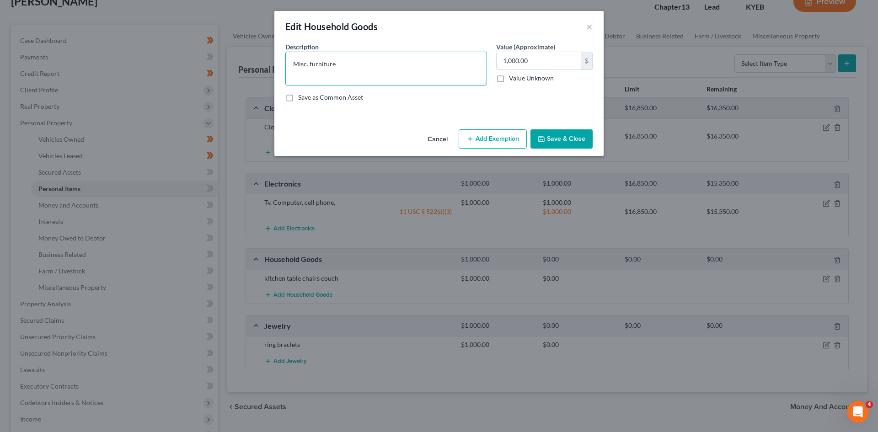
type textarea "Misc. furniture"
click at [487, 133] on button "Add Exemption" at bounding box center [493, 138] width 68 height 19
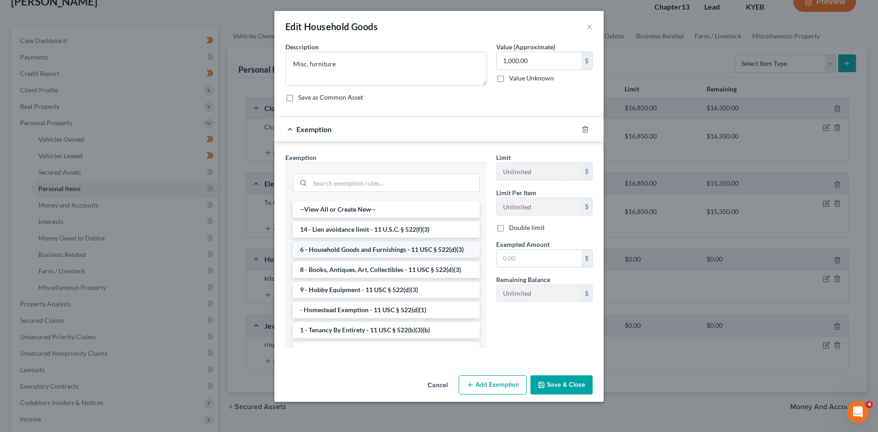
click at [366, 254] on li "6 - Household Goods and Furnishings - 11 USC § 522(d)(3)" at bounding box center [386, 249] width 187 height 16
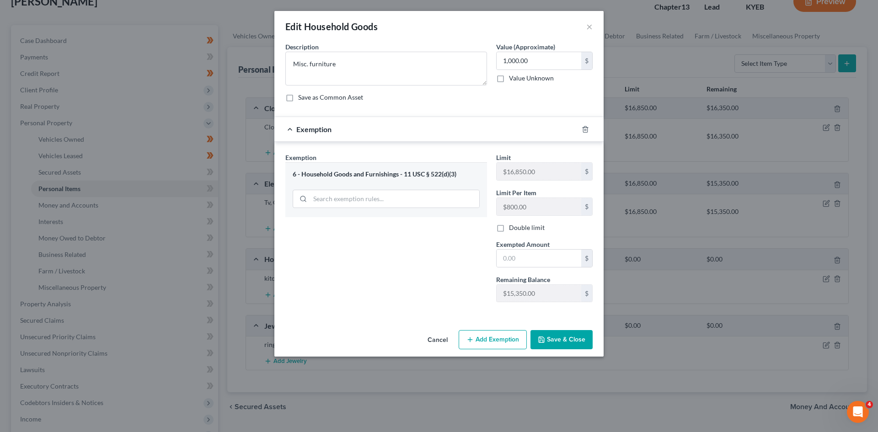
click at [366, 254] on div "Exemption Set must be selected for CA. Exemption * 6 - Household Goods and Furn…" at bounding box center [386, 231] width 211 height 157
click at [521, 260] on input "text" at bounding box center [539, 258] width 85 height 17
type input "1,000"
click at [551, 343] on button "Save & Close" at bounding box center [561, 339] width 62 height 19
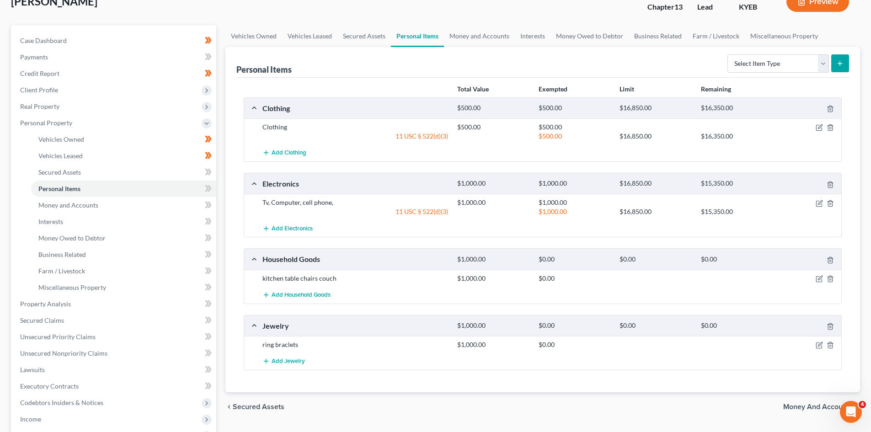
scroll to position [125, 0]
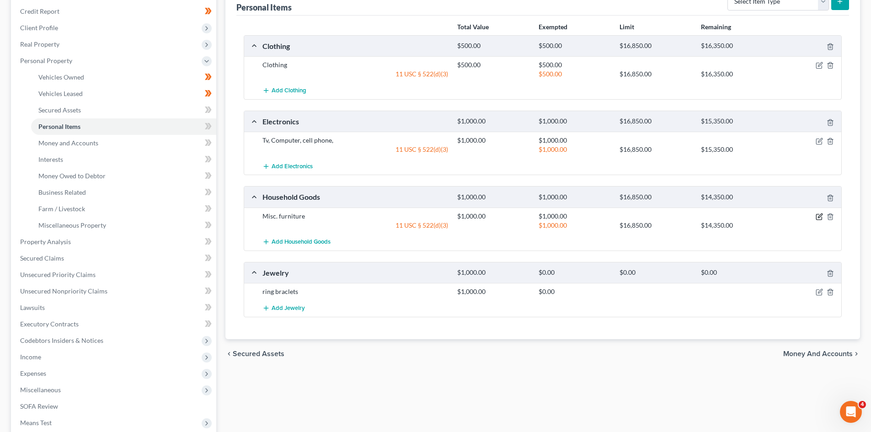
click at [819, 215] on icon "button" at bounding box center [819, 216] width 7 height 7
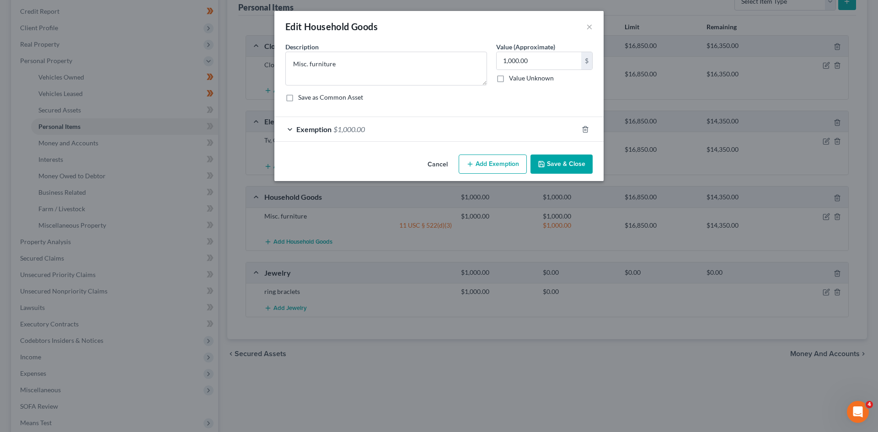
click at [583, 171] on button "Save & Close" at bounding box center [561, 164] width 62 height 19
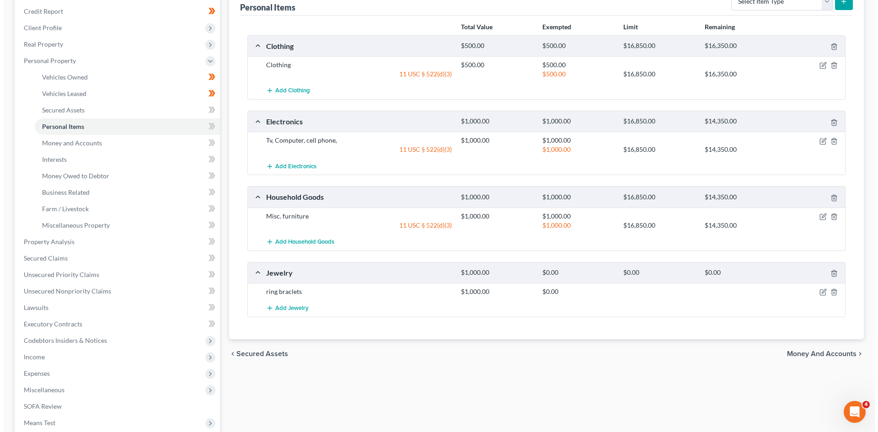
scroll to position [155, 0]
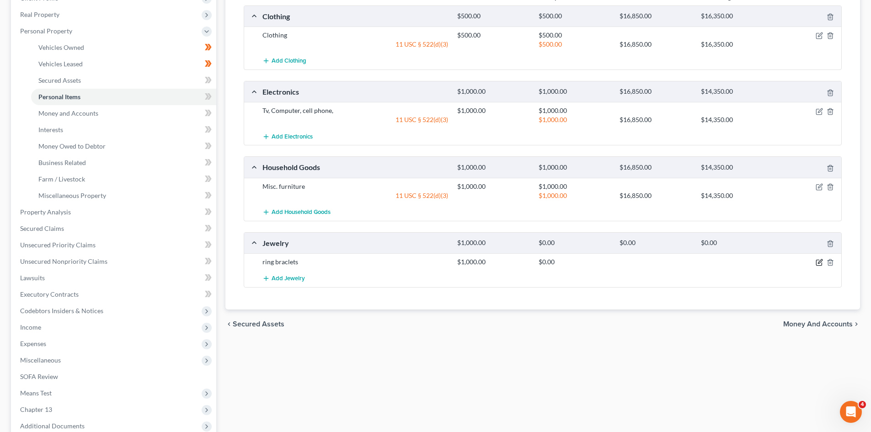
click at [820, 262] on icon "button" at bounding box center [819, 262] width 7 height 7
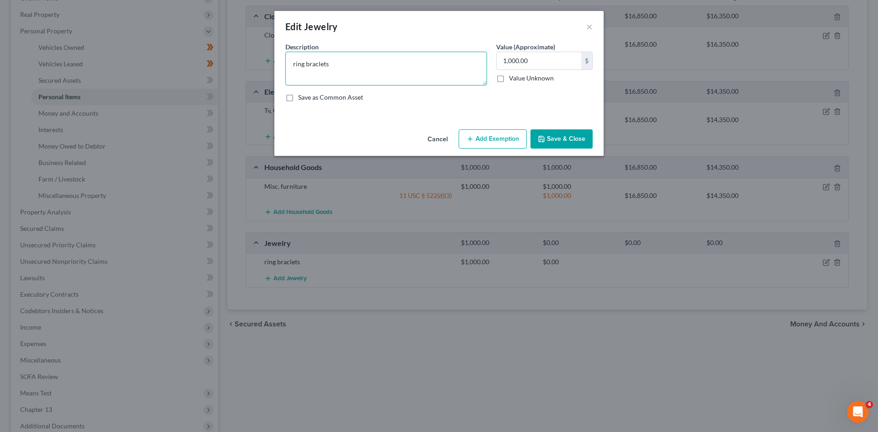
click at [295, 63] on textarea "ring braclets" at bounding box center [386, 69] width 202 height 34
click at [309, 63] on textarea "Ring braclets" at bounding box center [386, 69] width 202 height 34
click at [380, 72] on textarea "Ring, Braclets" at bounding box center [386, 69] width 202 height 34
type textarea "Ring, Bracelets"
click at [485, 132] on button "Add Exemption" at bounding box center [493, 138] width 68 height 19
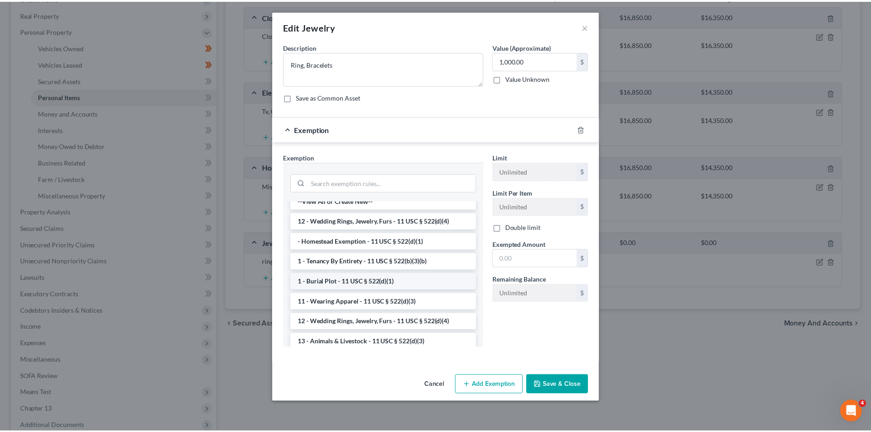
scroll to position [0, 0]
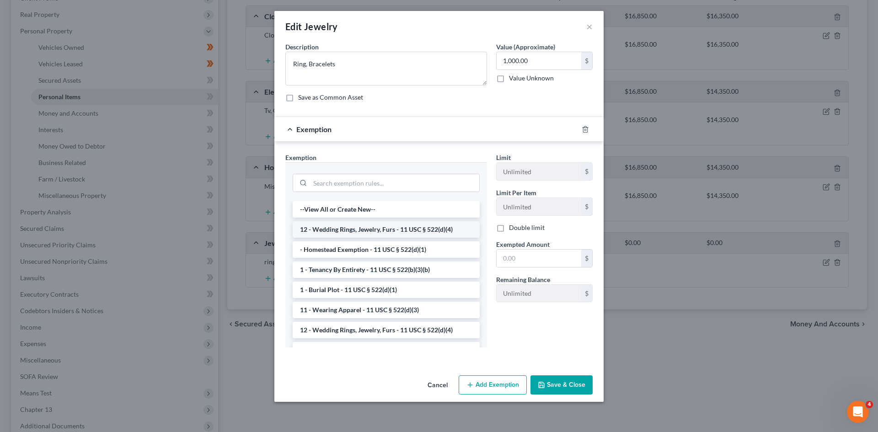
click at [385, 231] on li "12 - Wedding Rings, Jewelry, Furs - 11 USC § 522(d)(4)" at bounding box center [386, 229] width 187 height 16
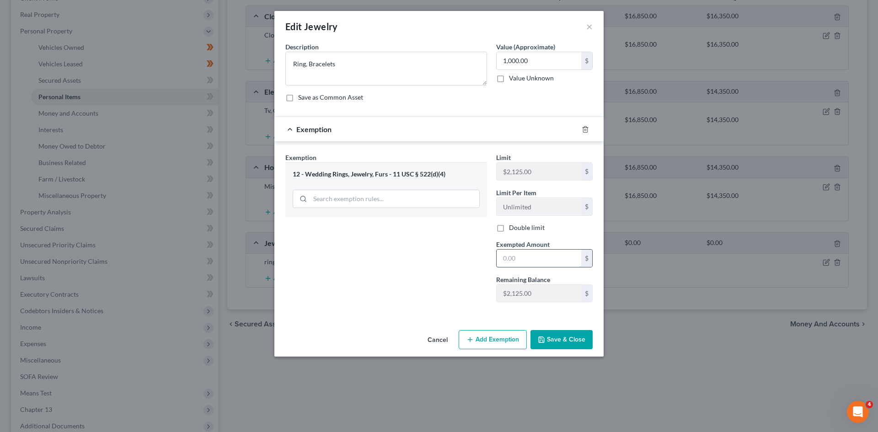
click at [521, 262] on input "text" at bounding box center [539, 258] width 85 height 17
type input "1,000"
click at [562, 328] on div "Cancel Add Exemption Save & Close" at bounding box center [438, 342] width 329 height 30
click at [561, 339] on button "Save & Close" at bounding box center [561, 339] width 62 height 19
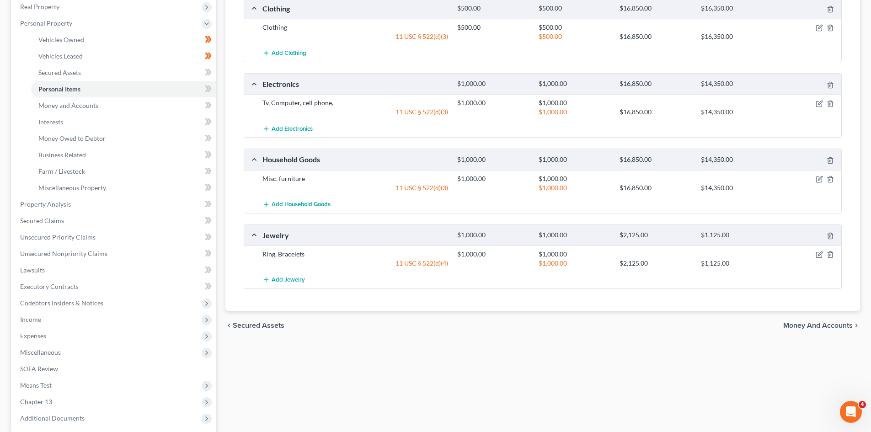
scroll to position [162, 0]
click at [207, 87] on icon at bounding box center [207, 89] width 4 height 6
click at [177, 105] on link "Money and Accounts" at bounding box center [123, 106] width 185 height 16
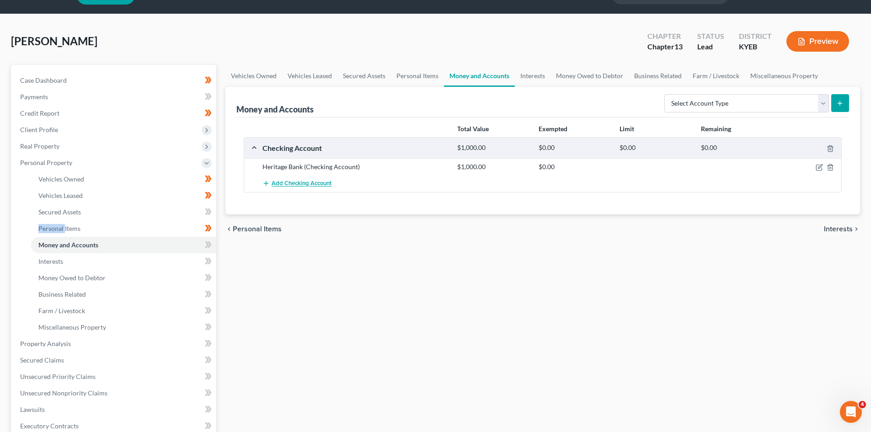
scroll to position [50, 0]
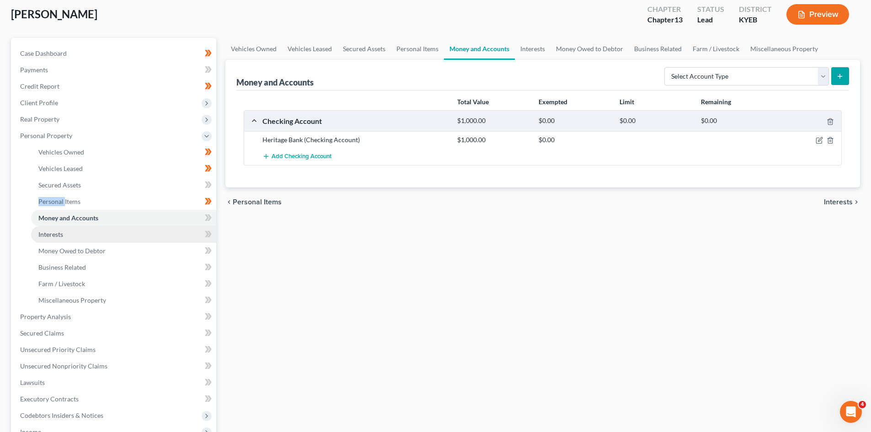
click at [116, 234] on link "Interests" at bounding box center [123, 234] width 185 height 16
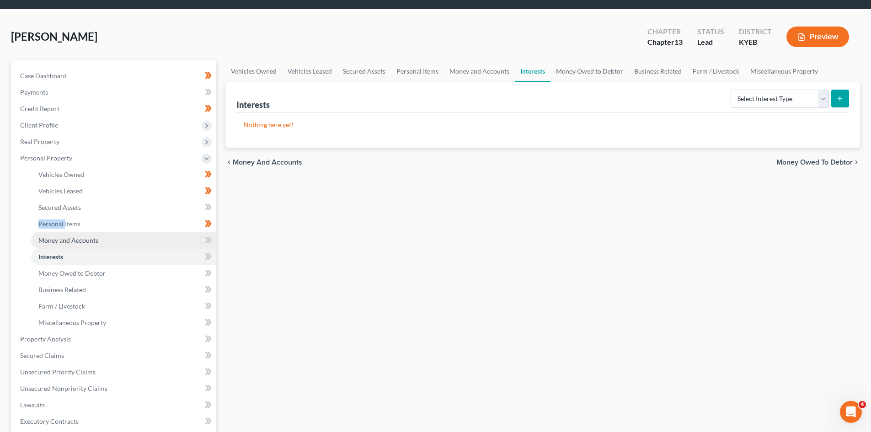
scroll to position [30, 0]
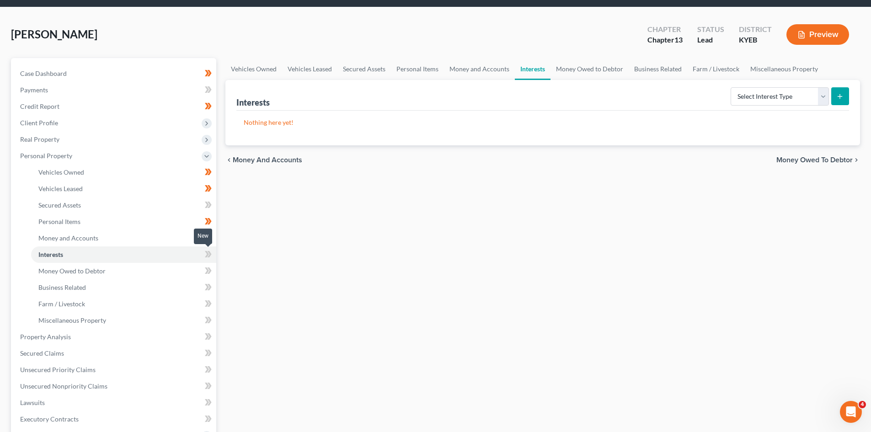
click at [205, 252] on icon at bounding box center [208, 254] width 7 height 11
click at [134, 268] on link "Money Owed to Debtor" at bounding box center [123, 271] width 185 height 16
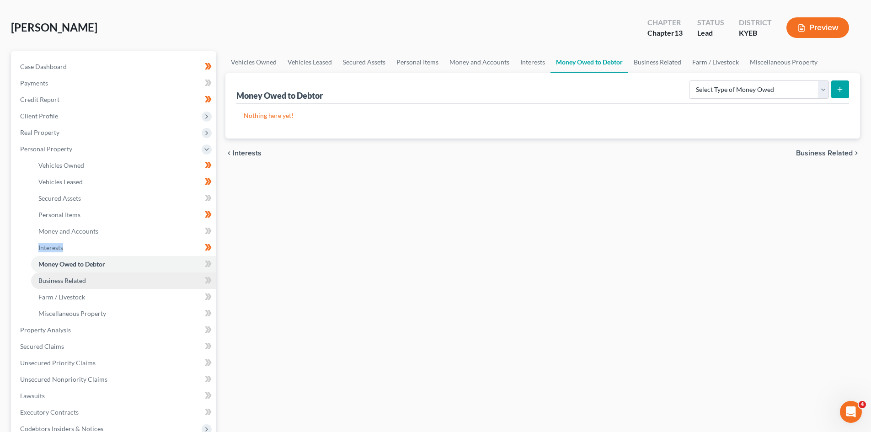
click at [102, 276] on link "Business Related" at bounding box center [123, 281] width 185 height 16
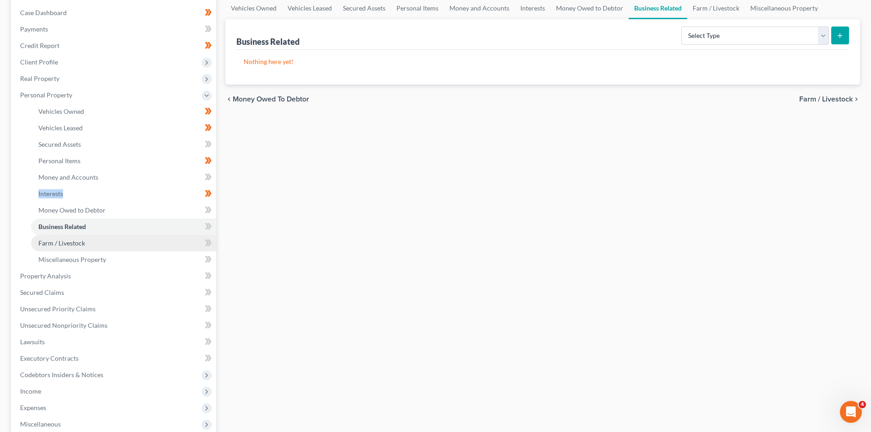
drag, startPoint x: 90, startPoint y: 235, endPoint x: 96, endPoint y: 249, distance: 15.0
click at [90, 235] on link "Farm / Livestock" at bounding box center [123, 243] width 185 height 16
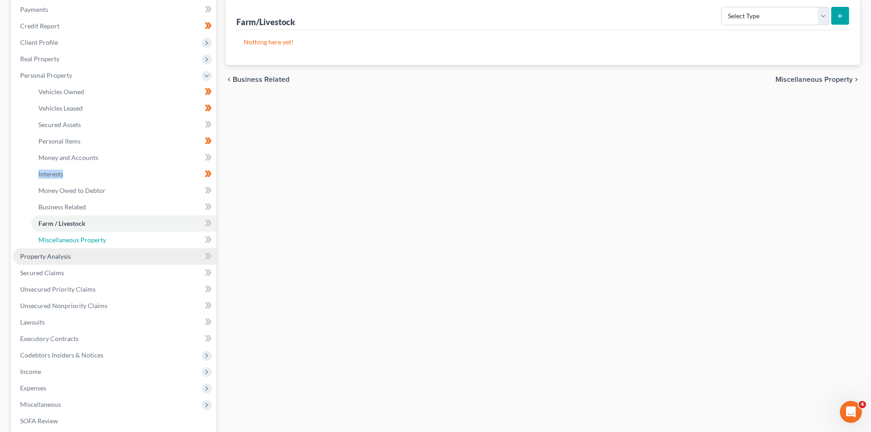
click at [120, 238] on link "Miscellaneous Property" at bounding box center [123, 240] width 185 height 16
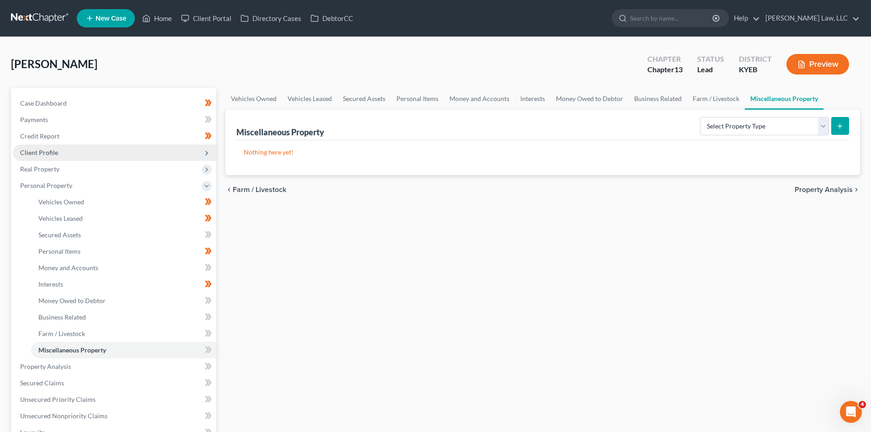
click at [71, 146] on span "Client Profile" at bounding box center [115, 153] width 204 height 16
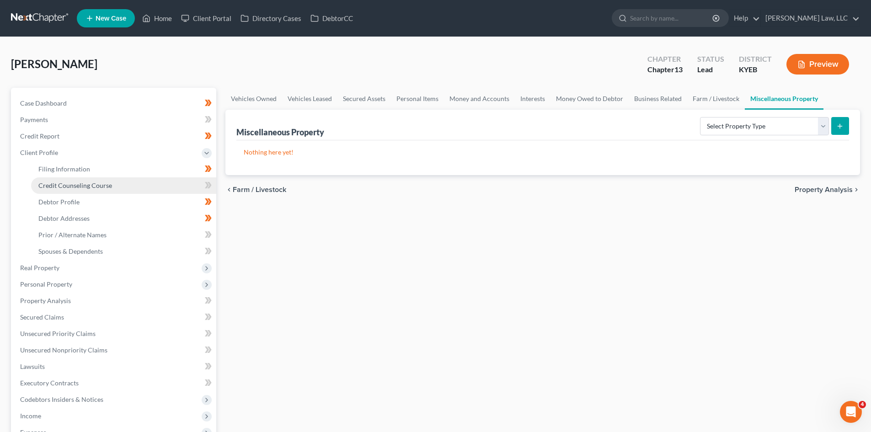
click at [144, 181] on link "Credit Counseling Course" at bounding box center [123, 185] width 185 height 16
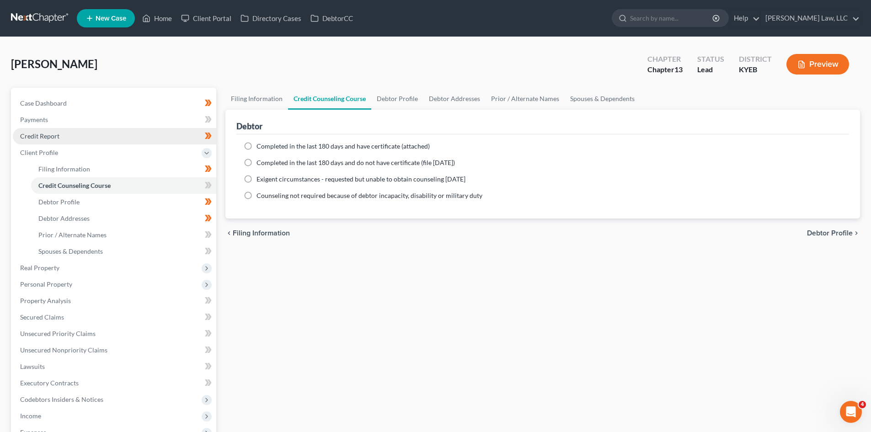
click at [123, 140] on link "Credit Report" at bounding box center [115, 136] width 204 height 16
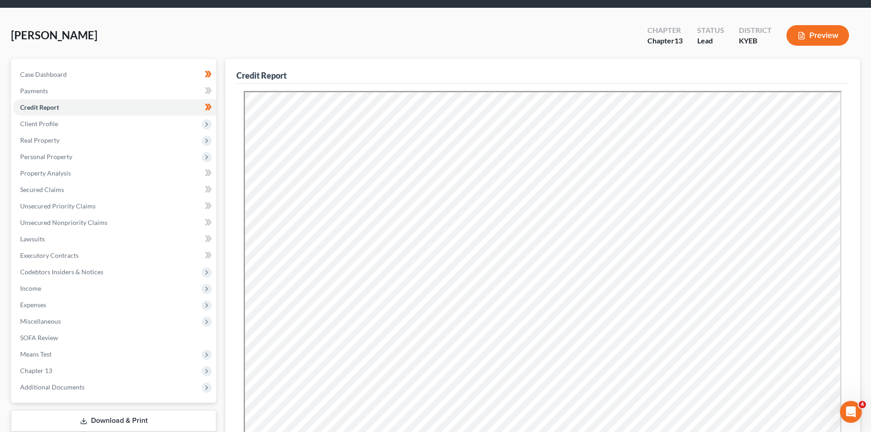
scroll to position [29, 0]
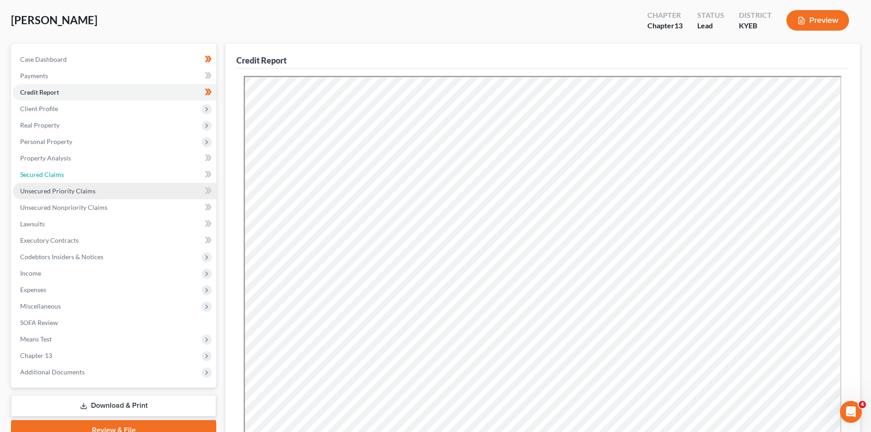
click at [101, 174] on link "Secured Claims" at bounding box center [115, 174] width 204 height 16
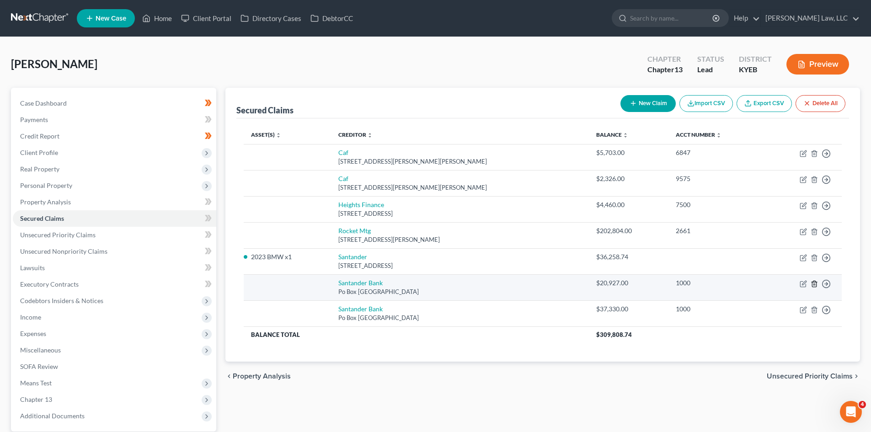
click at [816, 284] on icon "button" at bounding box center [814, 284] width 4 height 6
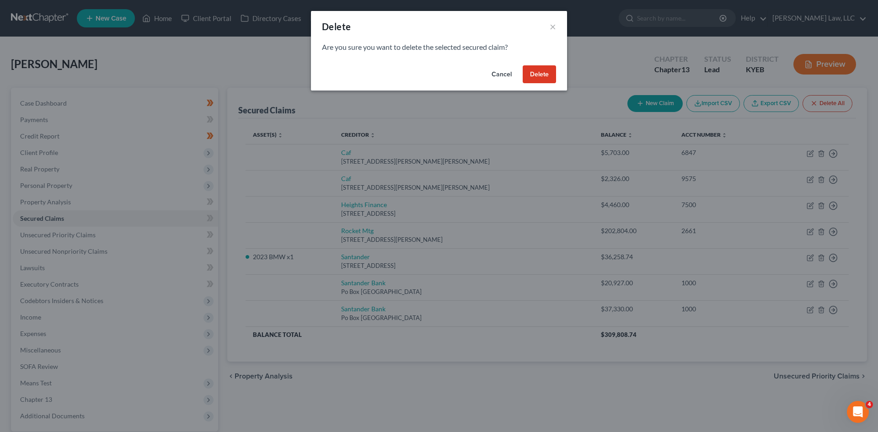
click at [532, 80] on button "Delete" at bounding box center [539, 74] width 33 height 18
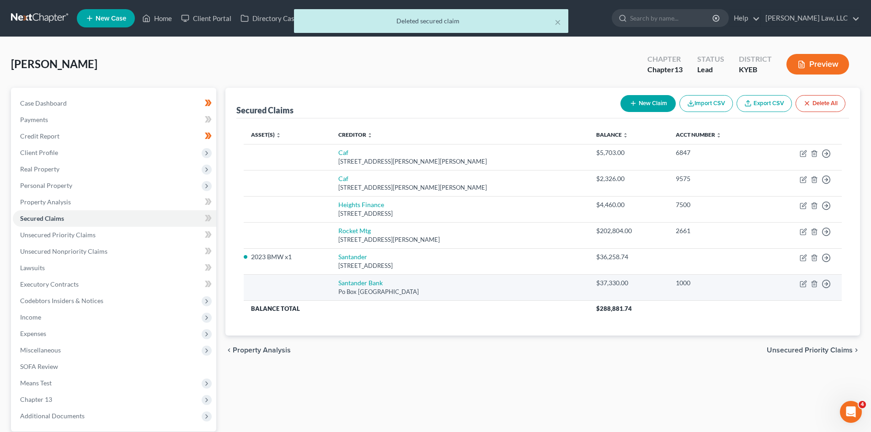
click at [818, 282] on td "Move to E Move to F Move to G Move to Notice Only" at bounding box center [803, 287] width 78 height 26
click at [813, 283] on icon "button" at bounding box center [814, 283] width 7 height 7
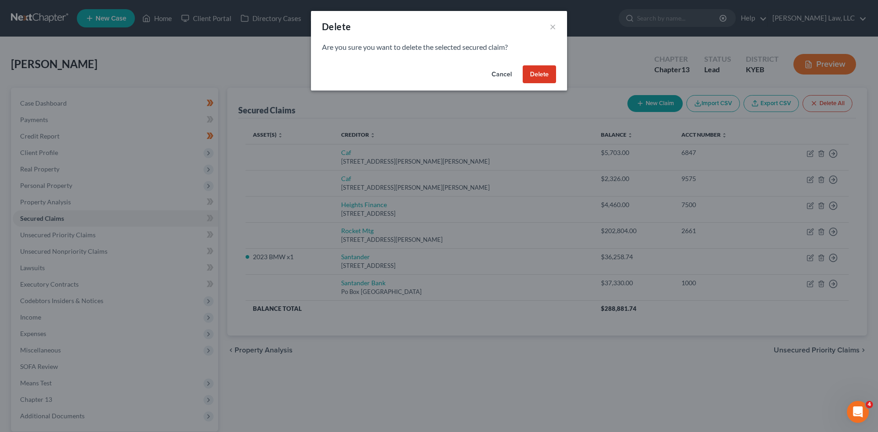
click at [540, 76] on button "Delete" at bounding box center [539, 74] width 33 height 18
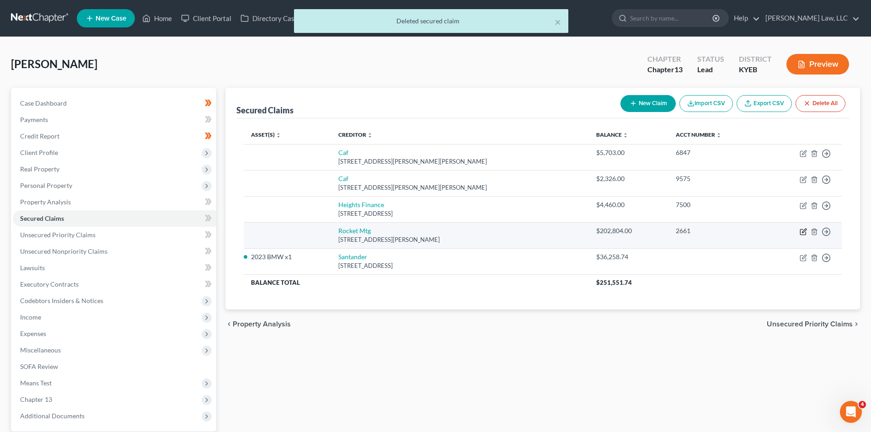
click at [803, 232] on icon "button" at bounding box center [803, 231] width 7 height 7
select select "23"
select select "0"
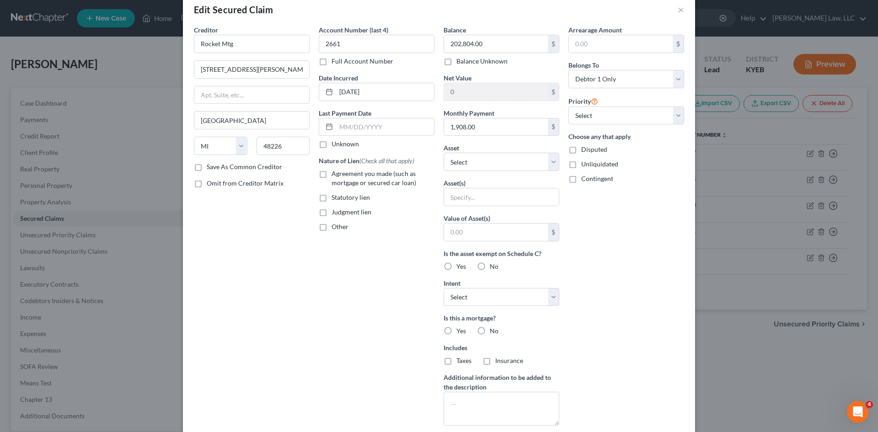
scroll to position [17, 0]
click at [506, 195] on input "text" at bounding box center [501, 196] width 115 height 17
click at [489, 162] on select "Select Other Multiple Assets 2022 Volkswagen Taos - $16000.0 154 Tando Way - $2…" at bounding box center [502, 161] width 116 height 18
select select "3"
click at [444, 168] on select "Select Other Multiple Assets 2022 Volkswagen Taos - $16000.0 154 Tando Way - $2…" at bounding box center [502, 161] width 116 height 18
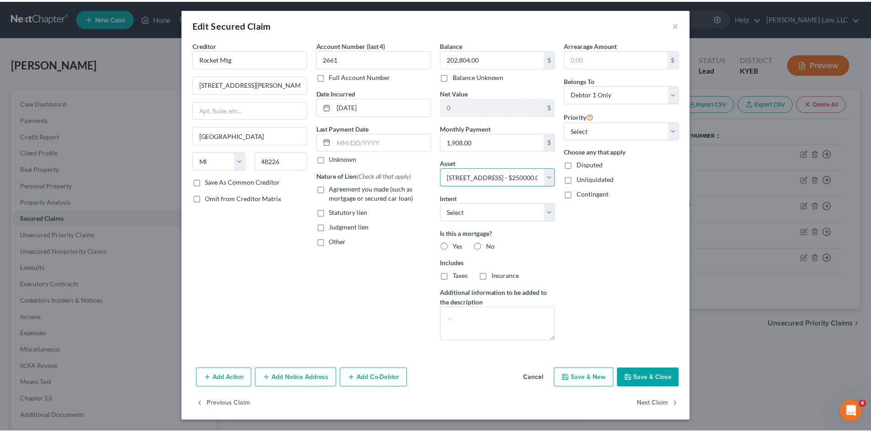
scroll to position [2, 0]
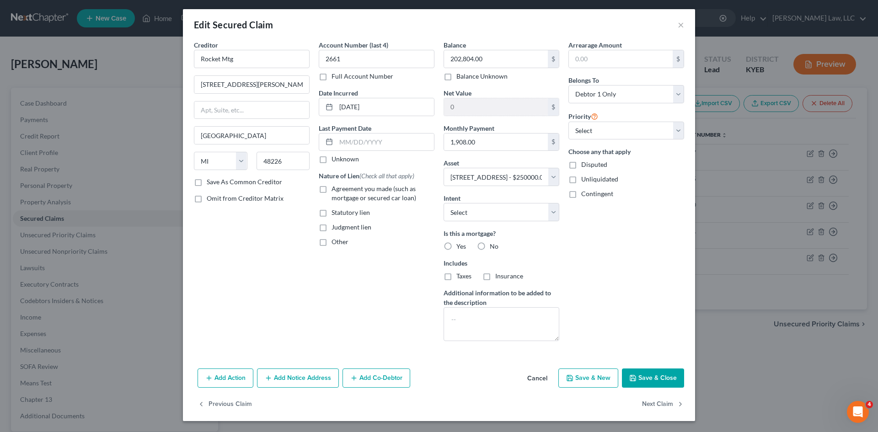
click at [456, 242] on label "Yes" at bounding box center [461, 246] width 10 height 9
click at [460, 242] on input "Yes" at bounding box center [463, 245] width 6 height 6
radio input "true"
click at [459, 275] on span "Taxes" at bounding box center [463, 276] width 15 height 8
click at [460, 275] on input "Taxes" at bounding box center [463, 275] width 6 height 6
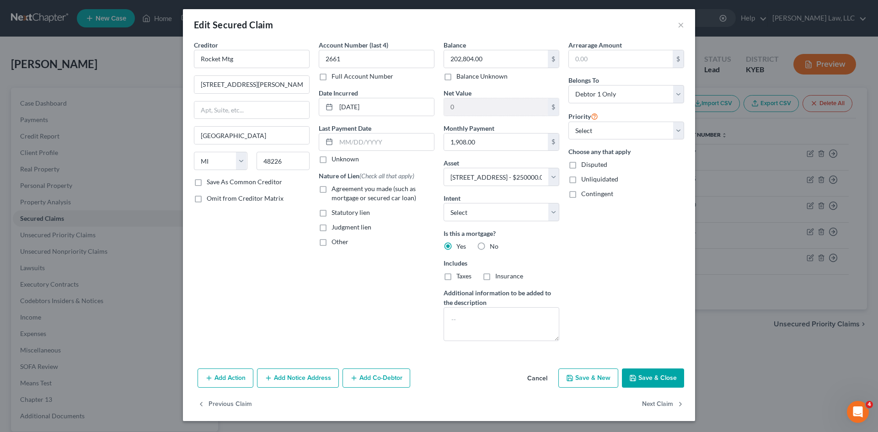
checkbox input "true"
click at [495, 280] on label "Insurance" at bounding box center [509, 276] width 28 height 9
click at [499, 278] on input "Insurance" at bounding box center [502, 275] width 6 height 6
checkbox input "true"
click at [655, 377] on button "Save & Close" at bounding box center [653, 378] width 62 height 19
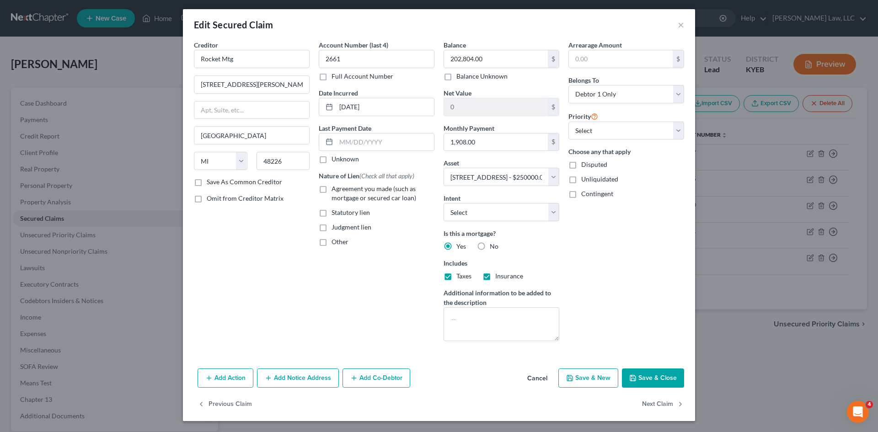
select select
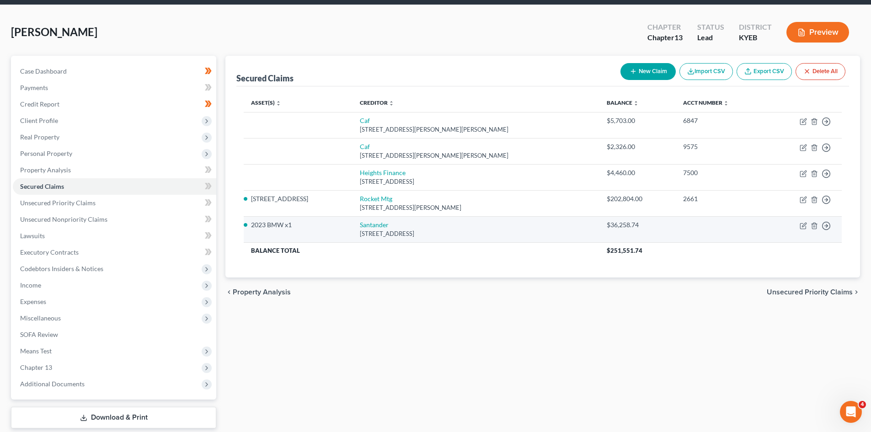
scroll to position [0, 0]
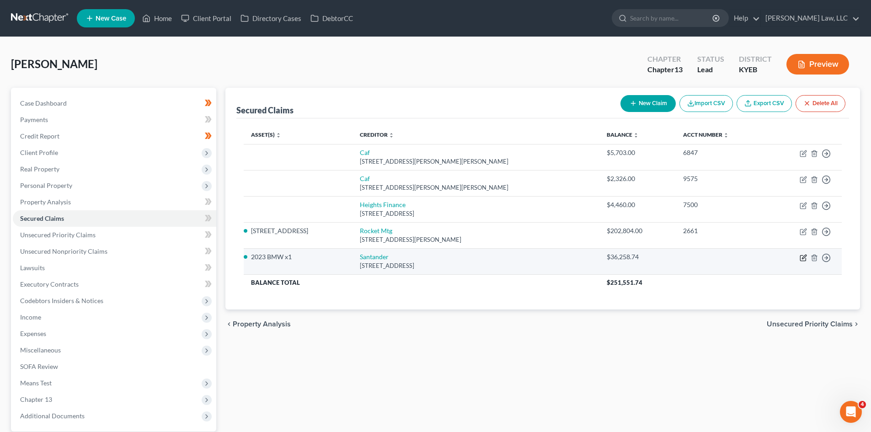
click at [805, 257] on icon "button" at bounding box center [804, 257] width 4 height 4
select select "45"
select select "8"
select select "2"
select select "0"
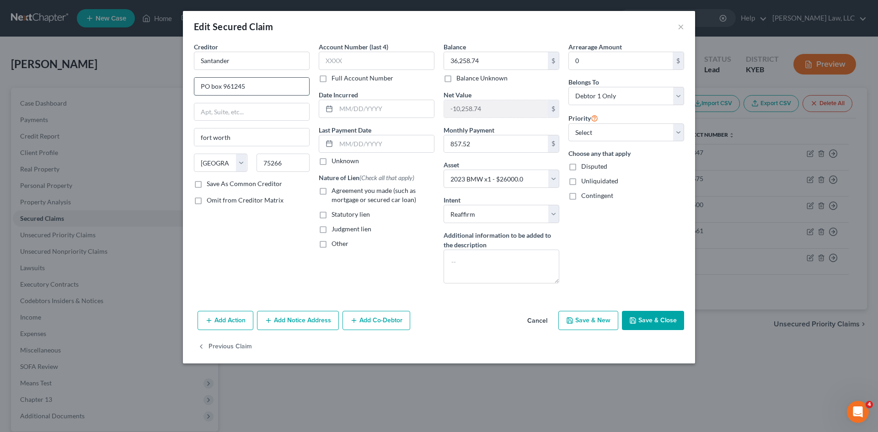
click at [212, 86] on input "PO box 961245" at bounding box center [251, 86] width 115 height 17
type input "PO Box 961245"
click at [204, 138] on input "fort worth" at bounding box center [251, 137] width 115 height 17
click at [215, 138] on input "Fort worth" at bounding box center [251, 137] width 115 height 17
type input "Fort Worth"
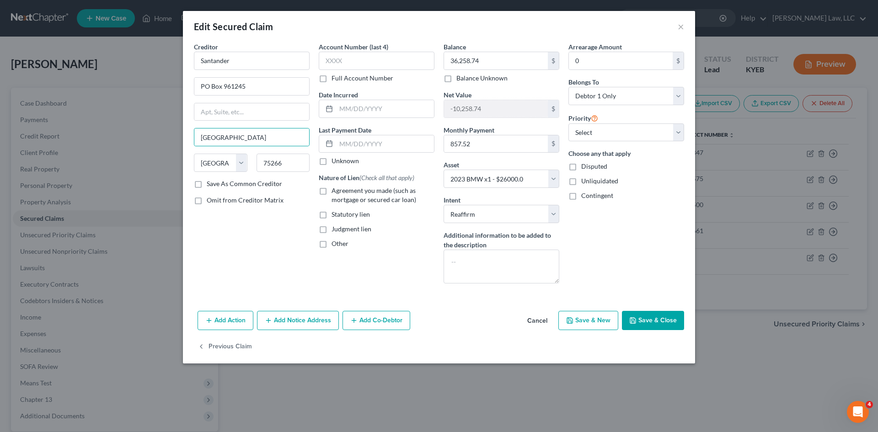
click at [638, 321] on button "Save & Close" at bounding box center [653, 320] width 62 height 19
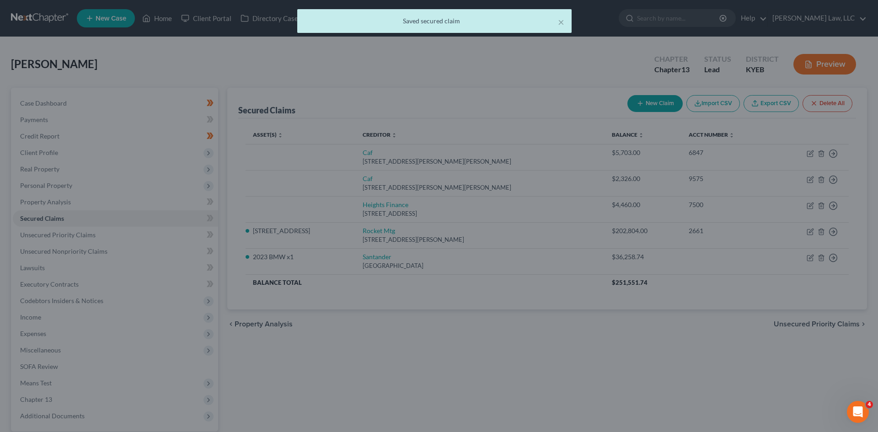
select select "8"
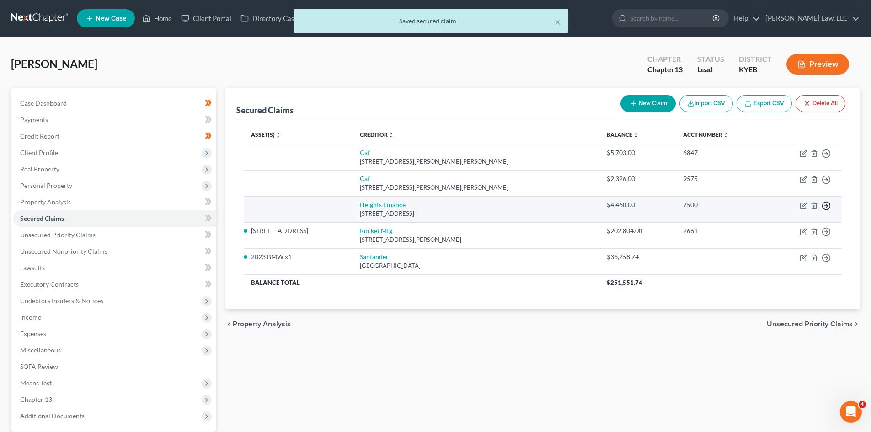
click at [830, 207] on circle "button" at bounding box center [827, 206] width 8 height 8
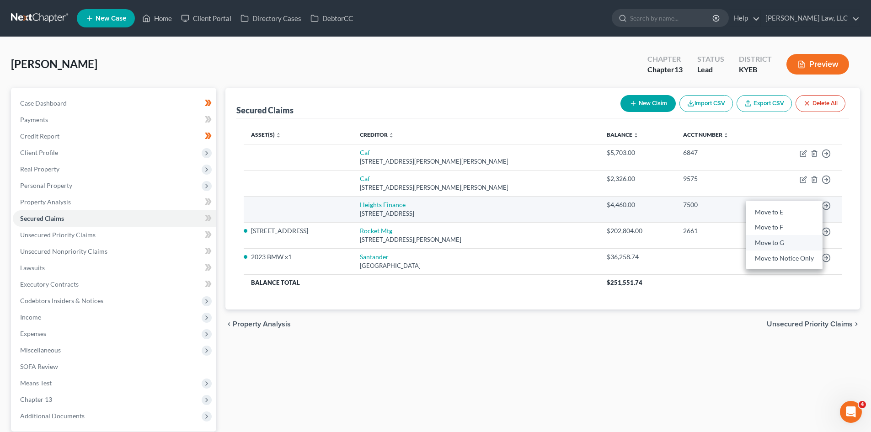
click at [771, 242] on link "Move to G" at bounding box center [784, 244] width 76 height 16
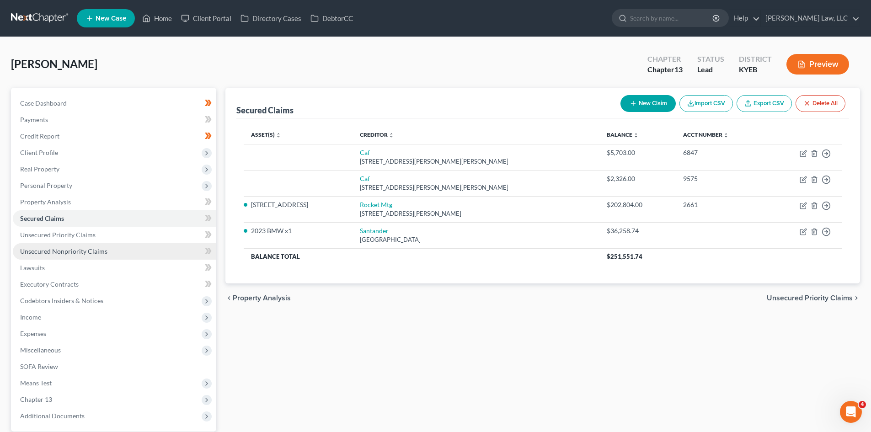
click at [106, 251] on link "Unsecured Nonpriority Claims" at bounding box center [115, 251] width 204 height 16
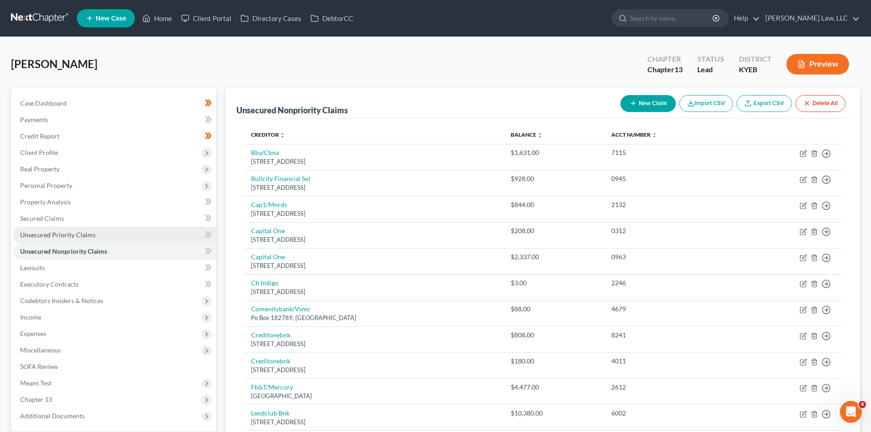
click at [84, 239] on link "Unsecured Priority Claims" at bounding box center [115, 235] width 204 height 16
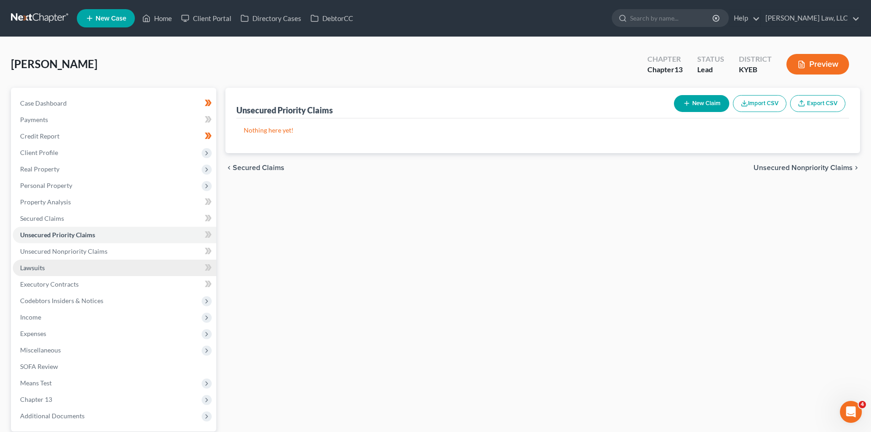
click at [68, 274] on link "Lawsuits" at bounding box center [115, 268] width 204 height 16
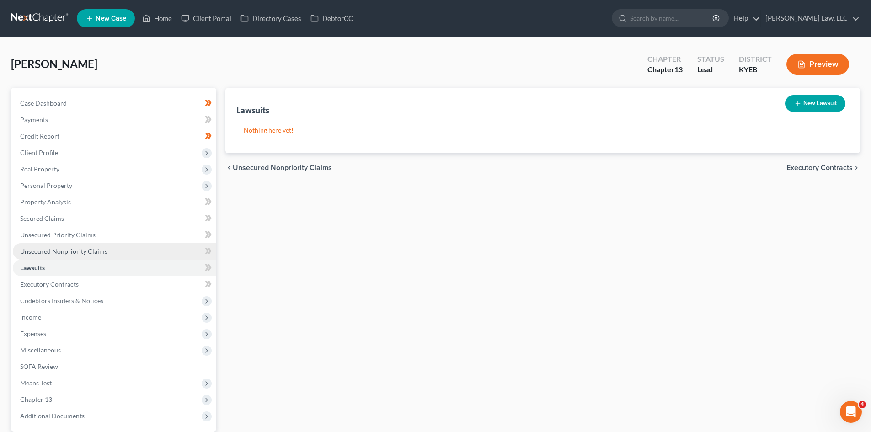
click at [78, 243] on link "Unsecured Nonpriority Claims" at bounding box center [115, 251] width 204 height 16
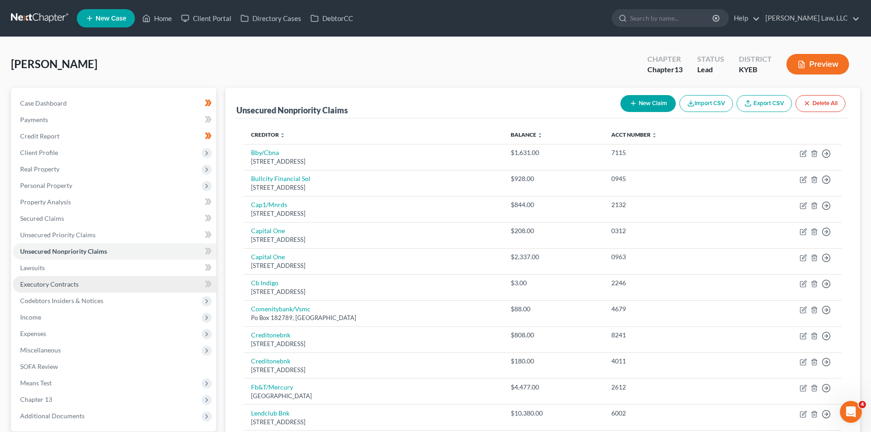
click at [52, 280] on span "Executory Contracts" at bounding box center [49, 284] width 59 height 8
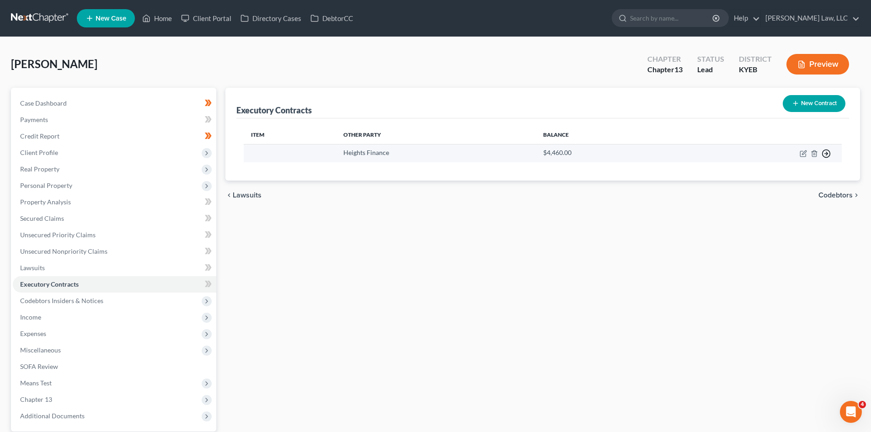
click at [829, 153] on icon "button" at bounding box center [826, 153] width 9 height 9
click at [795, 191] on link "Move to F" at bounding box center [784, 191] width 76 height 16
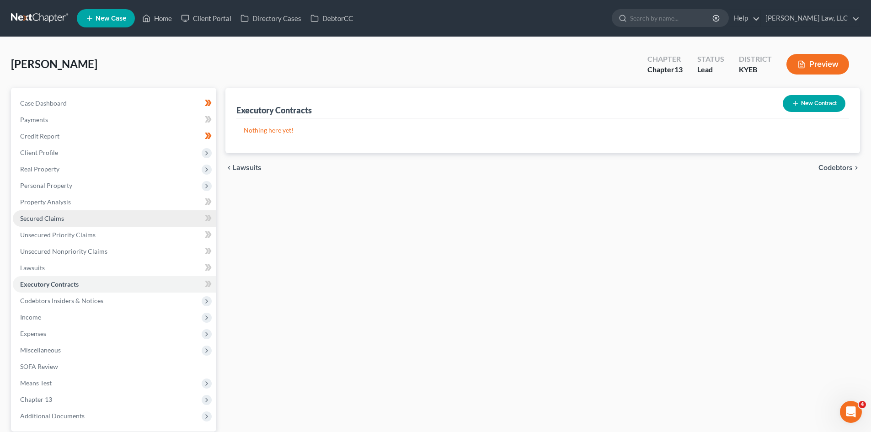
click at [109, 211] on link "Secured Claims" at bounding box center [115, 218] width 204 height 16
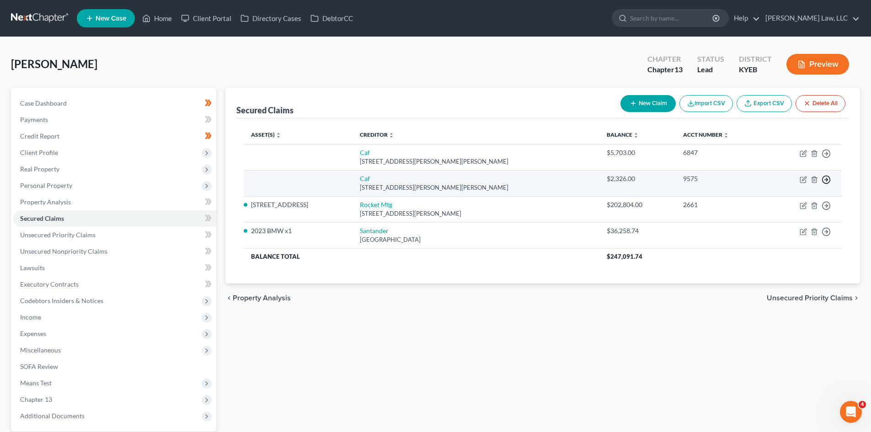
click at [825, 178] on icon "button" at bounding box center [826, 179] width 9 height 9
click at [787, 204] on link "Move to F" at bounding box center [784, 202] width 76 height 16
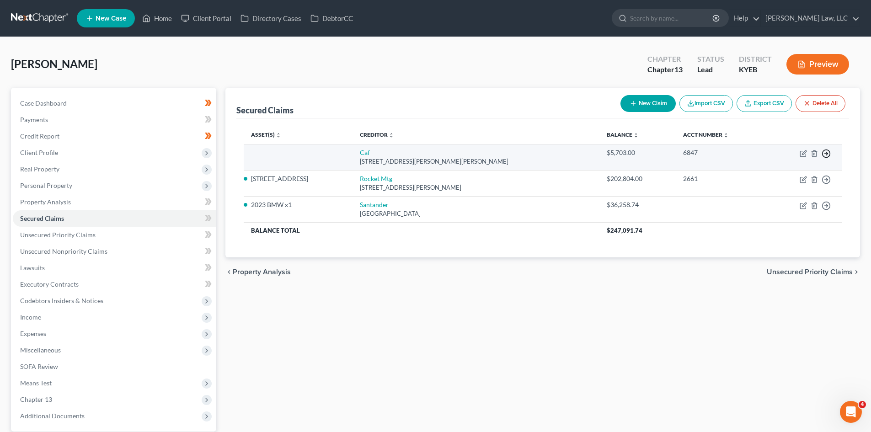
click at [828, 156] on icon "button" at bounding box center [826, 153] width 9 height 9
click at [775, 175] on link "Move to F" at bounding box center [784, 176] width 76 height 16
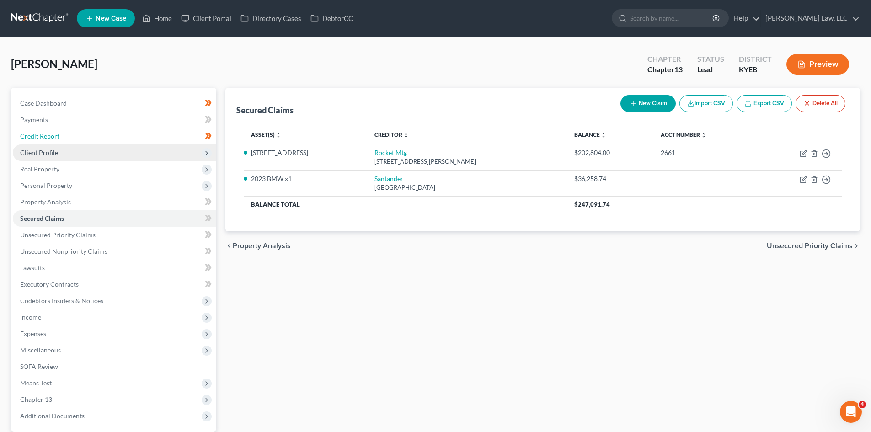
click at [100, 132] on link "Credit Report" at bounding box center [115, 136] width 204 height 16
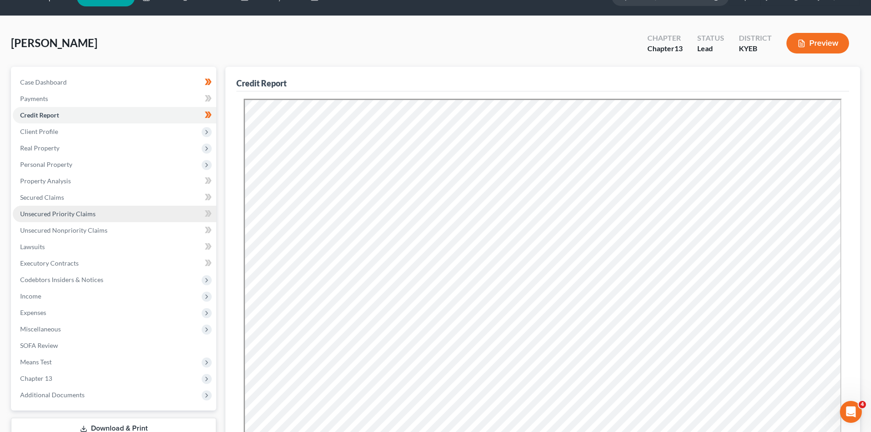
scroll to position [14, 0]
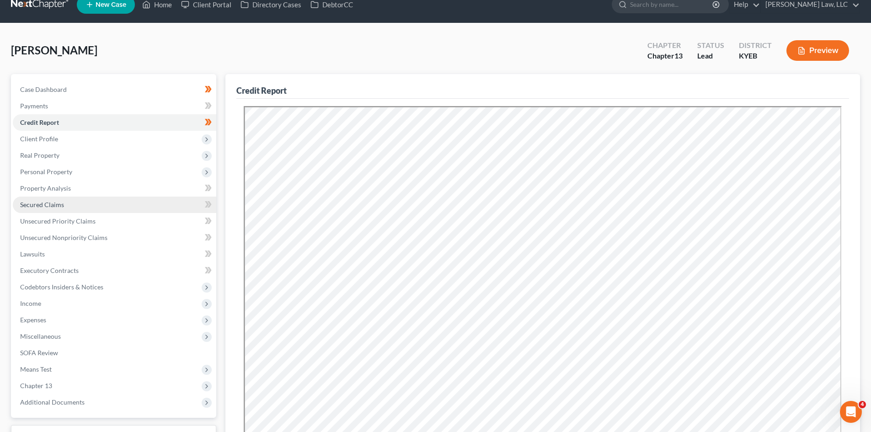
click at [75, 200] on link "Secured Claims" at bounding box center [115, 205] width 204 height 16
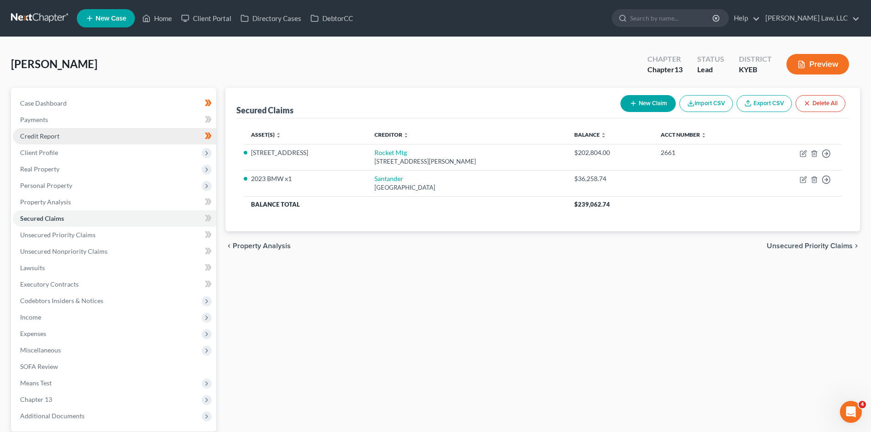
click at [61, 139] on link "Credit Report" at bounding box center [115, 136] width 204 height 16
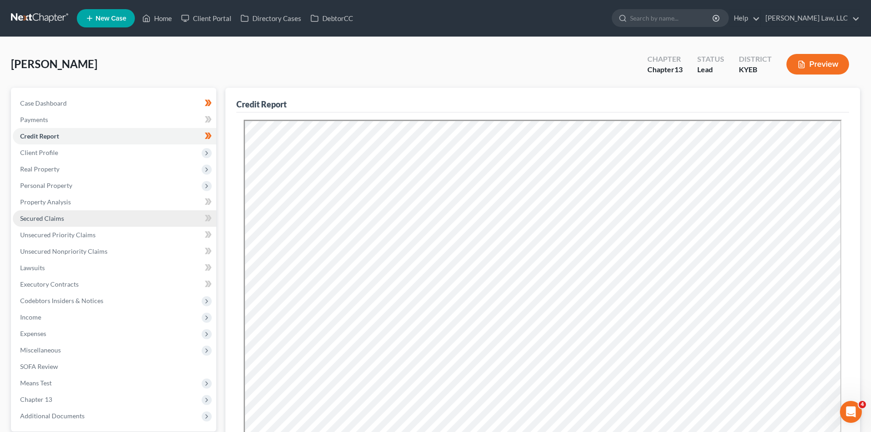
click at [81, 218] on link "Secured Claims" at bounding box center [115, 218] width 204 height 16
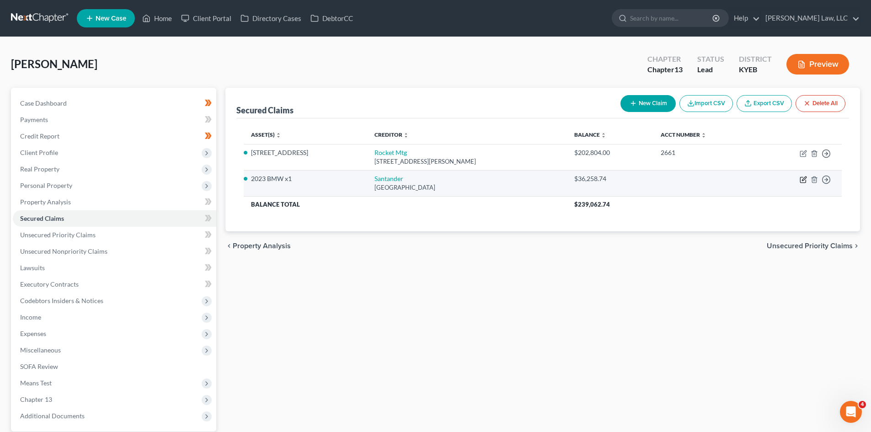
click at [804, 178] on icon "button" at bounding box center [804, 179] width 4 height 4
select select "45"
select select "8"
select select "2"
select select "0"
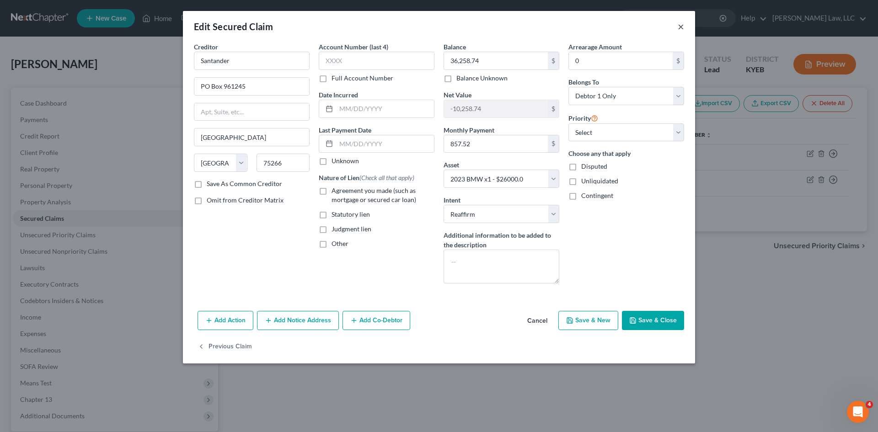
click at [680, 24] on button "×" at bounding box center [681, 26] width 6 height 11
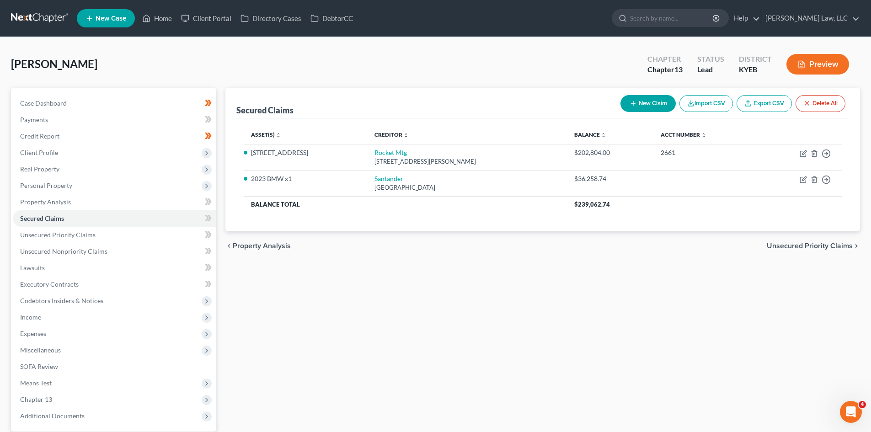
click at [664, 102] on button "New Claim" at bounding box center [648, 103] width 55 height 17
select select "0"
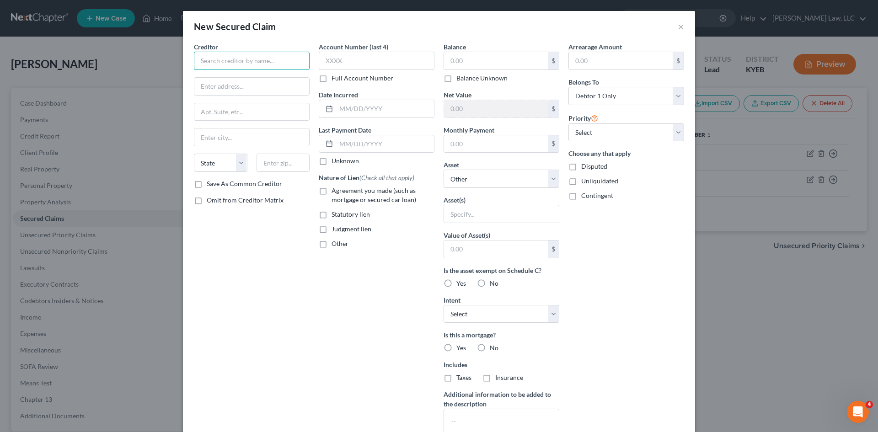
click at [221, 69] on input "text" at bounding box center [252, 61] width 116 height 18
click at [242, 79] on div "Santander Consumer USA" at bounding box center [254, 81] width 106 height 18
type input "Santander Consumer USA"
type input "Po Box 961288"
type input "Fort Worth"
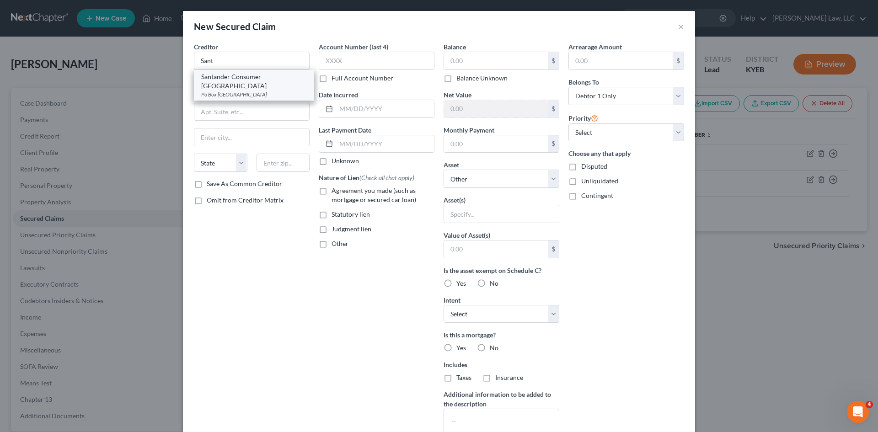
select select "45"
type input "76161"
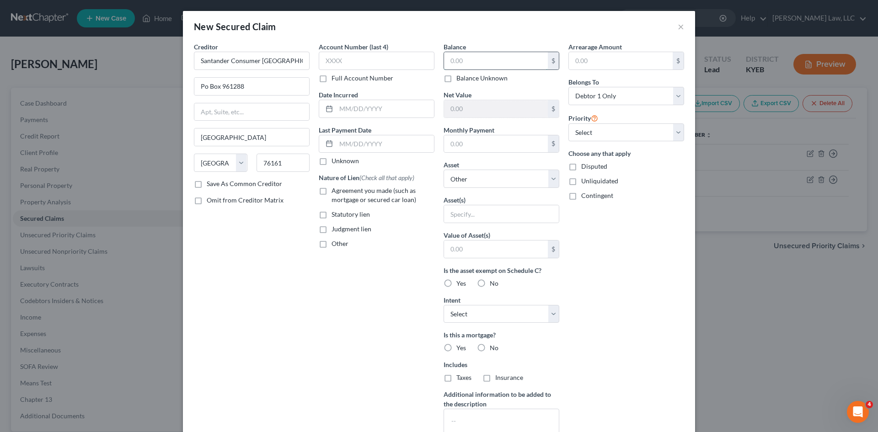
click at [464, 64] on input "text" at bounding box center [496, 60] width 104 height 17
type input "20,927"
click at [498, 177] on select "Select Other Multiple Assets 2022 Volkswagen Taos - $16000.0 154 Tando Way - $2…" at bounding box center [502, 179] width 116 height 18
select select "2"
click at [444, 170] on select "Select Other Multiple Assets 2022 Volkswagen Taos - $16000.0 154 Tando Way - $2…" at bounding box center [502, 179] width 116 height 18
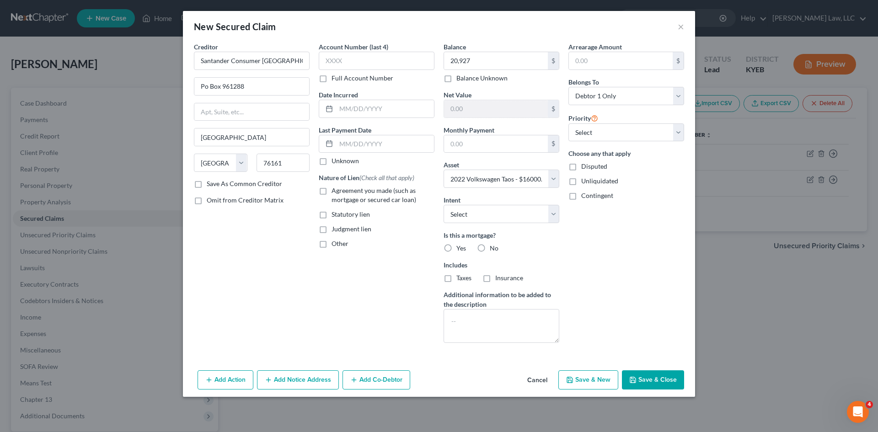
click at [460, 249] on span "Yes" at bounding box center [461, 248] width 10 height 8
click at [460, 249] on input "Yes" at bounding box center [463, 247] width 6 height 6
radio input "true"
click at [490, 251] on label "No" at bounding box center [494, 248] width 9 height 9
click at [493, 250] on input "No" at bounding box center [496, 247] width 6 height 6
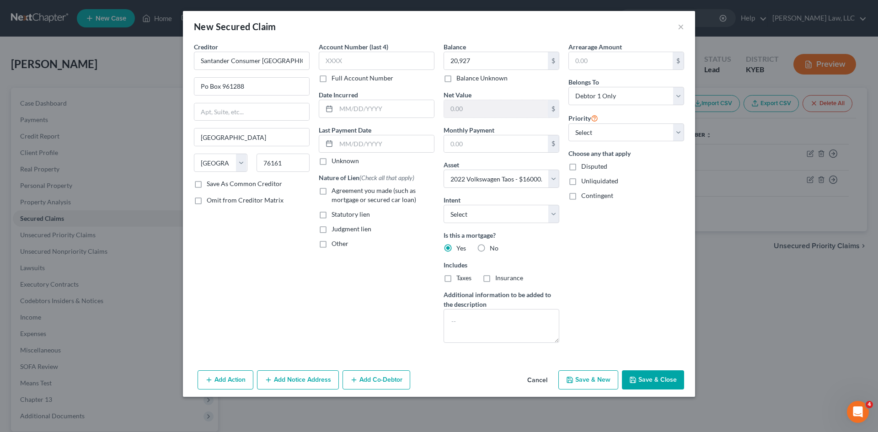
radio input "true"
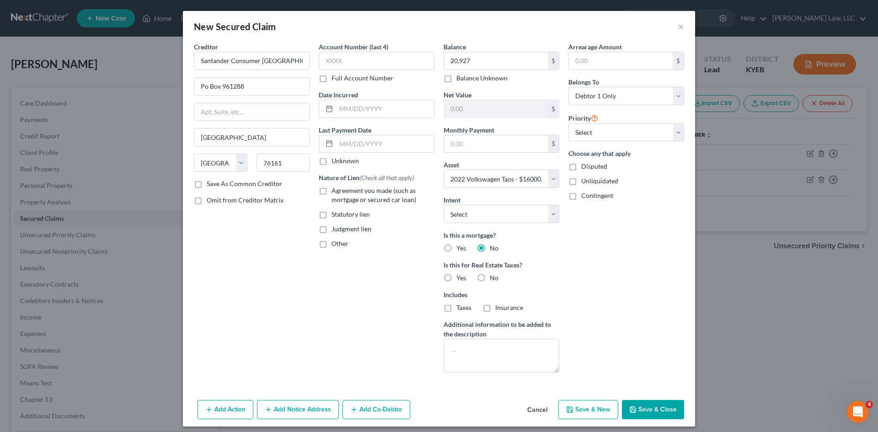
click at [456, 249] on label "Yes" at bounding box center [461, 248] width 10 height 9
click at [460, 249] on input "Yes" at bounding box center [463, 247] width 6 height 6
radio input "true"
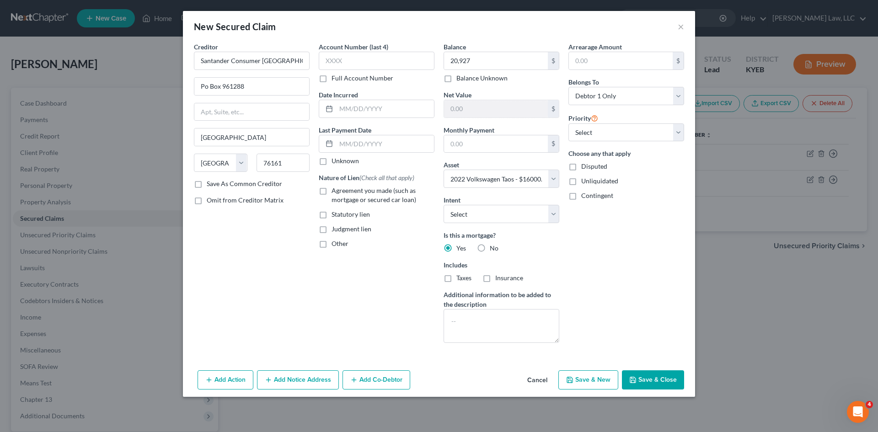
click at [456, 278] on label "Taxes" at bounding box center [463, 277] width 15 height 9
click at [460, 278] on input "Taxes" at bounding box center [463, 276] width 6 height 6
click at [471, 281] on span "Taxes" at bounding box center [463, 278] width 15 height 8
click at [466, 279] on input "Taxes" at bounding box center [463, 276] width 6 height 6
checkbox input "false"
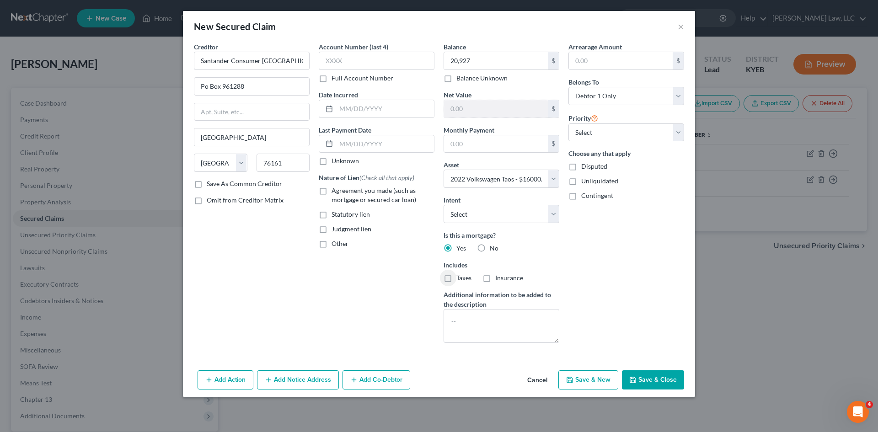
click at [496, 282] on label "Insurance" at bounding box center [509, 277] width 28 height 9
click at [499, 279] on input "Insurance" at bounding box center [502, 276] width 6 height 6
click at [495, 278] on label "Insurance" at bounding box center [509, 277] width 28 height 9
click at [499, 278] on input "Insurance" at bounding box center [502, 276] width 6 height 6
checkbox input "false"
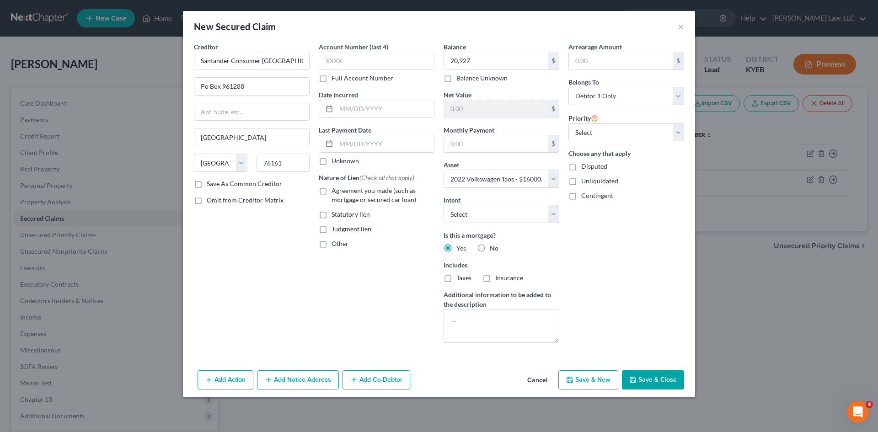
click at [456, 280] on label "Taxes" at bounding box center [463, 277] width 15 height 9
click at [460, 279] on input "Taxes" at bounding box center [463, 276] width 6 height 6
checkbox input "true"
click at [495, 280] on label "Insurance" at bounding box center [509, 277] width 28 height 9
click at [499, 279] on input "Insurance" at bounding box center [502, 276] width 6 height 6
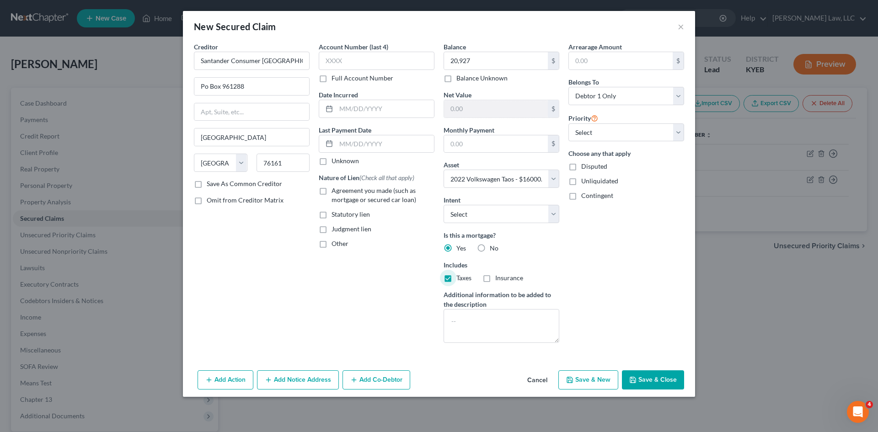
checkbox input "true"
click at [513, 211] on select "Select Surrender Redeem Reaffirm Avoid Other" at bounding box center [502, 214] width 116 height 18
select select "2"
click at [444, 205] on select "Select Surrender Redeem Reaffirm Avoid Other" at bounding box center [502, 214] width 116 height 18
click at [600, 91] on select "Select Debtor 1 Only Debtor 2 Only Debtor 1 And Debtor 2 Only At Least One Of T…" at bounding box center [626, 96] width 116 height 18
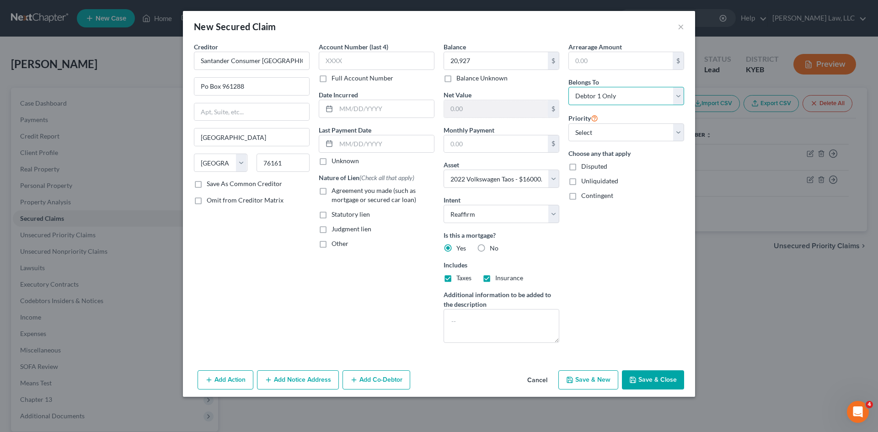
select select "3"
click at [568, 87] on select "Select Debtor 1 Only Debtor 2 Only Debtor 1 And Debtor 2 Only At Least One Of T…" at bounding box center [626, 96] width 116 height 18
click at [643, 378] on button "Save & Close" at bounding box center [653, 379] width 62 height 19
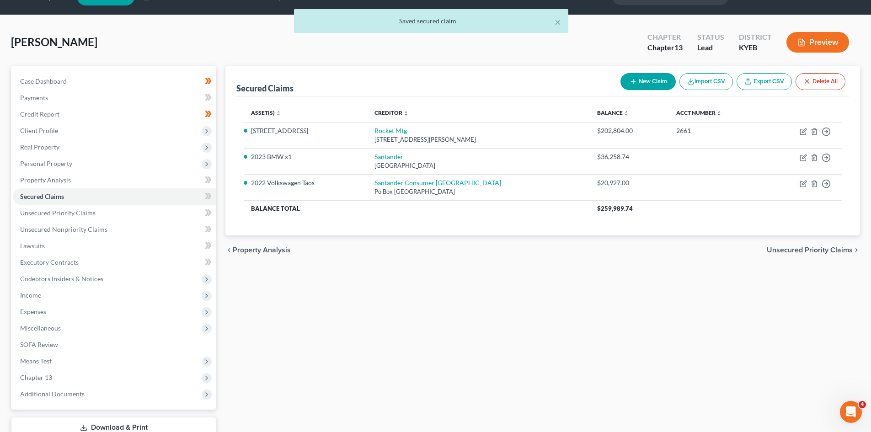
scroll to position [11, 0]
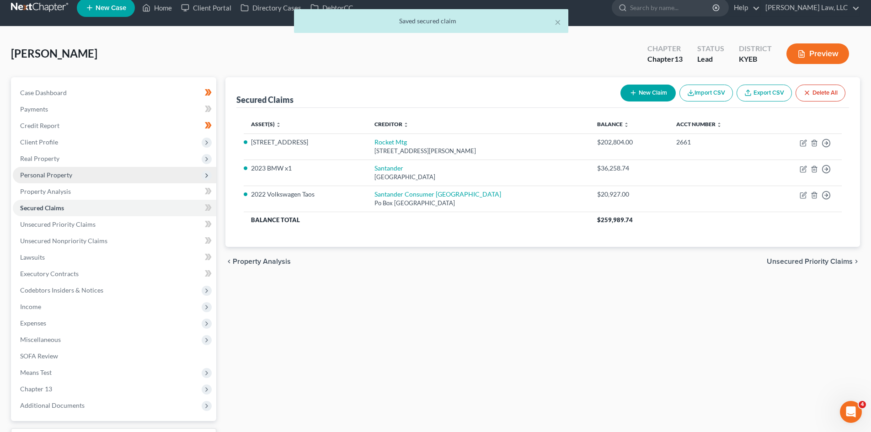
click at [72, 177] on span "Personal Property" at bounding box center [115, 175] width 204 height 16
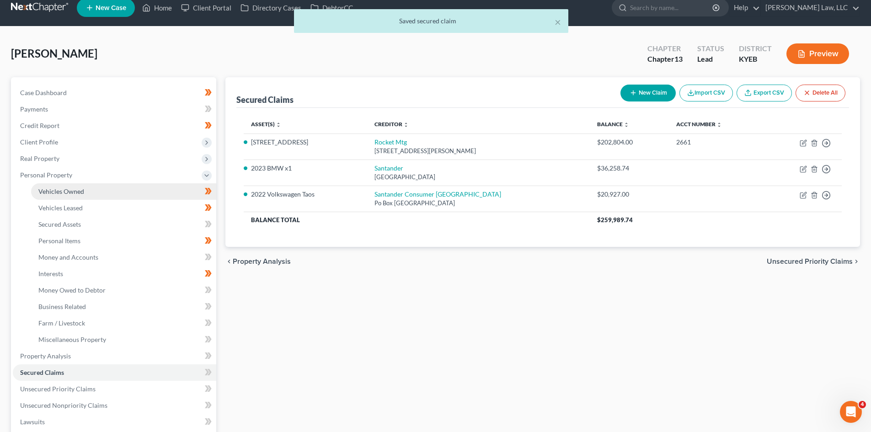
click at [73, 192] on span "Vehicles Owned" at bounding box center [61, 191] width 46 height 8
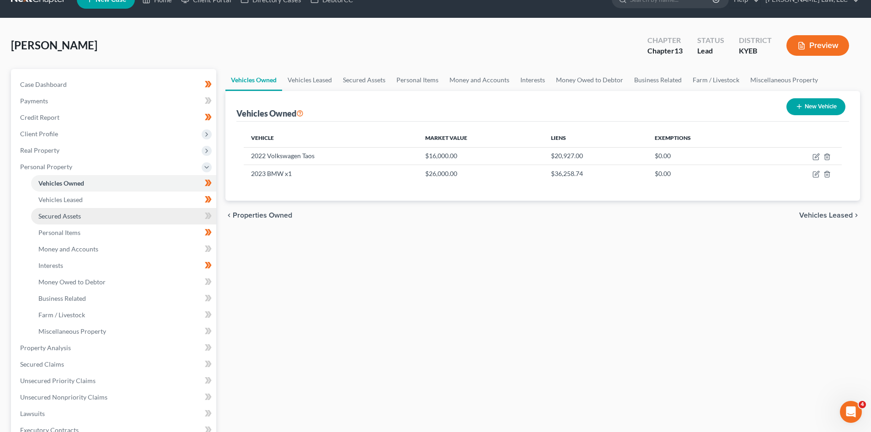
scroll to position [75, 0]
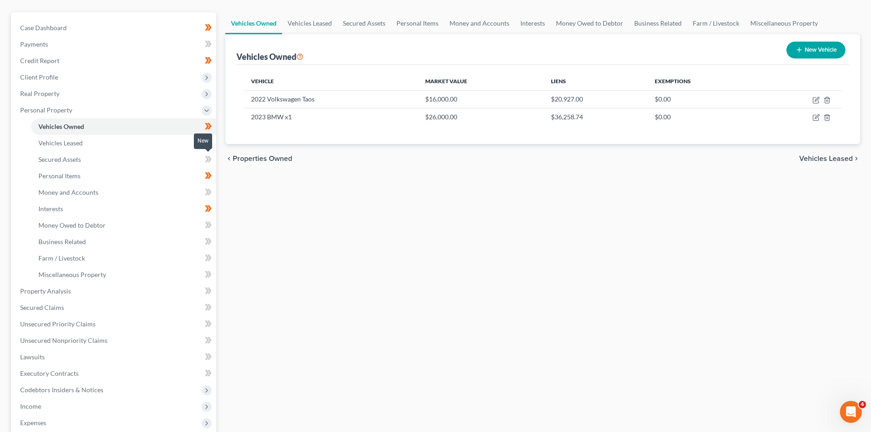
click at [204, 160] on span at bounding box center [208, 161] width 16 height 14
click at [177, 160] on link "Secured Assets" at bounding box center [123, 159] width 185 height 16
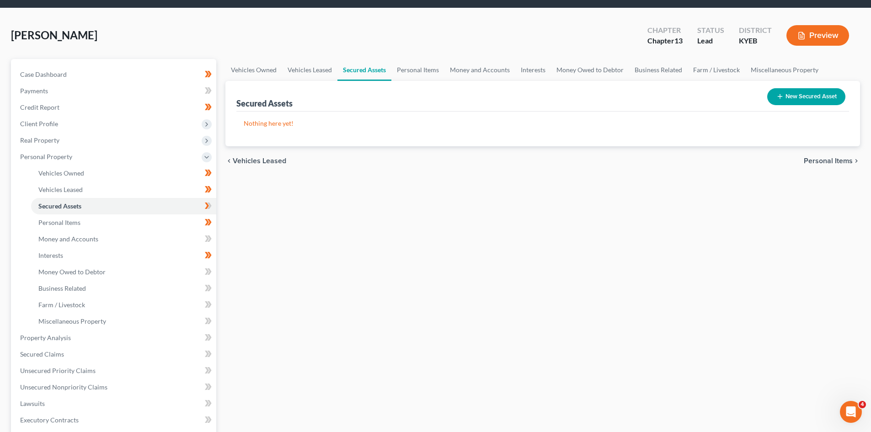
scroll to position [29, 0]
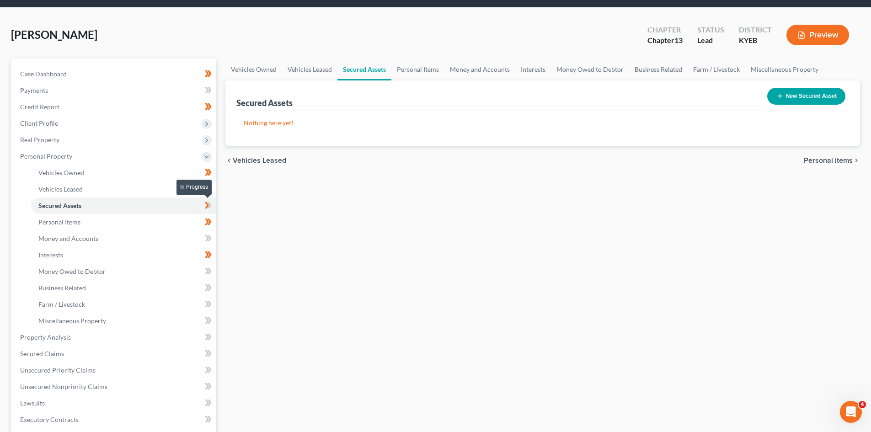
click at [207, 205] on icon at bounding box center [208, 205] width 7 height 11
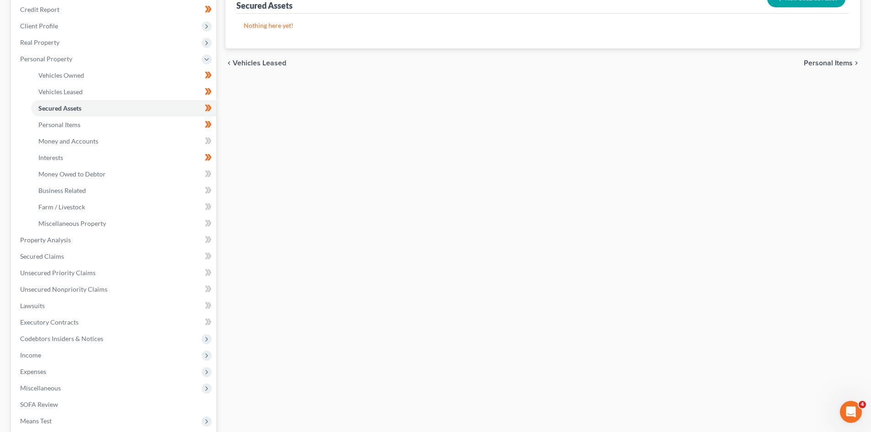
scroll to position [128, 0]
click at [204, 172] on span at bounding box center [208, 174] width 16 height 14
click at [206, 184] on icon at bounding box center [208, 188] width 7 height 11
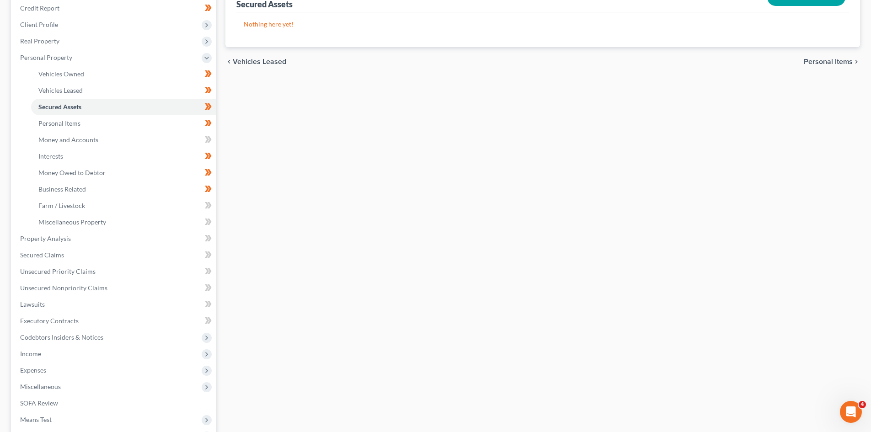
click at [208, 203] on icon at bounding box center [208, 205] width 7 height 11
click at [208, 213] on span at bounding box center [208, 207] width 16 height 14
click at [208, 217] on icon at bounding box center [208, 221] width 7 height 11
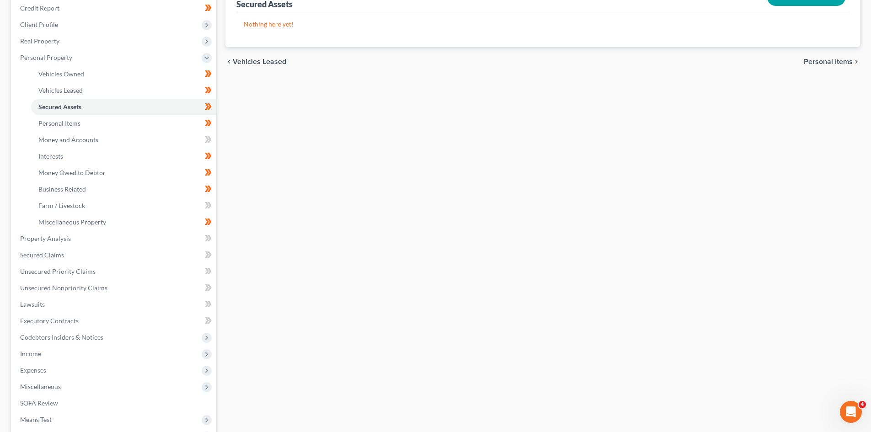
click at [207, 210] on icon at bounding box center [208, 205] width 7 height 11
click at [179, 236] on link "Property Analysis" at bounding box center [115, 238] width 204 height 16
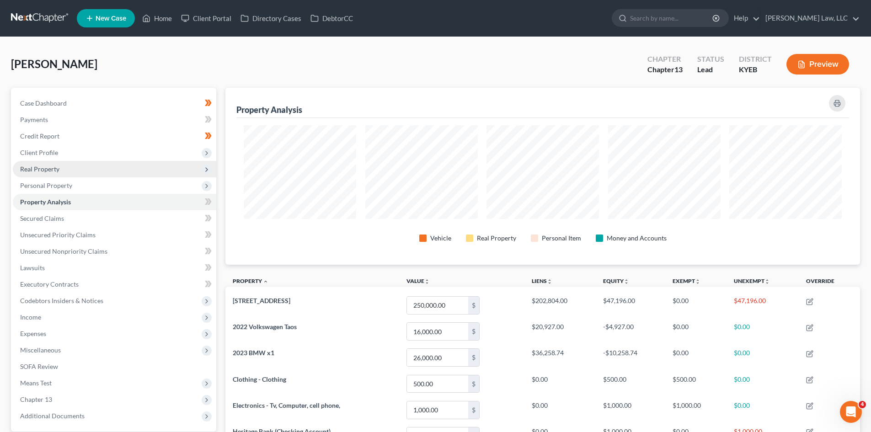
click at [75, 165] on span "Real Property" at bounding box center [115, 169] width 204 height 16
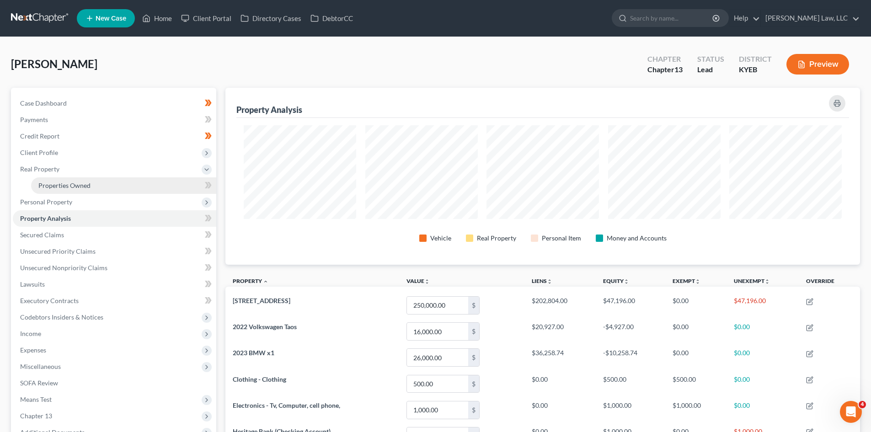
click at [78, 182] on span "Properties Owned" at bounding box center [64, 186] width 52 height 8
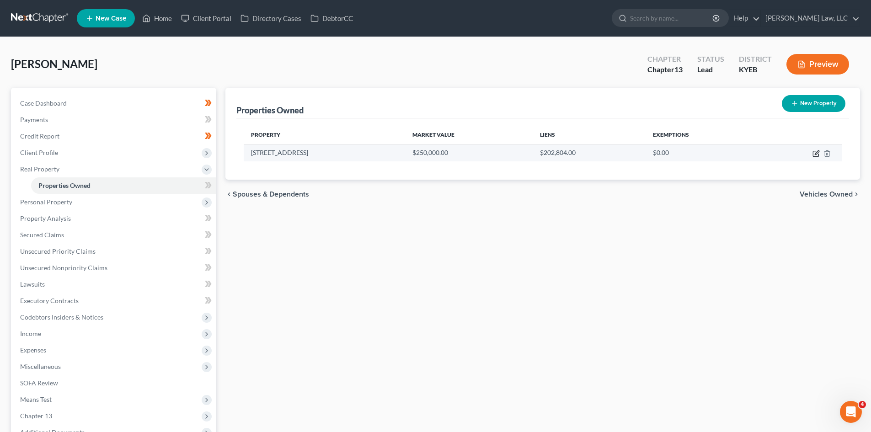
click at [817, 152] on icon "button" at bounding box center [817, 152] width 4 height 4
select select "18"
select select "3"
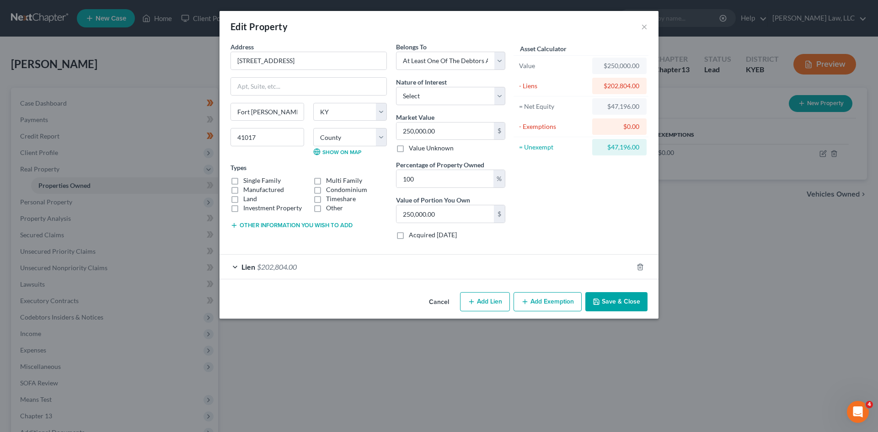
click at [540, 307] on button "Add Exemption" at bounding box center [548, 301] width 68 height 19
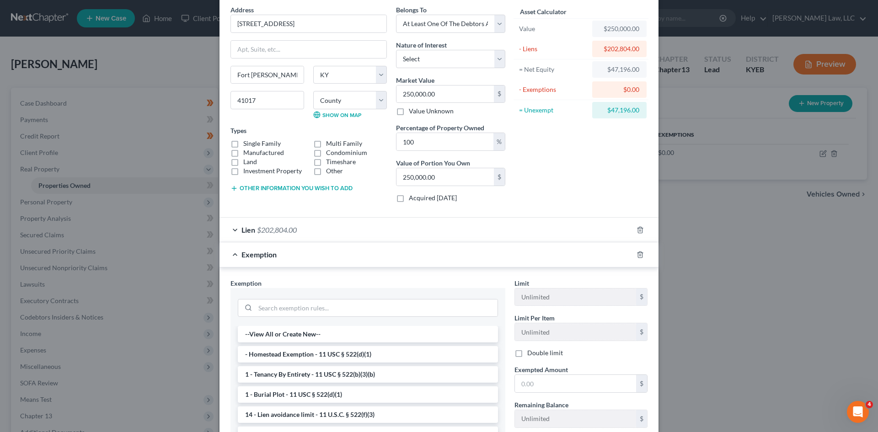
scroll to position [39, 0]
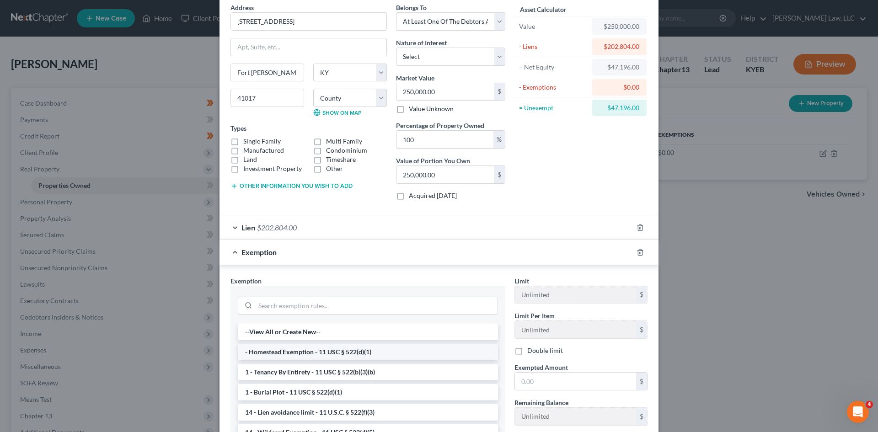
click at [348, 357] on li "- Homestead Exemption - 11 USC § 522(d)(1)" at bounding box center [368, 352] width 260 height 16
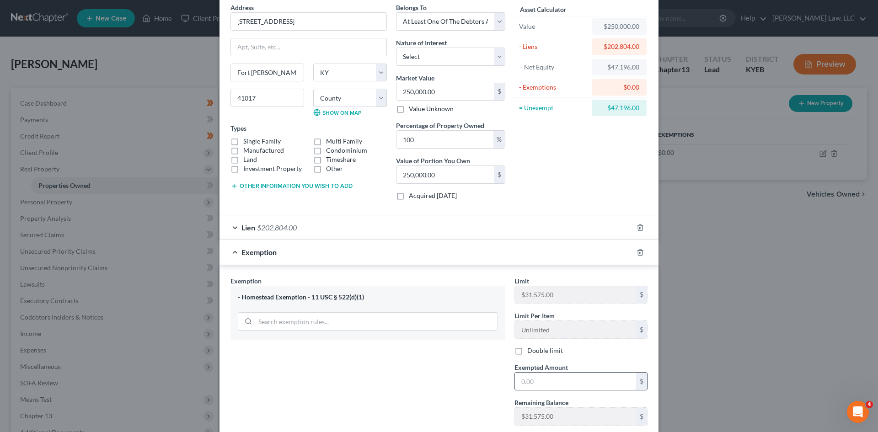
click at [541, 382] on input "text" at bounding box center [575, 381] width 121 height 17
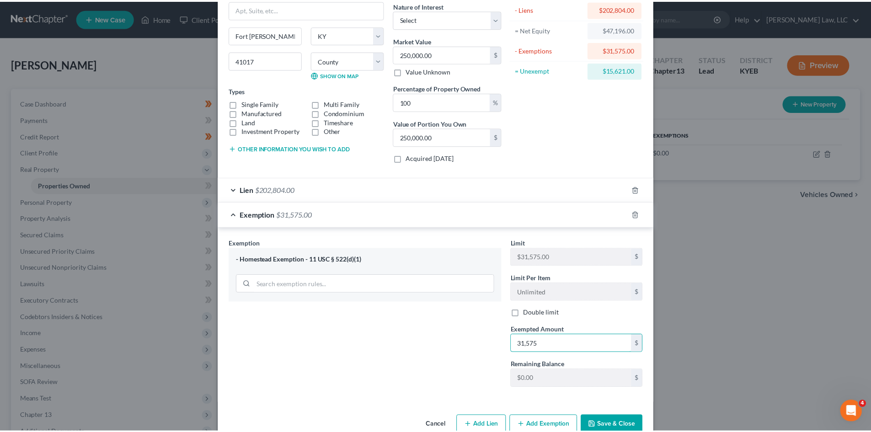
scroll to position [98, 0]
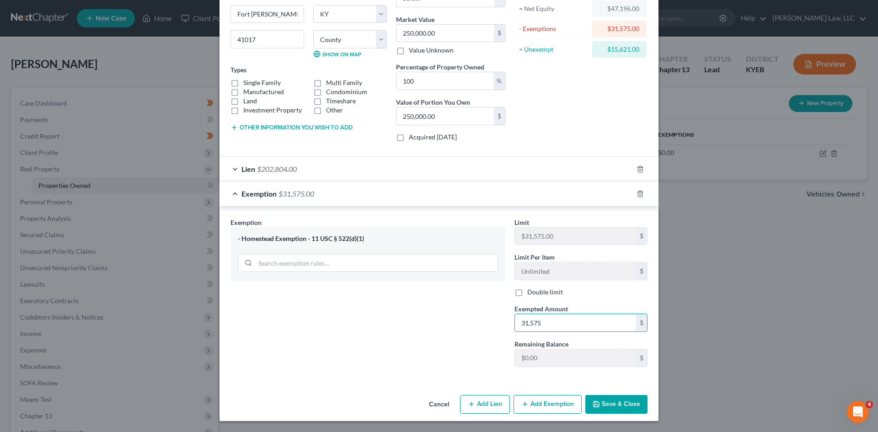
type input "31,575"
click at [609, 408] on button "Save & Close" at bounding box center [616, 404] width 62 height 19
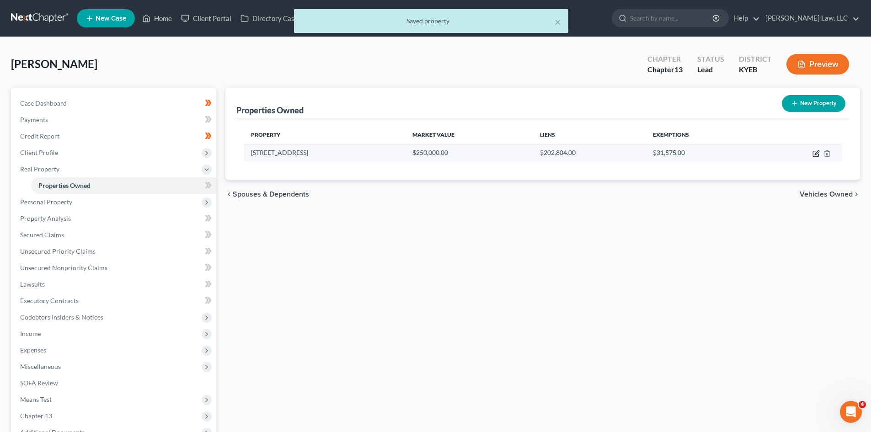
click at [816, 153] on icon "button" at bounding box center [817, 152] width 4 height 4
select select "18"
select select "3"
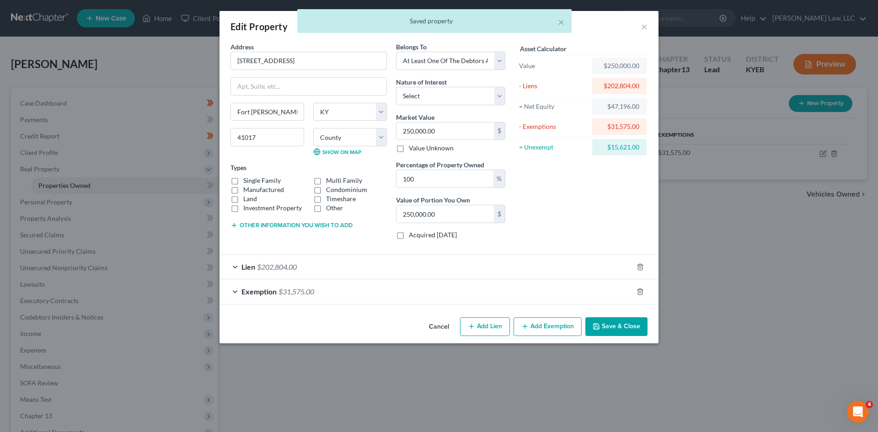
click at [600, 328] on icon "button" at bounding box center [596, 326] width 7 height 7
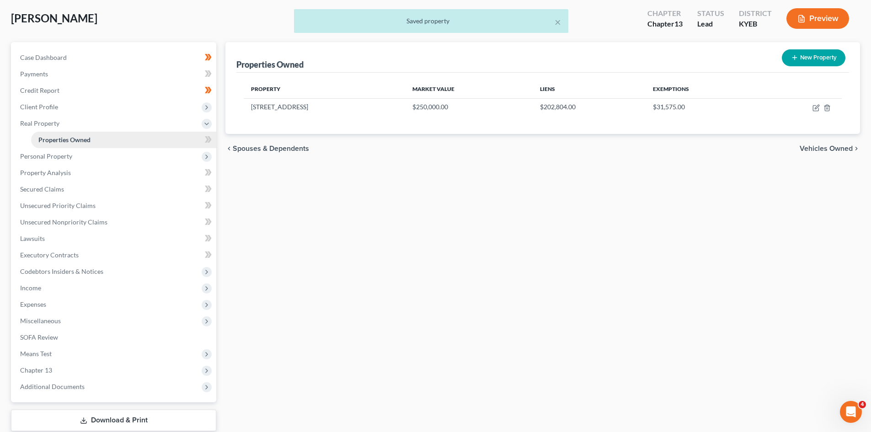
scroll to position [61, 0]
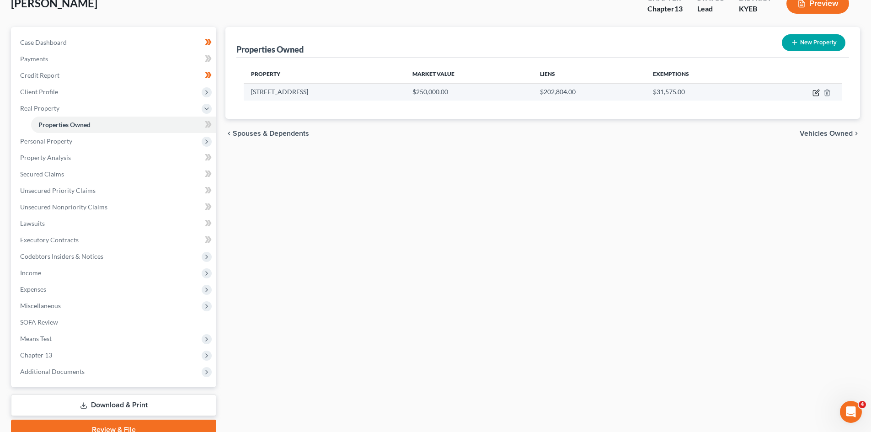
click at [815, 92] on icon "button" at bounding box center [816, 92] width 7 height 7
select select "18"
select select "3"
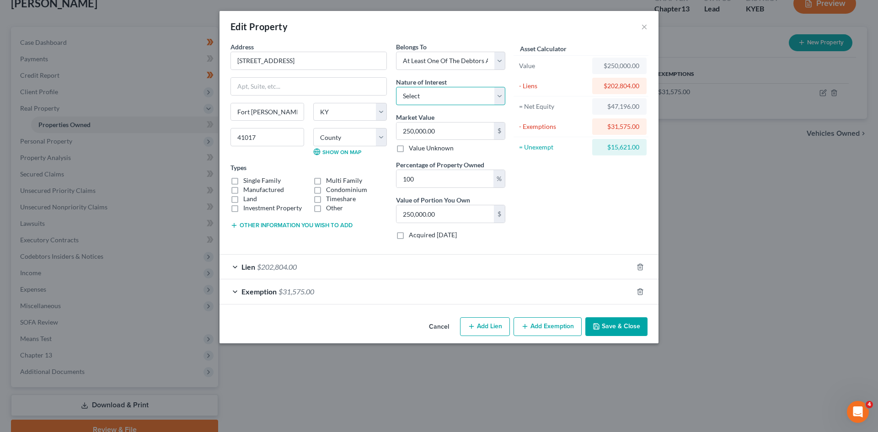
click at [466, 95] on select "Select Fee Simple Joint Tenant Life Estate Equitable Interest Future Interest T…" at bounding box center [450, 96] width 109 height 18
click at [396, 87] on select "Select Fee Simple Joint Tenant Life Estate Equitable Interest Future Interest T…" at bounding box center [450, 96] width 109 height 18
drag, startPoint x: 399, startPoint y: 100, endPoint x: 402, endPoint y: 104, distance: 5.2
click at [399, 100] on select "Select Fee Simple Joint Tenant Life Estate Equitable Interest Future Interest T…" at bounding box center [450, 96] width 109 height 18
select select "1"
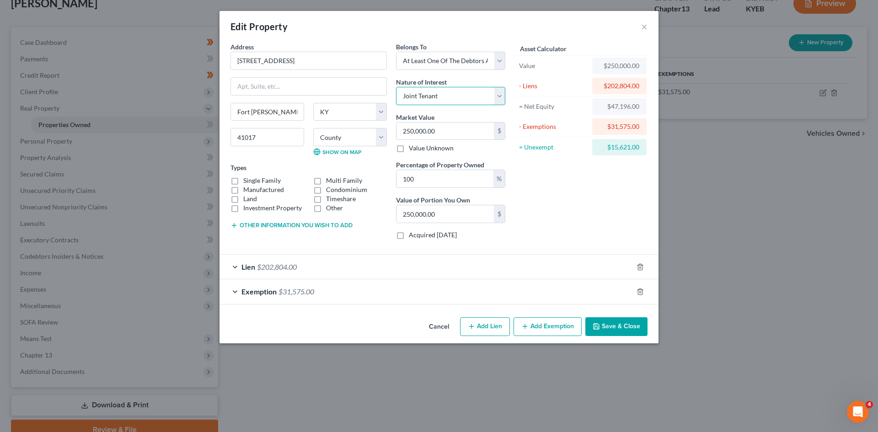
click at [396, 87] on select "Select Fee Simple Joint Tenant Life Estate Equitable Interest Future Interest T…" at bounding box center [450, 96] width 109 height 18
click at [620, 329] on button "Save & Close" at bounding box center [616, 326] width 62 height 19
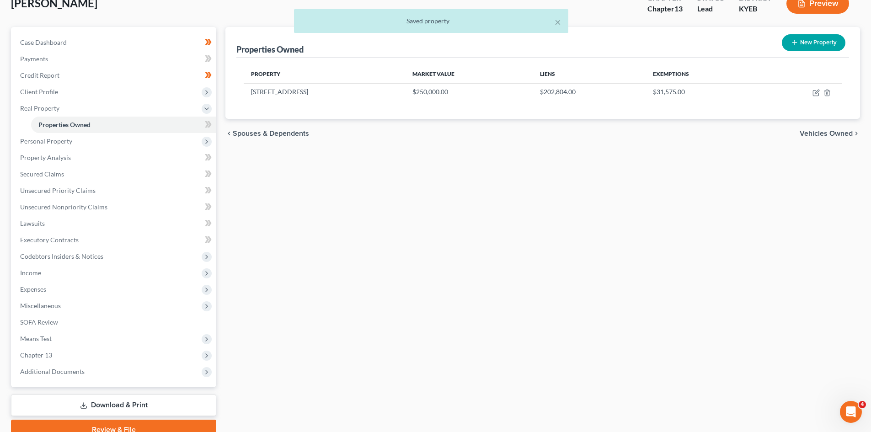
scroll to position [0, 0]
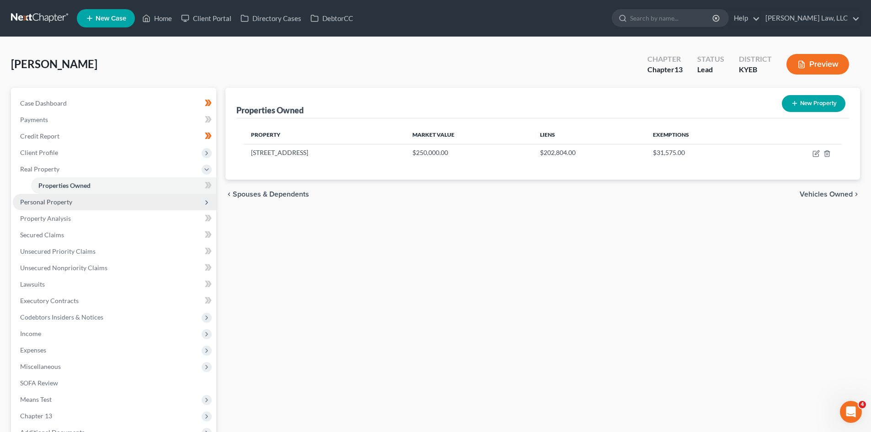
click at [115, 203] on span "Personal Property" at bounding box center [115, 202] width 204 height 16
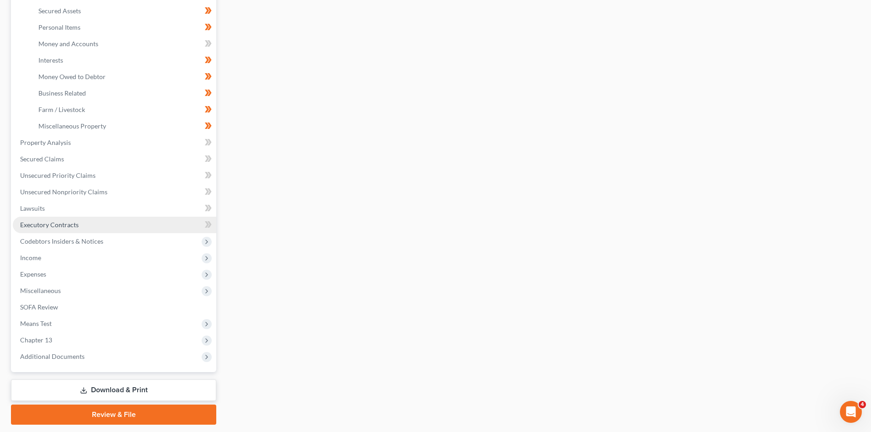
scroll to position [248, 0]
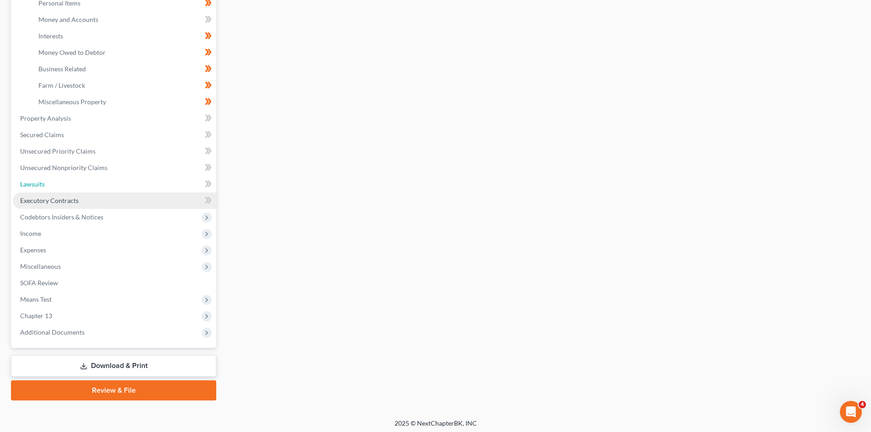
click at [151, 184] on link "Lawsuits" at bounding box center [115, 184] width 204 height 16
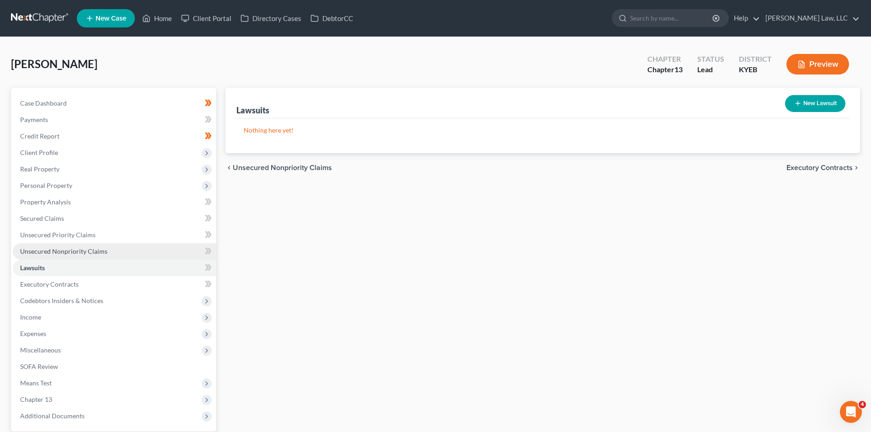
click at [134, 246] on link "Unsecured Nonpriority Claims" at bounding box center [115, 251] width 204 height 16
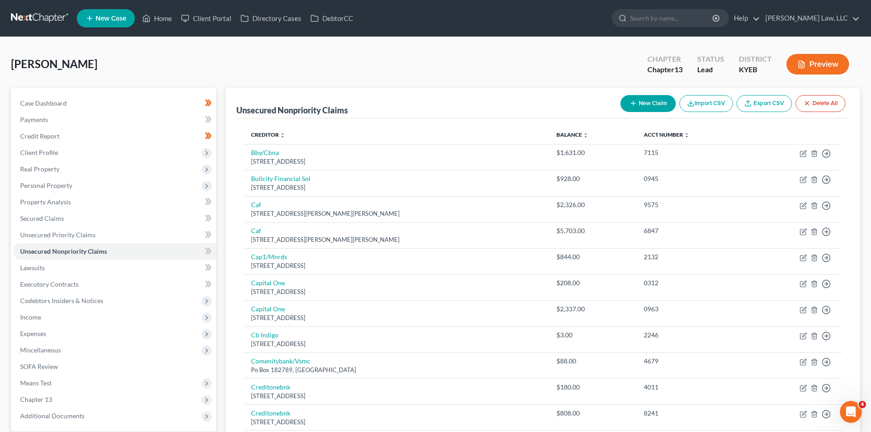
click at [32, 12] on link at bounding box center [40, 18] width 59 height 16
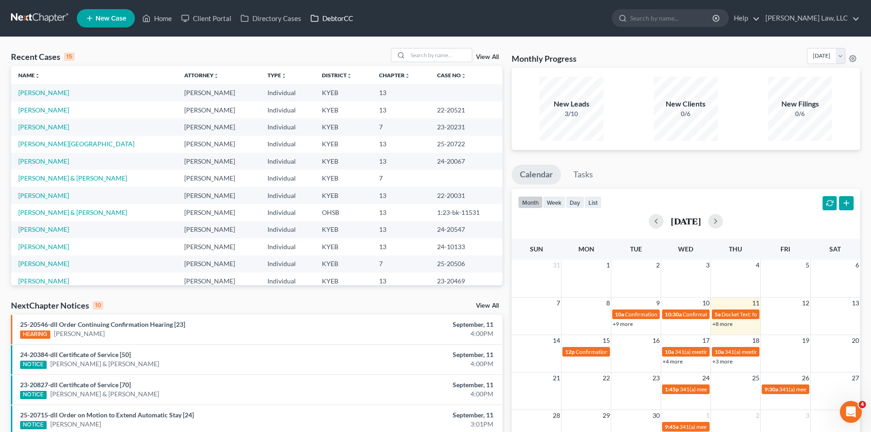
click at [336, 23] on link "DebtorCC" at bounding box center [332, 18] width 52 height 16
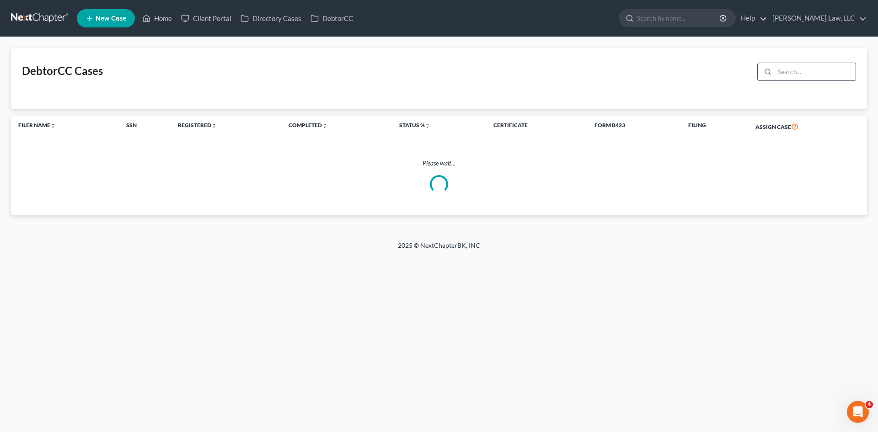
click at [787, 75] on input "search" at bounding box center [815, 71] width 81 height 17
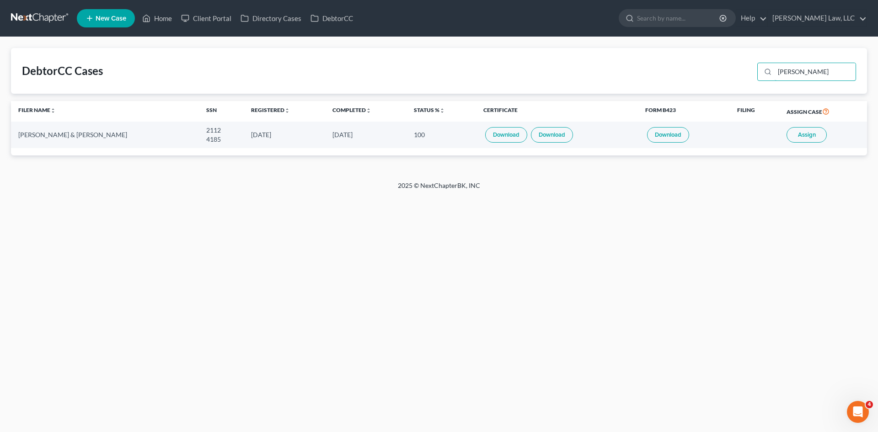
type input "[PERSON_NAME]"
click at [793, 134] on button "Assign" at bounding box center [807, 135] width 40 height 16
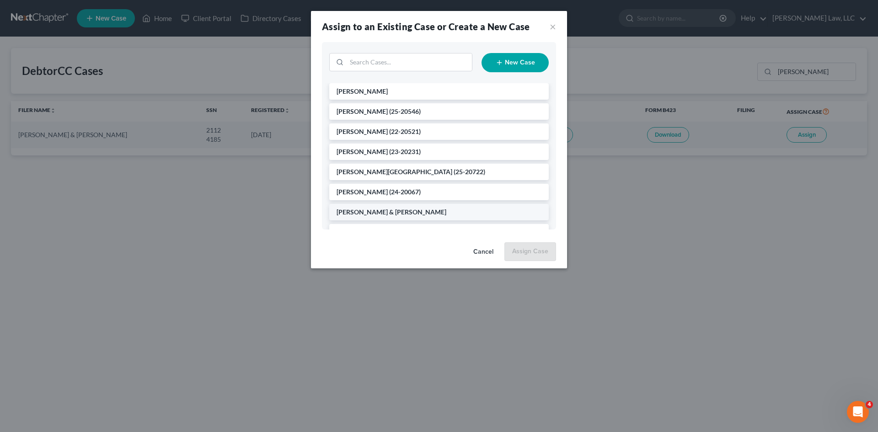
click at [395, 209] on span "[PERSON_NAME] & [PERSON_NAME]" at bounding box center [392, 212] width 110 height 8
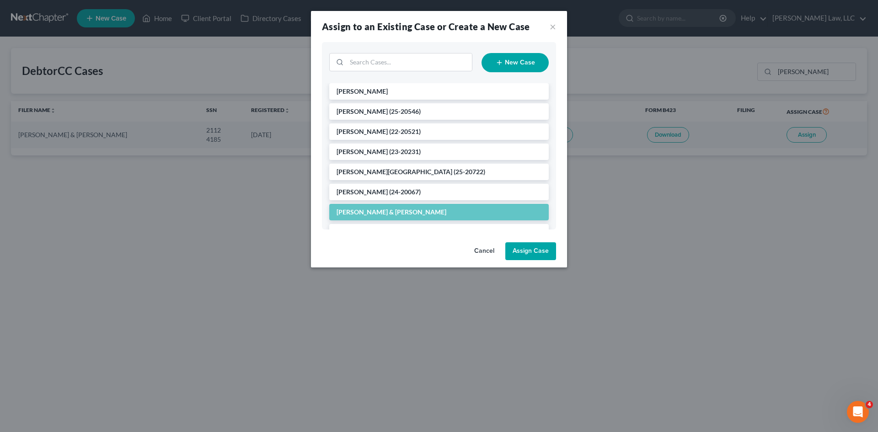
click at [531, 252] on button "Assign Case" at bounding box center [530, 251] width 51 height 18
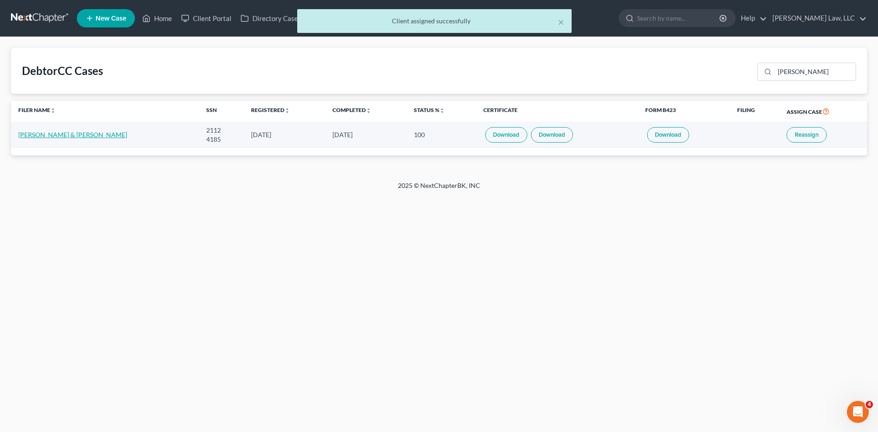
click at [66, 135] on link "[PERSON_NAME] & [PERSON_NAME]" at bounding box center [72, 135] width 109 height 8
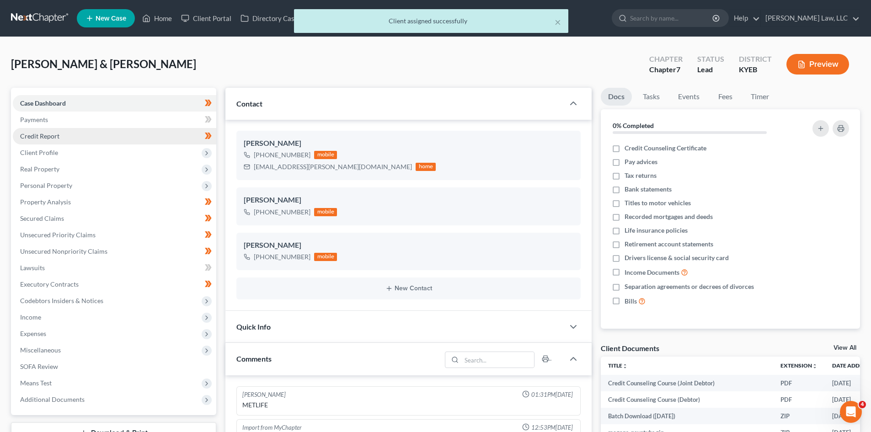
scroll to position [192, 0]
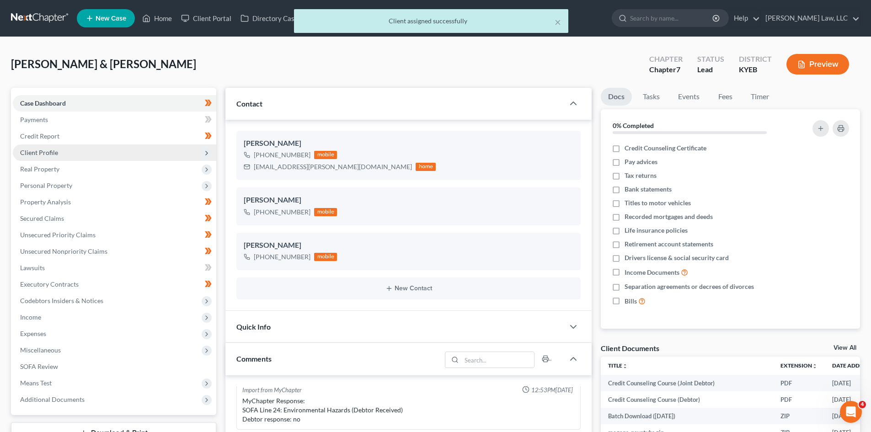
click at [90, 145] on span "Client Profile" at bounding box center [115, 153] width 204 height 16
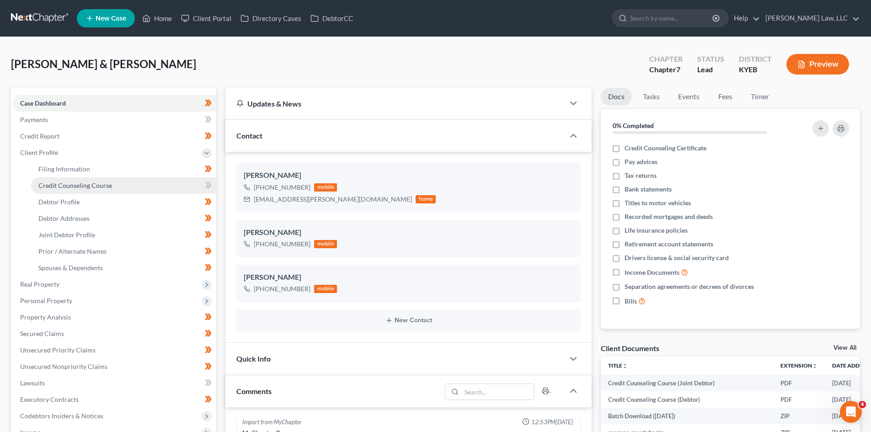
click at [71, 187] on span "Credit Counseling Course" at bounding box center [75, 186] width 74 height 8
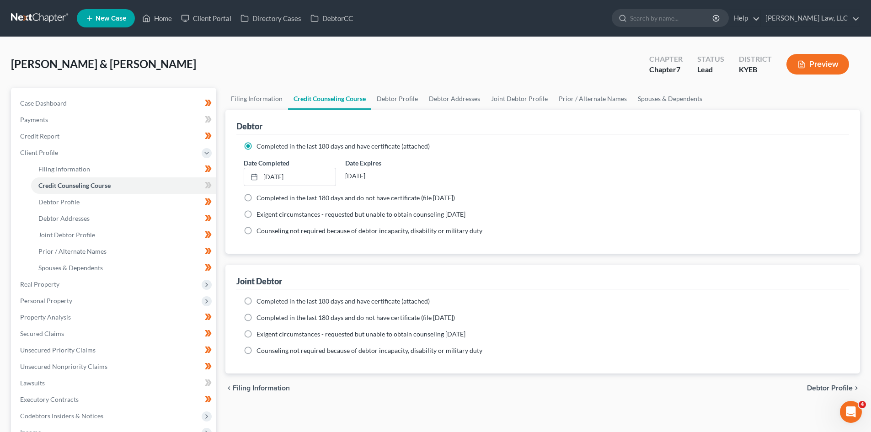
click at [257, 297] on label "Completed in the last 180 days and have certificate (attached)" at bounding box center [343, 301] width 173 height 9
click at [260, 297] on input "Completed in the last 180 days and have certificate (attached)" at bounding box center [263, 300] width 6 height 6
radio input "true"
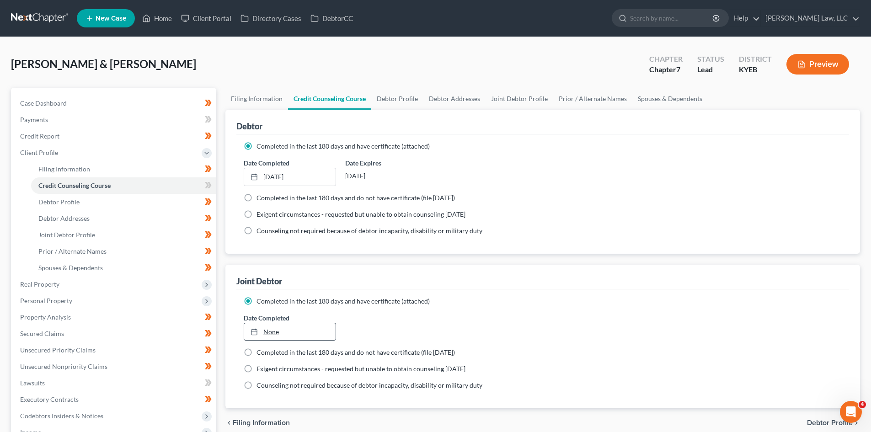
click at [267, 327] on link "None" at bounding box center [289, 331] width 91 height 17
type input "[DATE]"
click at [90, 166] on link "Filing Information" at bounding box center [123, 169] width 185 height 16
select select "1"
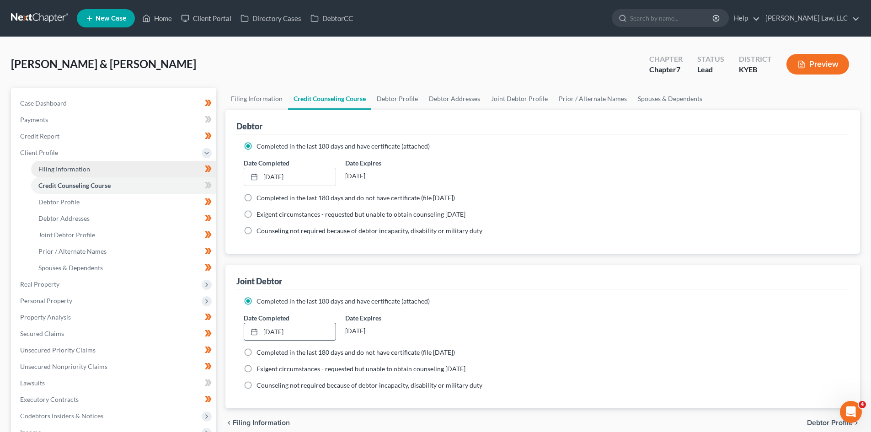
select select "0"
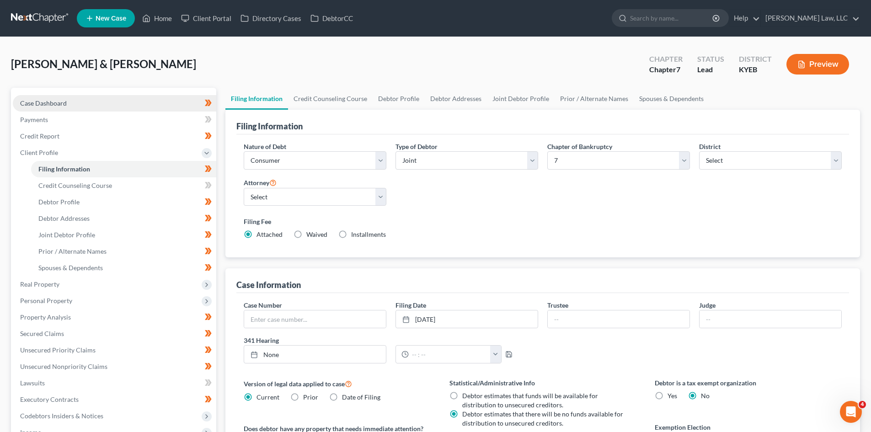
click at [64, 106] on span "Case Dashboard" at bounding box center [43, 103] width 47 height 8
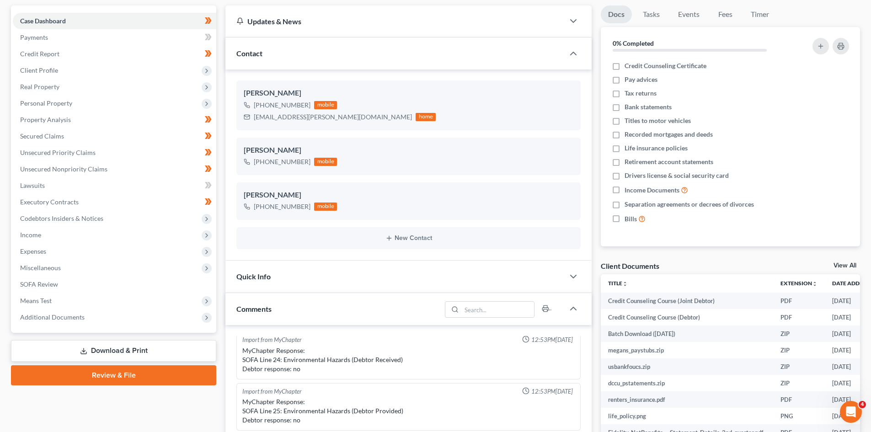
scroll to position [83, 0]
click span "Additional Documents"
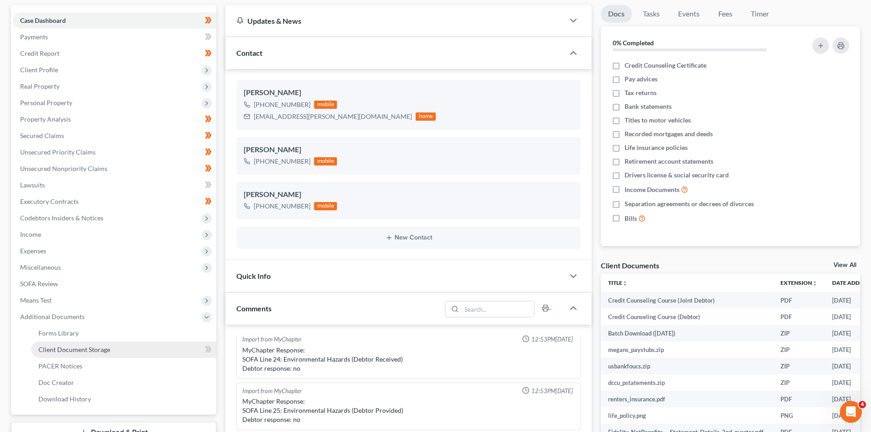
click span "Client Document Storage"
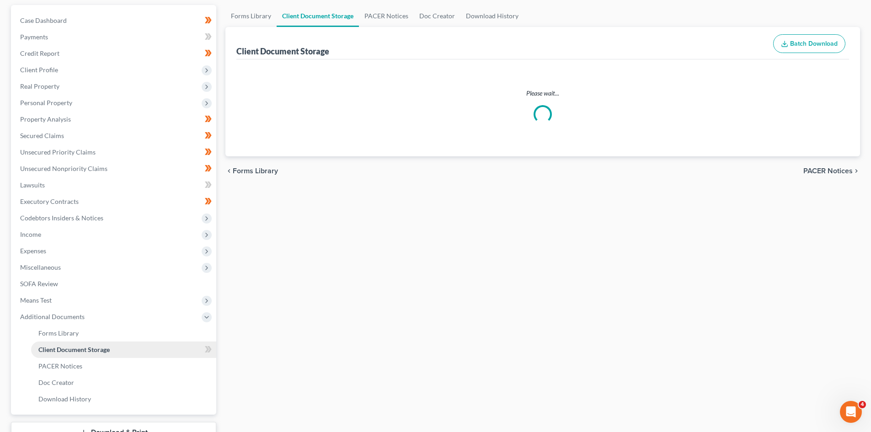
scroll to position [76, 0]
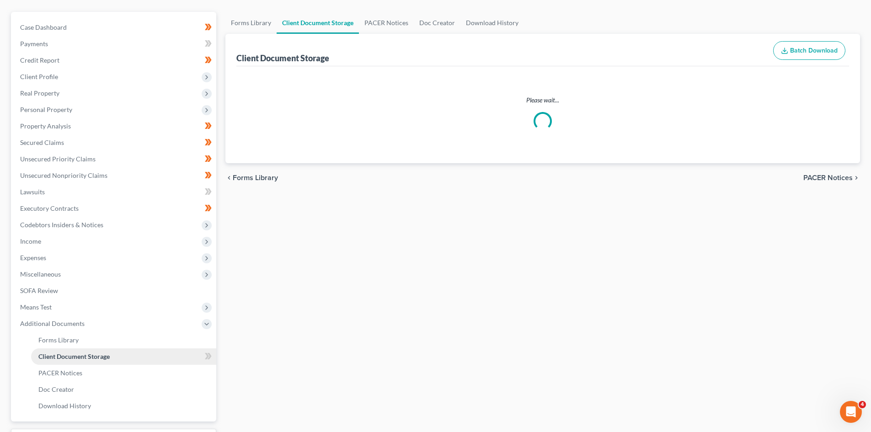
select select "7"
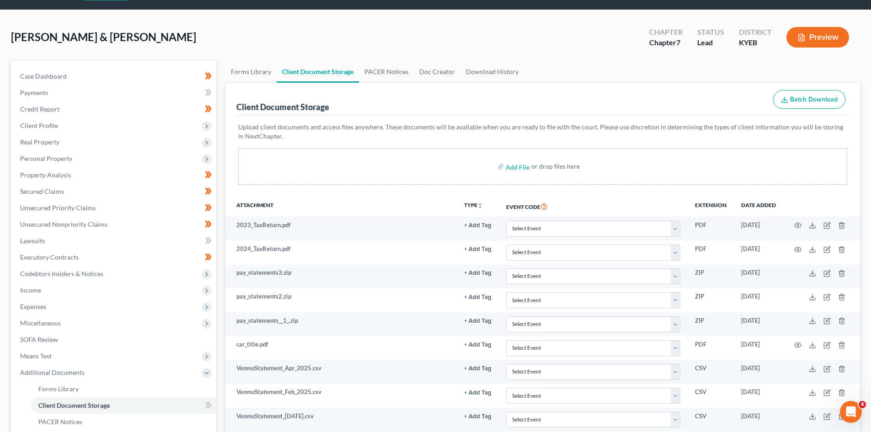
scroll to position [0, 0]
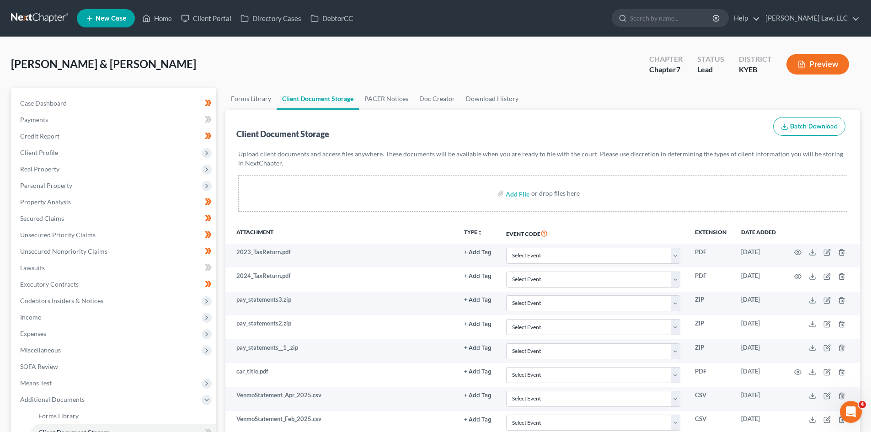
click link
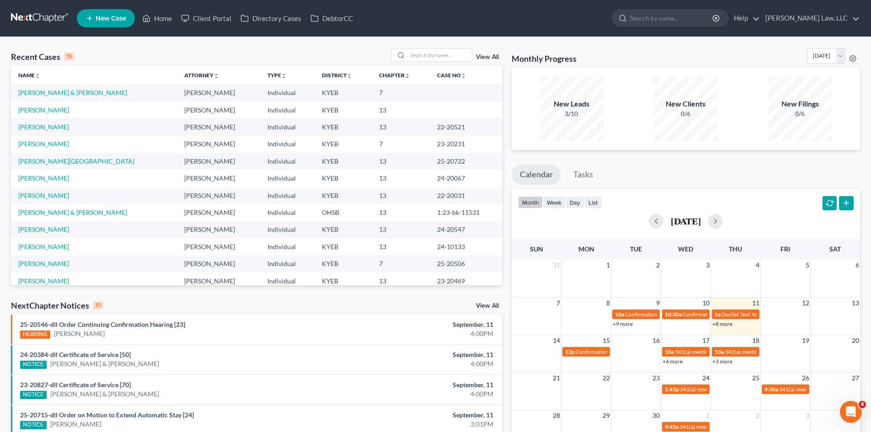
click at [307, 157] on div "Recent Cases 15 View All Name unfold_more expand_more expand_less Attorney unfo…" at bounding box center [256, 339] width 501 height 583
